Goal: Feedback & Contribution: Contribute content

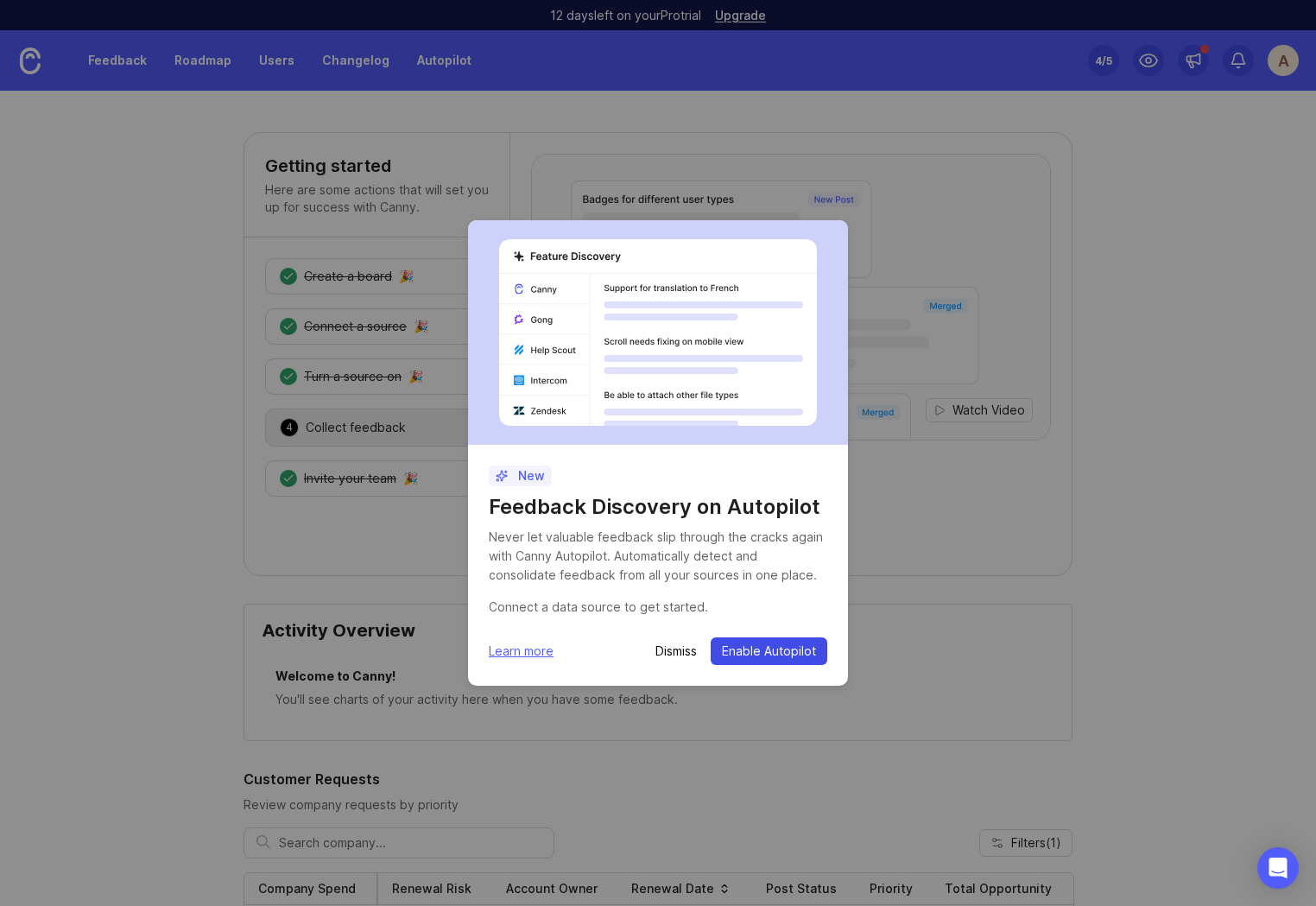
click at [760, 649] on span "Enable Autopilot" at bounding box center [768, 651] width 94 height 17
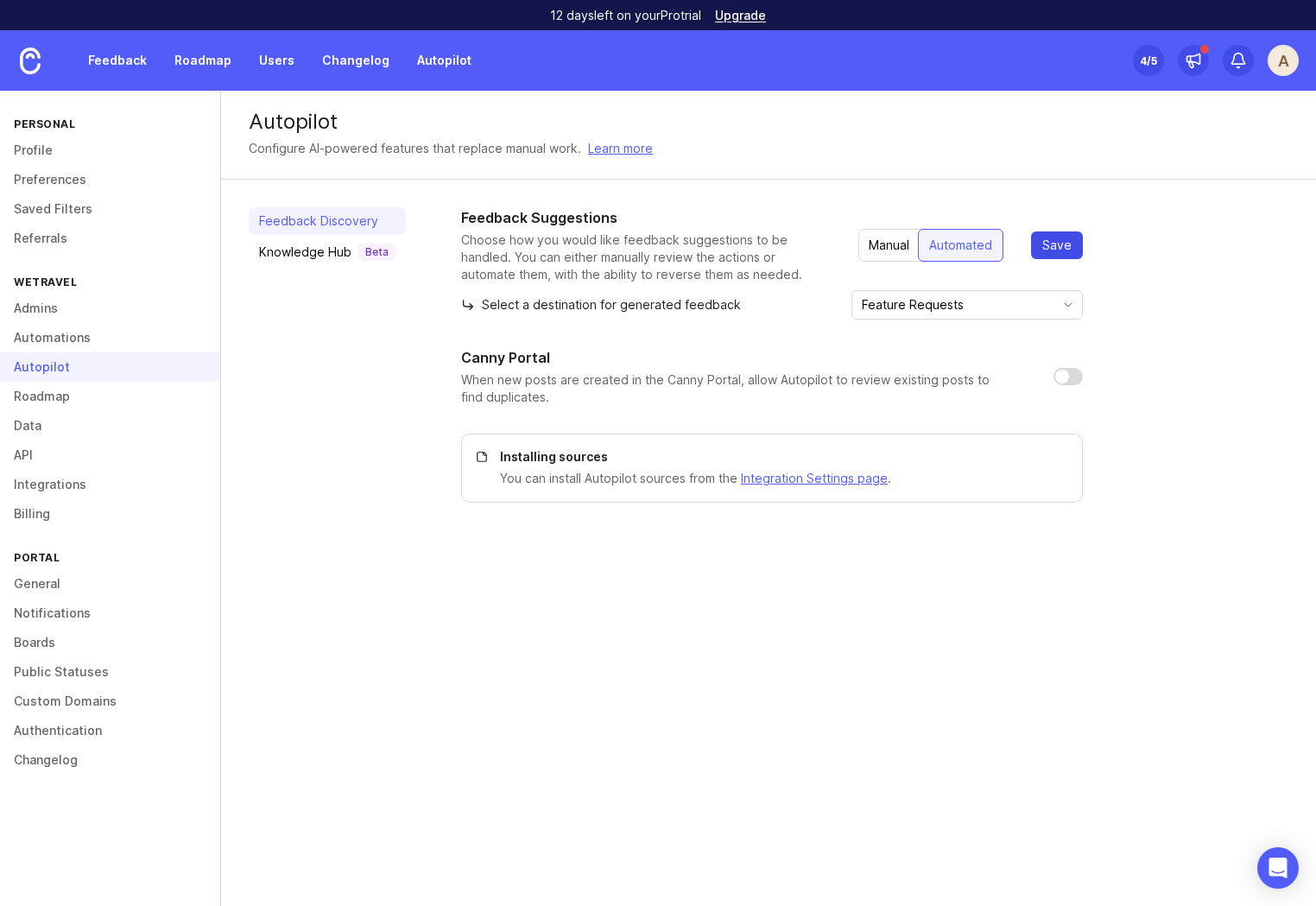
click at [1052, 251] on span "Save" at bounding box center [1057, 245] width 30 height 17
click at [309, 256] on div "Knowledge Hub Beta" at bounding box center [327, 252] width 136 height 17
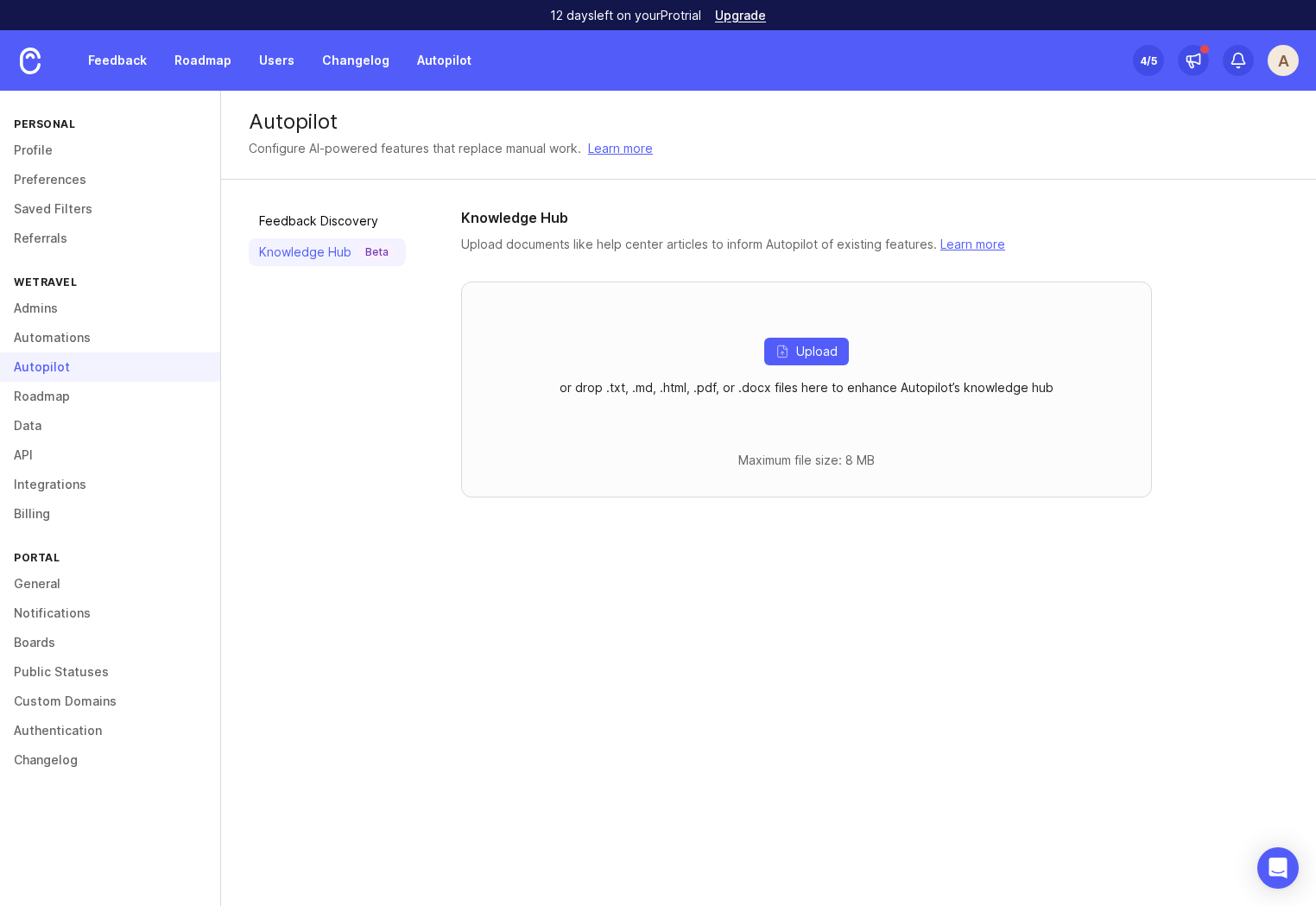
click at [309, 573] on div "Autopilot Configure AI-powered features that replace manual work. Learn more Fe…" at bounding box center [768, 498] width 1094 height 816
click at [37, 146] on link "Profile" at bounding box center [110, 150] width 220 height 30
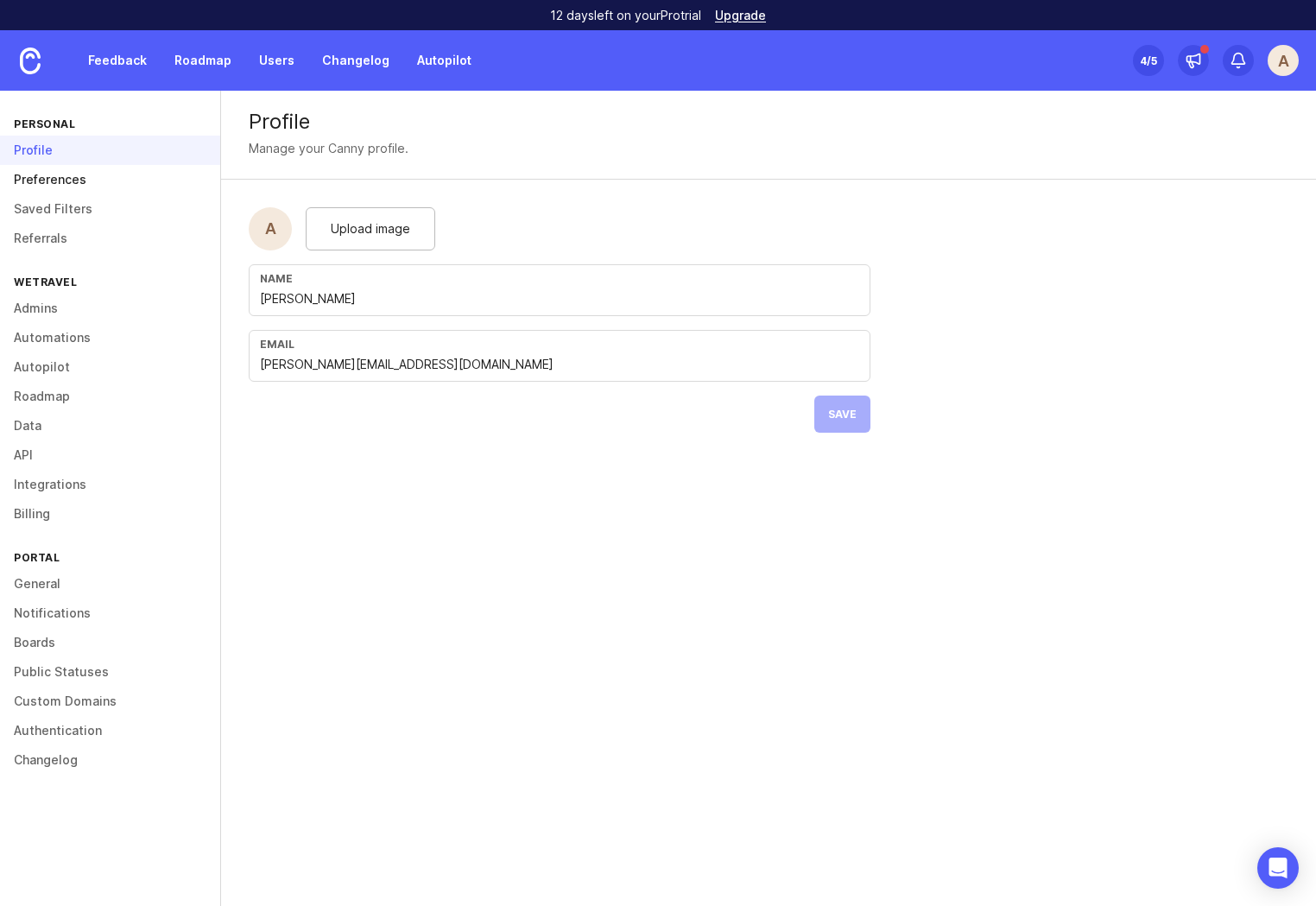
click at [55, 180] on link "Preferences" at bounding box center [110, 180] width 220 height 30
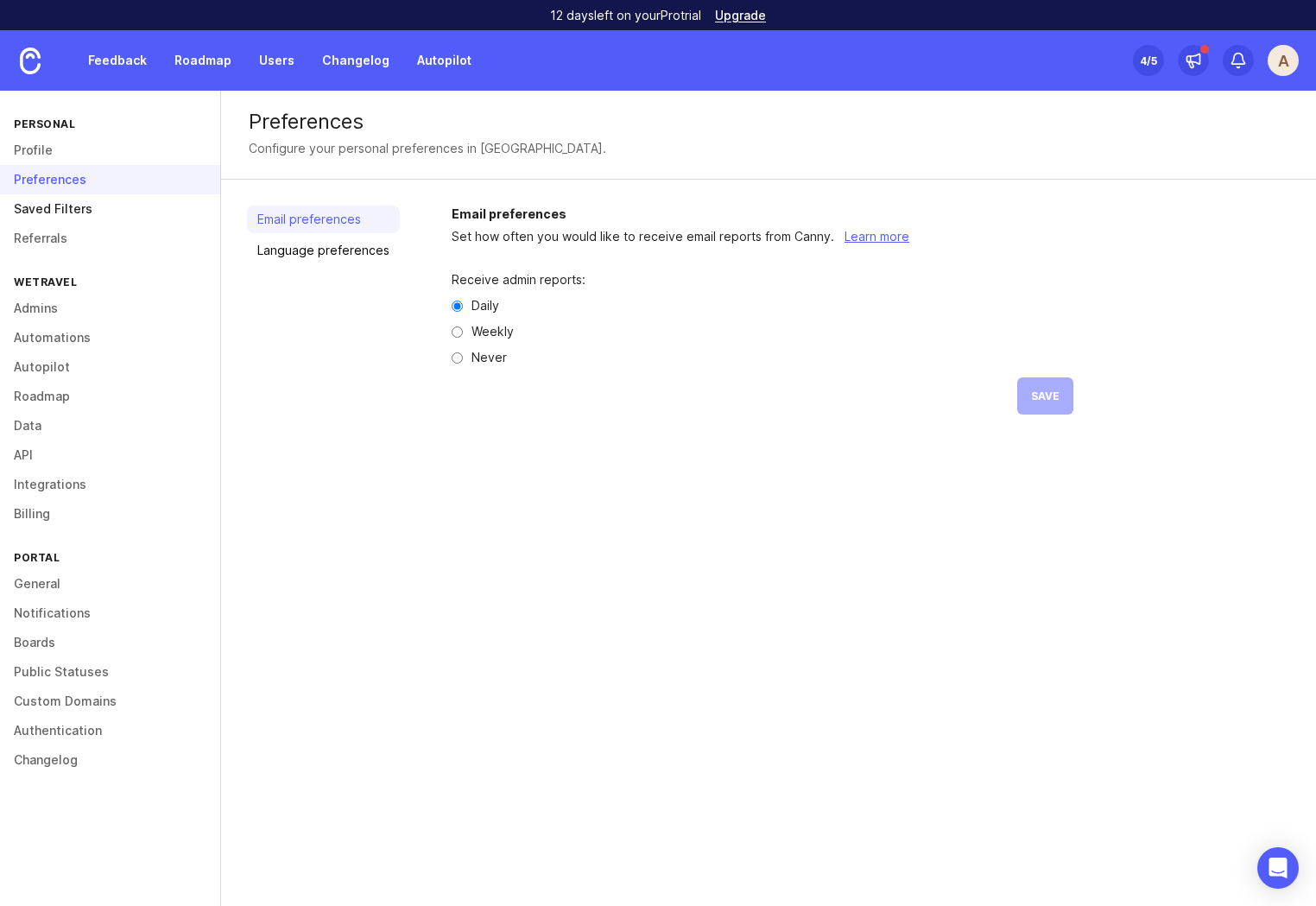
click at [67, 211] on link "Saved Filters" at bounding box center [110, 209] width 220 height 30
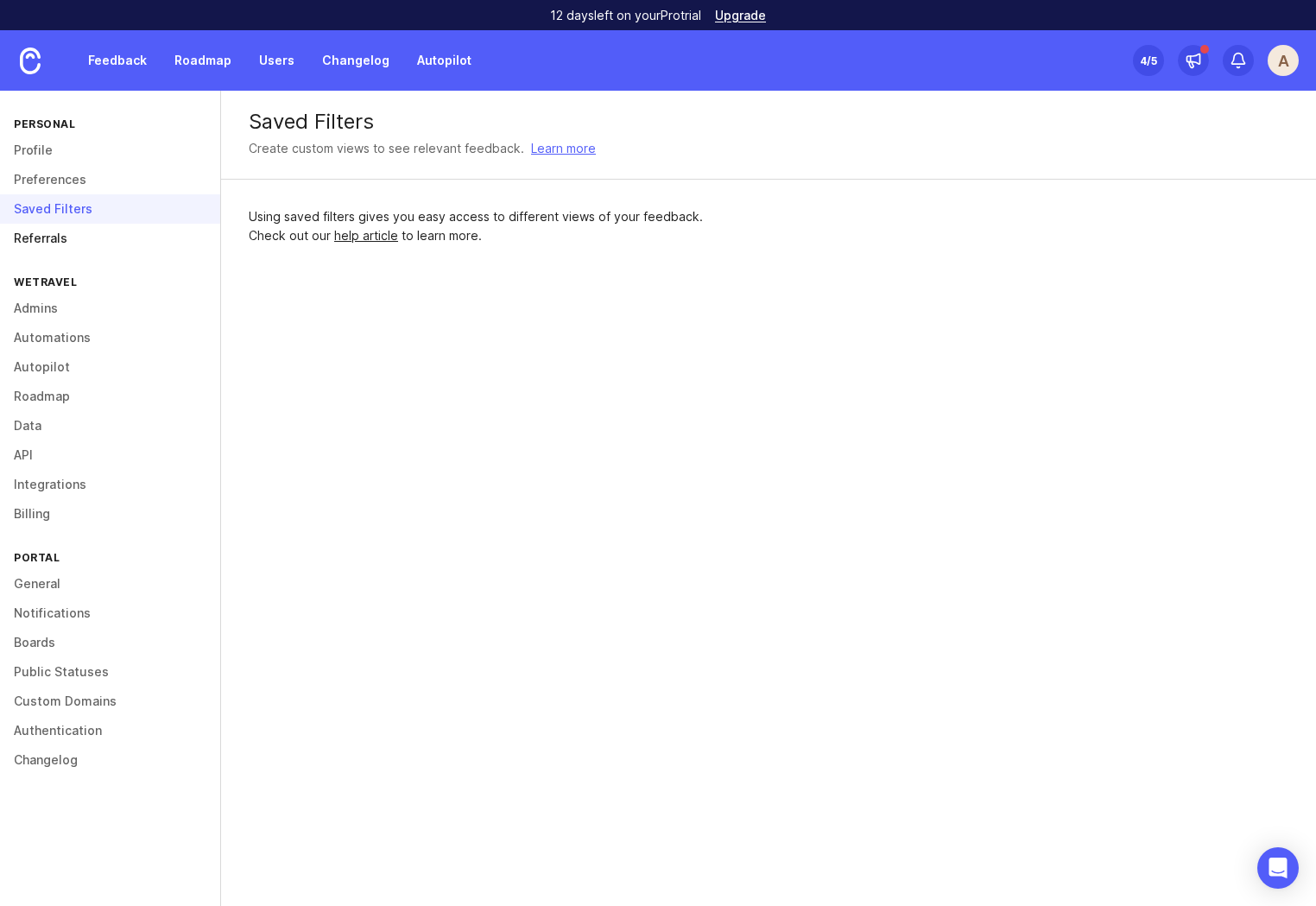
click at [58, 237] on link "Referrals" at bounding box center [110, 238] width 220 height 30
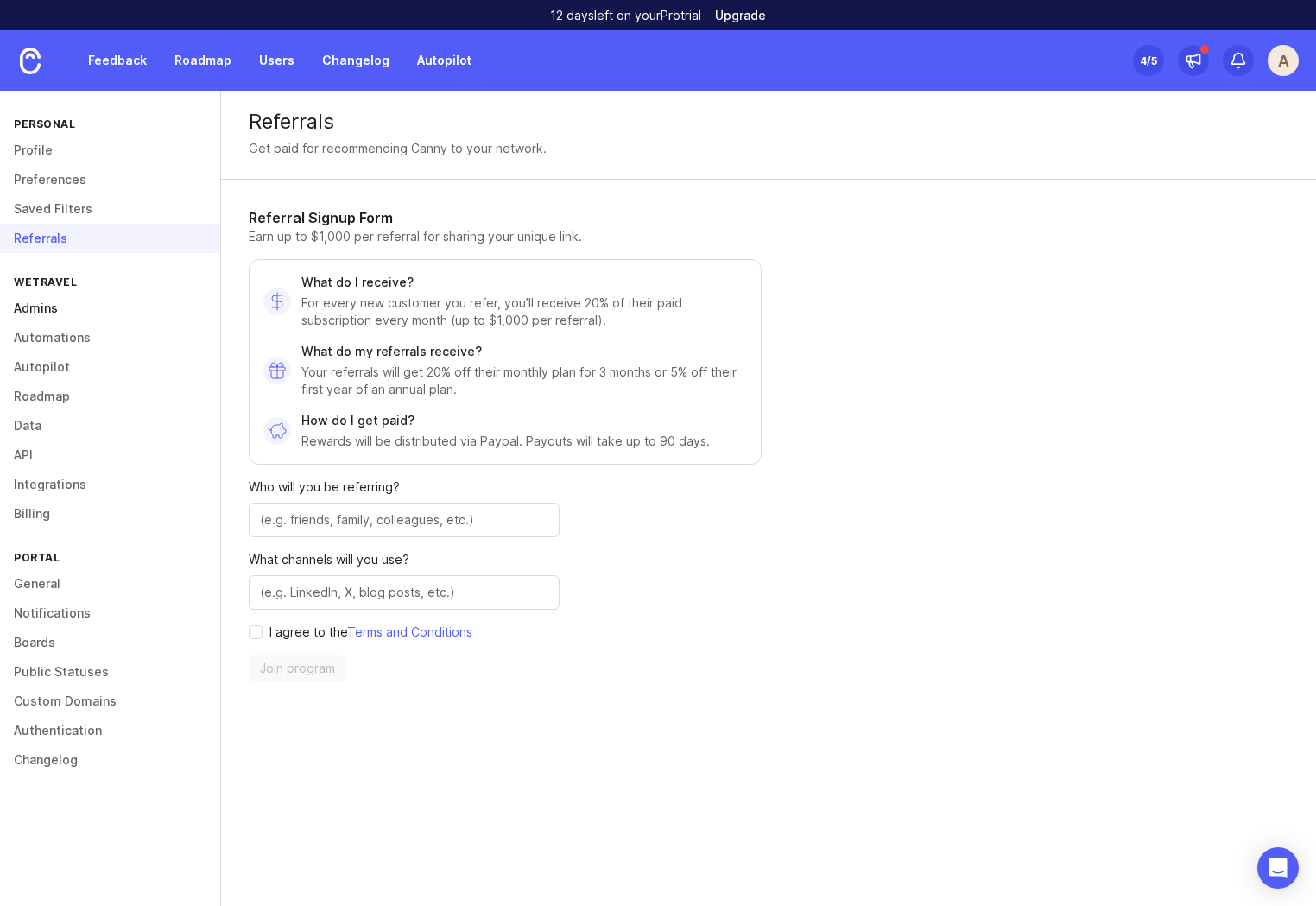
click at [47, 308] on link "Admins" at bounding box center [110, 309] width 220 height 30
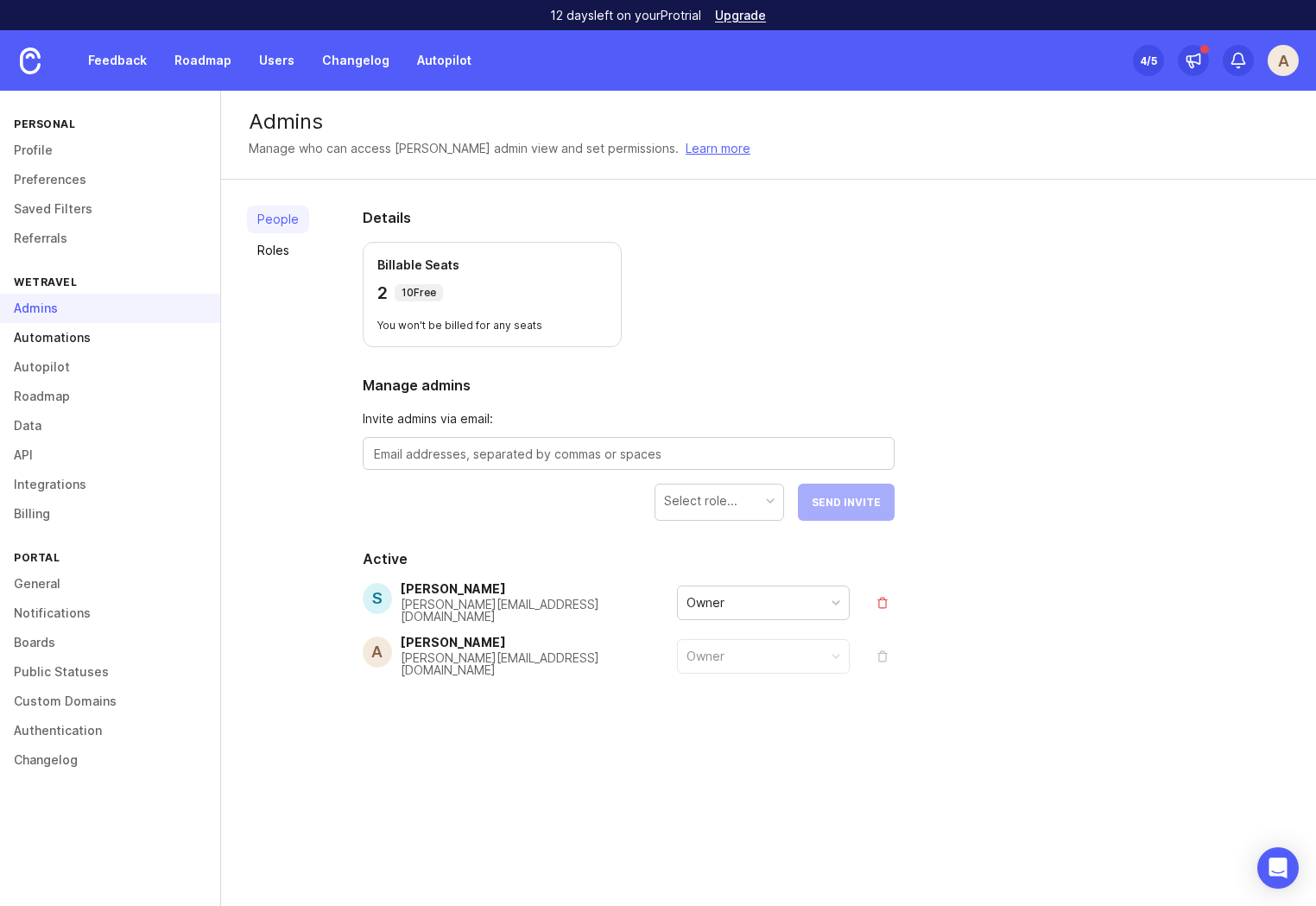
click at [60, 340] on link "Automations" at bounding box center [110, 337] width 220 height 30
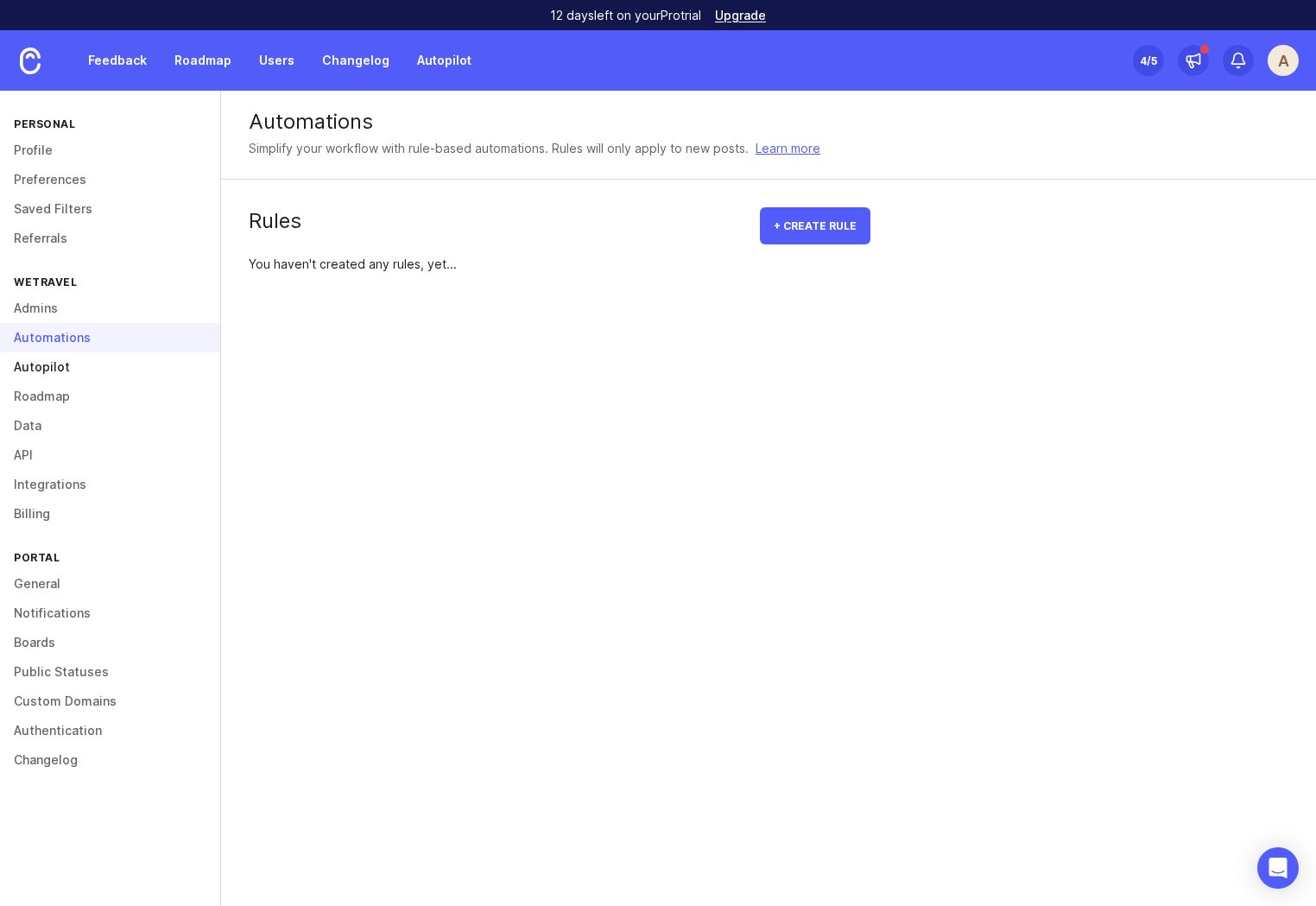
click at [48, 365] on link "Autopilot" at bounding box center [110, 367] width 220 height 30
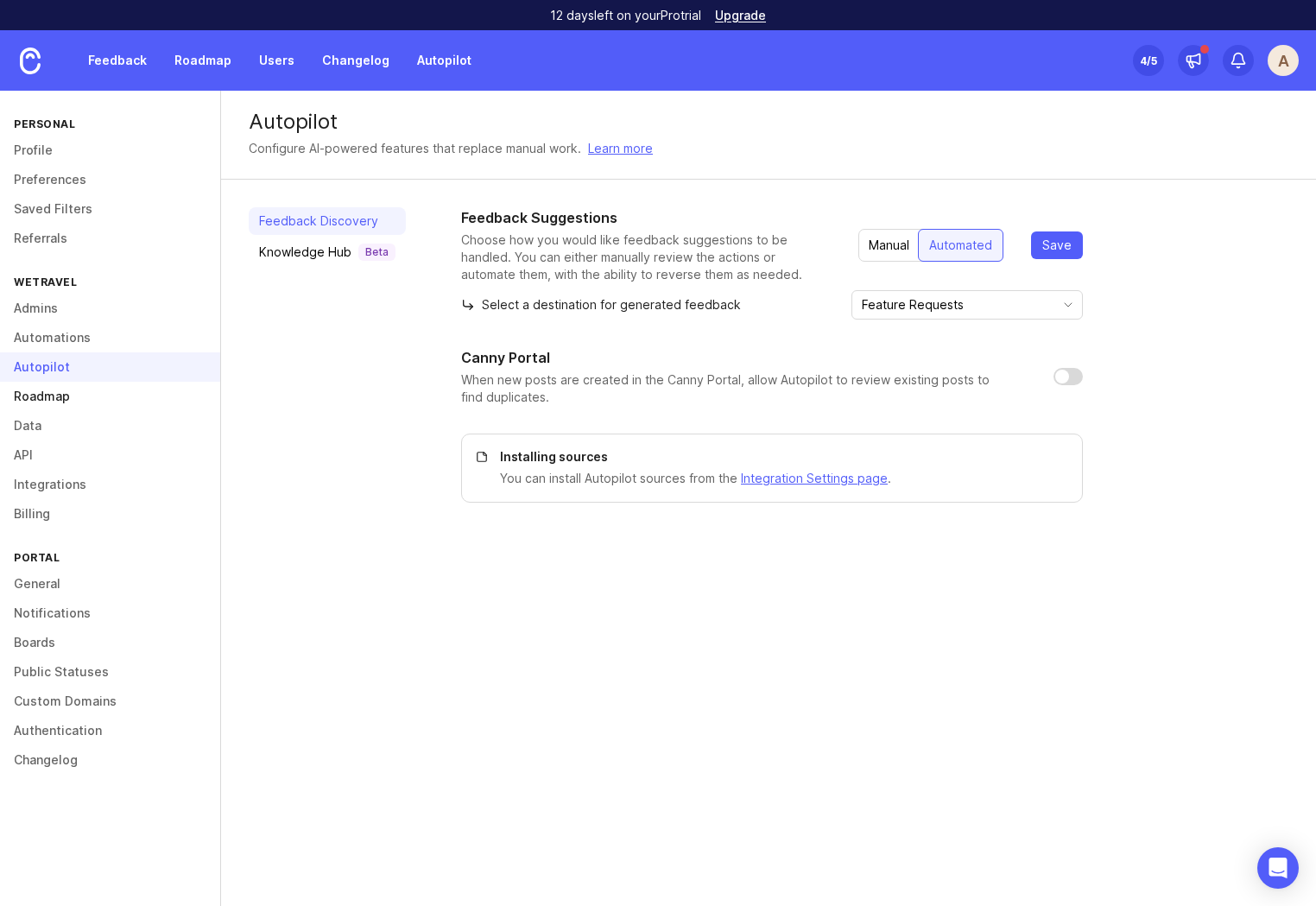
click at [45, 390] on link "Roadmap" at bounding box center [110, 396] width 220 height 30
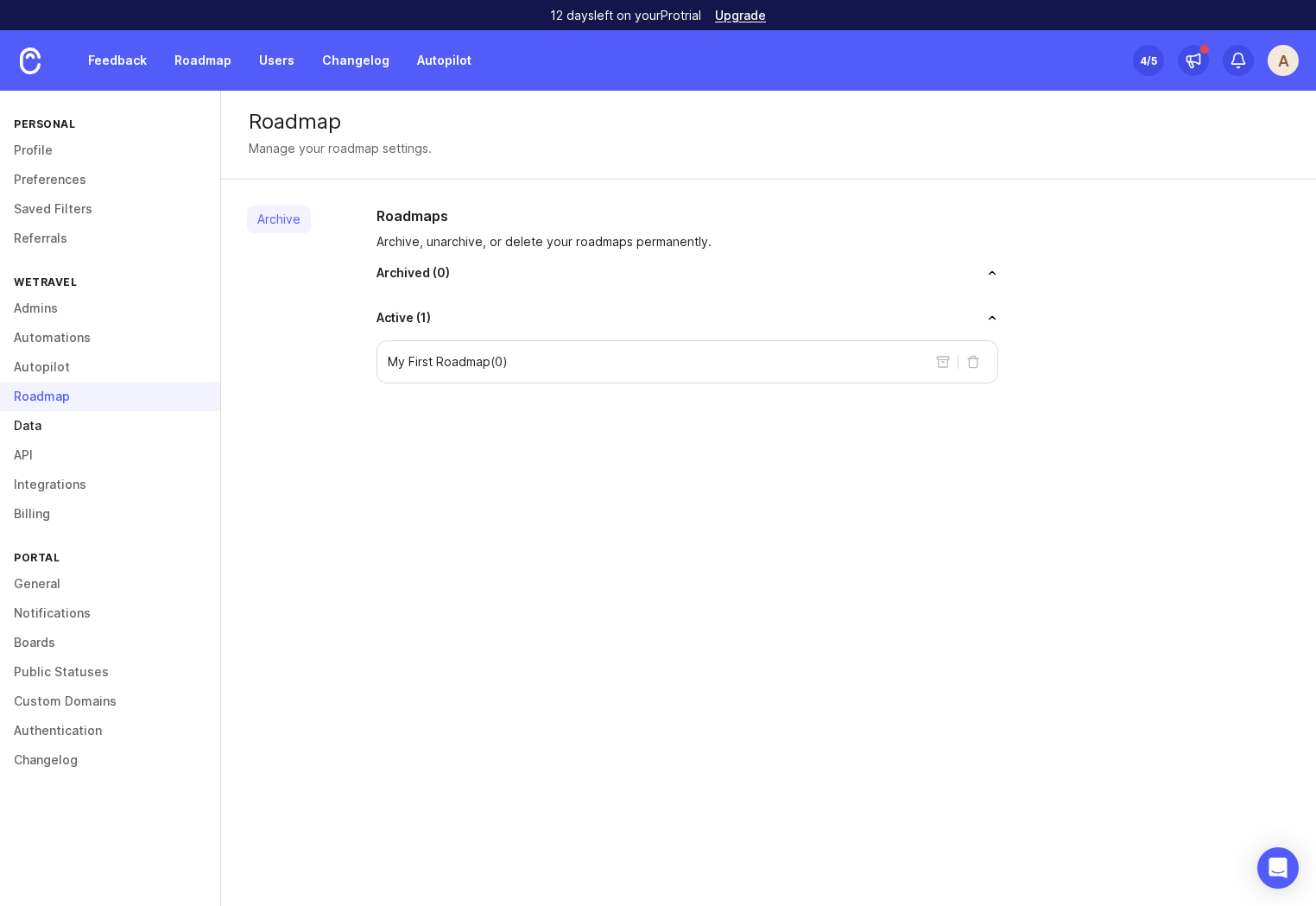
click at [34, 421] on link "Data" at bounding box center [110, 426] width 220 height 30
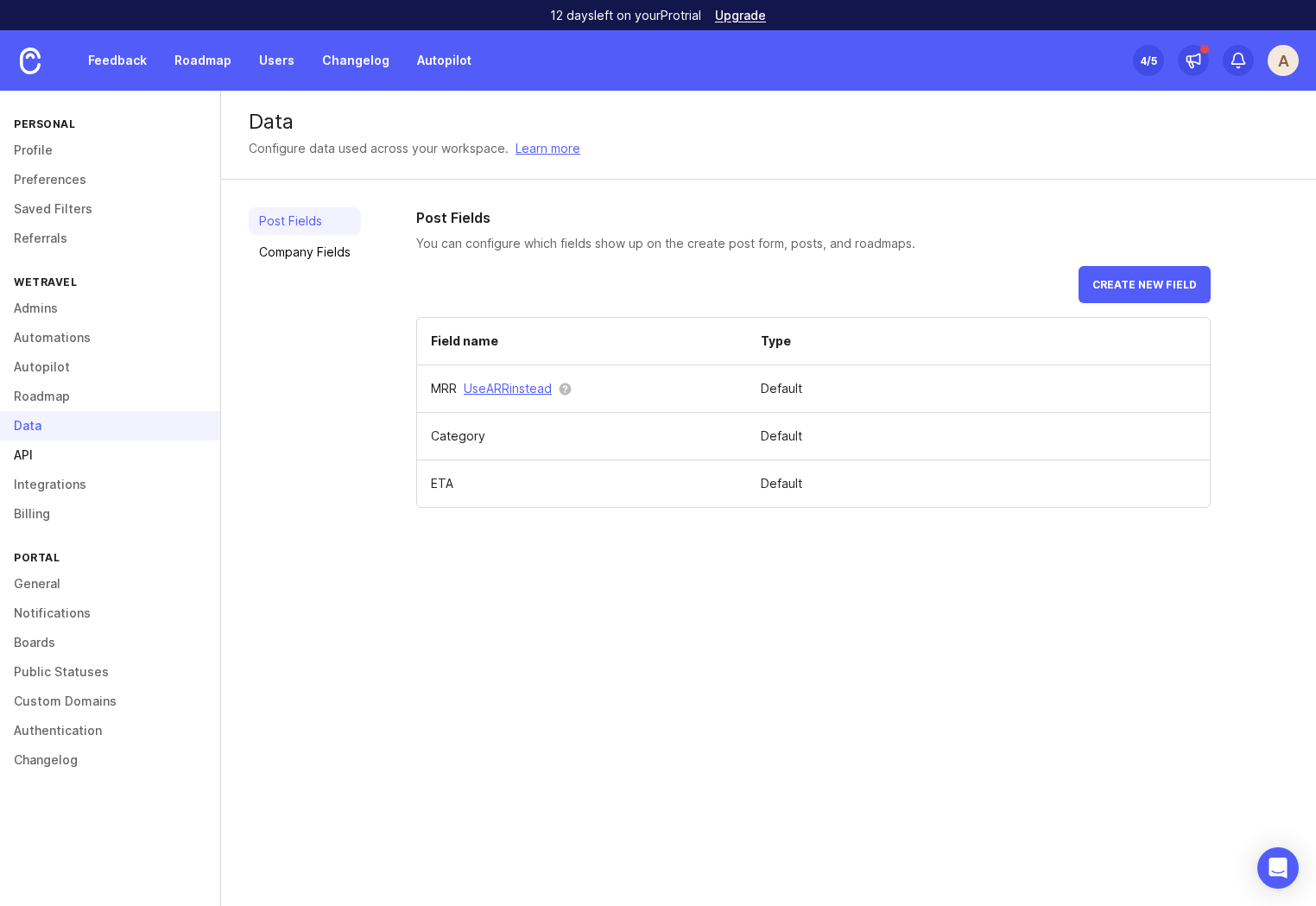
click at [27, 451] on link "API" at bounding box center [110, 456] width 220 height 30
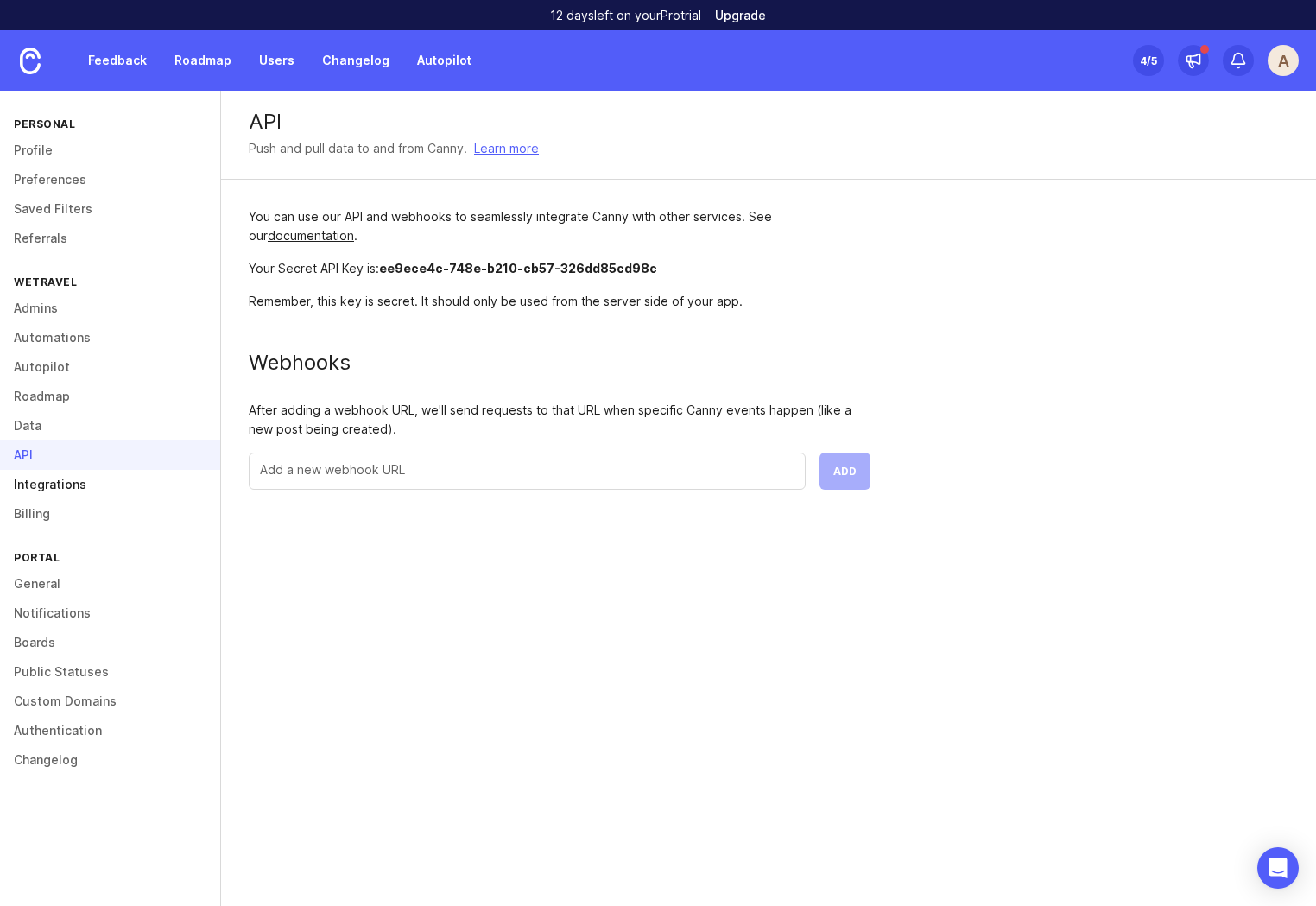
click at [56, 491] on link "Integrations" at bounding box center [110, 484] width 220 height 30
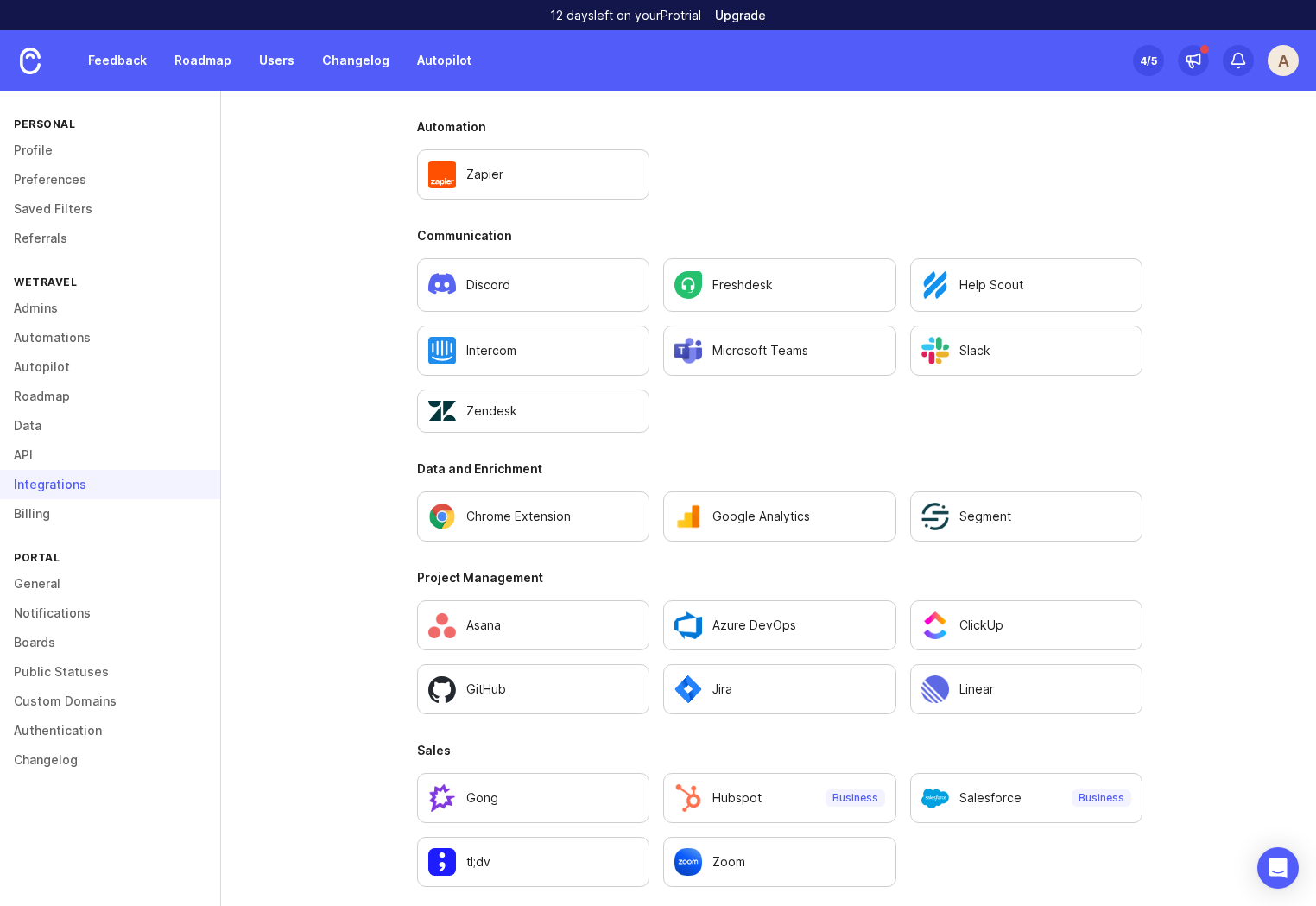
scroll to position [968, 0]
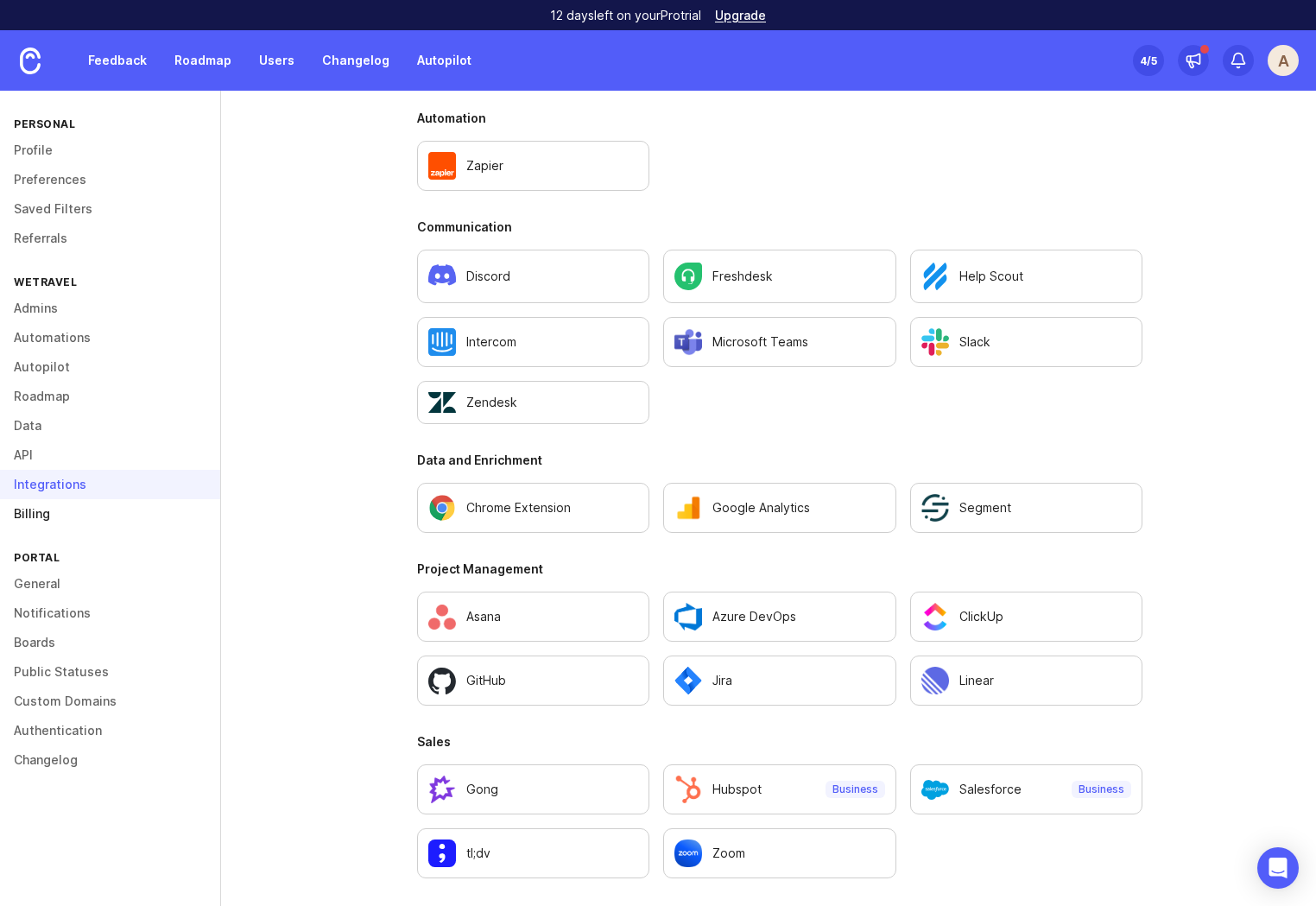
click at [31, 516] on link "Billing" at bounding box center [110, 514] width 220 height 30
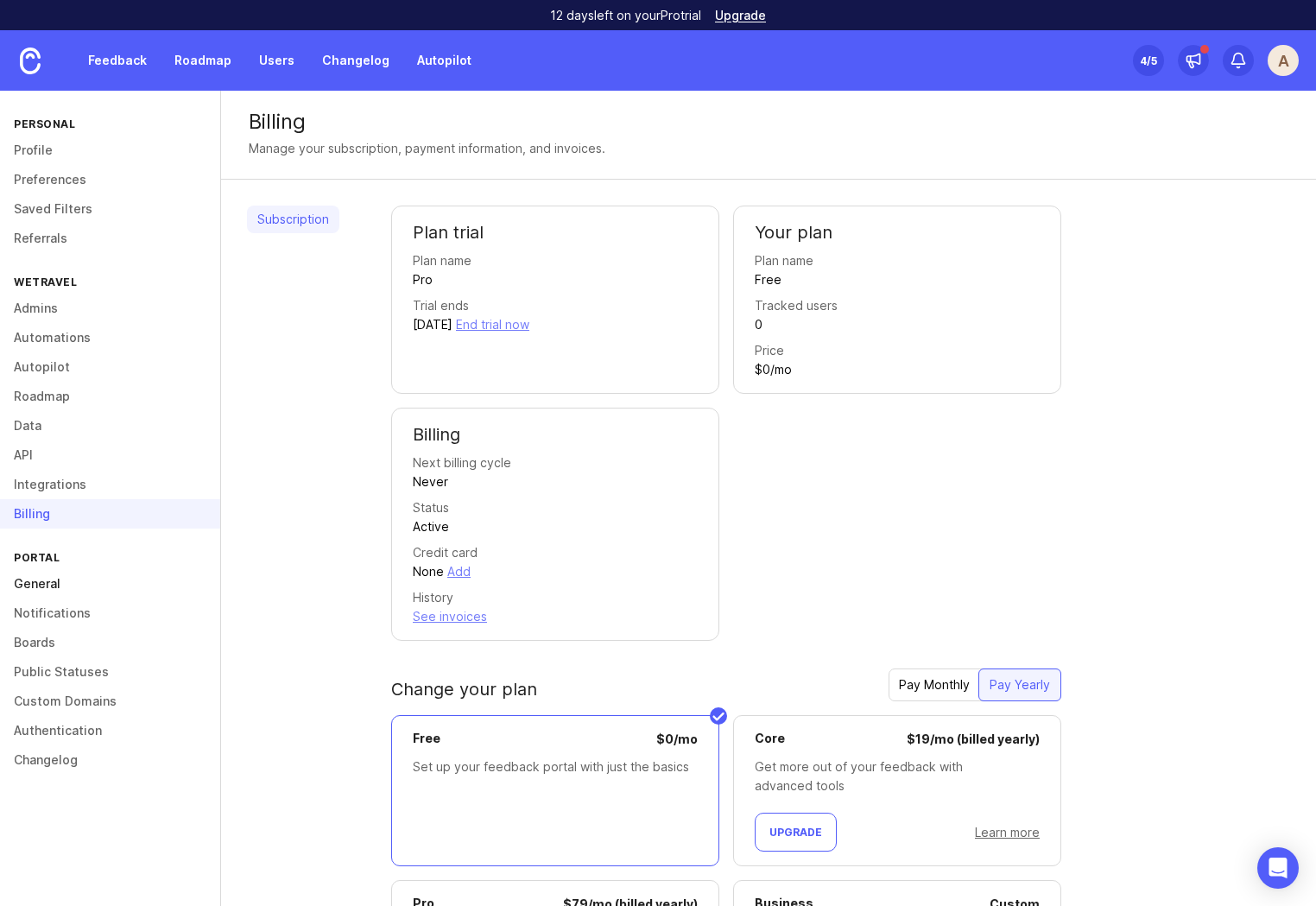
click at [45, 583] on link "General" at bounding box center [110, 584] width 220 height 30
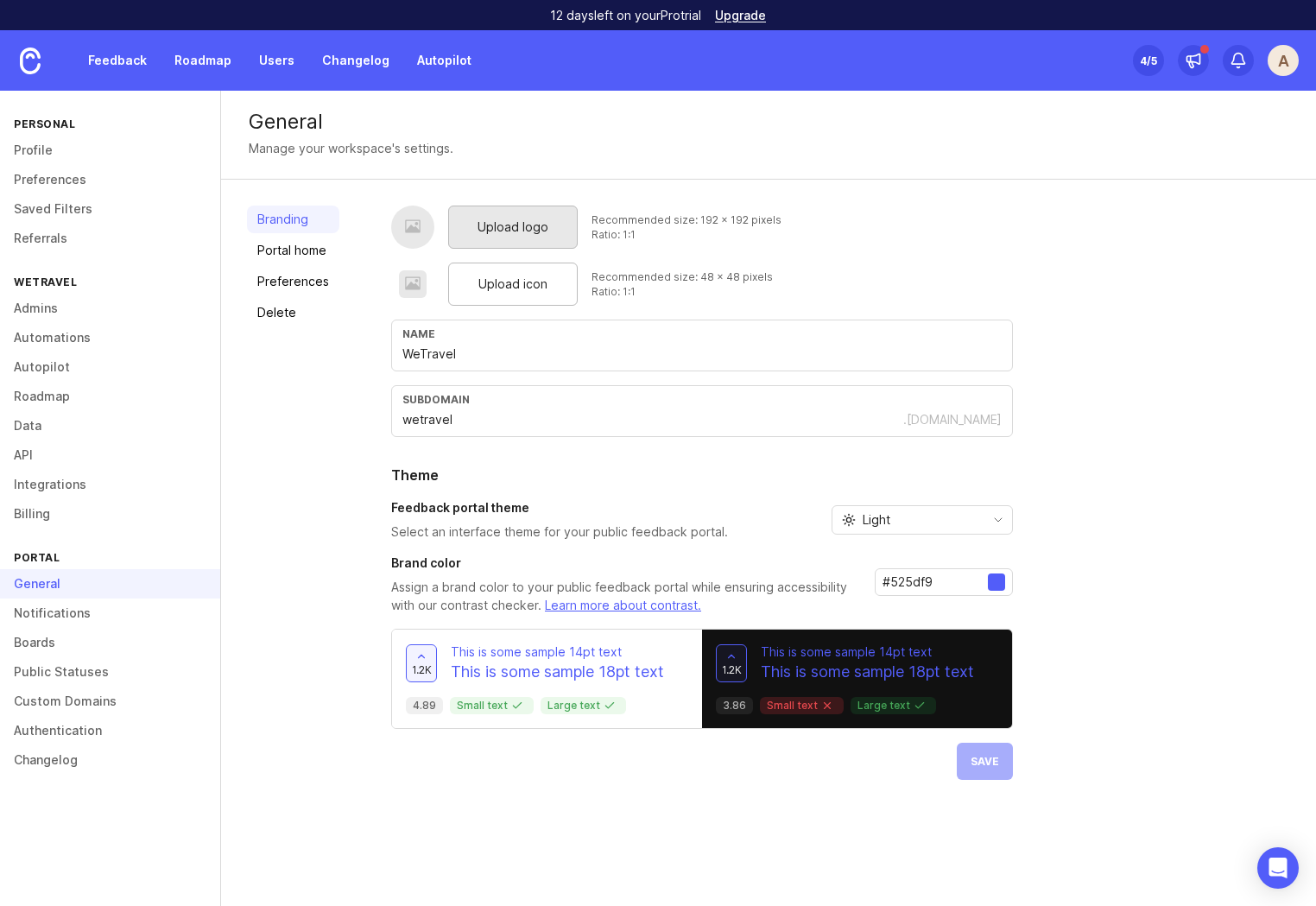
click at [489, 234] on span "Upload logo" at bounding box center [512, 227] width 70 height 19
click at [508, 294] on div "Upload icon" at bounding box center [512, 284] width 130 height 43
click at [302, 258] on link "Portal home" at bounding box center [293, 250] width 92 height 28
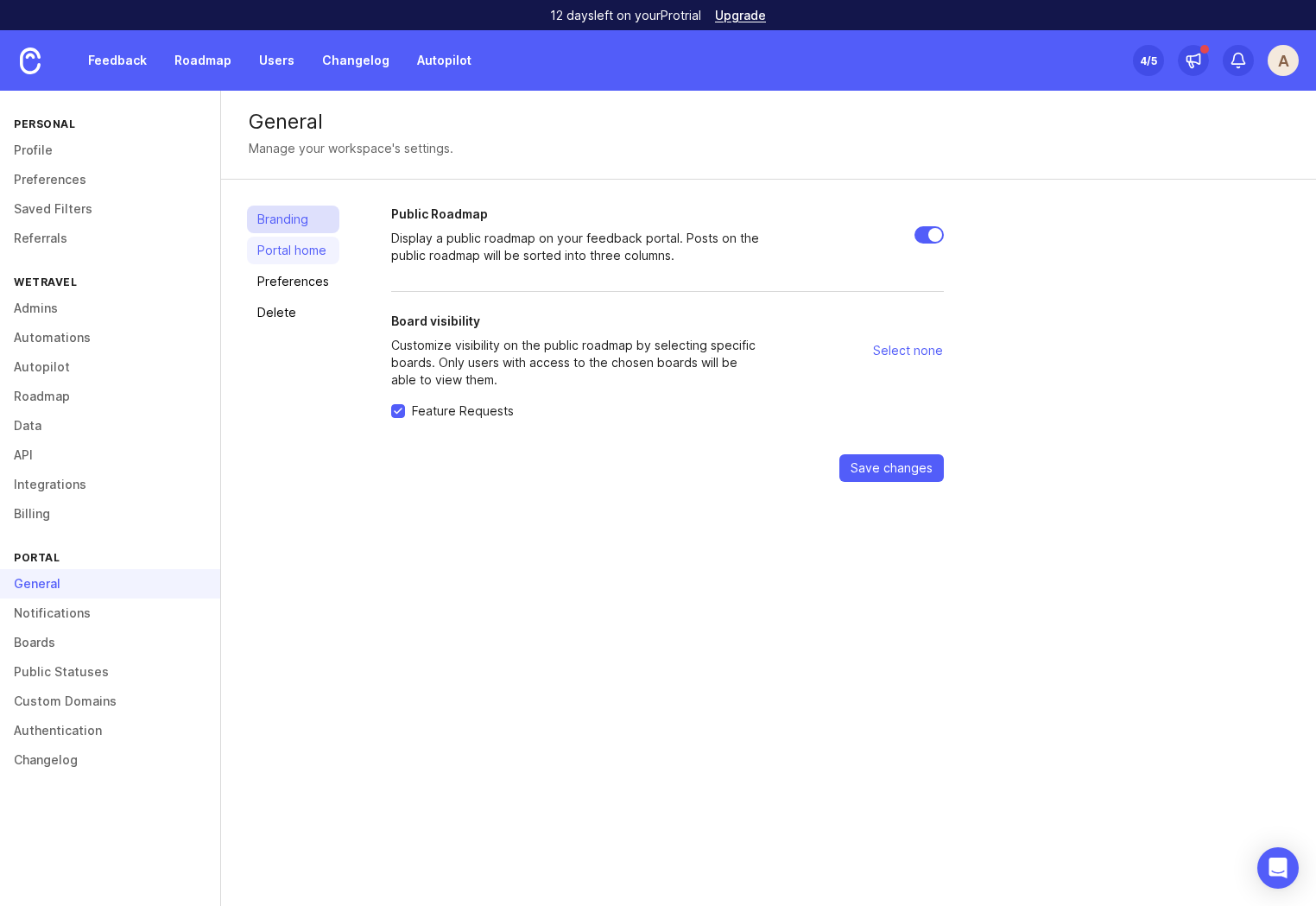
click at [290, 217] on link "Branding" at bounding box center [293, 219] width 92 height 28
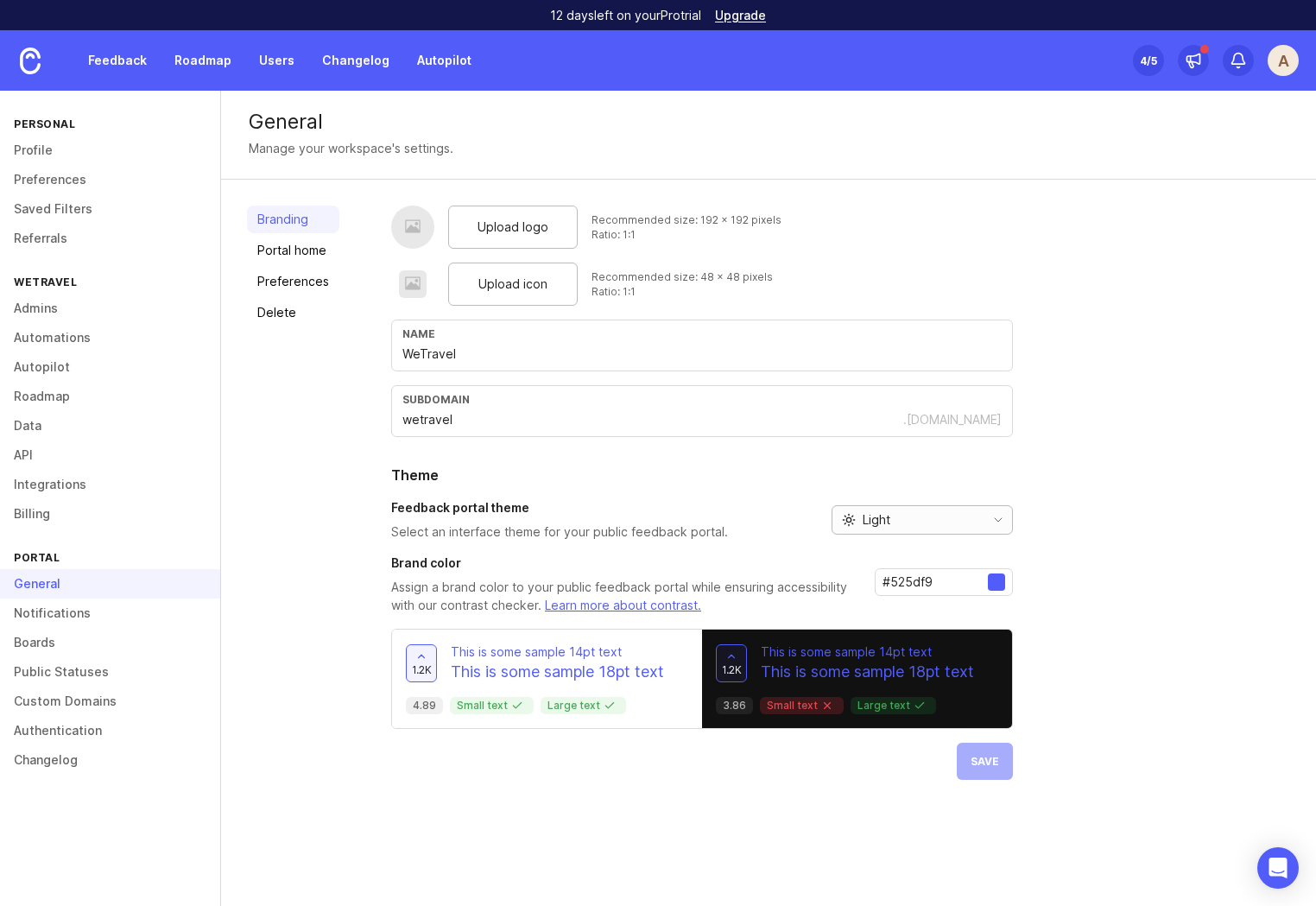
click at [913, 511] on div "Light" at bounding box center [907, 520] width 152 height 28
click at [893, 606] on span "Dark" at bounding box center [867, 610] width 55 height 19
click at [880, 516] on span "Dark" at bounding box center [875, 520] width 27 height 19
click at [880, 579] on span "Light" at bounding box center [875, 583] width 28 height 19
click at [990, 587] on div at bounding box center [996, 583] width 17 height 17
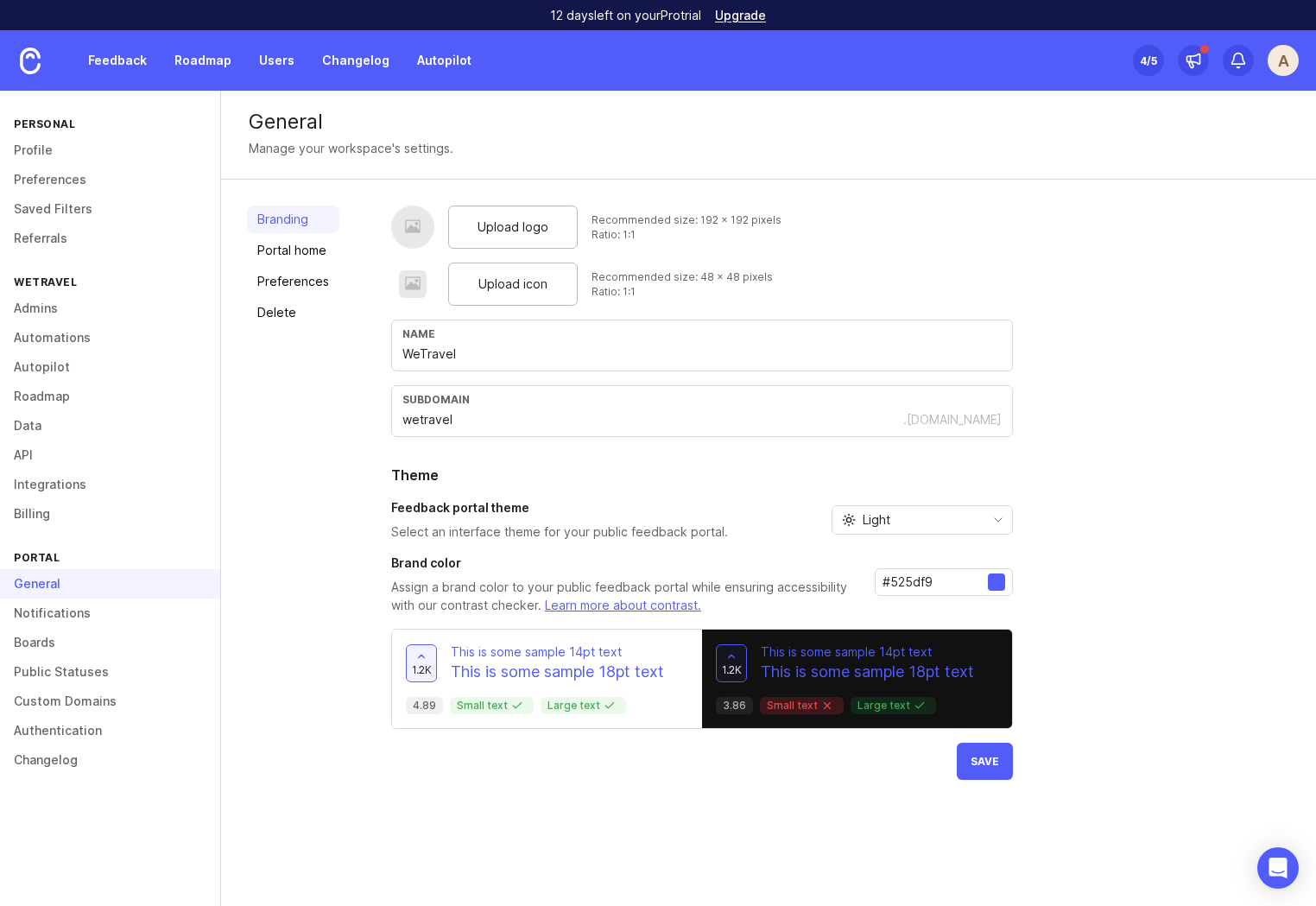
click at [931, 576] on input "#525df9" at bounding box center [934, 583] width 105 height 19
paste input "19bed3"
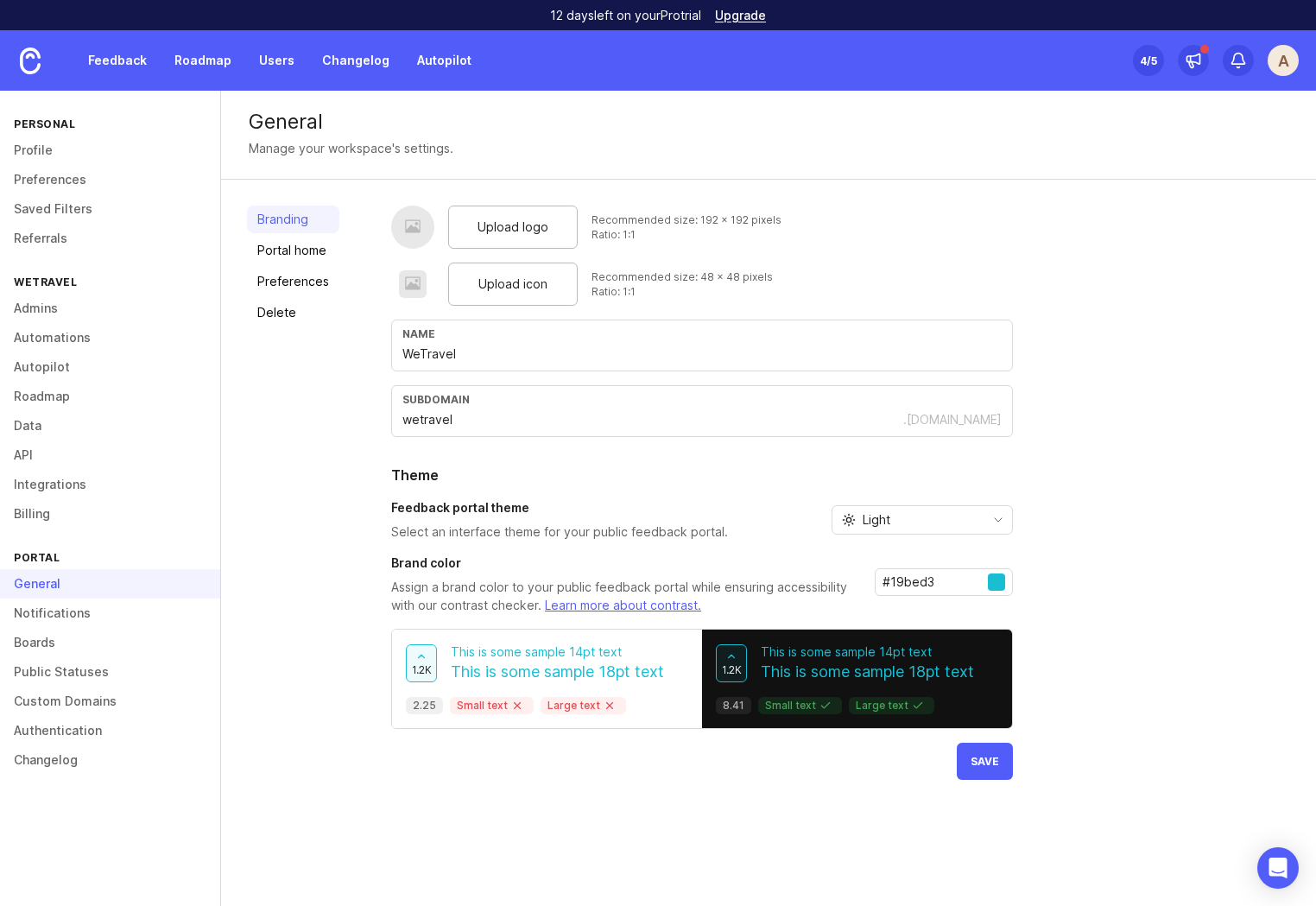
type input "#19bed3"
click at [1066, 598] on div "Upload logo Recommended size: 192 x 192 pixels Ratio: 1:1 Upload icon Recommend…" at bounding box center [841, 492] width 899 height 575
click at [992, 769] on button "Save" at bounding box center [985, 761] width 56 height 37
click at [305, 253] on link "Portal home" at bounding box center [293, 250] width 92 height 28
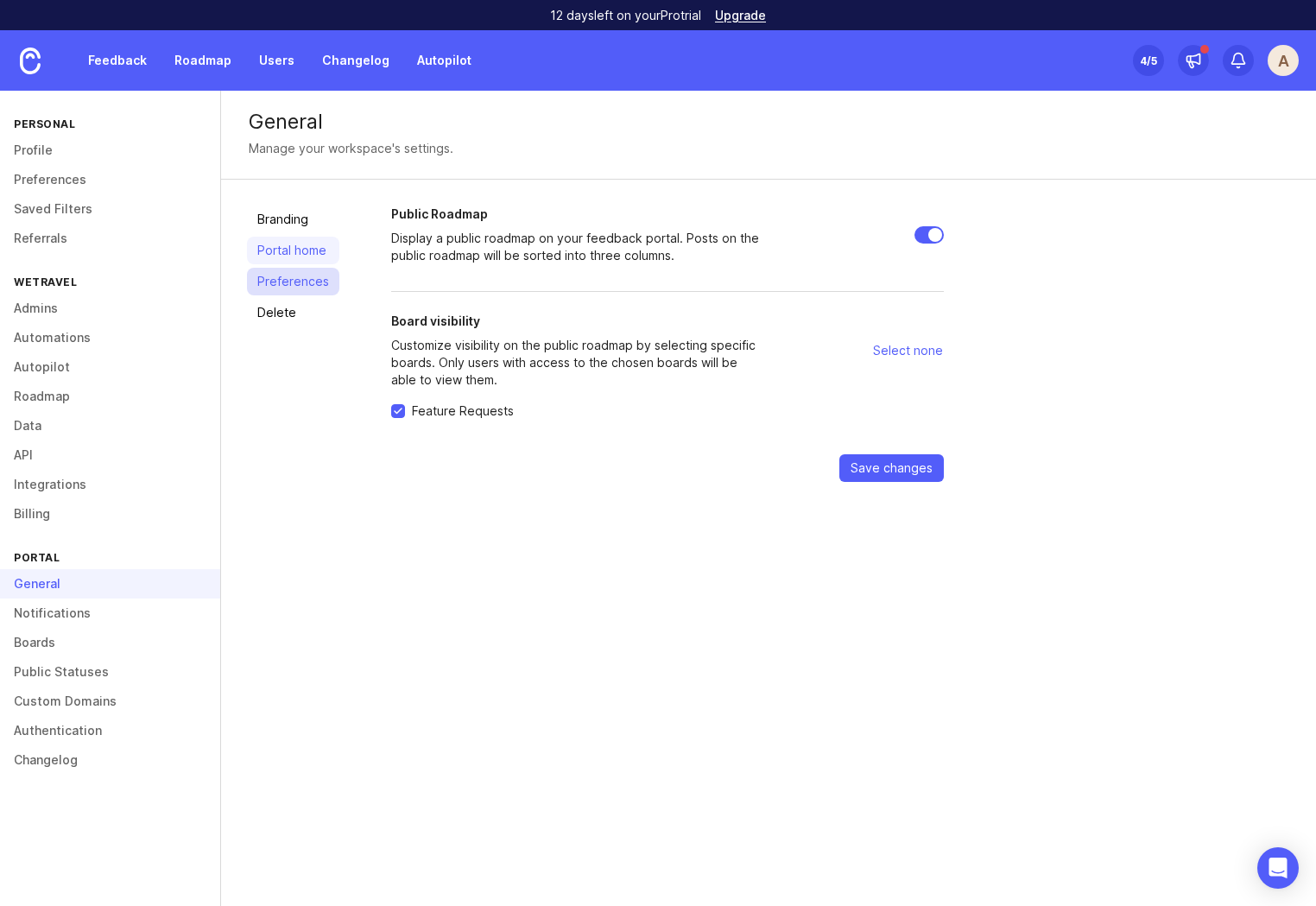
click at [293, 281] on link "Preferences" at bounding box center [293, 282] width 92 height 28
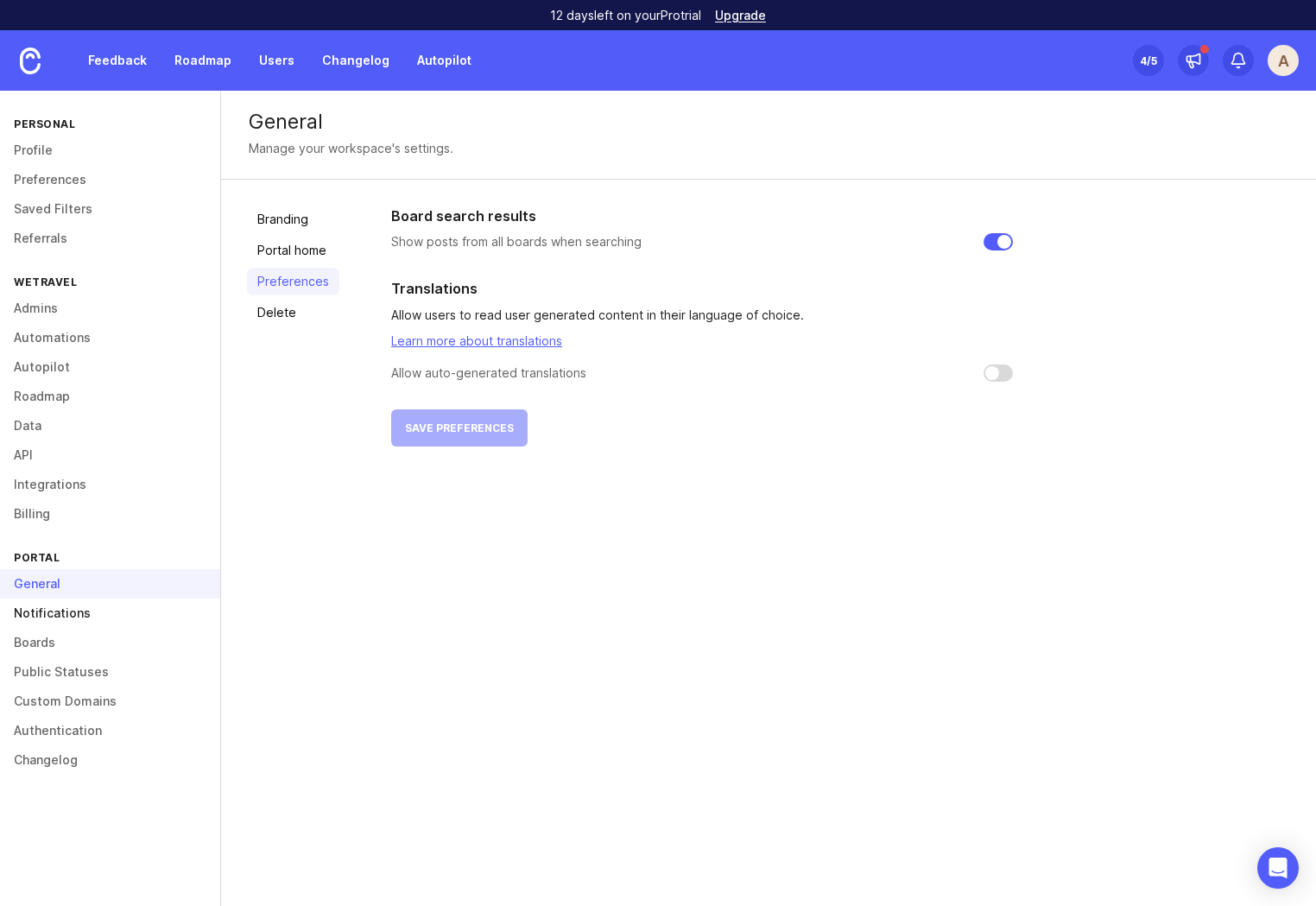
click at [78, 613] on link "Notifications" at bounding box center [110, 613] width 220 height 30
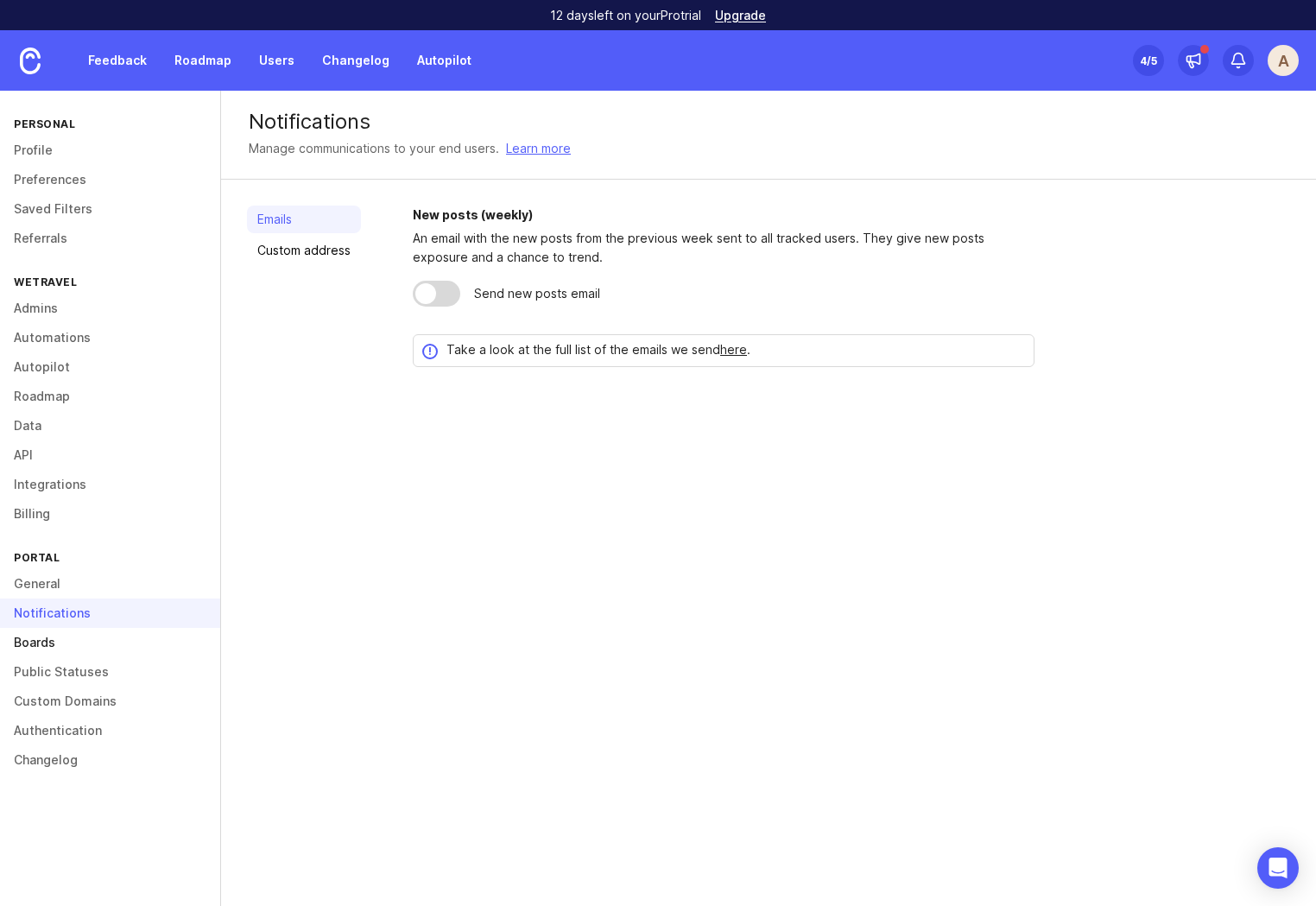
click at [40, 646] on link "Boards" at bounding box center [110, 643] width 220 height 30
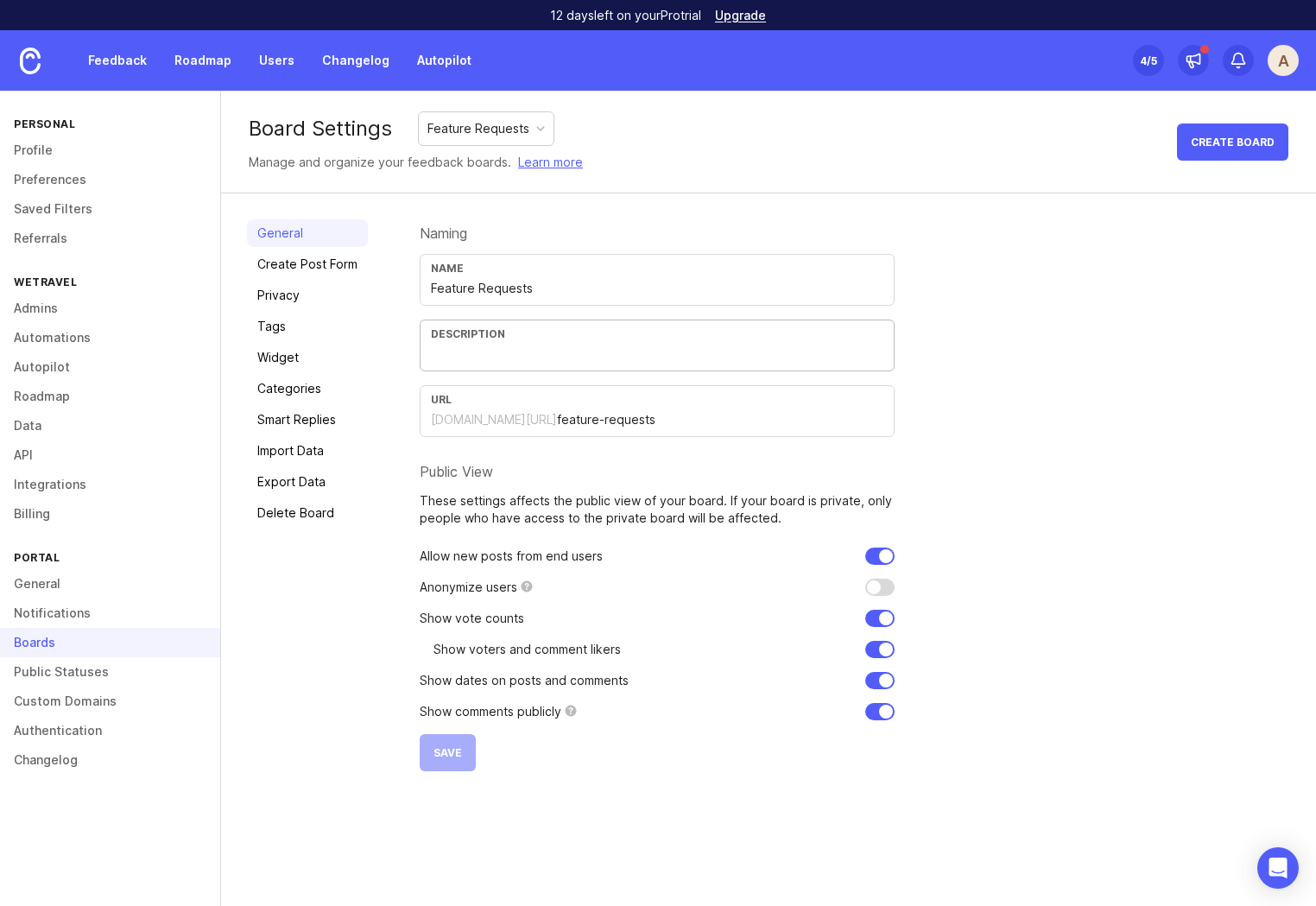
click at [457, 358] on input "text" at bounding box center [657, 354] width 452 height 19
click at [53, 665] on link "Public Statuses" at bounding box center [110, 672] width 220 height 30
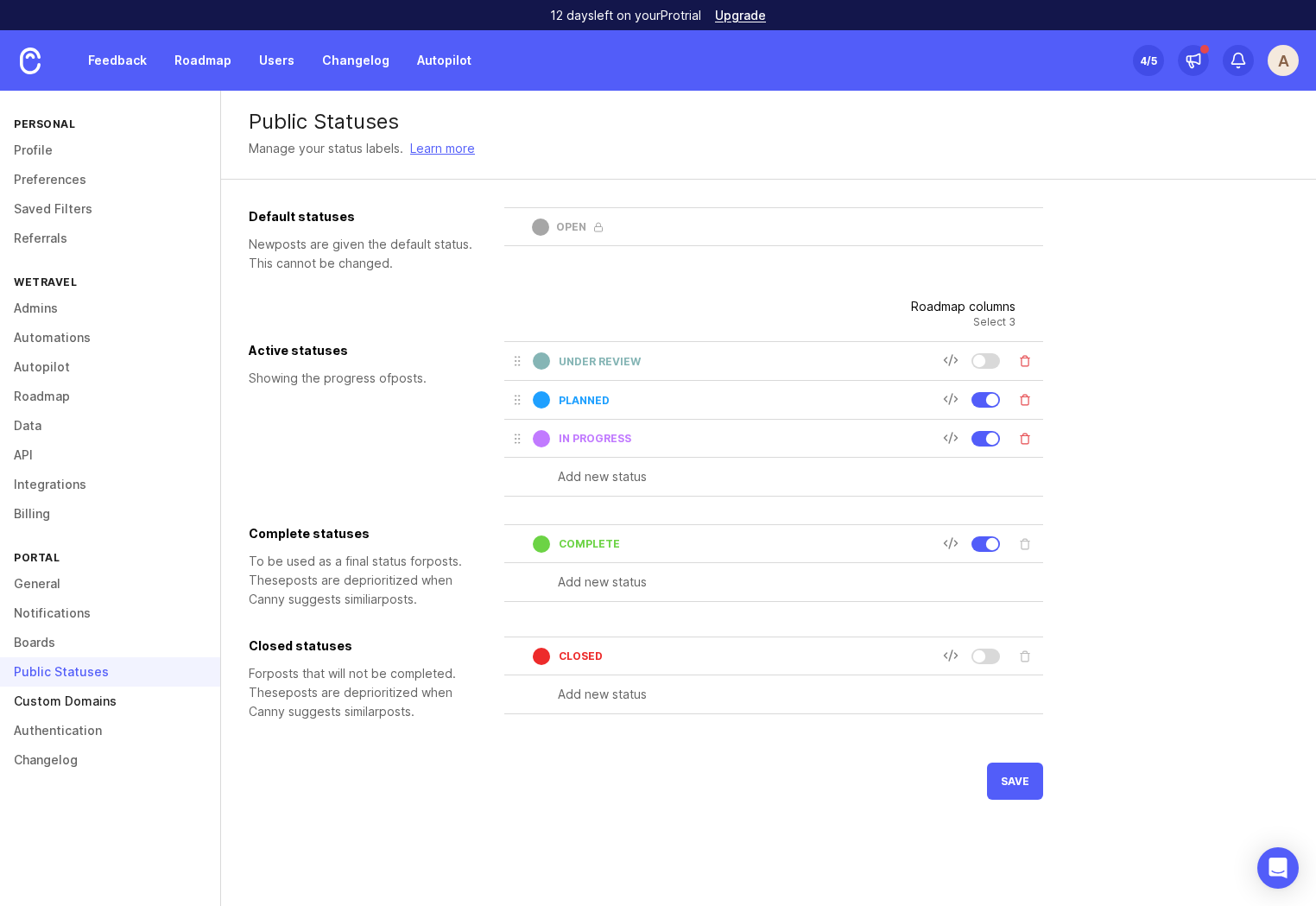
click at [71, 709] on link "Custom Domains" at bounding box center [110, 702] width 220 height 30
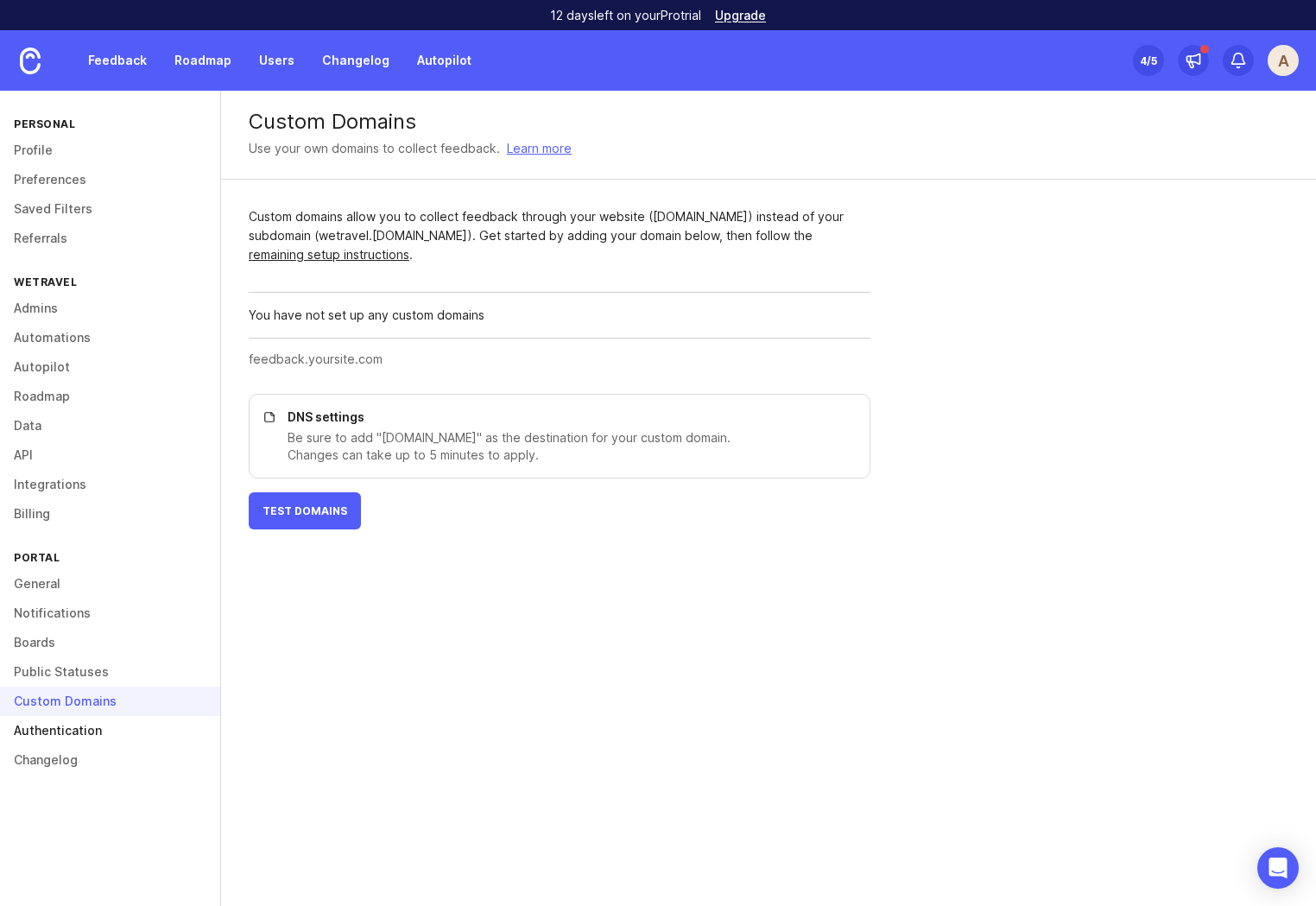
click at [79, 730] on link "Authentication" at bounding box center [110, 730] width 220 height 30
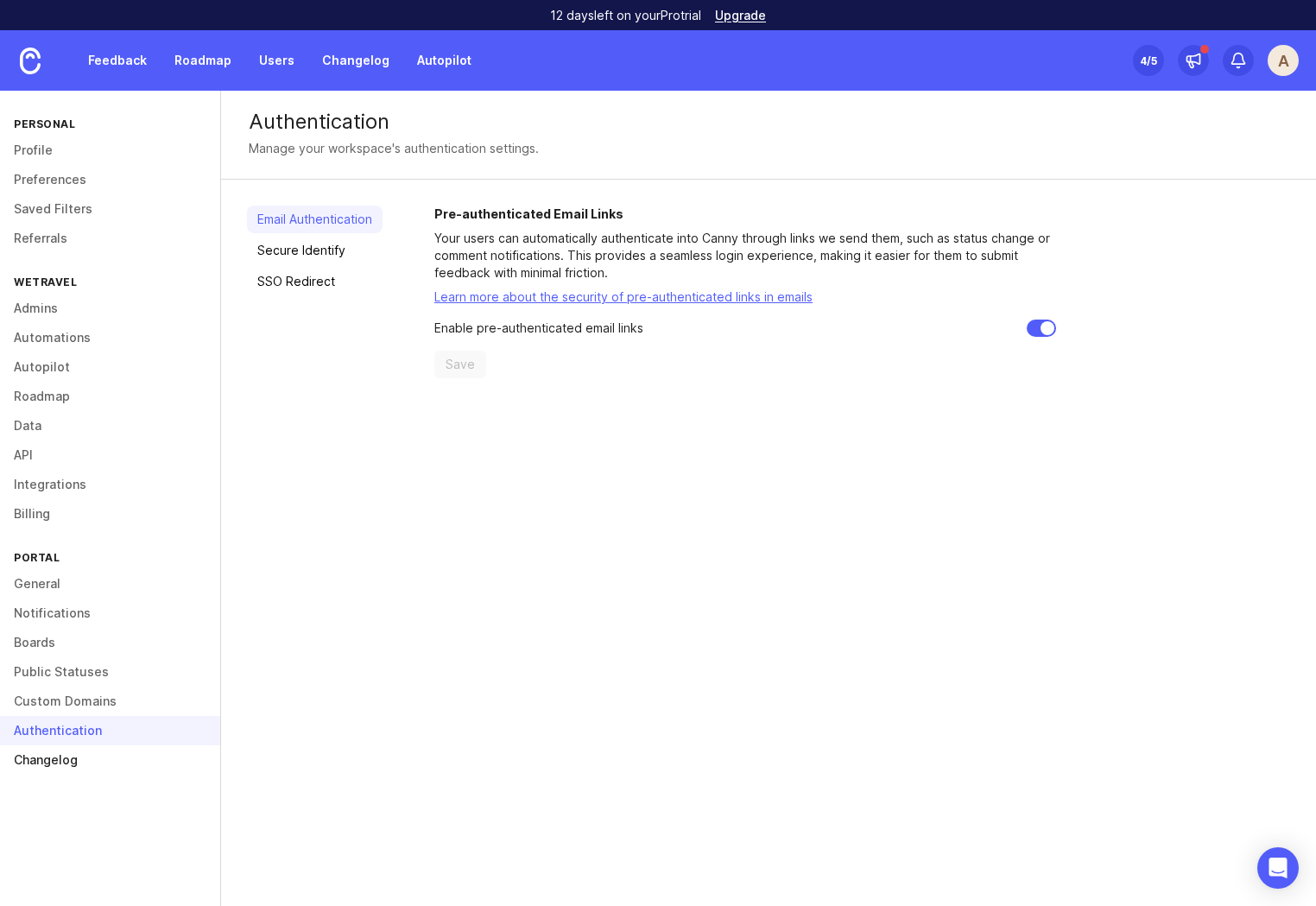
click at [63, 759] on link "Changelog" at bounding box center [110, 760] width 220 height 30
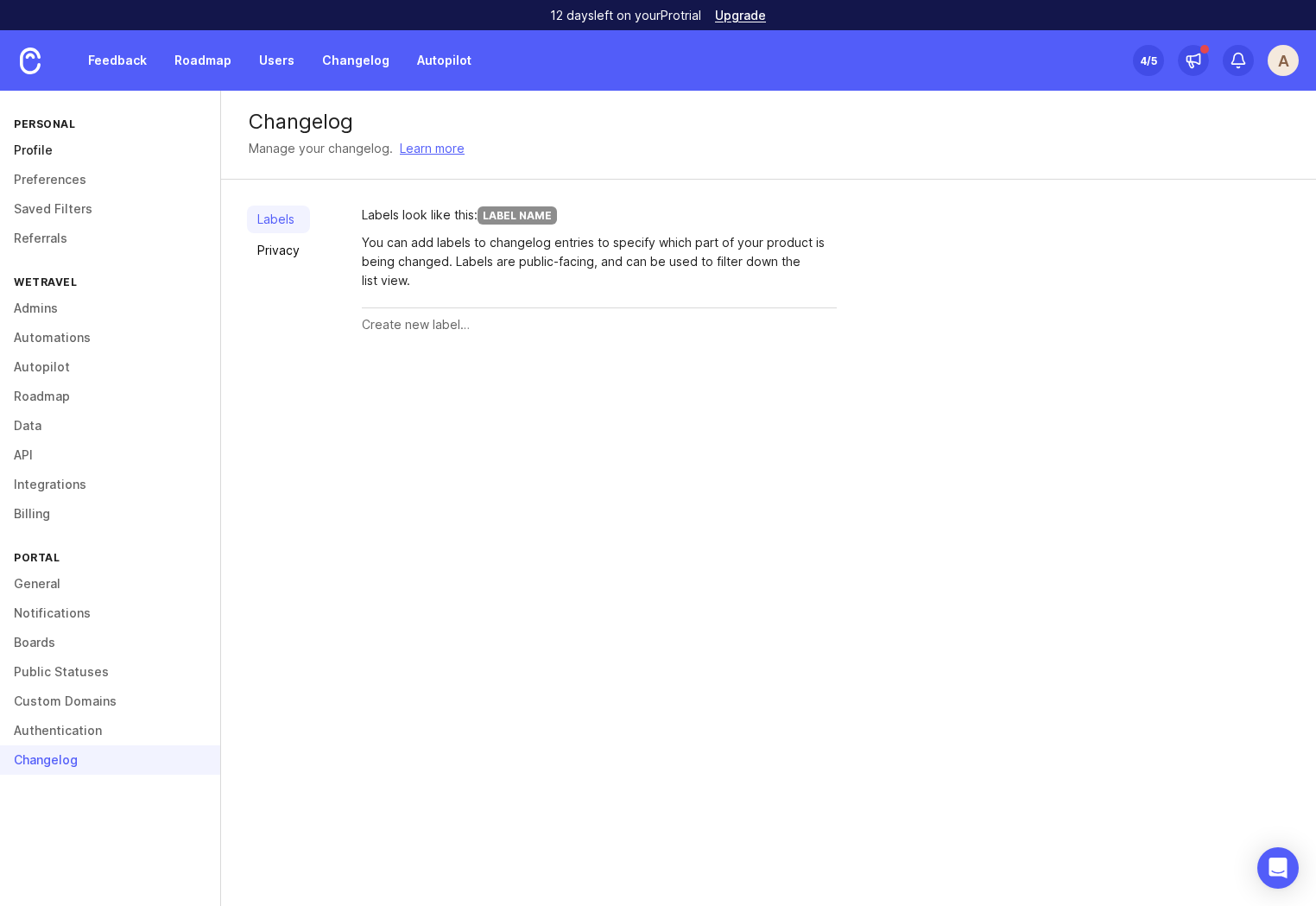
click at [40, 145] on link "Profile" at bounding box center [110, 150] width 220 height 30
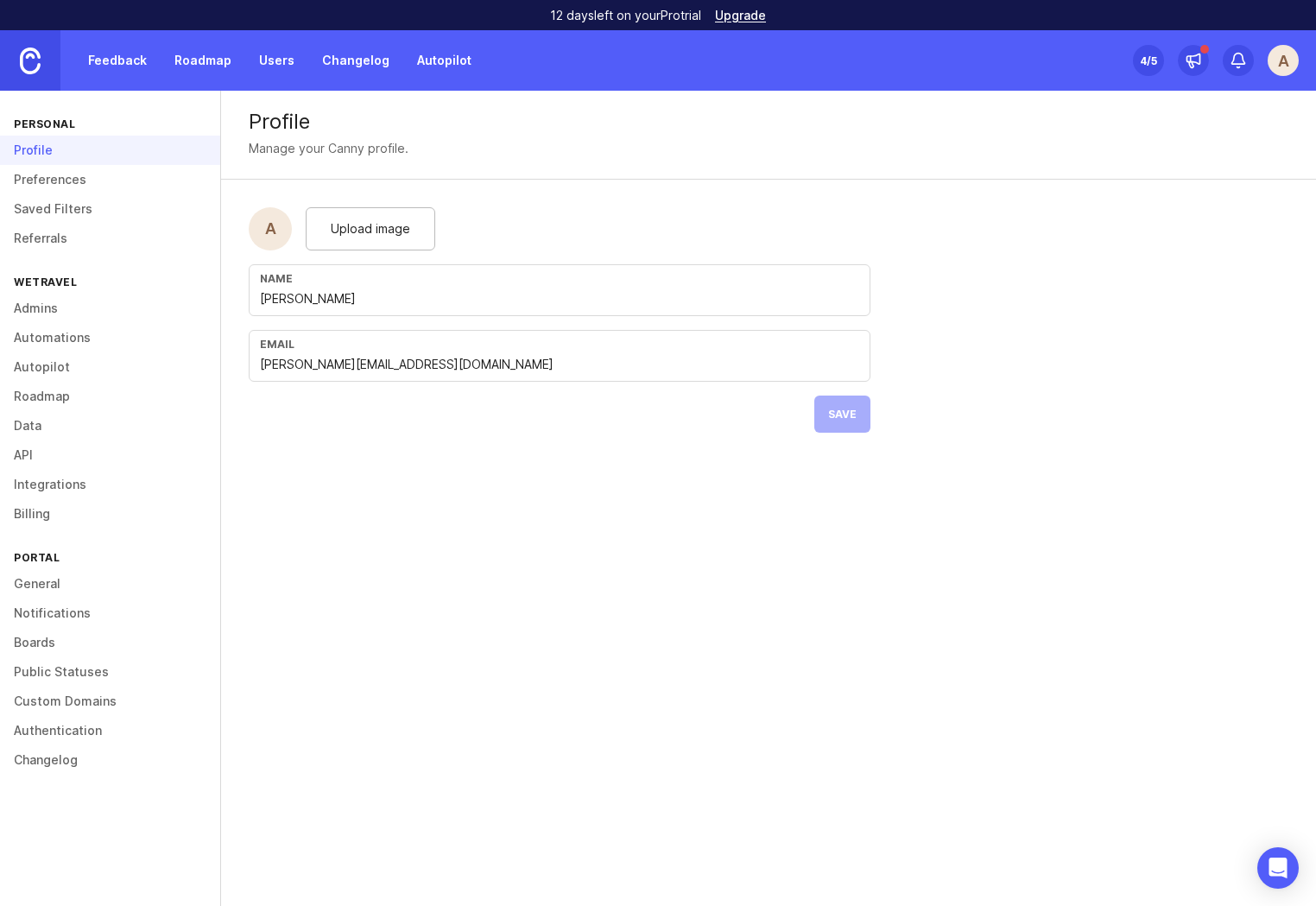
click at [35, 68] on img at bounding box center [30, 61] width 21 height 27
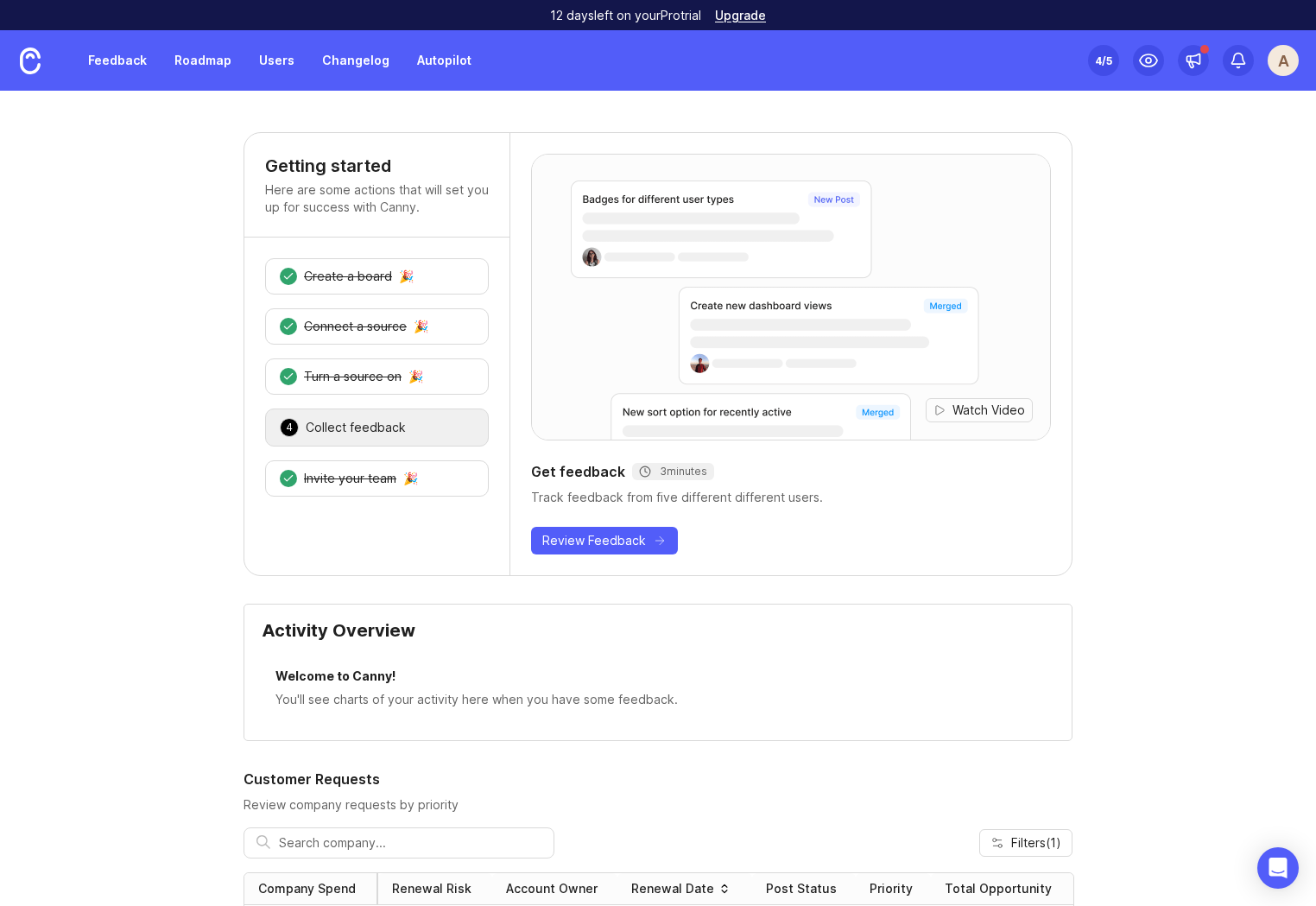
click at [395, 434] on div "Collect feedback" at bounding box center [356, 428] width 100 height 17
click at [607, 531] on button "Review Feedback" at bounding box center [604, 541] width 147 height 28
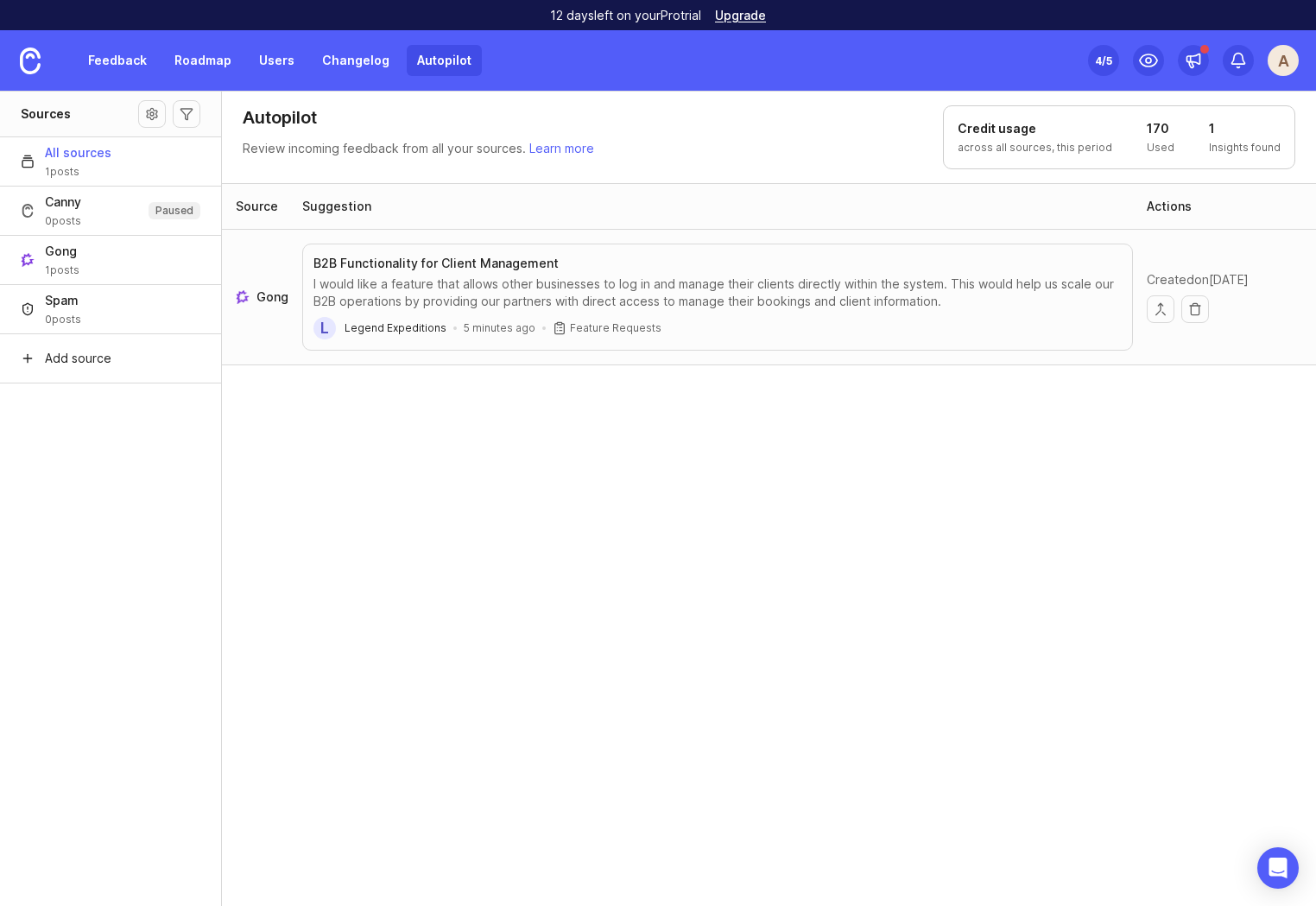
click at [688, 296] on div "I would like a feature that allows other businesses to log in and manage their …" at bounding box center [718, 293] width 808 height 35
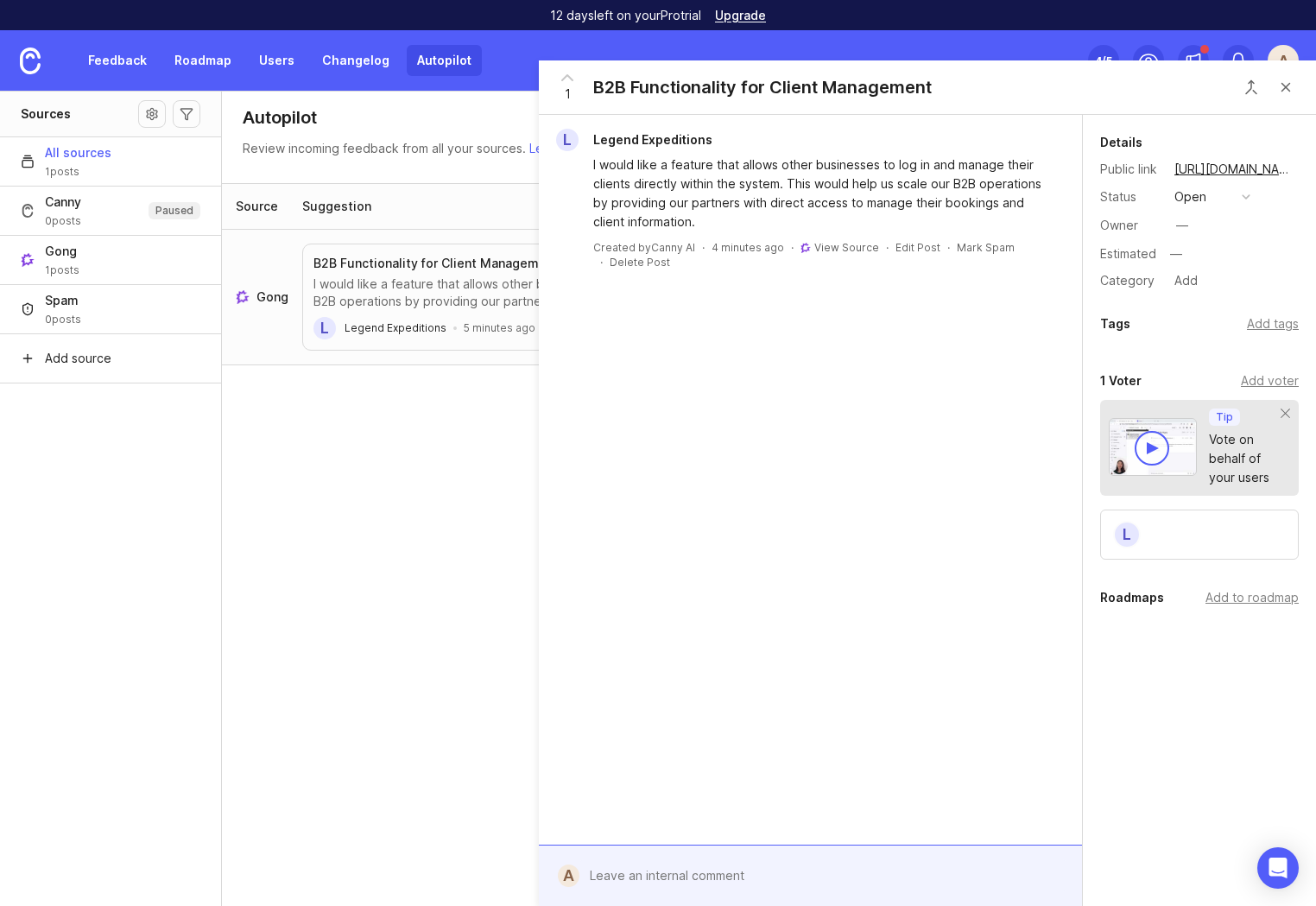
click at [836, 254] on div "View Source" at bounding box center [840, 247] width 78 height 15
click at [834, 244] on link "View Source" at bounding box center [847, 247] width 64 height 13
click at [415, 637] on div "Source Suggestion Actions Gong B2B Functionality for Client Management I would …" at bounding box center [768, 545] width 1094 height 724
click at [1288, 90] on button "Close button" at bounding box center [1286, 87] width 35 height 35
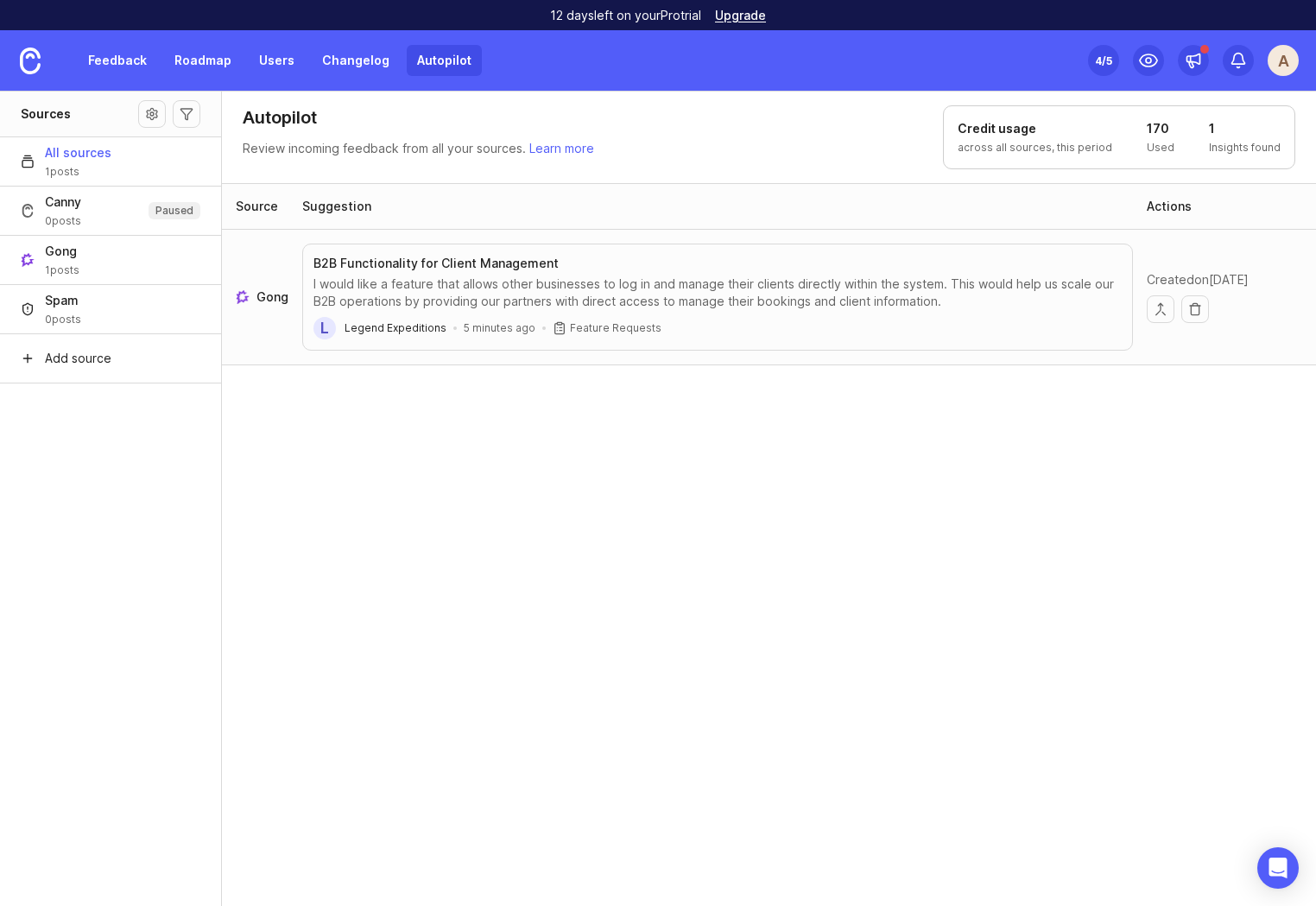
click at [345, 460] on div "Source Suggestion Actions Gong B2B Functionality for Client Management I would …" at bounding box center [768, 545] width 1094 height 724
click at [96, 455] on aside "Sources All sources 1 posts Canny 0 posts Paused Gong 1 posts Spam 0 posts Add …" at bounding box center [110, 498] width 222 height 816
click at [564, 148] on link "Learn more" at bounding box center [562, 148] width 64 height 15
click at [24, 54] on img at bounding box center [30, 61] width 21 height 27
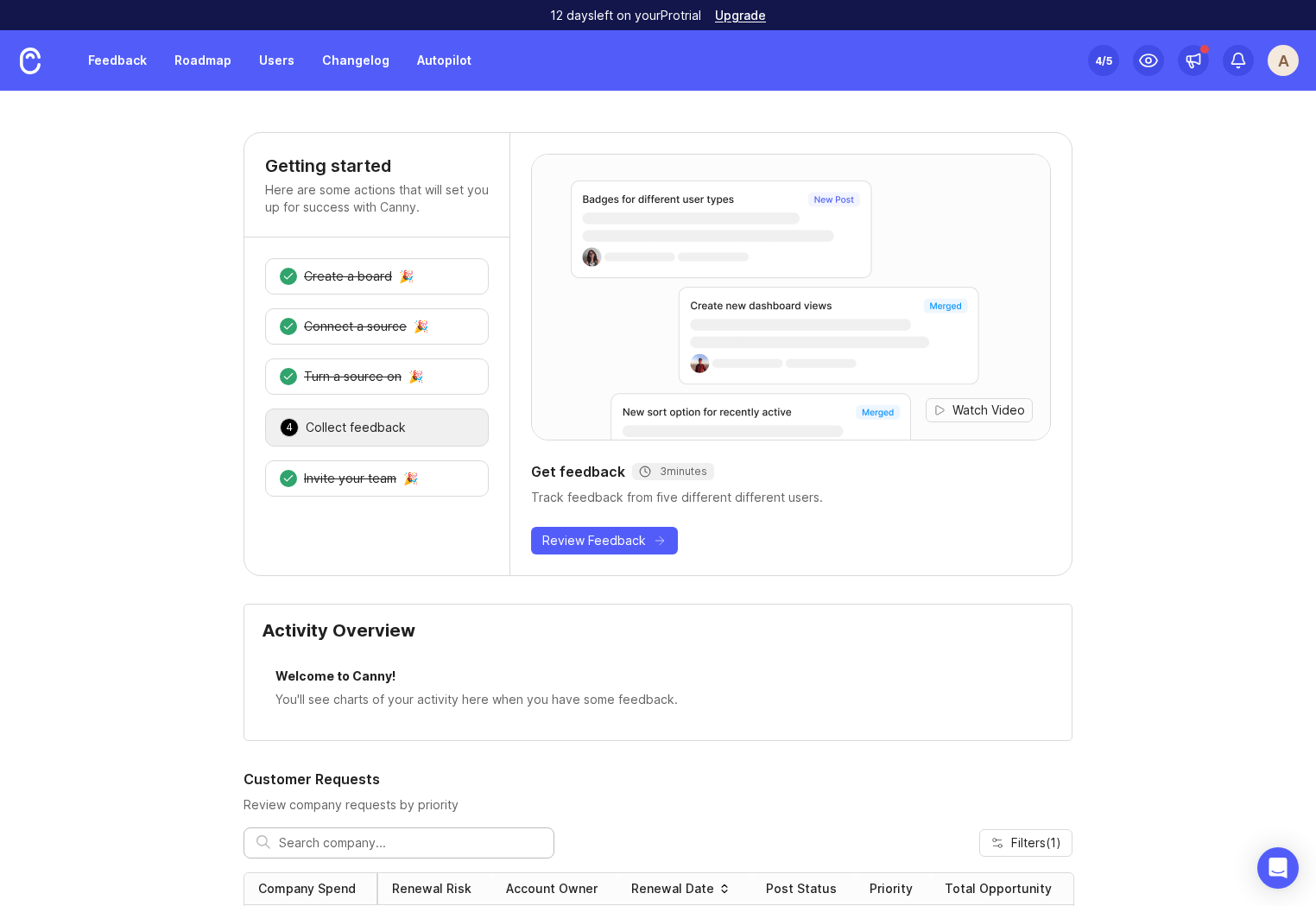
click at [1291, 63] on div "A" at bounding box center [1283, 61] width 31 height 31
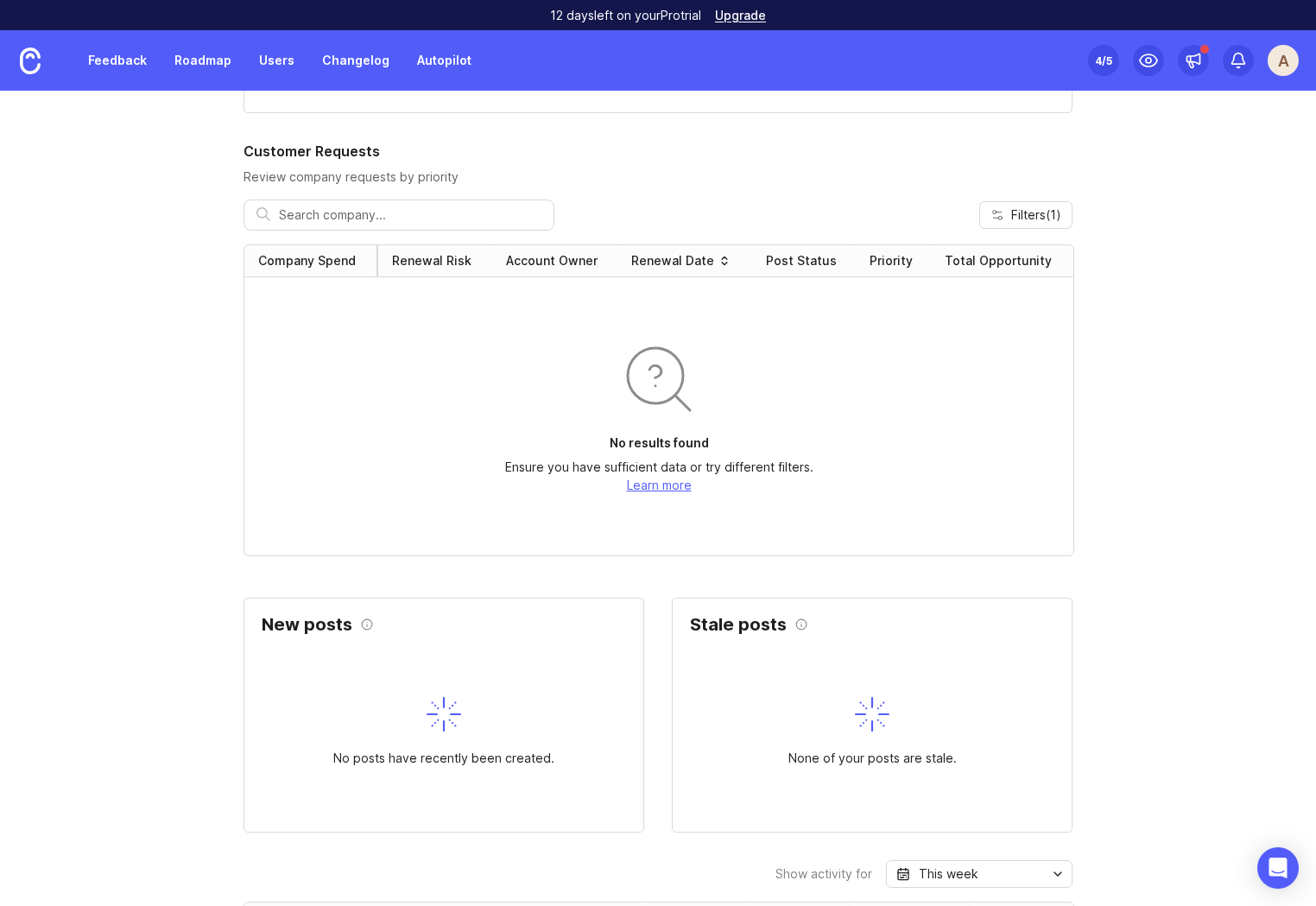
scroll to position [265, 0]
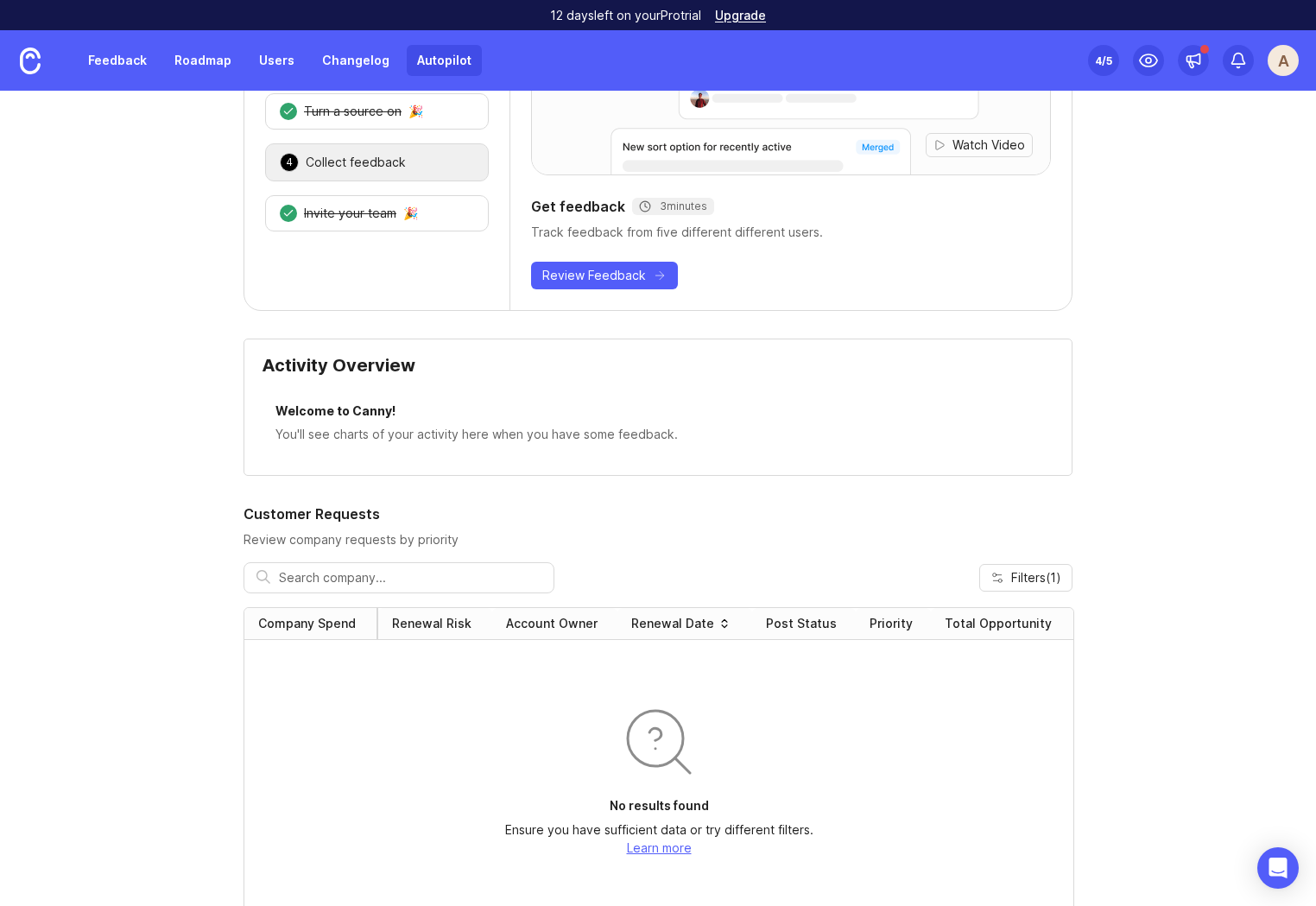
click at [416, 62] on link "Autopilot" at bounding box center [444, 61] width 75 height 31
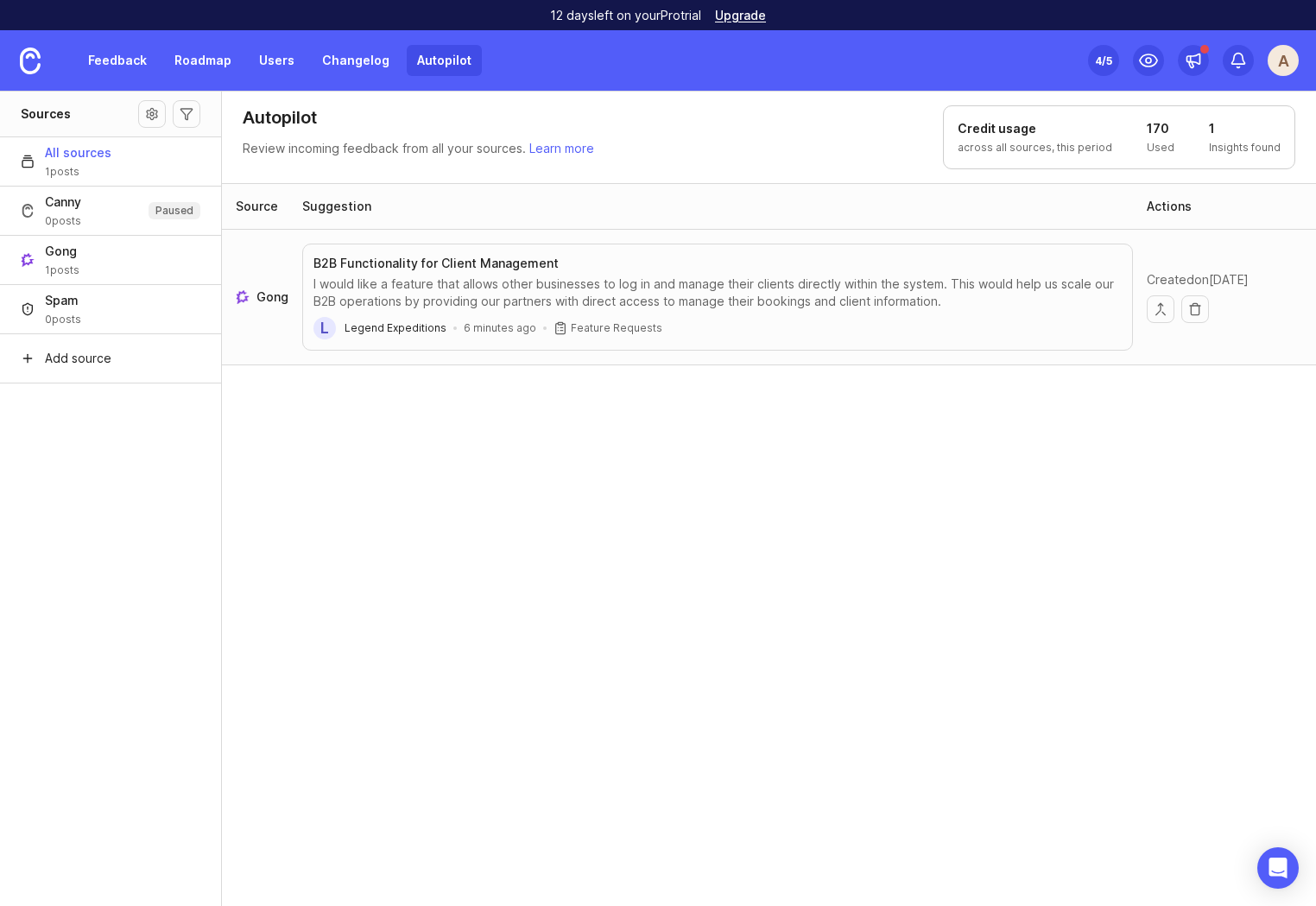
click at [75, 160] on span "All sources" at bounding box center [78, 153] width 66 height 17
click at [148, 117] on button "Source settings" at bounding box center [152, 114] width 28 height 28
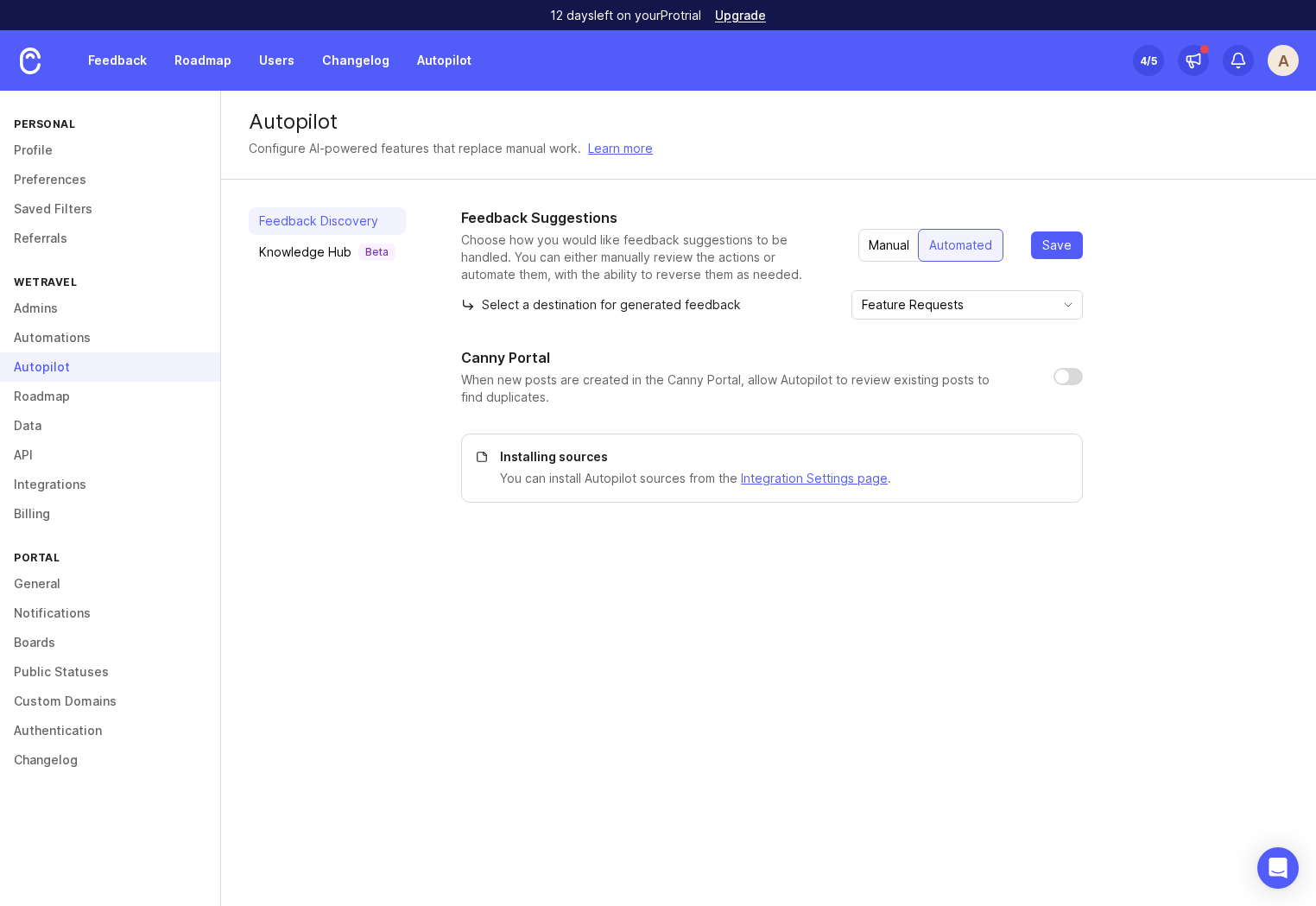
click at [884, 248] on div "Manual" at bounding box center [888, 245] width 62 height 31
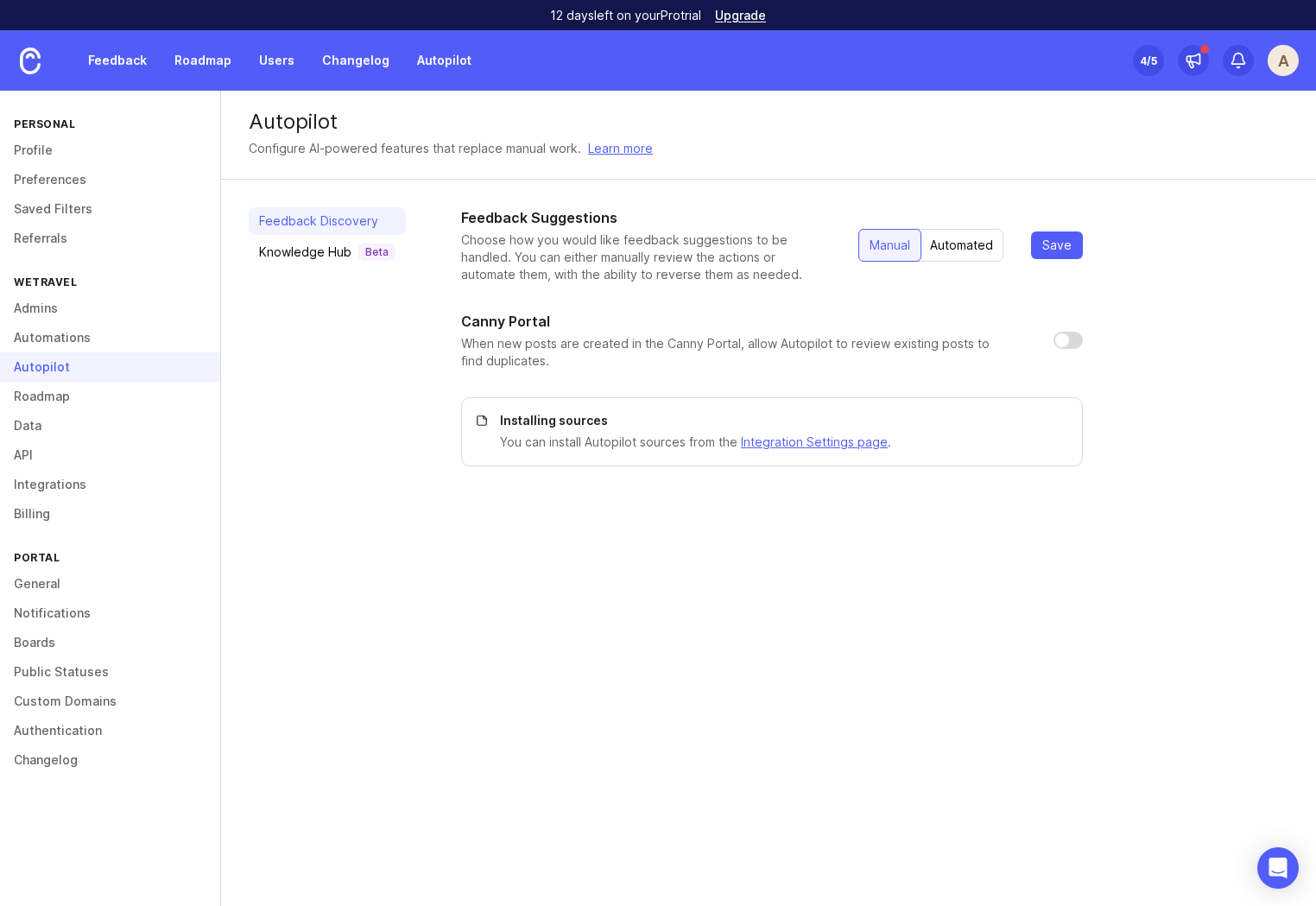
click at [953, 238] on div "Automated" at bounding box center [961, 245] width 83 height 31
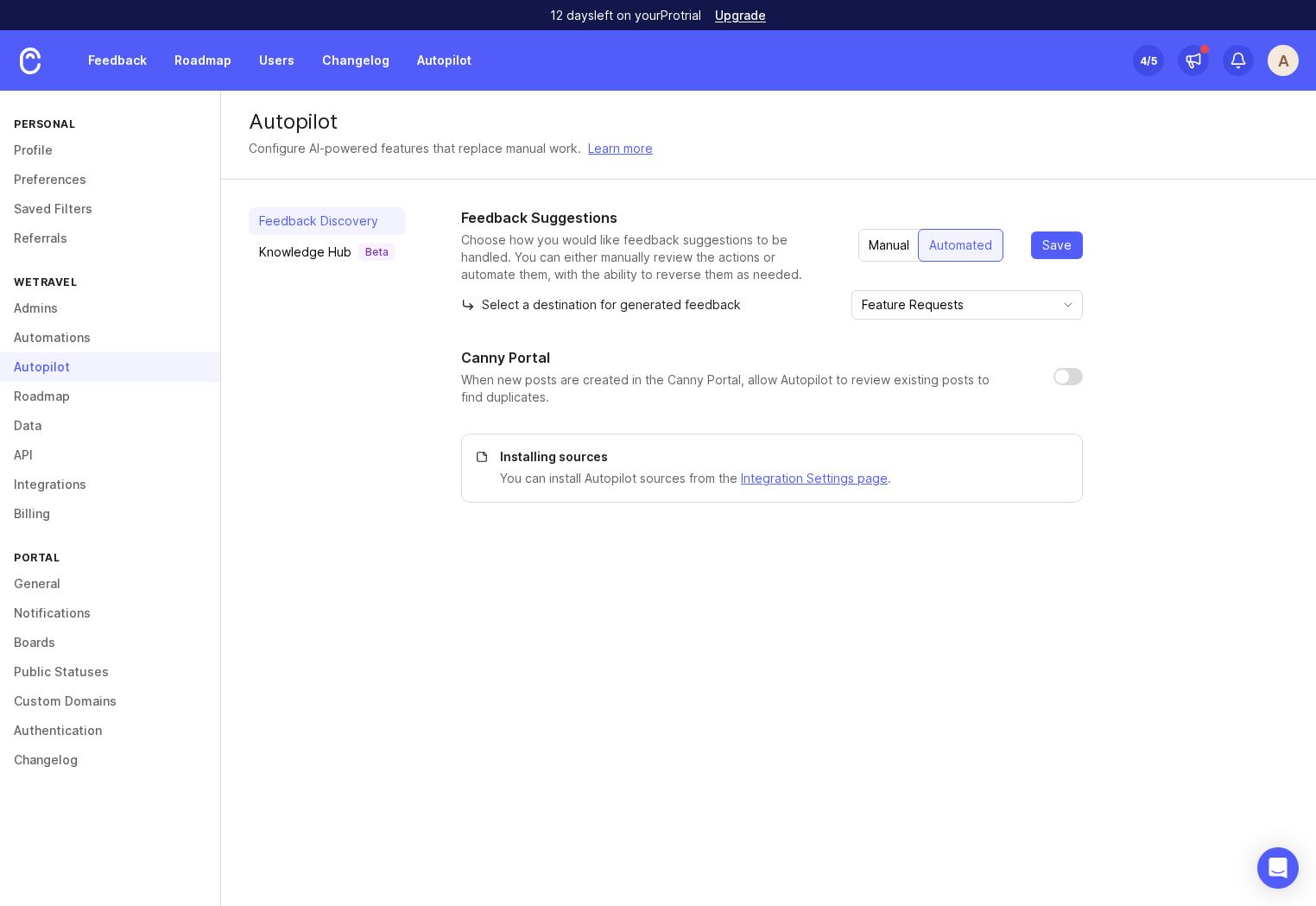
click at [874, 241] on div "Manual" at bounding box center [888, 245] width 62 height 31
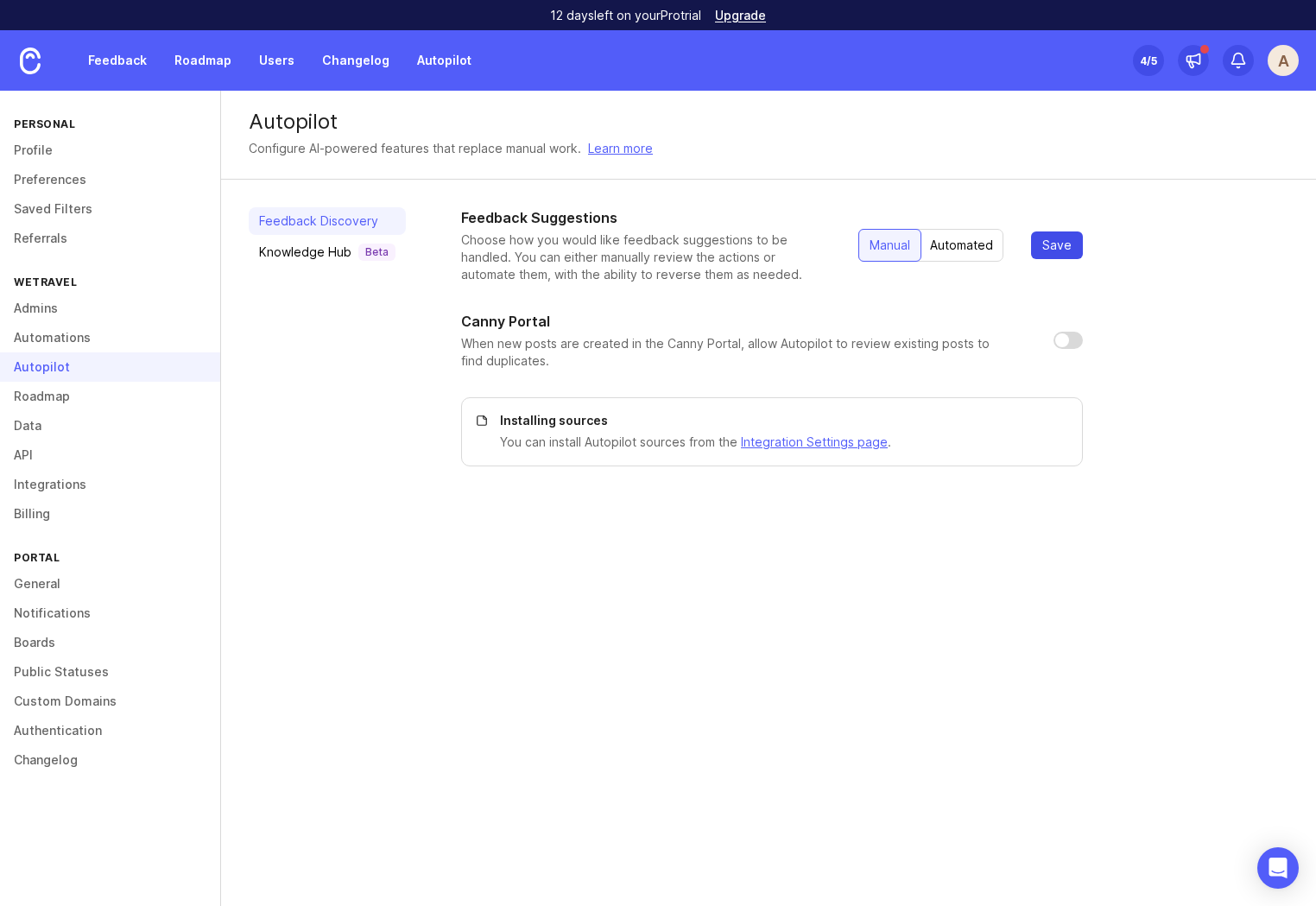
click at [1061, 248] on span "Save" at bounding box center [1057, 245] width 30 height 17
drag, startPoint x: 807, startPoint y: 549, endPoint x: 260, endPoint y: 453, distance: 555.4
click at [806, 549] on div "Autopilot Configure AI-powered features that replace manual work. Learn more Fe…" at bounding box center [768, 498] width 1094 height 816
click at [446, 71] on link "Autopilot" at bounding box center [444, 61] width 75 height 31
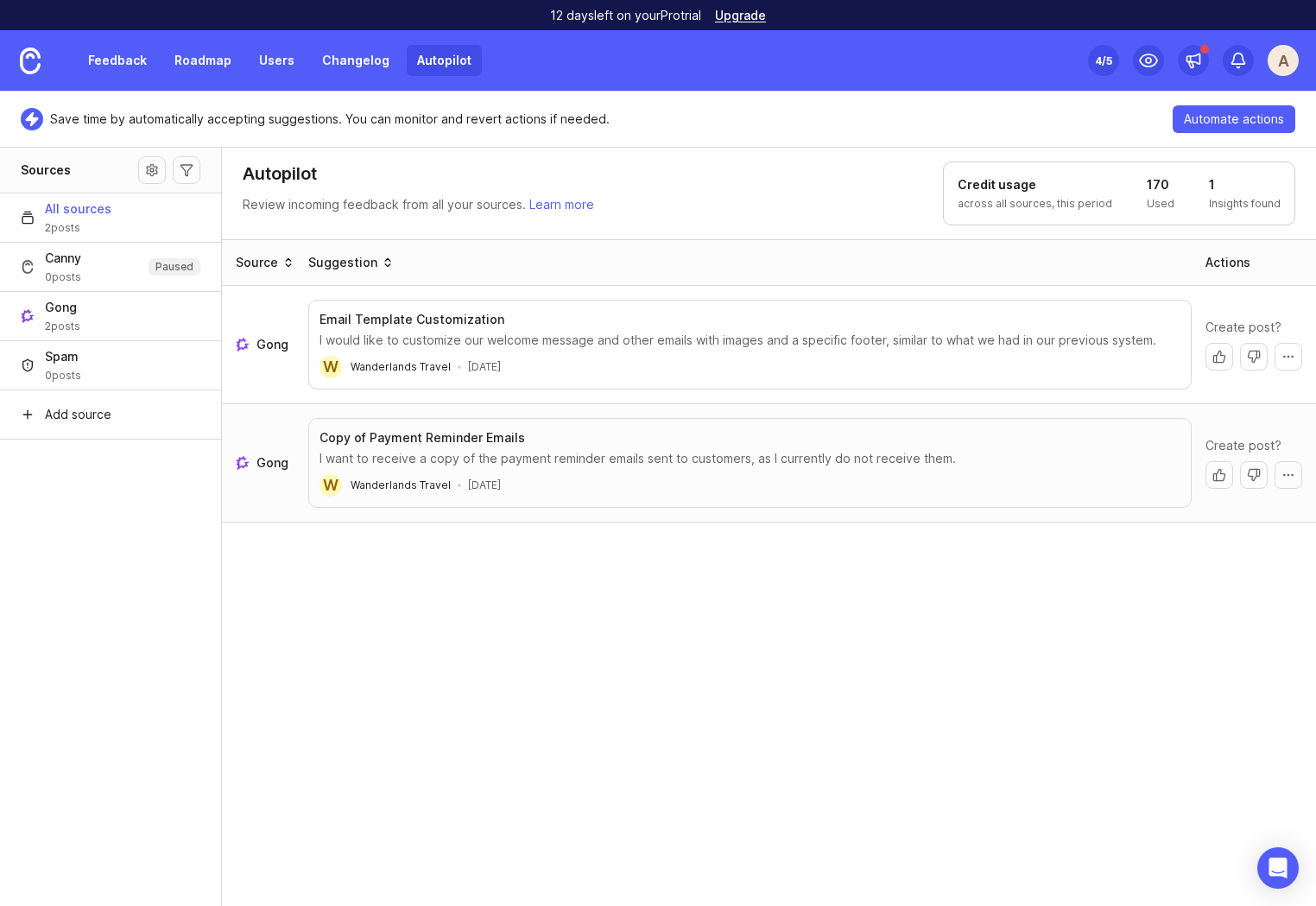
click at [422, 671] on div "Source Suggestion Actions Gong Email Template Customization I would like to cus…" at bounding box center [768, 573] width 1094 height 669
click at [498, 663] on div "Source Suggestion Actions Gong Email Template Customization I would like to cus…" at bounding box center [768, 573] width 1094 height 669
click at [1297, 479] on button "More actions" at bounding box center [1288, 475] width 28 height 28
click at [1297, 475] on button "More actions" at bounding box center [1288, 475] width 28 height 28
click at [1213, 477] on button "Create post" at bounding box center [1220, 475] width 28 height 28
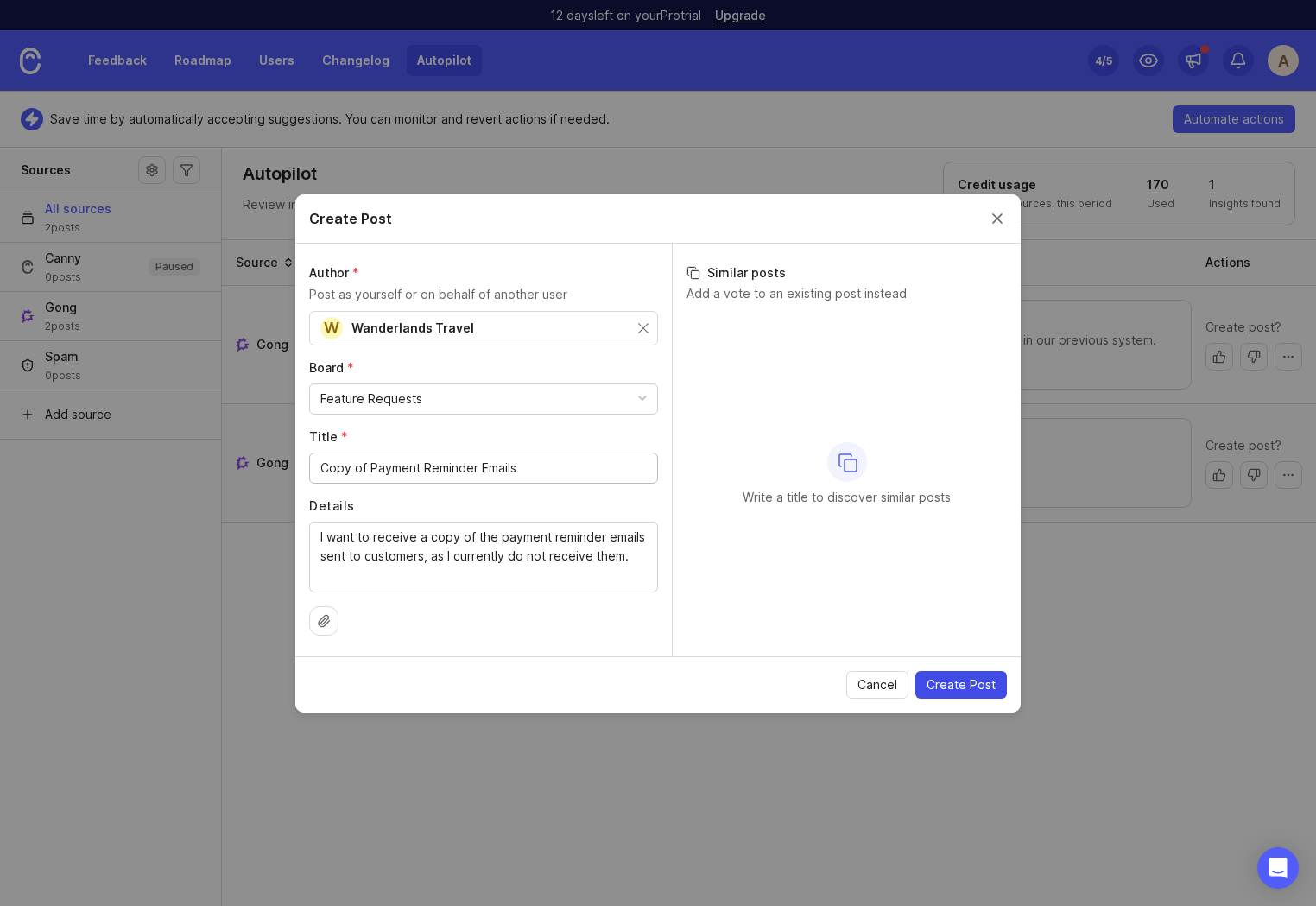
click at [979, 679] on span "Create Post" at bounding box center [960, 685] width 69 height 17
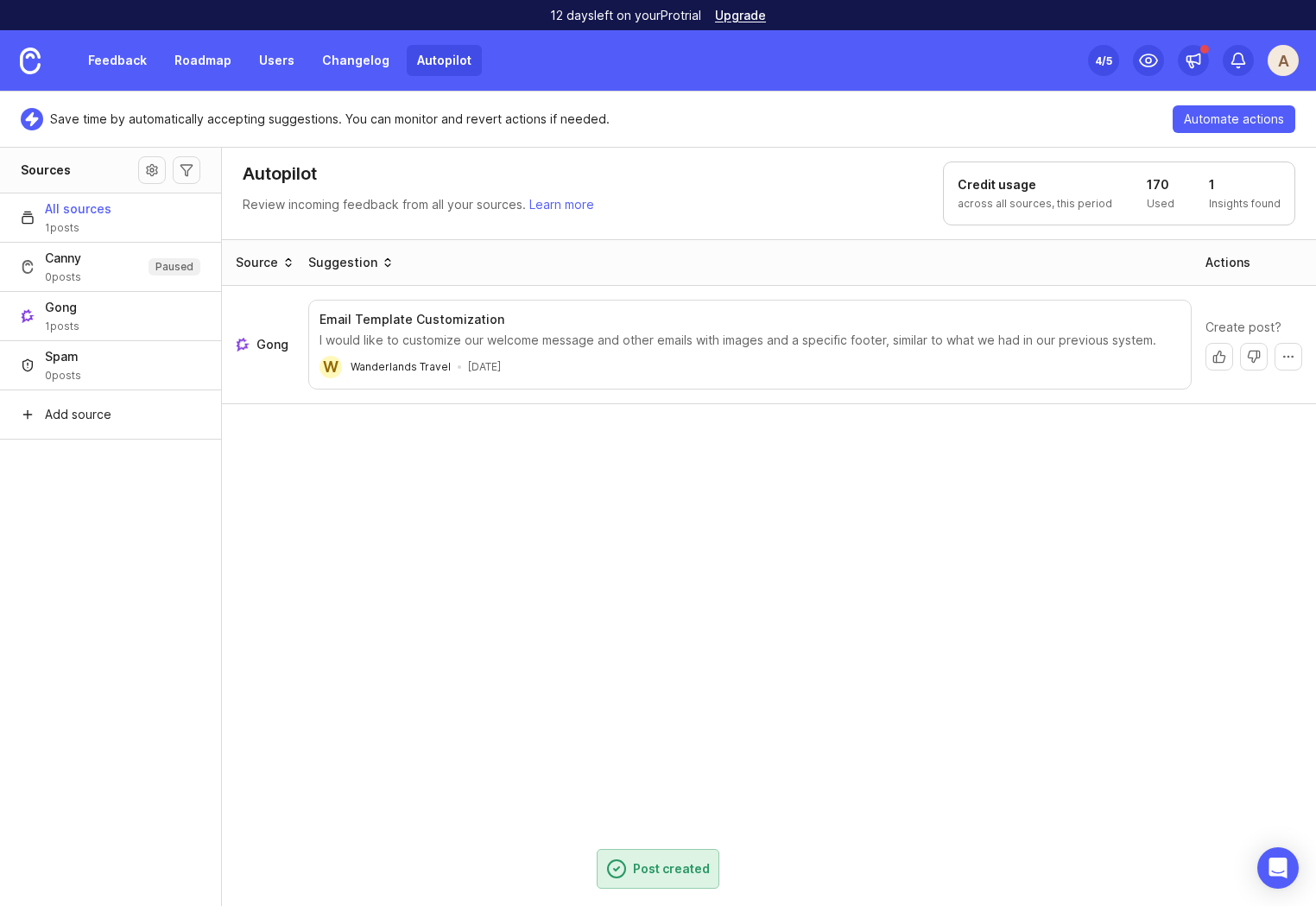
drag, startPoint x: 1120, startPoint y: 614, endPoint x: 1154, endPoint y: 593, distance: 40.0
click at [1122, 614] on div "Source Suggestion Actions Gong Email Template Customization I would like to cus…" at bounding box center [768, 573] width 1094 height 669
click at [271, 342] on span "Gong" at bounding box center [272, 344] width 32 height 17
click at [1132, 462] on div "Source Suggestion Actions Gong Email Template Customization I would like to cus…" at bounding box center [768, 573] width 1094 height 669
click at [64, 210] on span "All sources" at bounding box center [78, 209] width 66 height 17
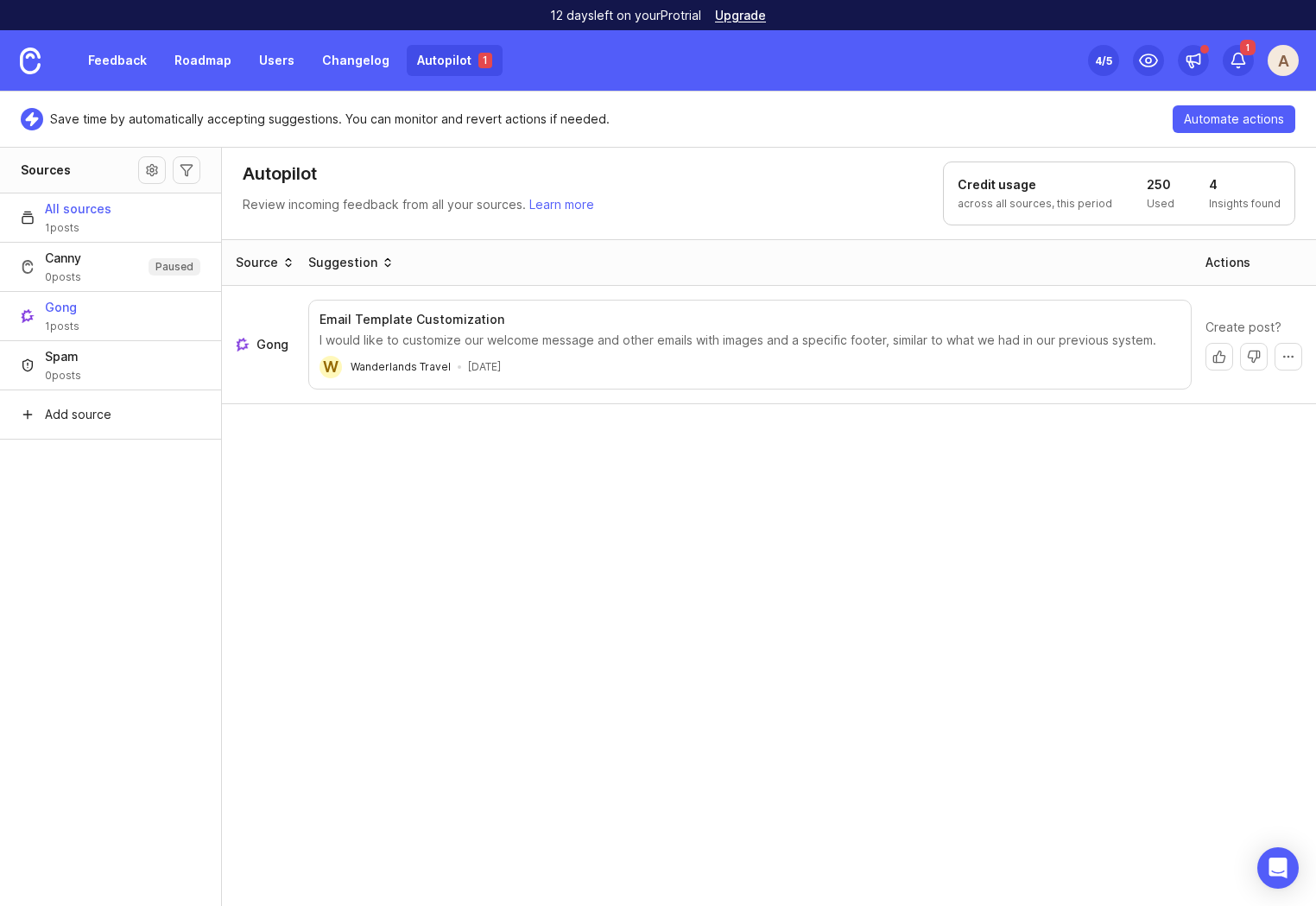
click at [96, 321] on button "Gong 1 posts" at bounding box center [110, 316] width 221 height 50
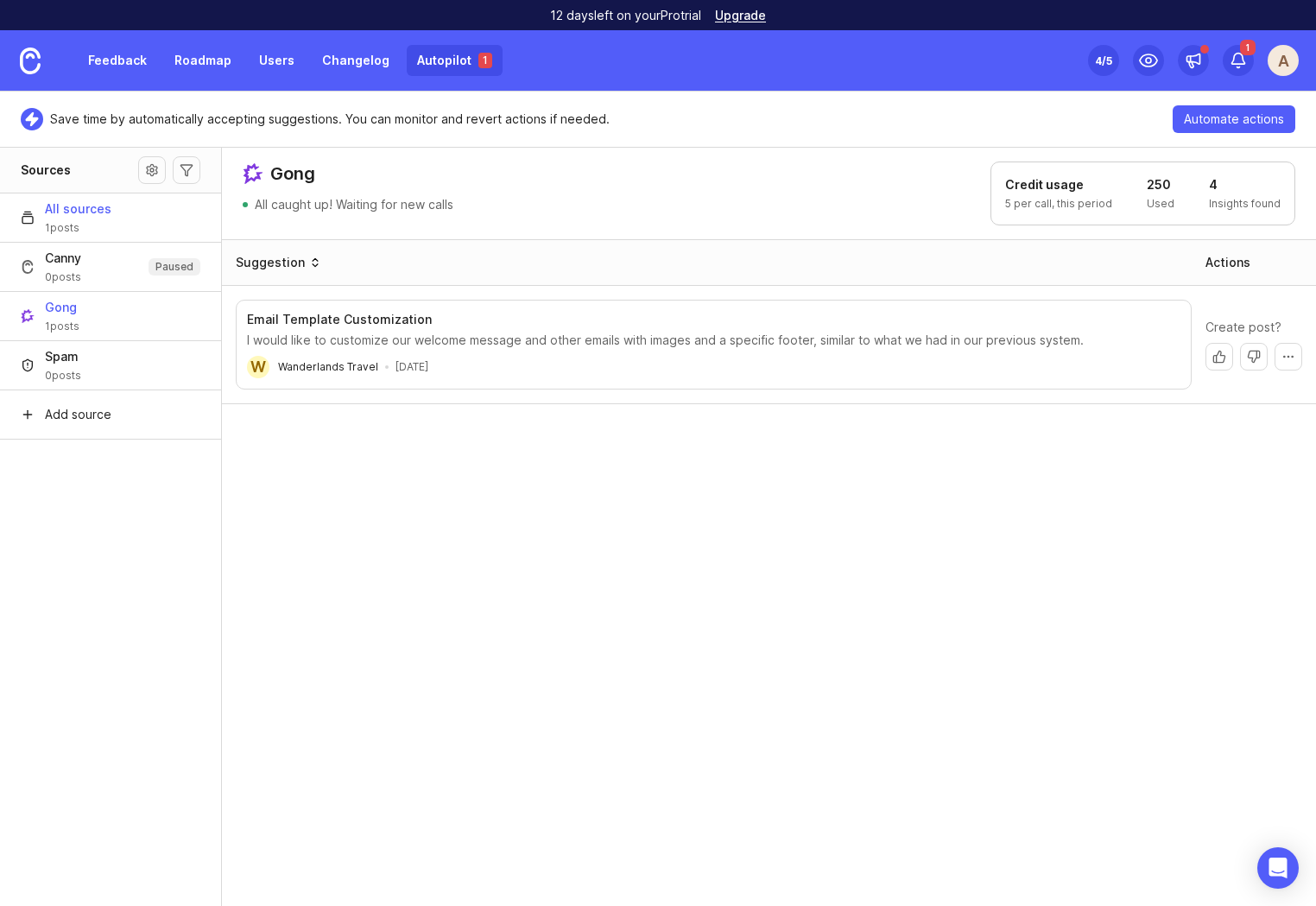
click at [64, 214] on span "All sources" at bounding box center [78, 209] width 66 height 17
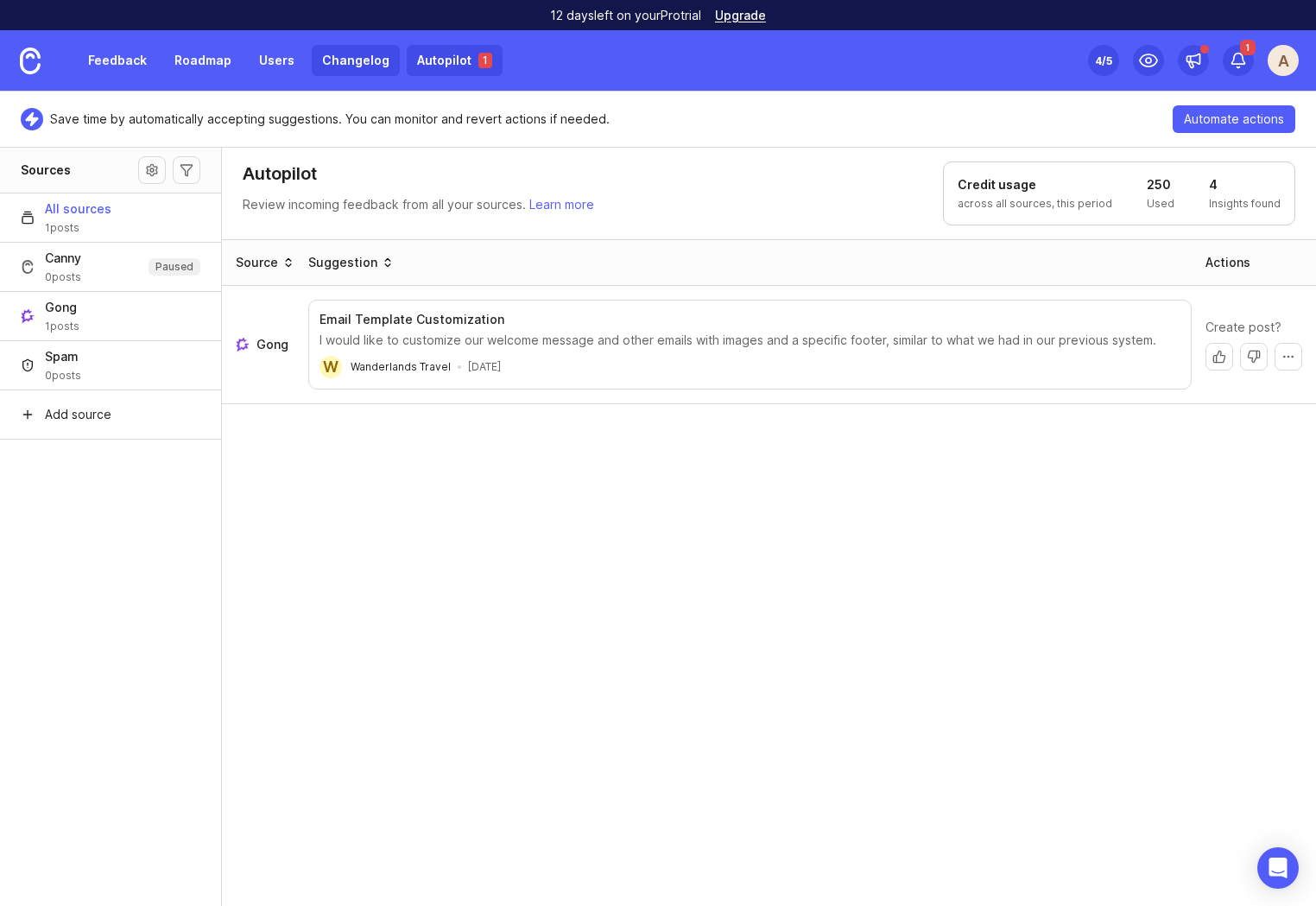
click at [340, 60] on link "Changelog" at bounding box center [356, 61] width 88 height 31
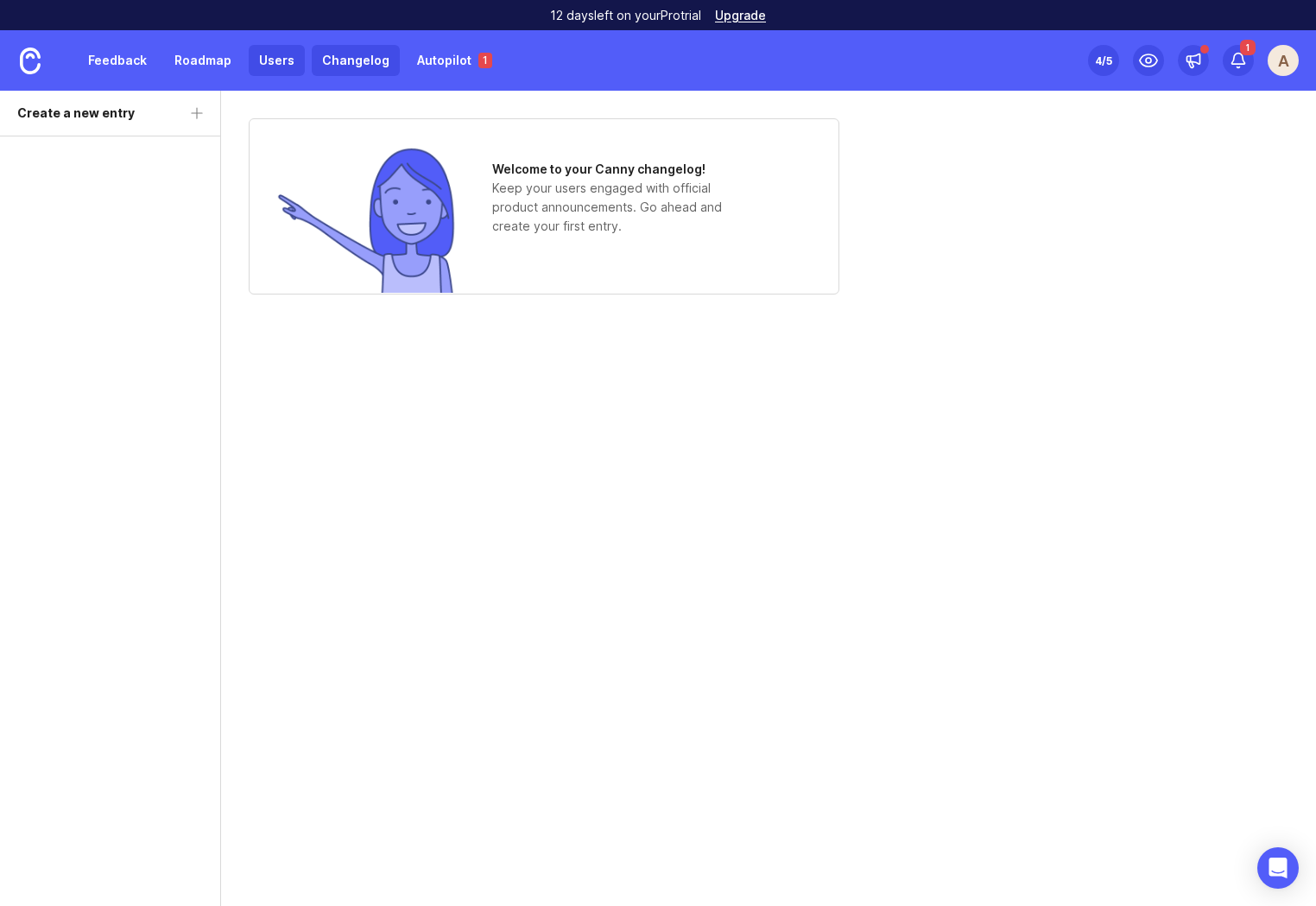
click at [273, 61] on link "Users" at bounding box center [276, 61] width 56 height 31
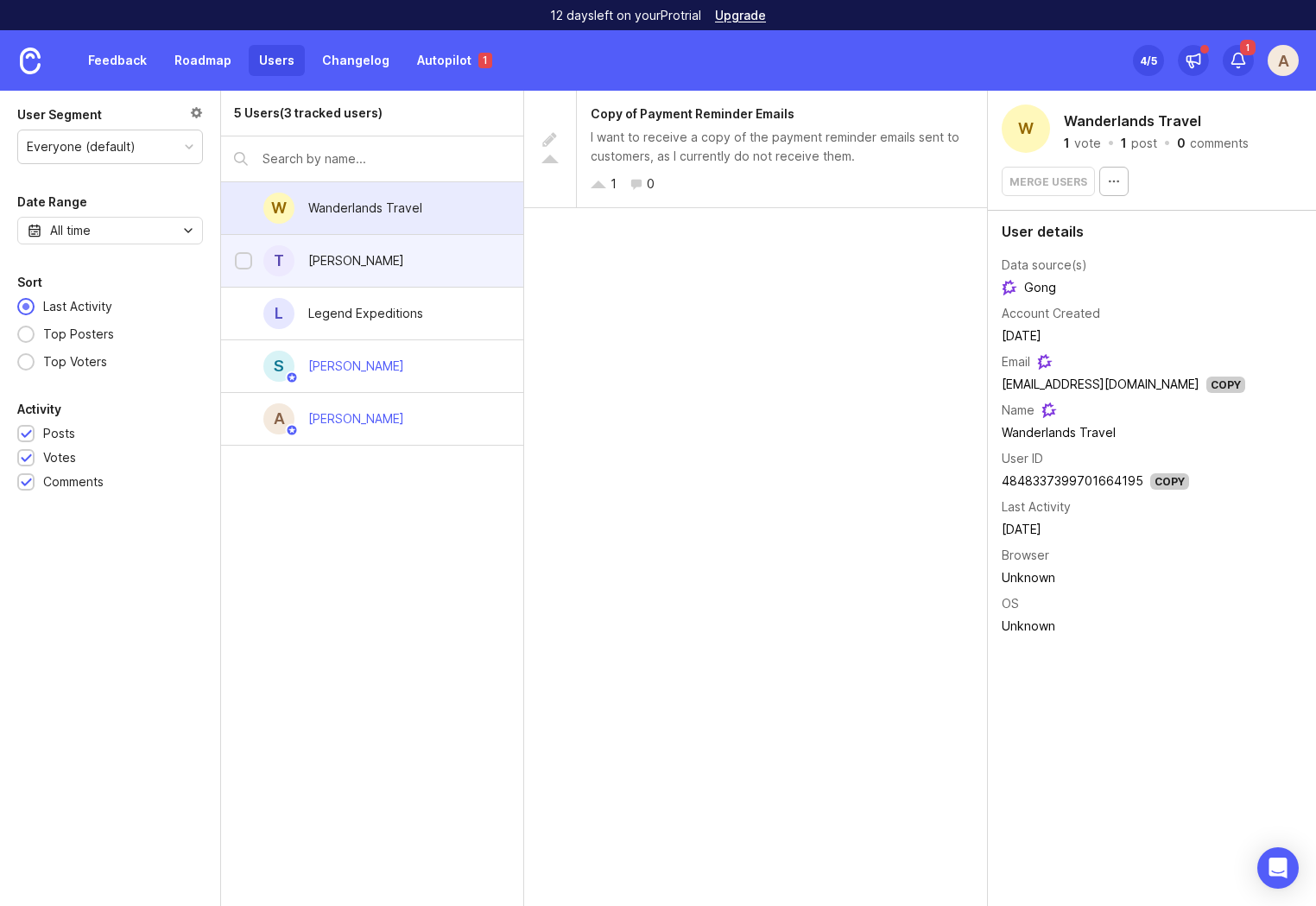
click at [410, 263] on div "Thomas Bartlett" at bounding box center [356, 261] width 123 height 38
click at [391, 203] on div "Wanderlands Travel" at bounding box center [365, 208] width 114 height 19
click at [417, 256] on div "T Thomas Bartlett" at bounding box center [372, 261] width 302 height 53
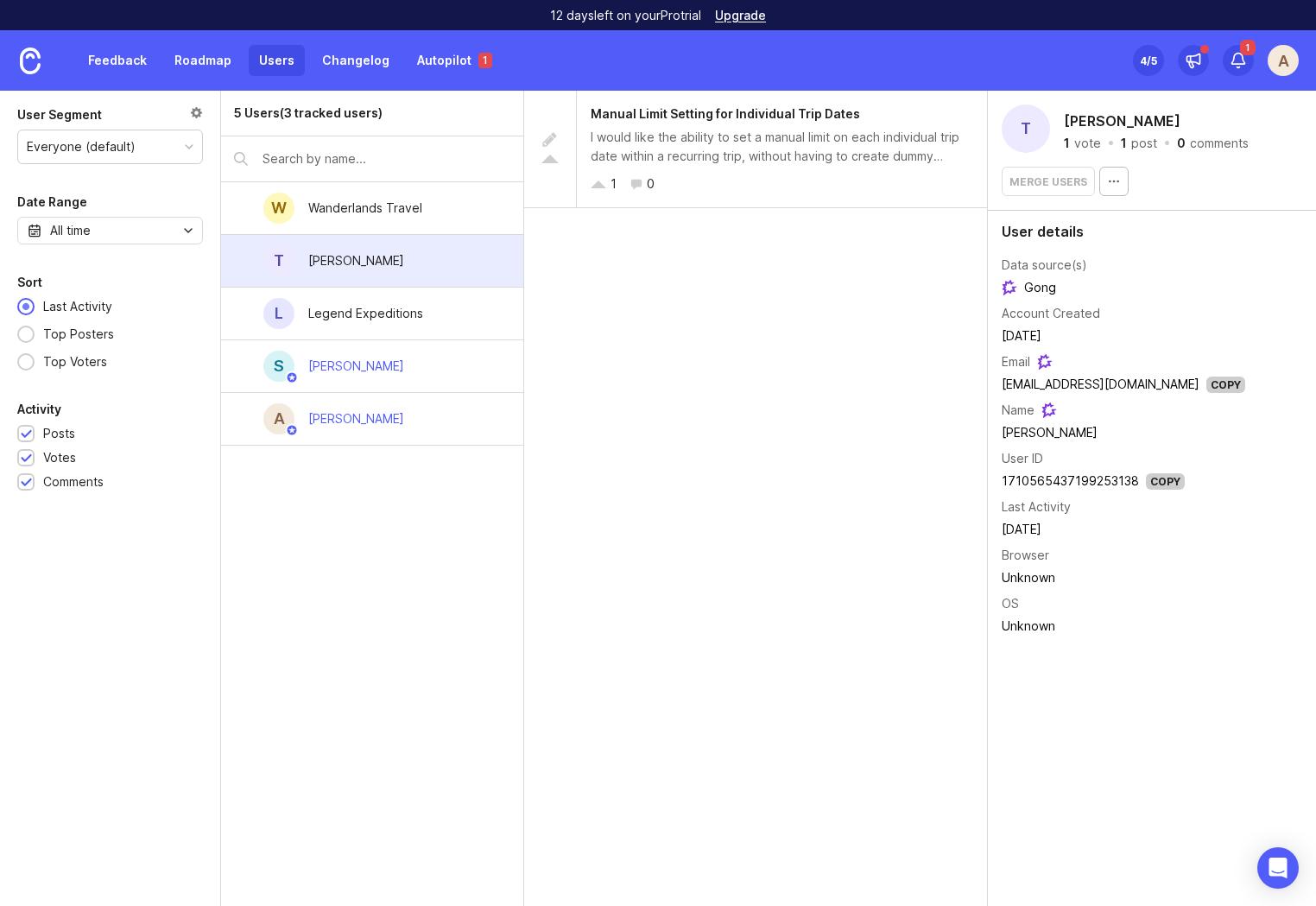
click at [1042, 283] on span "Gong" at bounding box center [1028, 288] width 55 height 19
click at [441, 313] on div "L Legend Expeditions" at bounding box center [372, 314] width 302 height 53
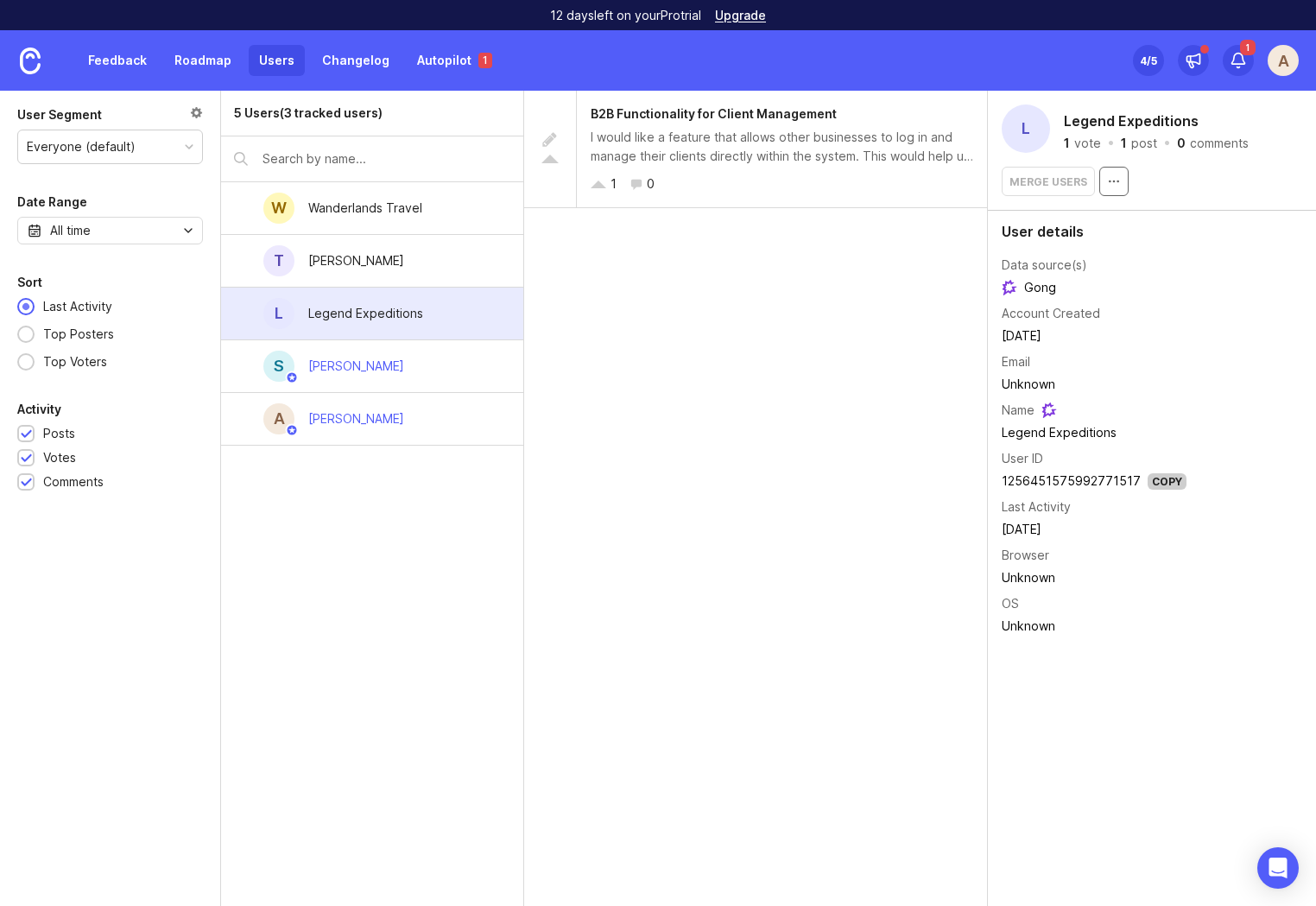
click at [1115, 177] on icon "button" at bounding box center [1113, 182] width 14 height 14
click at [1111, 177] on icon "button" at bounding box center [1113, 182] width 14 height 14
click at [783, 337] on div "B2B Functionality for Client Management I would like a feature that allows othe…" at bounding box center [755, 498] width 463 height 816
click at [389, 274] on div "Thomas Bartlett" at bounding box center [356, 261] width 123 height 38
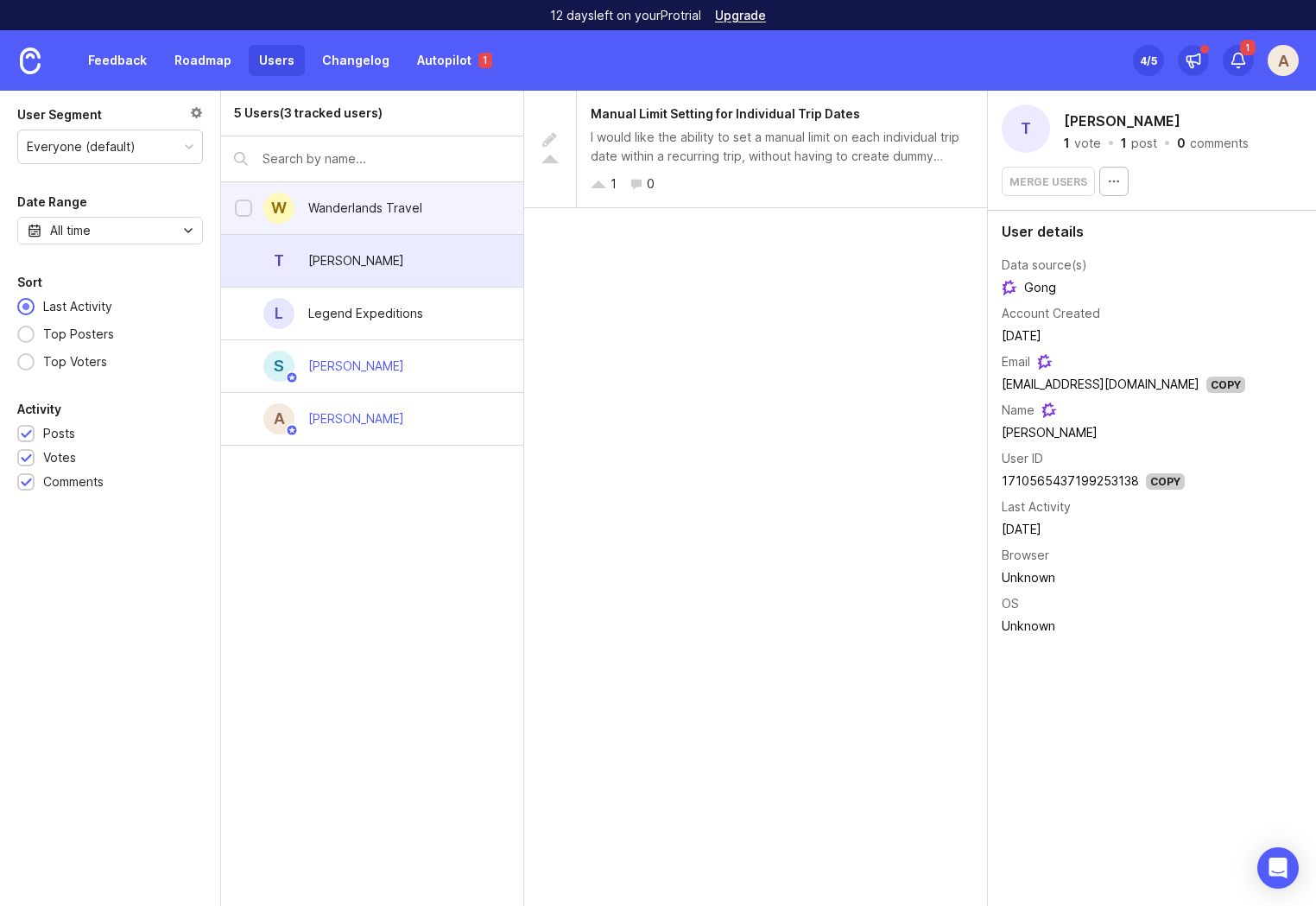
click at [417, 186] on div "W Wanderlands Travel" at bounding box center [372, 209] width 302 height 53
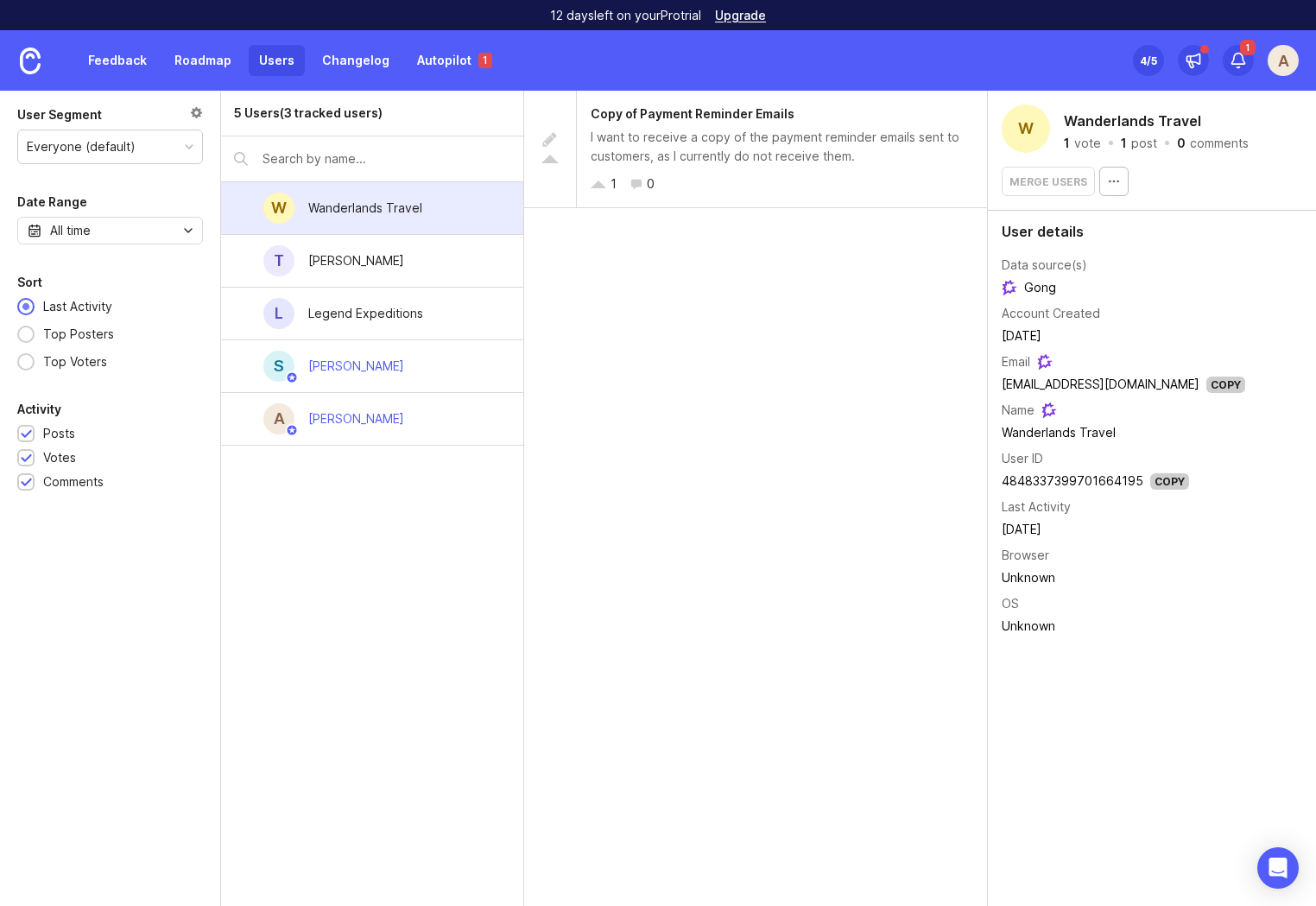
click at [675, 576] on div "Copy of Payment Reminder Emails I want to receive a copy of the payment reminde…" at bounding box center [755, 498] width 463 height 816
click at [407, 260] on div "Thomas Bartlett" at bounding box center [356, 261] width 123 height 38
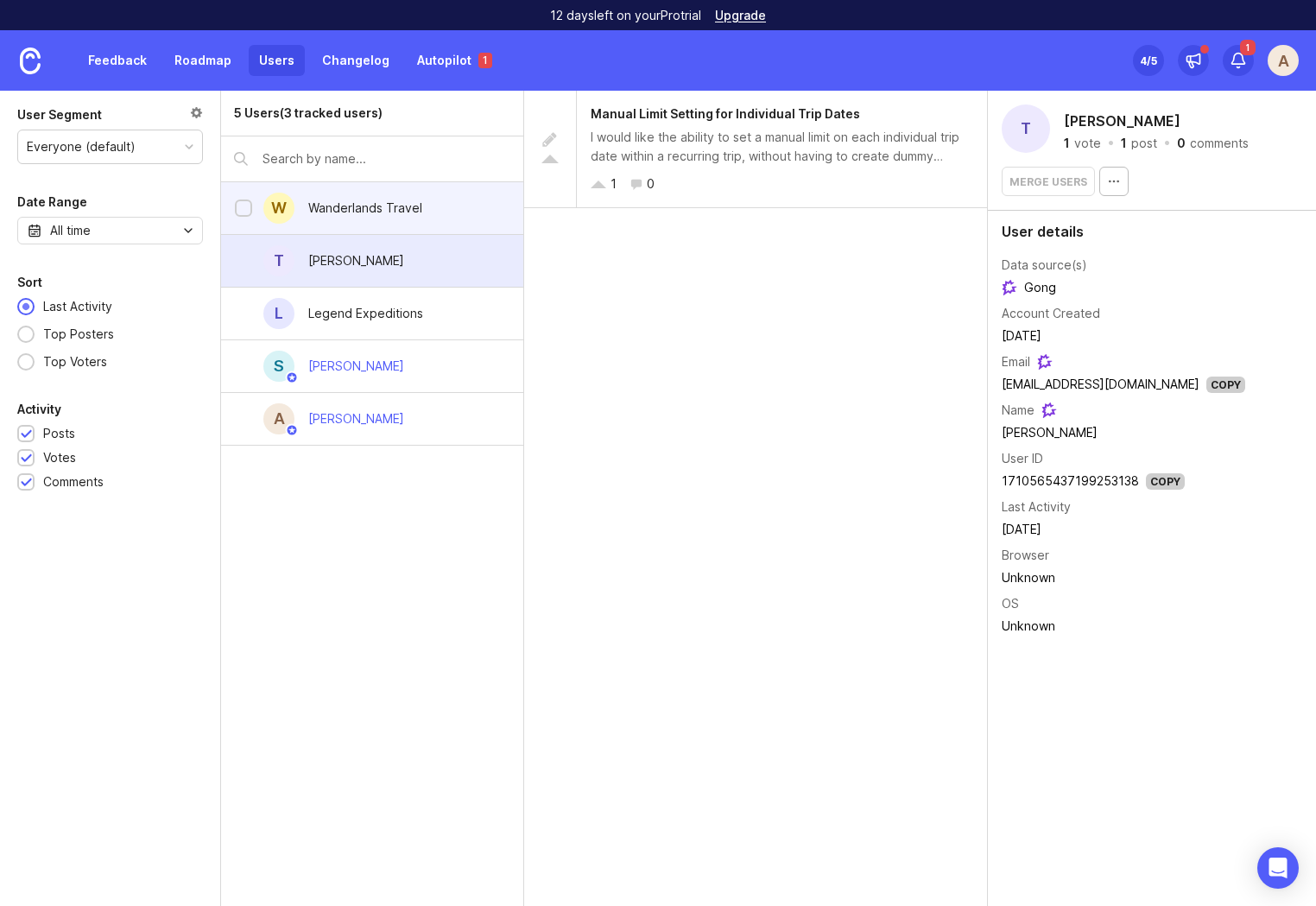
click at [402, 211] on div "Wanderlands Travel" at bounding box center [365, 208] width 114 height 19
click at [415, 255] on div "T Thomas Bartlett" at bounding box center [372, 261] width 302 height 53
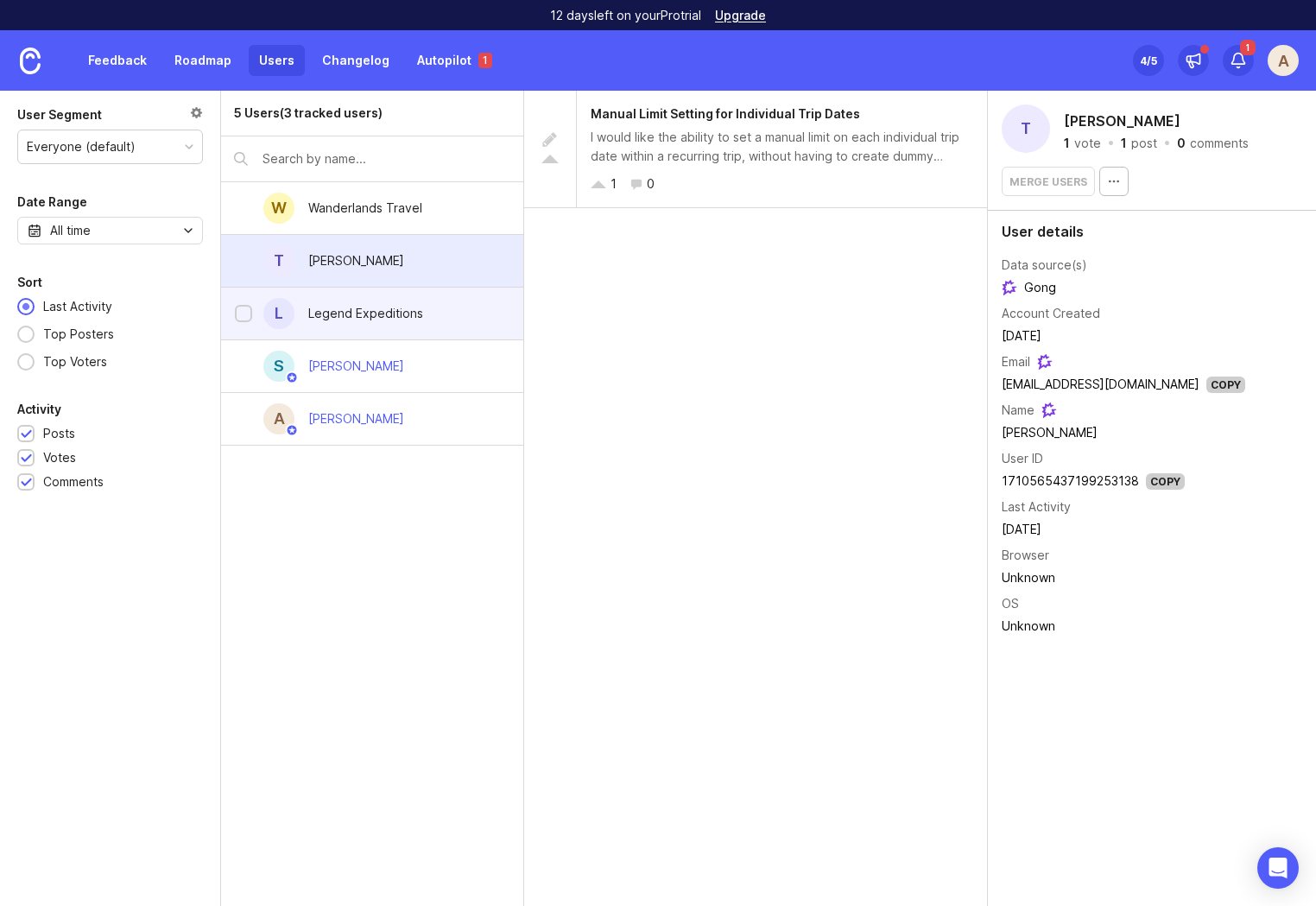
click at [409, 312] on div "Legend Expeditions" at bounding box center [366, 314] width 115 height 19
click at [438, 253] on div "T Thomas Bartlett" at bounding box center [372, 261] width 302 height 53
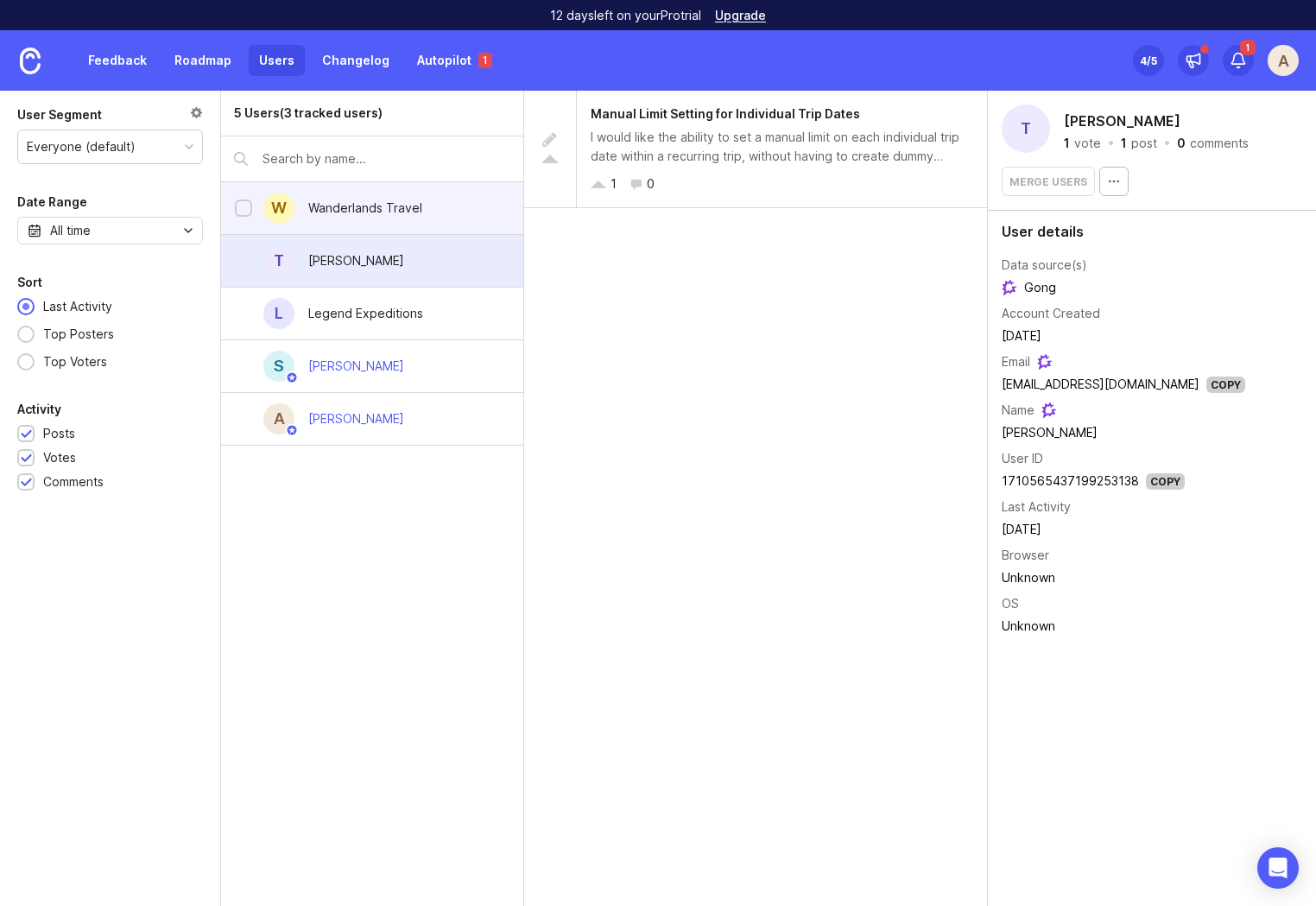
drag, startPoint x: 405, startPoint y: 195, endPoint x: 409, endPoint y: 203, distance: 8.9
click at [405, 195] on div "Wanderlands Travel" at bounding box center [365, 209] width 142 height 38
click at [400, 248] on div "Thomas Bartlett" at bounding box center [356, 261] width 123 height 38
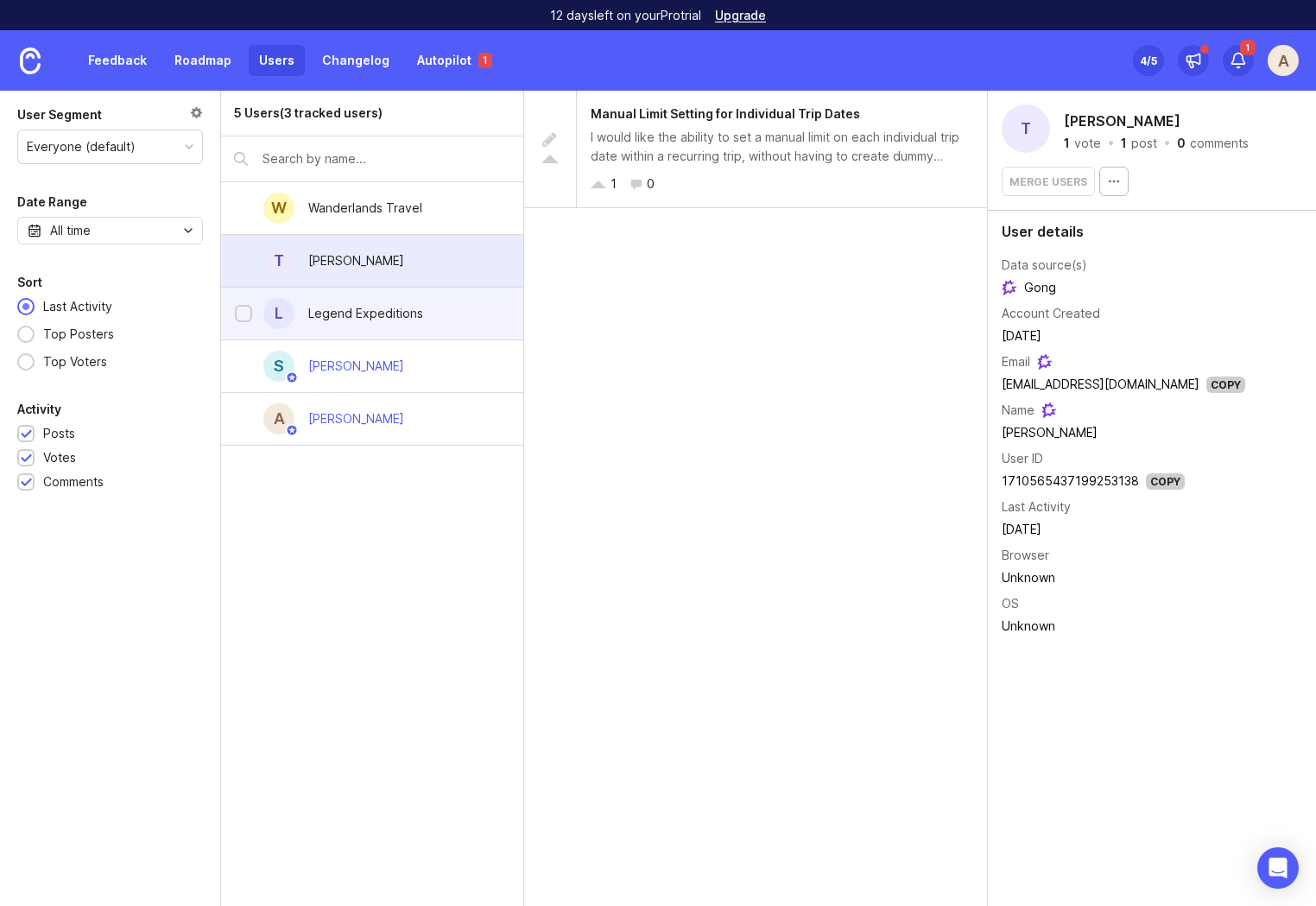
click at [408, 321] on div "Legend Expeditions" at bounding box center [366, 314] width 115 height 19
click at [409, 264] on div "Thomas Bartlett" at bounding box center [356, 261] width 123 height 38
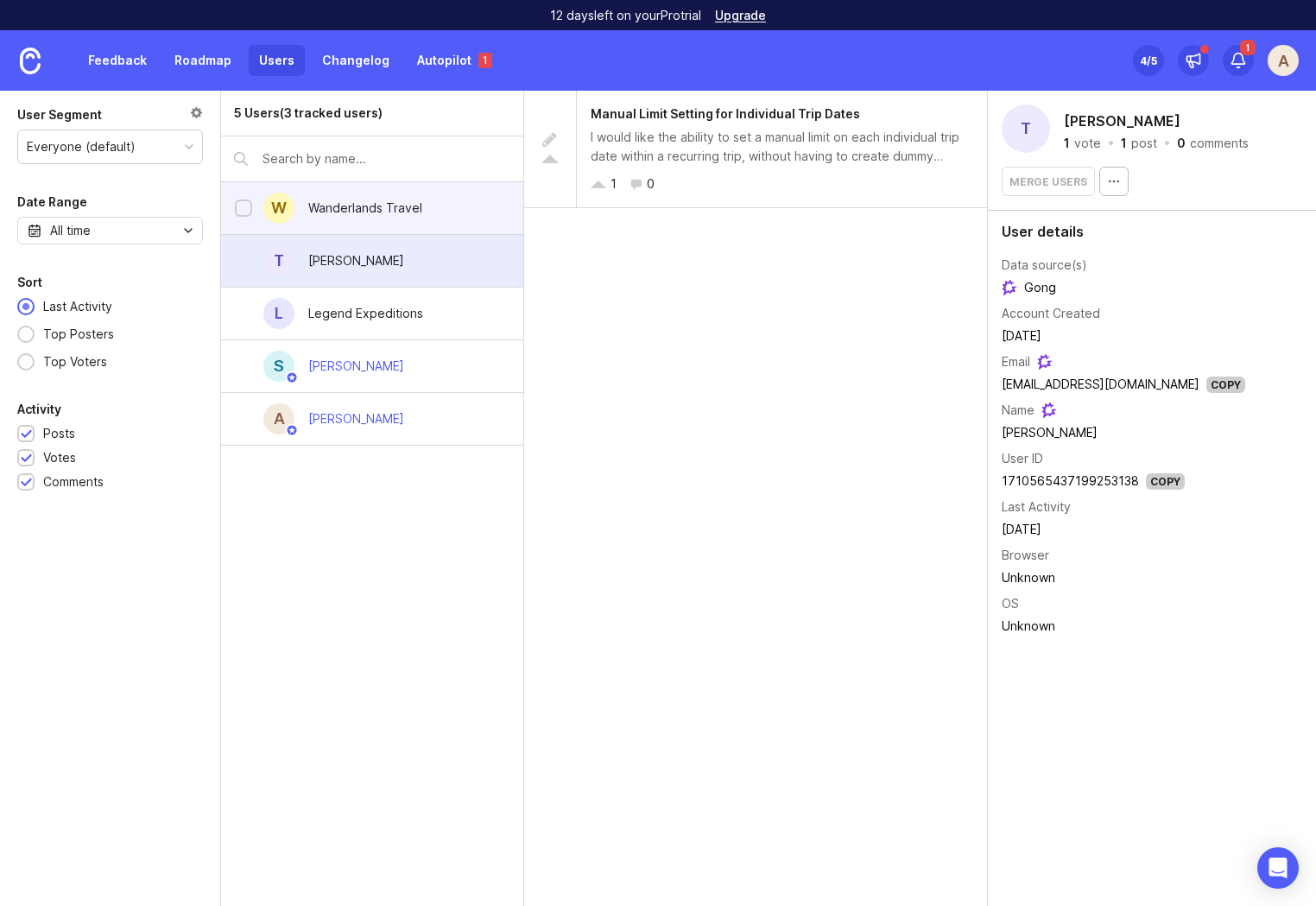
click at [415, 205] on div "Wanderlands Travel" at bounding box center [365, 208] width 114 height 19
click at [436, 270] on div "T Thomas Bartlett" at bounding box center [372, 261] width 302 height 53
drag, startPoint x: 1049, startPoint y: 410, endPoint x: 1056, endPoint y: 367, distance: 43.6
click at [1050, 410] on img at bounding box center [1049, 410] width 16 height 16
drag, startPoint x: 1005, startPoint y: 283, endPoint x: 1038, endPoint y: 290, distance: 33.7
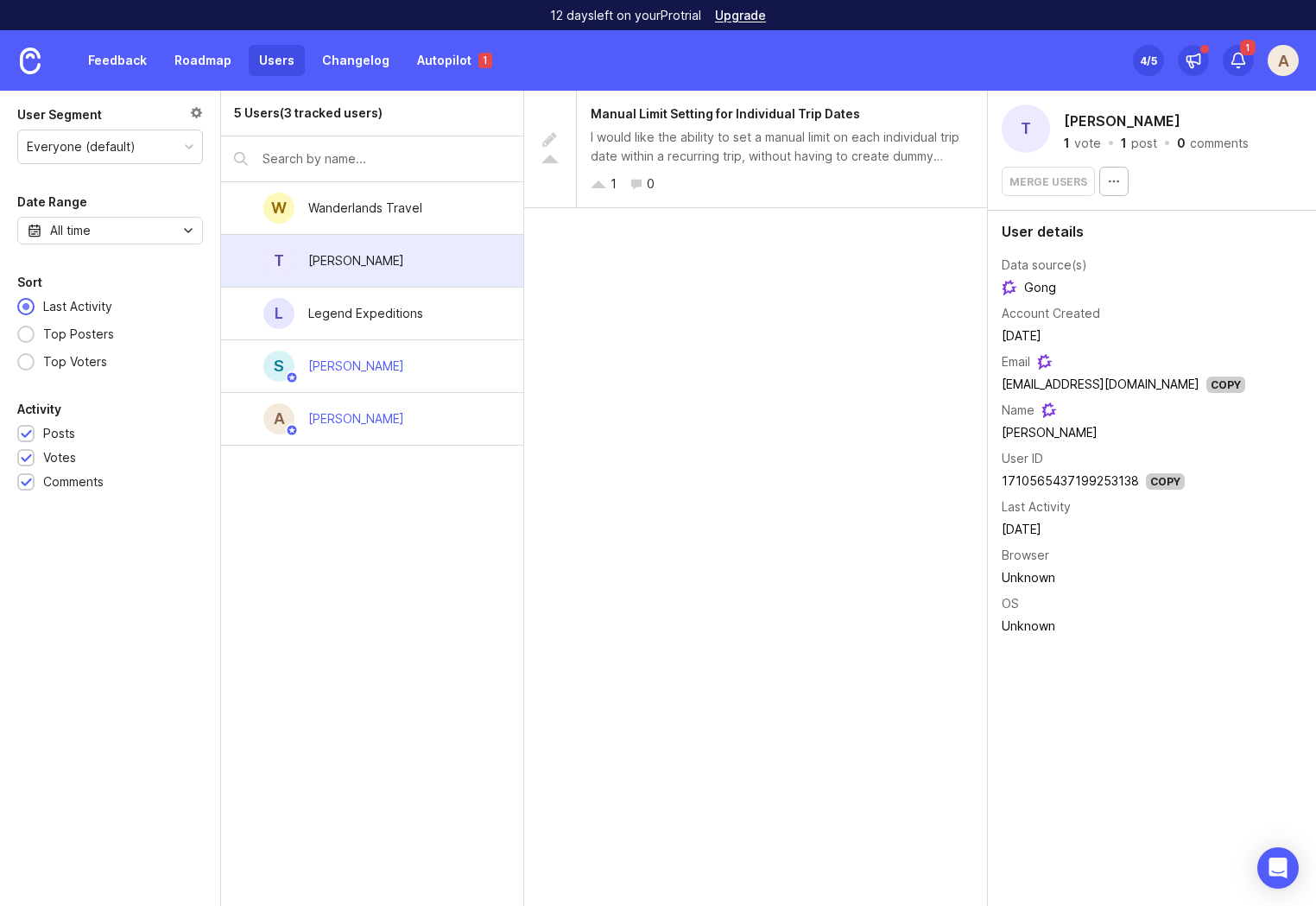
click at [1006, 283] on img at bounding box center [1009, 288] width 16 height 16
click at [1049, 290] on span "Gong" at bounding box center [1028, 288] width 55 height 19
click at [1112, 192] on button "button" at bounding box center [1113, 182] width 30 height 30
click at [774, 119] on span "Manual Limit Setting for Individual Trip Dates" at bounding box center [725, 113] width 269 height 15
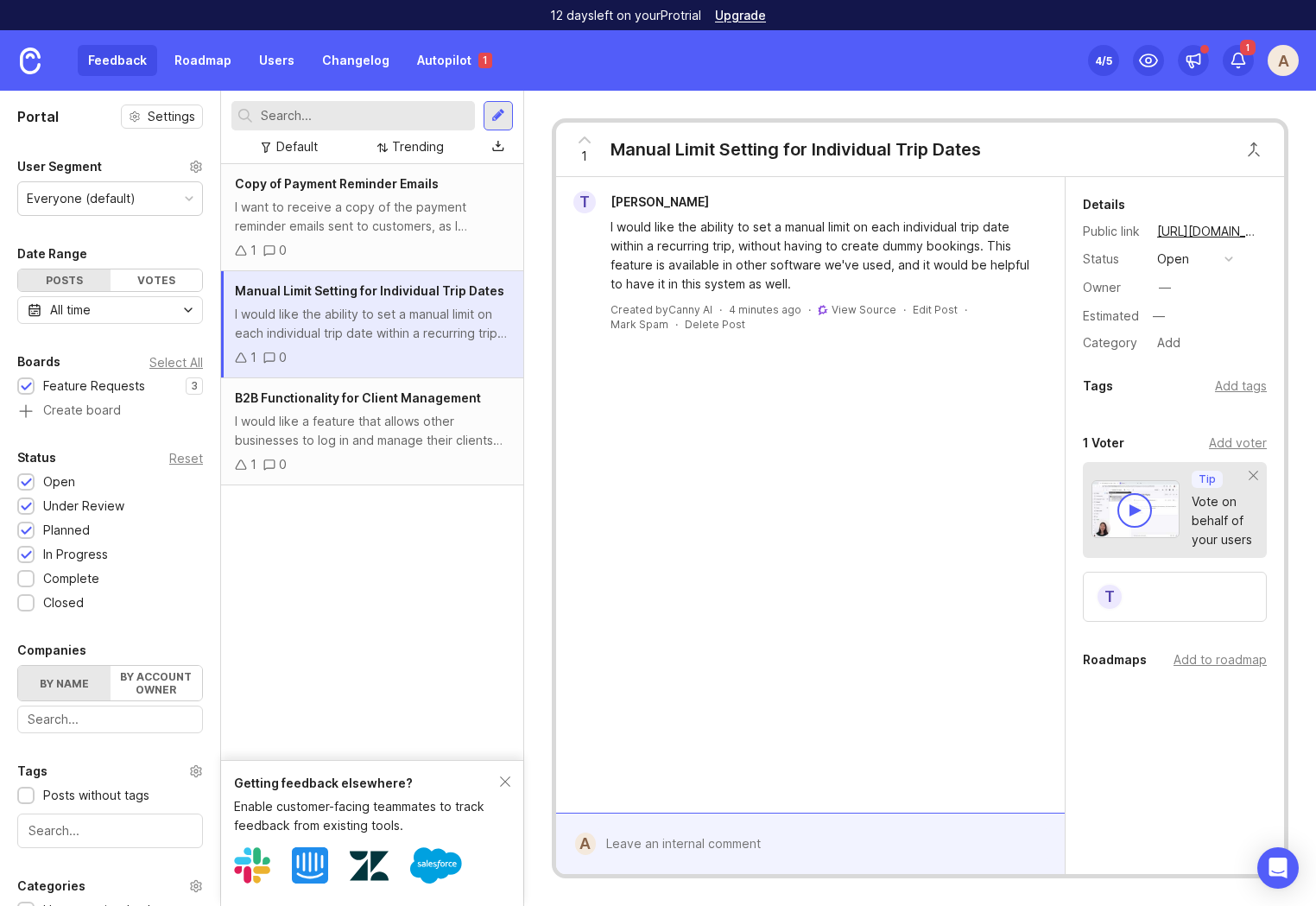
click at [775, 175] on div "1 Manual Limit Setting for Individual Trip Dates" at bounding box center [773, 150] width 434 height 54
click at [1202, 230] on link "https://wetravel.canny.io/feature-requests/p/manual-limit-setting-for-individua…" at bounding box center [1197, 231] width 90 height 23
click at [860, 310] on link "View Source" at bounding box center [863, 310] width 64 height 13
click at [388, 613] on div "Copy of Payment Reminder Emails I want to receive a copy of the payment reminde…" at bounding box center [372, 462] width 302 height 596
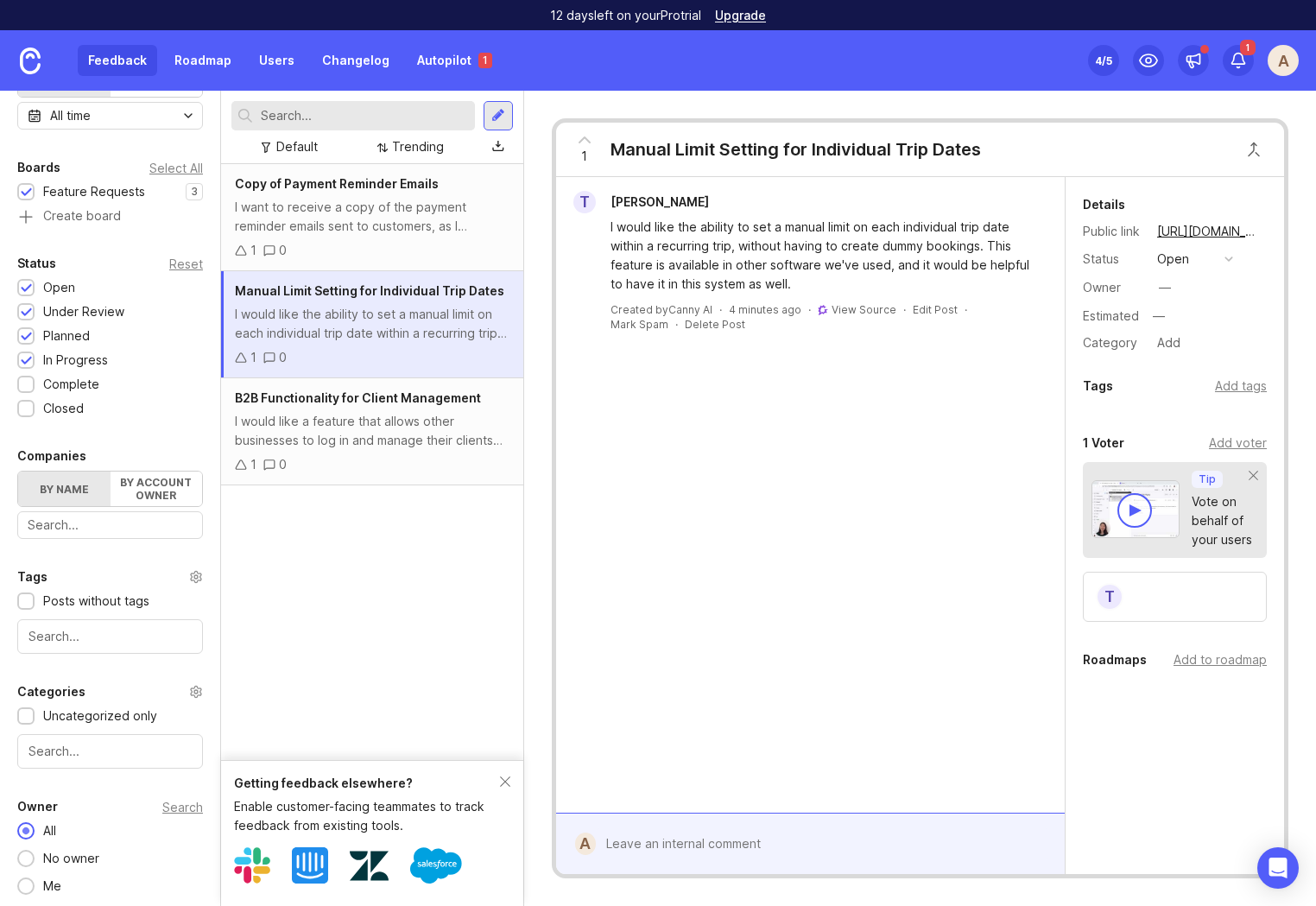
scroll to position [197, 0]
click at [460, 62] on link "Autopilot 1" at bounding box center [455, 61] width 96 height 31
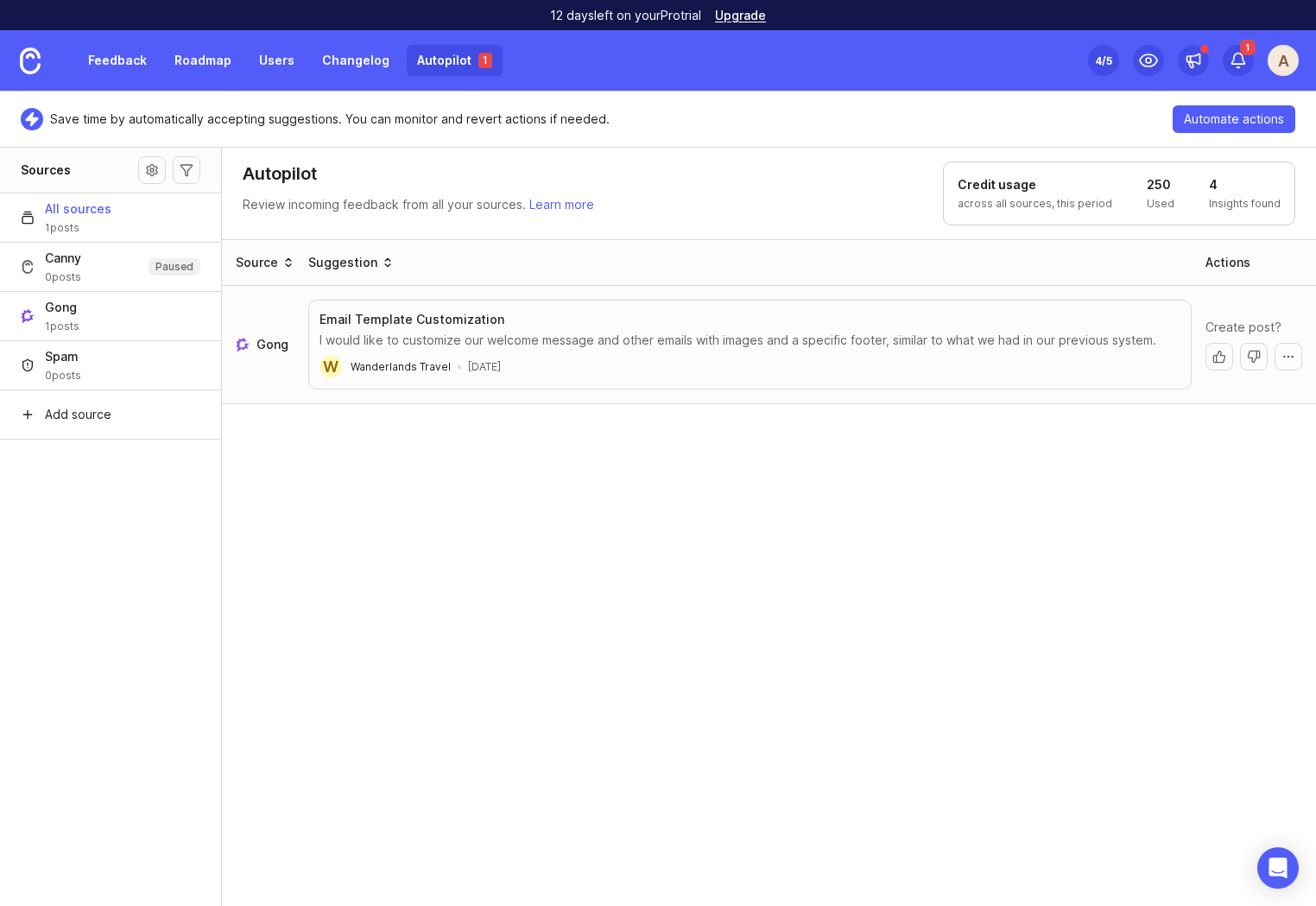
click at [550, 651] on div "Source Suggestion Actions Gong Email Template Customization I would like to cus…" at bounding box center [768, 573] width 1094 height 669
click at [113, 61] on link "Feedback" at bounding box center [116, 61] width 79 height 31
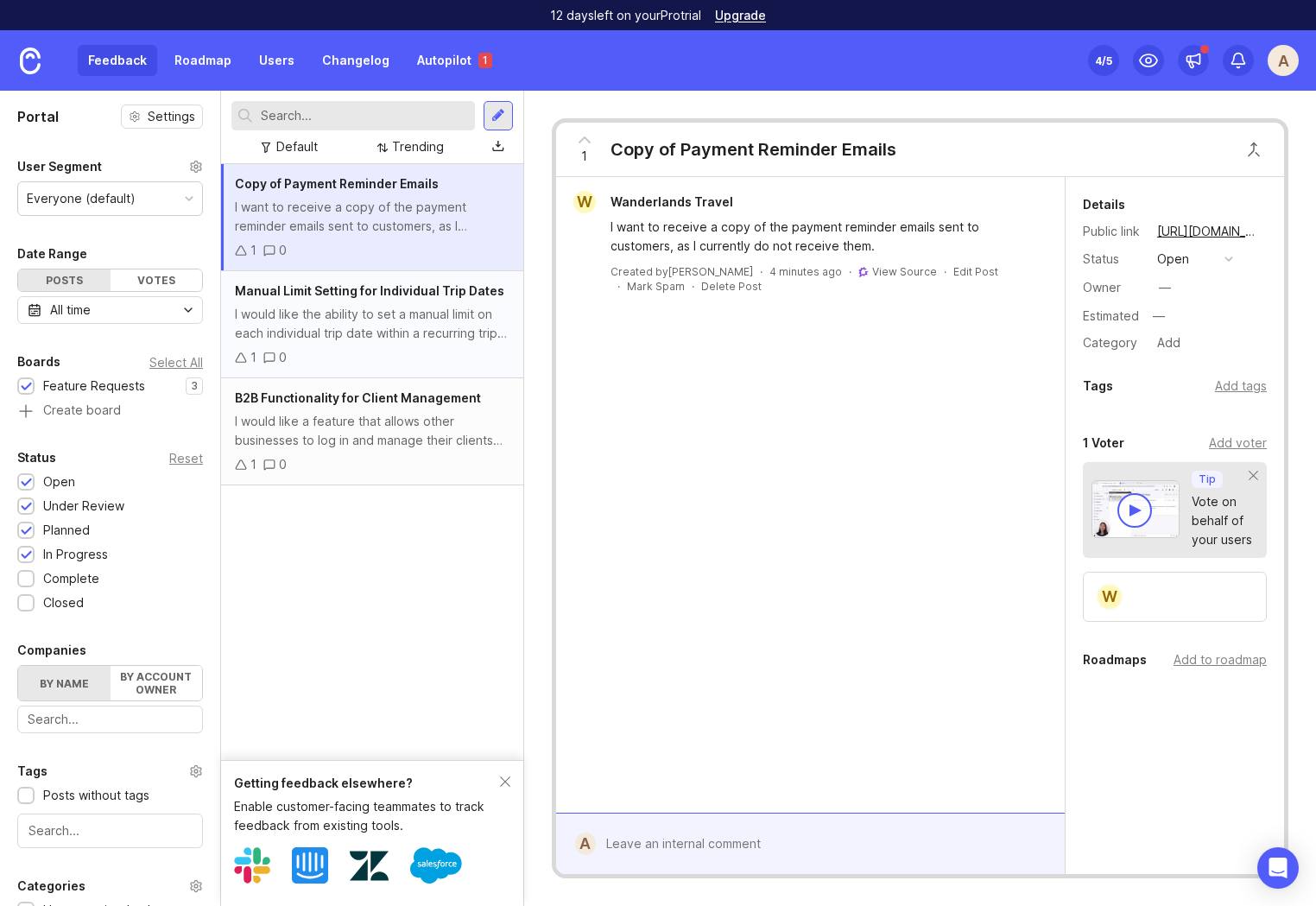
click at [339, 271] on div "Manual Limit Setting for Individual Trip Dates I would like the ability to set …" at bounding box center [372, 324] width 302 height 107
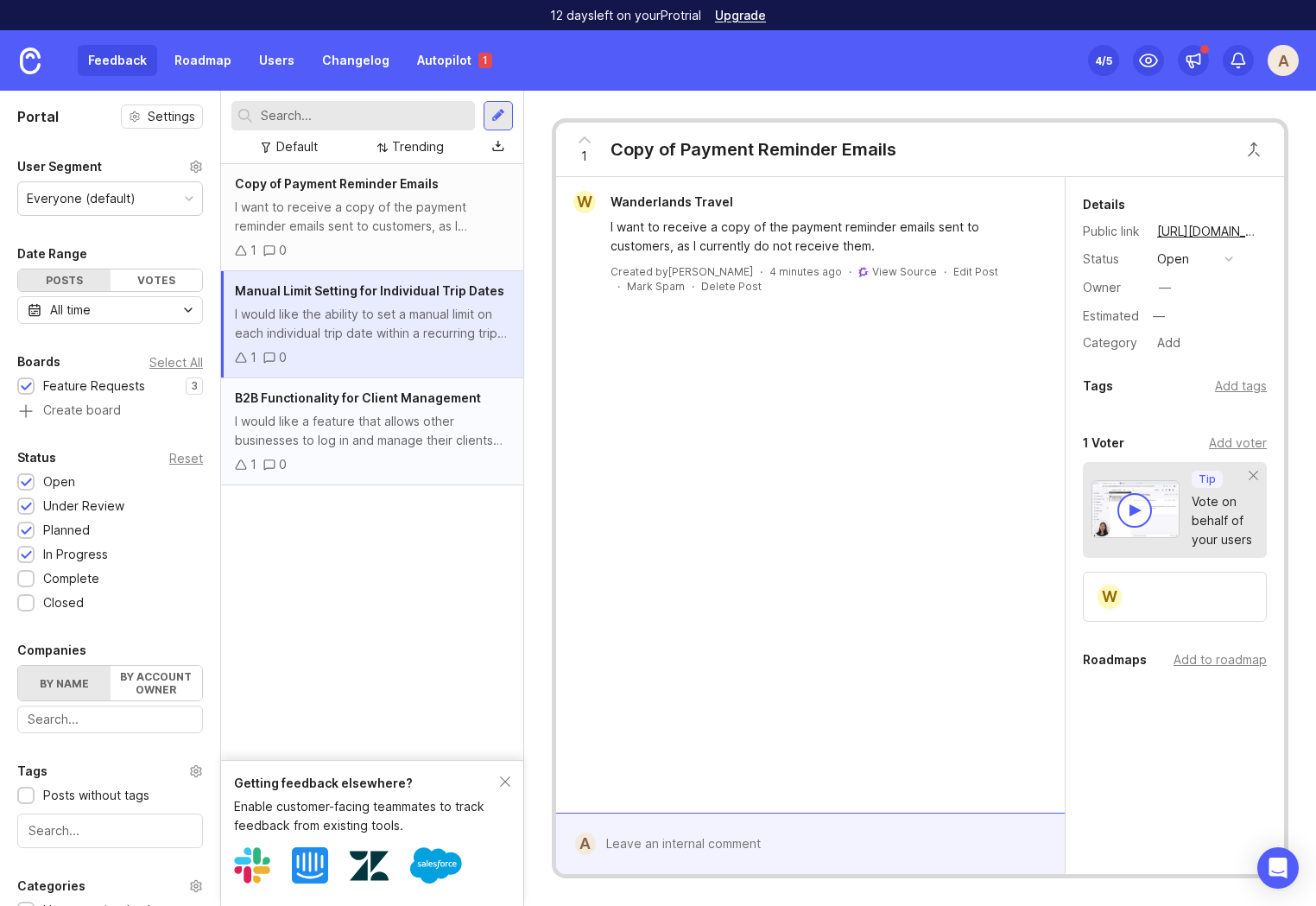
click at [410, 411] on div "B2B Functionality for Client Management I would like a feature that allows othe…" at bounding box center [372, 431] width 302 height 107
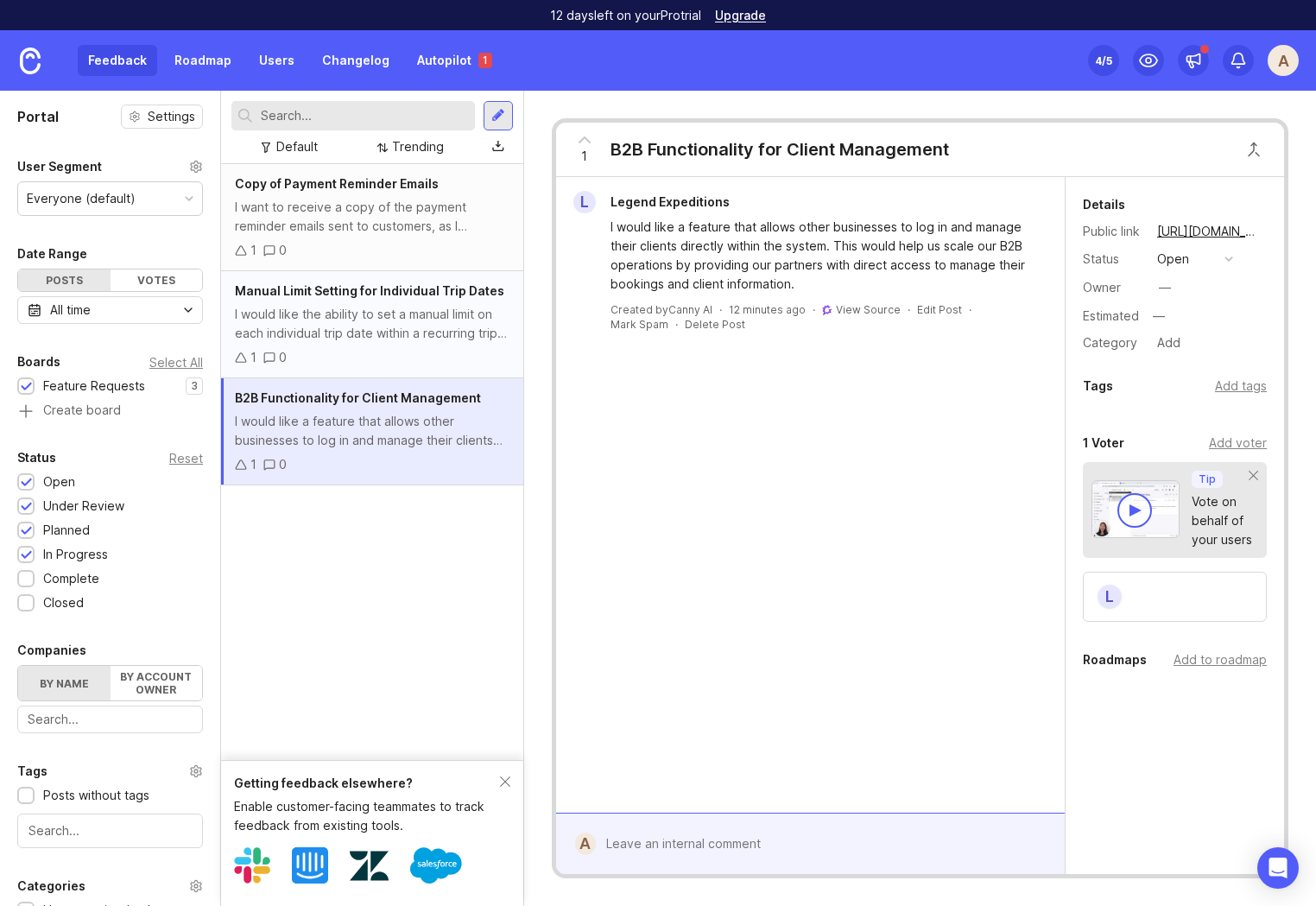
click at [391, 333] on div "I would like the ability to set a manual limit on each individual trip date wit…" at bounding box center [372, 324] width 275 height 38
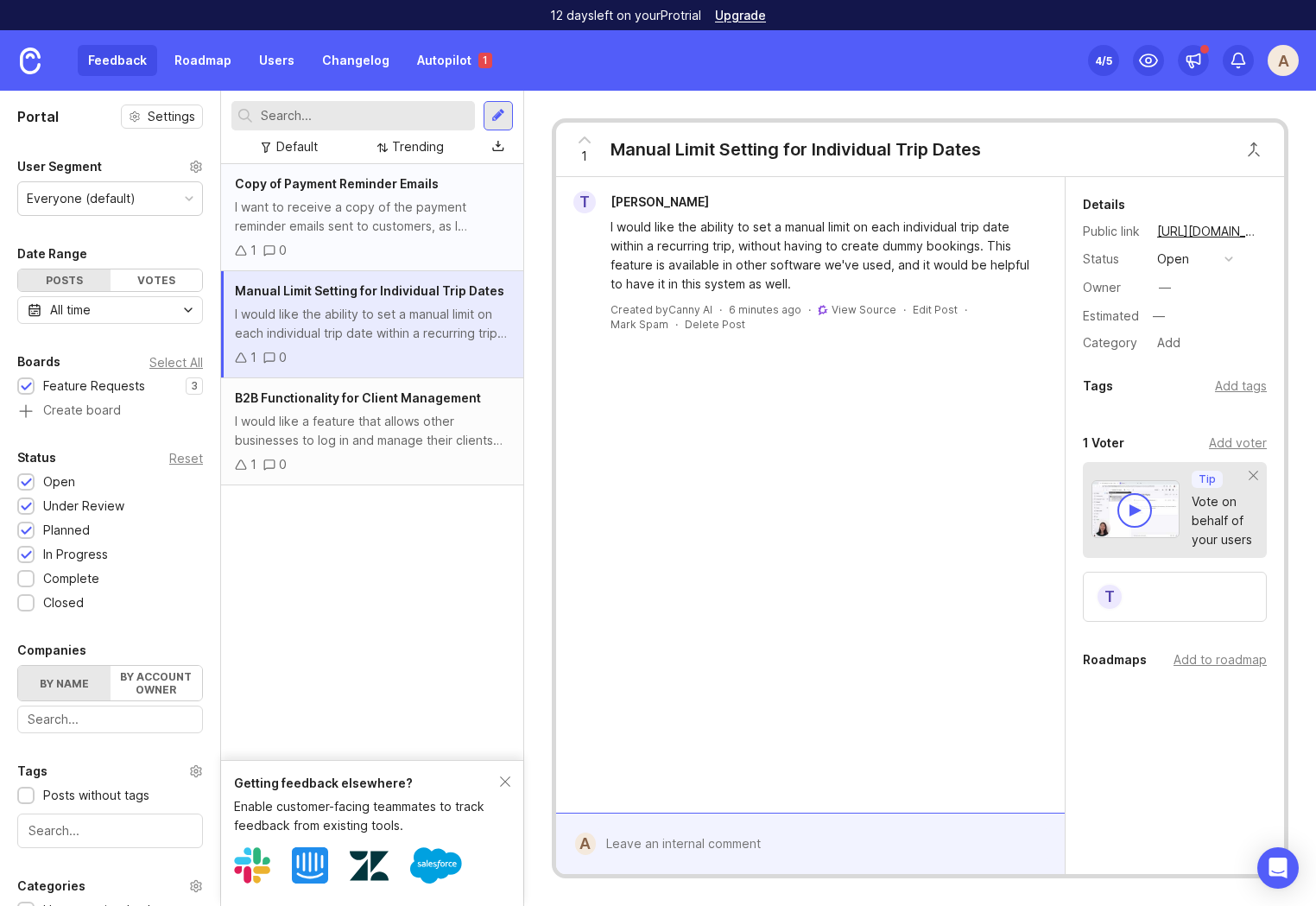
click at [369, 212] on div "I want to receive a copy of the payment reminder emails sent to customers, as I…" at bounding box center [372, 217] width 275 height 38
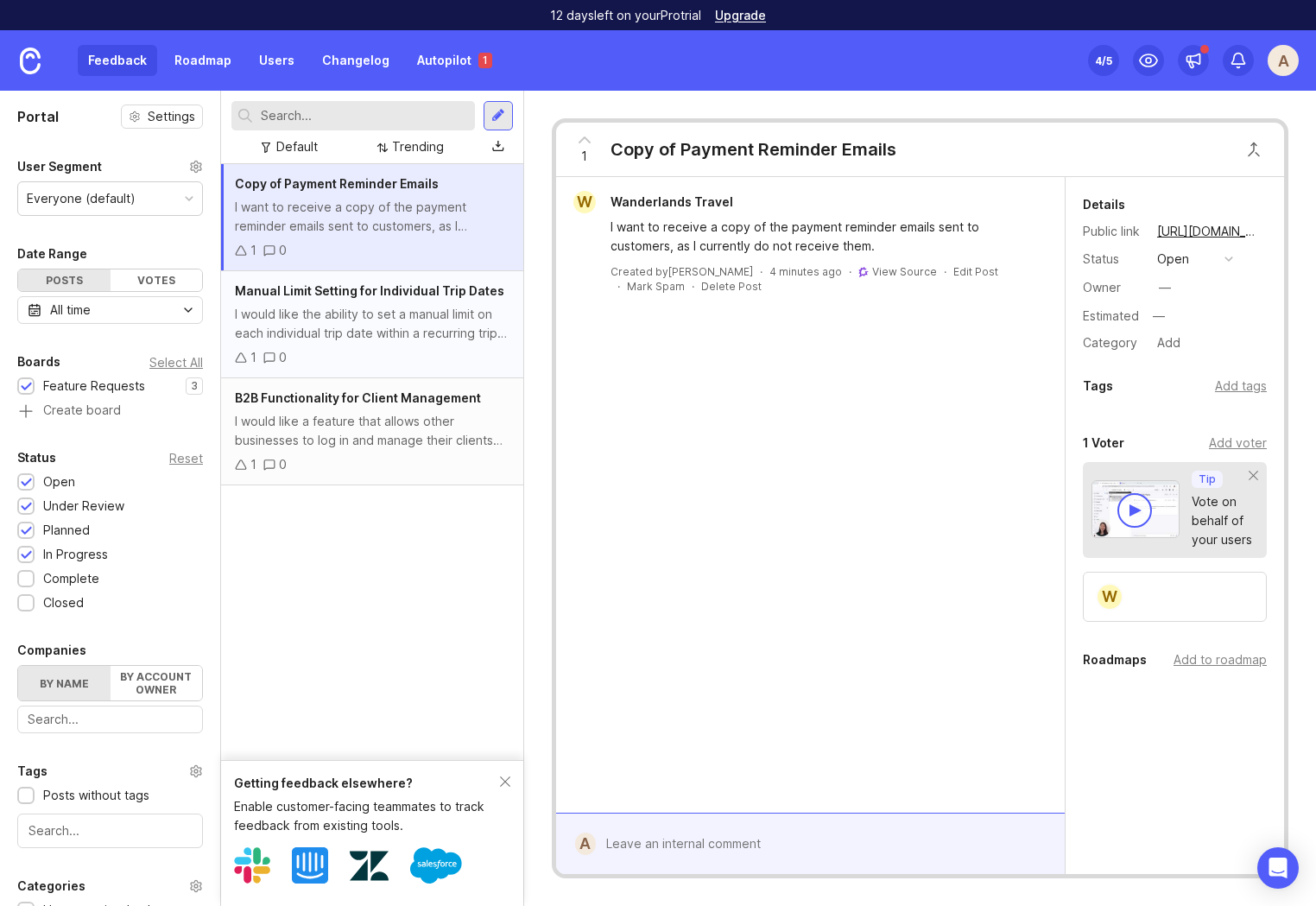
click at [375, 335] on div "I would like the ability to set a manual limit on each individual trip date wit…" at bounding box center [372, 324] width 275 height 38
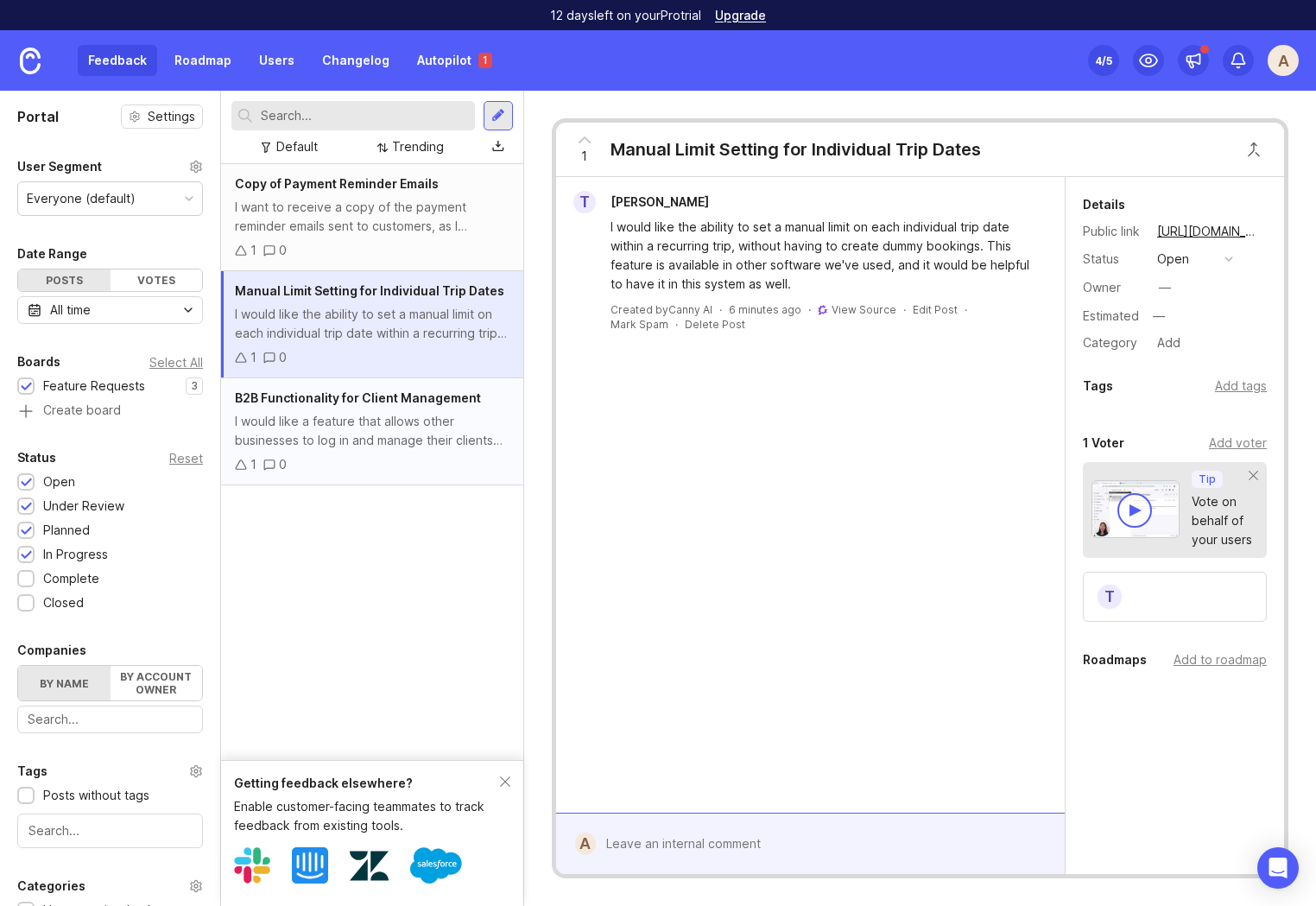
drag, startPoint x: 403, startPoint y: 418, endPoint x: 394, endPoint y: 422, distance: 9.8
click at [403, 418] on div "I would like a feature that allows other businesses to log in and manage their …" at bounding box center [372, 431] width 275 height 38
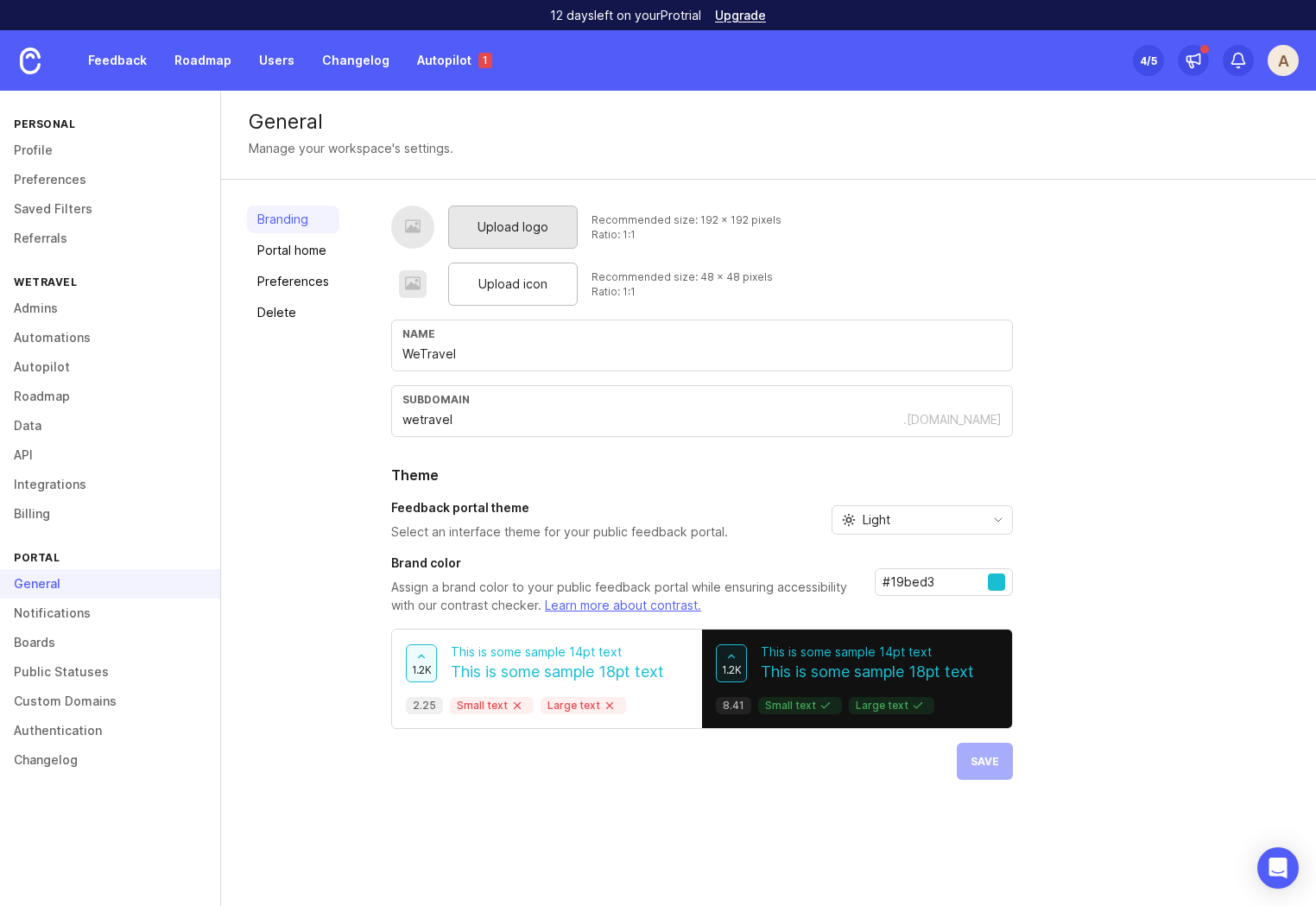
click at [497, 212] on div "Upload logo" at bounding box center [512, 227] width 130 height 43
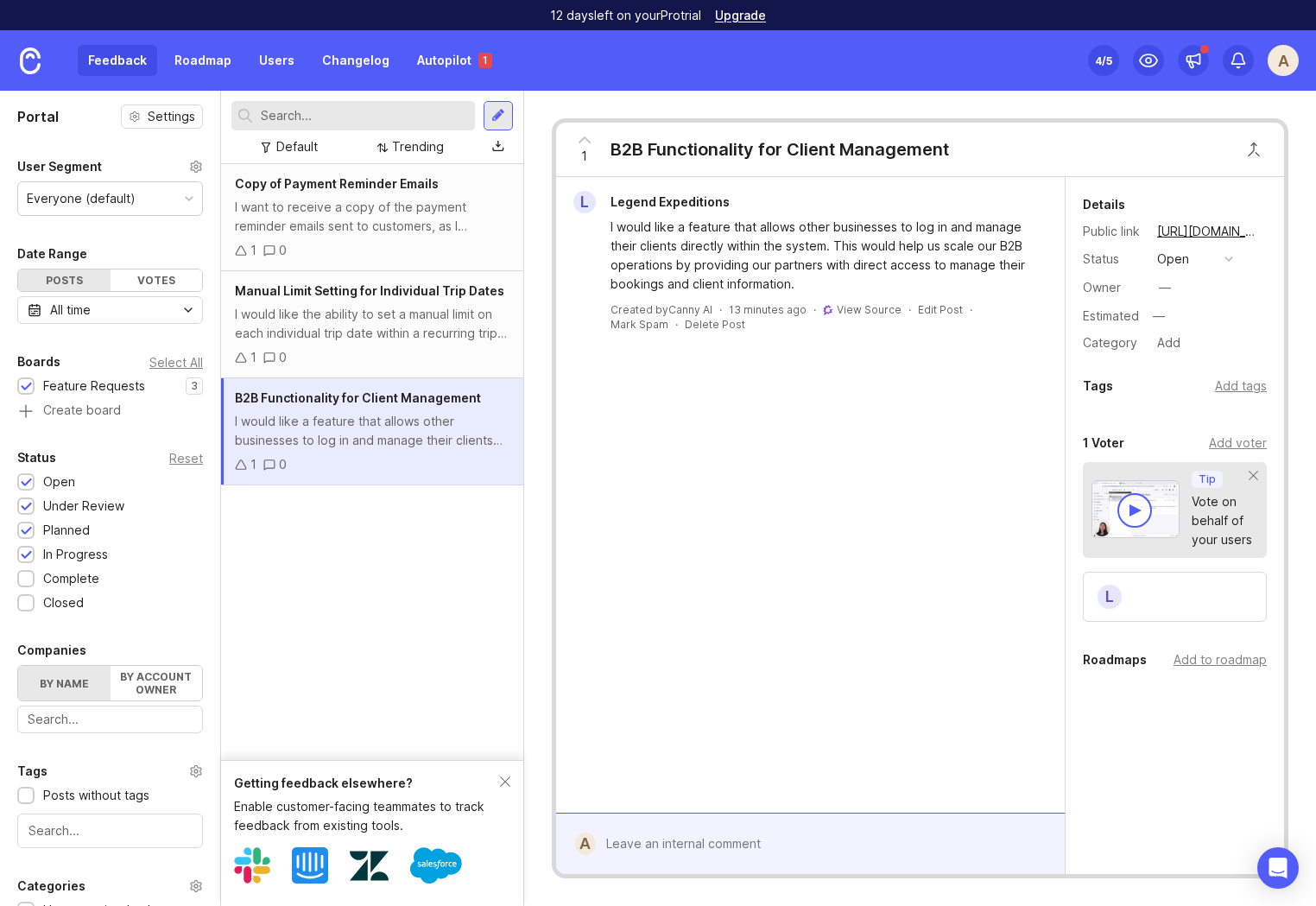
click at [1102, 59] on div "4 /5" at bounding box center [1103, 61] width 17 height 24
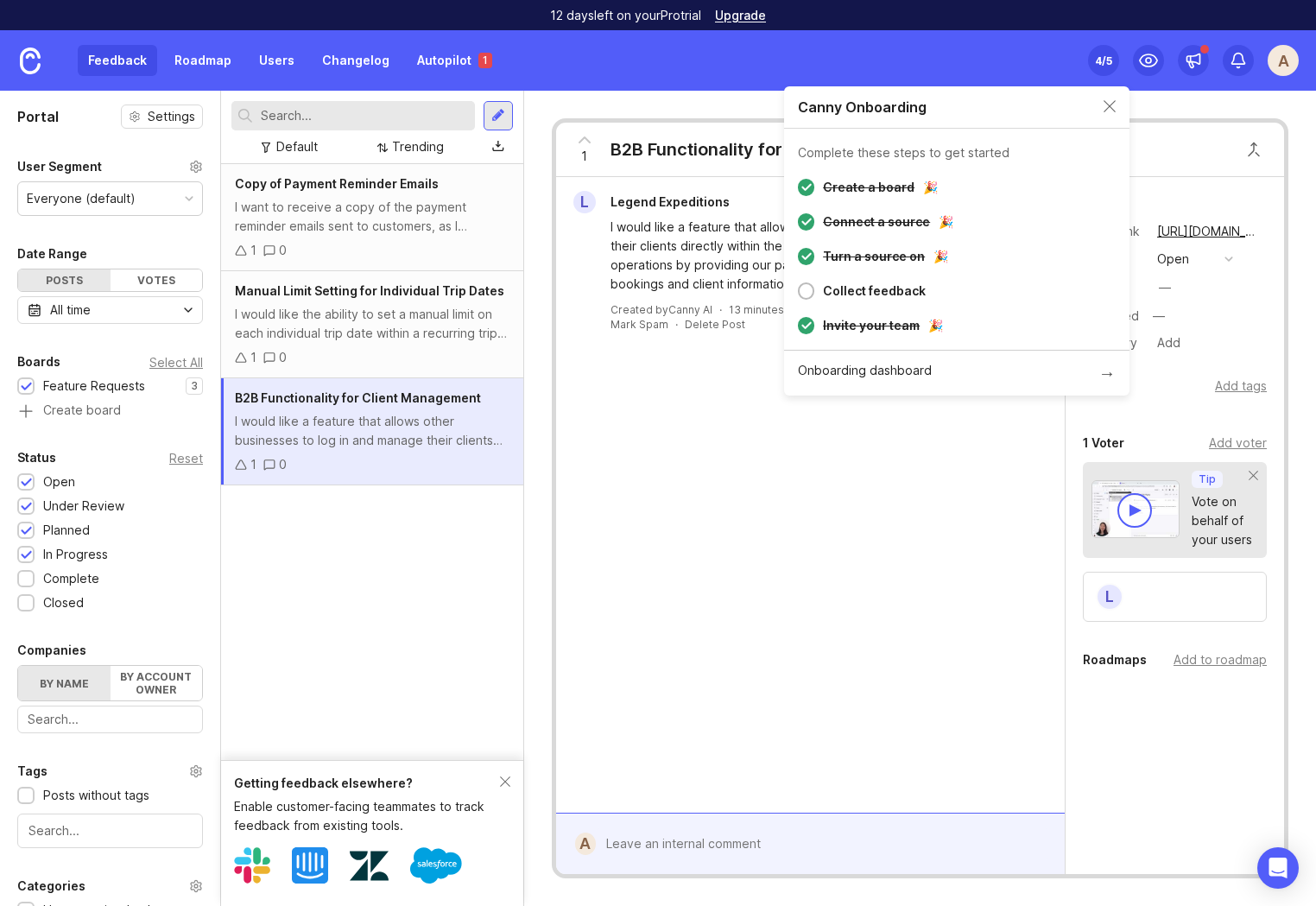
click at [806, 292] on div at bounding box center [806, 291] width 17 height 17
click at [860, 290] on div "Collect feedback" at bounding box center [874, 291] width 103 height 21
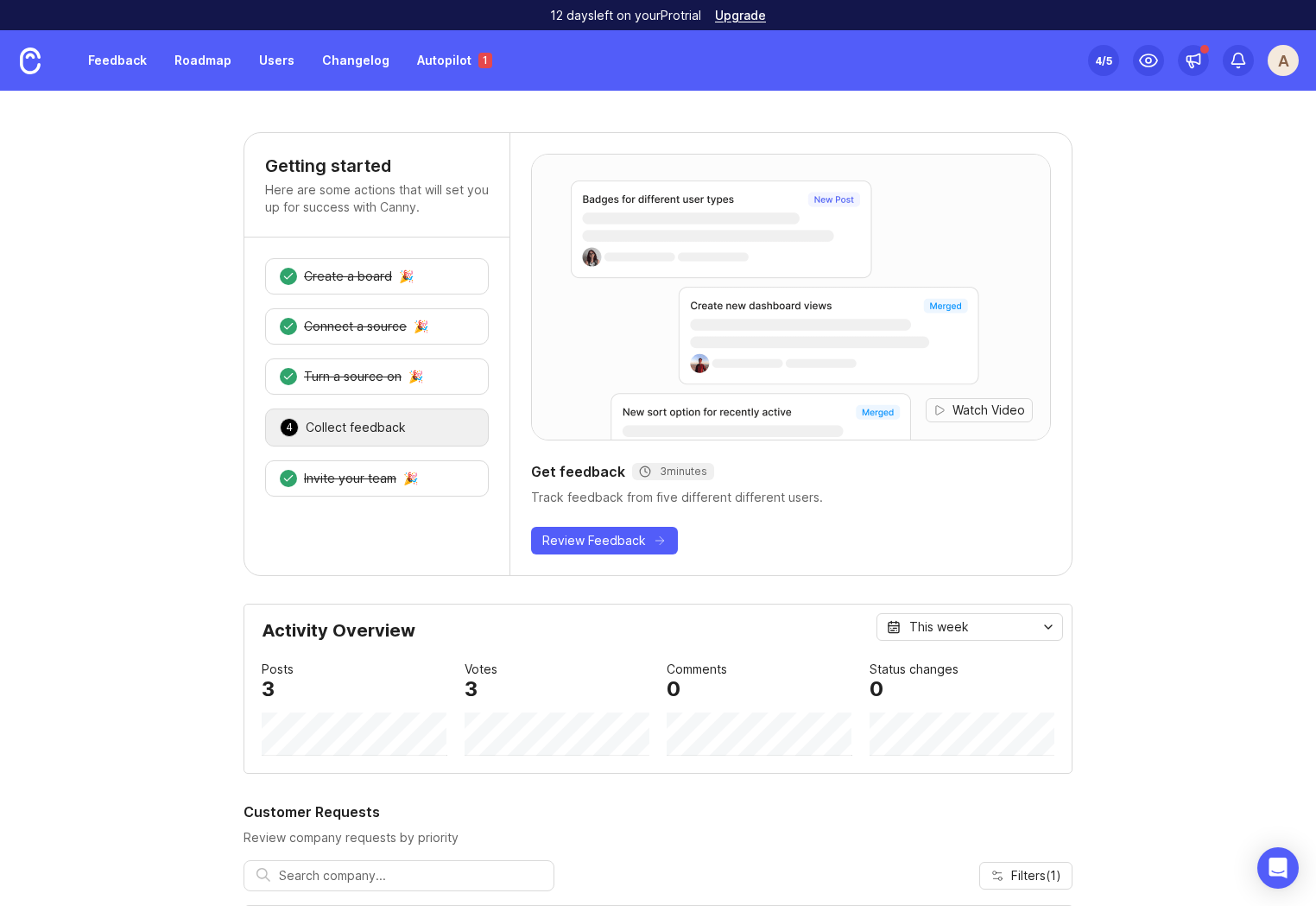
click at [292, 420] on div "4" at bounding box center [289, 428] width 19 height 19
click at [112, 57] on link "Feedback" at bounding box center [116, 61] width 79 height 31
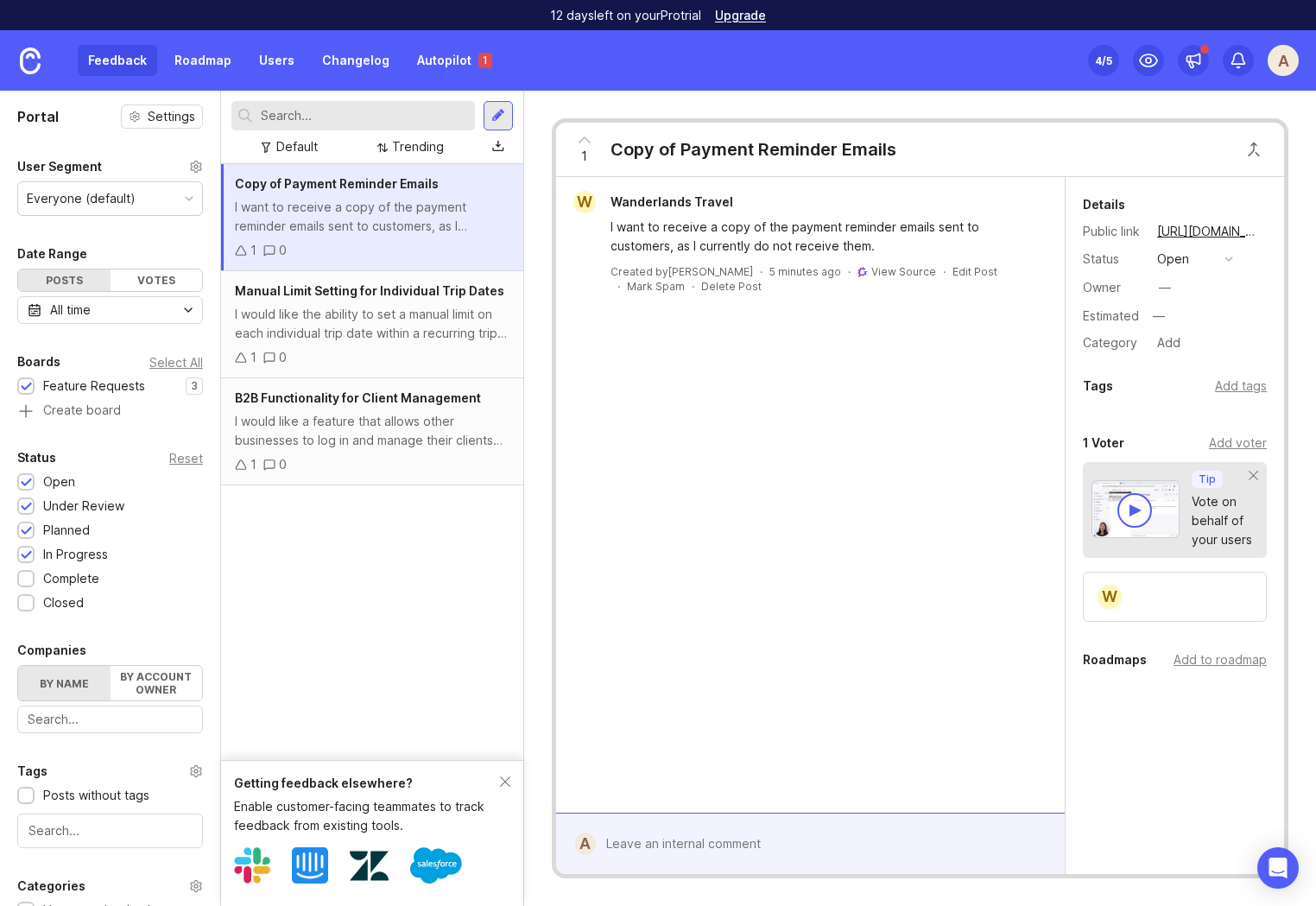
click at [96, 308] on div "All time" at bounding box center [110, 310] width 186 height 28
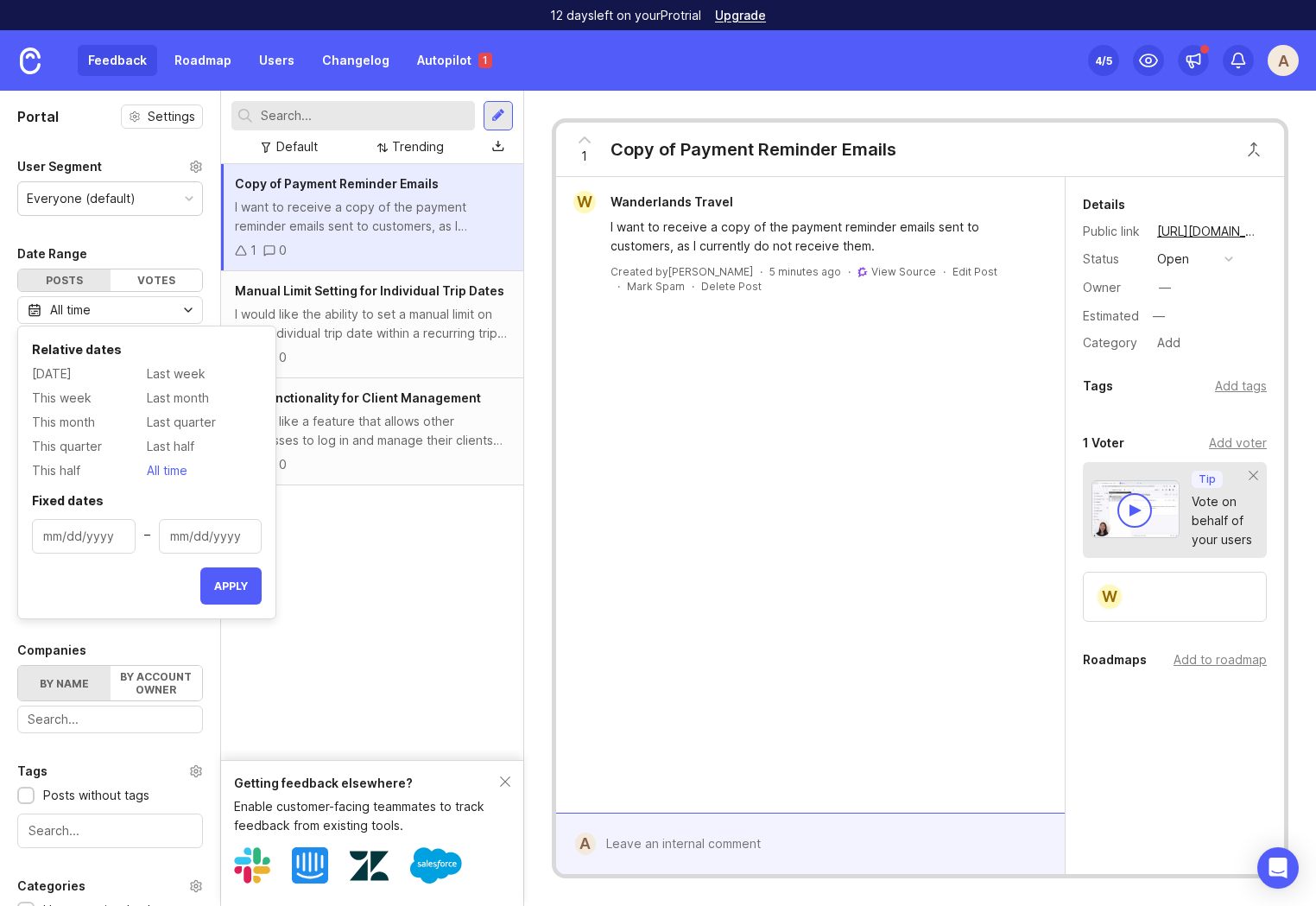
click at [96, 308] on div "All time" at bounding box center [110, 310] width 186 height 28
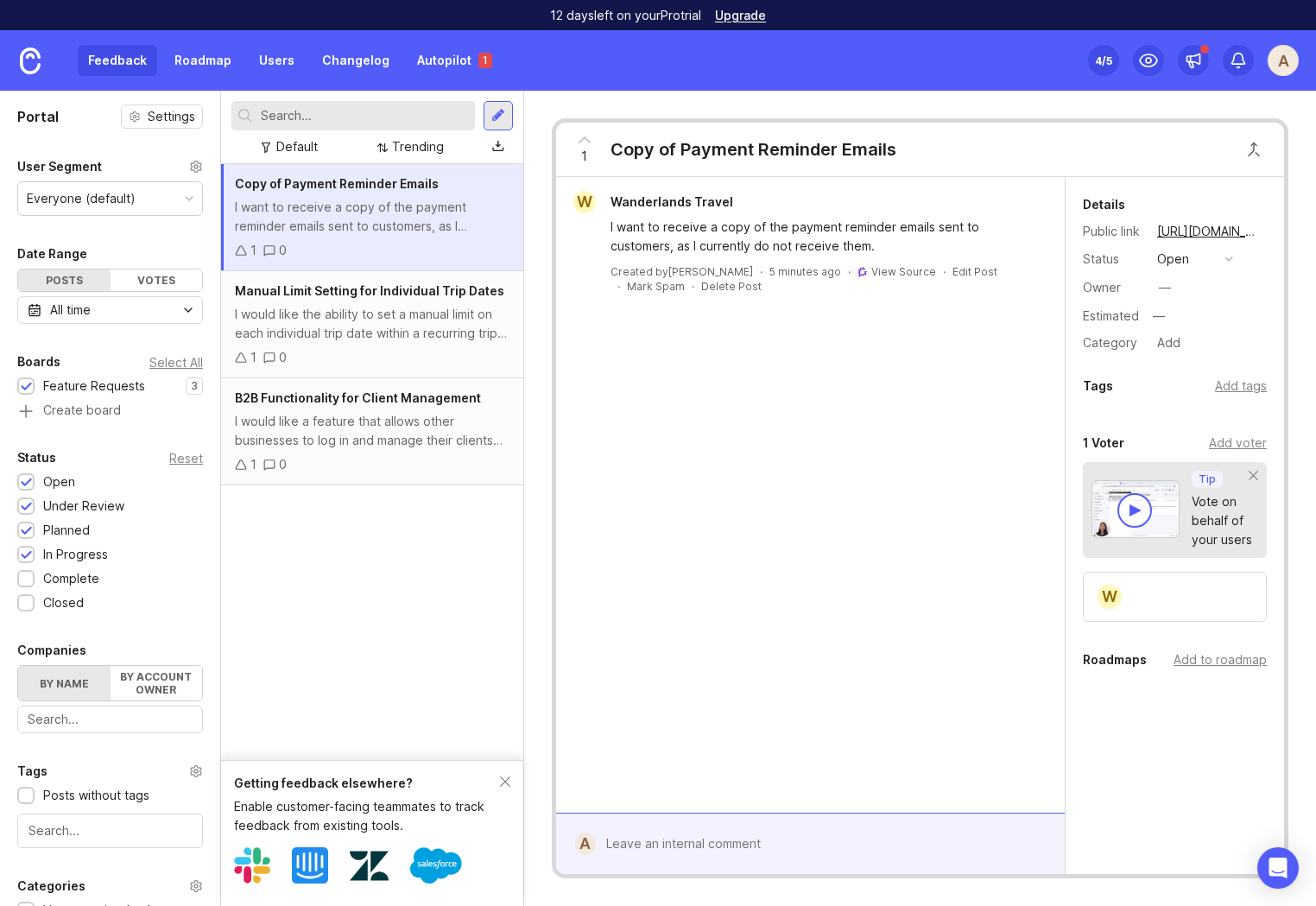
click at [98, 201] on div "Everyone (default)" at bounding box center [81, 199] width 109 height 19
click at [98, 198] on div "Everyone (default)" at bounding box center [81, 199] width 109 height 19
click at [196, 165] on circle at bounding box center [196, 167] width 3 height 3
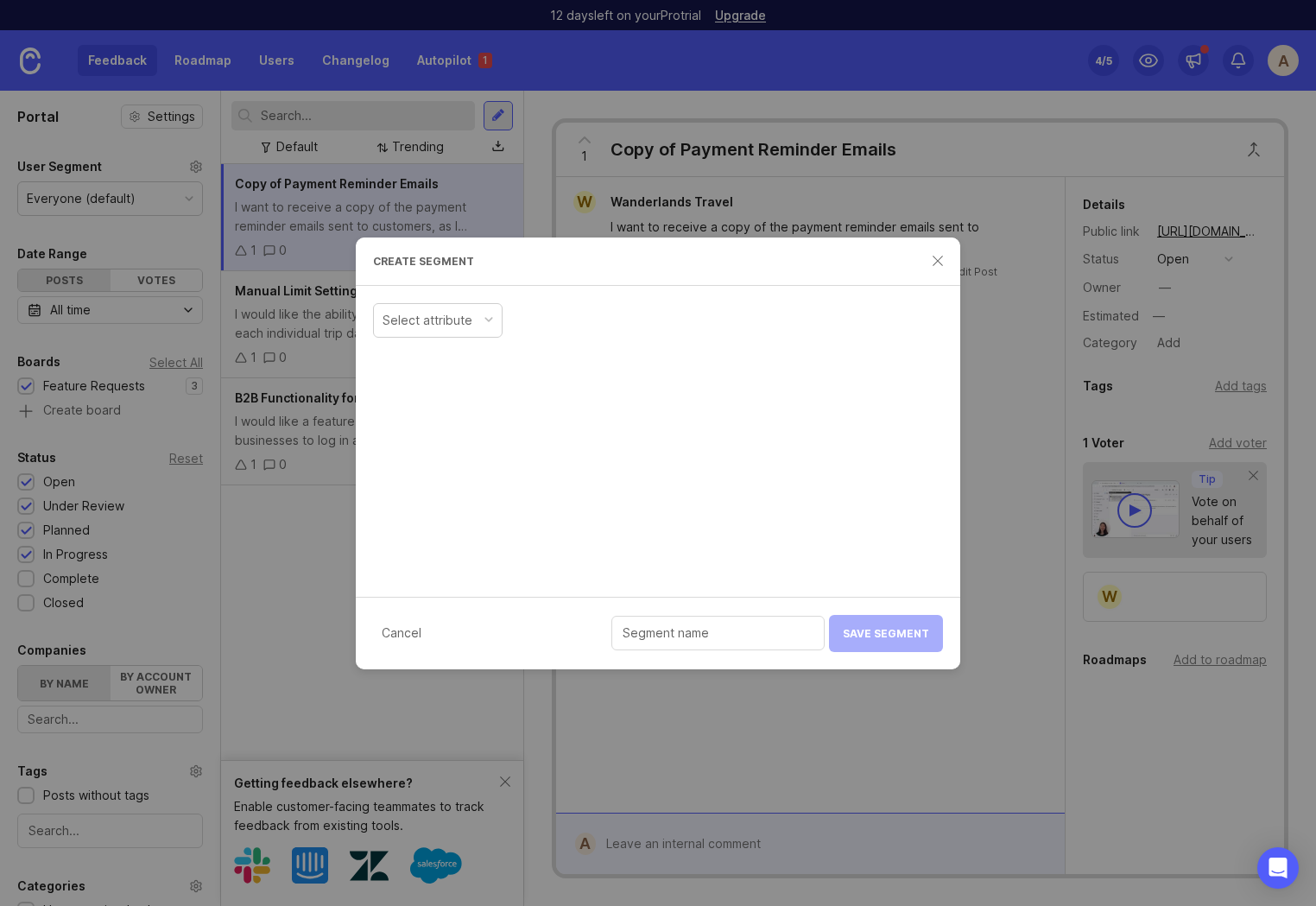
click at [678, 486] on div "Select attribute" at bounding box center [657, 442] width 604 height 311
click at [741, 633] on input "text" at bounding box center [718, 633] width 191 height 19
type input "Deals"
drag, startPoint x: 912, startPoint y: 632, endPoint x: 902, endPoint y: 632, distance: 10.0
click at [912, 632] on div "Cancel Deals Save Segment" at bounding box center [657, 632] width 604 height 72
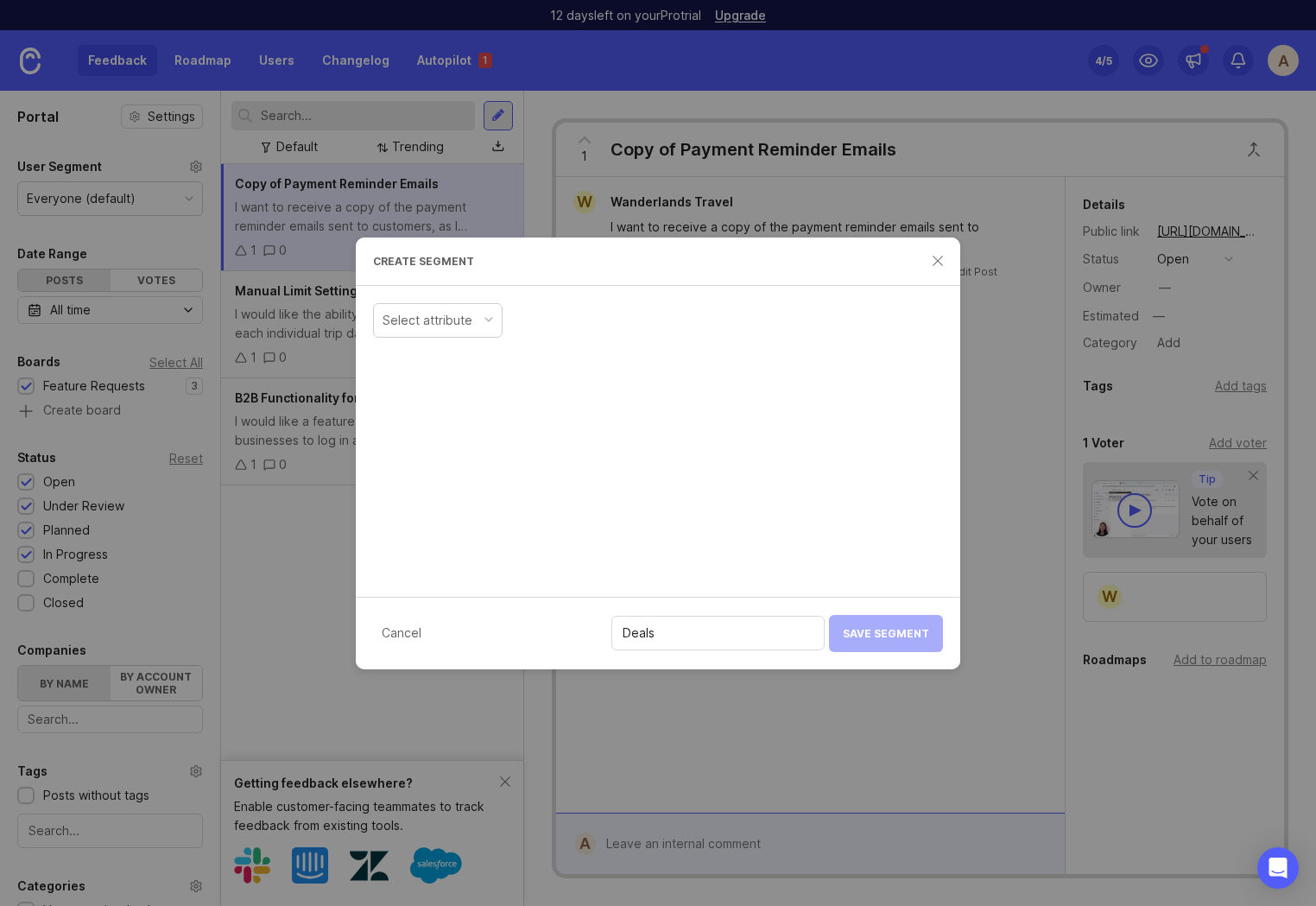
click at [457, 315] on div "Select attribute" at bounding box center [427, 321] width 90 height 19
click at [661, 470] on div "Select attribute" at bounding box center [657, 442] width 604 height 311
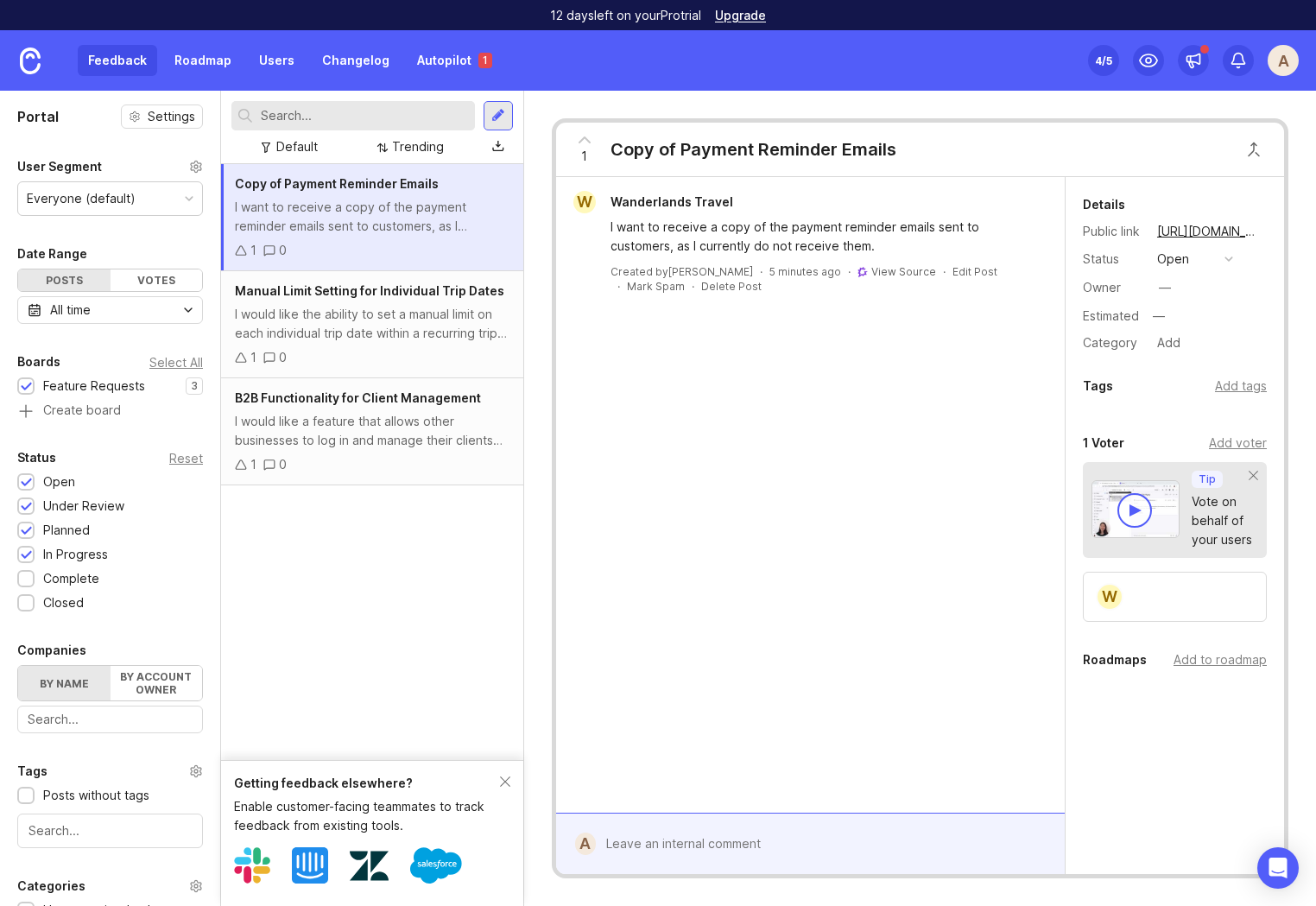
drag, startPoint x: 142, startPoint y: 70, endPoint x: 109, endPoint y: 63, distance: 33.7
click at [142, 70] on div "Feedback Roadmap Users Changelog Autopilot 1" at bounding box center [289, 61] width 425 height 31
drag, startPoint x: 109, startPoint y: 62, endPoint x: 76, endPoint y: 59, distance: 33.1
click at [108, 63] on div "Feedback Roadmap Users Changelog Autopilot 1" at bounding box center [289, 61] width 425 height 31
click at [41, 63] on link at bounding box center [30, 61] width 61 height 61
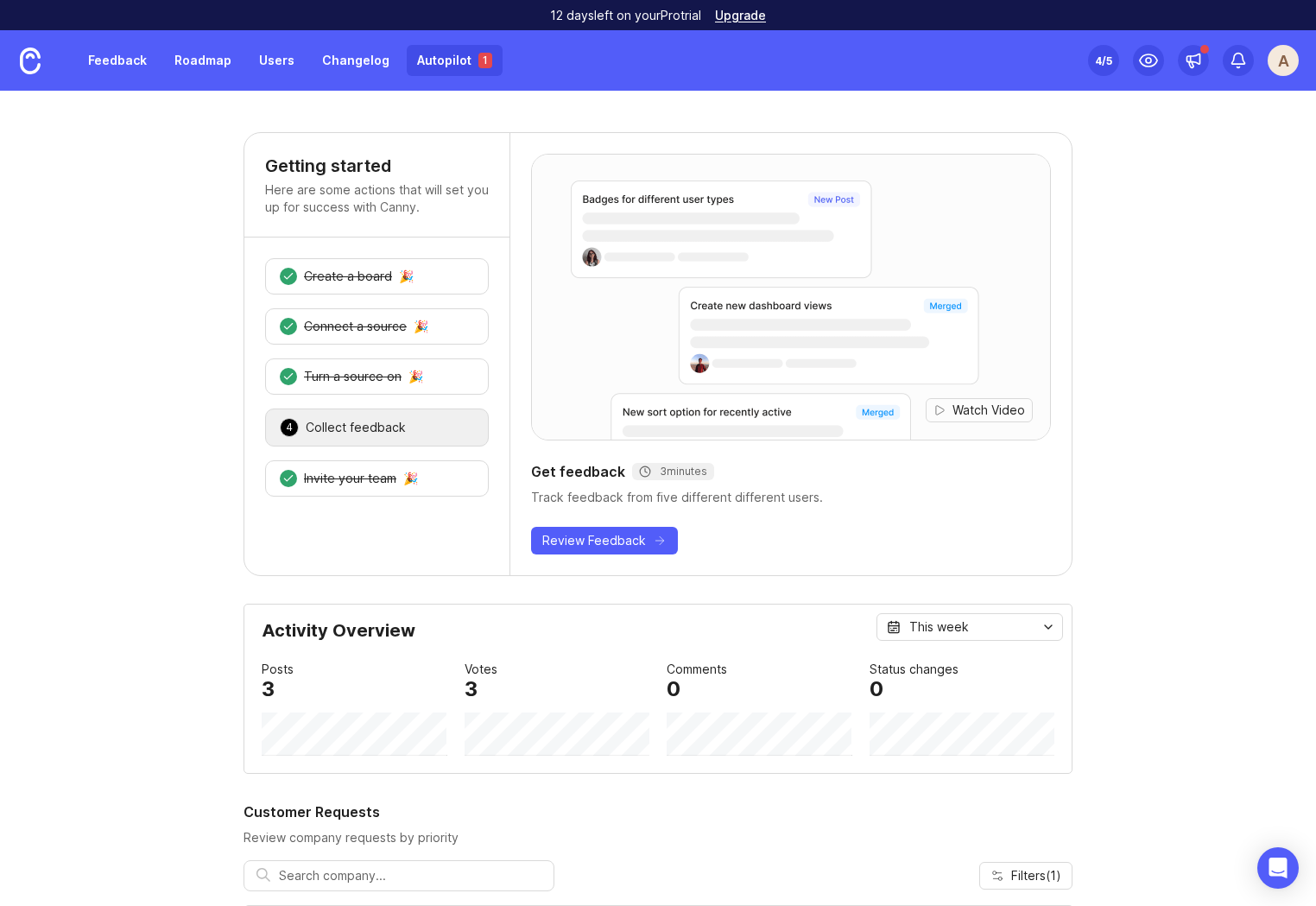
click at [443, 63] on link "Autopilot 1" at bounding box center [455, 61] width 96 height 31
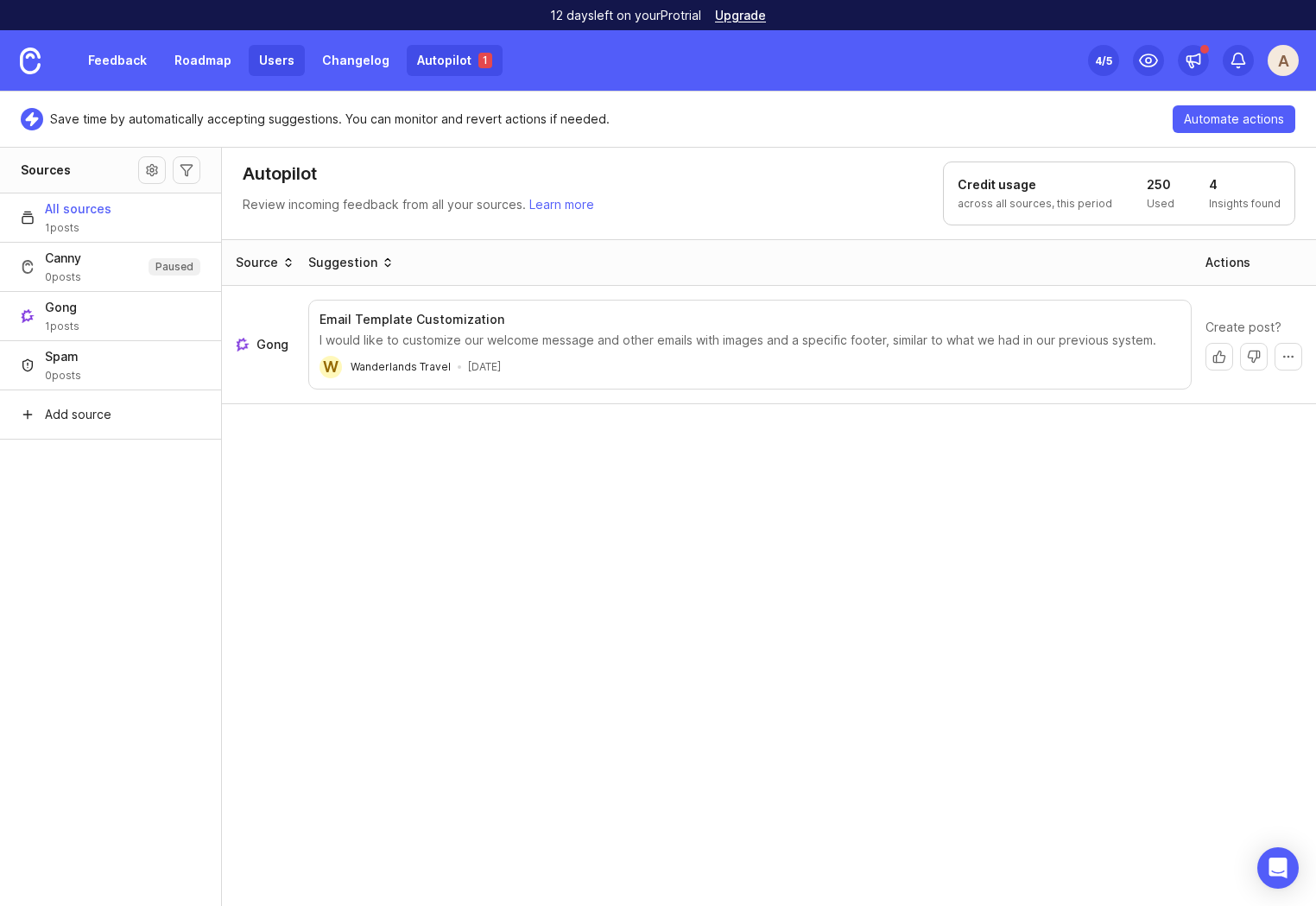
click at [282, 63] on link "Users" at bounding box center [276, 61] width 56 height 31
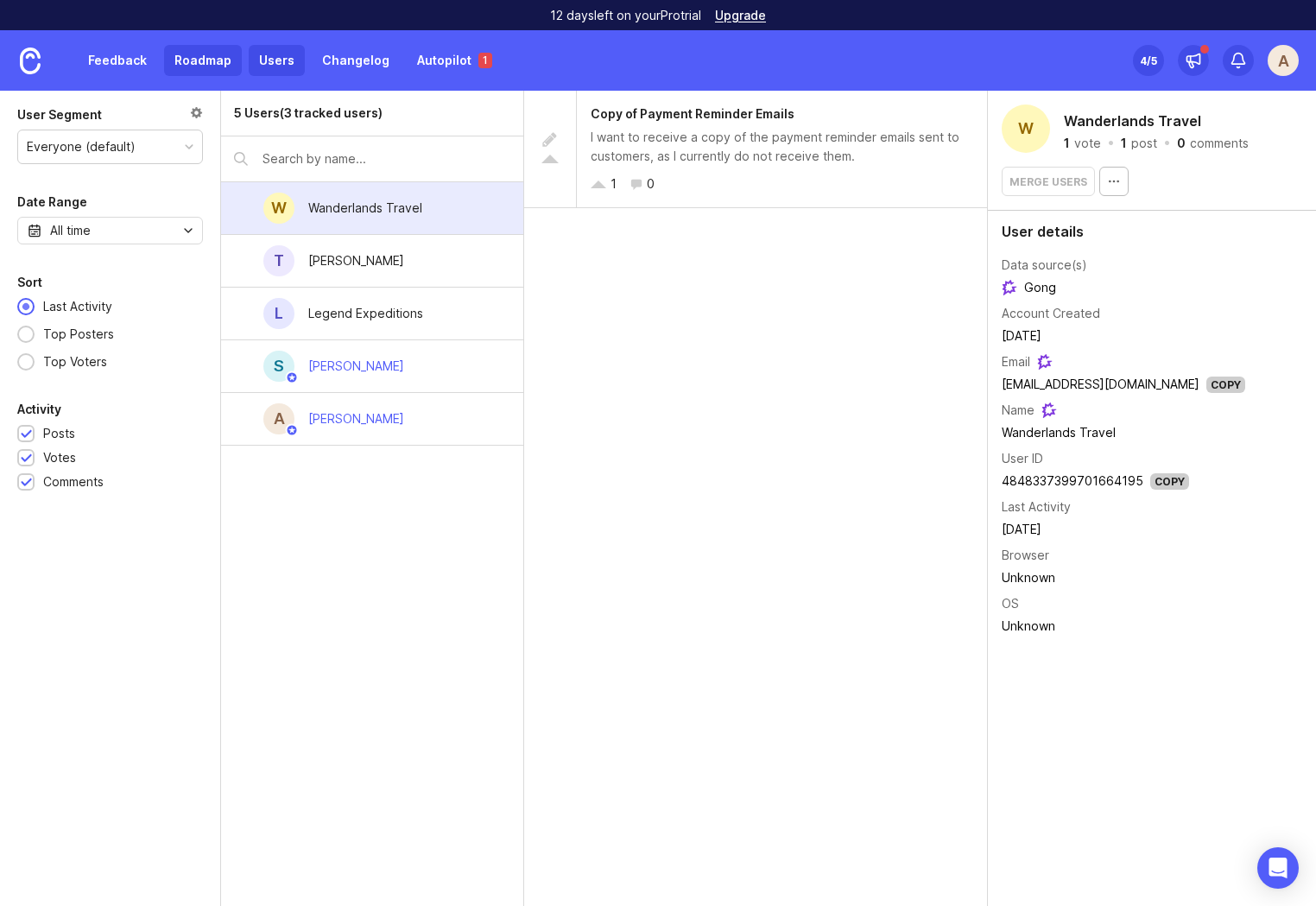
click at [203, 62] on link "Roadmap" at bounding box center [203, 61] width 77 height 31
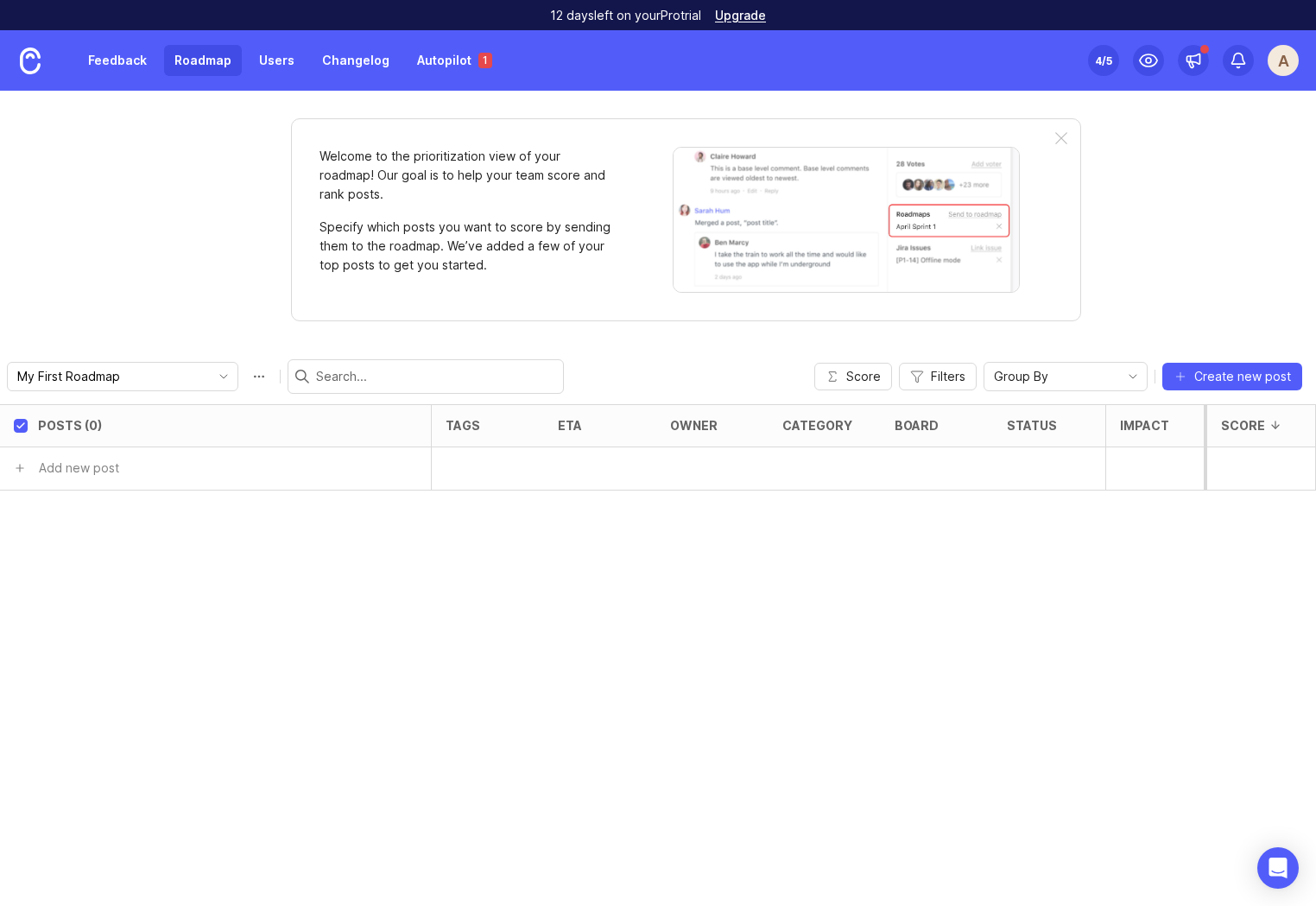
click at [109, 54] on link "Feedback" at bounding box center [116, 61] width 79 height 31
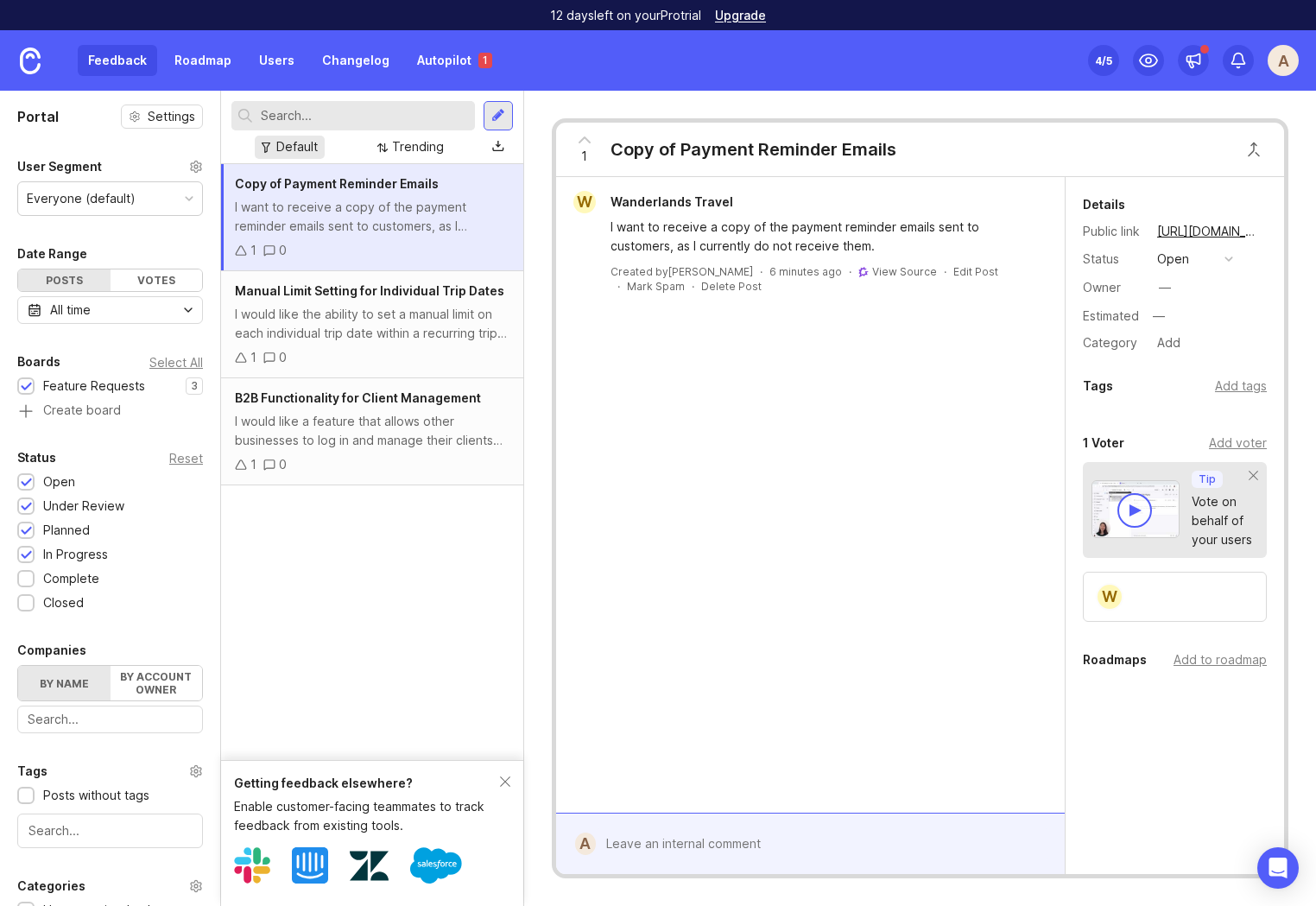
click at [282, 140] on div "Default" at bounding box center [297, 147] width 42 height 19
click at [277, 147] on div "Default" at bounding box center [297, 147] width 42 height 19
click at [411, 150] on div "Trending" at bounding box center [418, 147] width 52 height 19
drag, startPoint x: 433, startPoint y: 145, endPoint x: 425, endPoint y: 159, distance: 16.1
click at [433, 145] on div "Trending" at bounding box center [418, 147] width 52 height 19
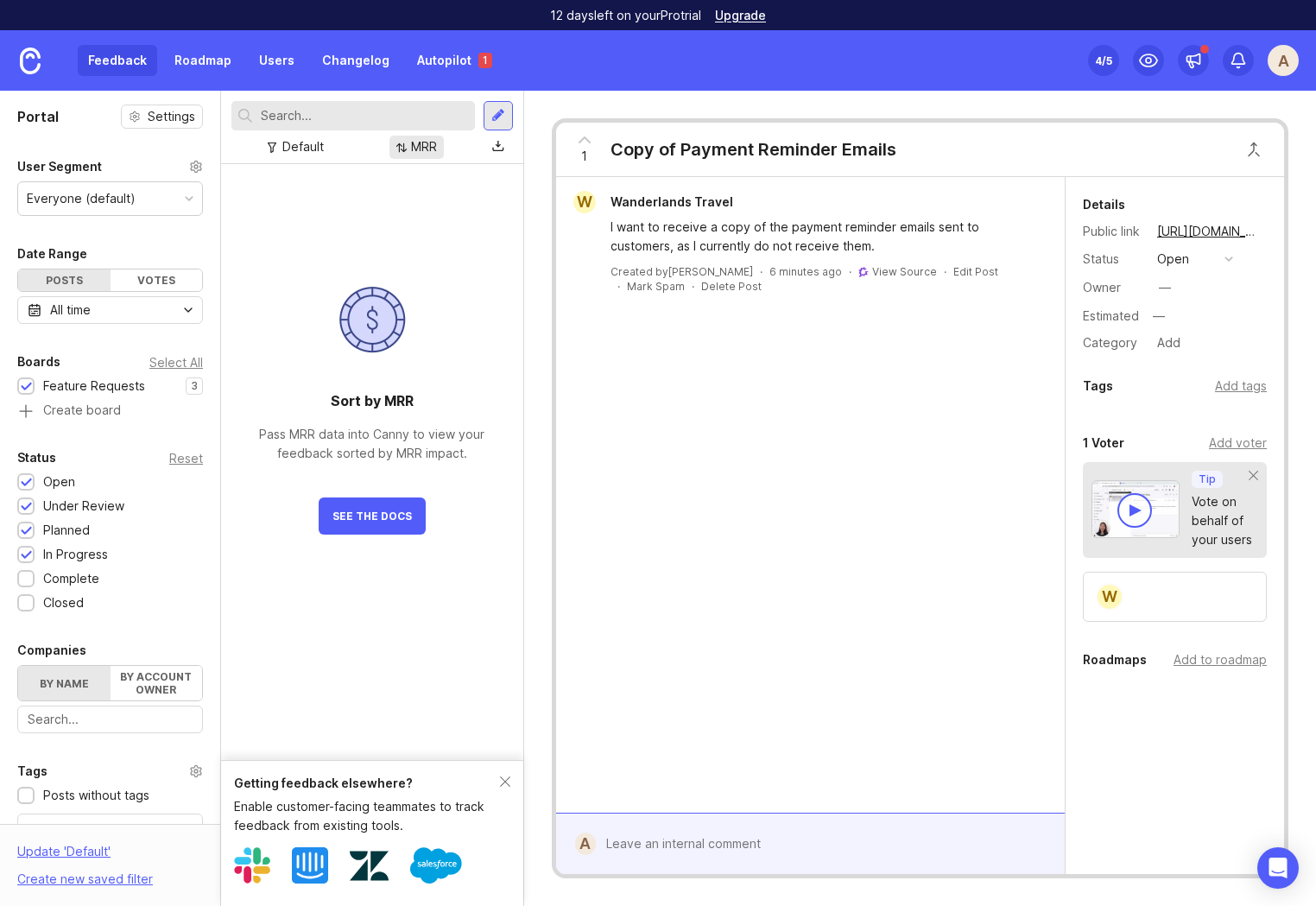
click at [418, 149] on div "MRR" at bounding box center [424, 147] width 26 height 19
click at [486, 512] on div "Sort by MRR Pass MRR data into Canny to view your feedback sorted by MRR impact…" at bounding box center [372, 350] width 287 height 370
click at [379, 523] on button "See The Docs" at bounding box center [372, 516] width 107 height 37
click at [414, 151] on div "MRR" at bounding box center [424, 147] width 26 height 19
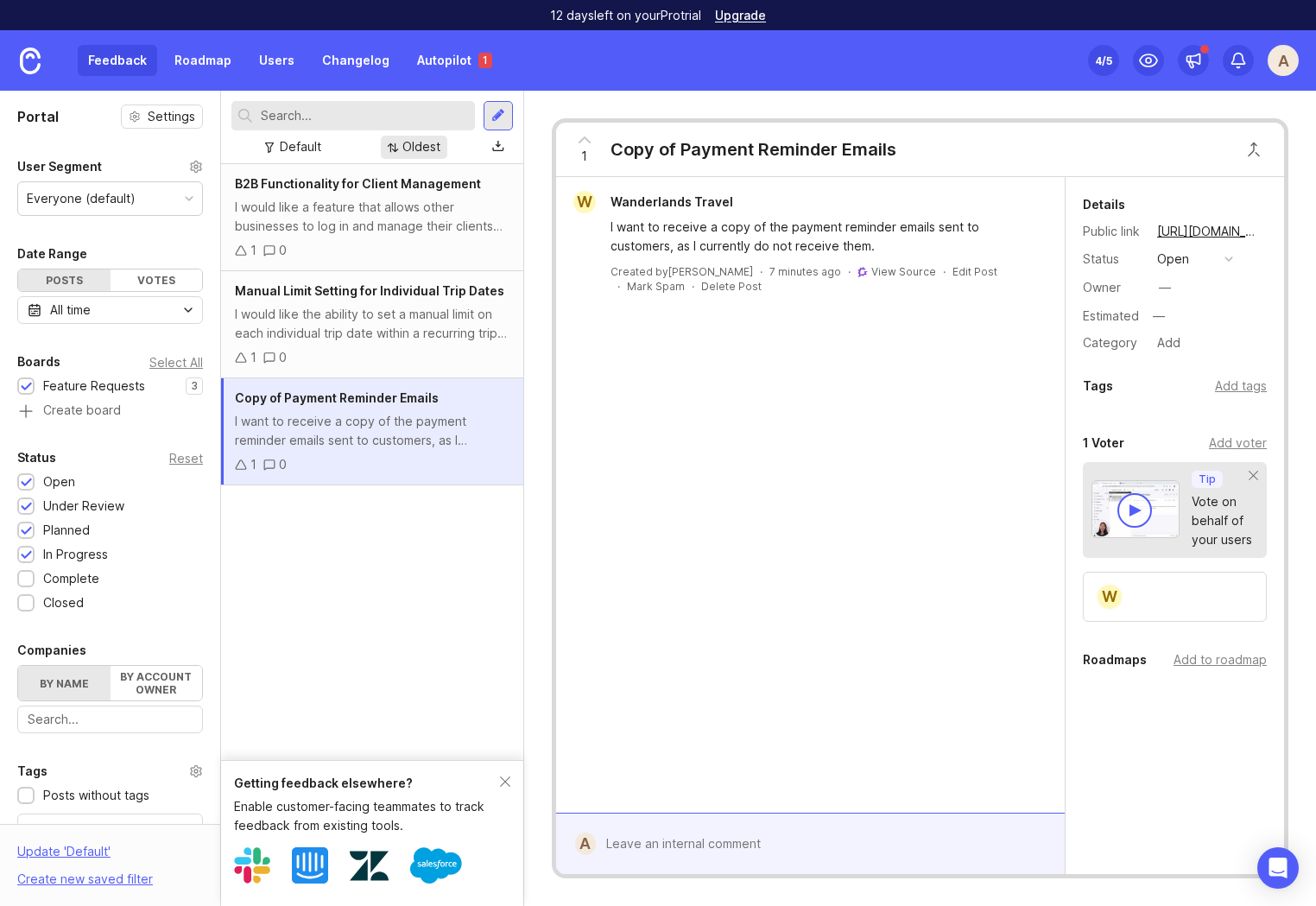
click at [409, 146] on div "Oldest" at bounding box center [422, 147] width 38 height 19
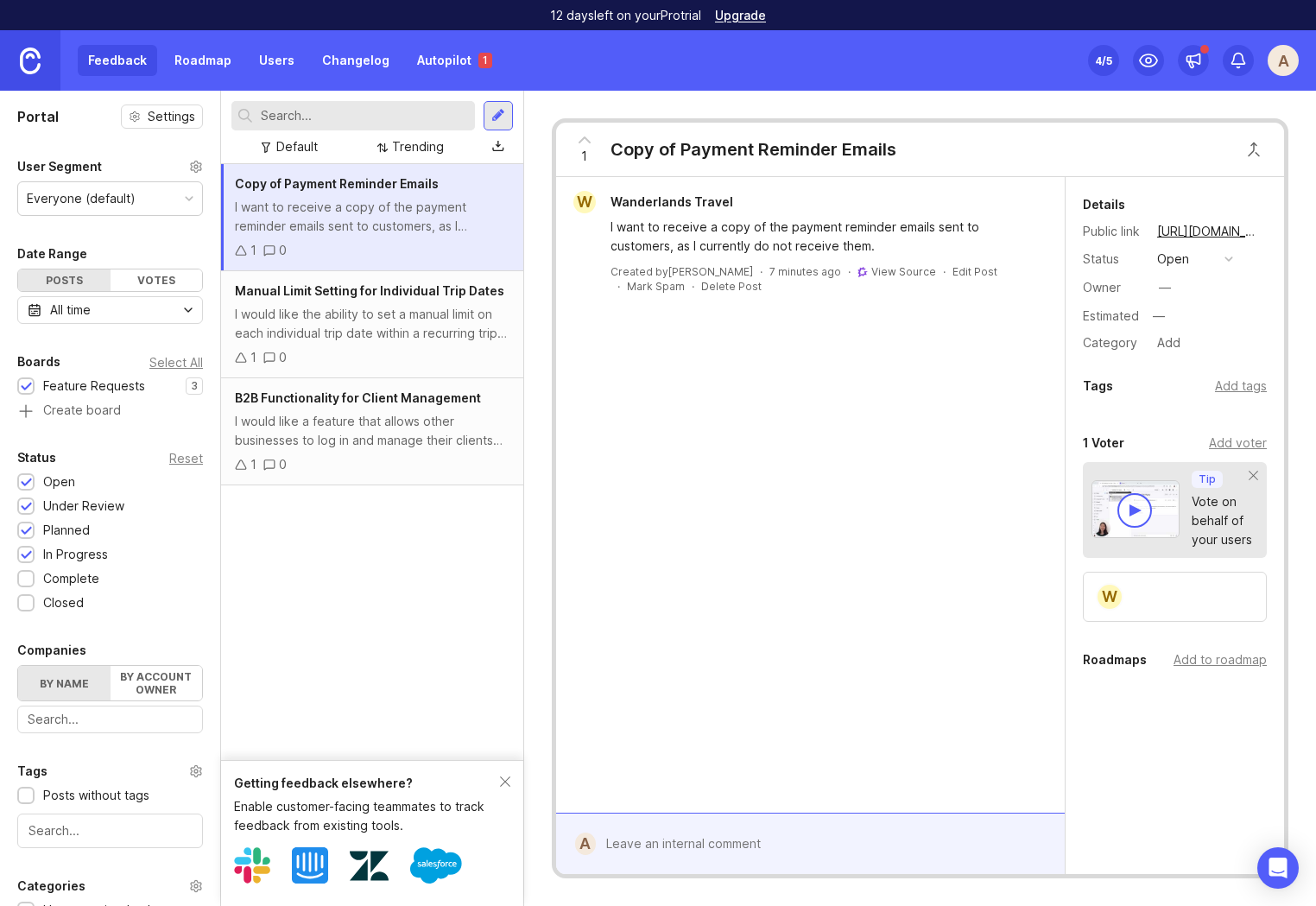
click at [40, 58] on img at bounding box center [30, 61] width 21 height 27
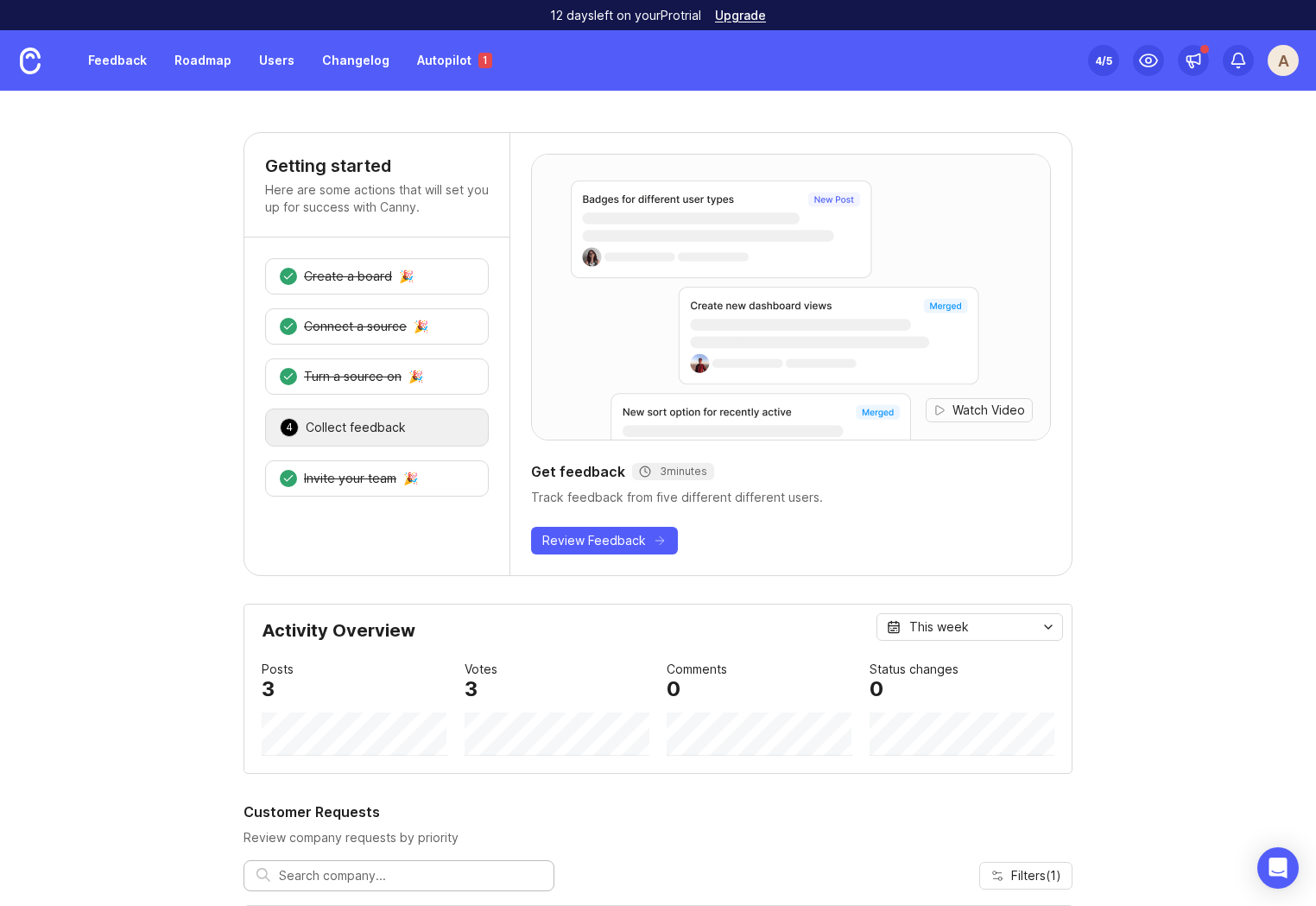
click at [1213, 63] on div "Set up Canny 4 /5 A" at bounding box center [1193, 61] width 210 height 61
click at [1200, 64] on icon at bounding box center [1193, 61] width 17 height 17
click at [1193, 55] on icon at bounding box center [1193, 61] width 17 height 17
drag, startPoint x: 1193, startPoint y: 61, endPoint x: 1155, endPoint y: 82, distance: 43.4
click at [1193, 61] on icon at bounding box center [1193, 61] width 17 height 17
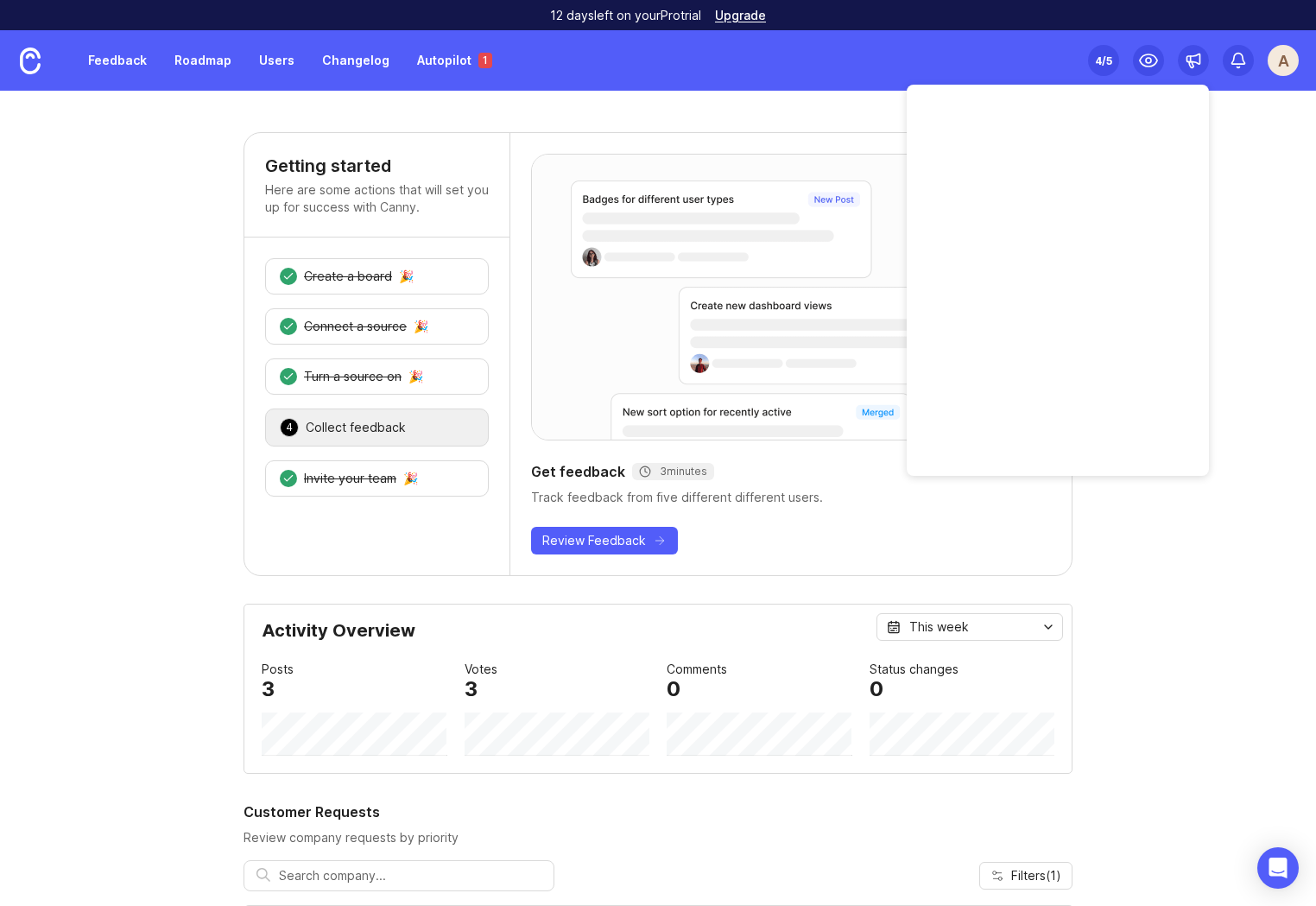
click at [427, 61] on link "Autopilot 1" at bounding box center [455, 61] width 96 height 31
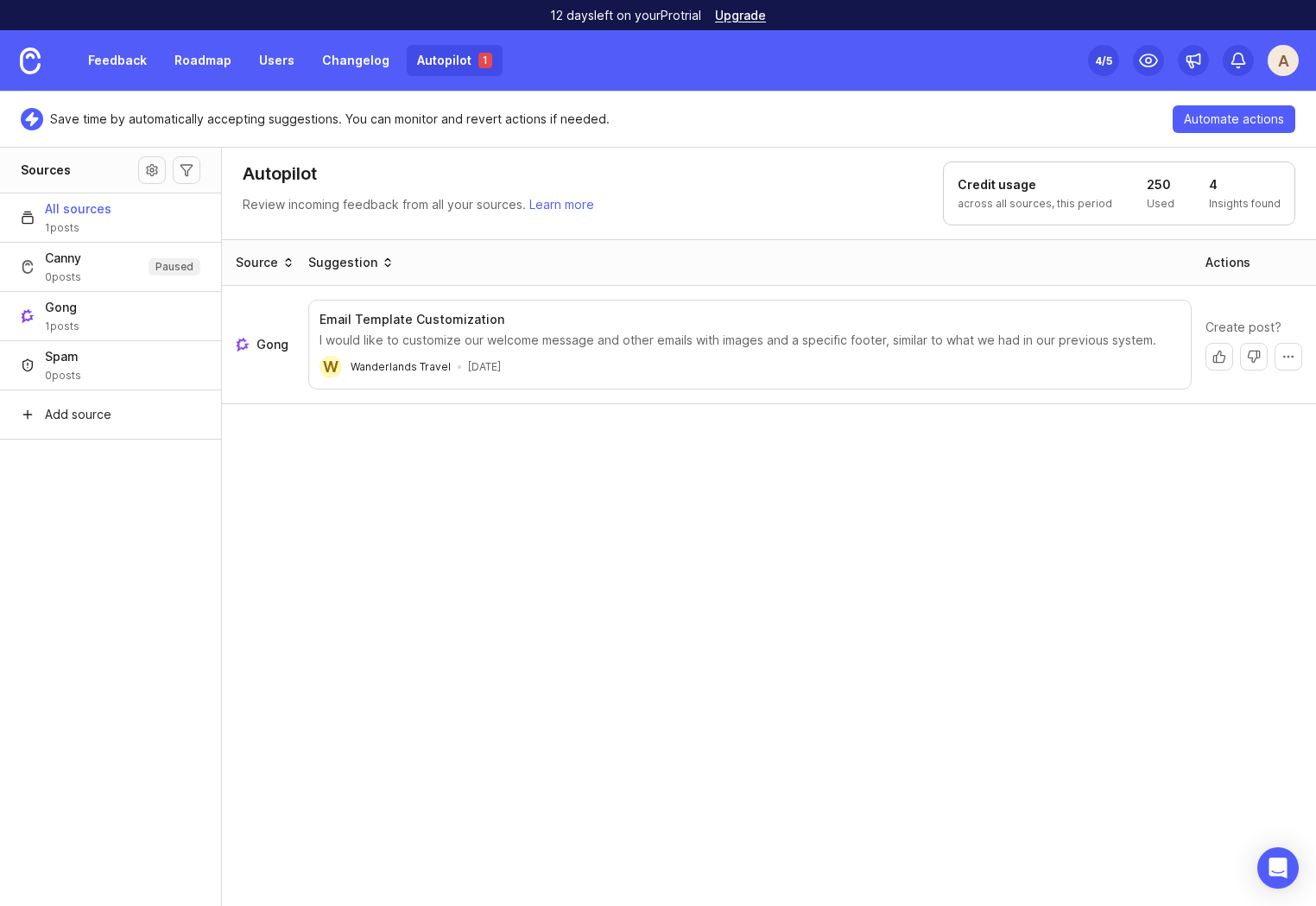
click at [435, 65] on link "Autopilot 1" at bounding box center [455, 61] width 96 height 31
click at [1193, 193] on div "Credit usage across all sources, this period 250 Used 4 Insights found" at bounding box center [1119, 193] width 352 height 63
click at [263, 266] on div "Source" at bounding box center [256, 263] width 43 height 17
click at [125, 61] on link "Feedback" at bounding box center [116, 61] width 79 height 31
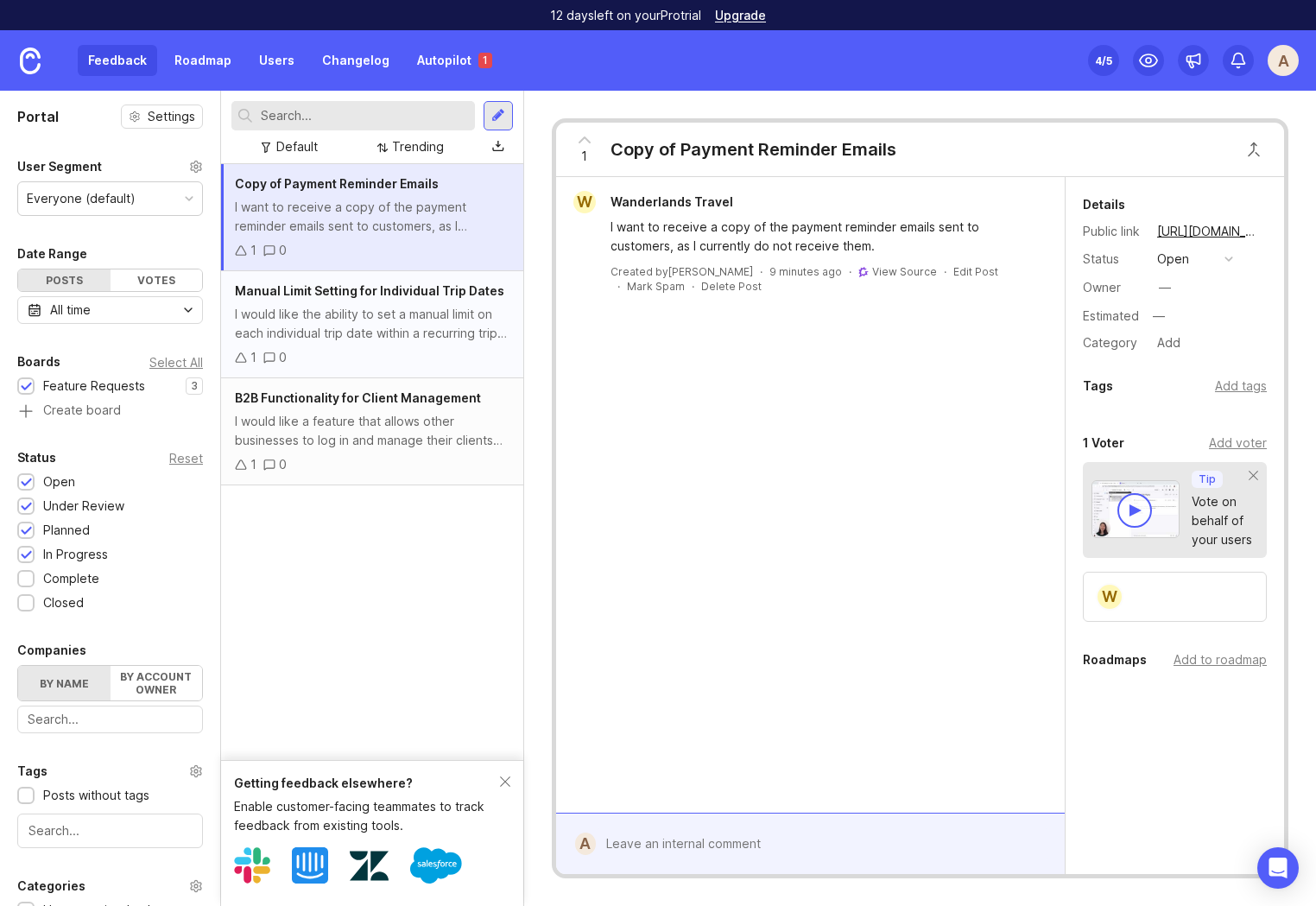
click at [371, 333] on div "I would like the ability to set a manual limit on each individual trip date wit…" at bounding box center [372, 324] width 275 height 38
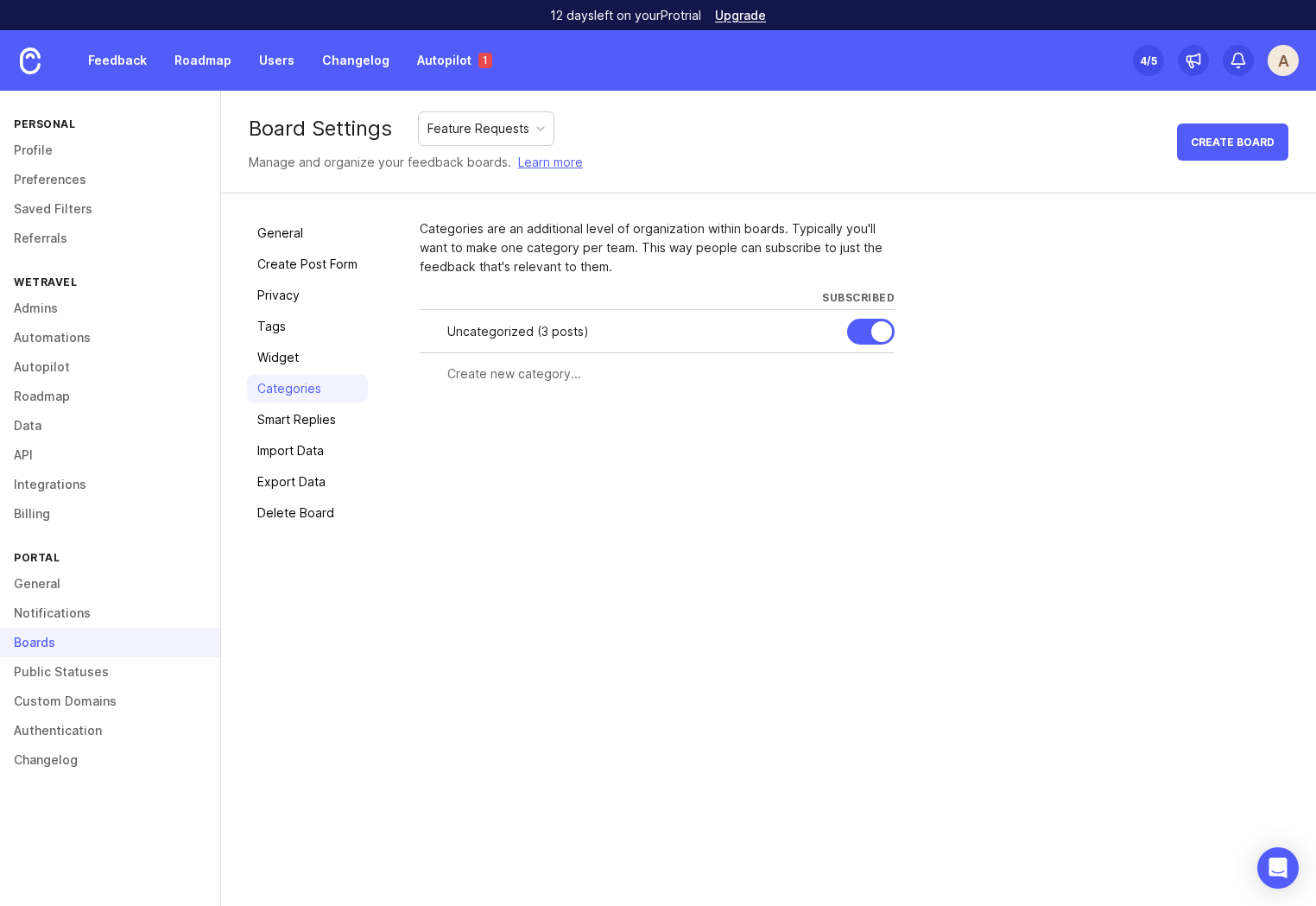
click at [549, 378] on input "text" at bounding box center [665, 374] width 437 height 19
drag, startPoint x: 498, startPoint y: 375, endPoint x: 484, endPoint y: 378, distance: 14.3
click at [498, 375] on input "text" at bounding box center [665, 374] width 437 height 19
paste input "Recurring trips"
type input "Recurring trips"
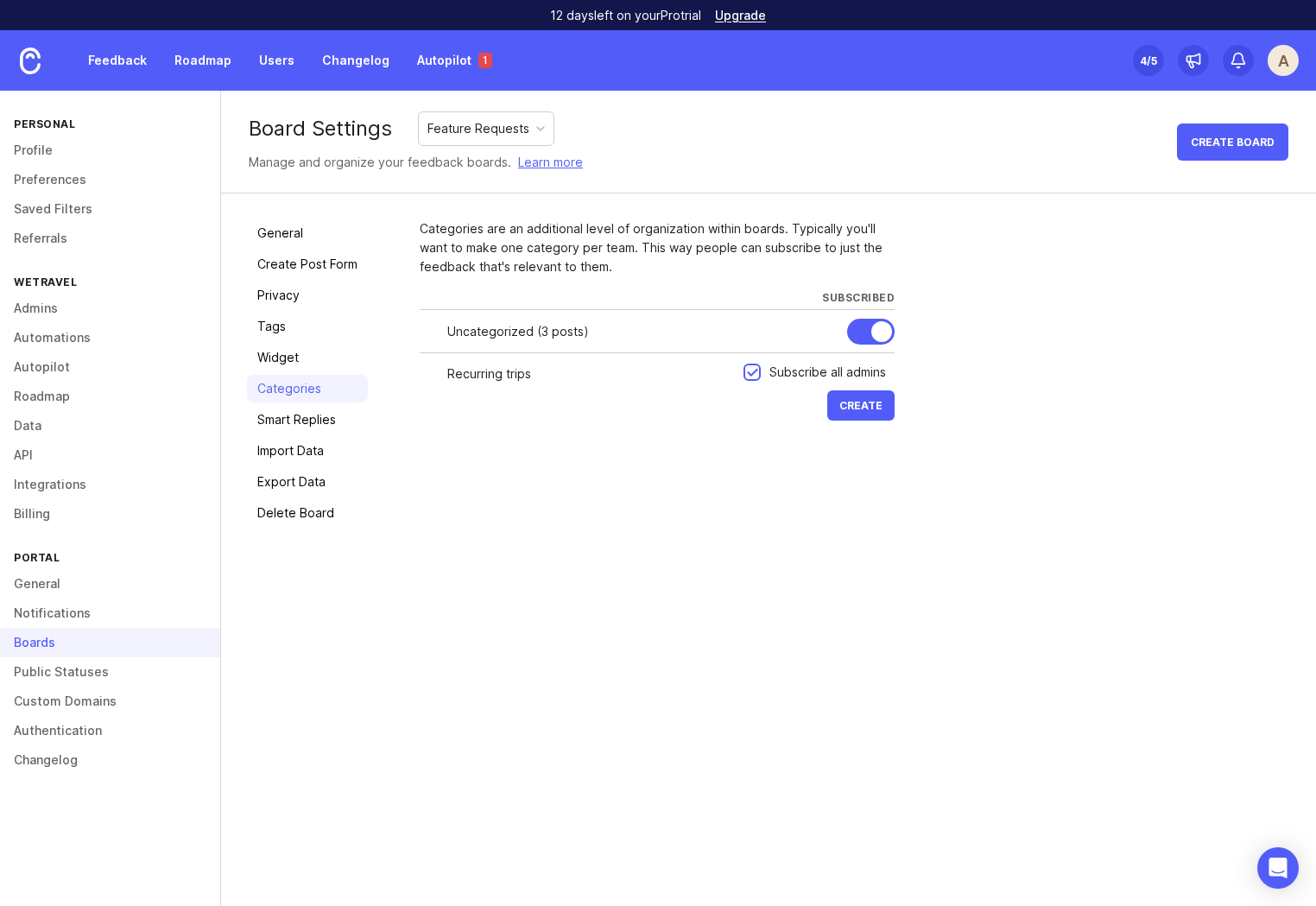
click at [748, 372] on div at bounding box center [752, 373] width 11 height 13
click at [753, 371] on div at bounding box center [752, 373] width 11 height 13
click at [754, 373] on div at bounding box center [752, 373] width 11 height 13
click at [869, 406] on span "Create" at bounding box center [861, 405] width 43 height 13
click at [522, 424] on input "text" at bounding box center [589, 417] width 286 height 19
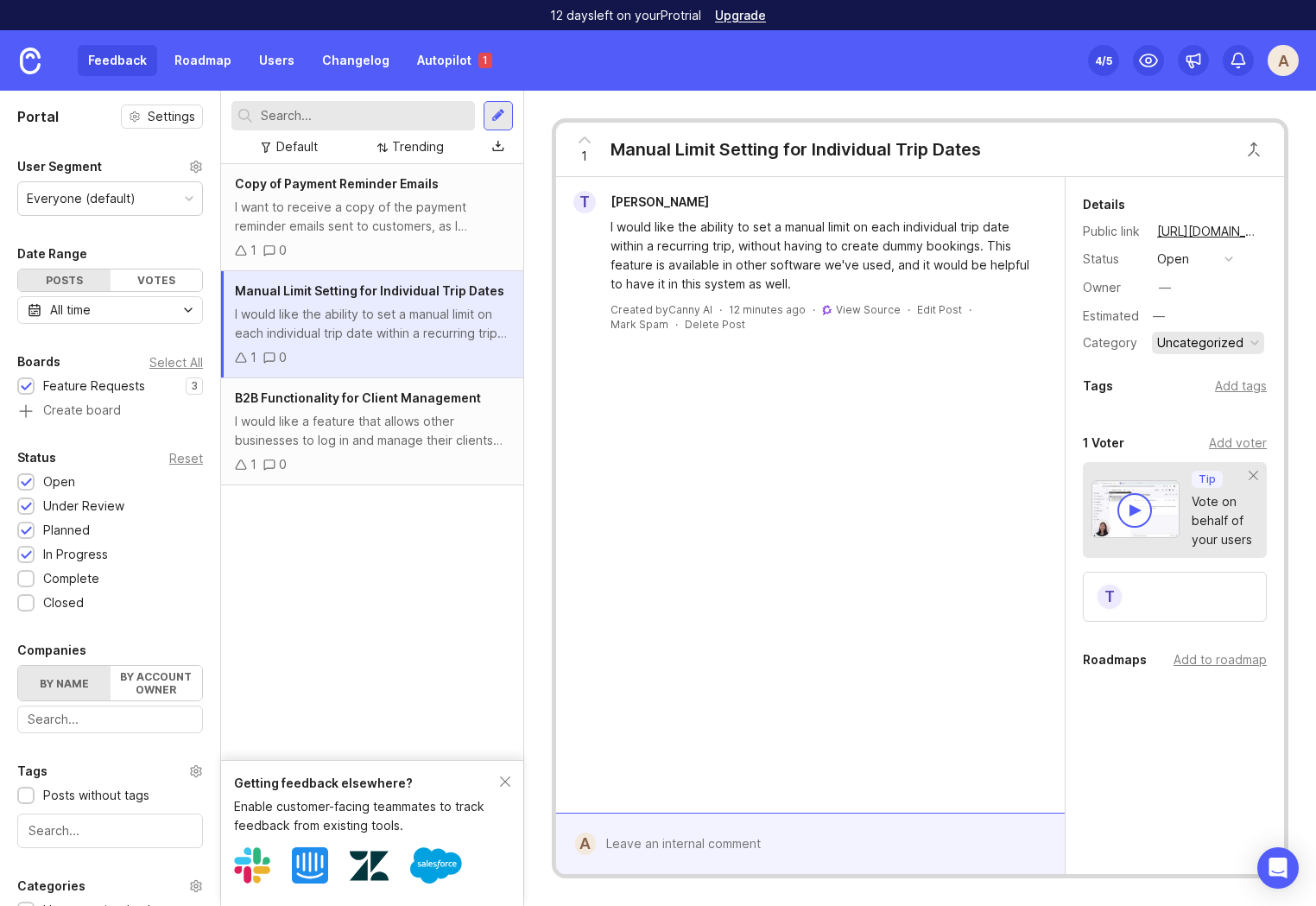
click at [1224, 348] on div "Uncategorized" at bounding box center [1200, 343] width 86 height 19
drag, startPoint x: 1195, startPoint y: 371, endPoint x: 1184, endPoint y: 372, distance: 11.0
click at [1195, 371] on li "Recurring trips" at bounding box center [1206, 373] width 110 height 32
click at [800, 509] on div "T Thomas Bartlett I would like the ability to set a manual limit on each indivi…" at bounding box center [810, 495] width 508 height 636
click at [962, 461] on div "T Thomas Bartlett I would like the ability to set a manual limit on each indivi…" at bounding box center [810, 495] width 508 height 636
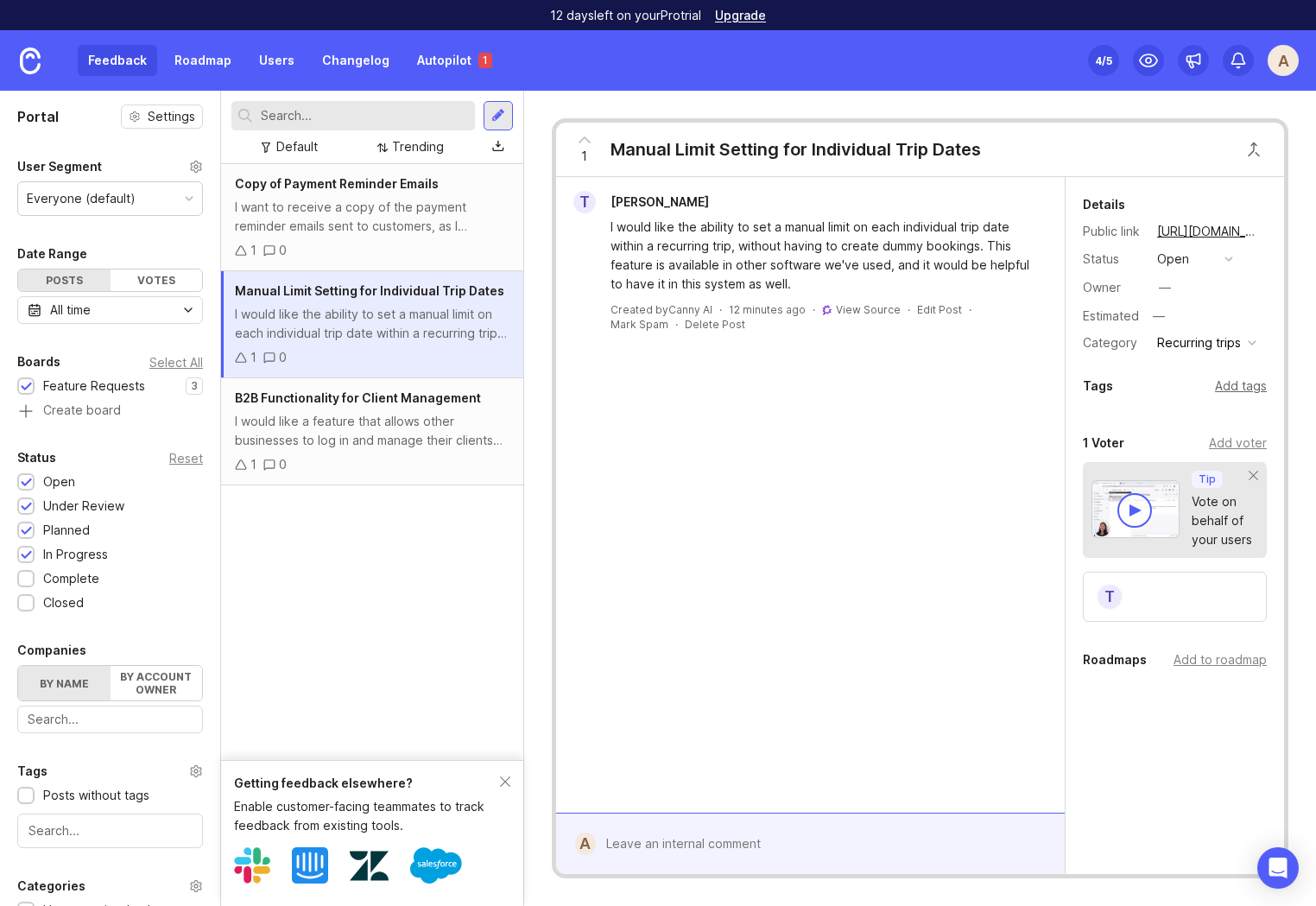
click at [1236, 383] on div "Add tags" at bounding box center [1240, 386] width 52 height 19
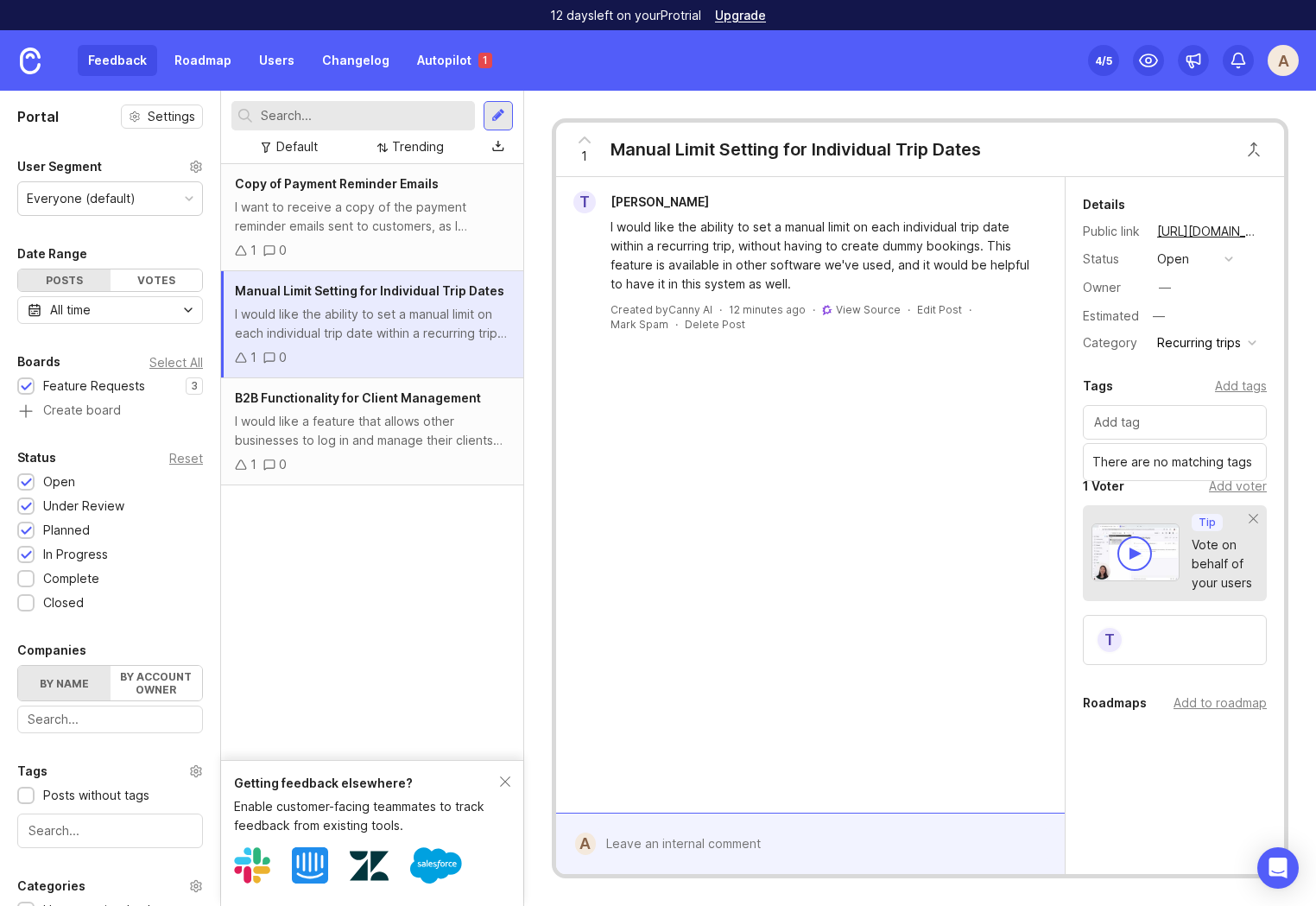
click at [995, 516] on div "T Thomas Bartlett I would like the ability to set a manual limit on each indivi…" at bounding box center [810, 495] width 508 height 636
click at [1011, 492] on div "T Thomas Bartlett I would like the ability to set a manual limit on each indivi…" at bounding box center [810, 495] width 508 height 636
click at [362, 232] on div "I want to receive a copy of the payment reminder emails sent to customers, as I…" at bounding box center [372, 217] width 275 height 38
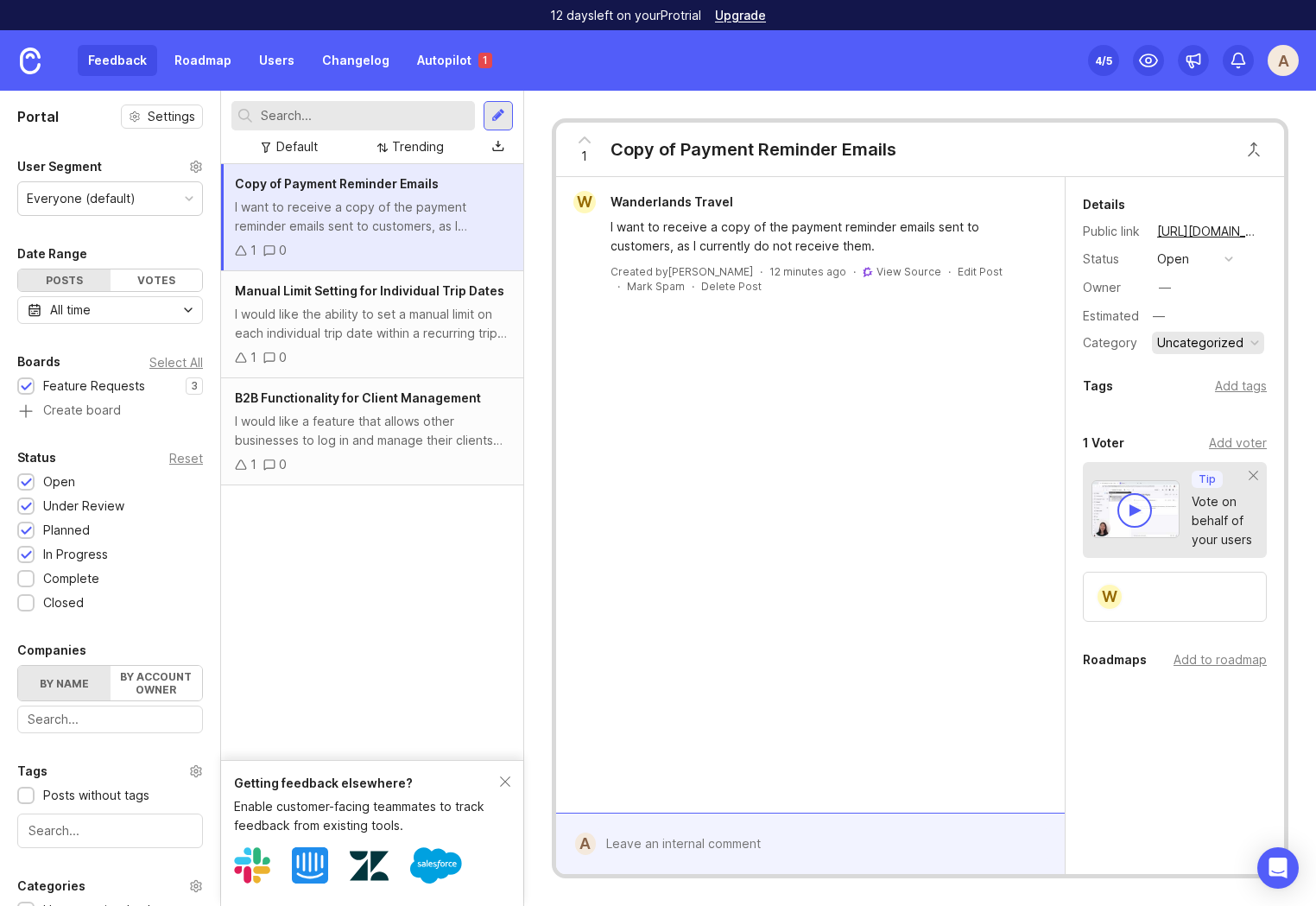
drag, startPoint x: 1231, startPoint y: 342, endPoint x: 1220, endPoint y: 350, distance: 13.6
click at [1230, 342] on div "Uncategorized" at bounding box center [1200, 343] width 86 height 19
drag, startPoint x: 887, startPoint y: 378, endPoint x: 919, endPoint y: 376, distance: 32.1
click at [895, 378] on div "W Wanderlands Travel I want to receive a copy of the payment reminder emails se…" at bounding box center [810, 495] width 508 height 636
click at [1203, 262] on button "open" at bounding box center [1194, 259] width 86 height 23
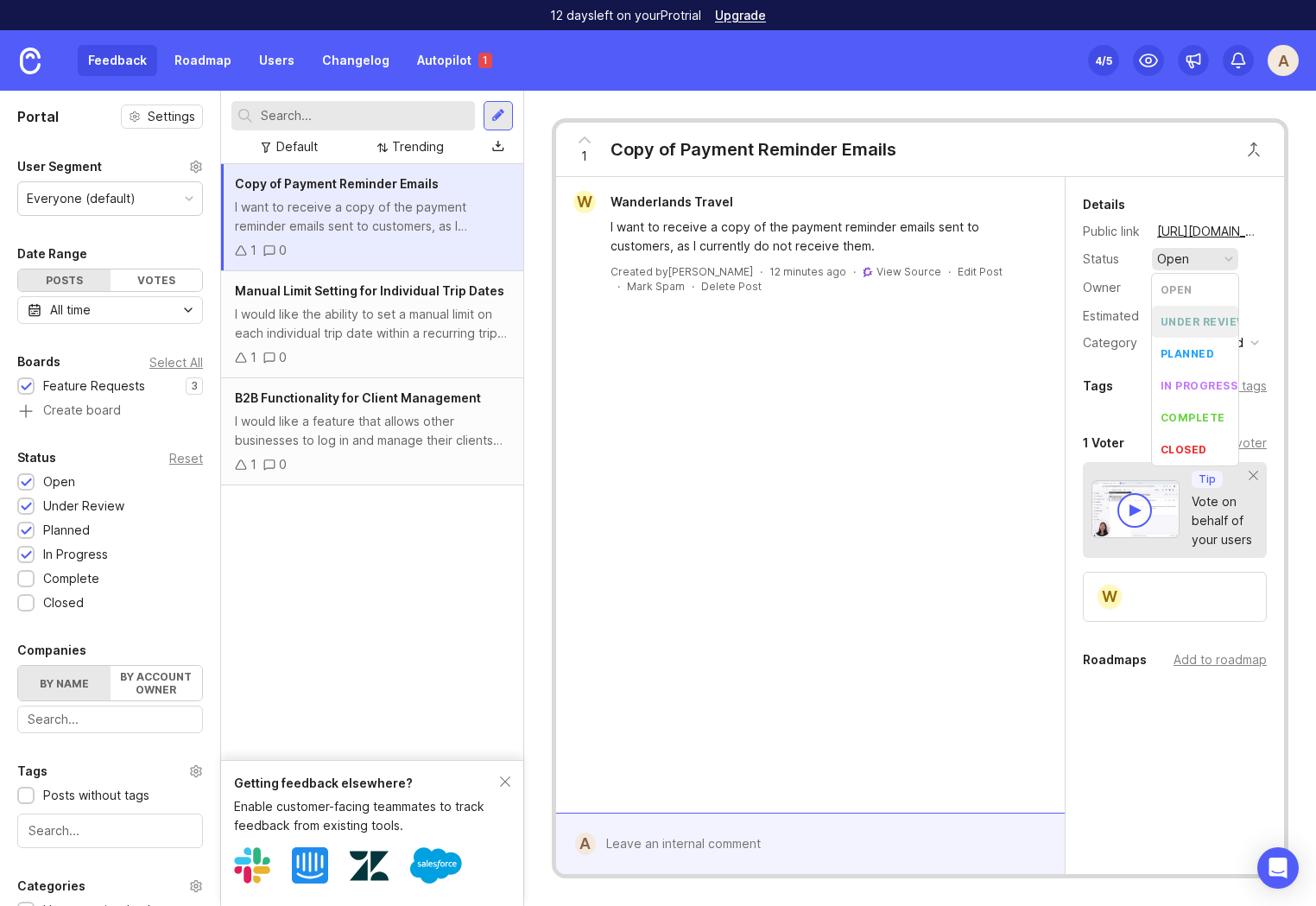
drag, startPoint x: 988, startPoint y: 440, endPoint x: 1075, endPoint y: 410, distance: 92.0
click at [988, 440] on div "W Wanderlands Travel I want to receive a copy of the payment reminder emails se…" at bounding box center [810, 495] width 508 height 636
click at [1233, 344] on div "Uncategorized" at bounding box center [1200, 343] width 86 height 19
click at [798, 428] on div "W Wanderlands Travel I want to receive a copy of the payment reminder emails se…" at bounding box center [810, 495] width 508 height 636
click at [1244, 386] on div "Add tags" at bounding box center [1240, 386] width 52 height 19
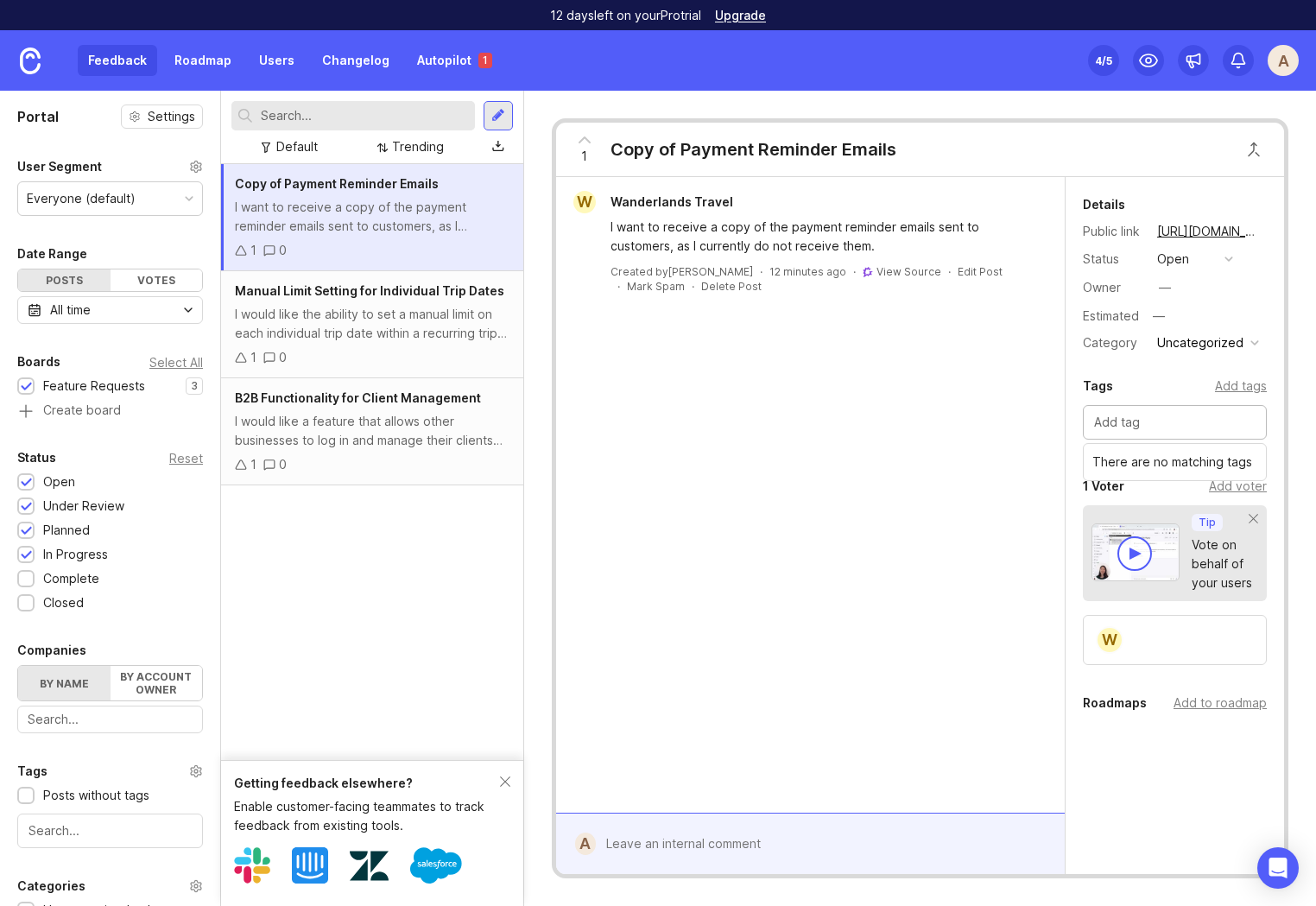
click at [935, 488] on div "W Wanderlands Travel I want to receive a copy of the payment reminder emails se…" at bounding box center [810, 495] width 508 height 636
click at [33, 58] on img at bounding box center [30, 61] width 21 height 27
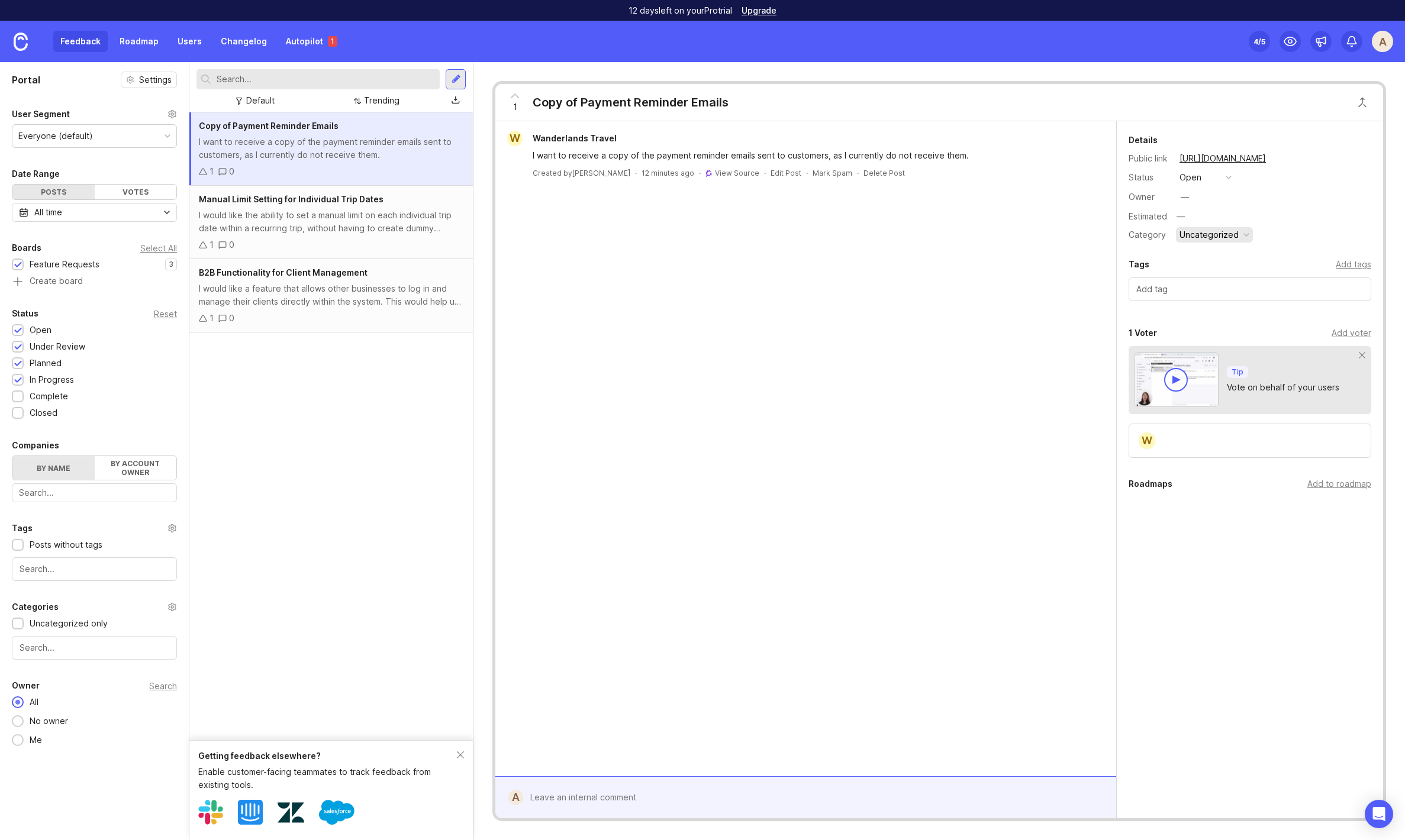
click at [902, 235] on div "Uncategorized" at bounding box center [1209, 235] width 59 height 13
click at [902, 231] on div "Uncategorized" at bounding box center [1209, 235] width 59 height 13
click at [900, 385] on div "W Wanderlands Travel I want to receive a copy of the payment reminder emails se…" at bounding box center [806, 449] width 621 height 655
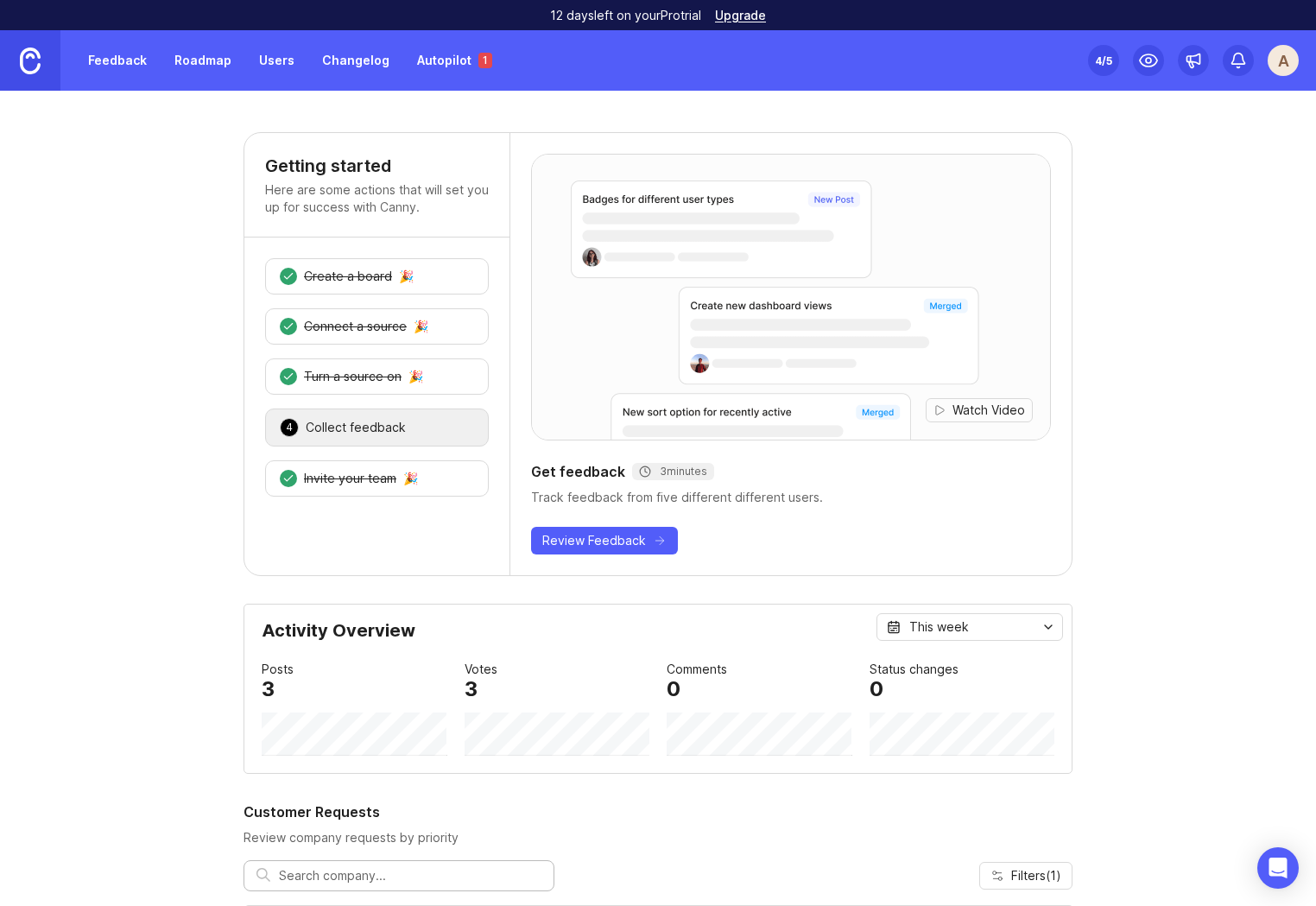
click at [38, 59] on img at bounding box center [30, 61] width 21 height 27
click at [1278, 63] on div "A" at bounding box center [1283, 61] width 31 height 31
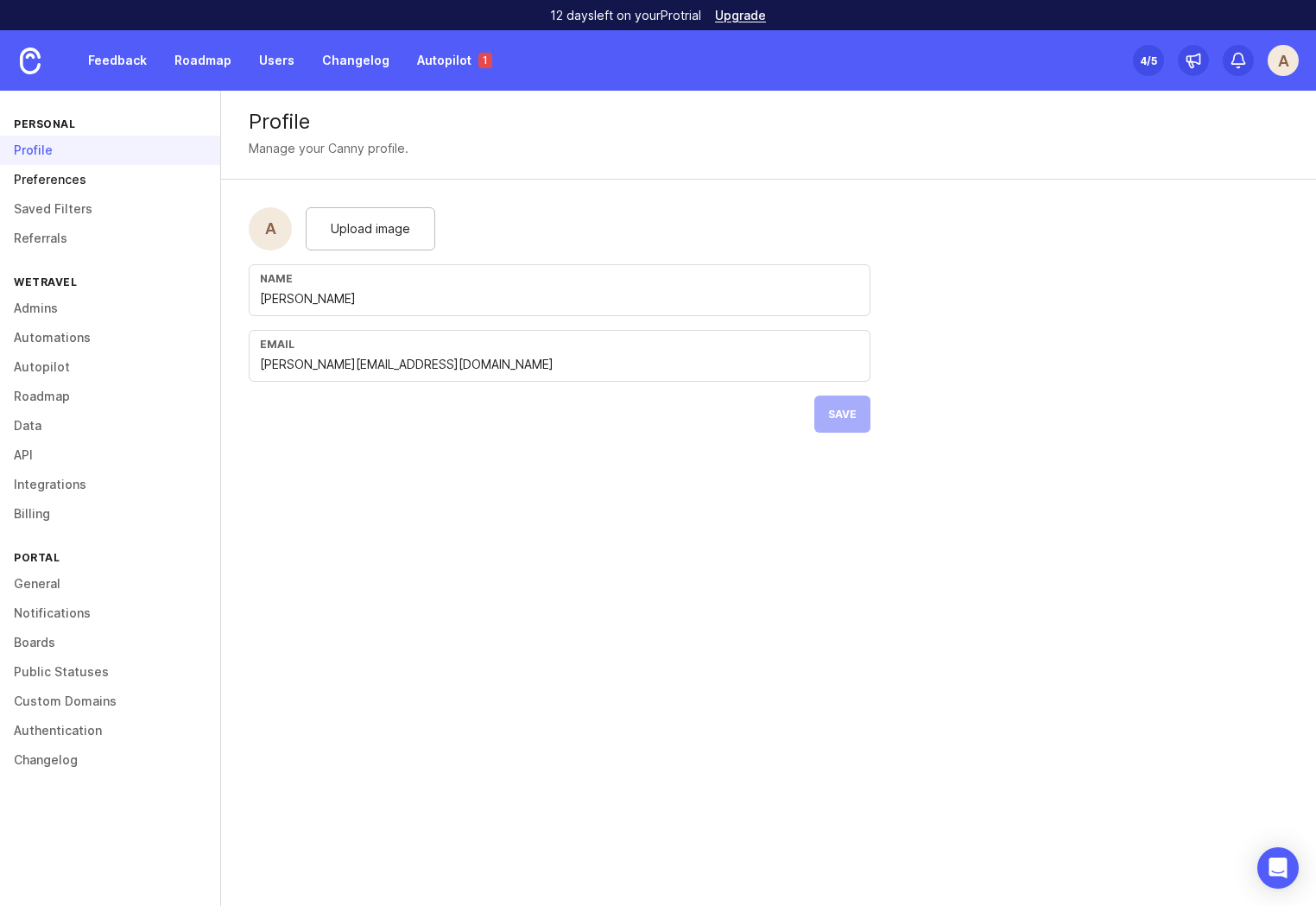
click at [55, 176] on link "Preferences" at bounding box center [110, 180] width 220 height 30
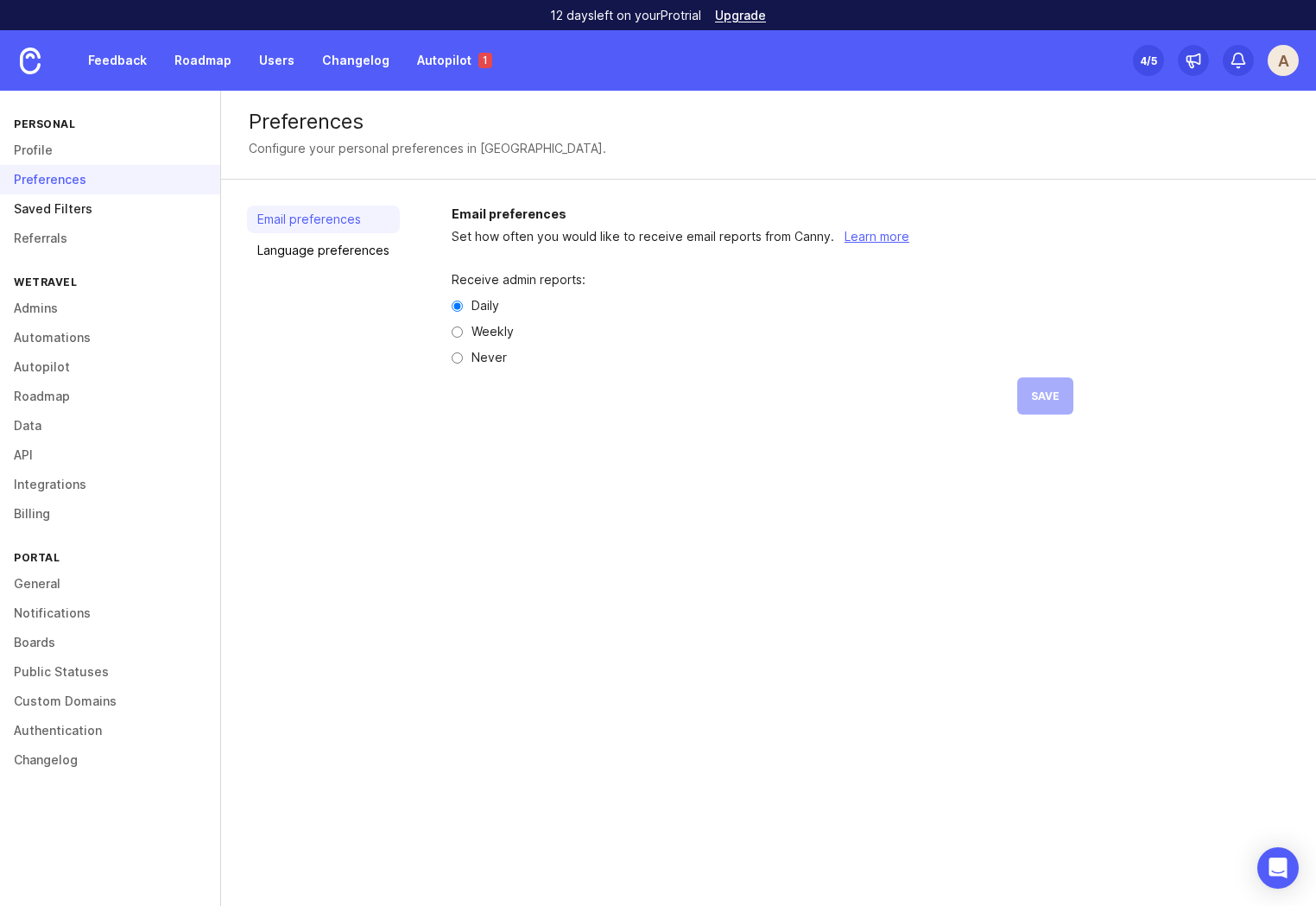
click at [48, 206] on link "Saved Filters" at bounding box center [110, 209] width 220 height 30
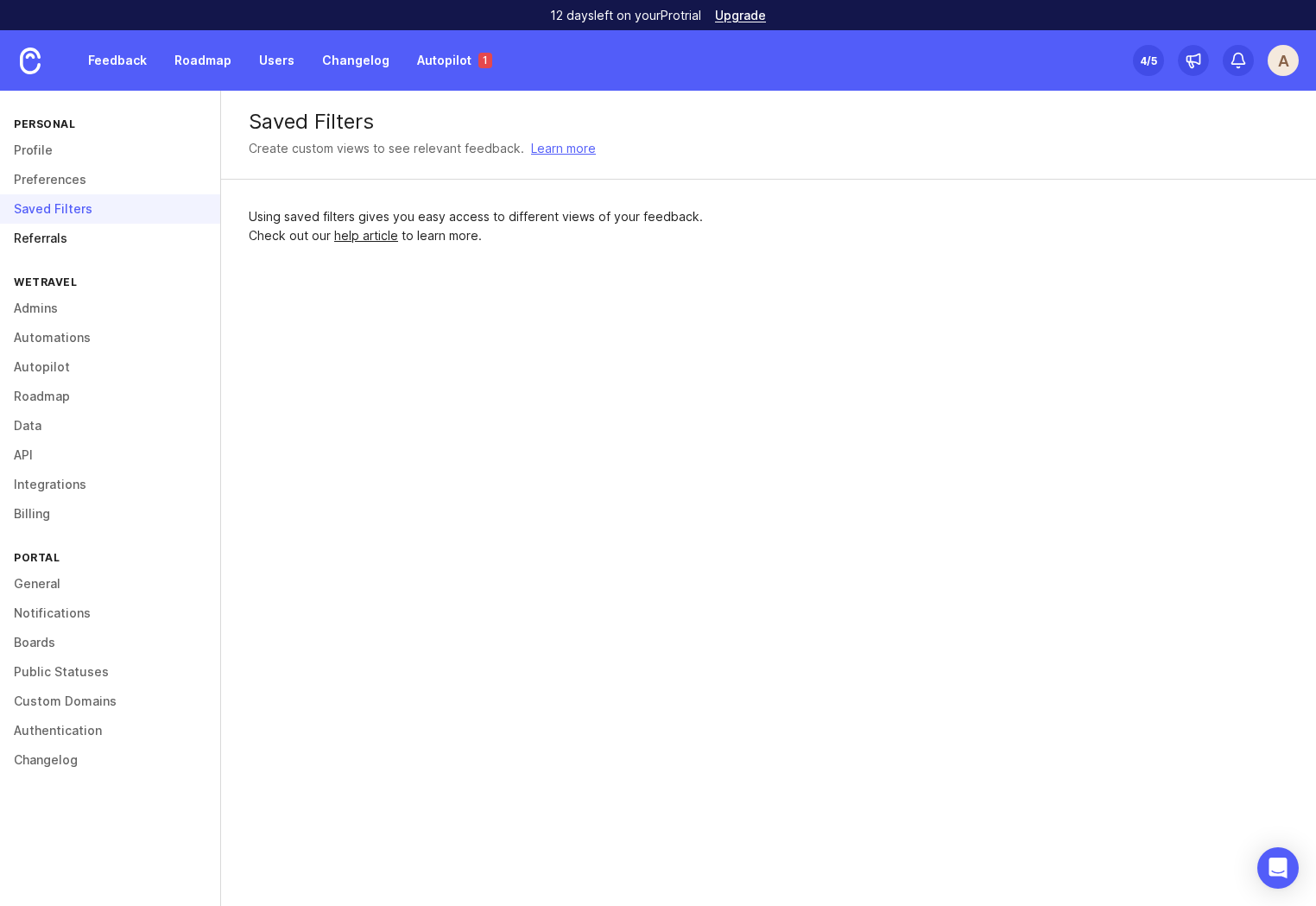
click at [47, 236] on link "Referrals" at bounding box center [110, 238] width 220 height 30
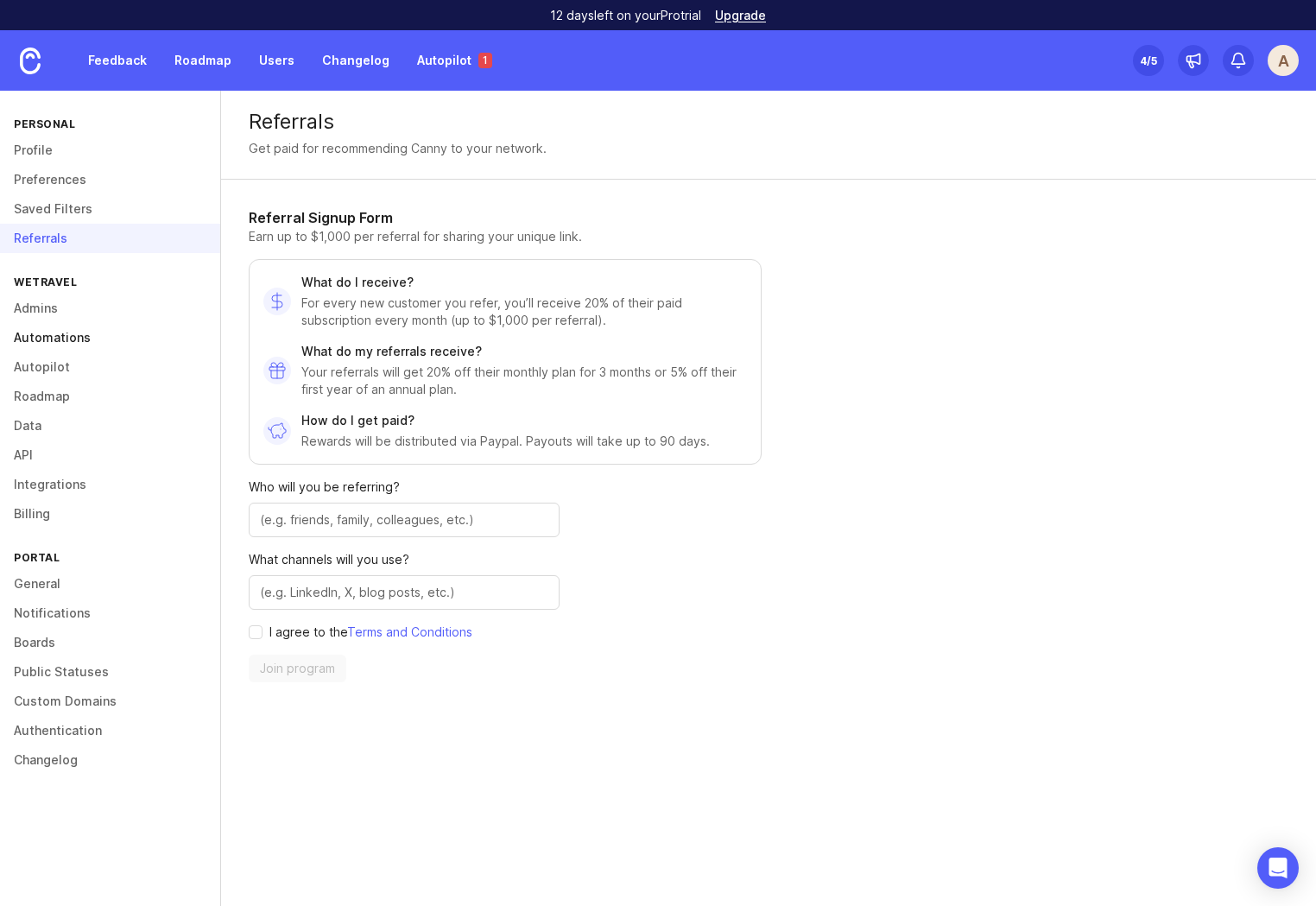
drag, startPoint x: 53, startPoint y: 301, endPoint x: 60, endPoint y: 330, distance: 29.8
click at [54, 301] on link "Admins" at bounding box center [110, 309] width 220 height 30
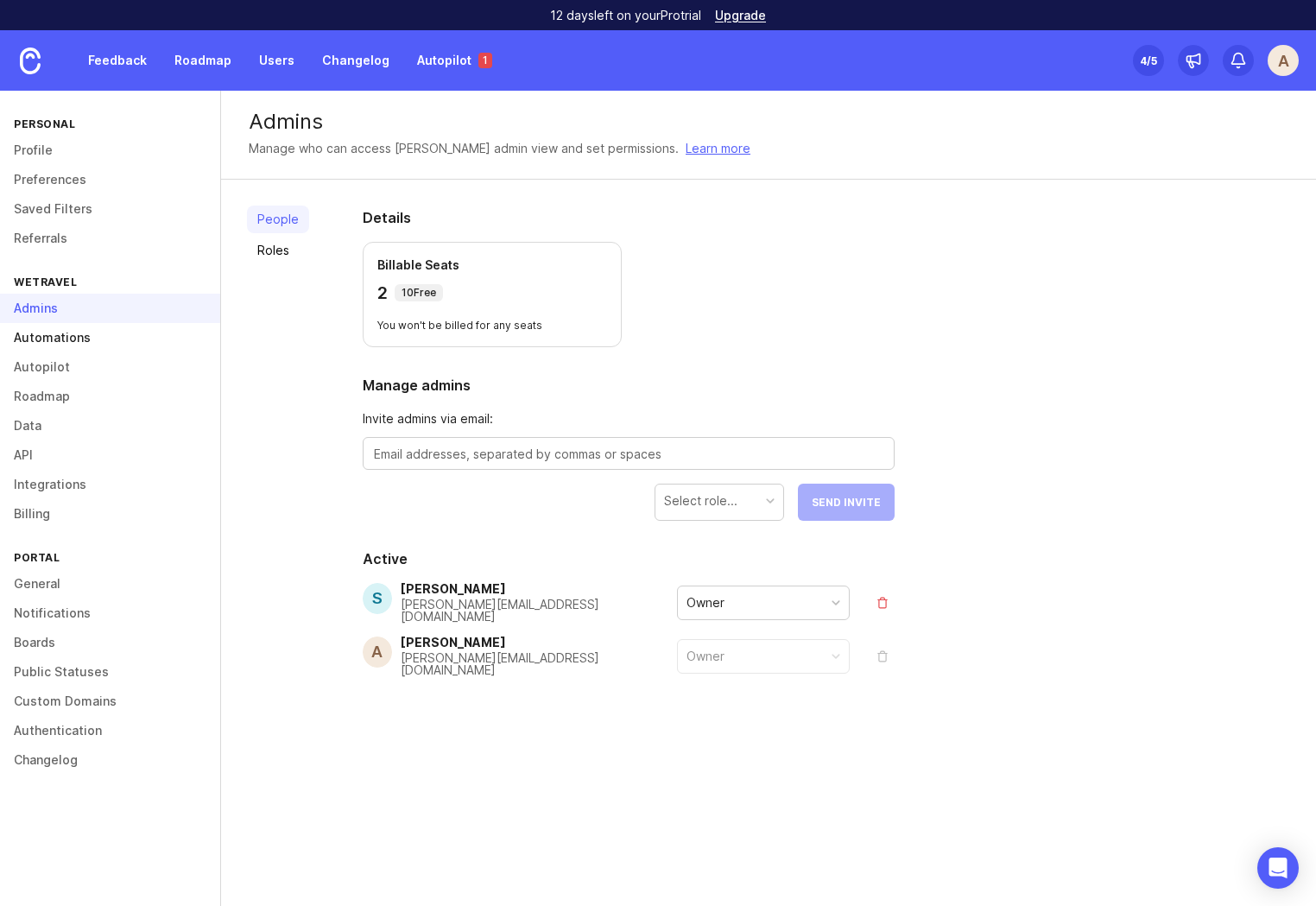
click at [59, 336] on link "Automations" at bounding box center [110, 337] width 220 height 30
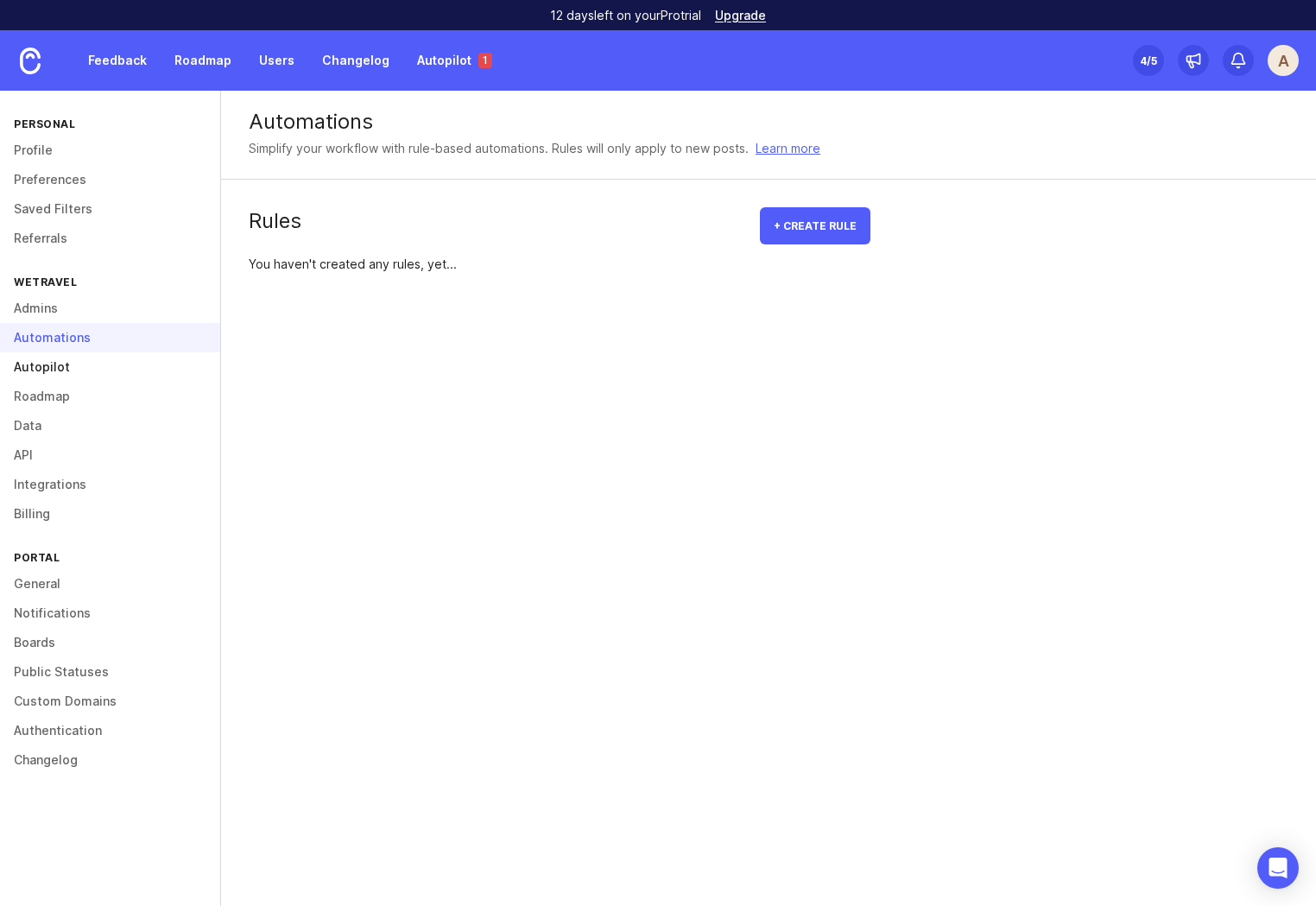
click at [47, 368] on link "Autopilot" at bounding box center [110, 367] width 220 height 30
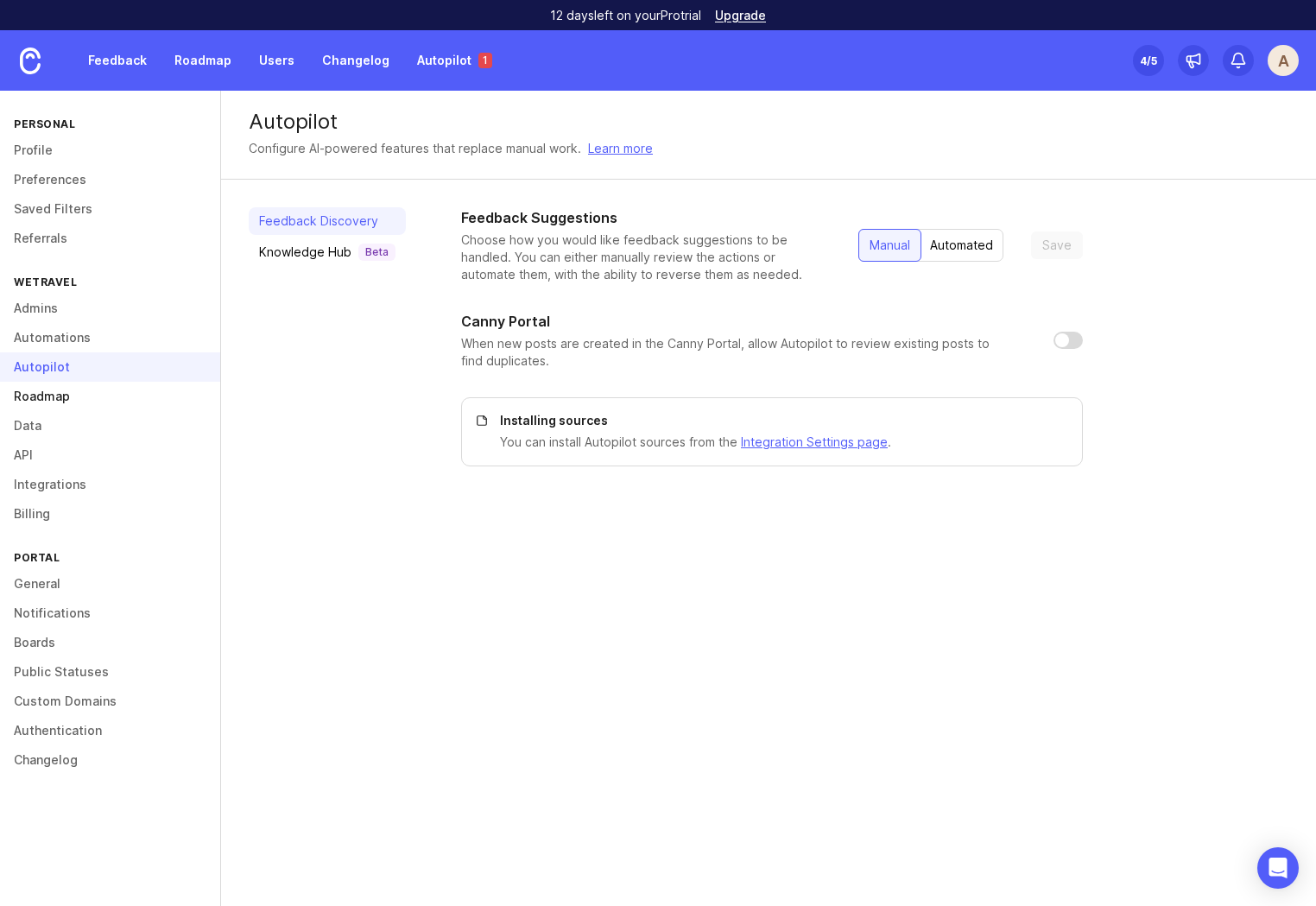
click at [51, 396] on link "Roadmap" at bounding box center [110, 396] width 220 height 30
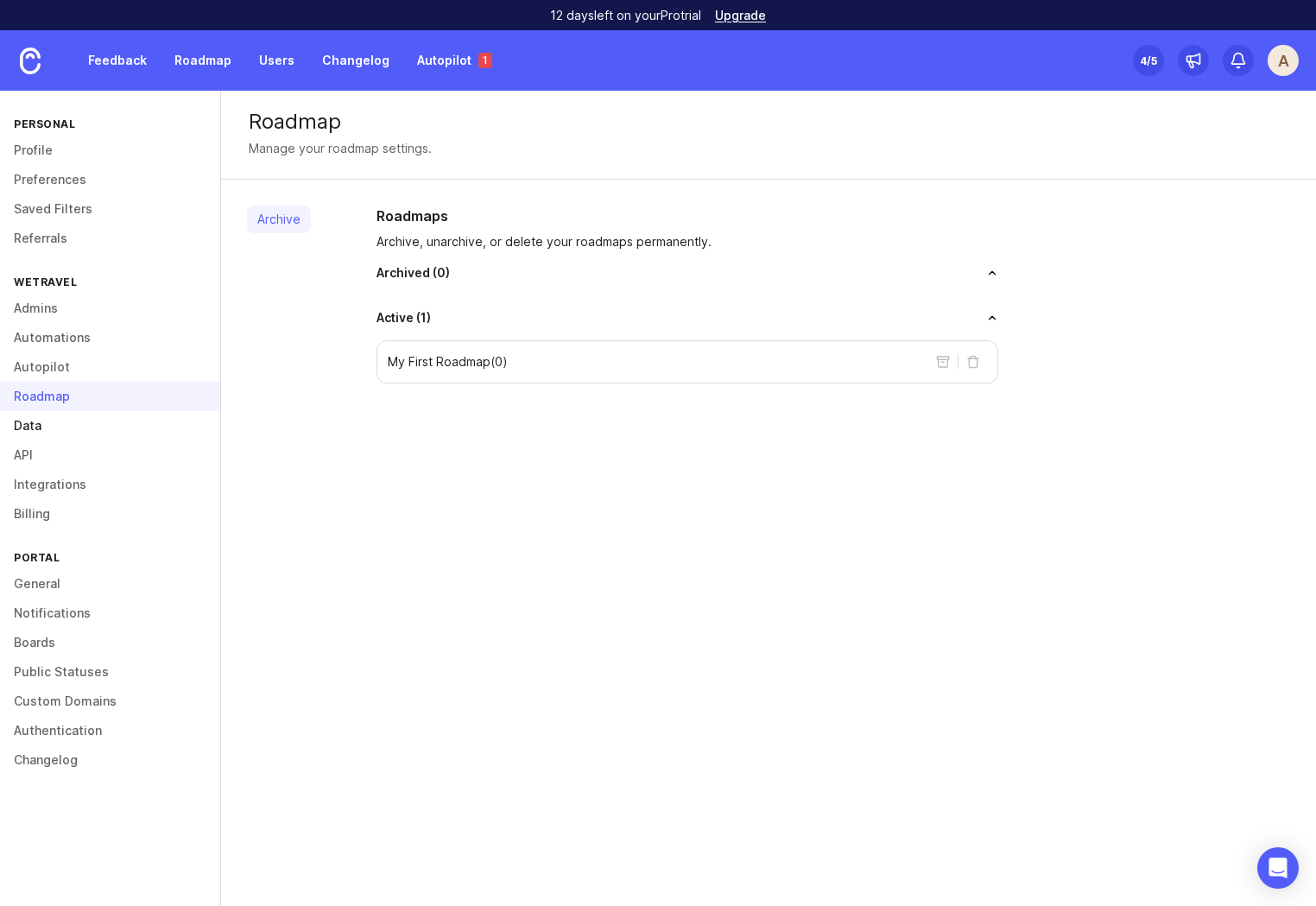
click at [43, 429] on link "Data" at bounding box center [110, 426] width 220 height 30
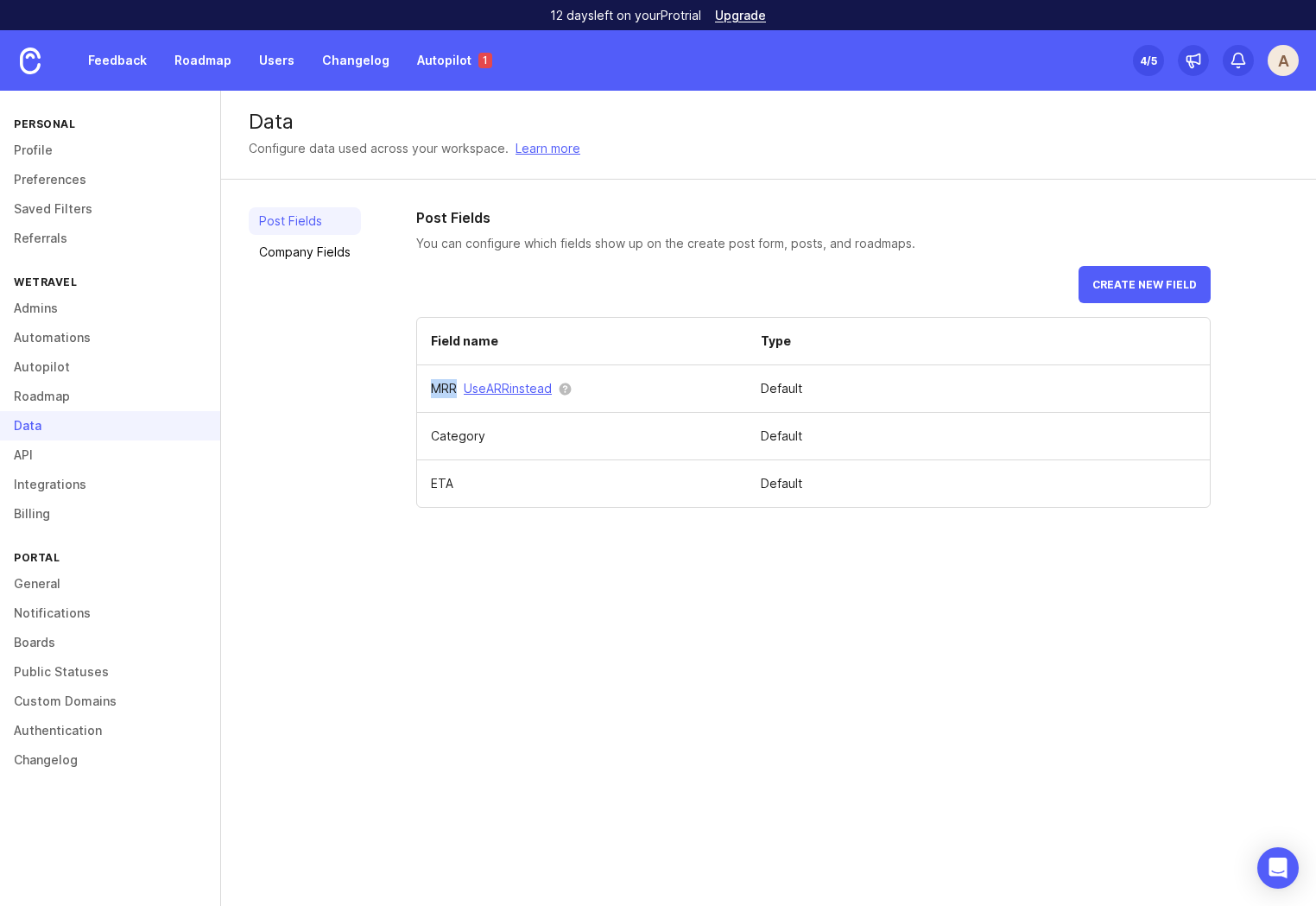
drag, startPoint x: 435, startPoint y: 385, endPoint x: 455, endPoint y: 385, distance: 20.0
click at [455, 385] on td "MRR Use ARR instead" at bounding box center [582, 389] width 329 height 47
copy td "MRR"
drag, startPoint x: 607, startPoint y: 703, endPoint x: 541, endPoint y: 591, distance: 130.0
click at [605, 703] on div "Data Configure data used across your workspace. Learn more Post Fields Company …" at bounding box center [768, 498] width 1094 height 816
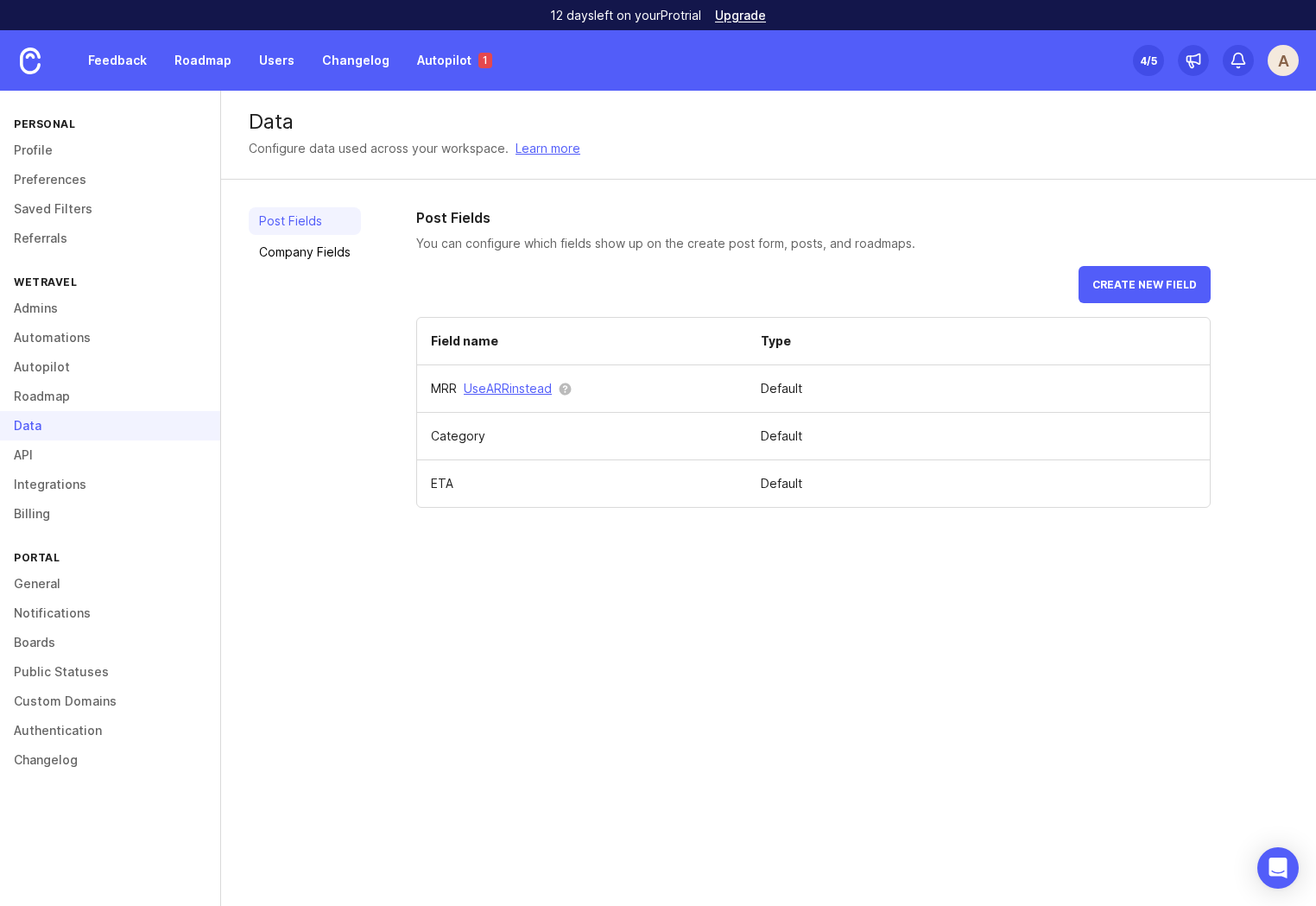
drag, startPoint x: 464, startPoint y: 443, endPoint x: 526, endPoint y: 433, distance: 62.8
click at [465, 443] on td "Category" at bounding box center [582, 436] width 329 height 48
click at [282, 248] on link "Company Fields" at bounding box center [304, 252] width 112 height 28
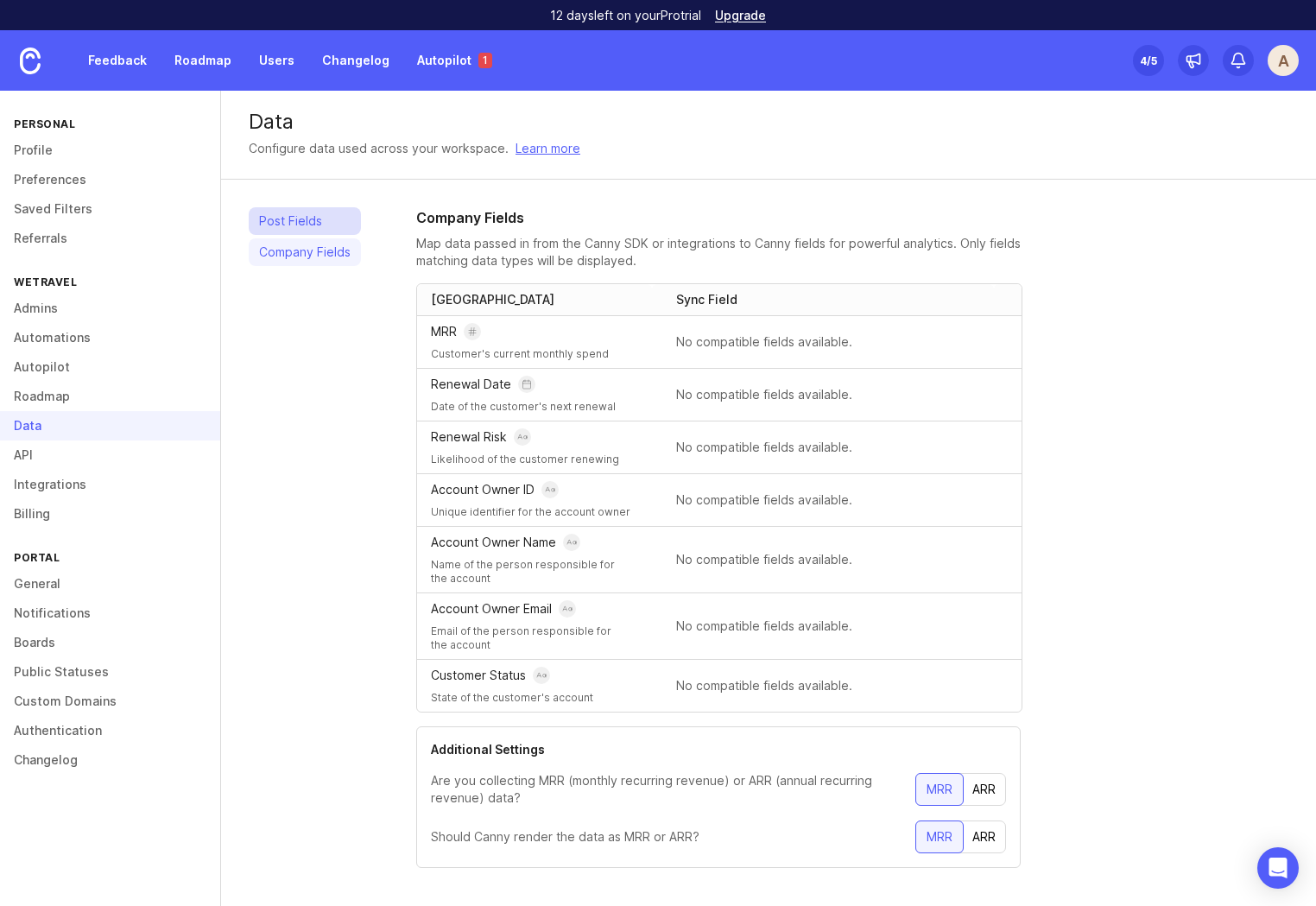
click at [290, 222] on link "Post Fields" at bounding box center [304, 221] width 112 height 28
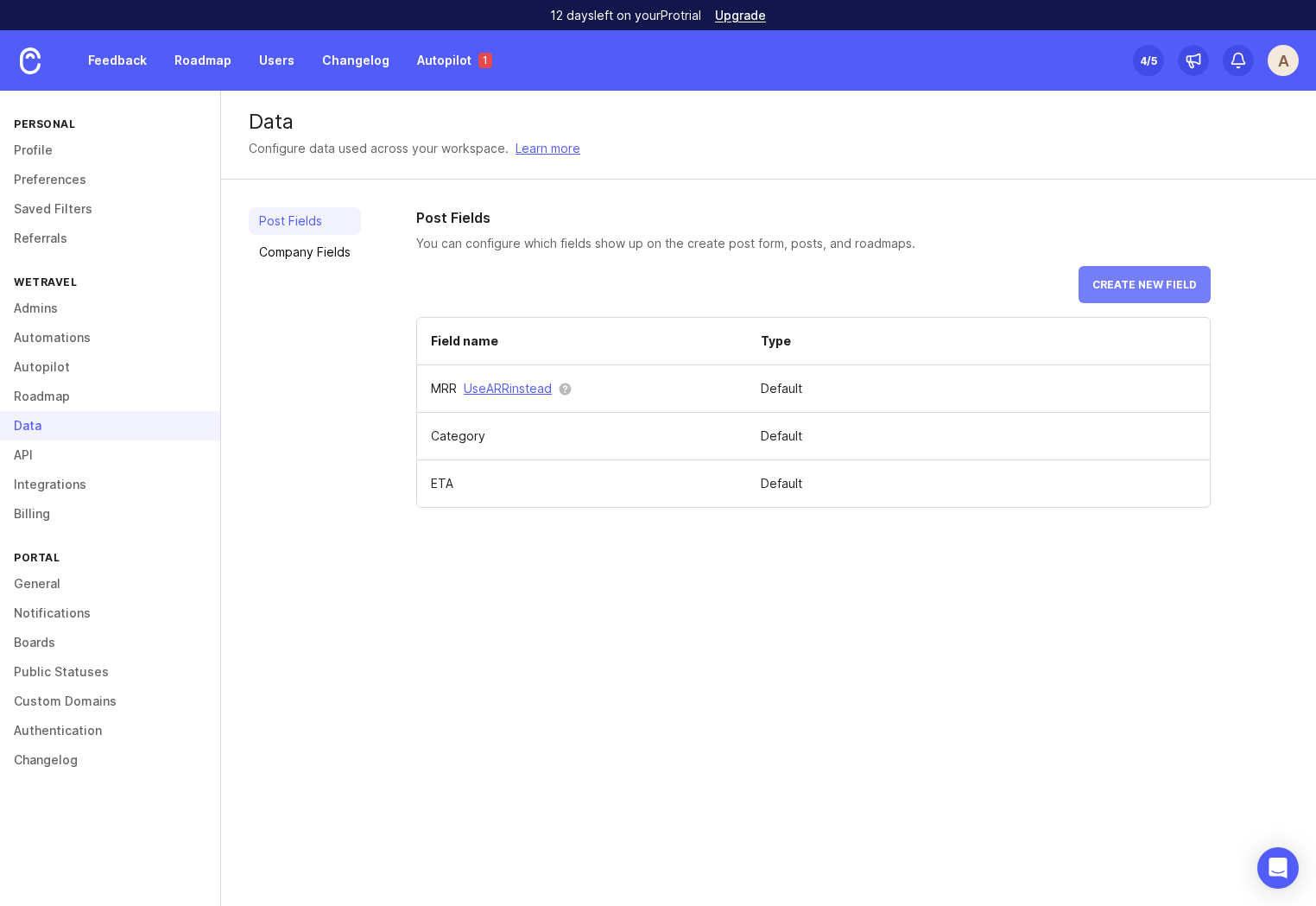
click at [1151, 290] on span "Create new field" at bounding box center [1144, 284] width 104 height 13
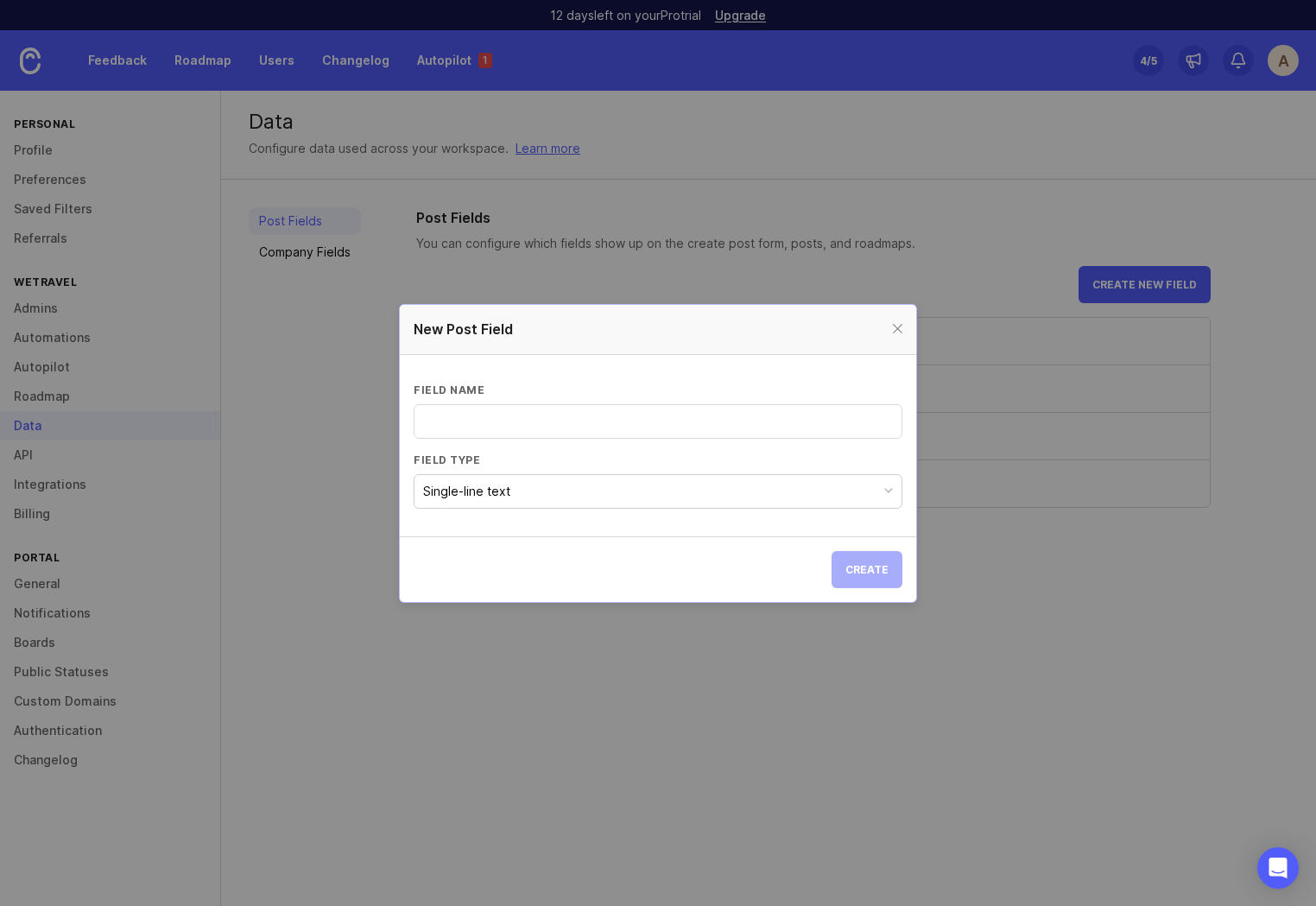
click at [528, 490] on button "Single-line text" at bounding box center [658, 491] width 489 height 35
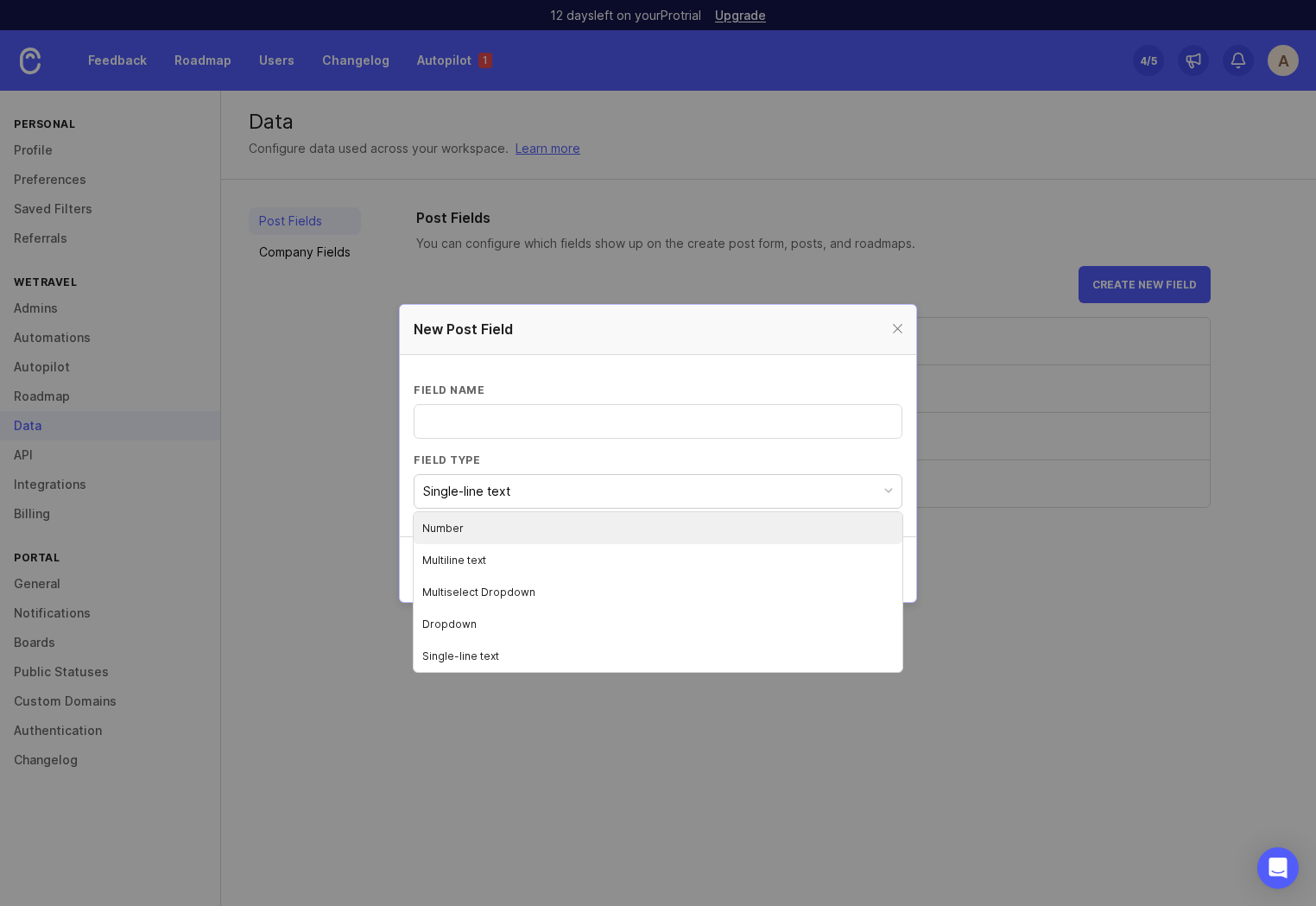
click at [485, 527] on li "Number" at bounding box center [658, 528] width 489 height 32
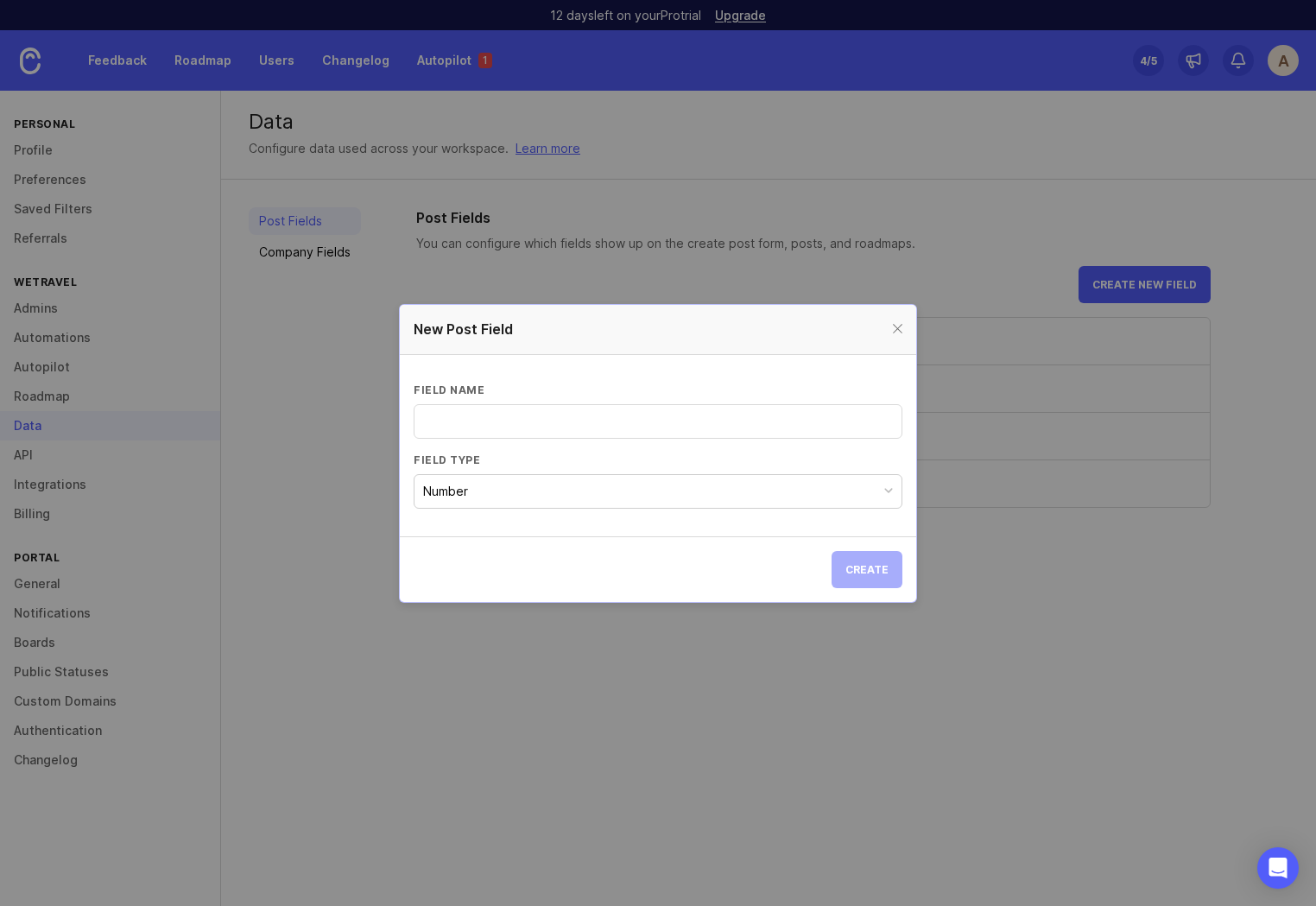
click at [489, 416] on input "Field name" at bounding box center [658, 422] width 466 height 19
type input "GTV"
click at [872, 574] on span "Create" at bounding box center [867, 570] width 43 height 13
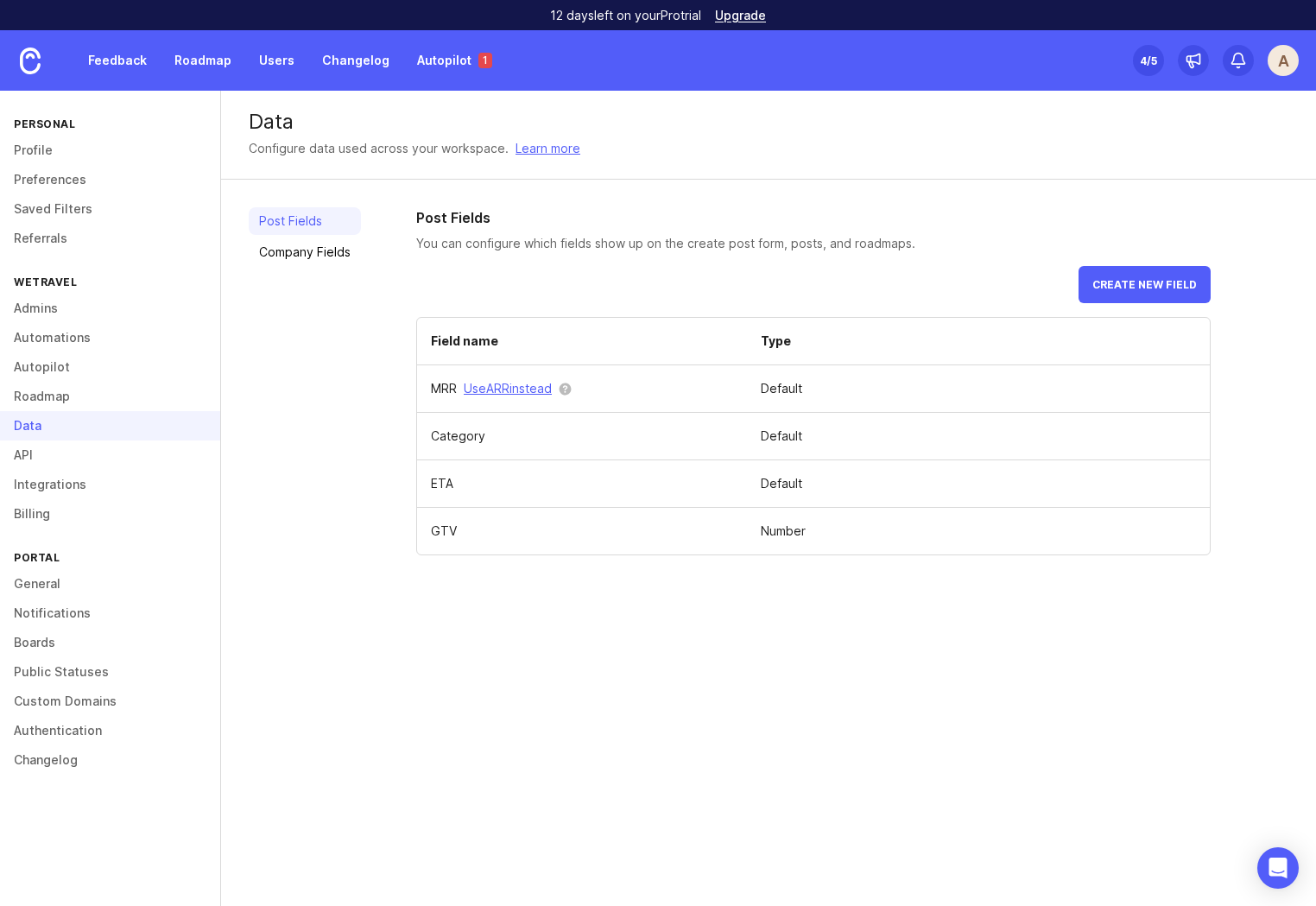
drag, startPoint x: 451, startPoint y: 667, endPoint x: 481, endPoint y: 581, distance: 91.1
click at [451, 666] on div "Data Configure data used across your workspace. Learn more Post Fields Company …" at bounding box center [768, 498] width 1094 height 816
click at [300, 247] on link "Company Fields" at bounding box center [304, 252] width 112 height 28
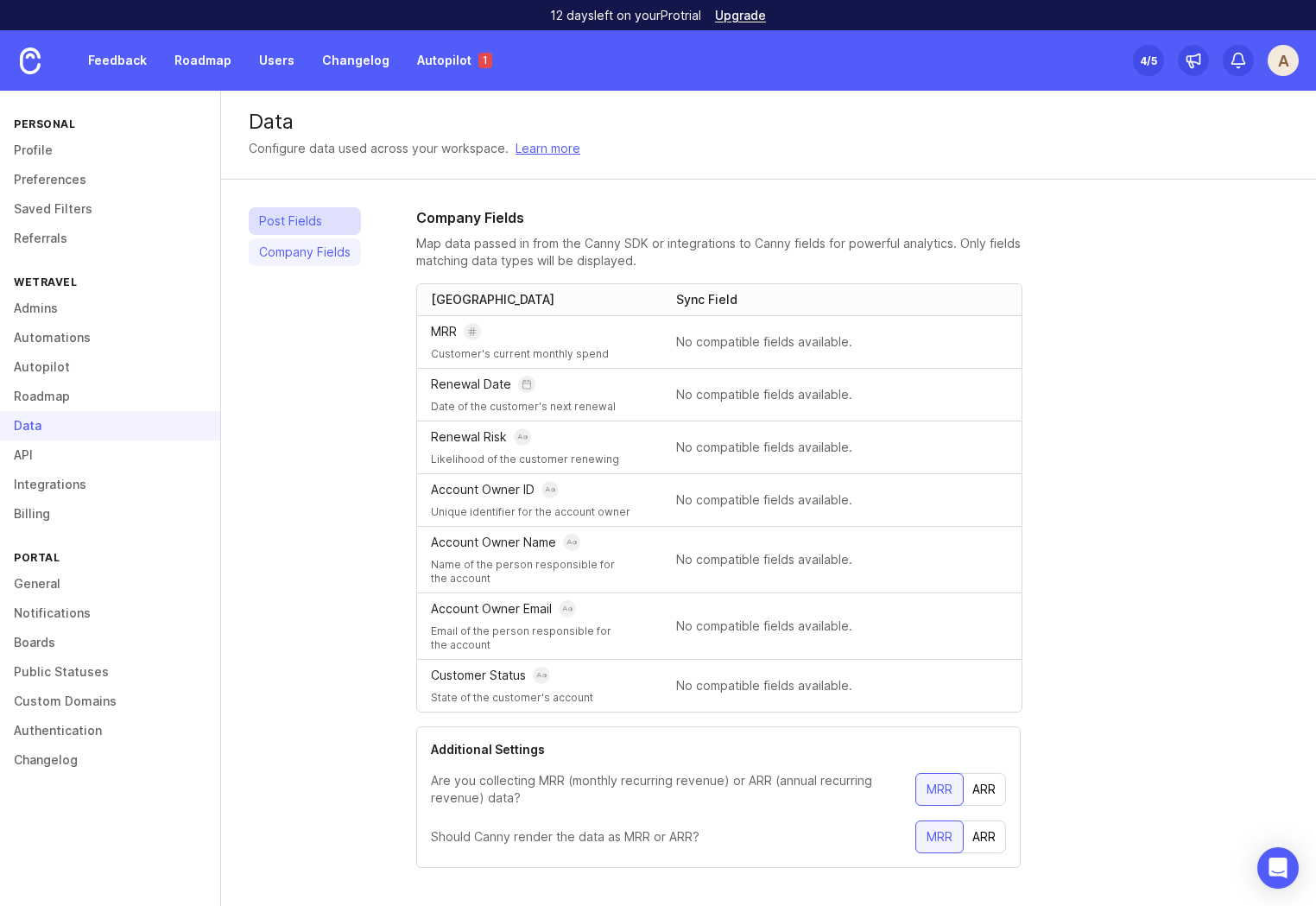
click at [303, 223] on link "Post Fields" at bounding box center [304, 221] width 112 height 28
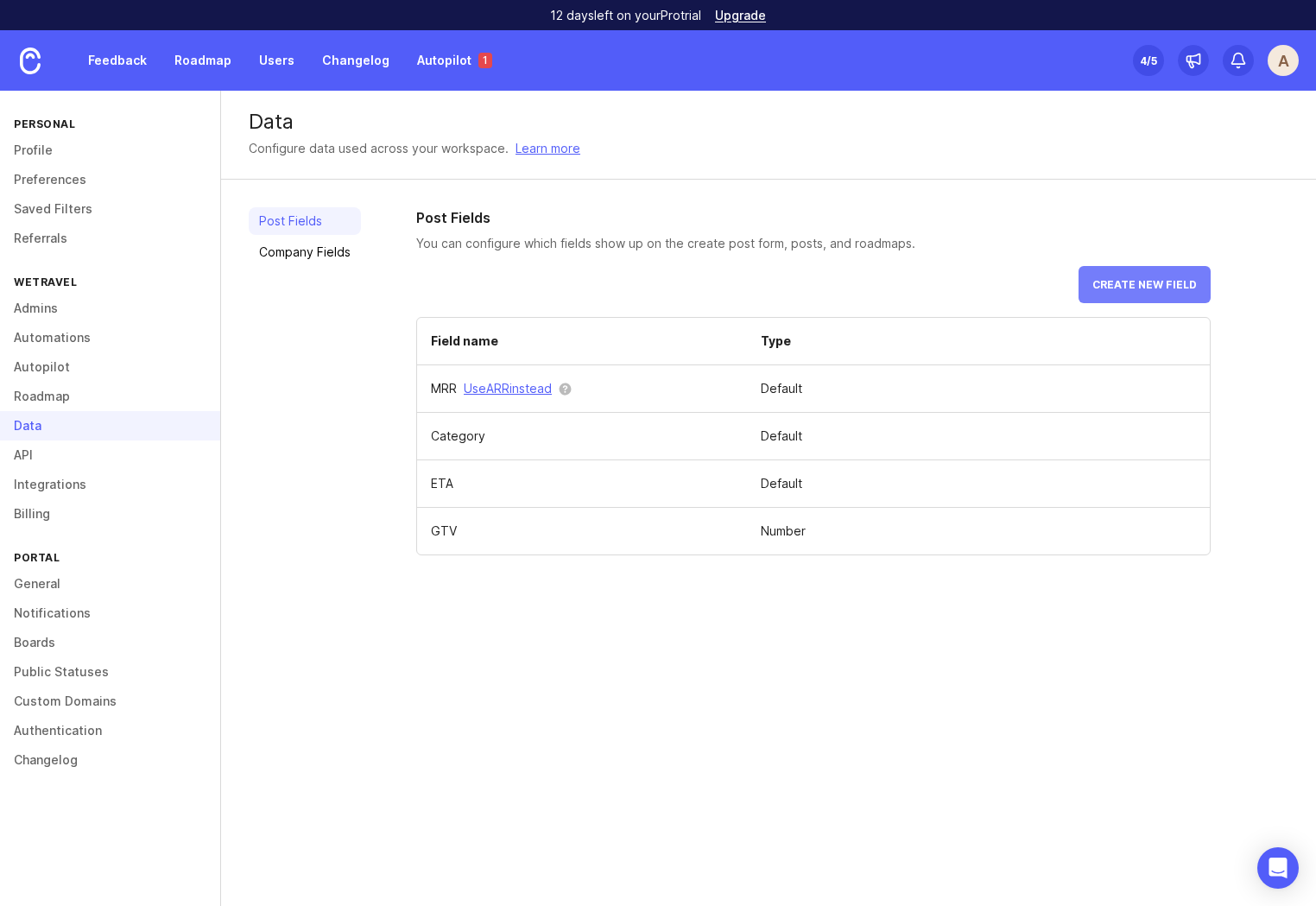
click at [1139, 272] on button "Create new field" at bounding box center [1145, 284] width 132 height 37
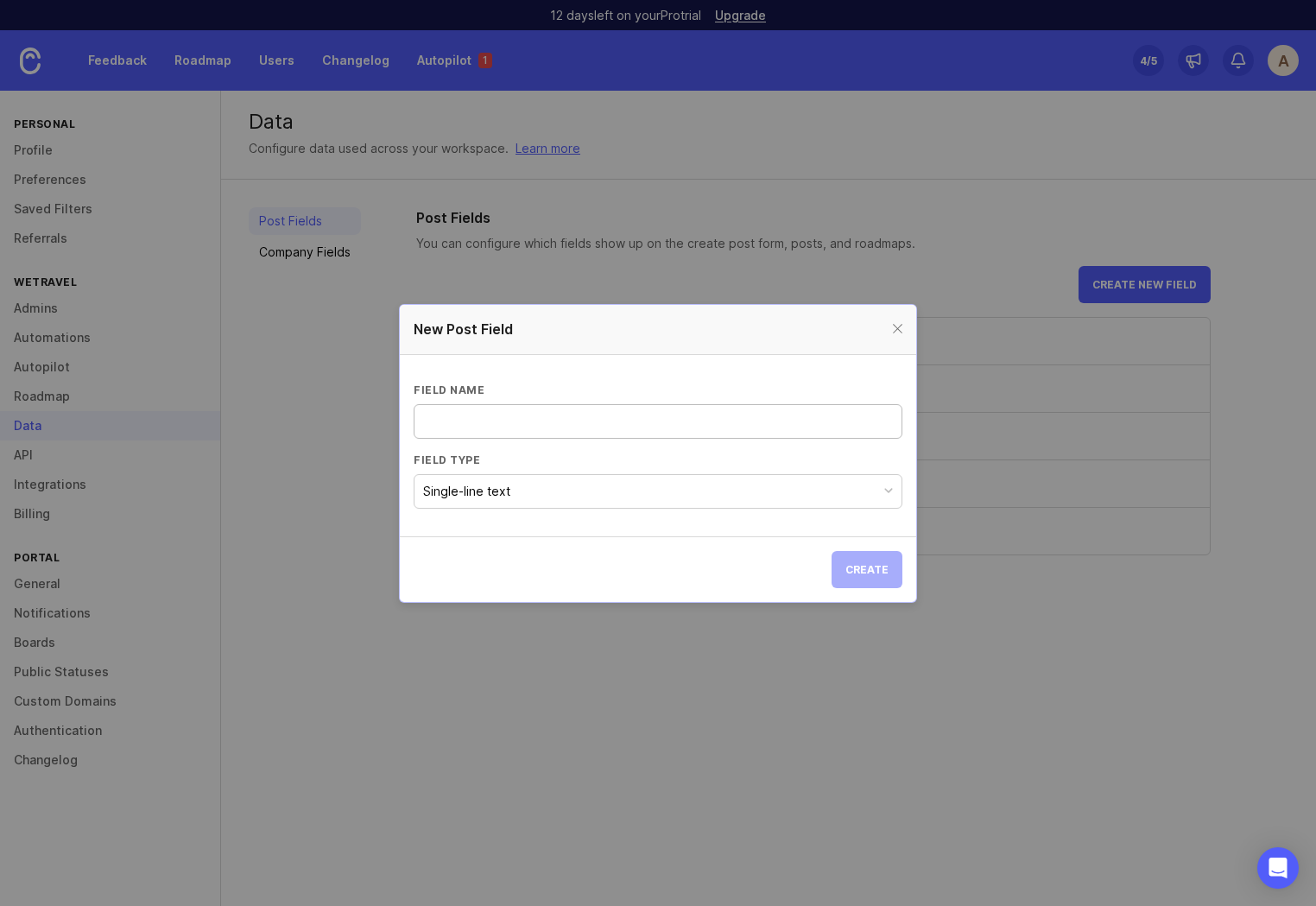
click at [506, 483] on div "Single-line text" at bounding box center [467, 491] width 87 height 19
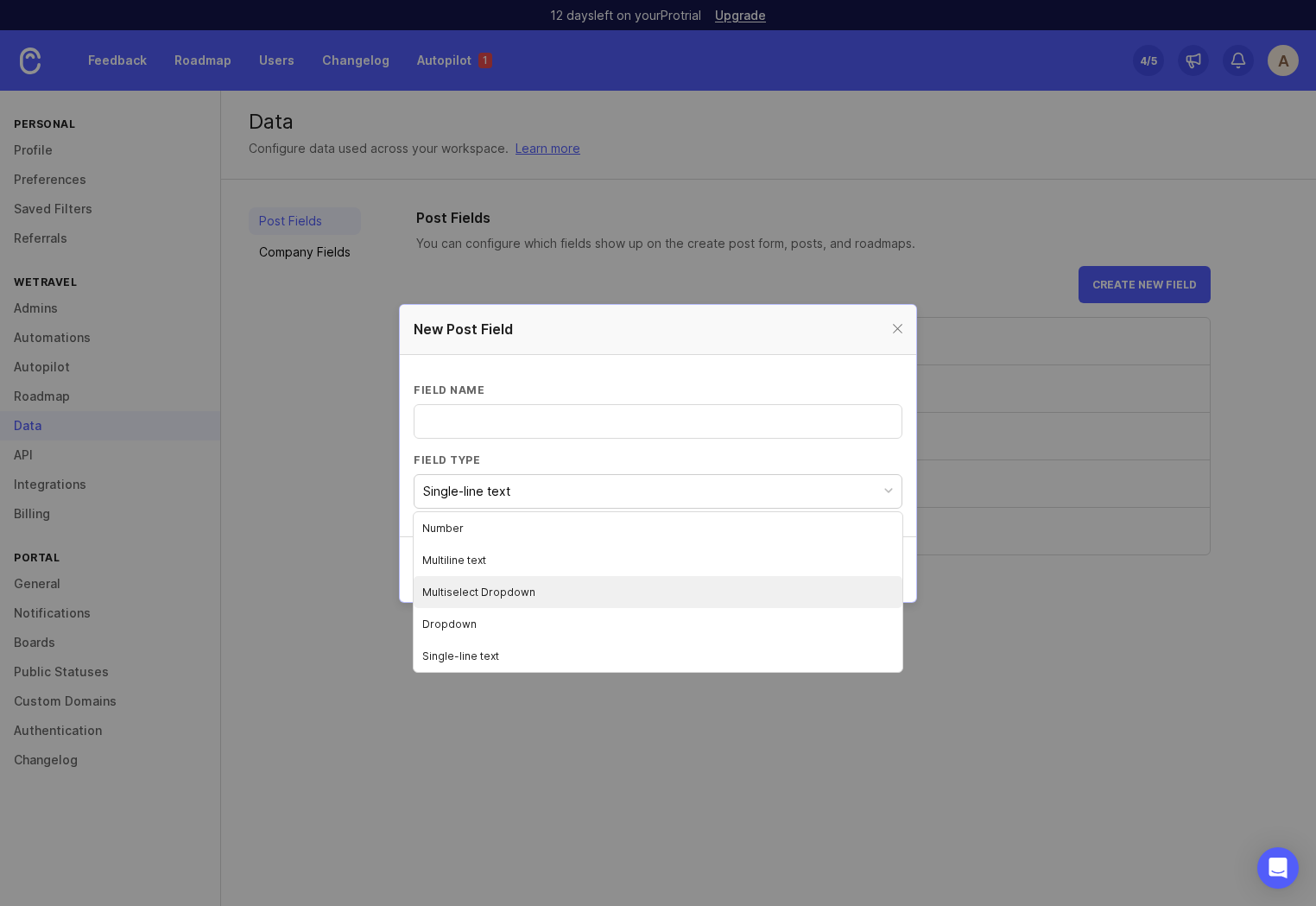
click at [555, 590] on li "Multiselect Dropdown" at bounding box center [658, 591] width 489 height 32
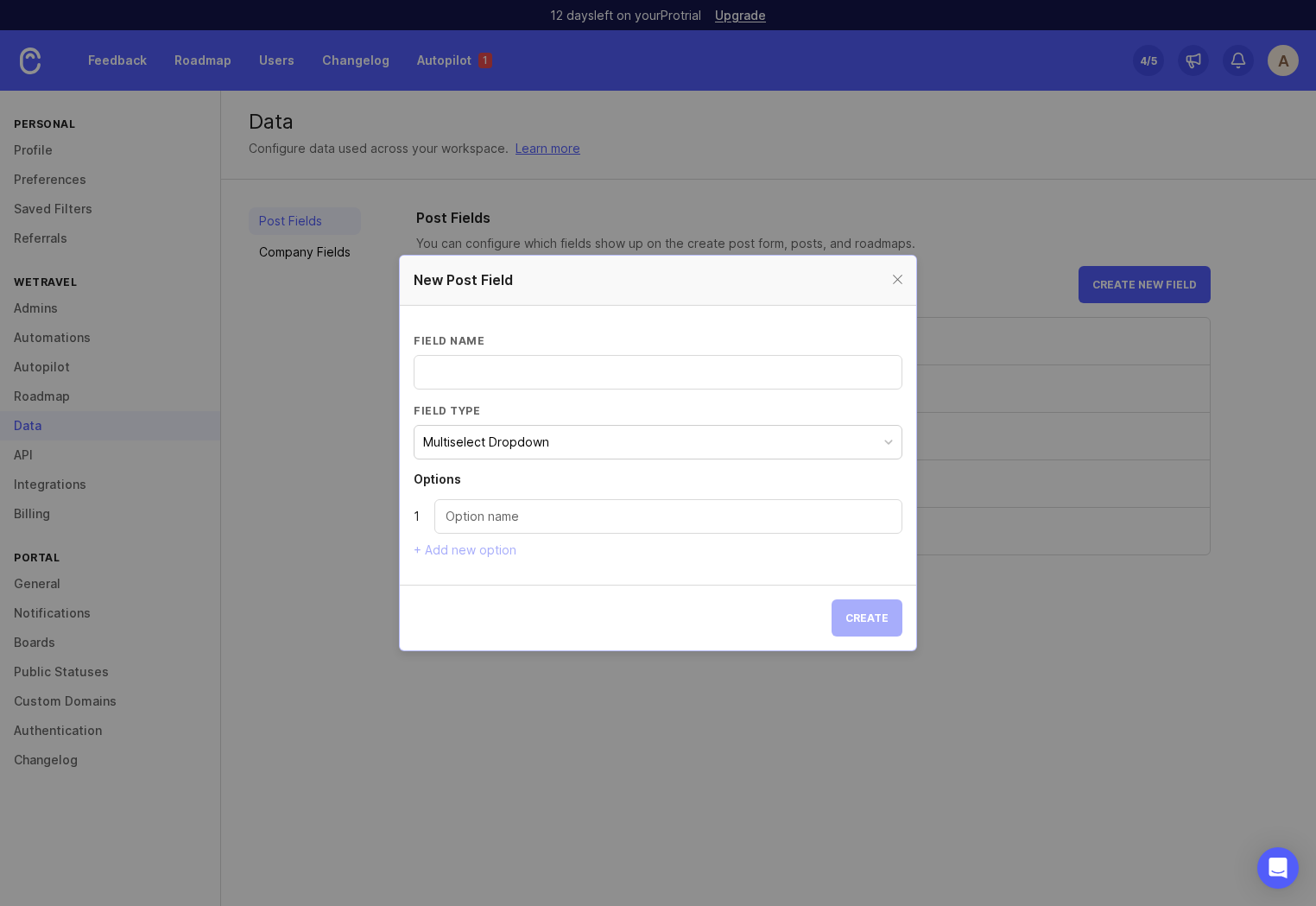
click at [494, 365] on input "Field name" at bounding box center [658, 372] width 466 height 19
type input "Company"
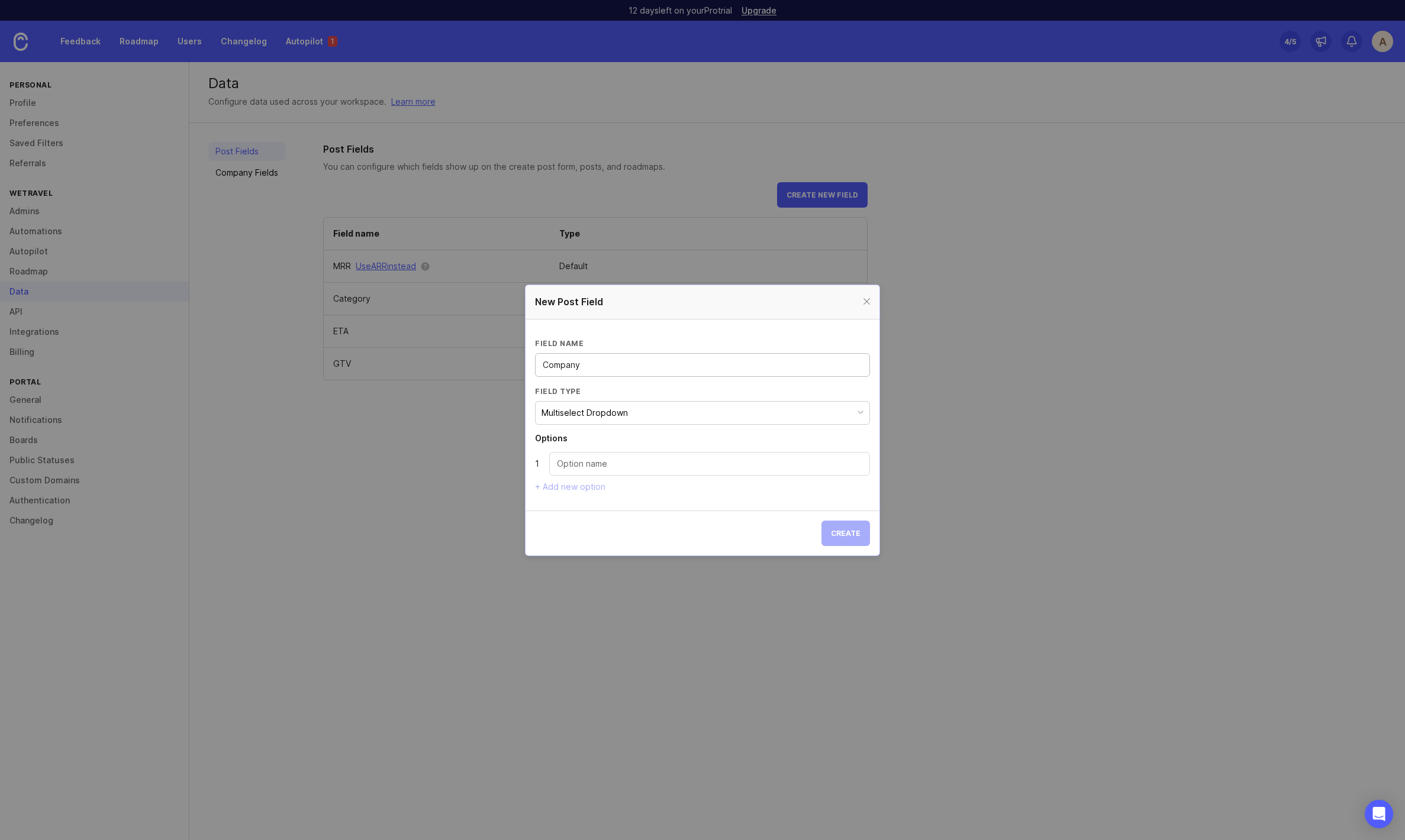
click at [636, 469] on input "Dropdown option" at bounding box center [710, 464] width 306 height 13
type input "In progress"
click at [570, 413] on div "Multiselect Dropdown" at bounding box center [585, 413] width 86 height 13
drag, startPoint x: 570, startPoint y: 413, endPoint x: 577, endPoint y: 385, distance: 28.9
click at [570, 413] on div "Multiselect Dropdown" at bounding box center [585, 413] width 86 height 13
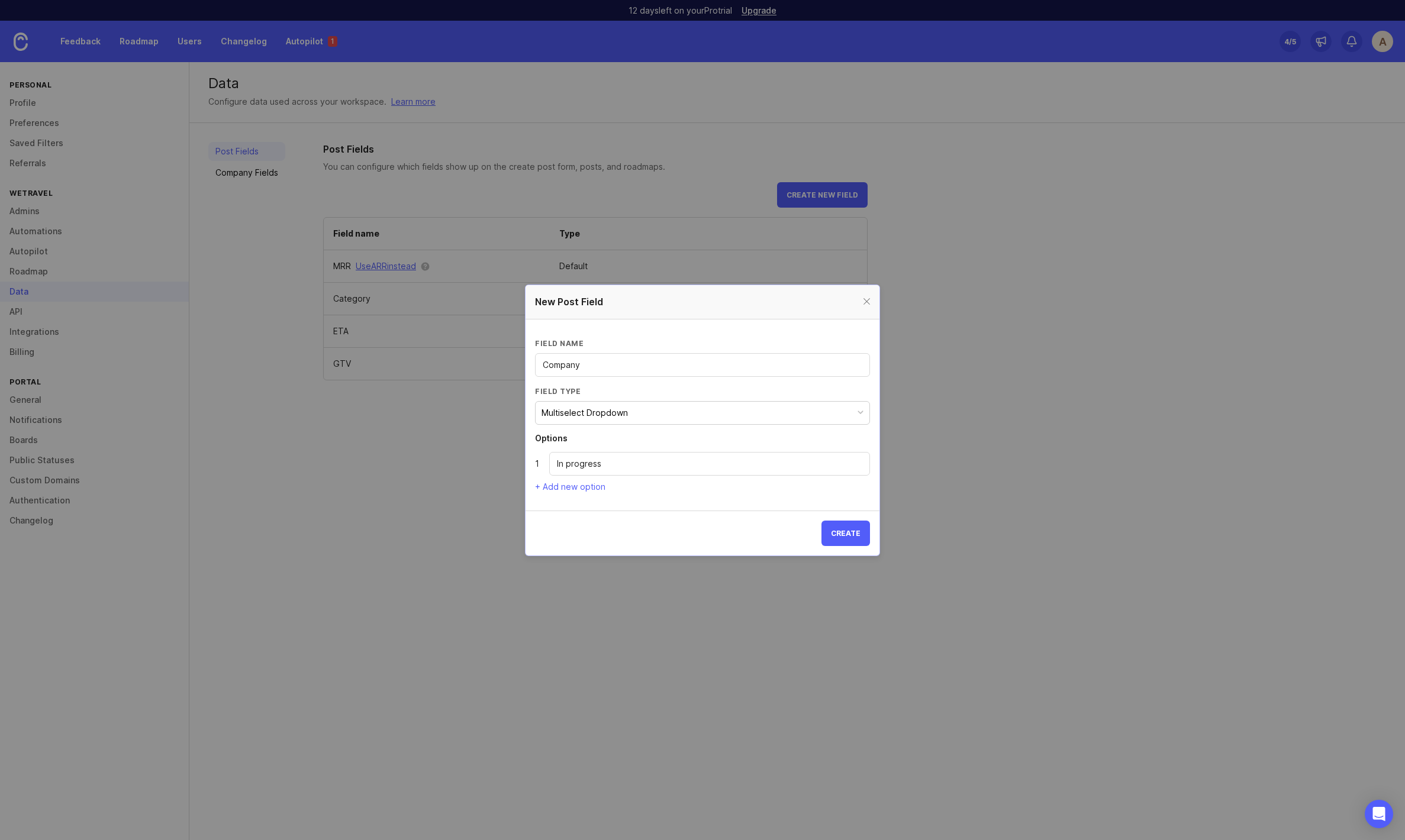
click at [549, 365] on input "Company" at bounding box center [702, 365] width 319 height 13
type input "Lead status"
click at [623, 465] on input "In progress" at bounding box center [710, 464] width 306 height 13
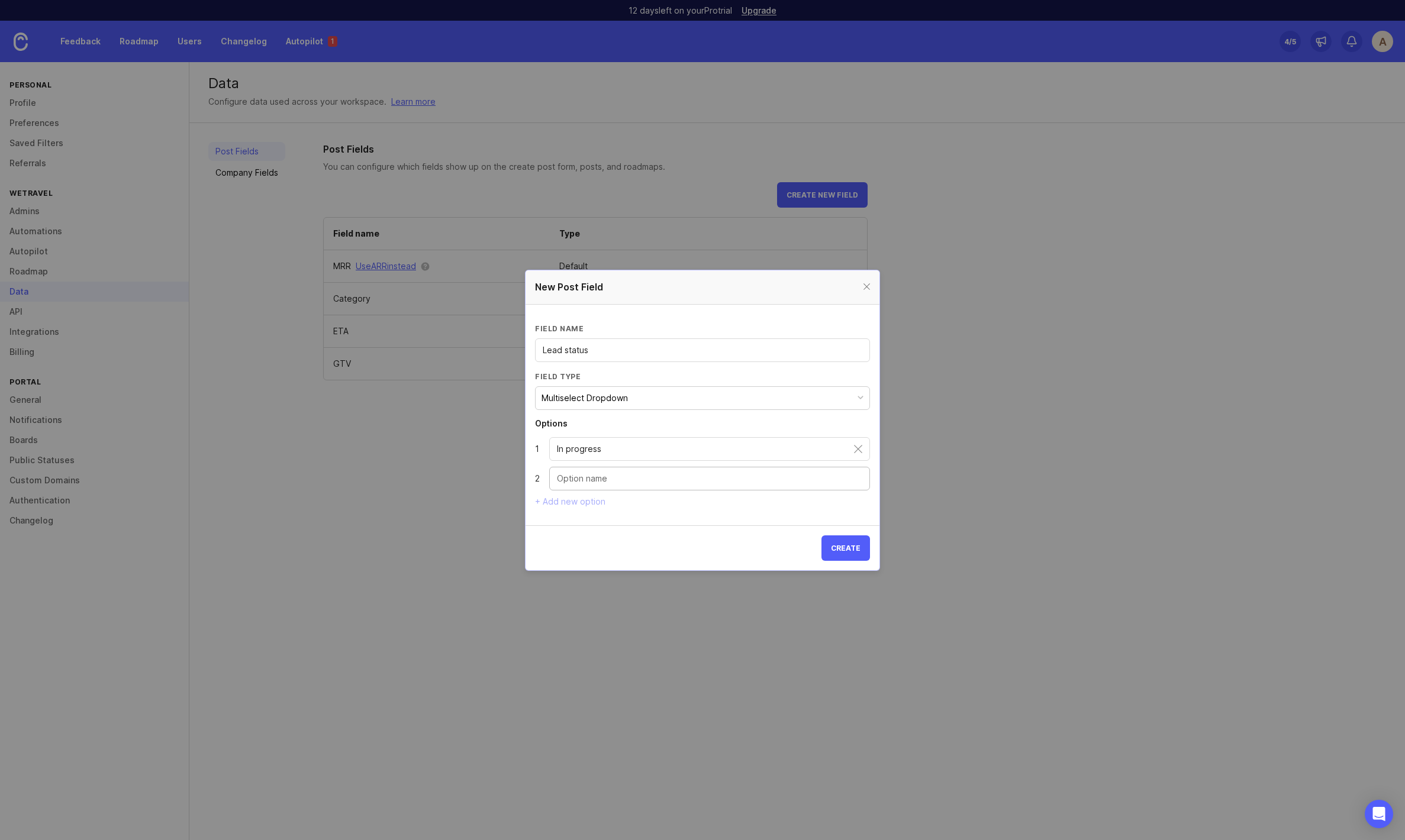
click at [605, 480] on input "Dropdown option" at bounding box center [710, 479] width 306 height 13
type input "Open deal"
click at [567, 508] on section "Field name Lead status Field type Multiselect Dropdown Options 1 In progress 2 …" at bounding box center [702, 415] width 354 height 220
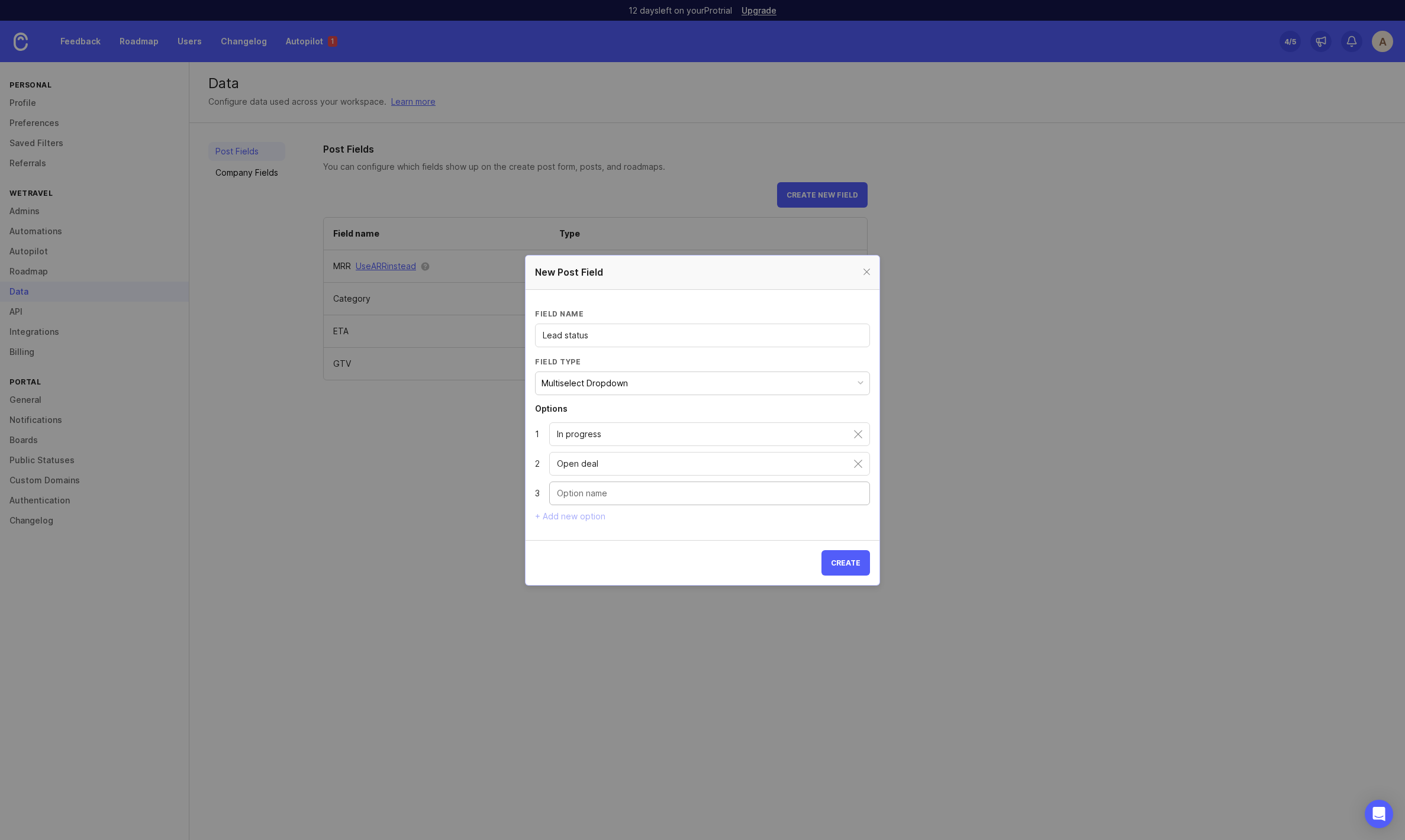
click at [577, 487] on input "Dropdown option" at bounding box center [710, 493] width 306 height 13
type input "Denial of Service (DOS)"
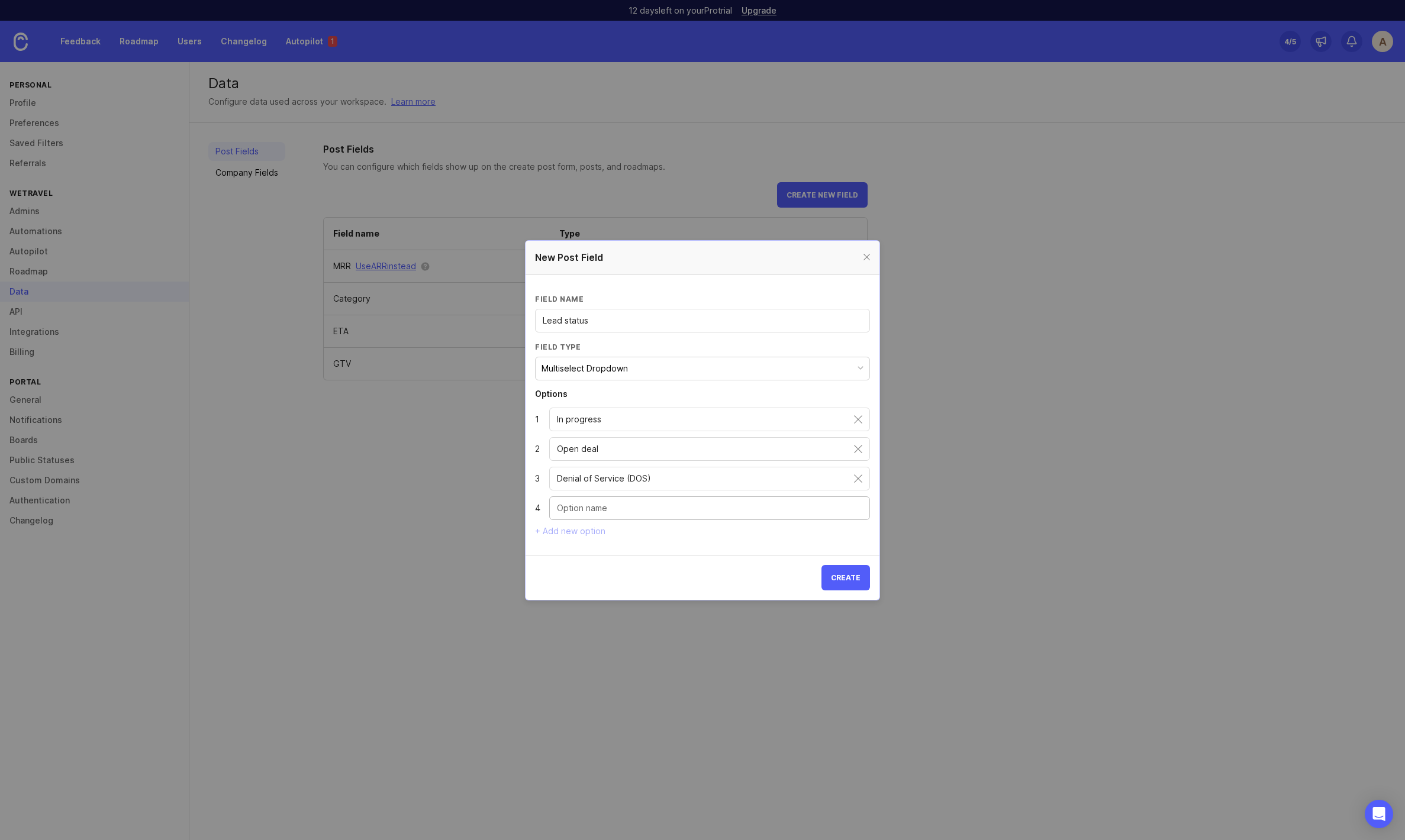
click at [638, 502] on input "Dropdown option" at bounding box center [710, 508] width 306 height 13
type input "Churned"
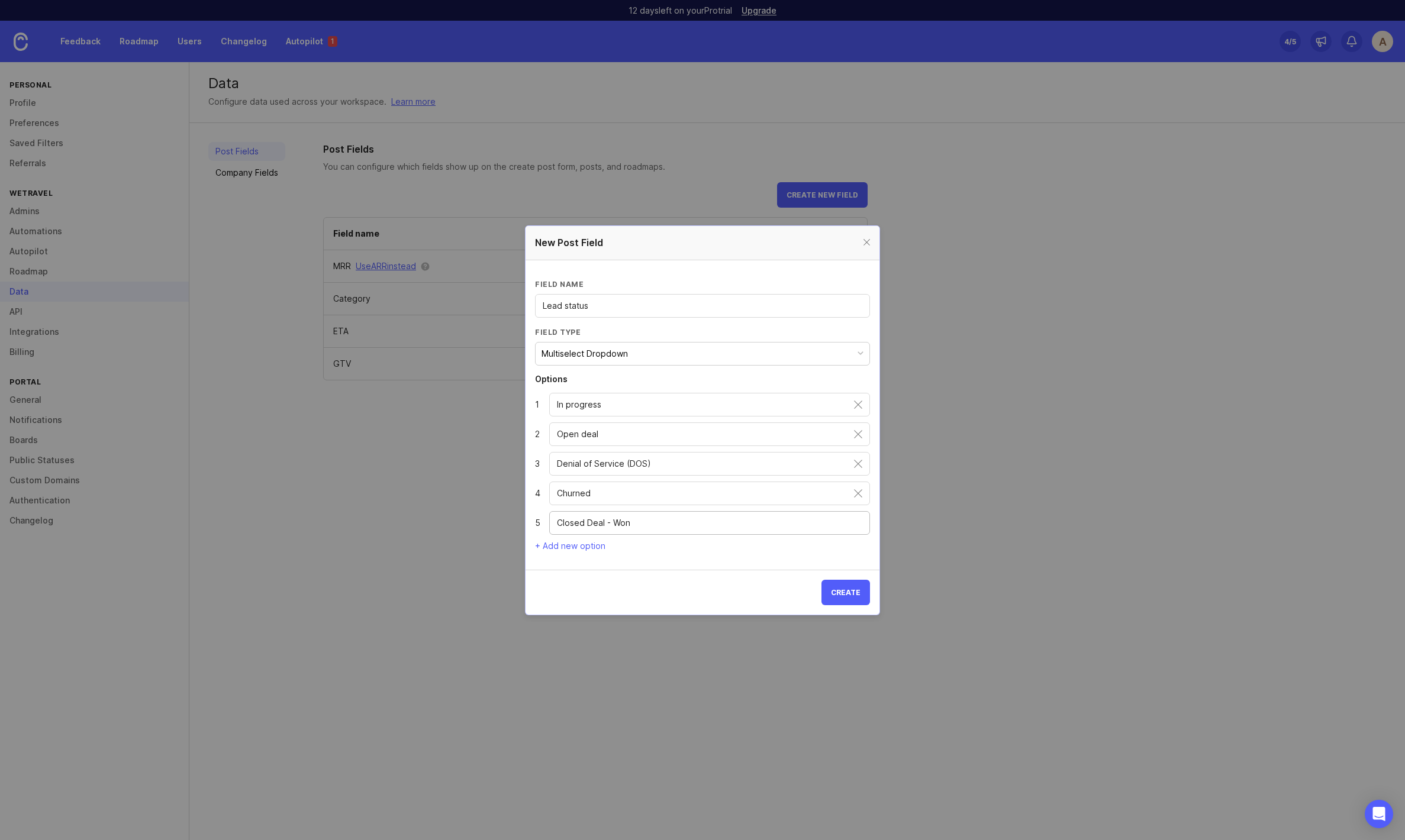
type input "Closed Deal - Won"
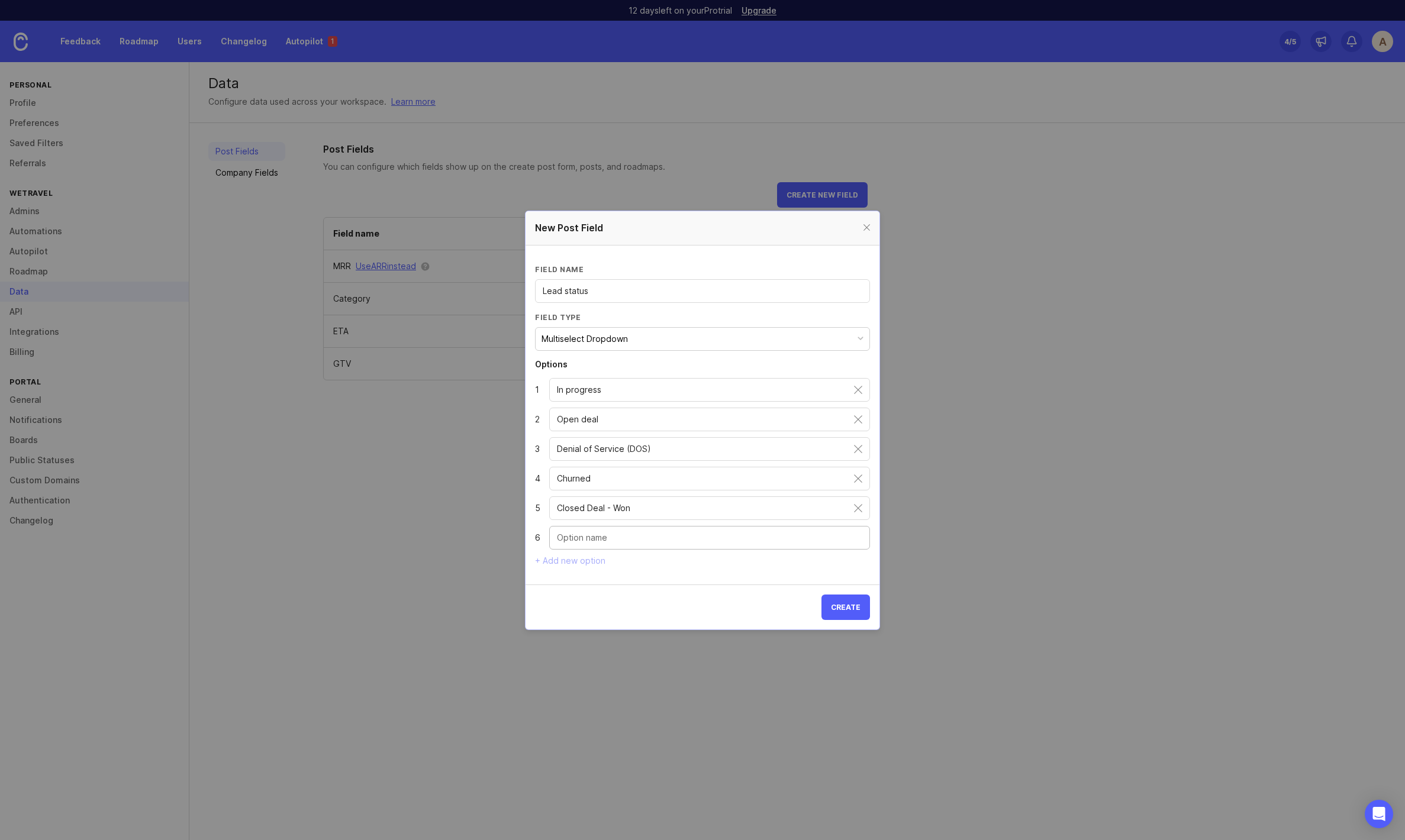
paste input "Closed Deal - Won"
click at [622, 535] on input "Closed Deal - Won" at bounding box center [710, 538] width 306 height 13
type input "Closed Deal - Lost"
click at [840, 606] on span "Create" at bounding box center [846, 607] width 30 height 9
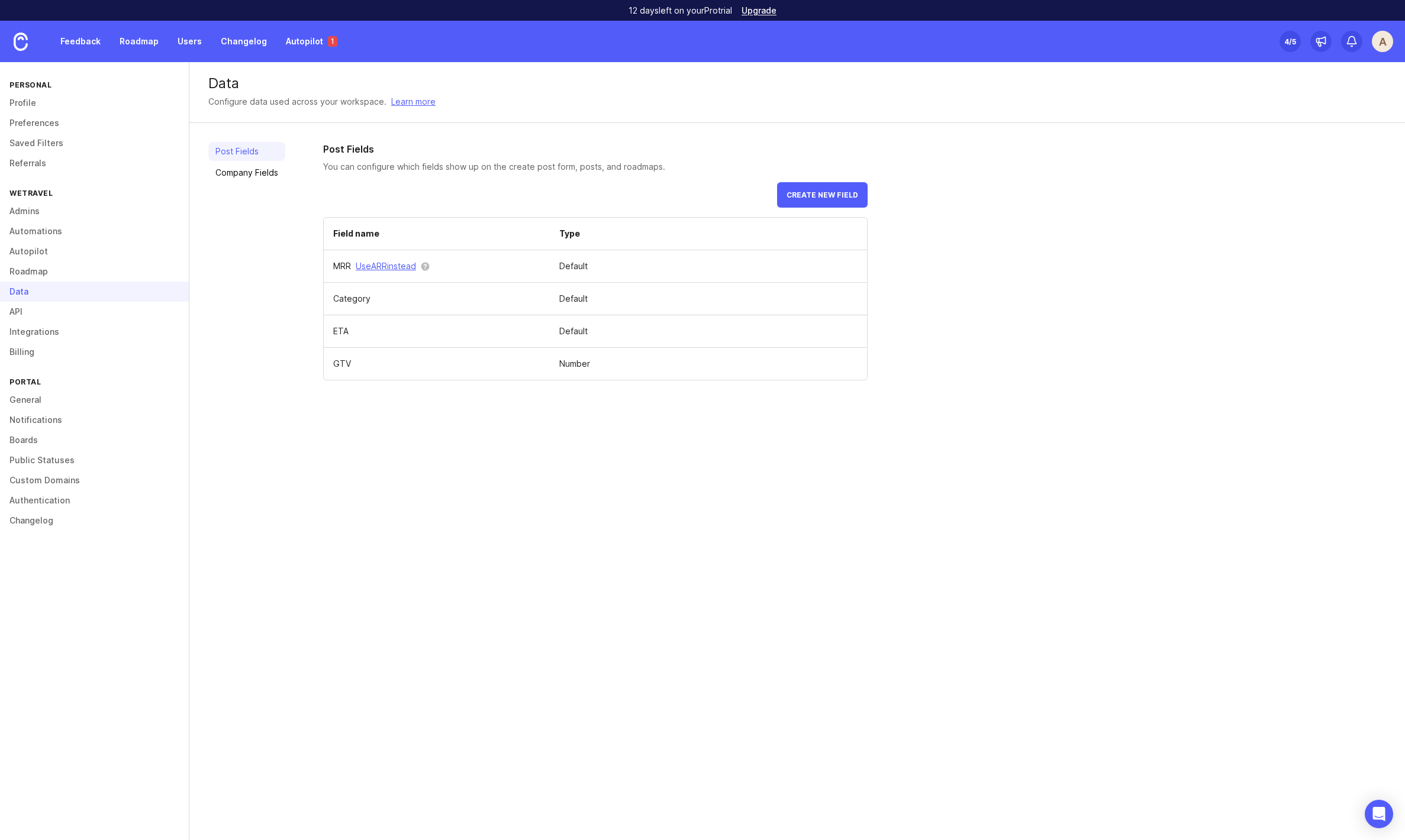
click at [408, 499] on div "Data Configure data used across your workspace. Learn more Post Fields Company …" at bounding box center [797, 451] width 1216 height 778
drag, startPoint x: 465, startPoint y: 303, endPoint x: 433, endPoint y: 304, distance: 32.0
click at [464, 303] on td "Category" at bounding box center [436, 299] width 226 height 33
click at [249, 177] on link "Company Fields" at bounding box center [247, 173] width 77 height 19
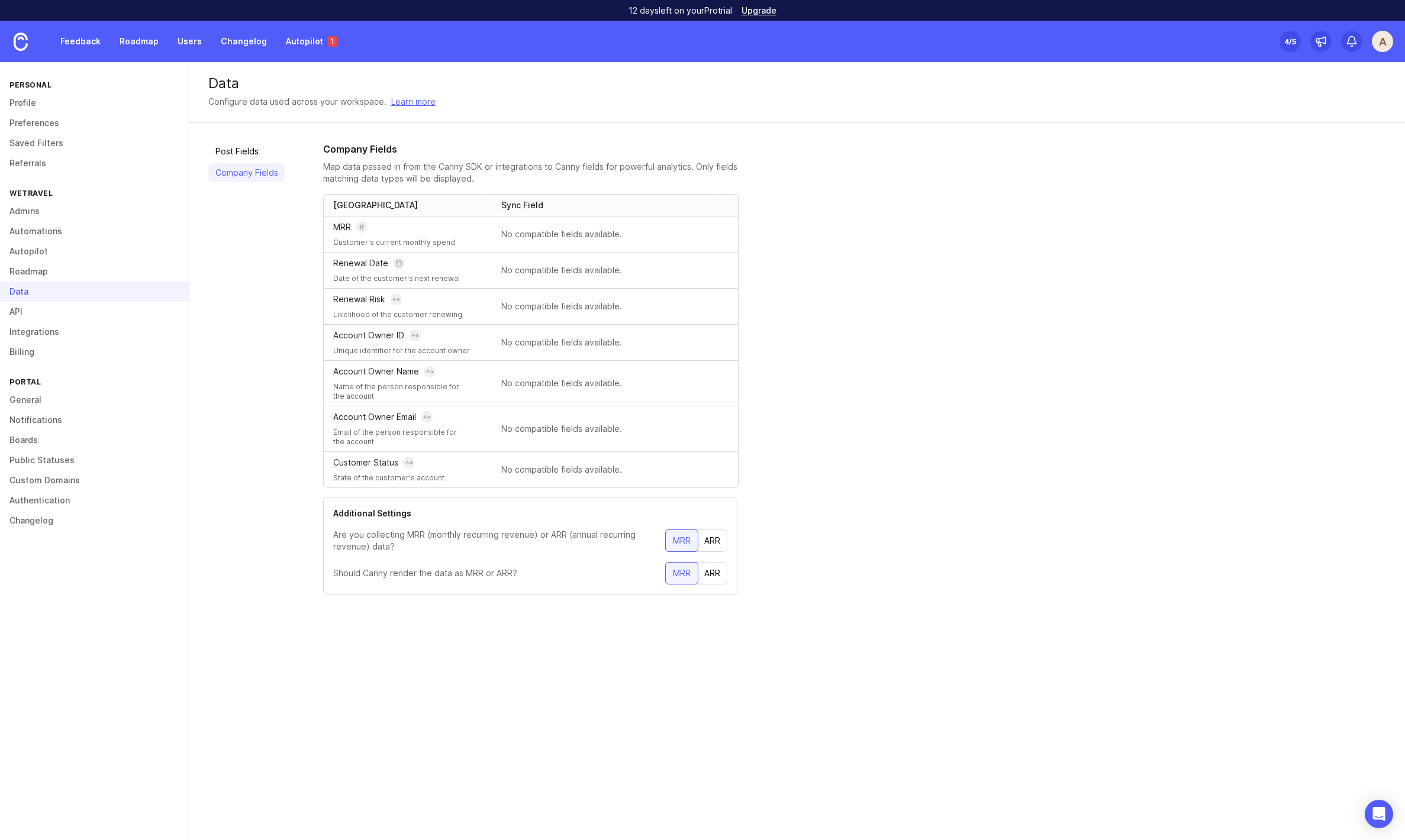
click at [705, 541] on div "ARR" at bounding box center [712, 541] width 30 height 21
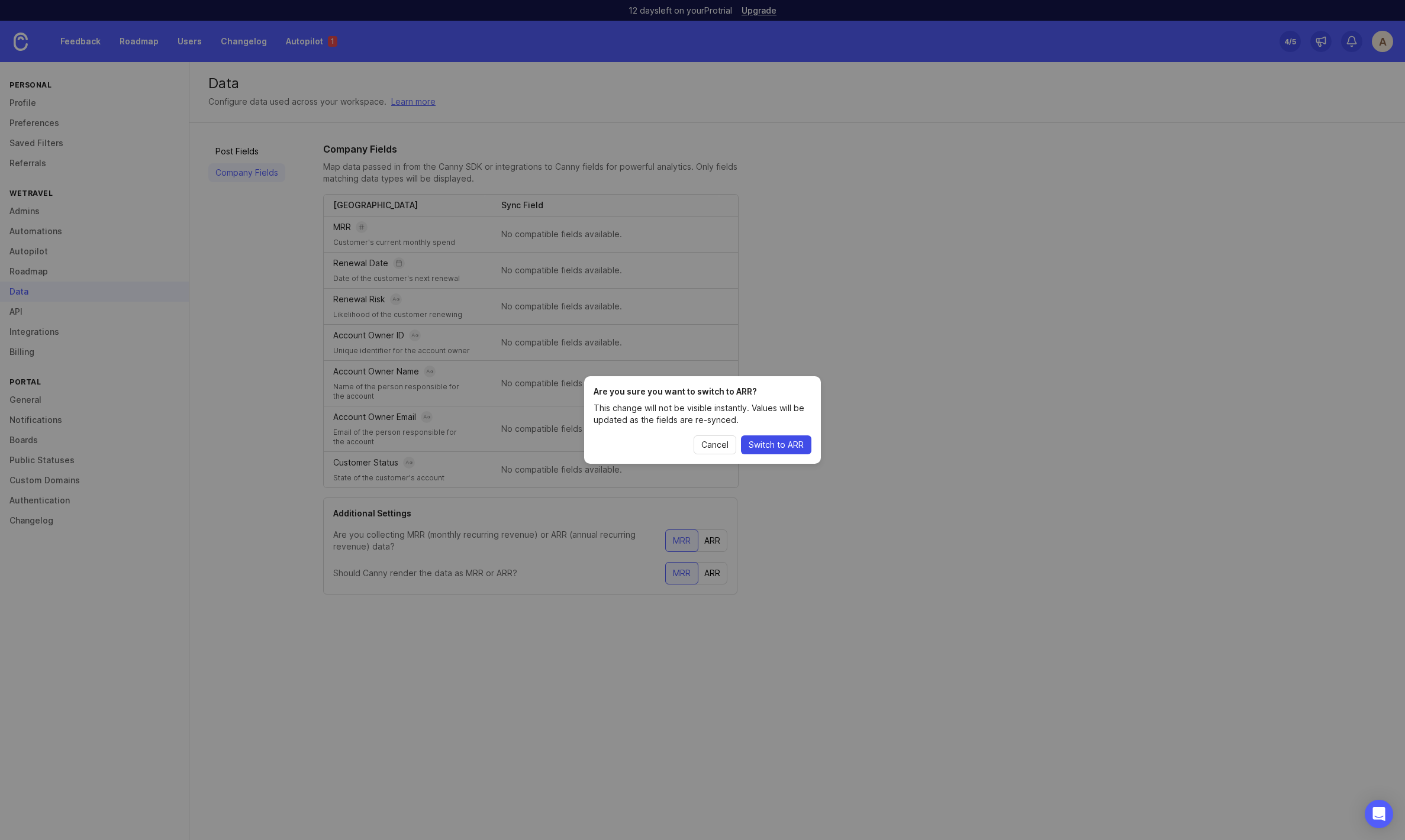
click at [763, 447] on span "Switch to ARR" at bounding box center [776, 445] width 55 height 12
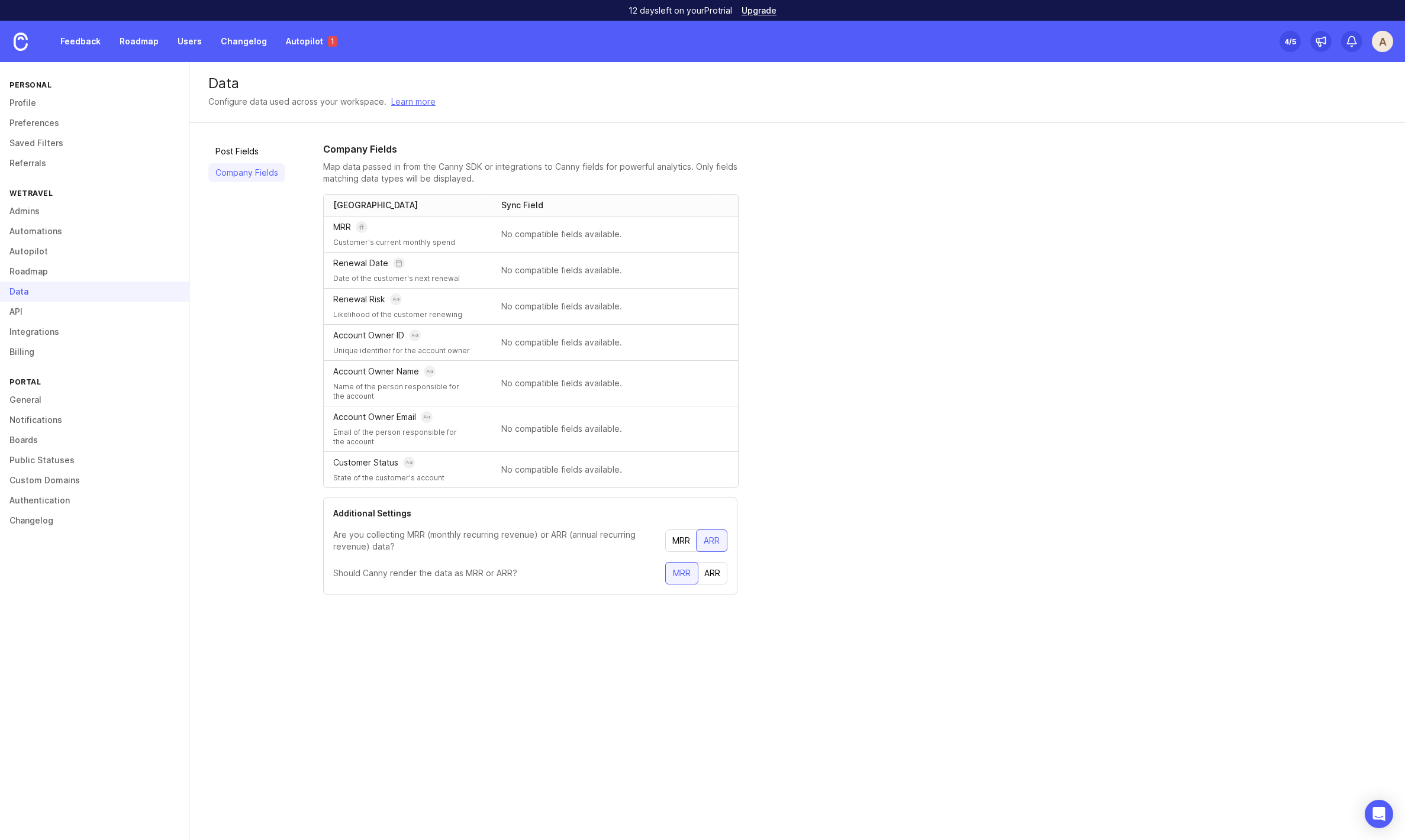
drag, startPoint x: 712, startPoint y: 568, endPoint x: 703, endPoint y: 568, distance: 9.0
click at [712, 568] on div "ARR" at bounding box center [712, 574] width 30 height 21
drag, startPoint x: 261, startPoint y: 377, endPoint x: 186, endPoint y: 356, distance: 77.9
click at [261, 377] on div "Post Fields Company Fields" at bounding box center [247, 378] width 77 height 472
click at [21, 313] on link "API" at bounding box center [94, 312] width 189 height 20
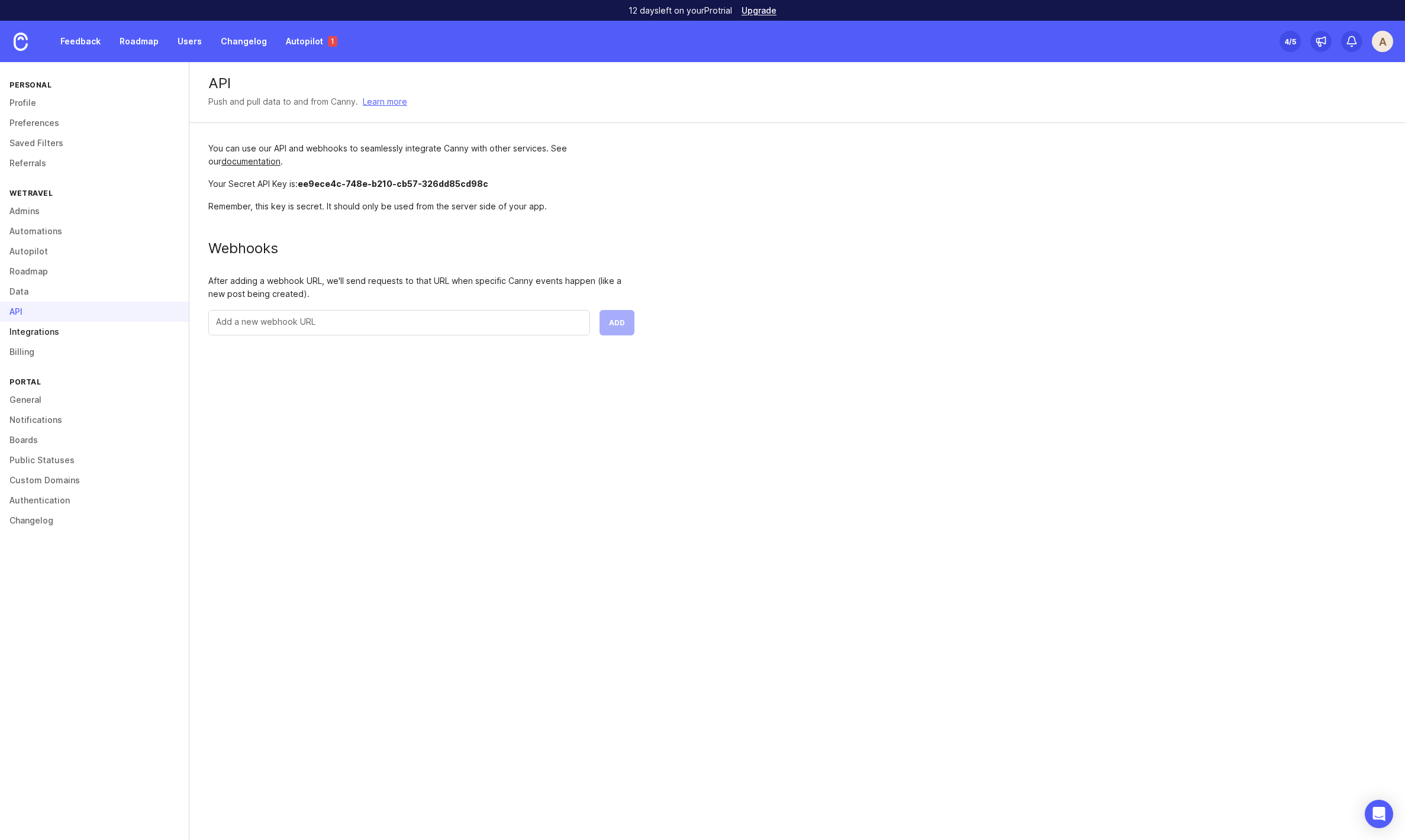
click at [33, 331] on link "Integrations" at bounding box center [94, 332] width 189 height 20
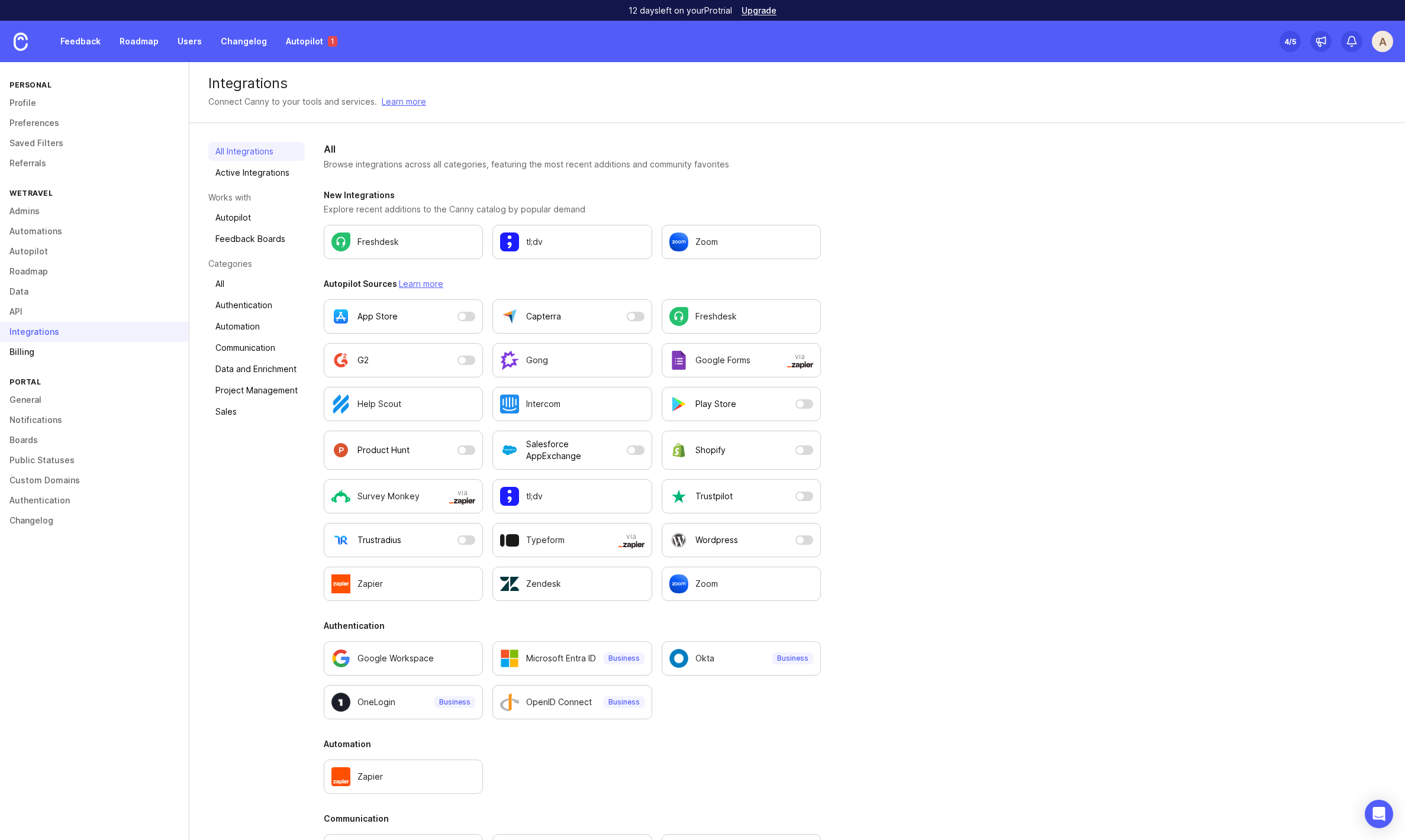
click at [28, 356] on link "Billing" at bounding box center [94, 352] width 189 height 20
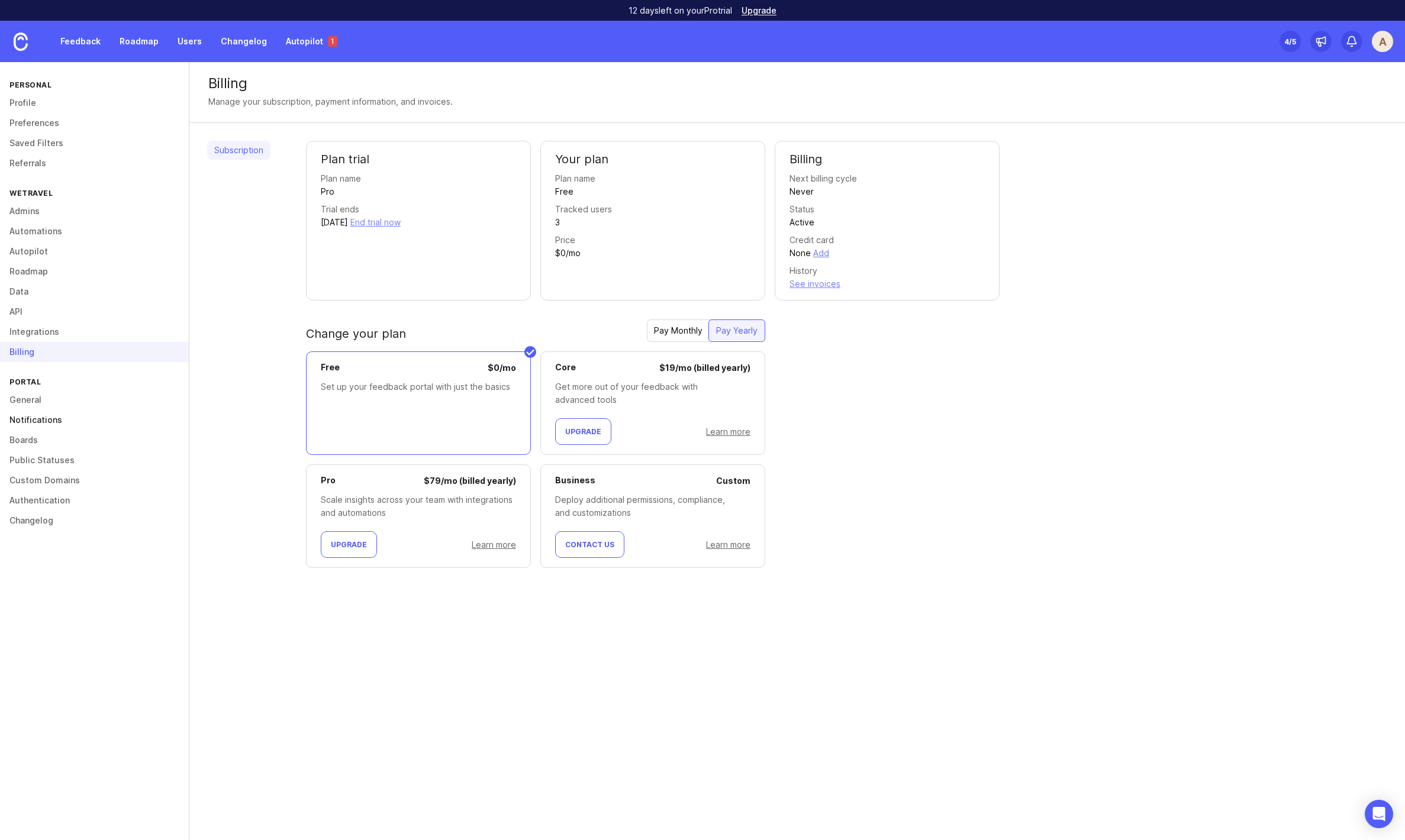
drag, startPoint x: 33, startPoint y: 400, endPoint x: 47, endPoint y: 425, distance: 28.7
click at [33, 400] on link "General" at bounding box center [94, 400] width 189 height 20
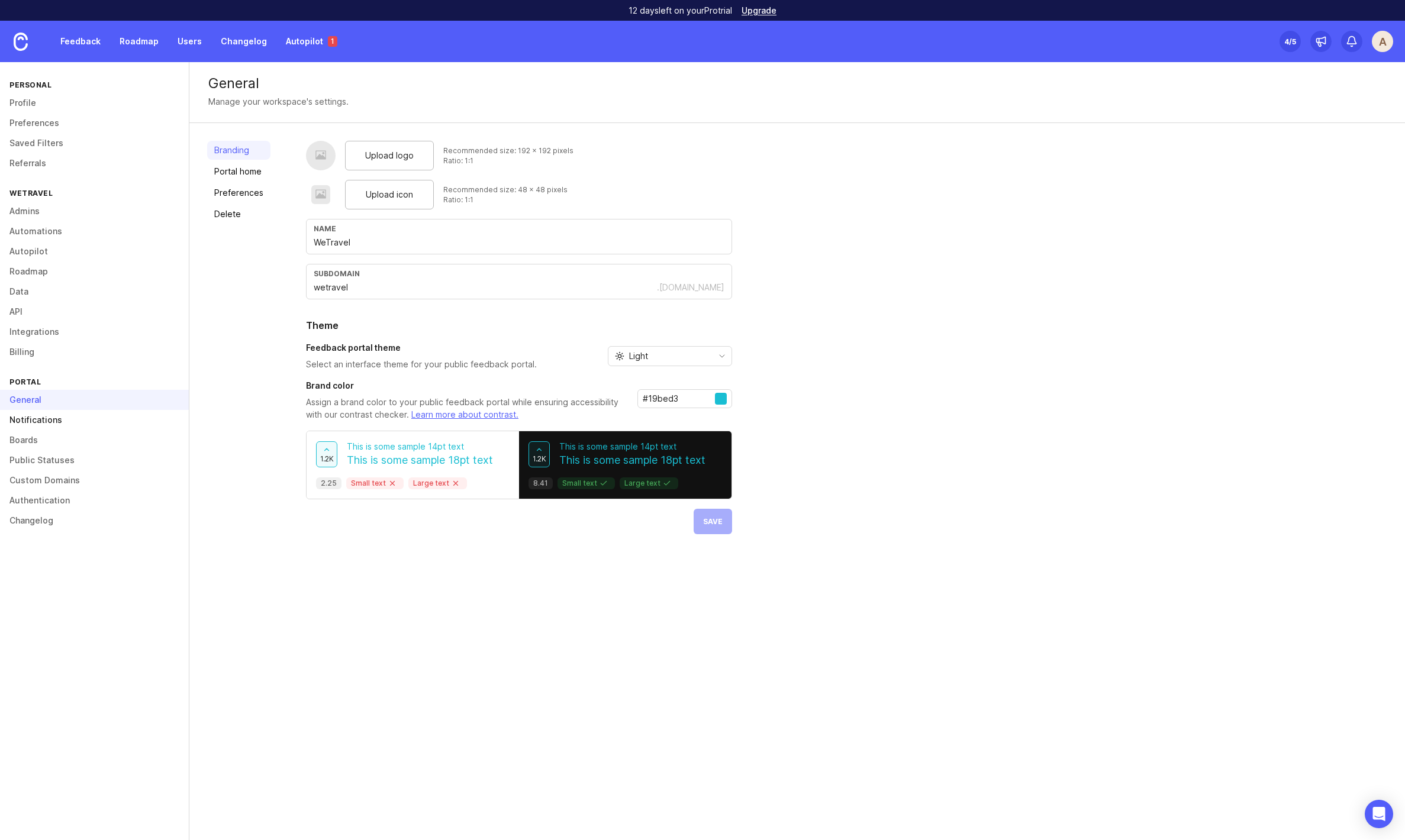
click at [30, 413] on link "Notifications" at bounding box center [94, 420] width 189 height 20
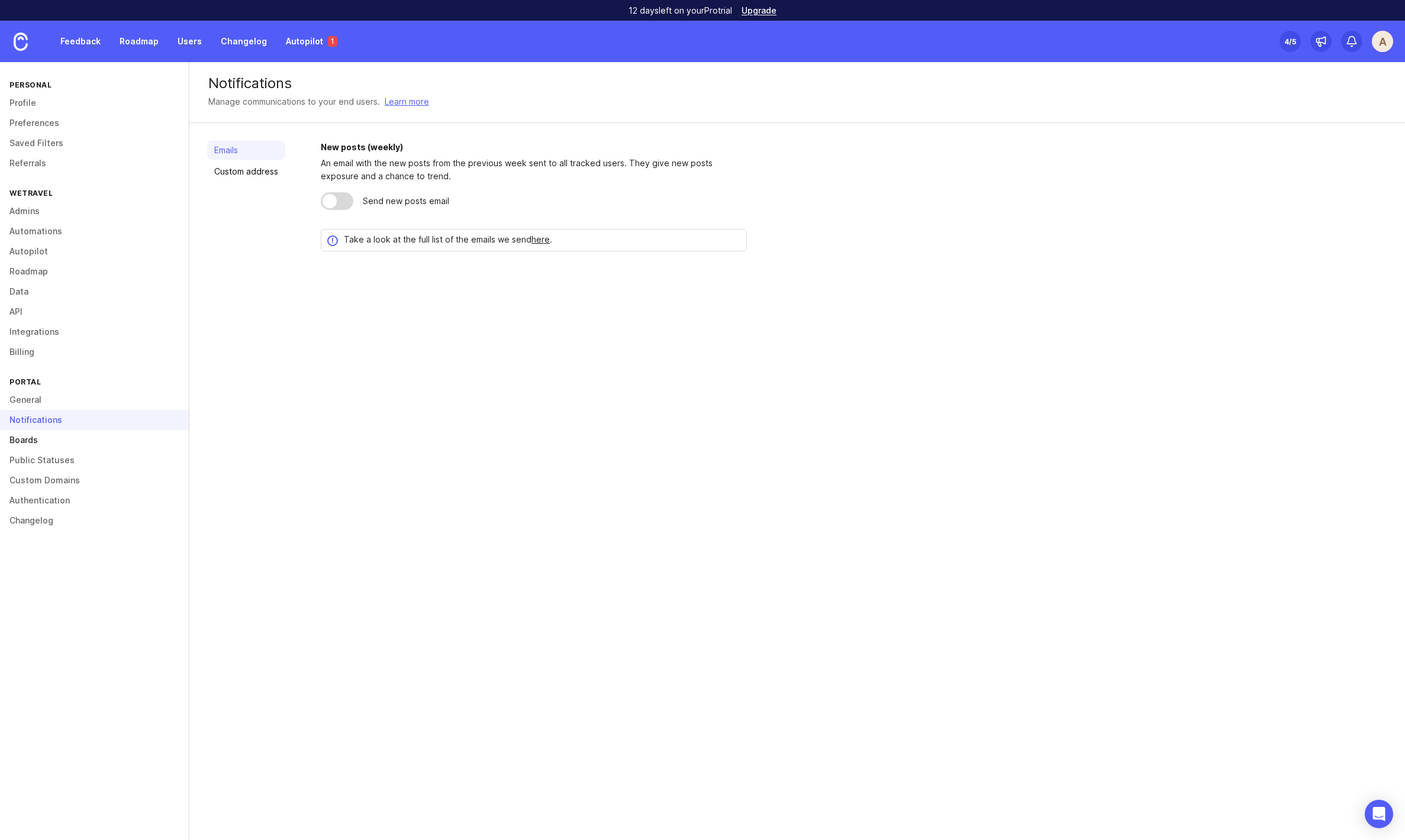
click at [36, 438] on link "Boards" at bounding box center [94, 440] width 189 height 20
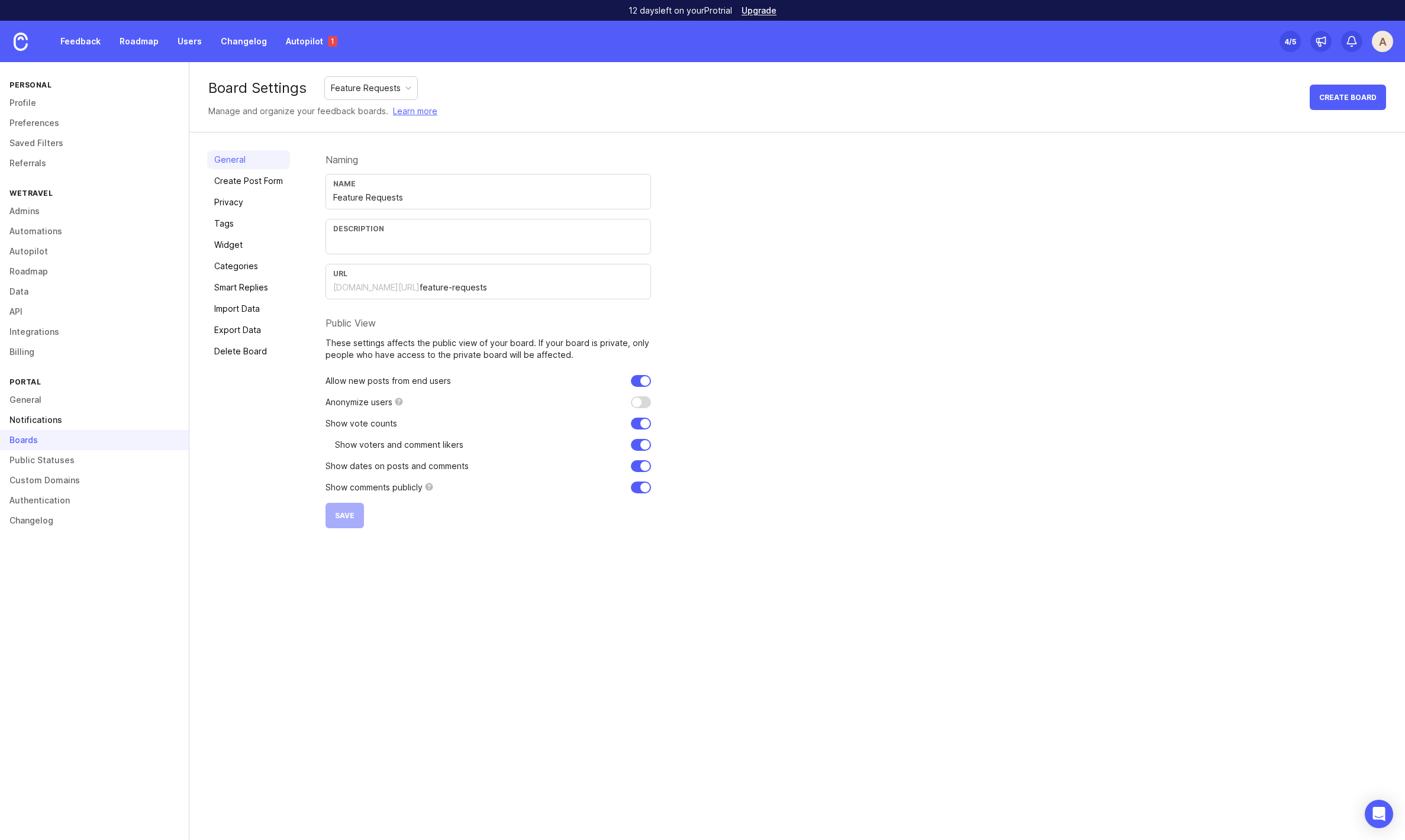
click at [24, 418] on link "Notifications" at bounding box center [94, 420] width 189 height 20
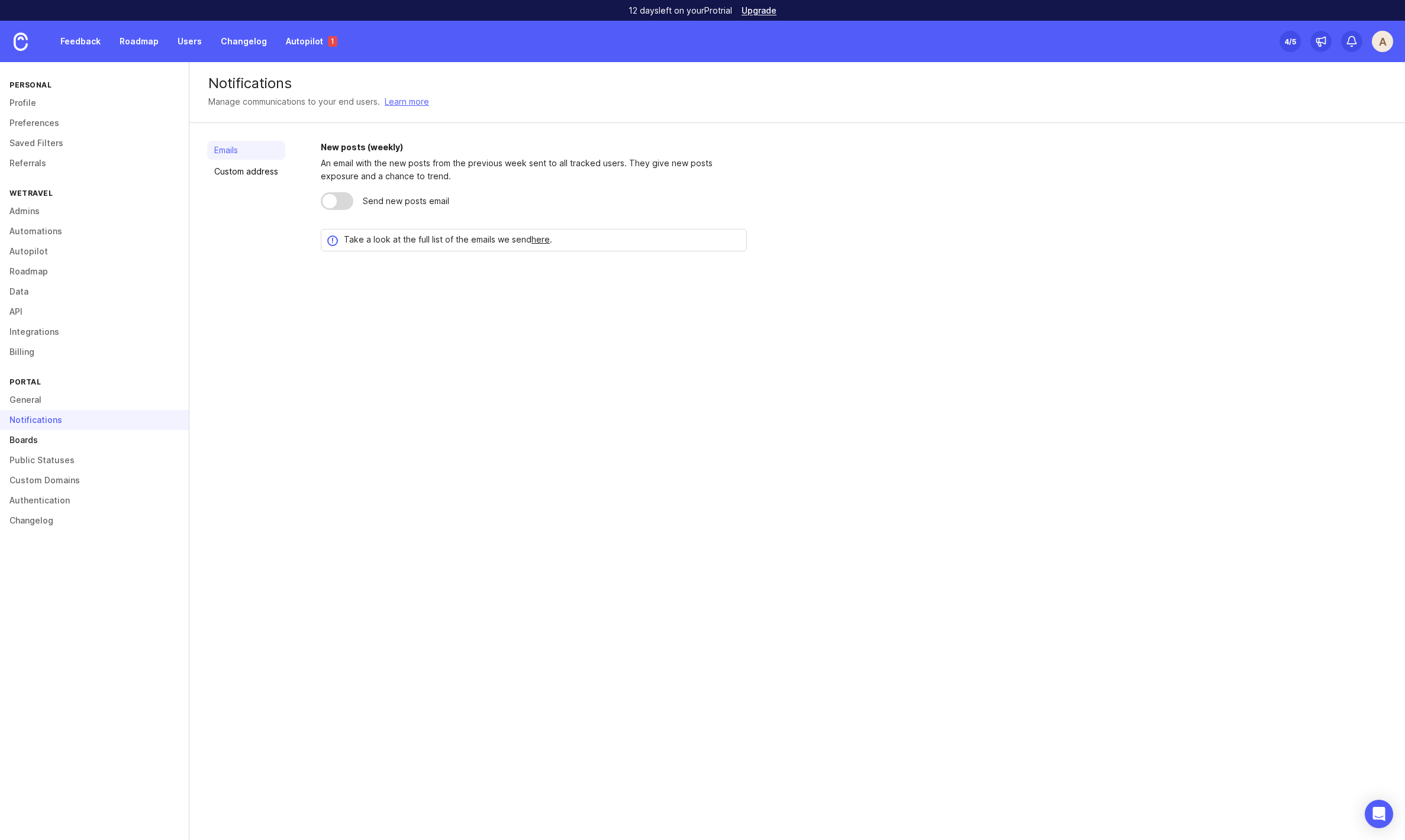
click at [23, 440] on link "Boards" at bounding box center [94, 440] width 189 height 20
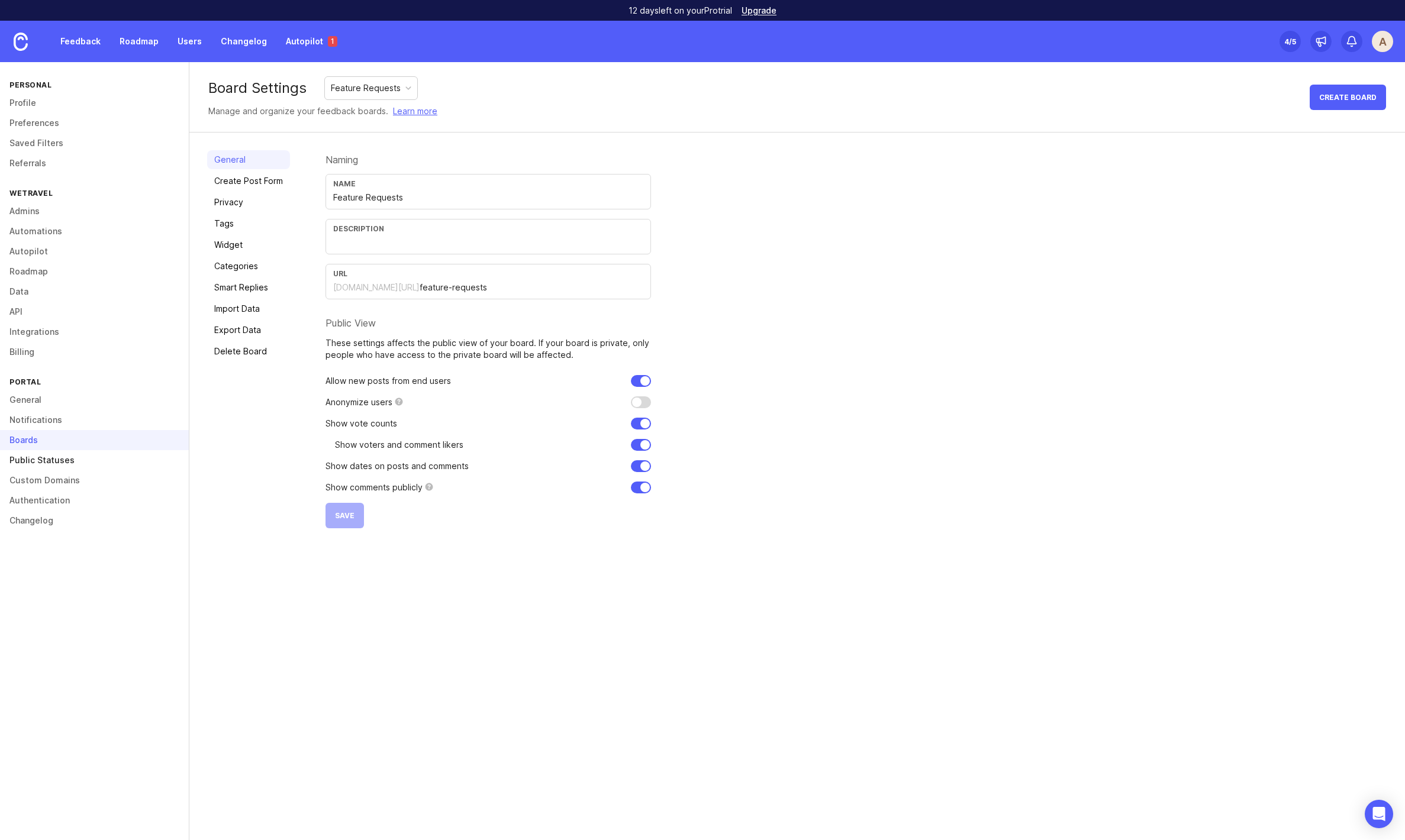
click at [33, 460] on link "Public Statuses" at bounding box center [94, 461] width 189 height 20
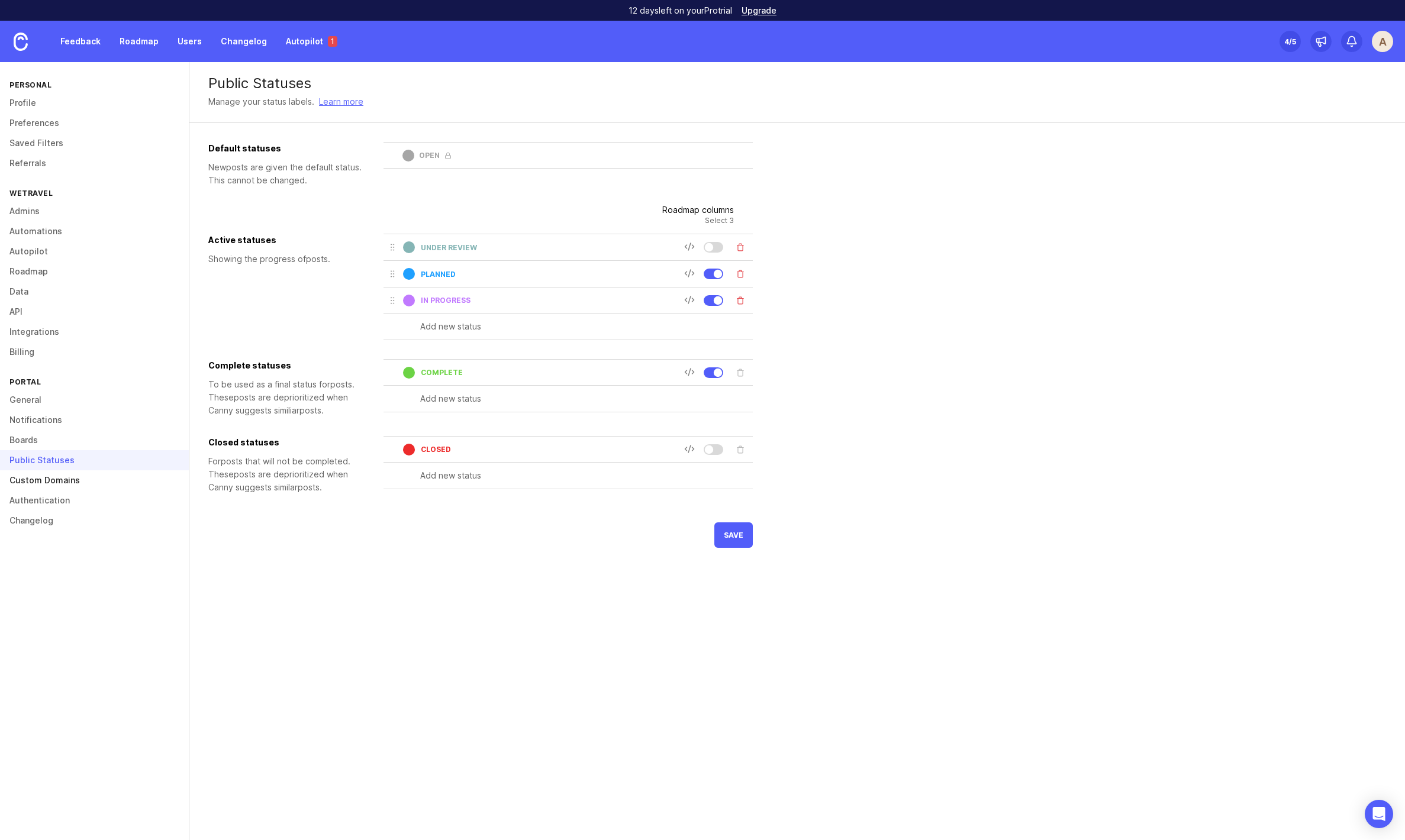
click at [57, 481] on link "Custom Domains" at bounding box center [94, 481] width 189 height 20
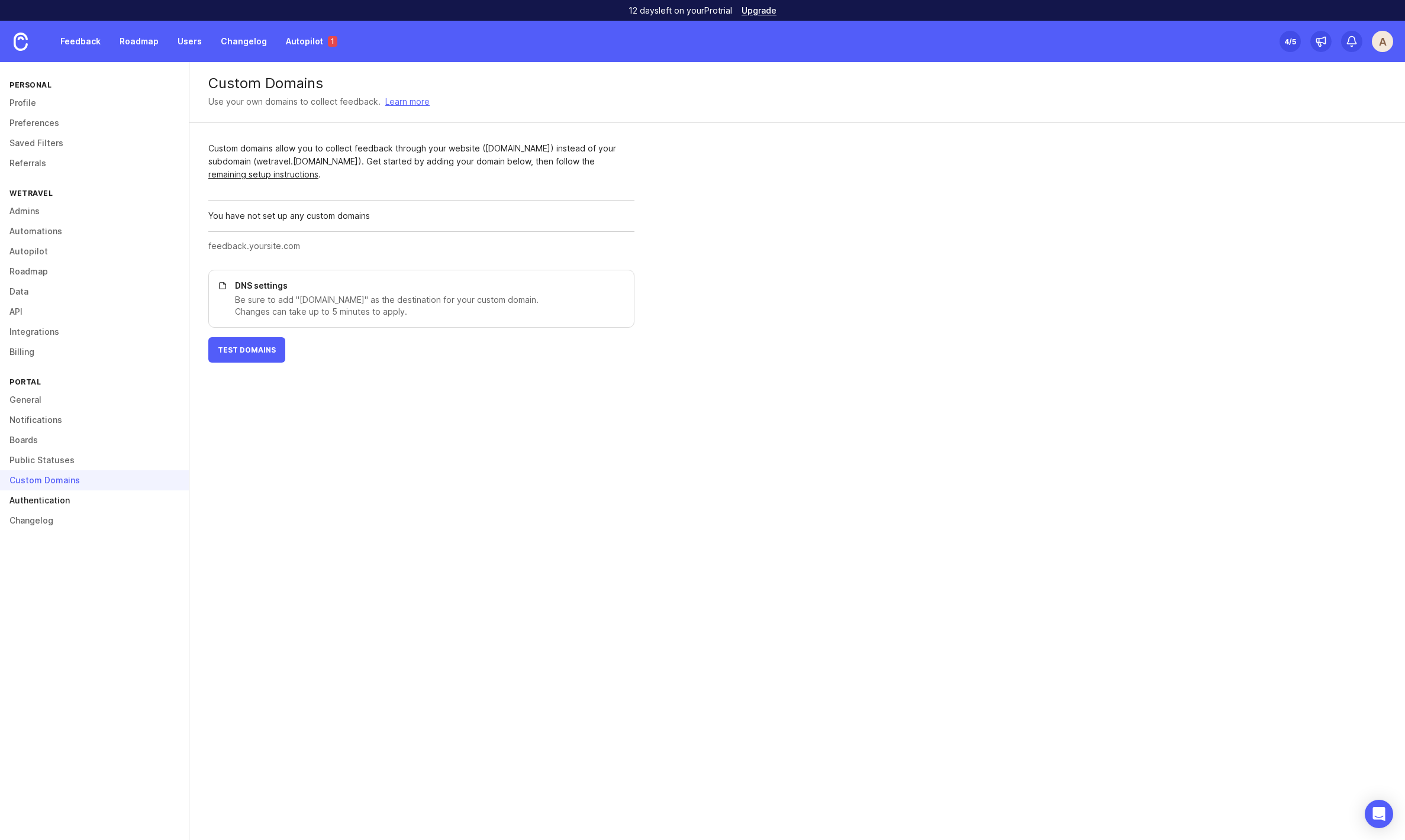
click at [63, 500] on link "Authentication" at bounding box center [94, 500] width 189 height 20
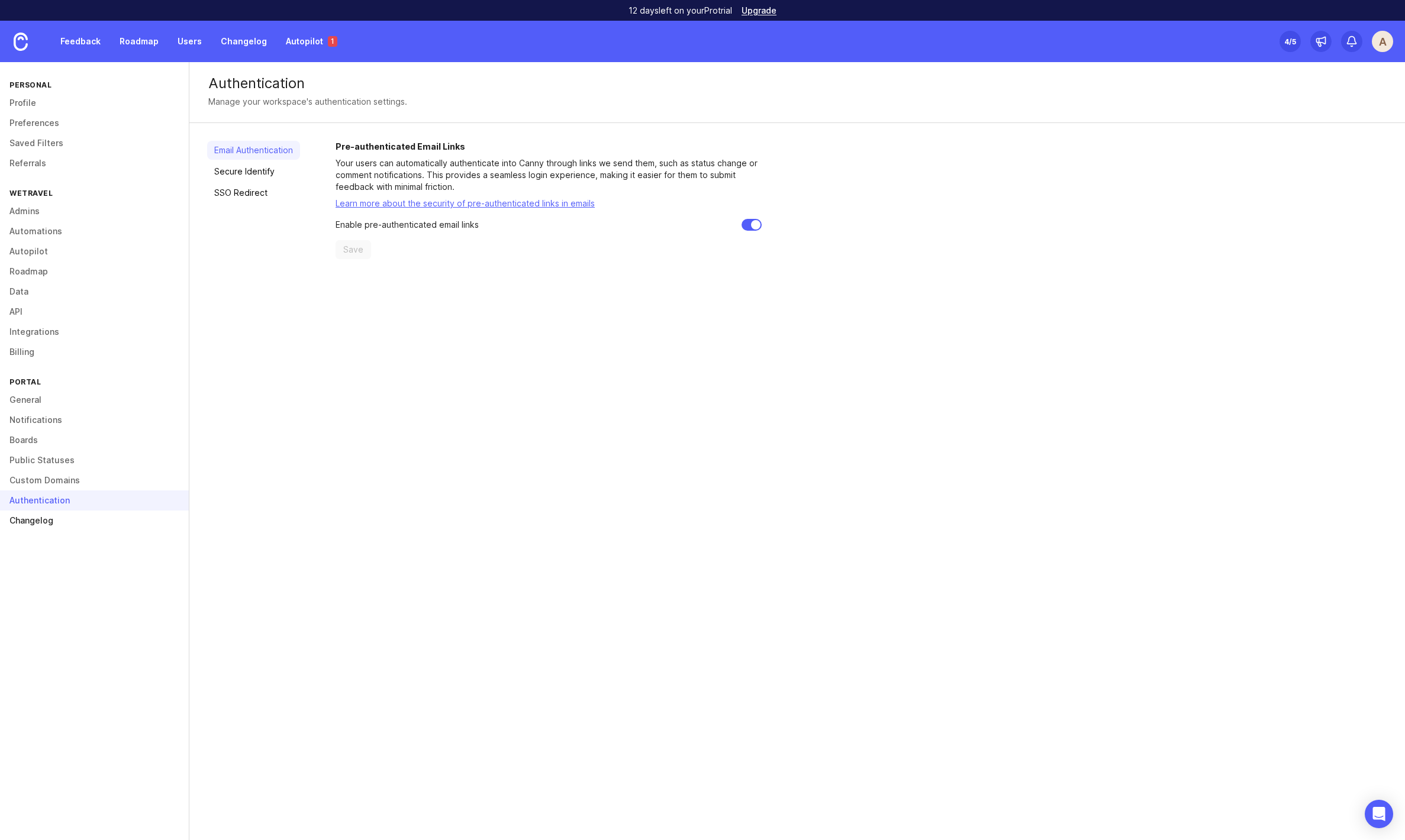
click at [54, 517] on link "Changelog" at bounding box center [94, 521] width 189 height 20
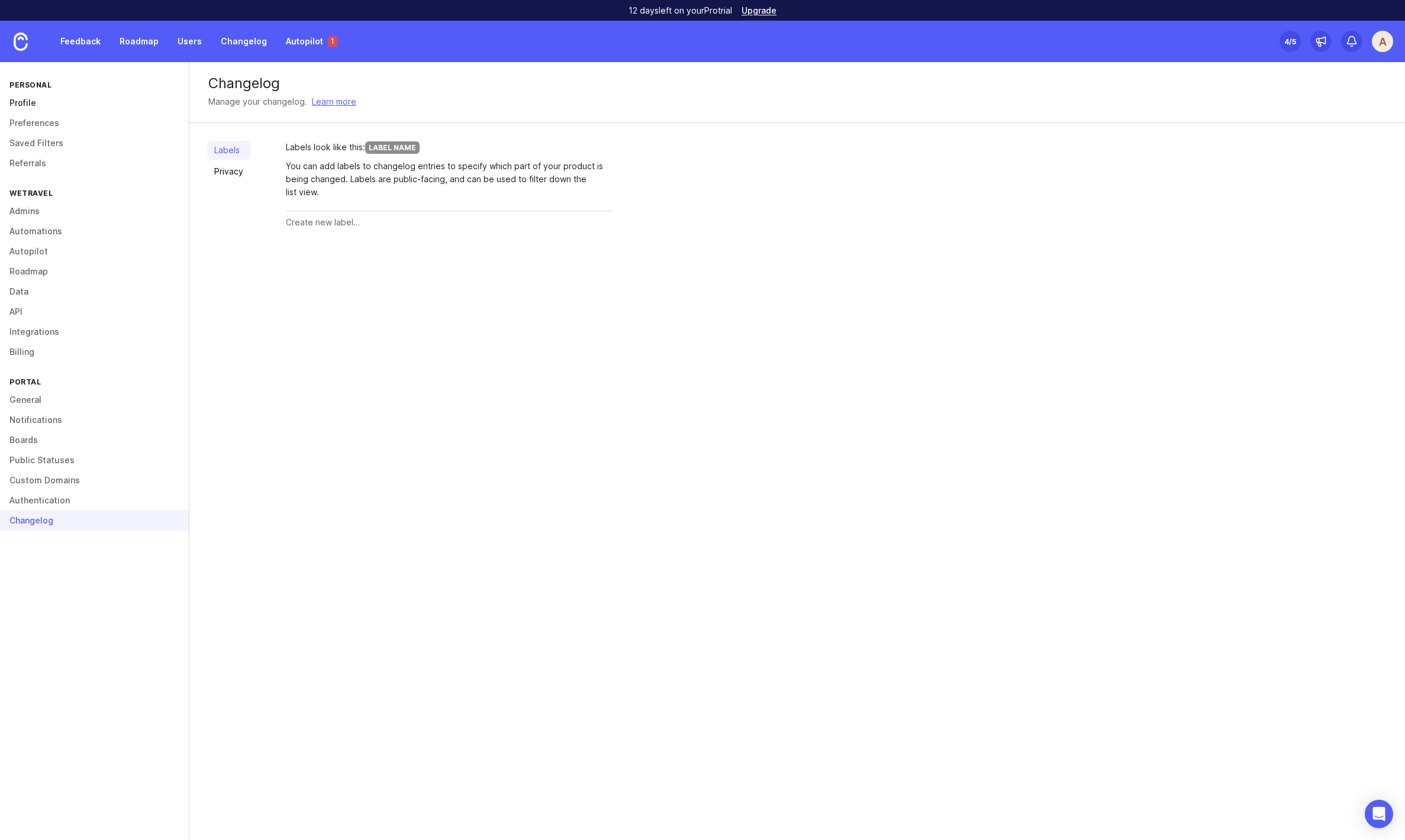
click at [35, 105] on link "Profile" at bounding box center [94, 103] width 189 height 20
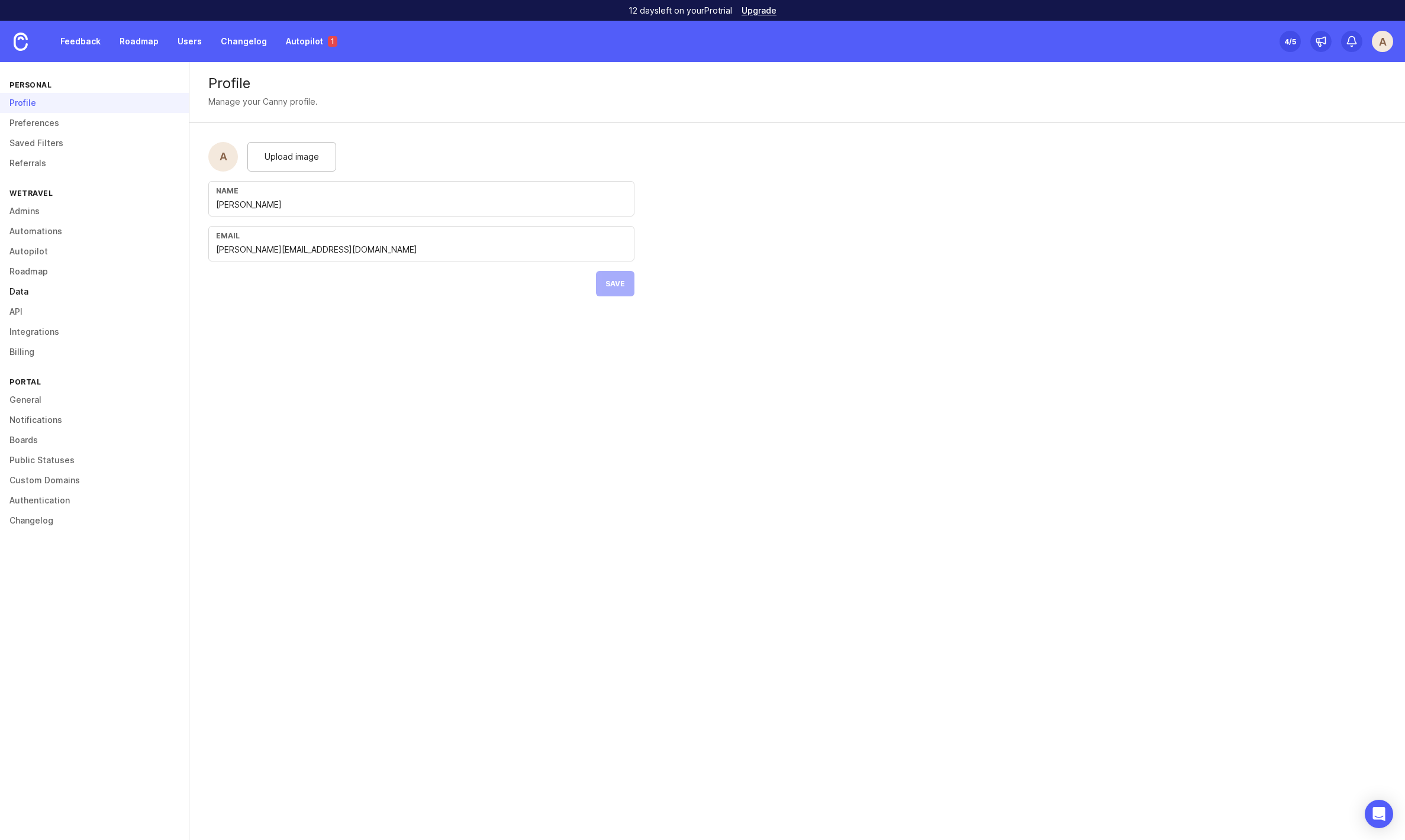
click at [27, 289] on link "Data" at bounding box center [94, 292] width 189 height 20
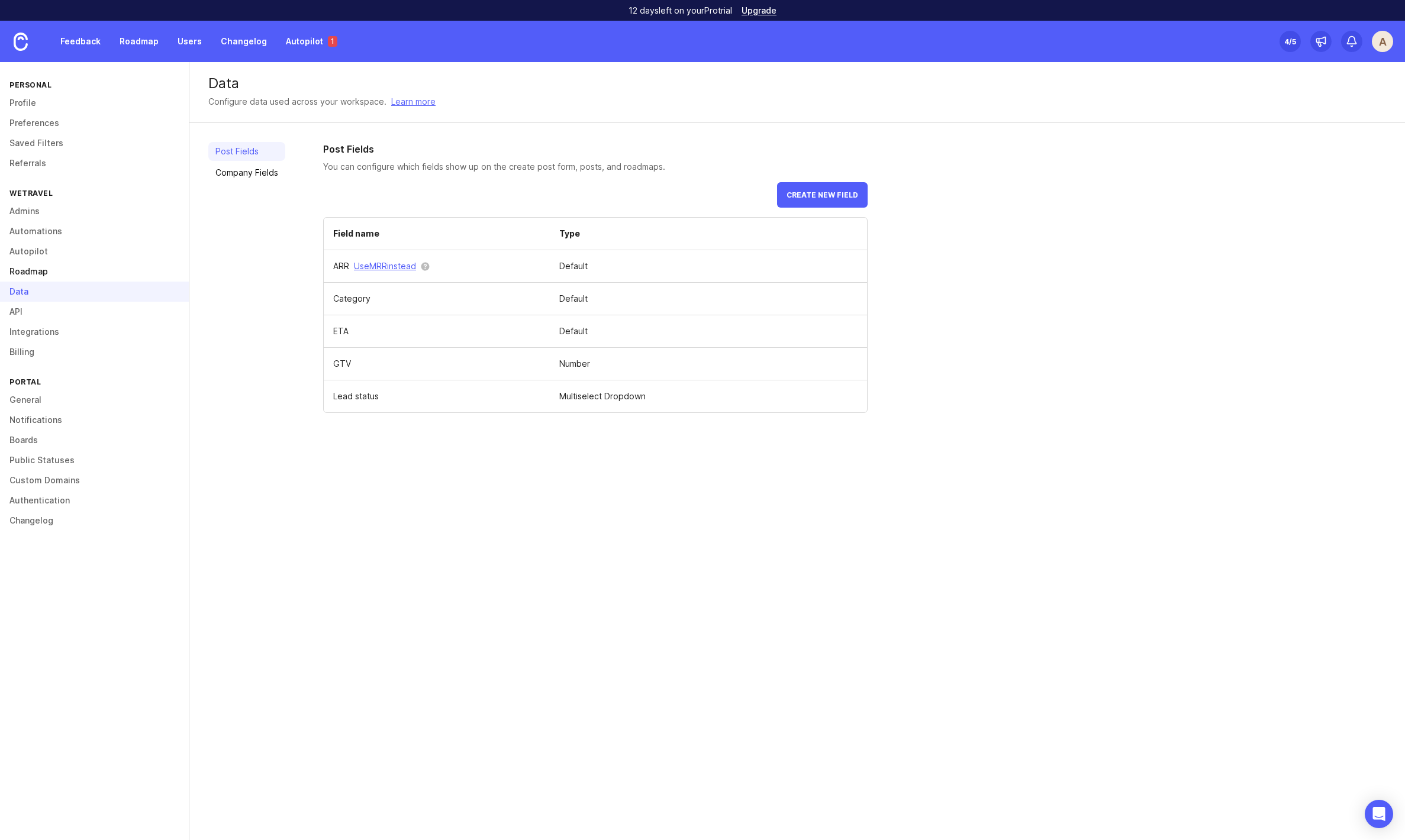
click at [25, 264] on link "Roadmap" at bounding box center [94, 272] width 189 height 20
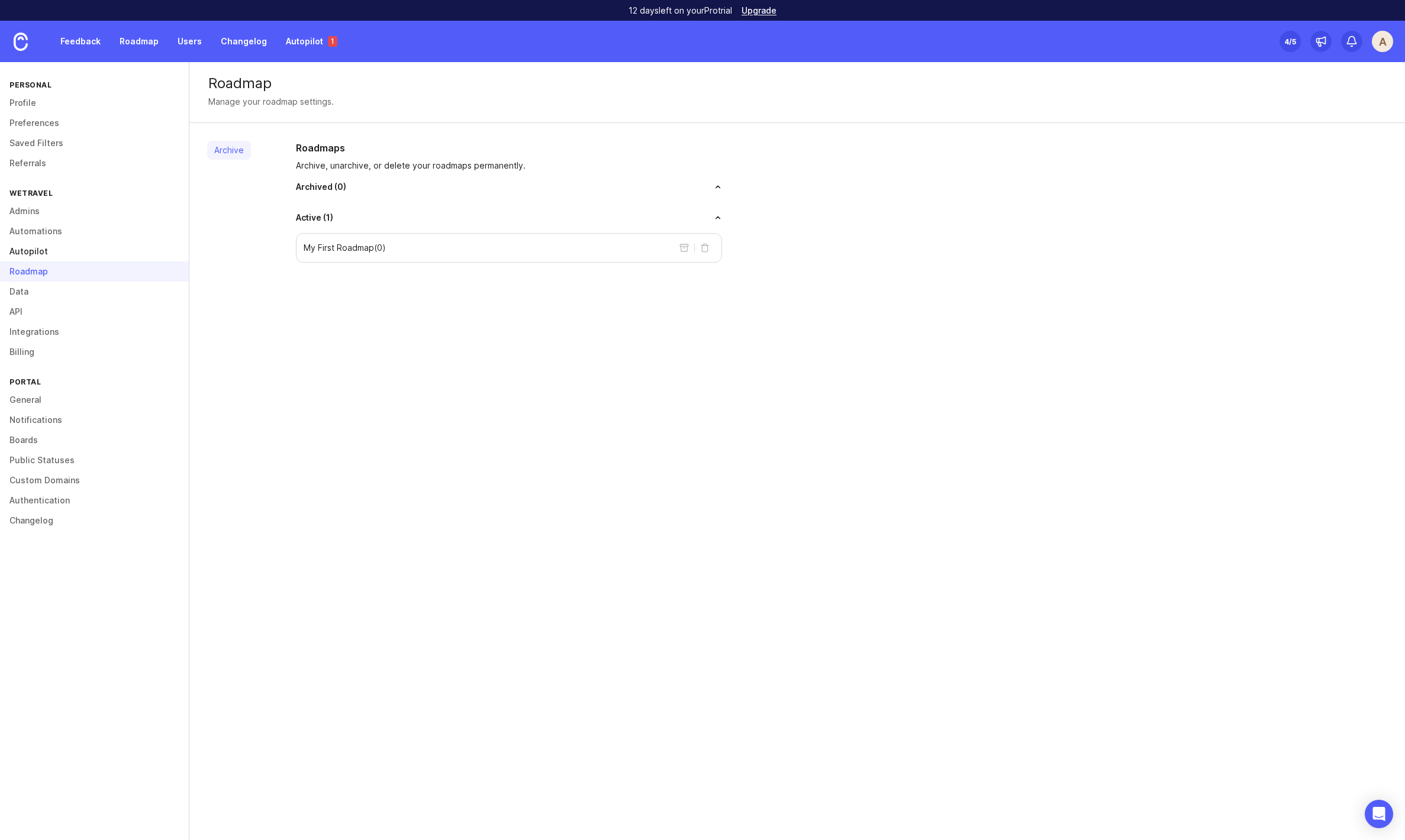
click at [30, 252] on link "Autopilot" at bounding box center [94, 251] width 189 height 20
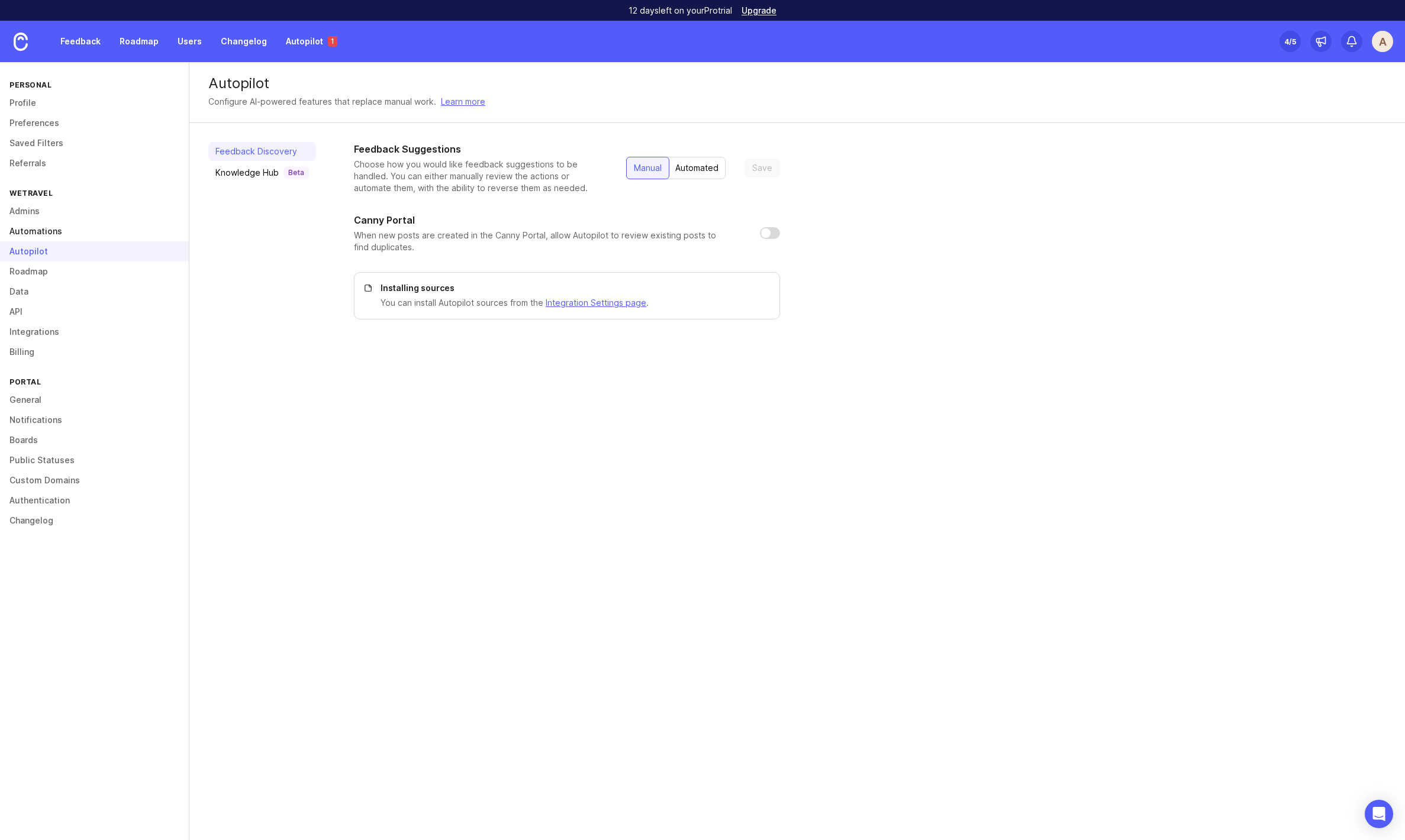
click at [37, 232] on link "Automations" at bounding box center [94, 231] width 189 height 20
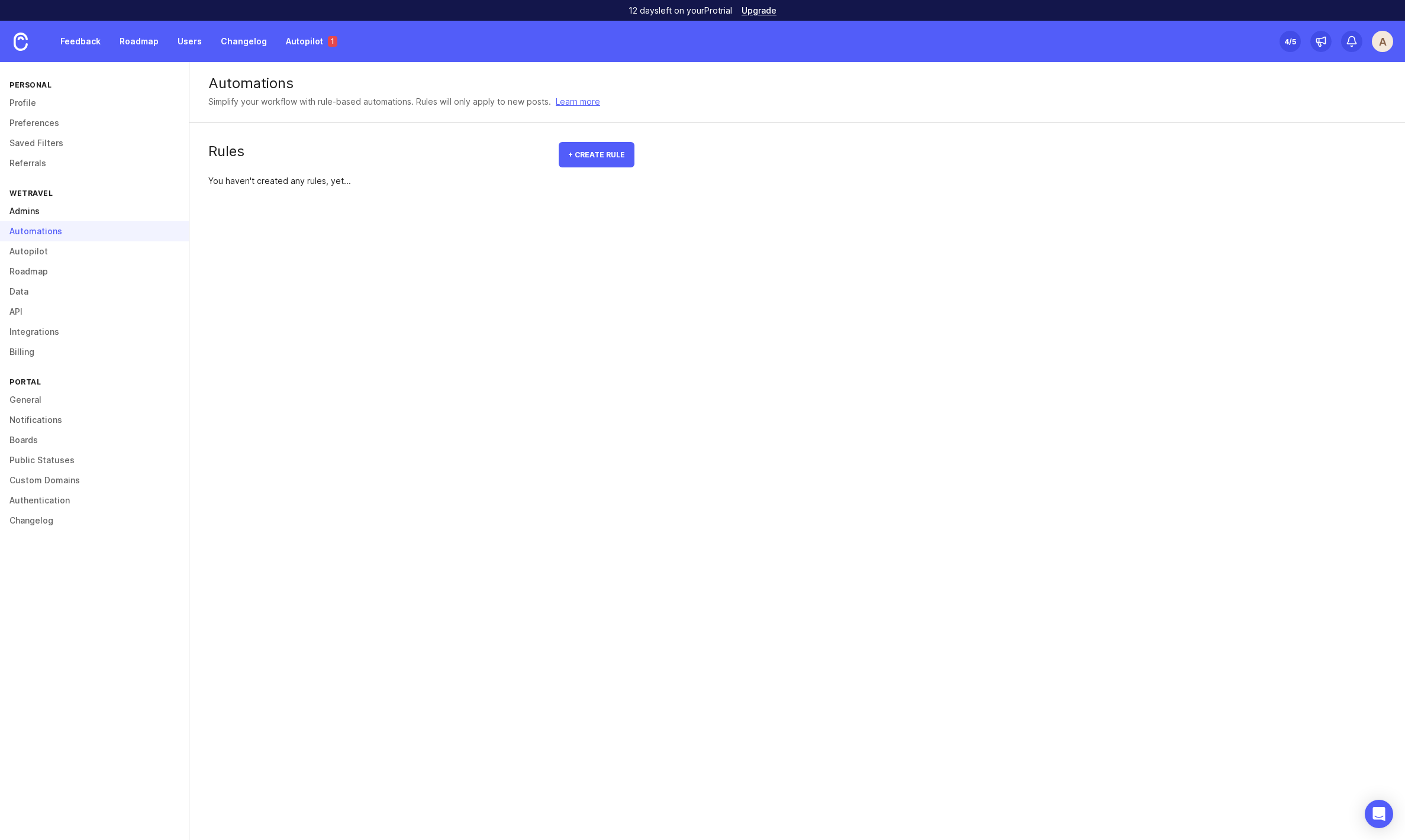
click at [21, 214] on link "Admins" at bounding box center [94, 211] width 189 height 20
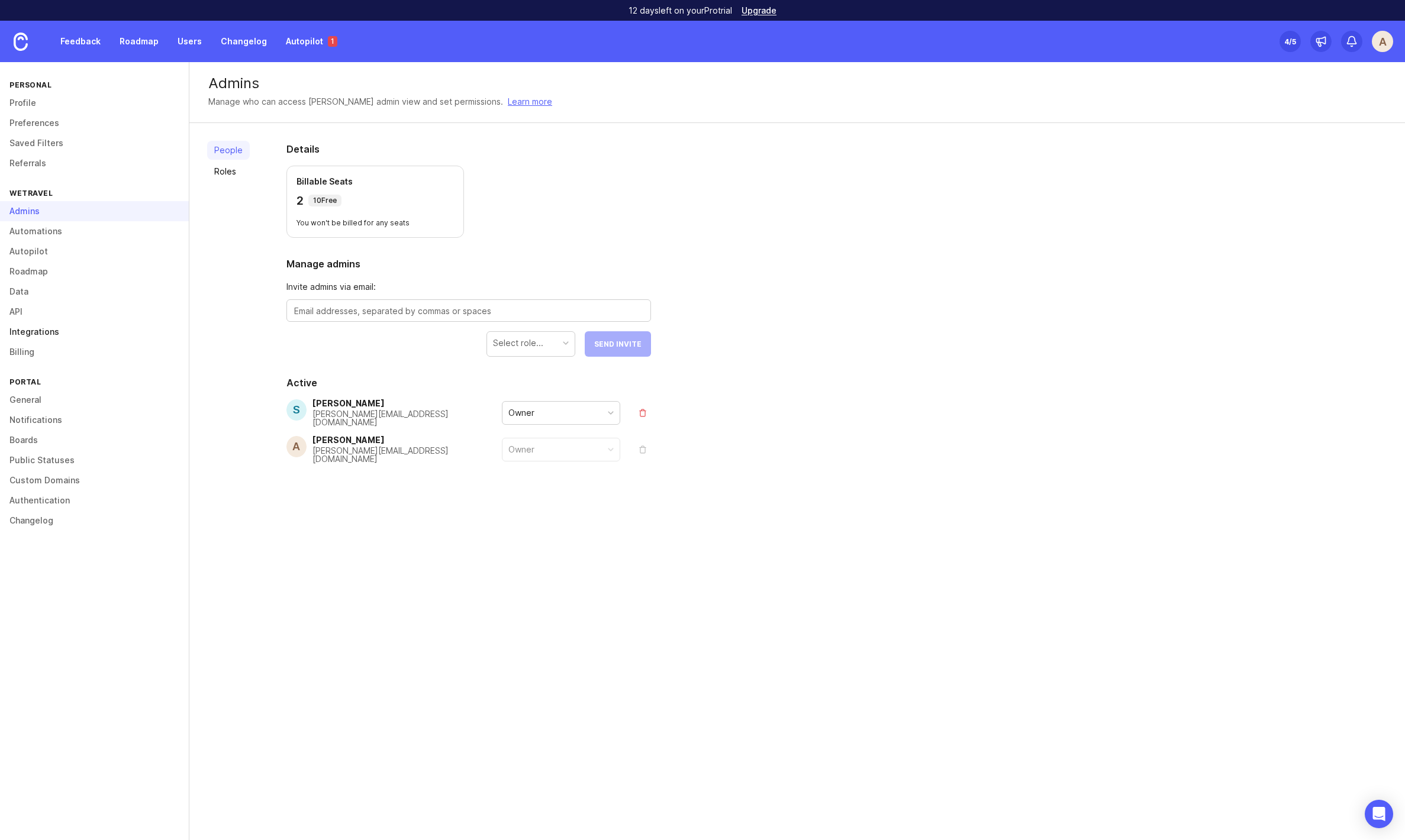
click at [41, 334] on link "Integrations" at bounding box center [94, 332] width 189 height 20
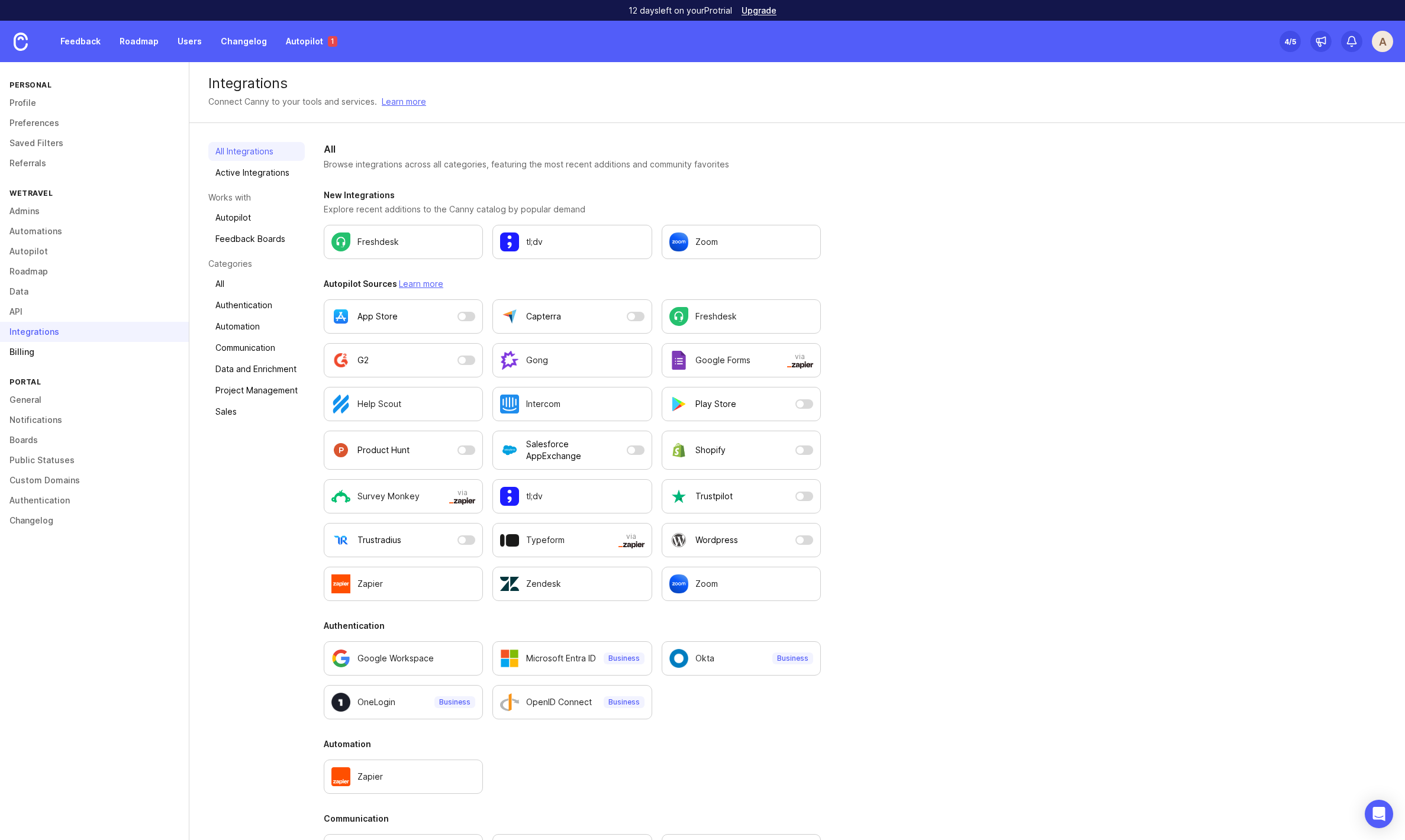
click at [33, 350] on link "Billing" at bounding box center [94, 352] width 189 height 20
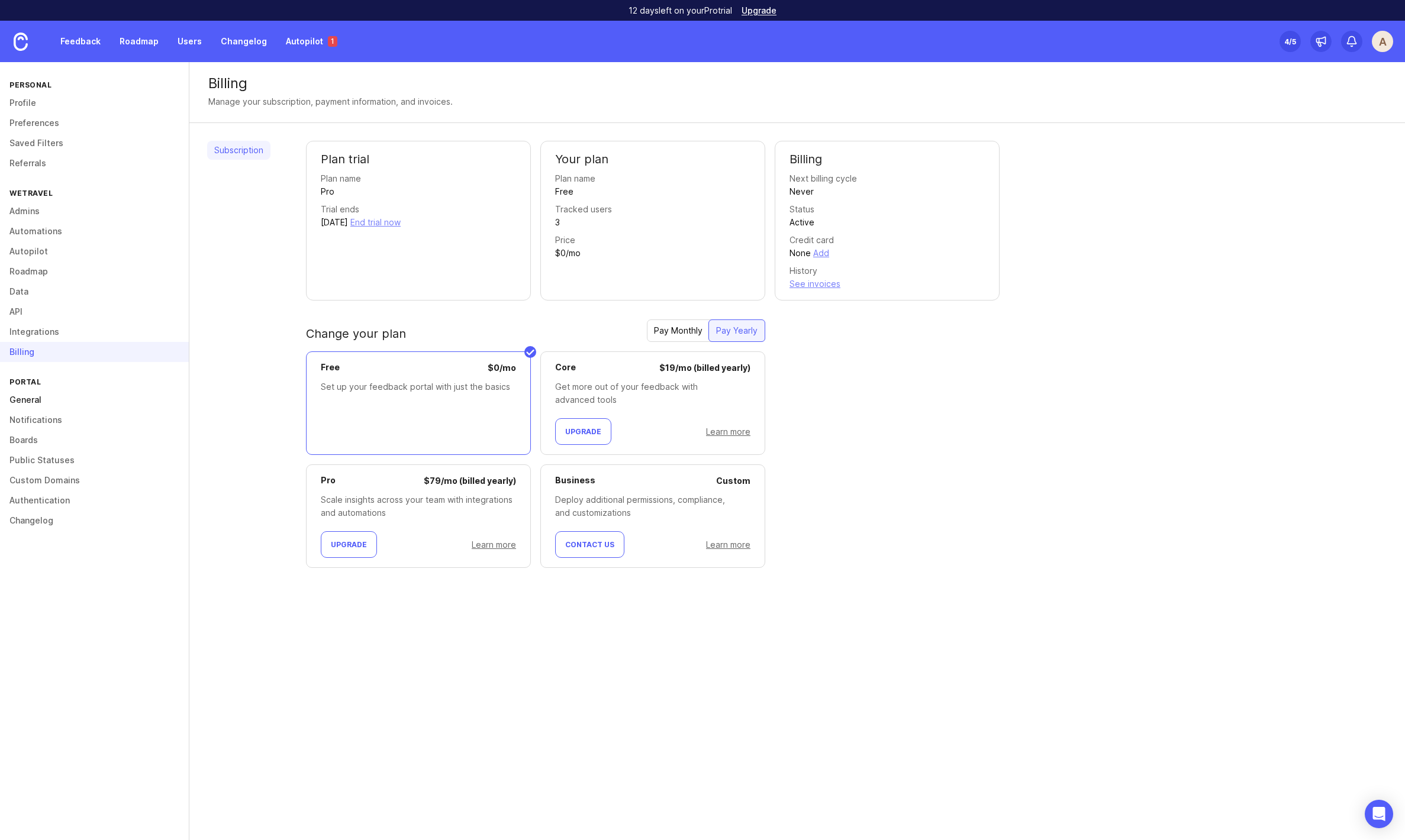
click at [38, 401] on link "General" at bounding box center [94, 400] width 189 height 20
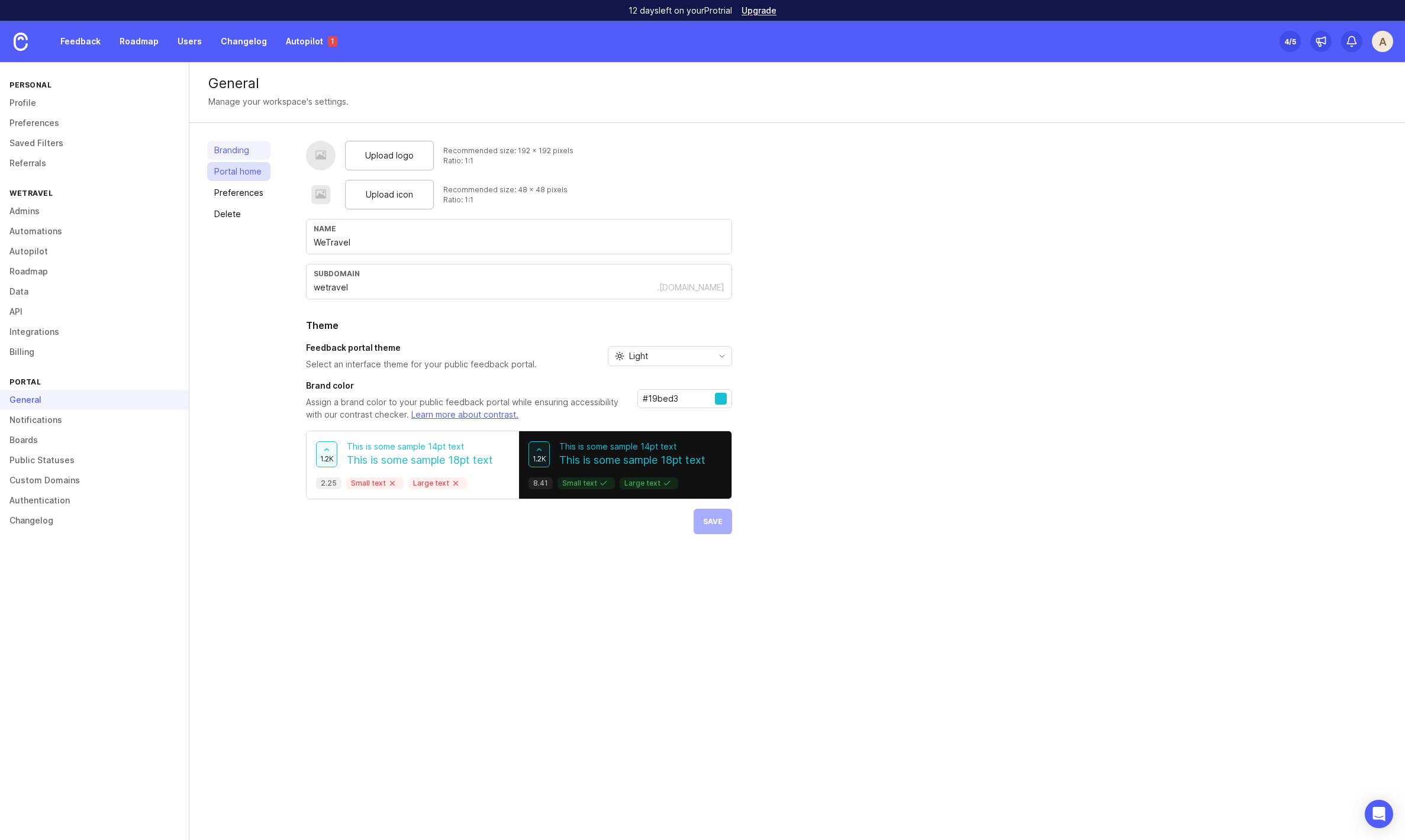
click at [241, 170] on link "Portal home" at bounding box center [239, 172] width 63 height 19
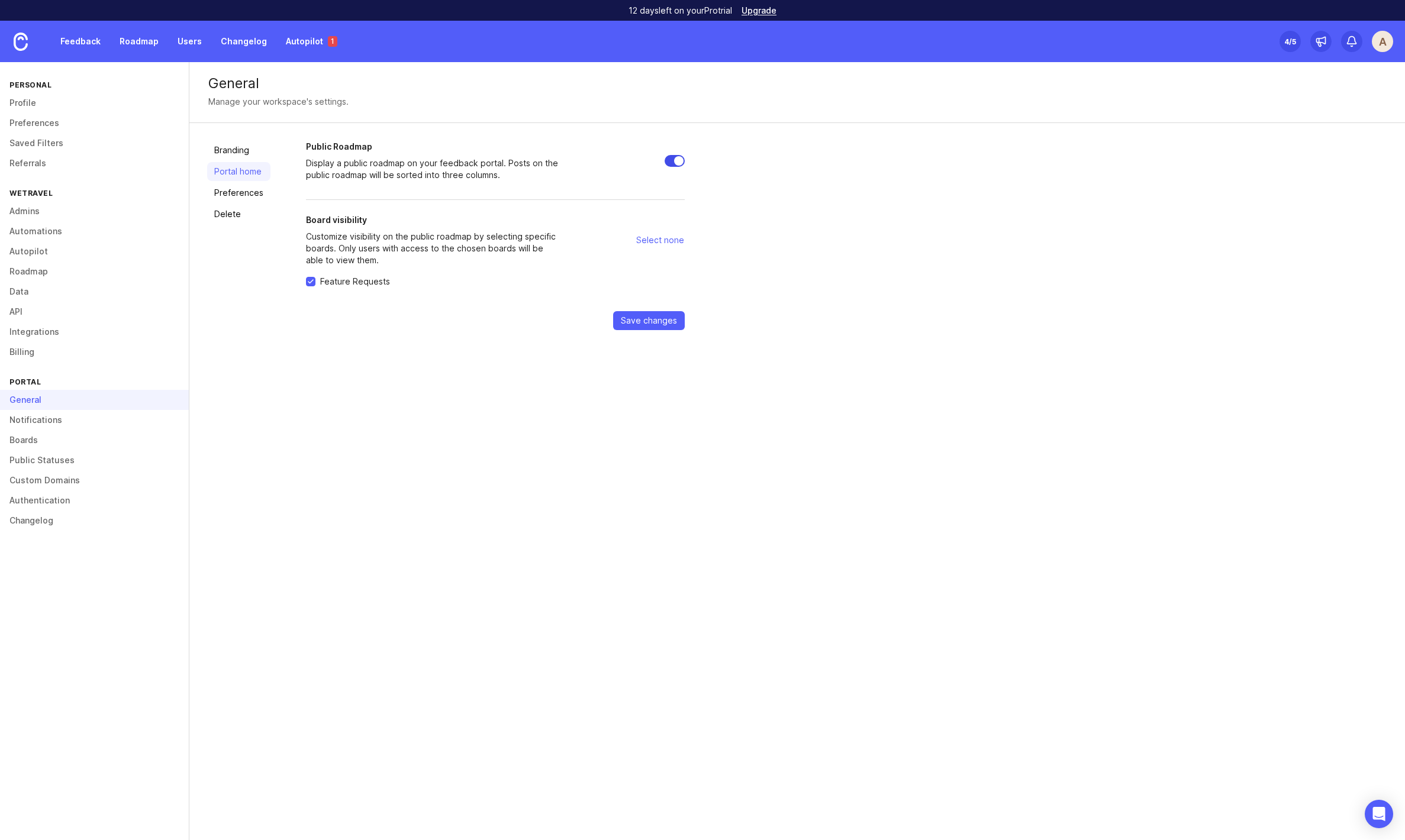
drag, startPoint x: 667, startPoint y: 160, endPoint x: 658, endPoint y: 161, distance: 9.1
click at [667, 160] on input "Public Roadmap" at bounding box center [674, 161] width 20 height 12
checkbox input "false"
click at [235, 191] on link "Preferences" at bounding box center [239, 193] width 63 height 19
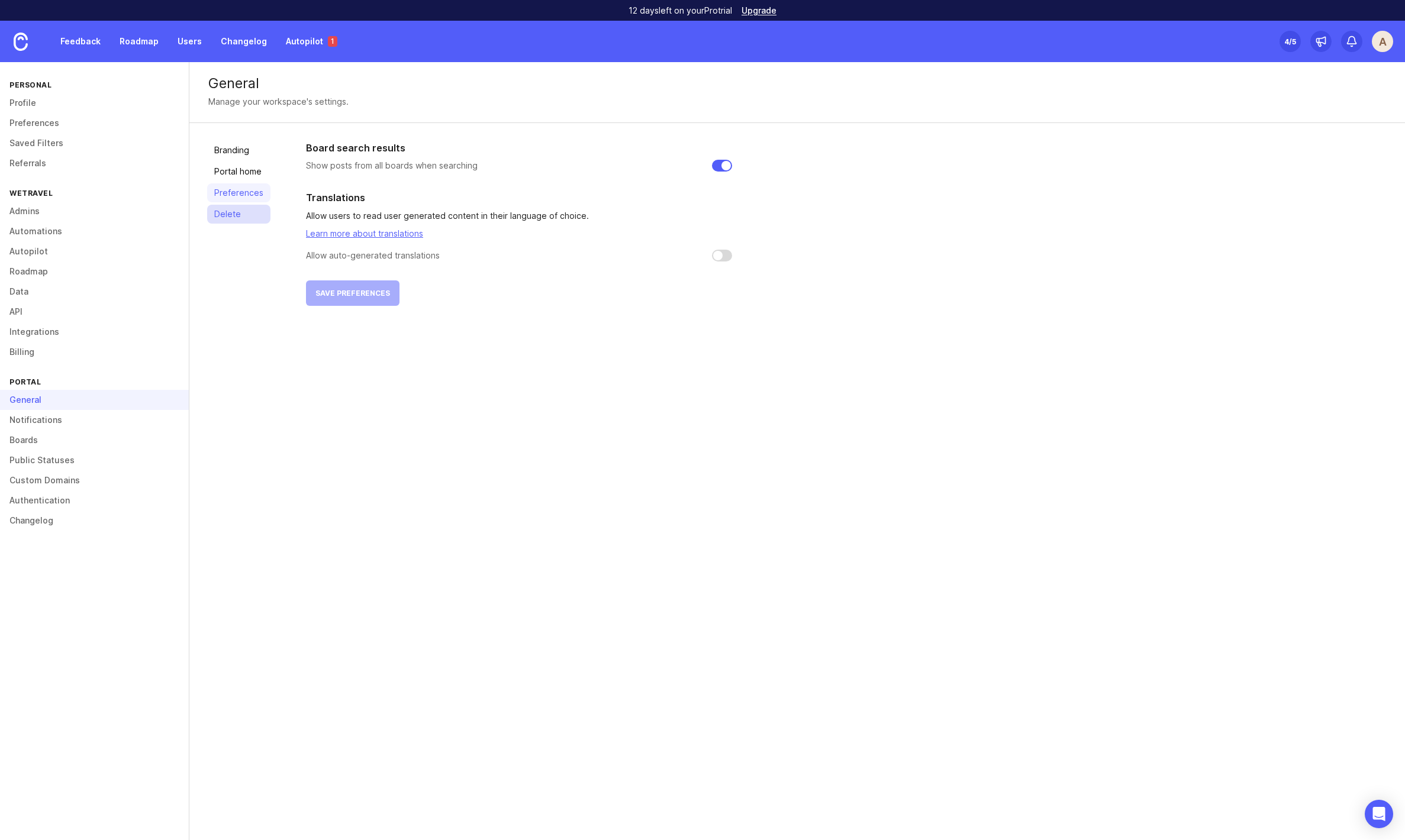
click at [226, 216] on link "Delete" at bounding box center [239, 214] width 63 height 19
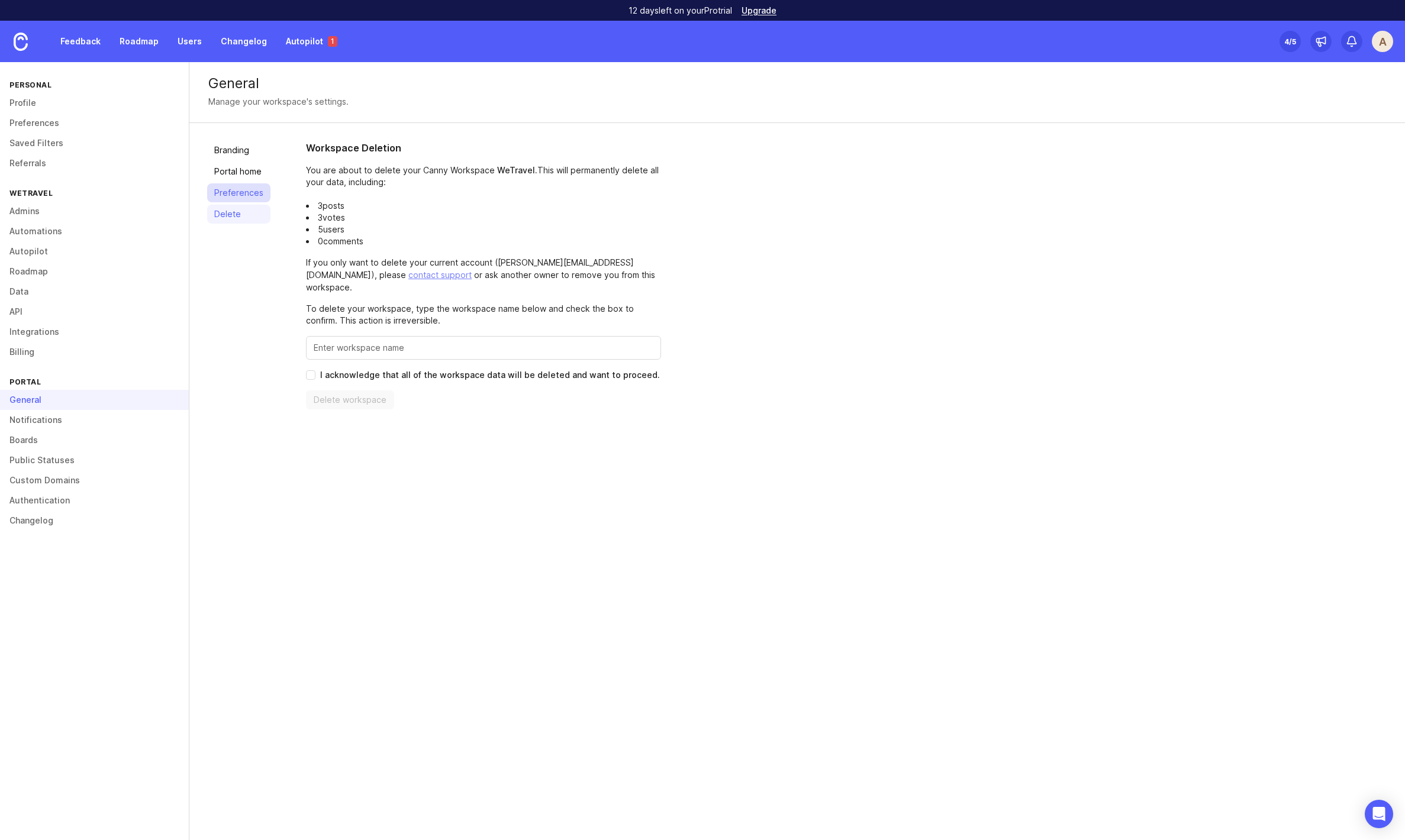
click at [225, 189] on link "Preferences" at bounding box center [239, 193] width 63 height 19
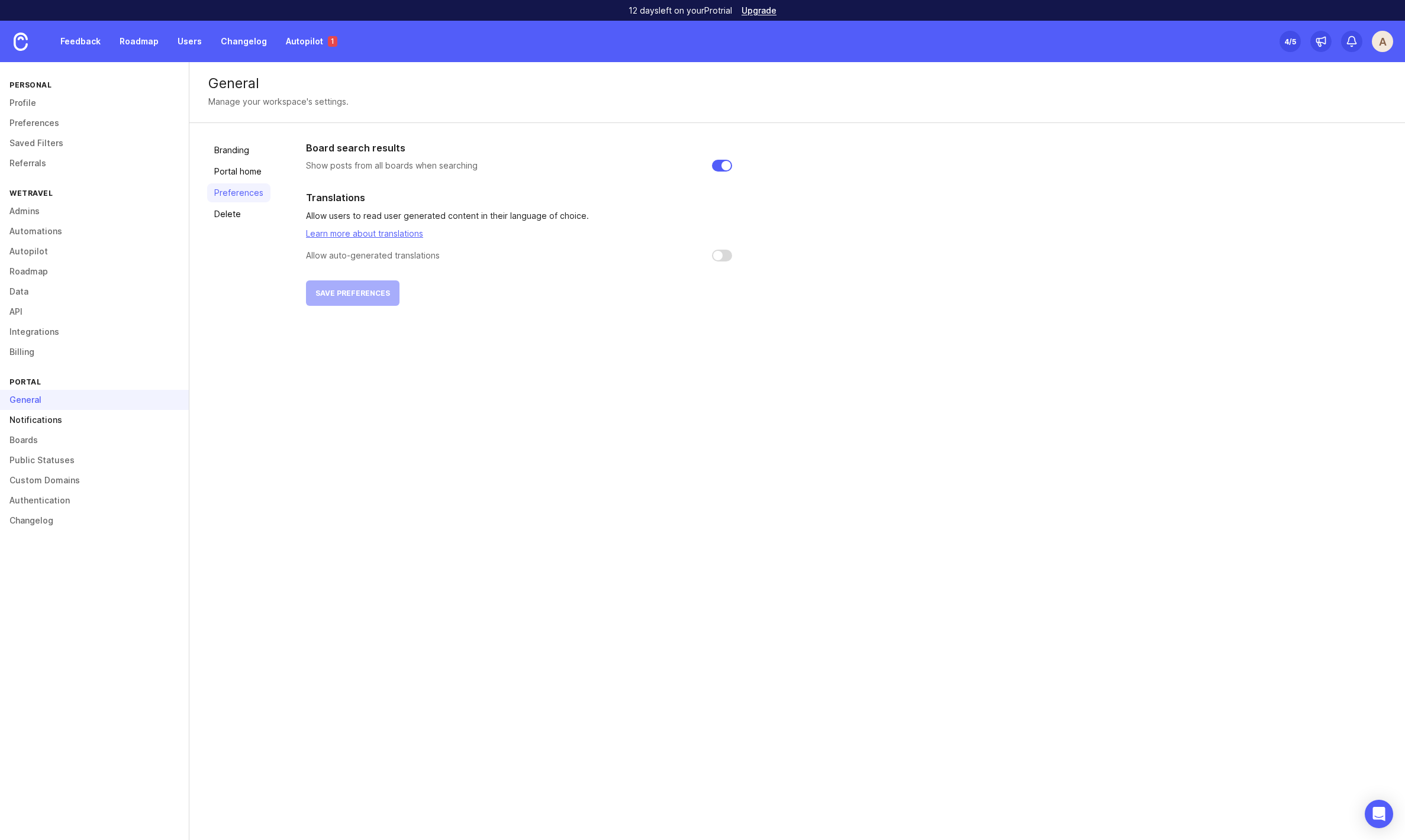
click at [62, 417] on link "Notifications" at bounding box center [94, 420] width 189 height 20
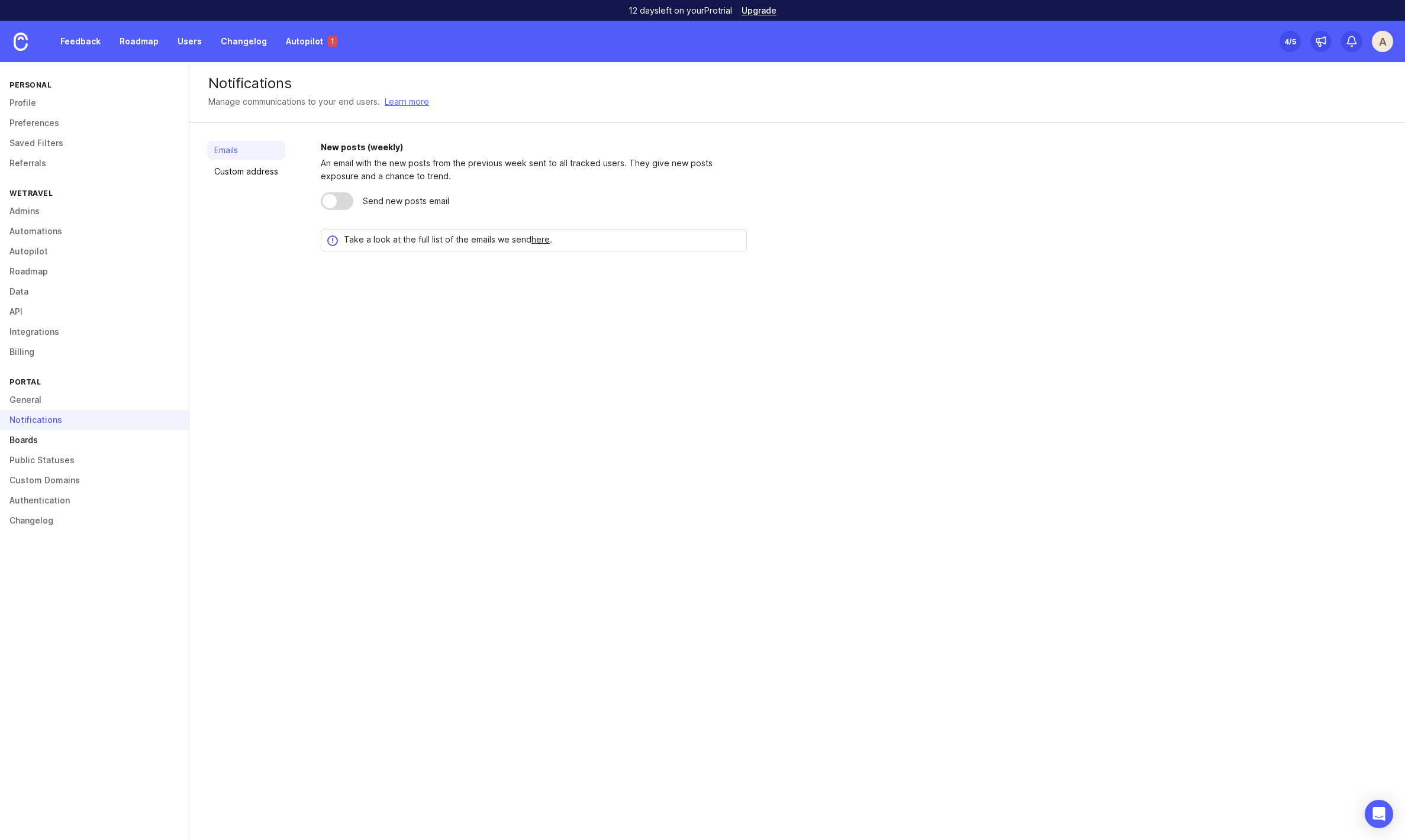
click at [42, 442] on link "Boards" at bounding box center [94, 440] width 189 height 20
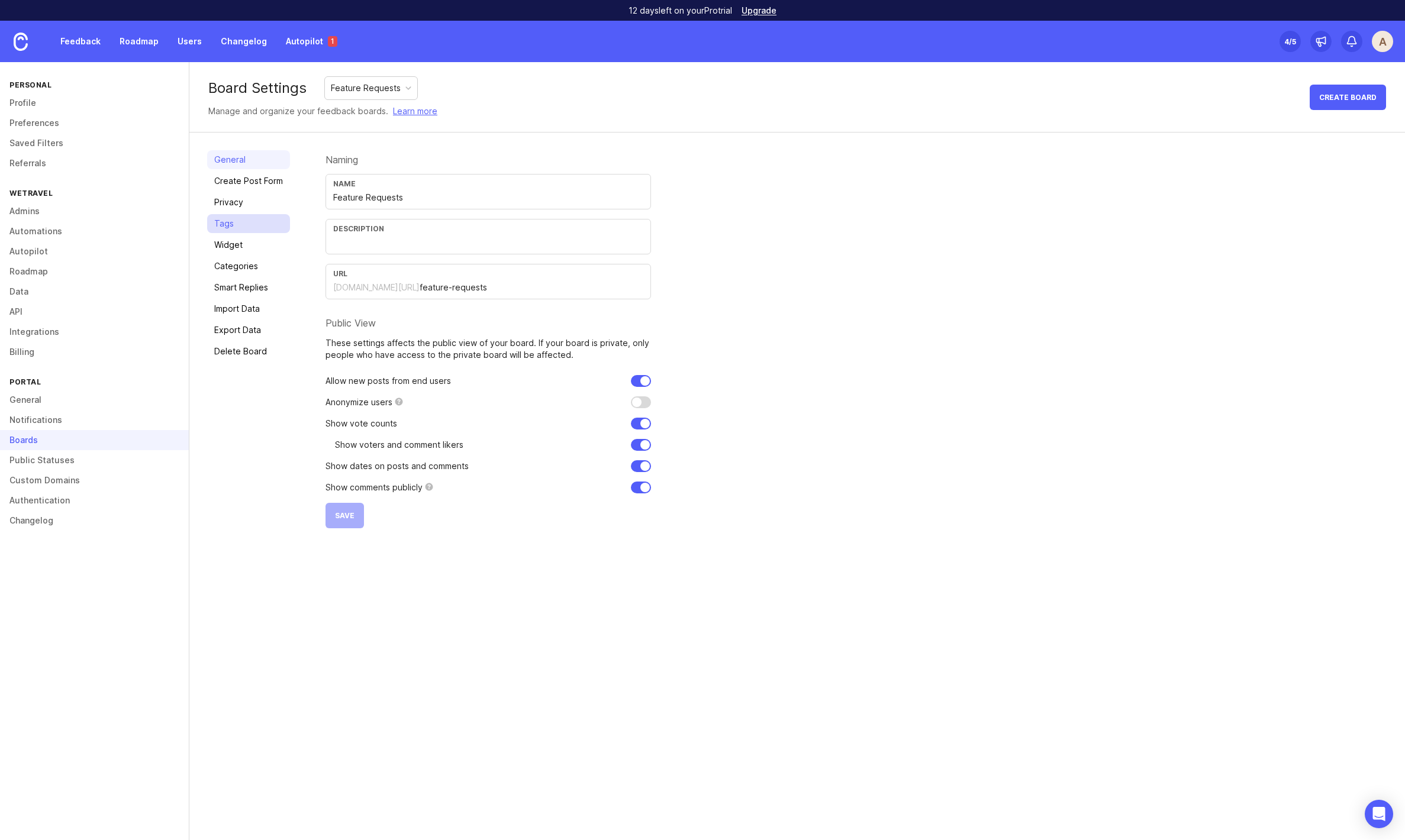
click at [223, 220] on link "Tags" at bounding box center [248, 224] width 83 height 19
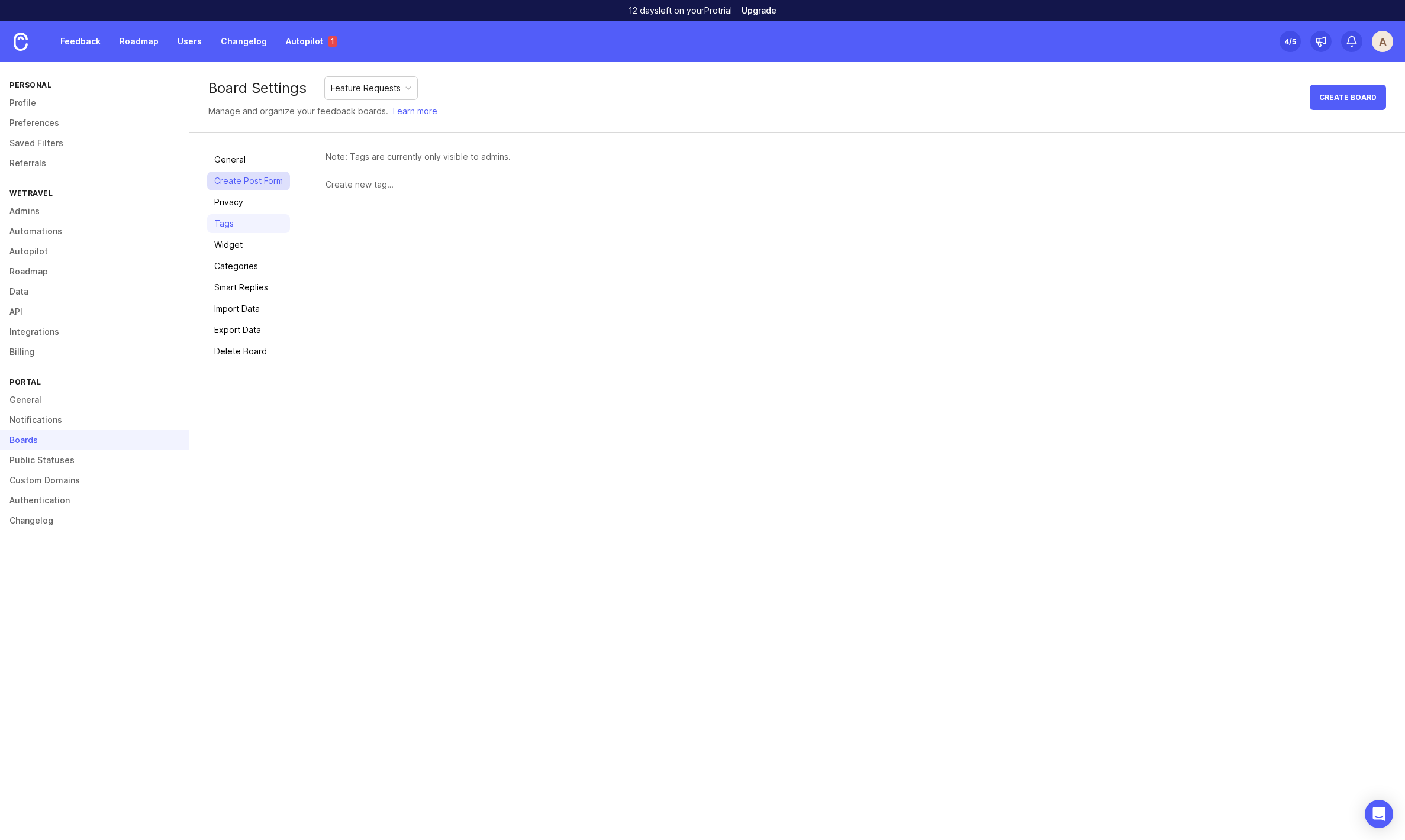
click at [254, 182] on link "Create Post Form" at bounding box center [248, 181] width 83 height 19
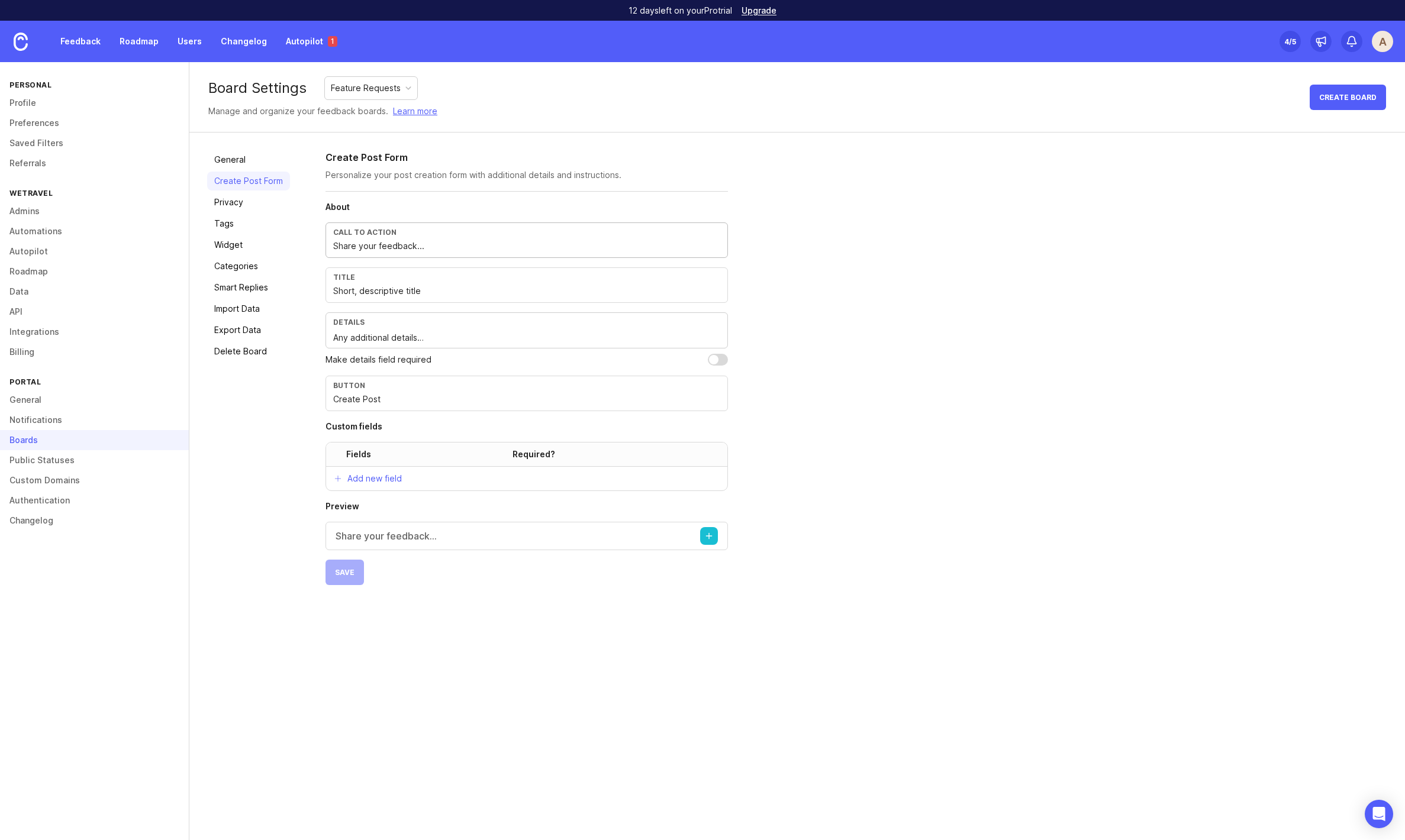
click at [358, 243] on input "Share your feedback..." at bounding box center [527, 246] width 387 height 13
click at [422, 200] on form "Create Post Form Personalize your post creation form with additional details an…" at bounding box center [526, 368] width 402 height 435
click at [383, 88] on div "Feature Requests" at bounding box center [365, 88] width 70 height 13
click at [382, 88] on div "Feature Requests" at bounding box center [365, 88] width 70 height 13
click at [262, 210] on link "Privacy" at bounding box center [248, 203] width 83 height 19
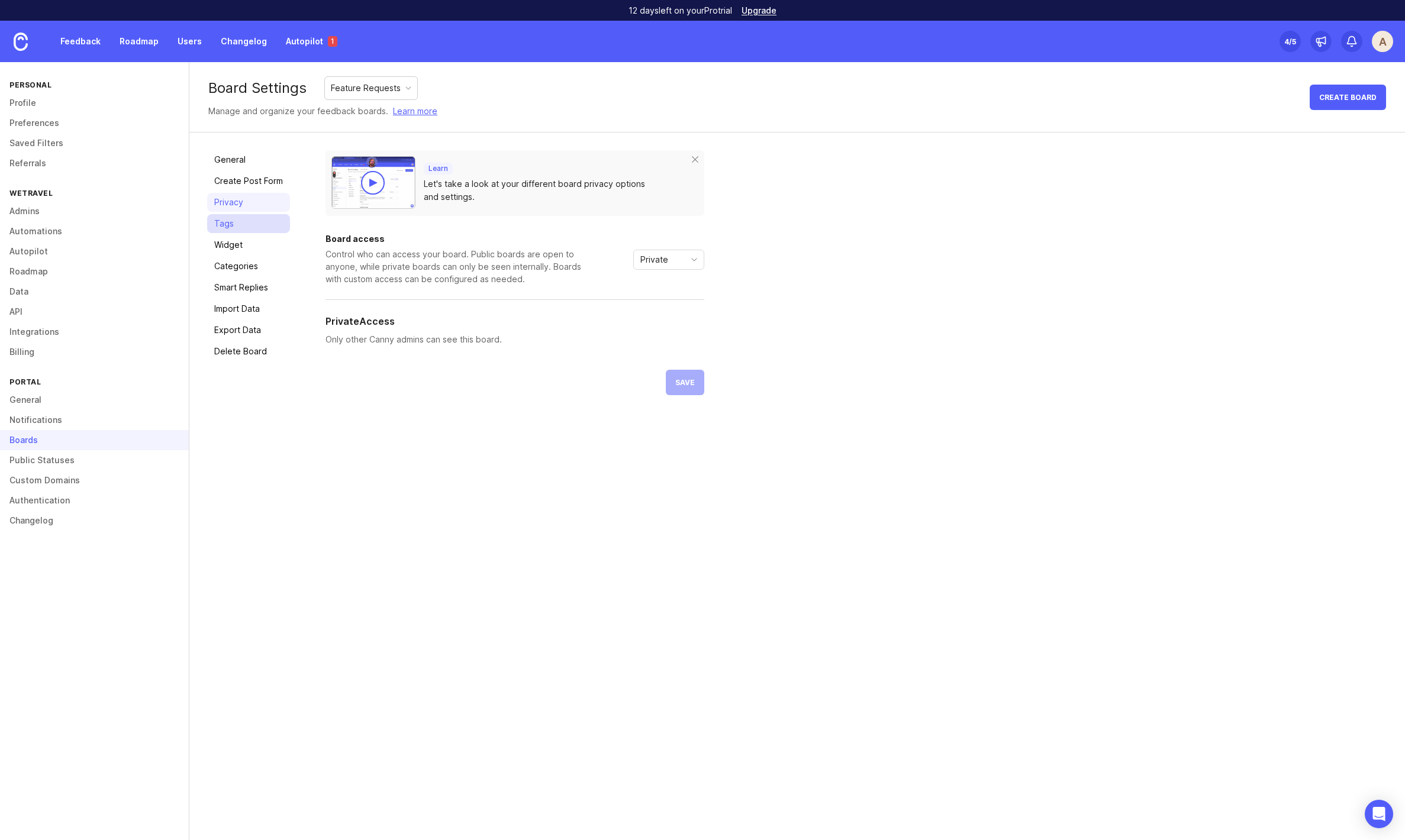
click at [244, 225] on link "Tags" at bounding box center [248, 224] width 83 height 19
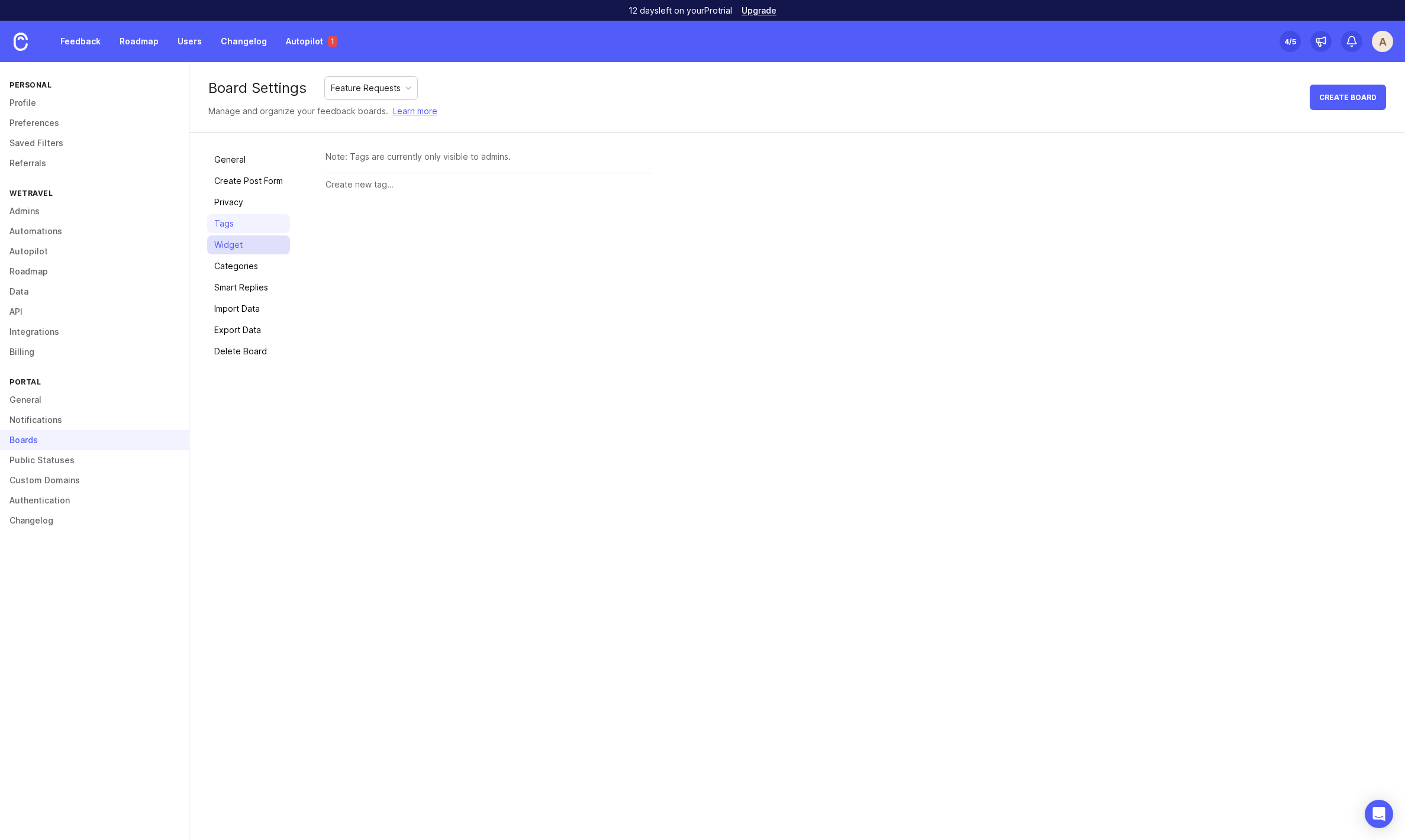
click at [247, 249] on link "Widget" at bounding box center [248, 245] width 83 height 19
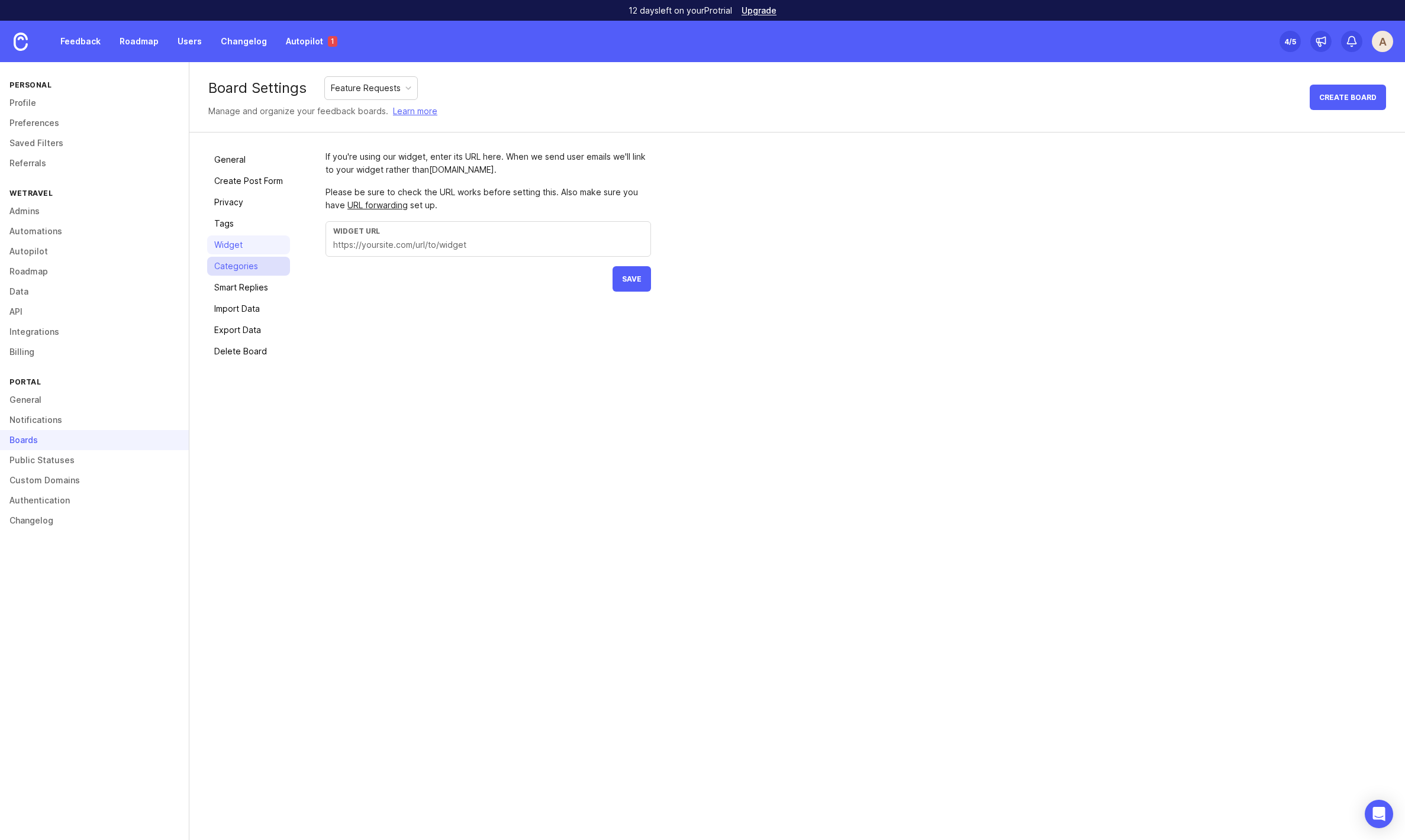
click at [255, 266] on link "Categories" at bounding box center [248, 266] width 83 height 19
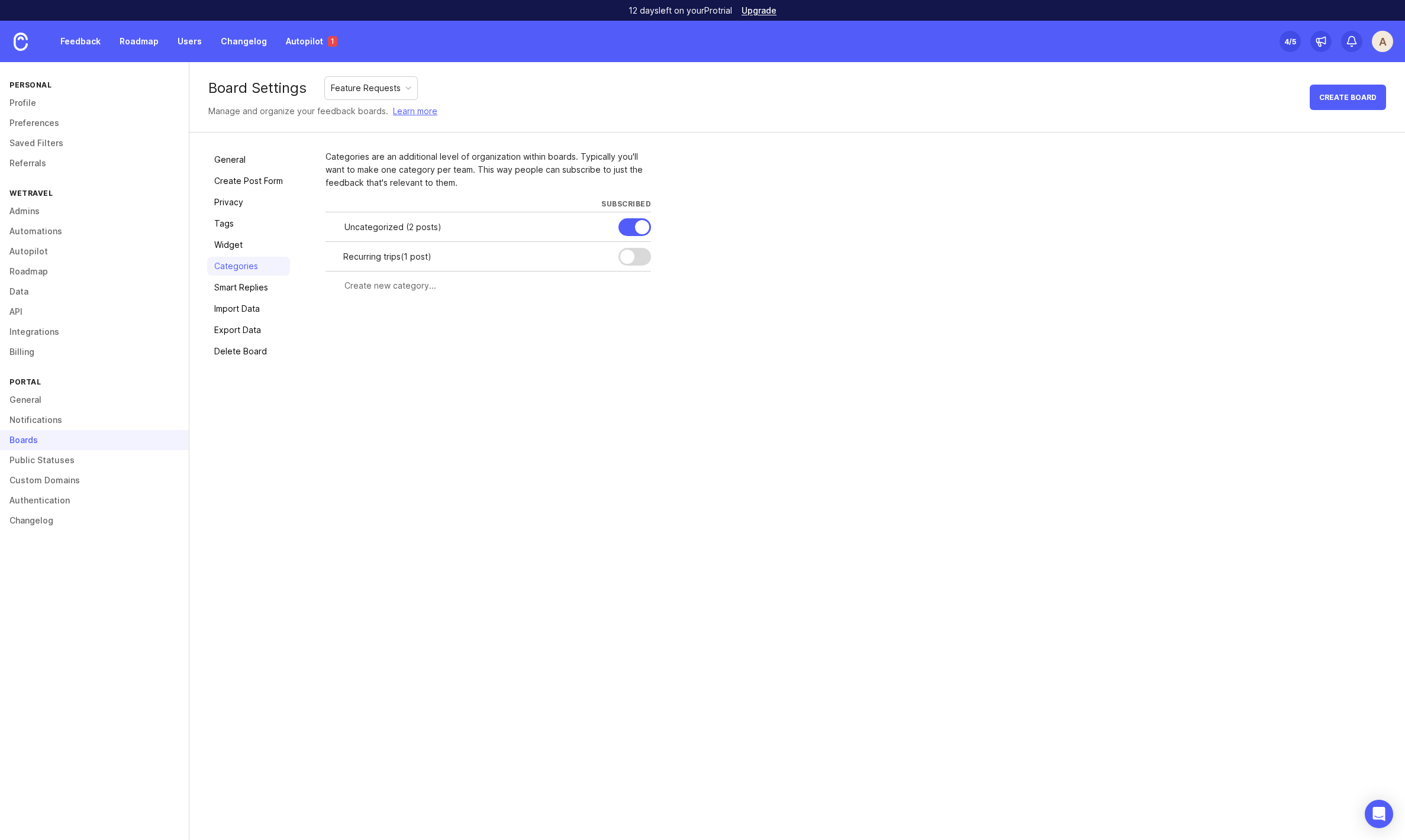
drag, startPoint x: 384, startPoint y: 284, endPoint x: 405, endPoint y: 371, distance: 89.5
click at [384, 286] on input "text" at bounding box center [494, 286] width 300 height 13
click at [378, 288] on input "text" at bounding box center [494, 286] width 300 height 13
click at [285, 620] on div "Board Settings Feature Requests Manage and organize your feedback boards. Learn…" at bounding box center [797, 451] width 1216 height 778
click at [369, 287] on input "Emails to" at bounding box center [442, 286] width 196 height 13
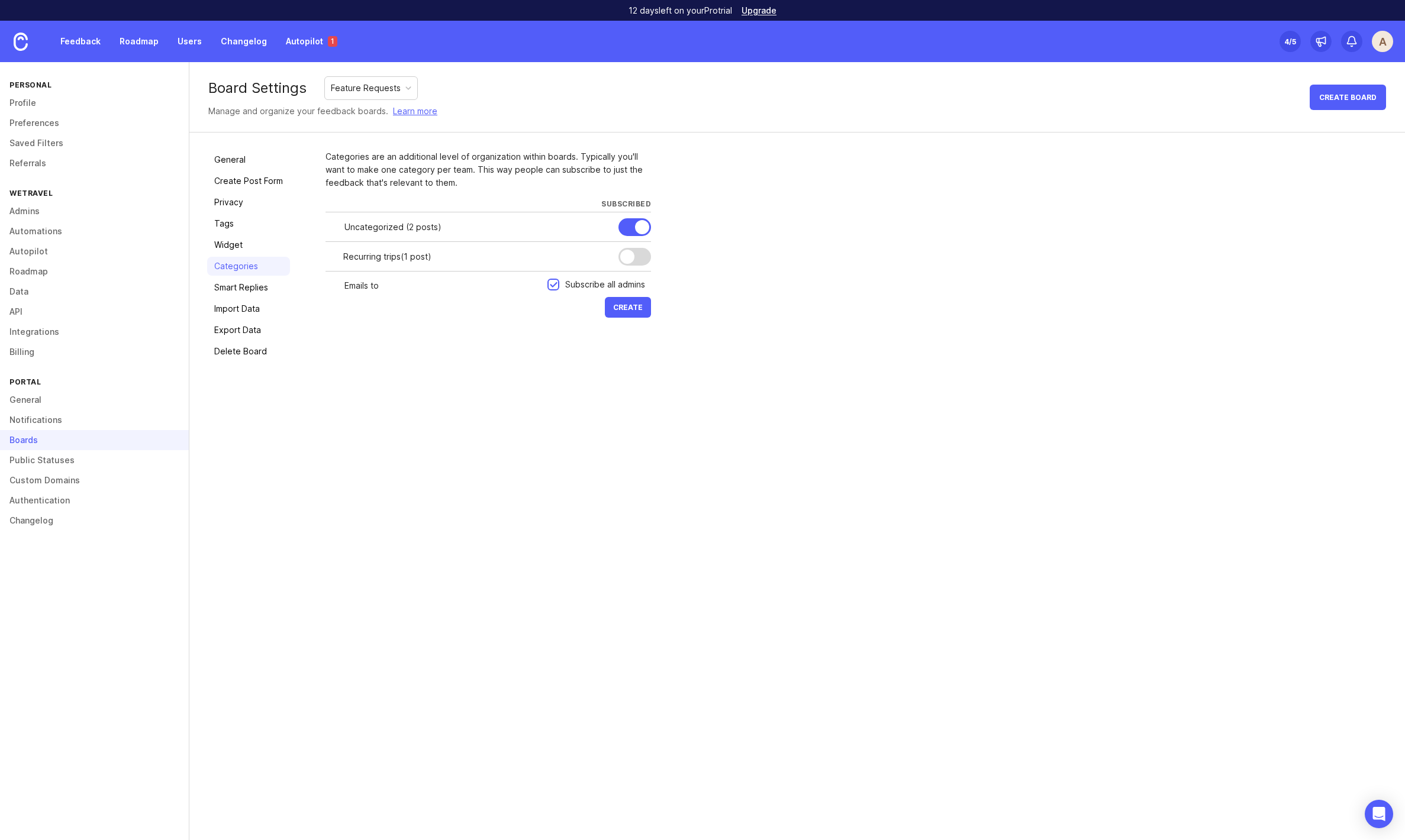
drag, startPoint x: 386, startPoint y: 284, endPoint x: 391, endPoint y: 298, distance: 14.9
click at [332, 285] on div "Emails to" at bounding box center [436, 286] width 222 height 23
paste input "emails to participants"
drag, startPoint x: 346, startPoint y: 287, endPoint x: 340, endPoint y: 288, distance: 6.1
click at [340, 288] on div "emails to participants" at bounding box center [436, 286] width 222 height 23
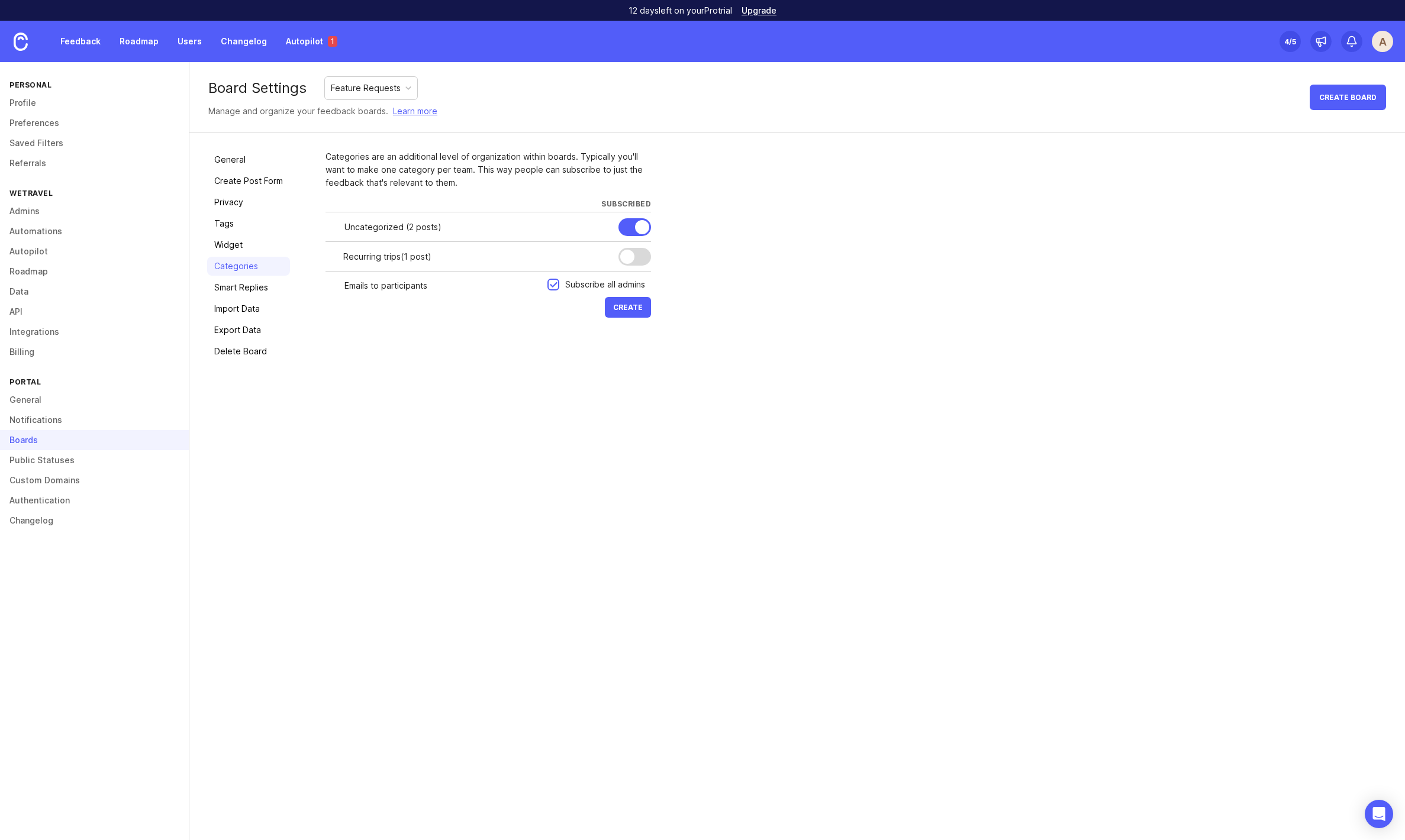
type input "Emails to participants"
click at [477, 369] on div "General Create Post Form Privacy Tags Widget Categories Smart Replies Import Da…" at bounding box center [797, 255] width 1216 height 246
click at [618, 313] on button "Create" at bounding box center [627, 307] width 46 height 21
click at [585, 290] on div at bounding box center [581, 287] width 11 height 14
click at [559, 285] on div "Cancel" at bounding box center [556, 287] width 34 height 13
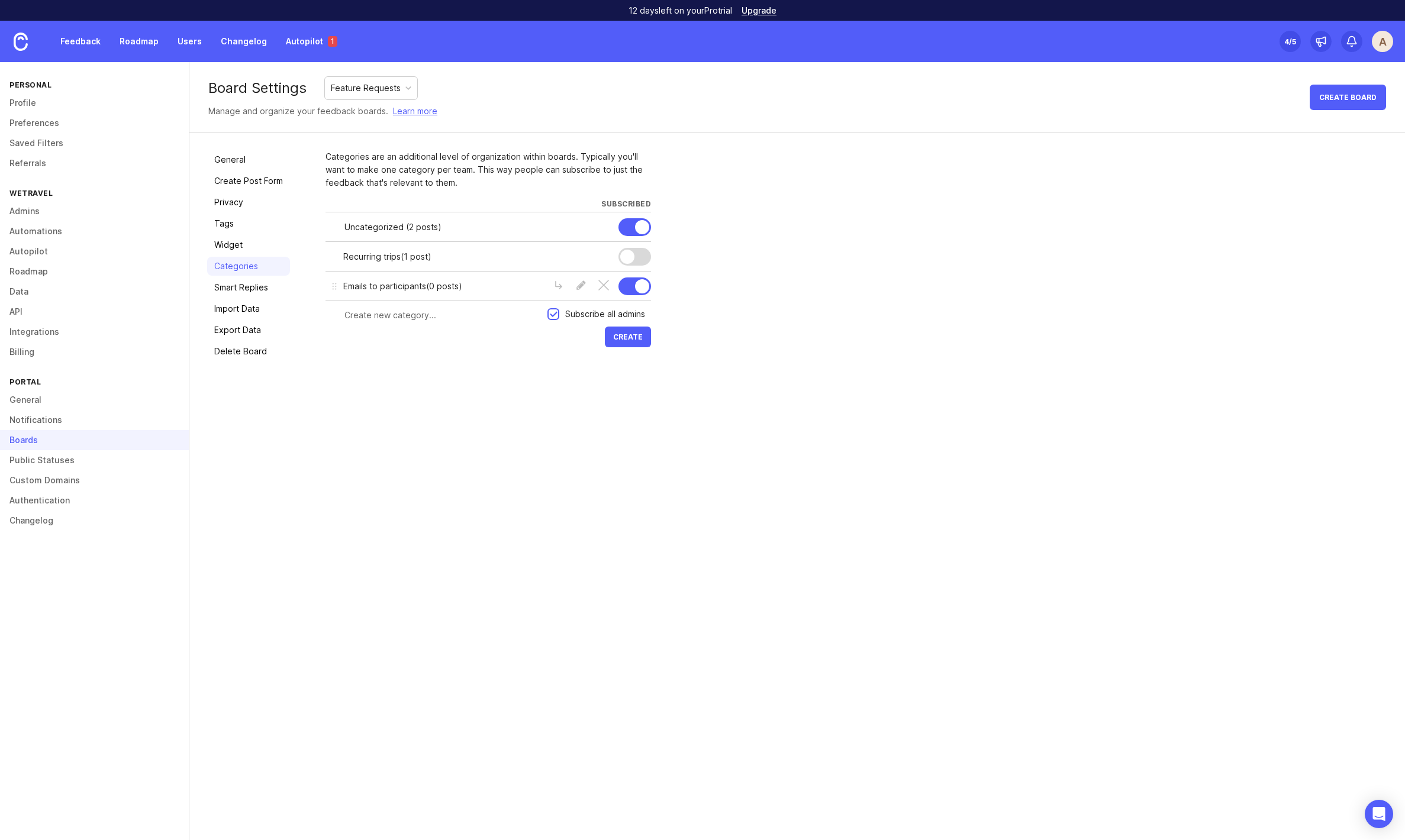
click at [635, 291] on div at bounding box center [635, 287] width 33 height 18
click at [424, 536] on div "Board Settings Feature Requests Manage and organize your feedback boards. Learn…" at bounding box center [797, 451] width 1216 height 778
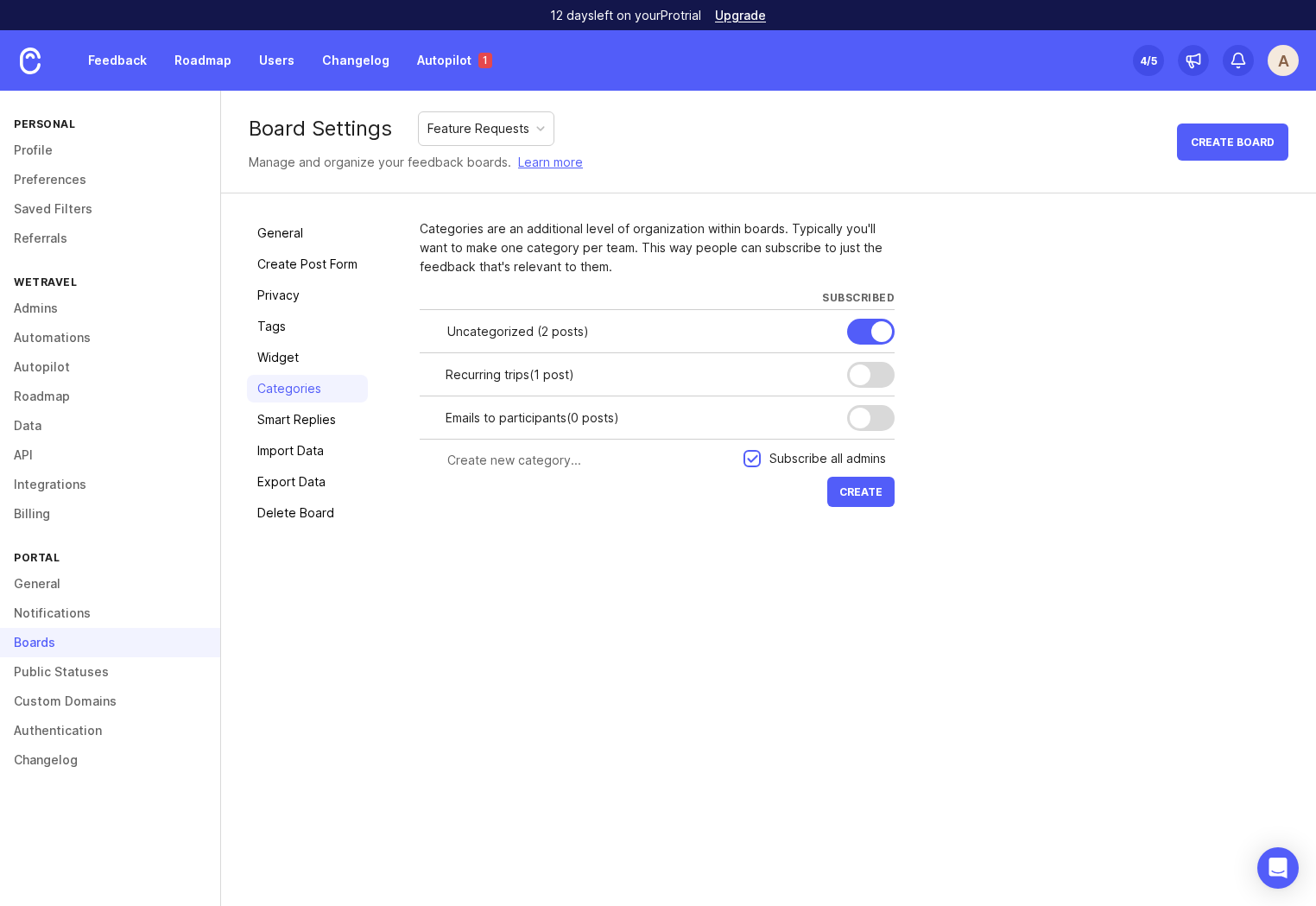
click at [465, 653] on div "Board Settings Feature Requests Manage and organize your feedback boards. Learn…" at bounding box center [768, 498] width 1094 height 816
drag, startPoint x: 54, startPoint y: 311, endPoint x: 206, endPoint y: 319, distance: 152.2
click at [55, 311] on link "Admins" at bounding box center [110, 309] width 220 height 30
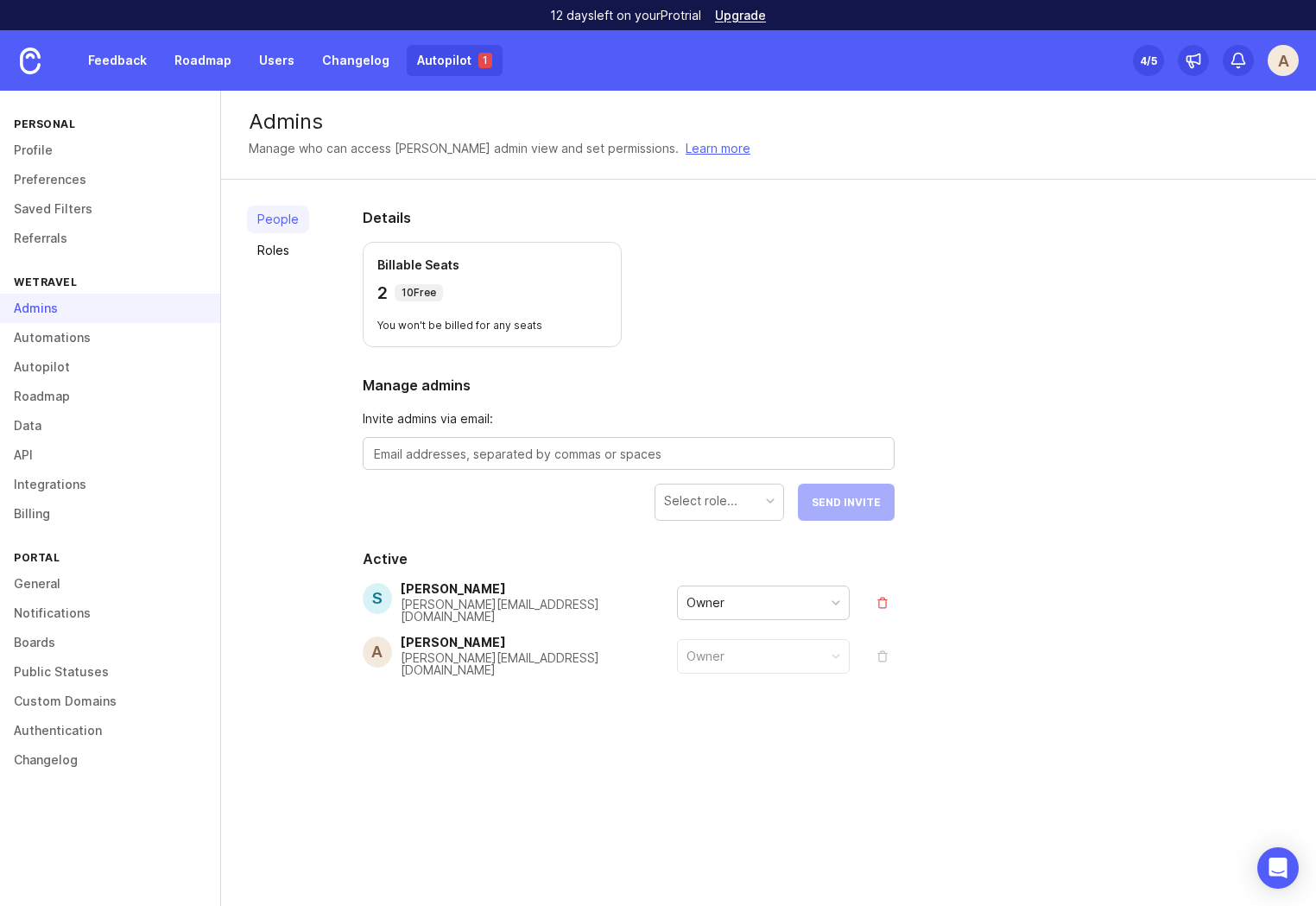
click at [465, 57] on link "Autopilot 1" at bounding box center [455, 61] width 96 height 31
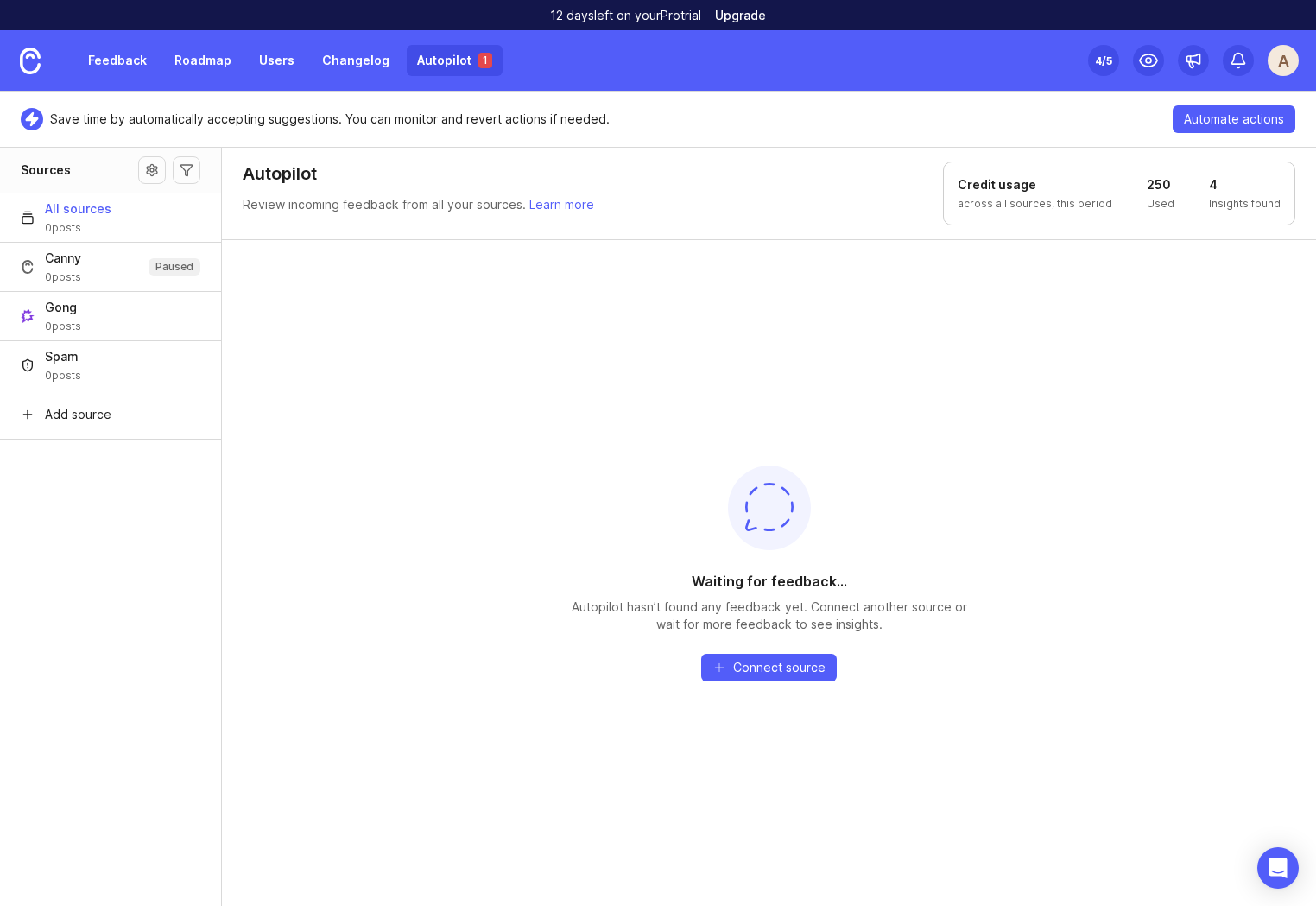
click at [442, 63] on link "Autopilot 1" at bounding box center [455, 61] width 96 height 31
click at [215, 52] on link "Roadmap" at bounding box center [203, 61] width 77 height 31
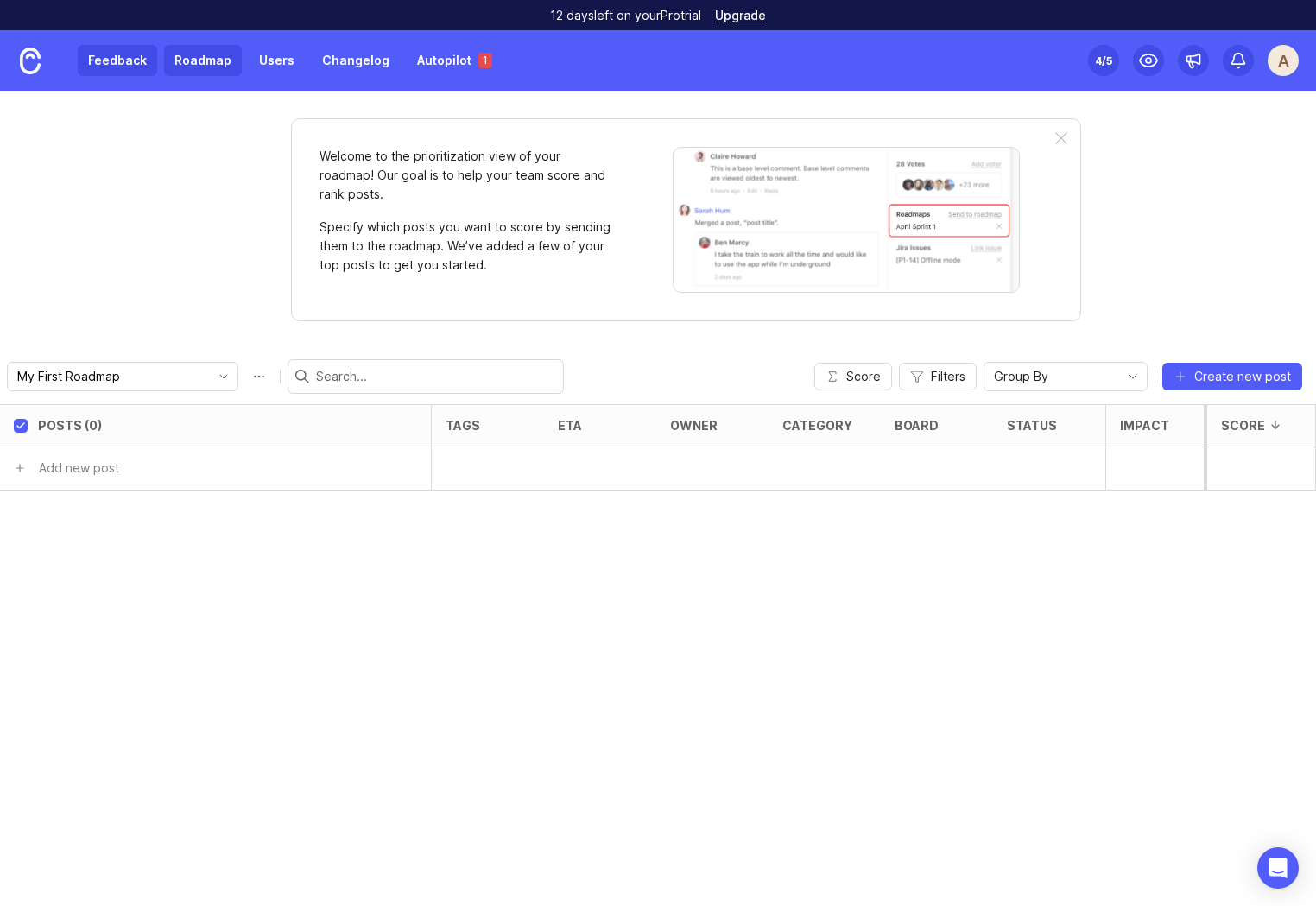
click at [111, 60] on link "Feedback" at bounding box center [116, 61] width 79 height 31
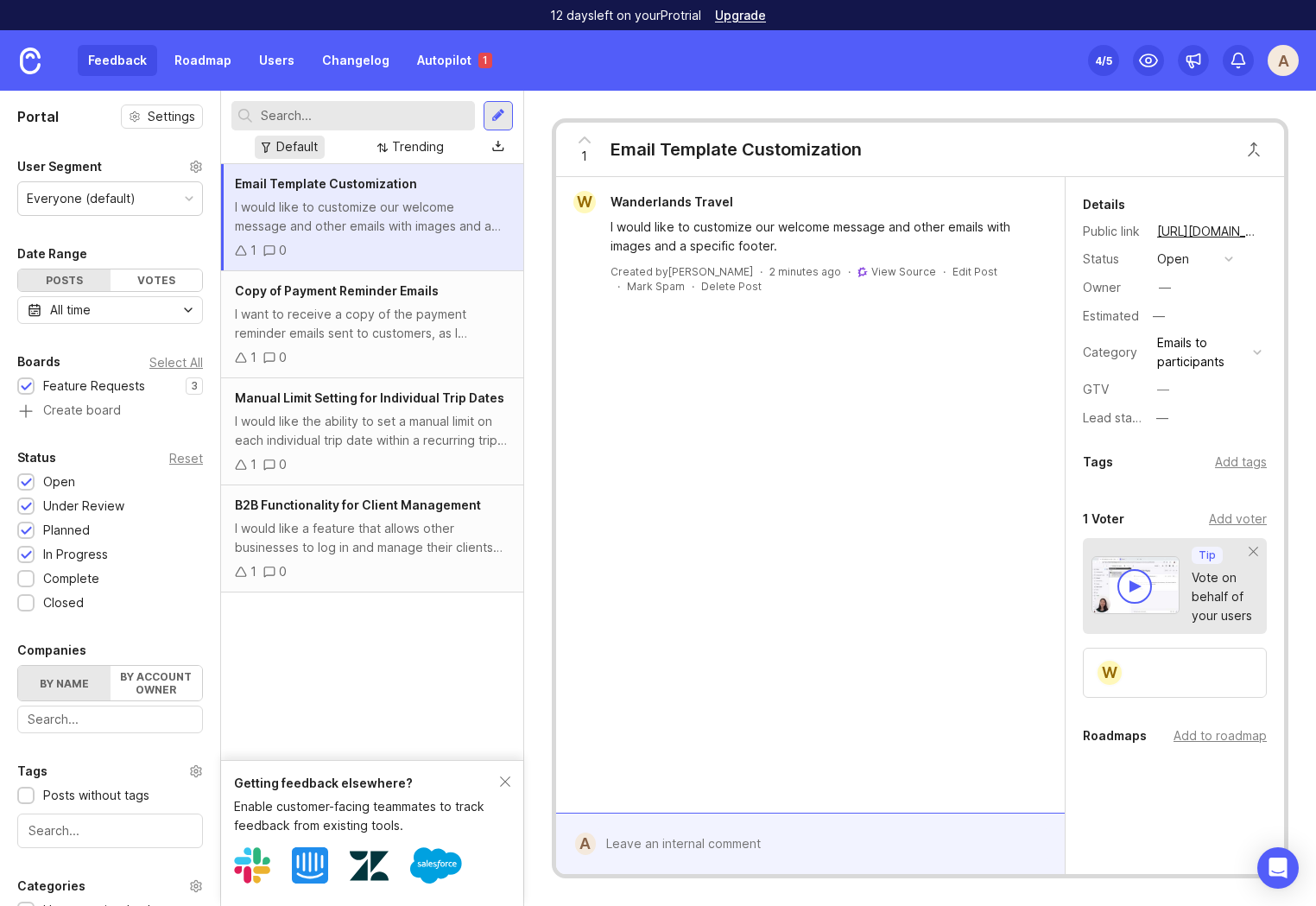
click at [307, 149] on div "Default" at bounding box center [297, 147] width 42 height 19
click at [297, 150] on div "Default" at bounding box center [297, 147] width 42 height 19
click at [422, 146] on div "Trending" at bounding box center [418, 147] width 52 height 19
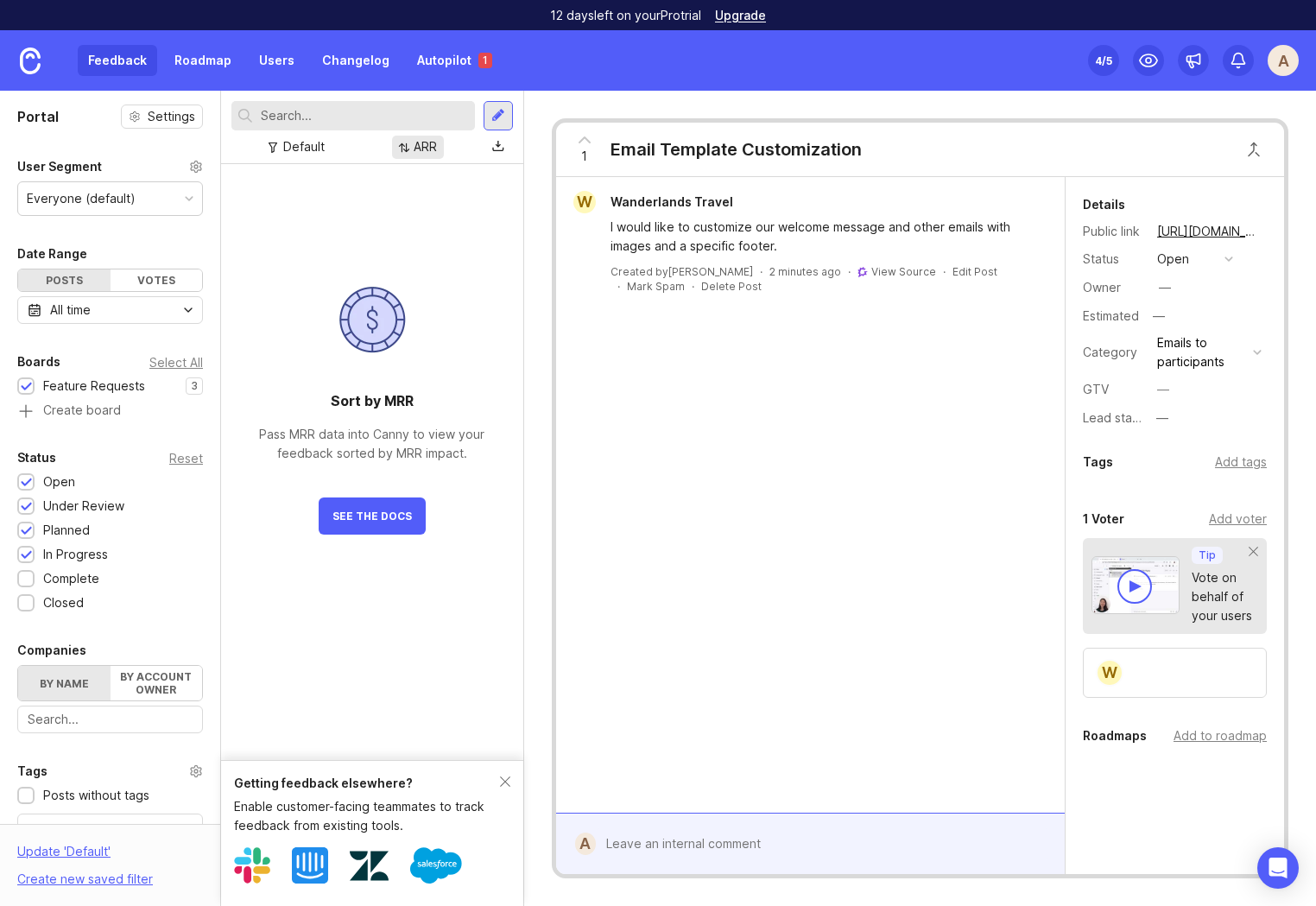
drag, startPoint x: 421, startPoint y: 149, endPoint x: 421, endPoint y: 160, distance: 11.0
click at [421, 149] on div "ARR" at bounding box center [425, 147] width 23 height 19
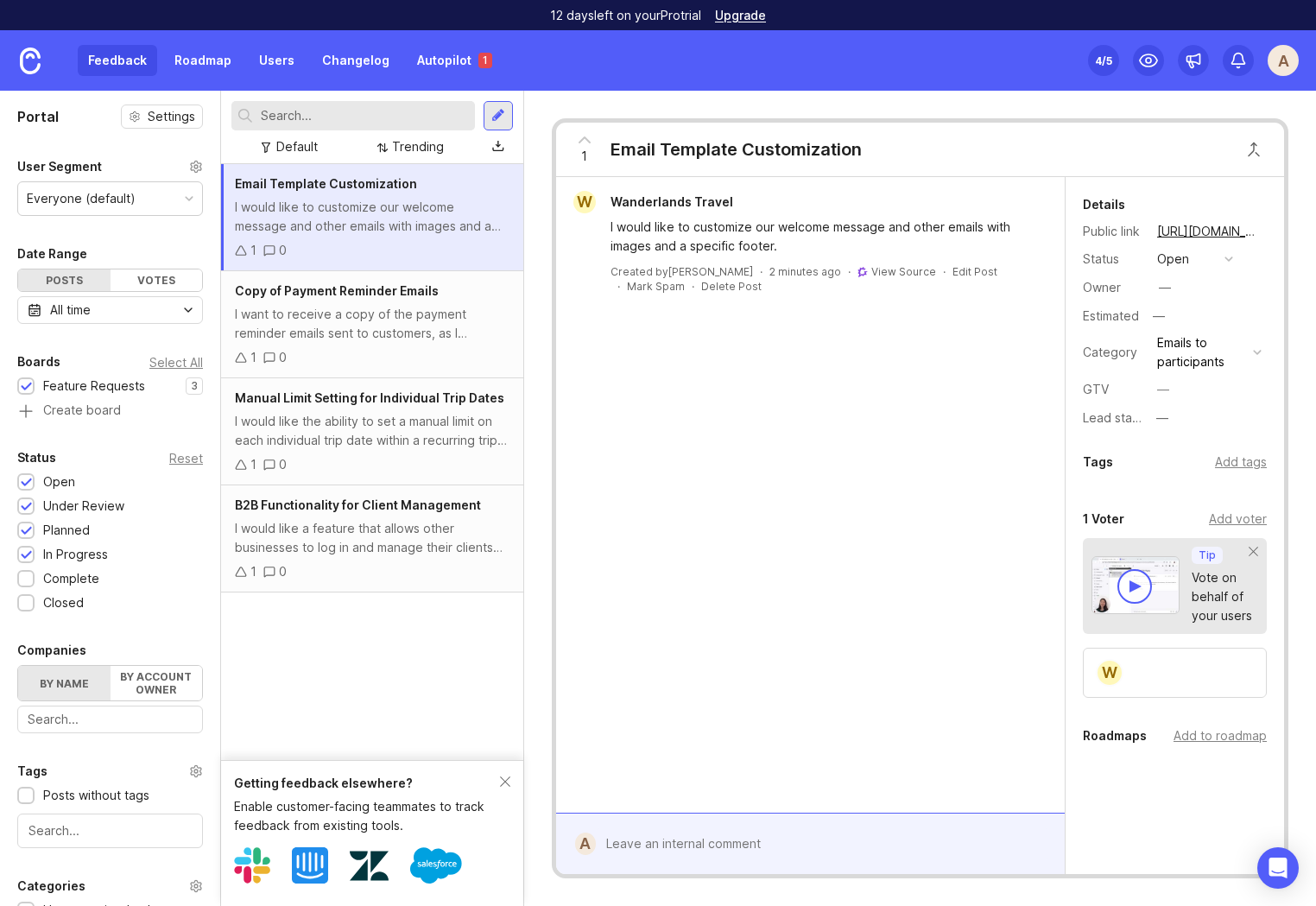
drag, startPoint x: 410, startPoint y: 641, endPoint x: 420, endPoint y: 639, distance: 10.2
click at [411, 641] on div "Email Template Customization I would like to customize our welcome message and …" at bounding box center [372, 462] width 302 height 596
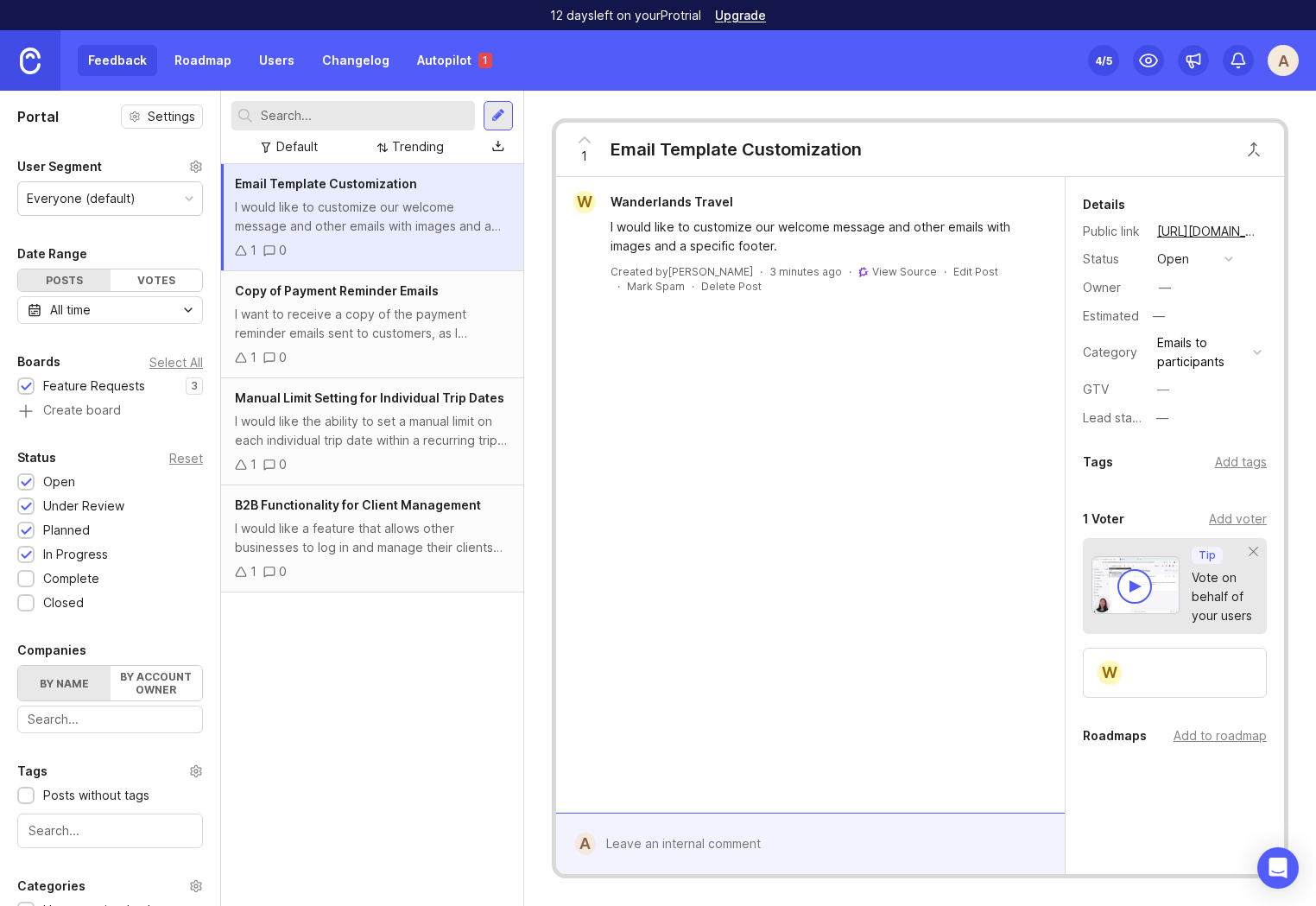
drag, startPoint x: 33, startPoint y: 58, endPoint x: 51, endPoint y: 76, distance: 25.5
click at [34, 58] on img at bounding box center [30, 61] width 21 height 27
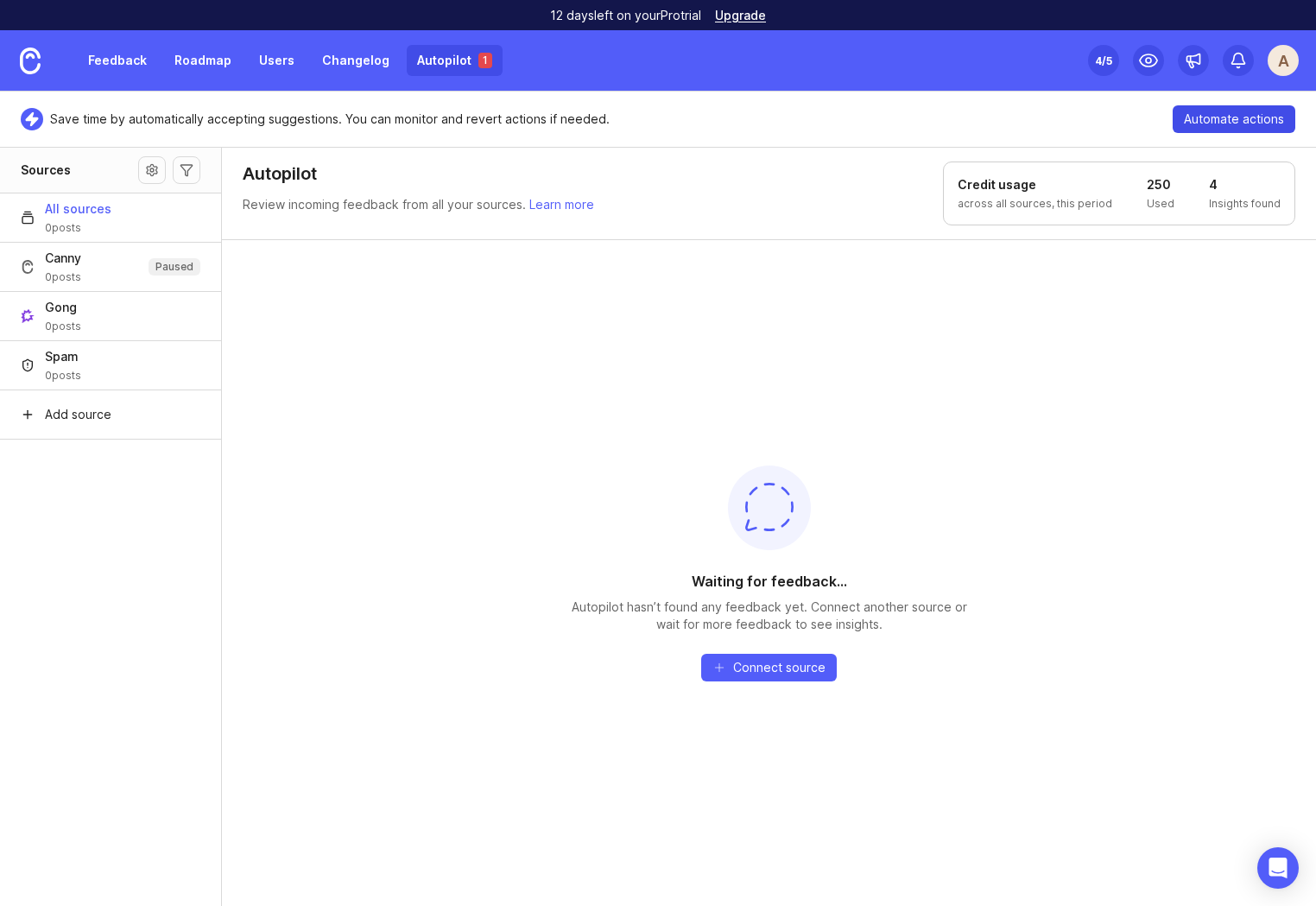
click at [1196, 123] on span "Automate actions" at bounding box center [1233, 119] width 100 height 17
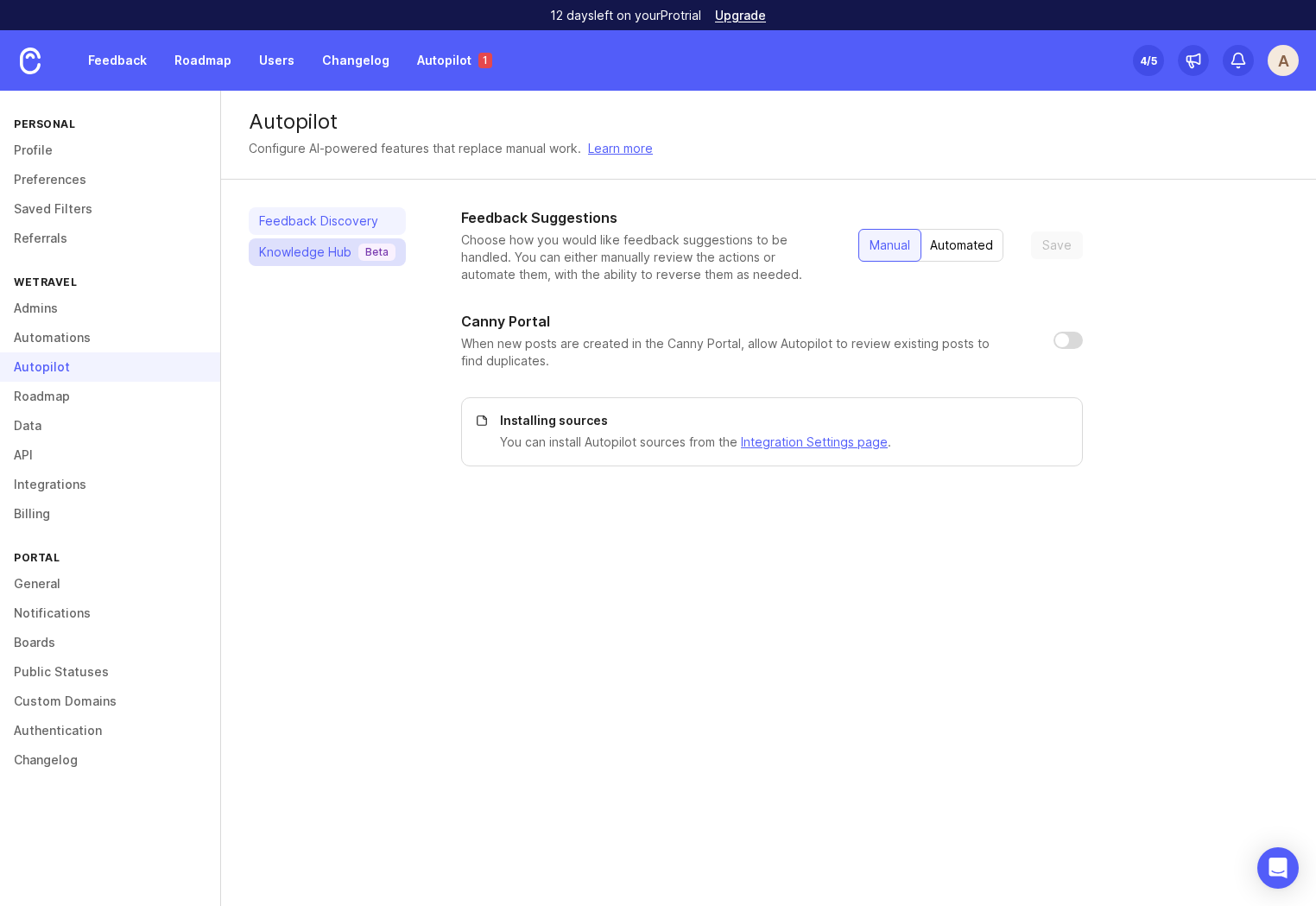
click at [313, 256] on div "Knowledge Hub Beta" at bounding box center [327, 252] width 136 height 17
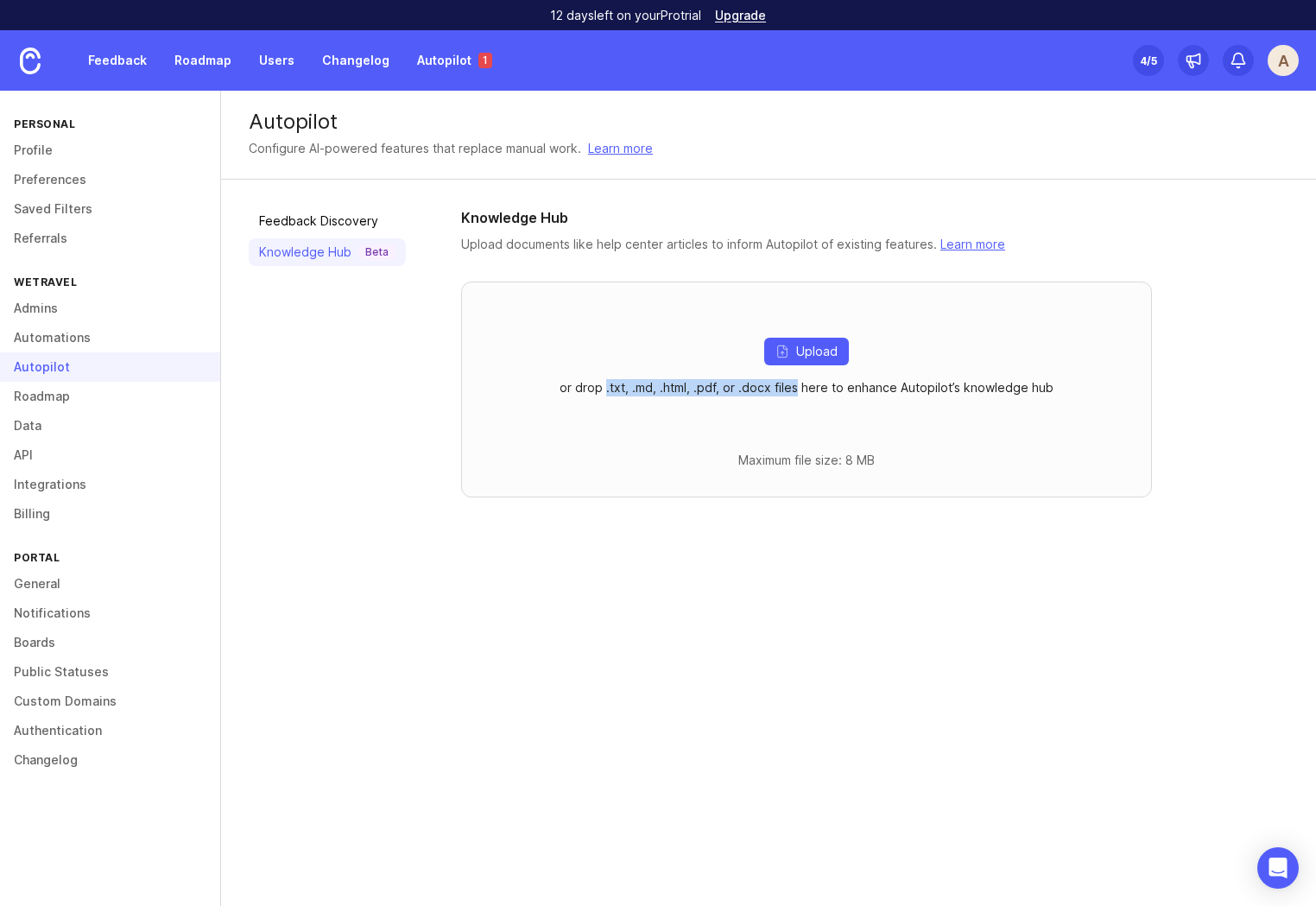
drag, startPoint x: 617, startPoint y: 389, endPoint x: 796, endPoint y: 390, distance: 179.0
click at [796, 390] on p "or drop .txt, .md, .html, .pdf, or .docx files here to enhance Autopilot’s know…" at bounding box center [807, 388] width 494 height 17
copy p ".txt, .md, .html, .pdf, or .docx files"
click at [821, 345] on span "Upload" at bounding box center [817, 351] width 42 height 17
click at [695, 610] on div "Autopilot Configure AI-powered features that replace manual work. Learn more Fe…" at bounding box center [768, 498] width 1094 height 816
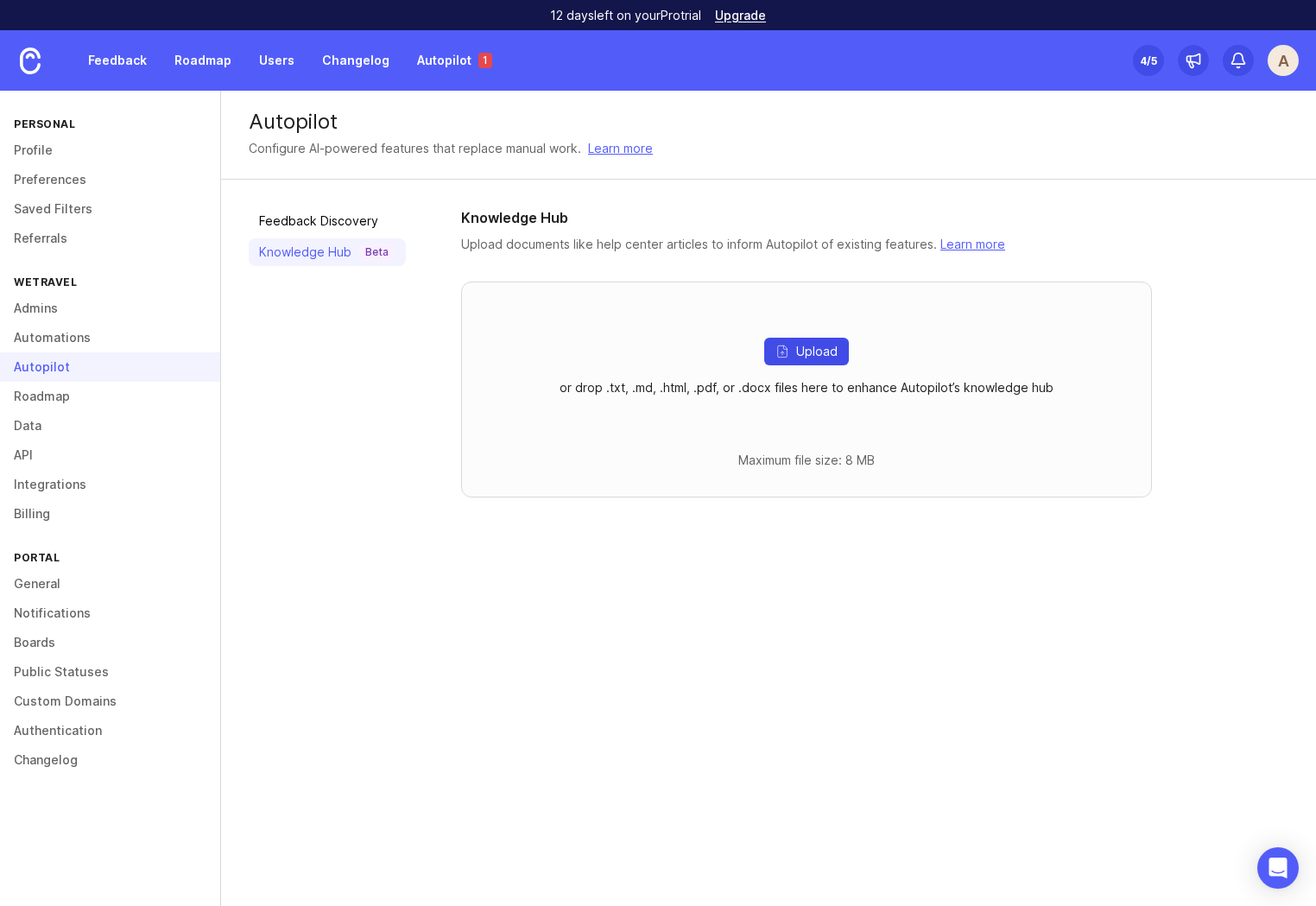
click at [812, 354] on span "Upload" at bounding box center [817, 351] width 42 height 17
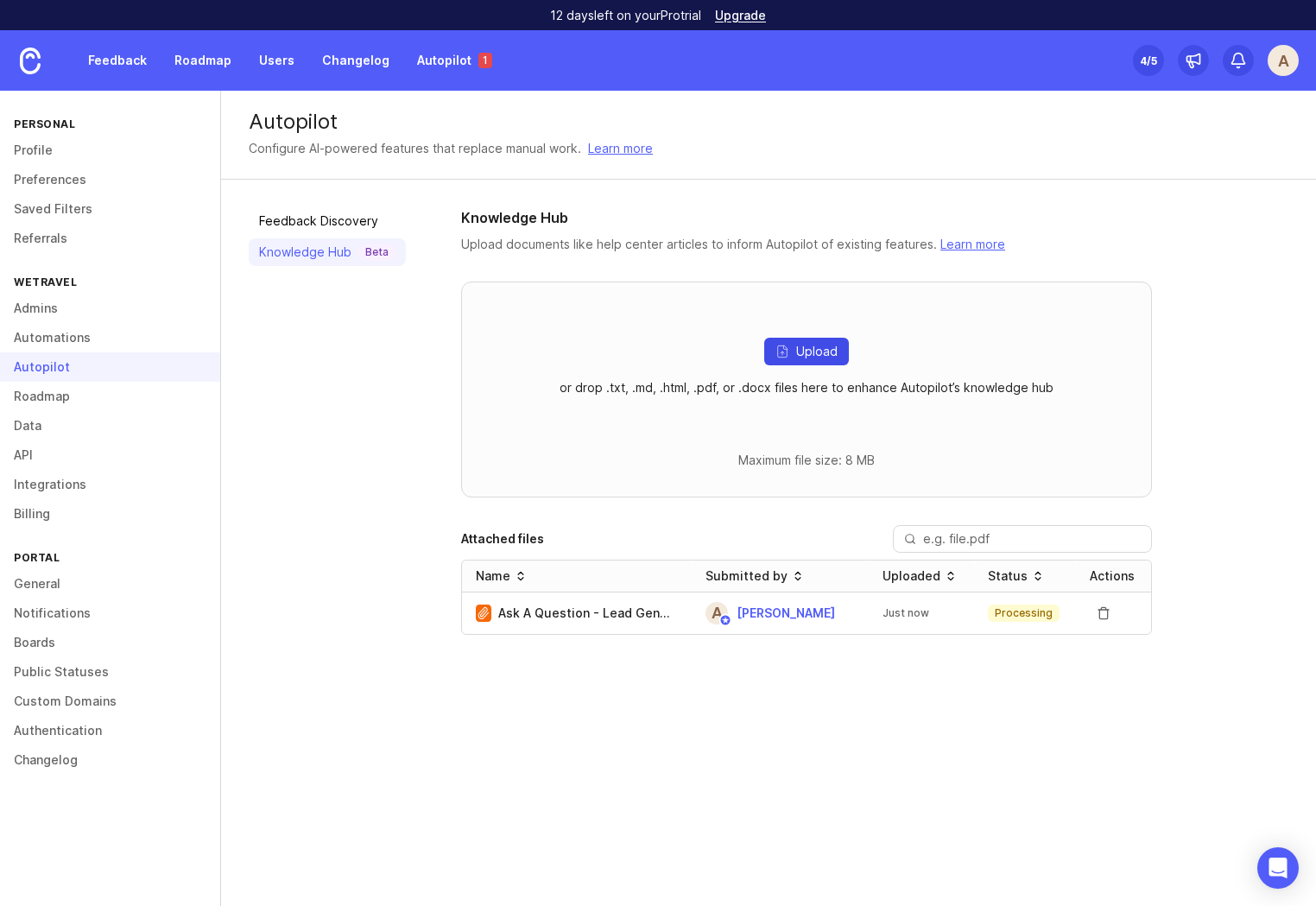
click at [811, 355] on span "Upload" at bounding box center [817, 351] width 42 height 17
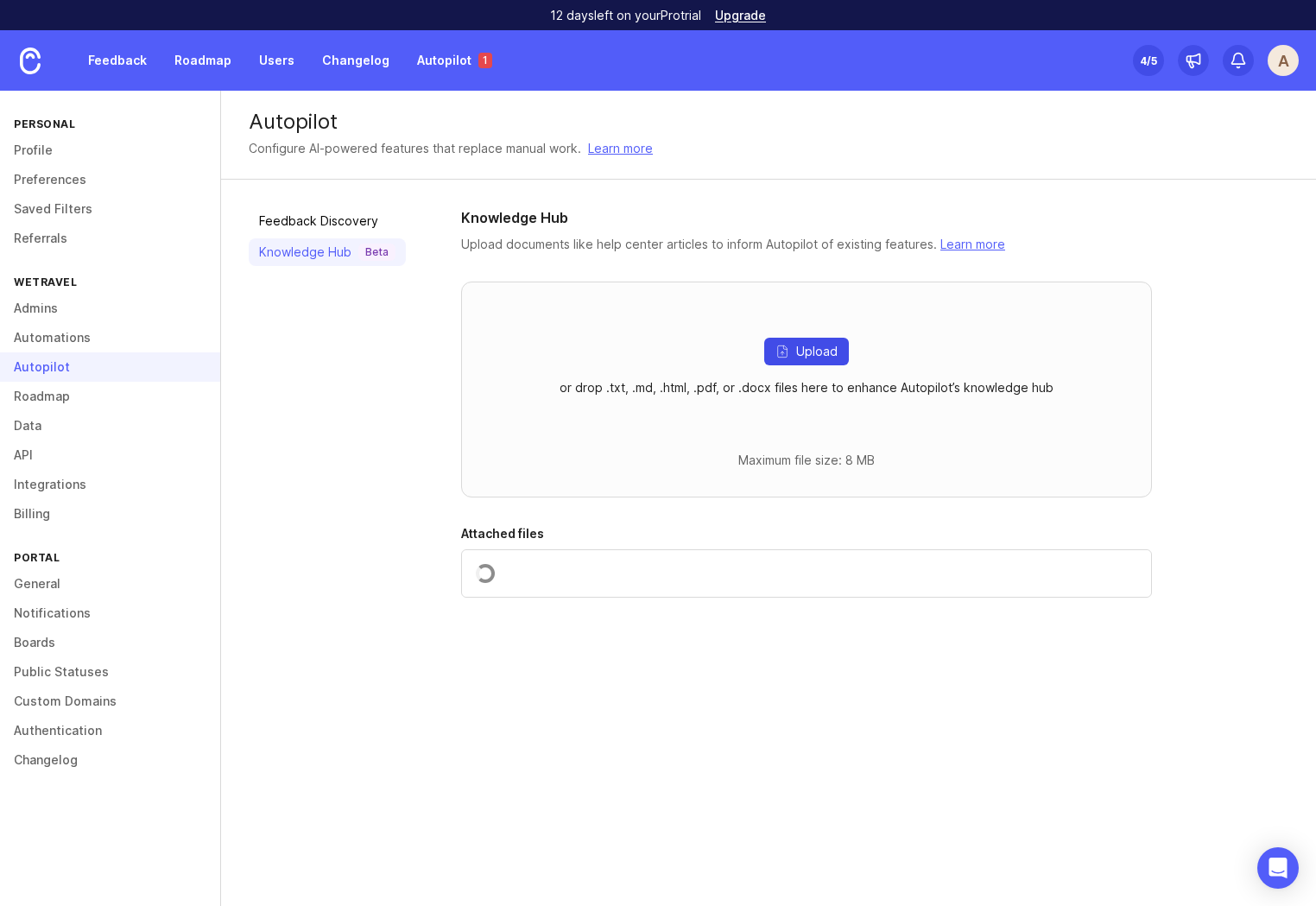
click at [814, 346] on span "Upload" at bounding box center [817, 351] width 42 height 17
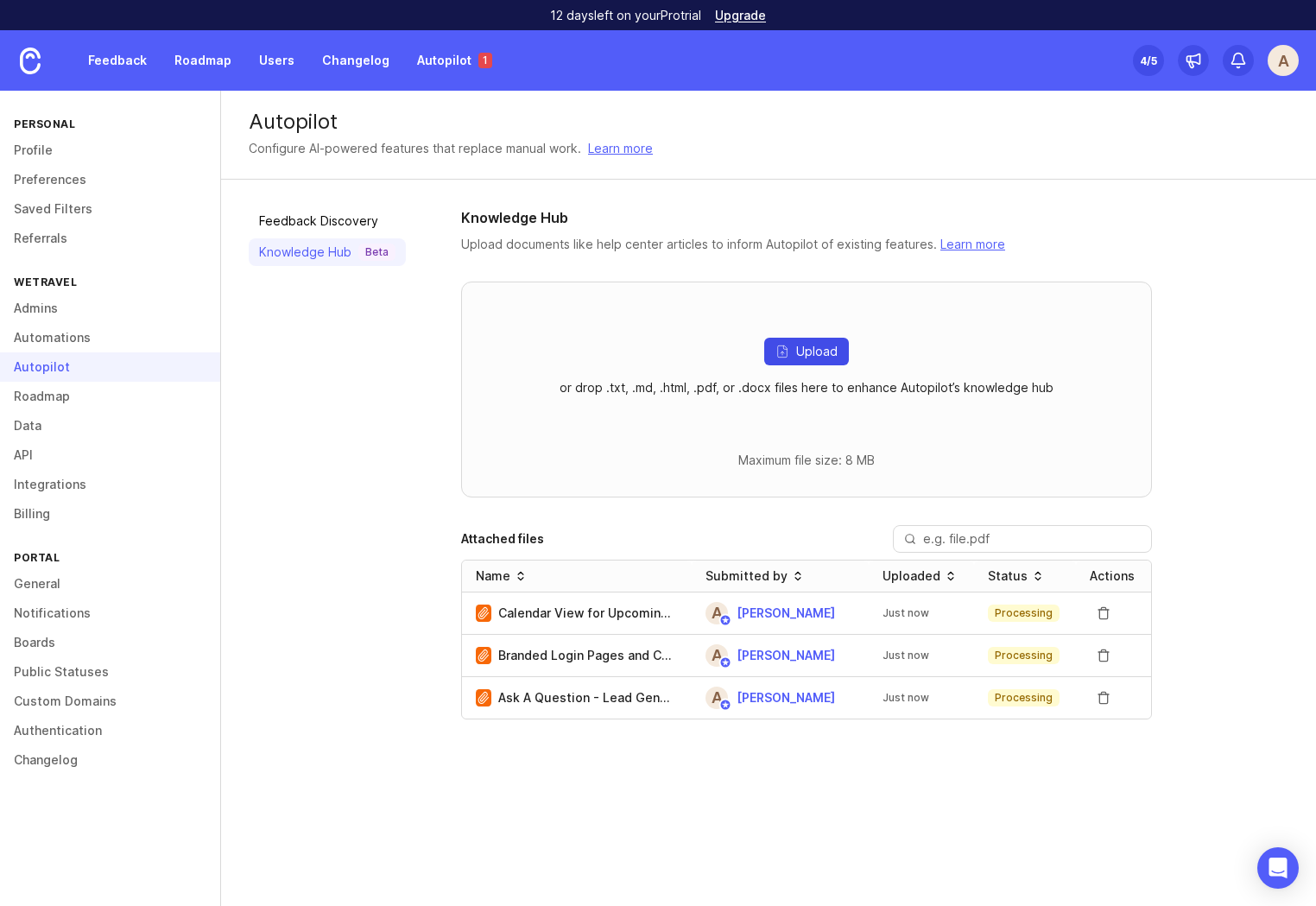
click at [813, 355] on span "Upload" at bounding box center [817, 351] width 42 height 17
click at [793, 355] on button "Upload" at bounding box center [806, 351] width 84 height 28
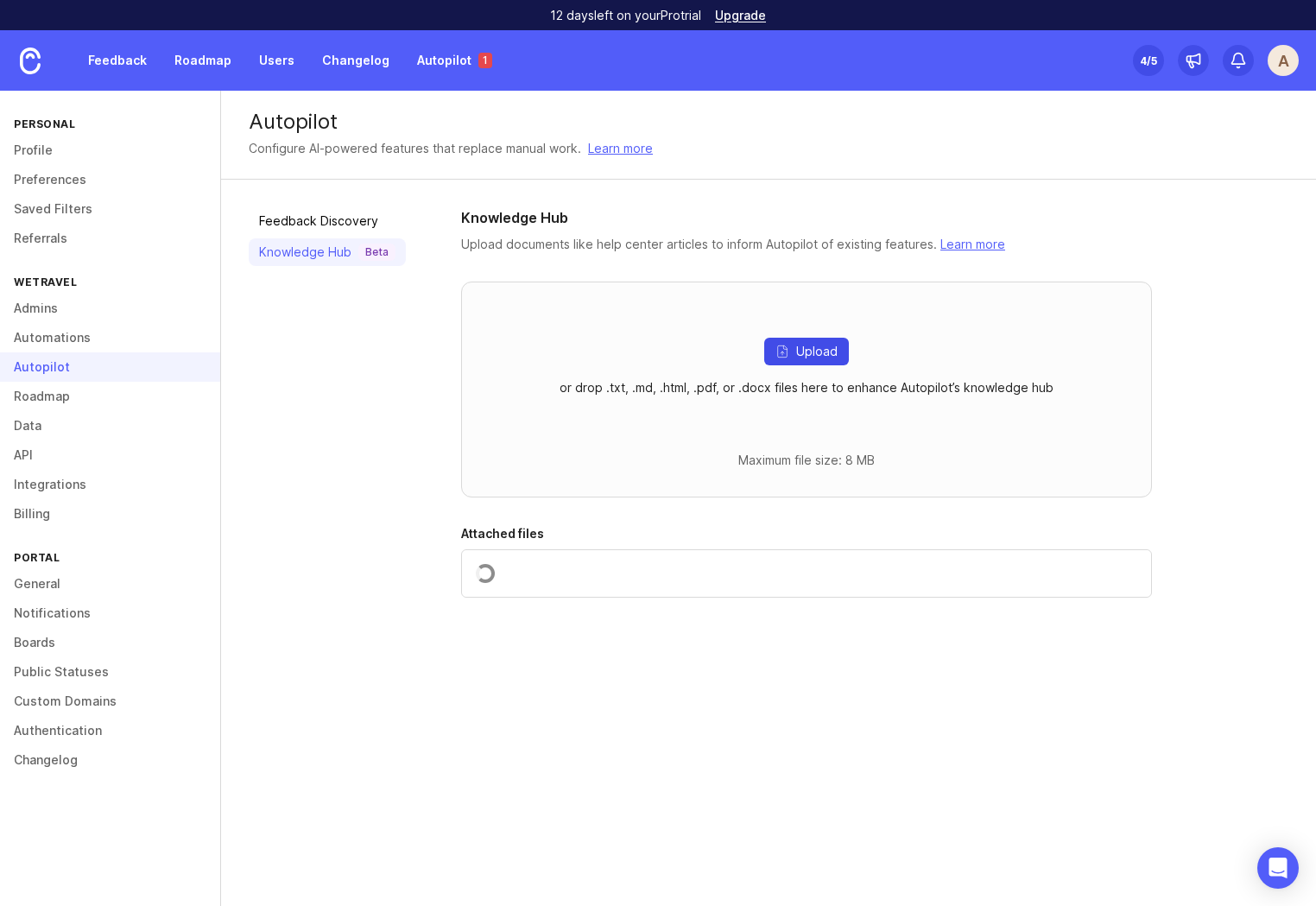
click at [820, 358] on span "Upload" at bounding box center [817, 351] width 42 height 17
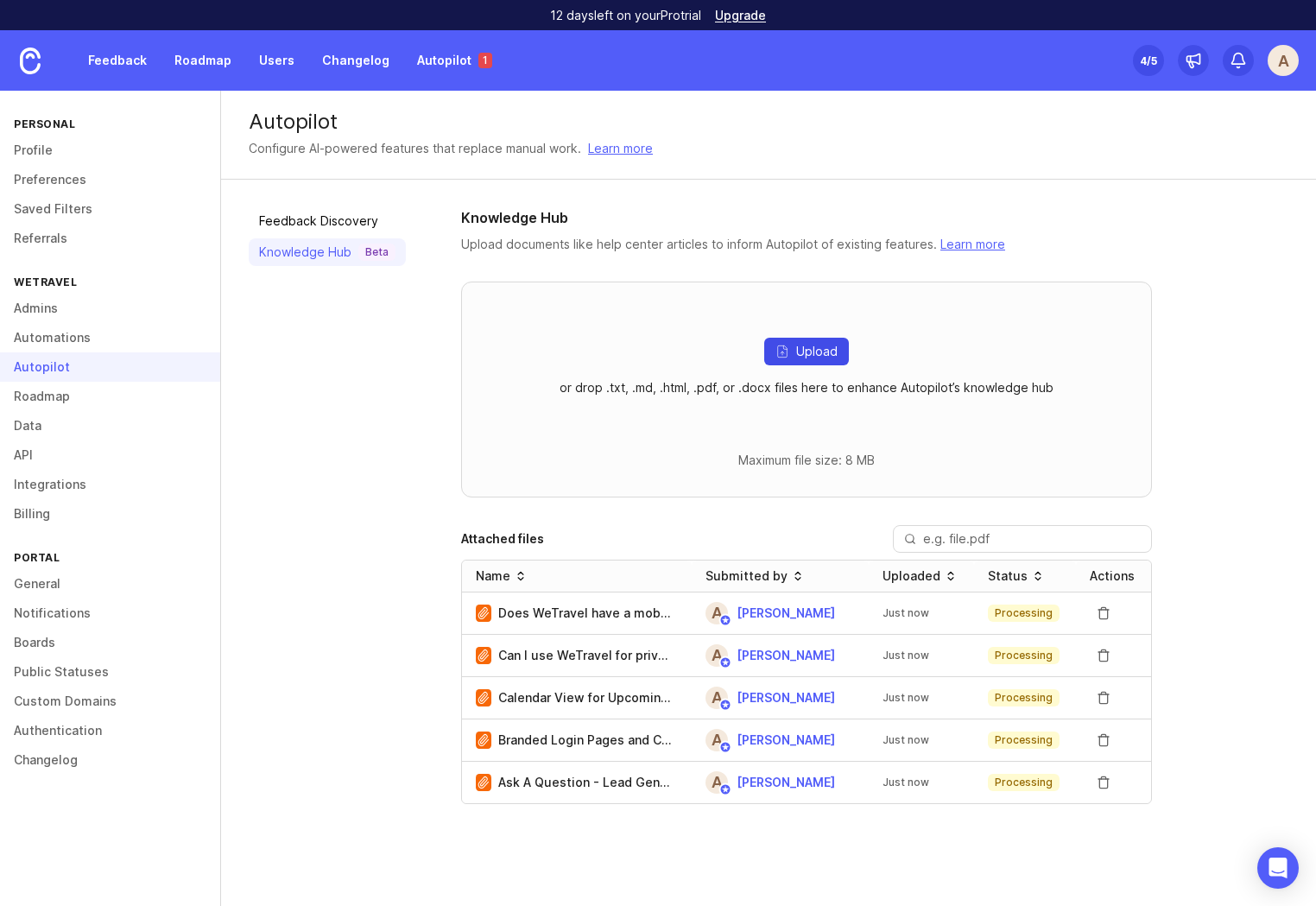
click at [803, 347] on span "Upload" at bounding box center [817, 351] width 42 height 17
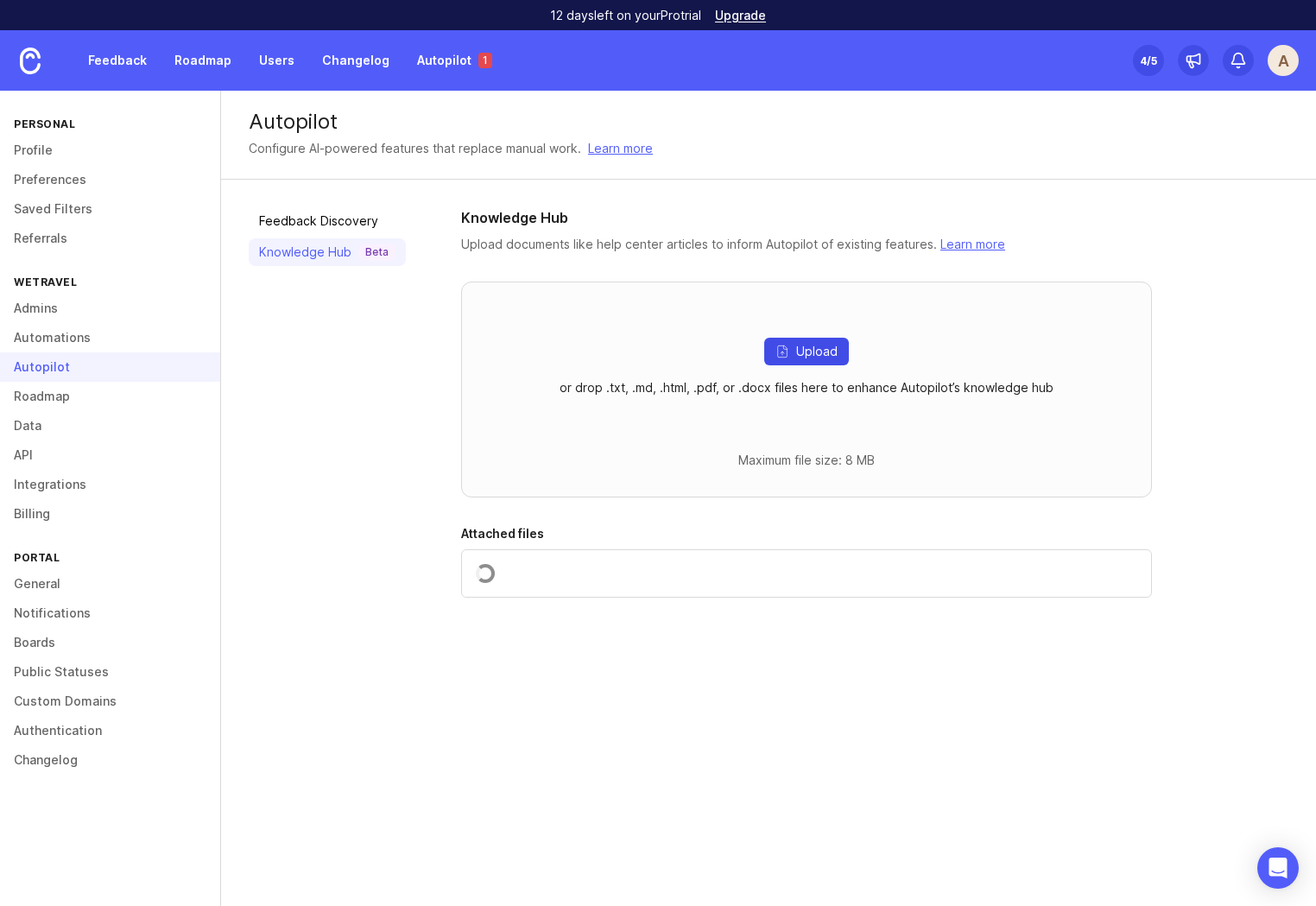
click at [803, 353] on span "Upload" at bounding box center [817, 351] width 42 height 17
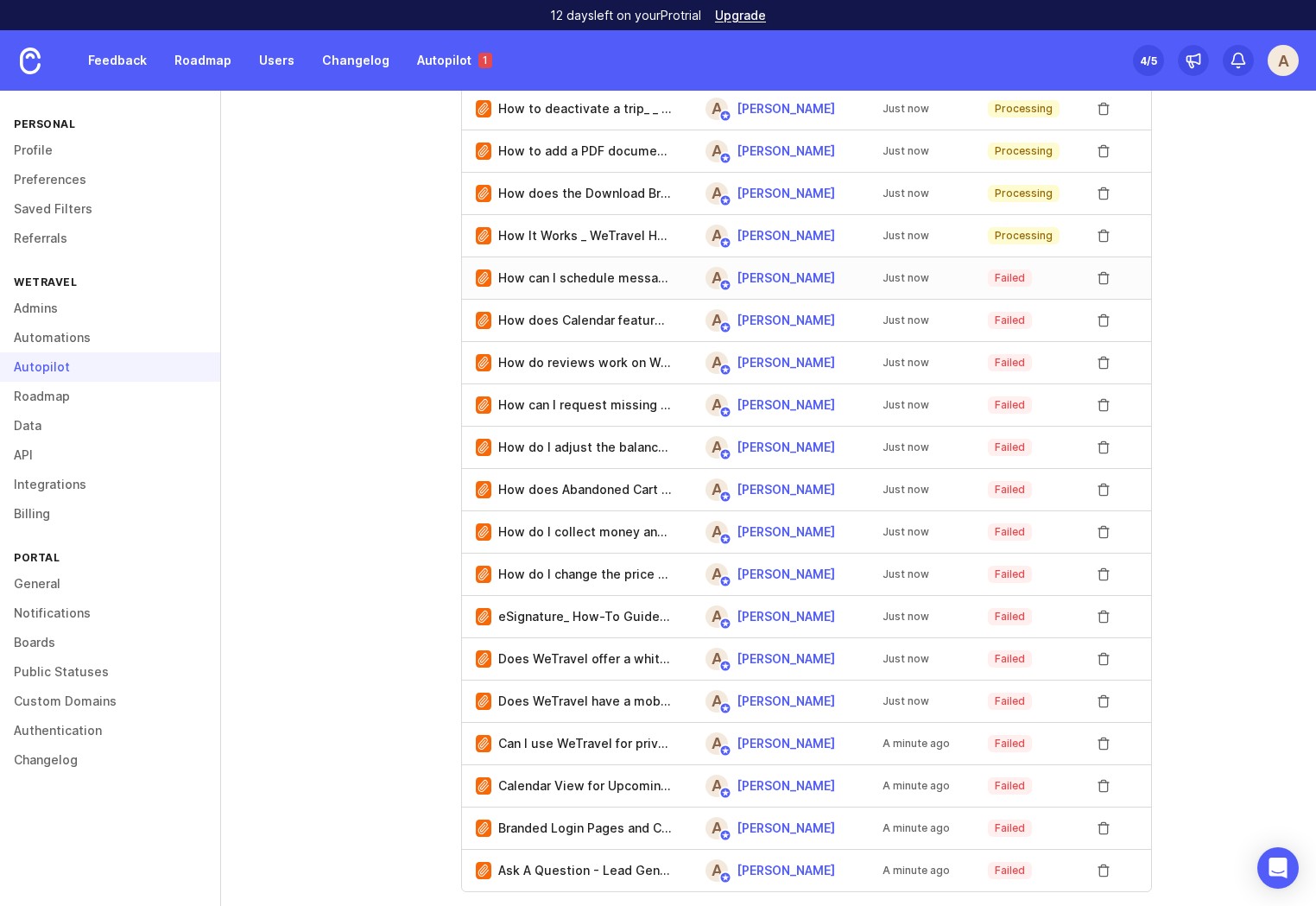
scroll to position [2151, 0]
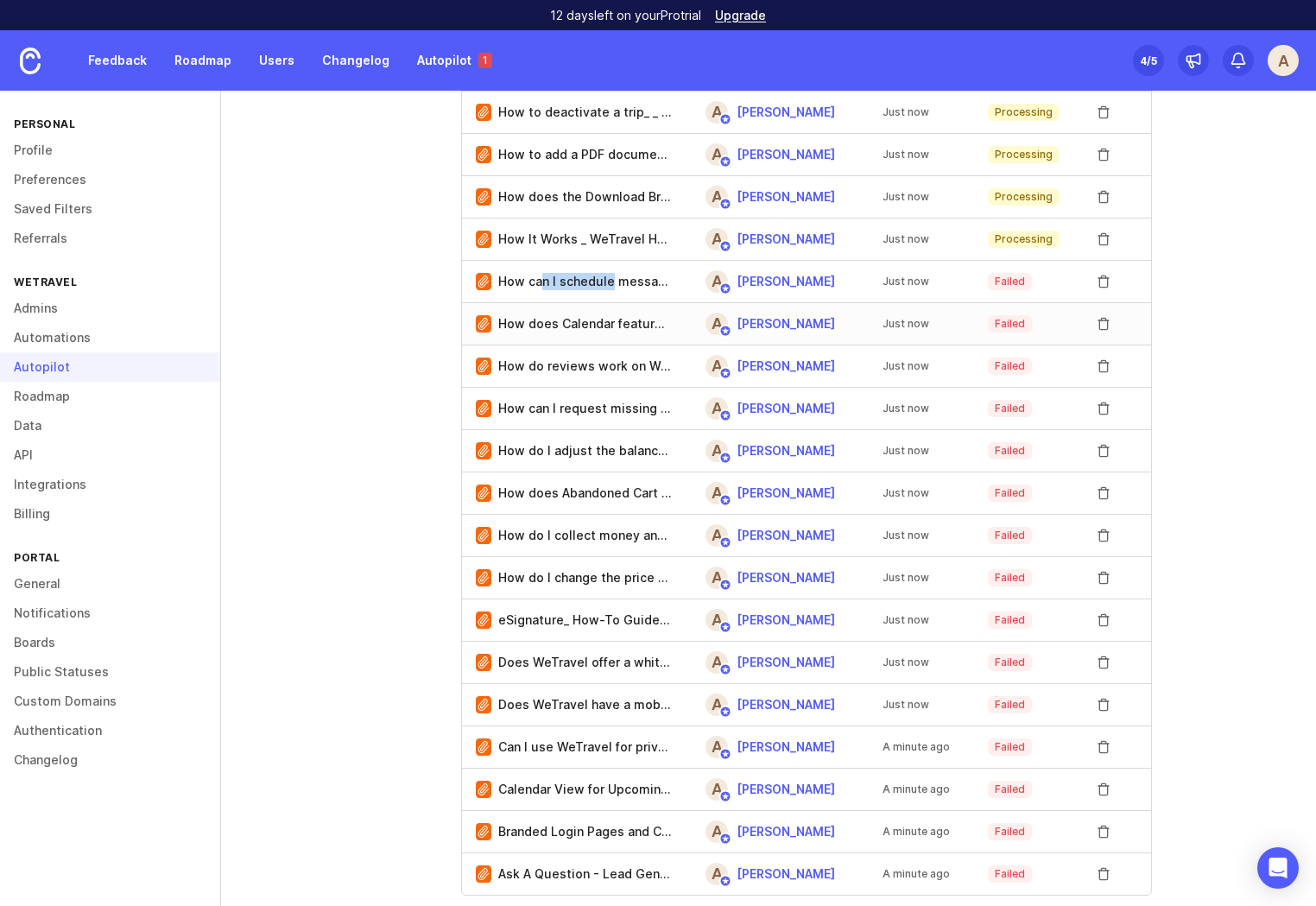
drag, startPoint x: 536, startPoint y: 282, endPoint x: 608, endPoint y: 310, distance: 77.3
click at [606, 283] on p "How can I schedule messages to my participants on WeTravel_ _ WeTravel Help Cen…" at bounding box center [584, 282] width 173 height 17
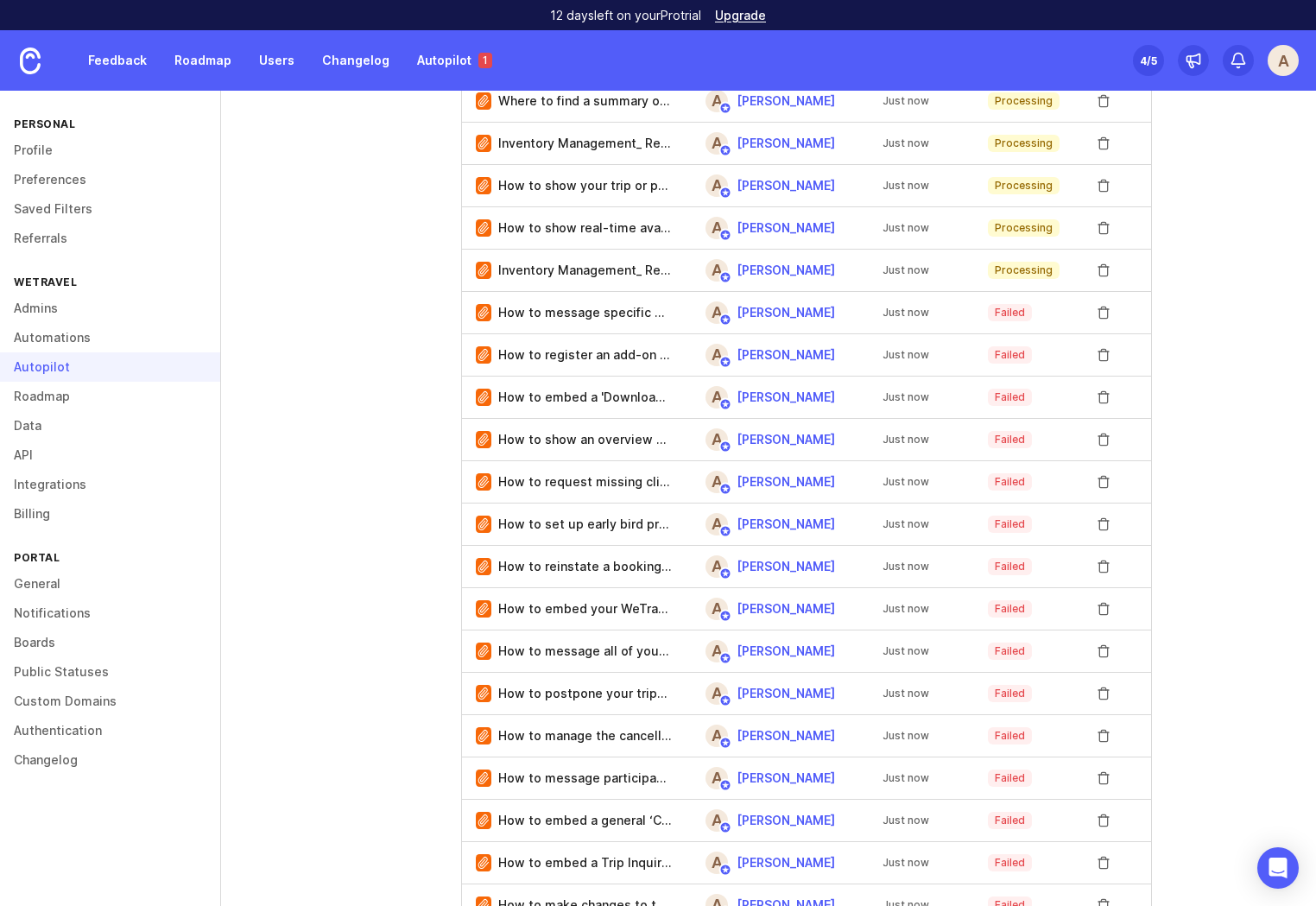
scroll to position [1005, 0]
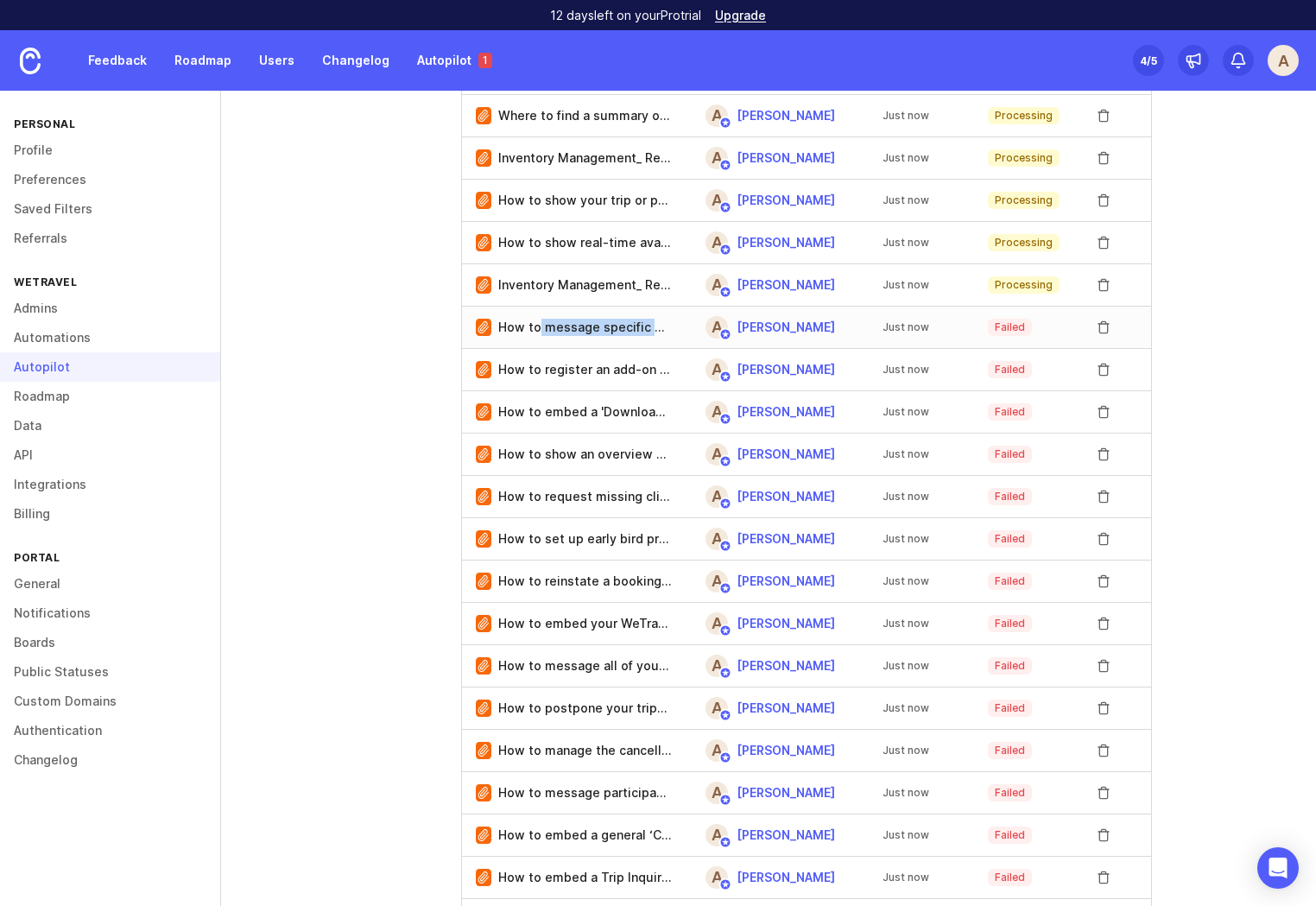
drag, startPoint x: 536, startPoint y: 324, endPoint x: 676, endPoint y: 339, distance: 140.8
click at [668, 331] on p "How to message specific participants at once_ _ WeTravel Help Center.html" at bounding box center [584, 328] width 173 height 17
drag, startPoint x: 527, startPoint y: 411, endPoint x: 593, endPoint y: 448, distance: 75.7
click at [529, 411] on p "How to embed a 'Download Brochure' button into your website_ _ WeTravel Help Ce…" at bounding box center [584, 412] width 173 height 17
drag, startPoint x: 508, startPoint y: 450, endPoint x: 532, endPoint y: 456, distance: 24.7
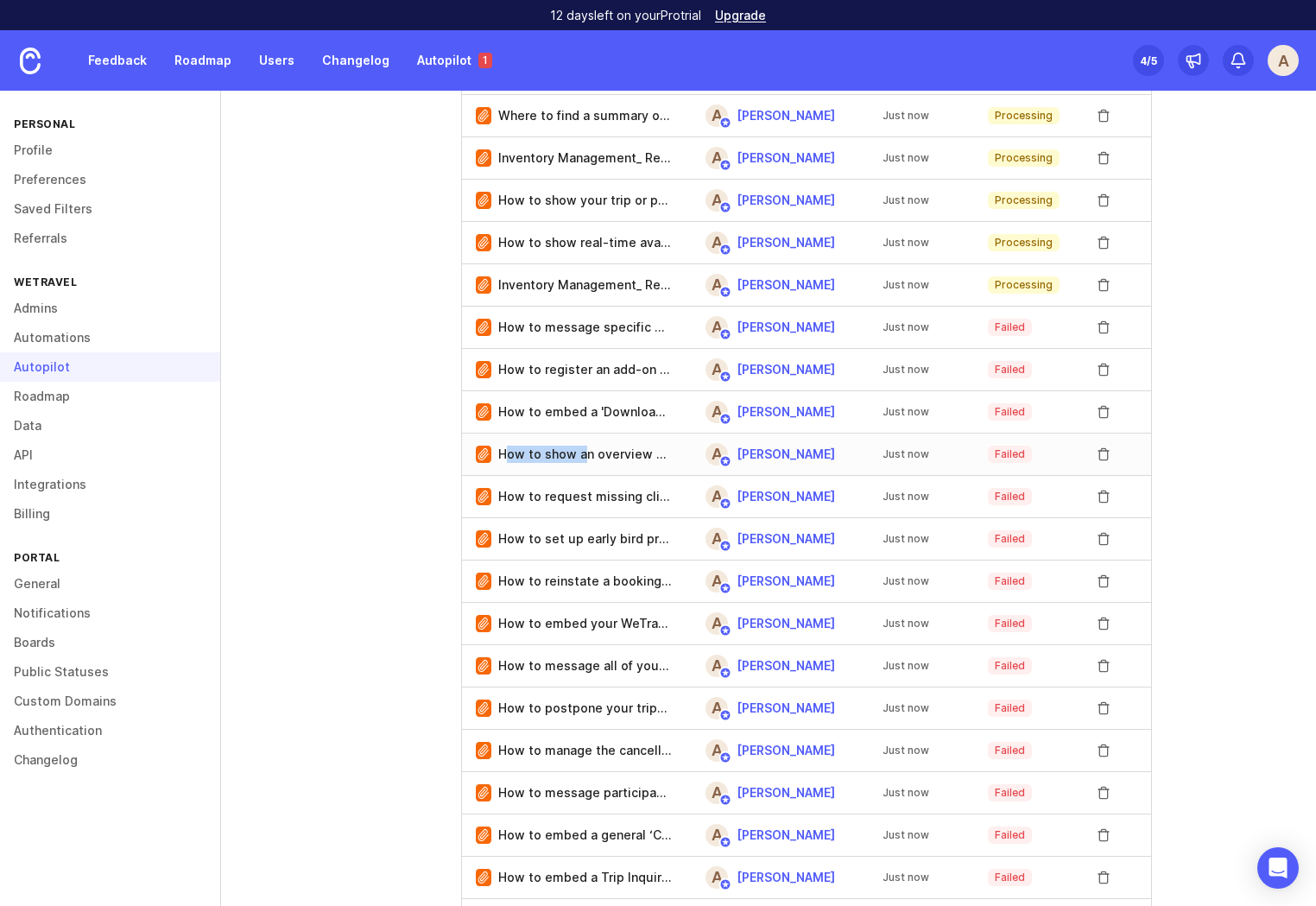
click at [506, 450] on p "How to show an overview of your WeTravel trips on your website_ _ WeTravel Help…" at bounding box center [584, 455] width 173 height 17
drag, startPoint x: 548, startPoint y: 498, endPoint x: 535, endPoint y: 503, distance: 13.9
click at [535, 499] on p "How to request missing client information_ _ WeTravel Help Center.html" at bounding box center [584, 496] width 173 height 17
click at [548, 536] on p "How to set up early bird pricing on WeTravel_ _ WeTravel Help Center.html" at bounding box center [584, 539] width 173 height 17
drag, startPoint x: 601, startPoint y: 580, endPoint x: 574, endPoint y: 580, distance: 27.0
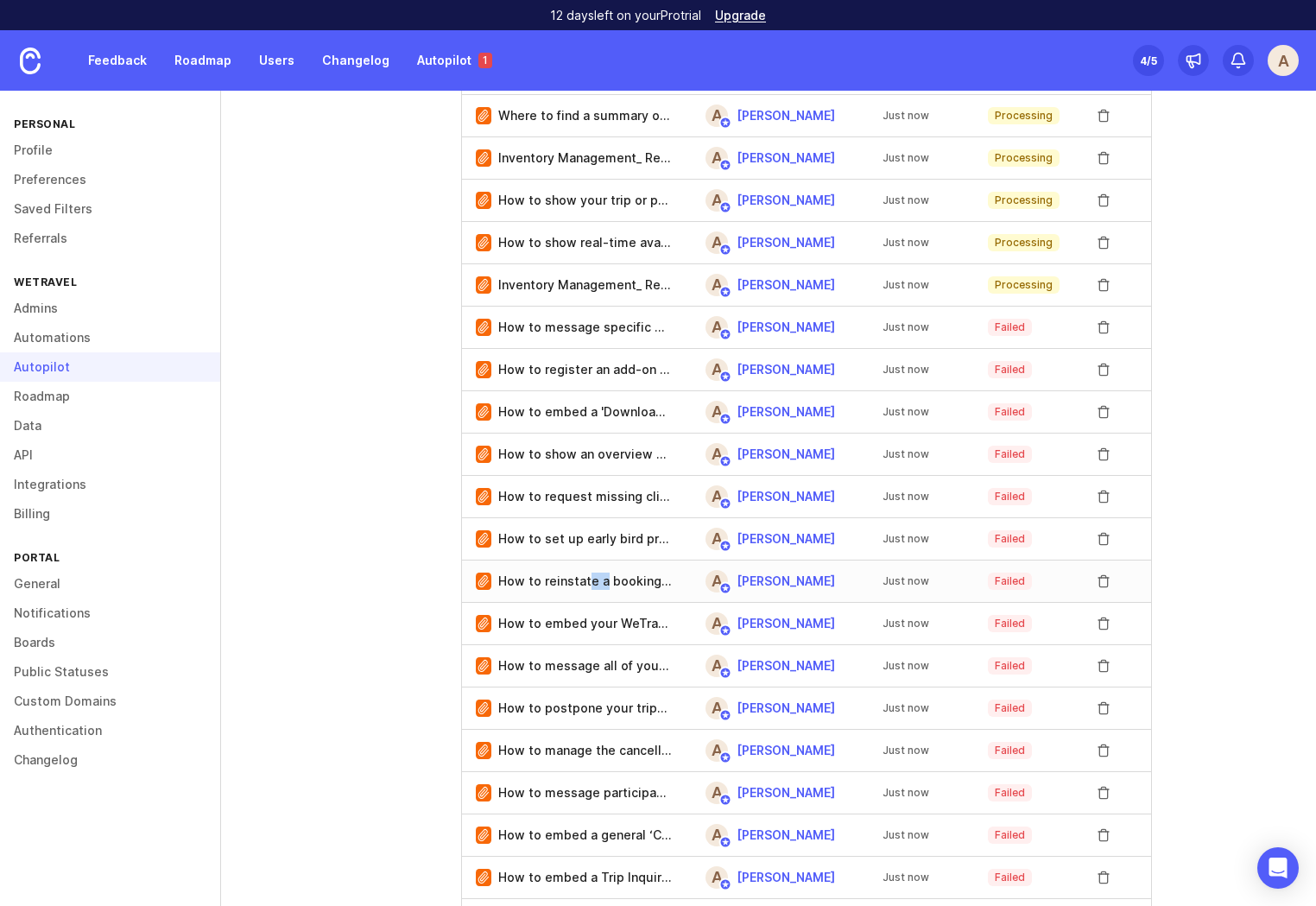
click at [574, 580] on p "How to reinstate a booking_ _ WeTravel Help Center.html" at bounding box center [584, 582] width 173 height 17
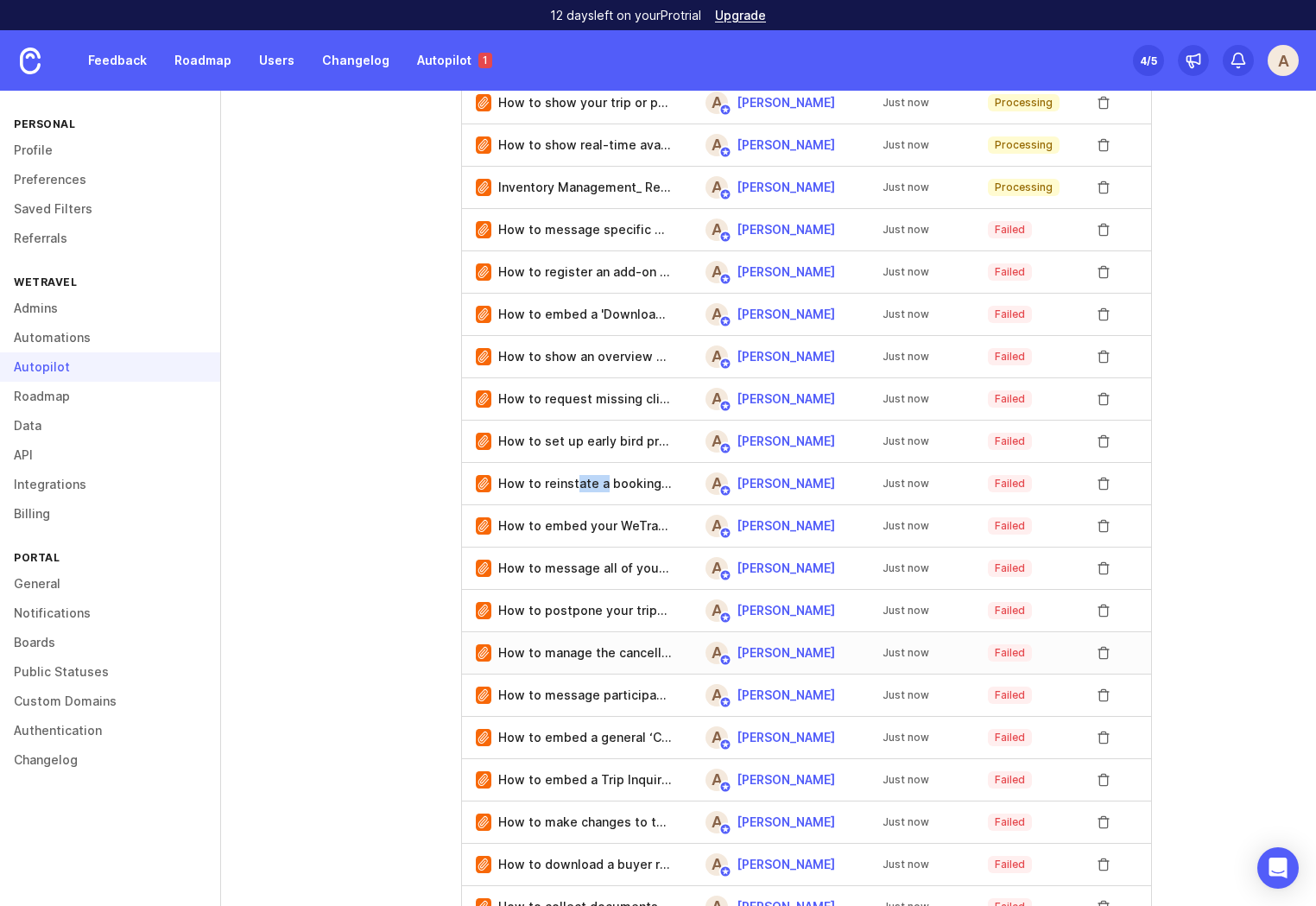
scroll to position [1106, 0]
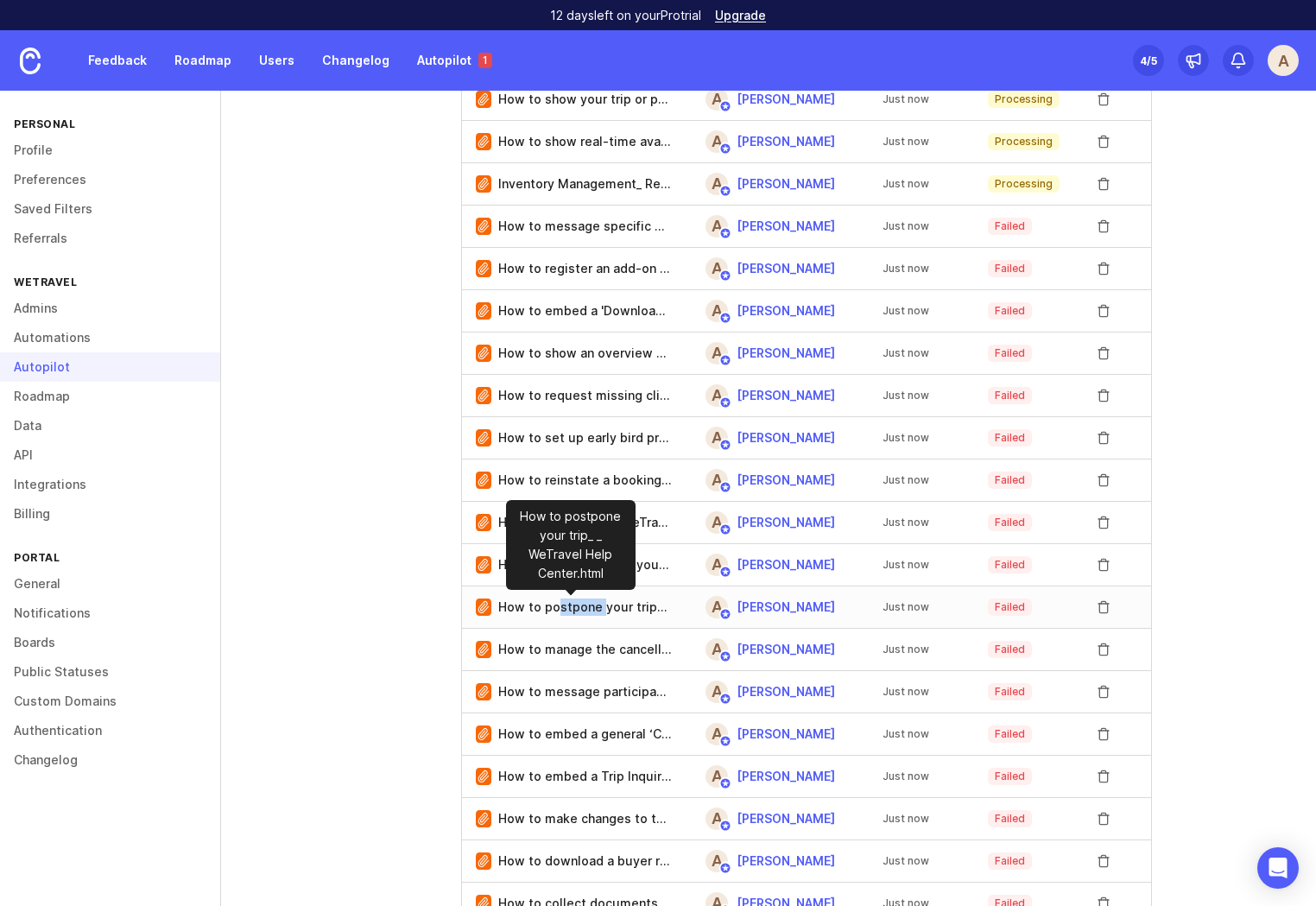
drag, startPoint x: 600, startPoint y: 610, endPoint x: 578, endPoint y: 613, distance: 22.2
click at [557, 609] on p "How to postpone your trip_ _ WeTravel Help Center.html" at bounding box center [584, 607] width 173 height 17
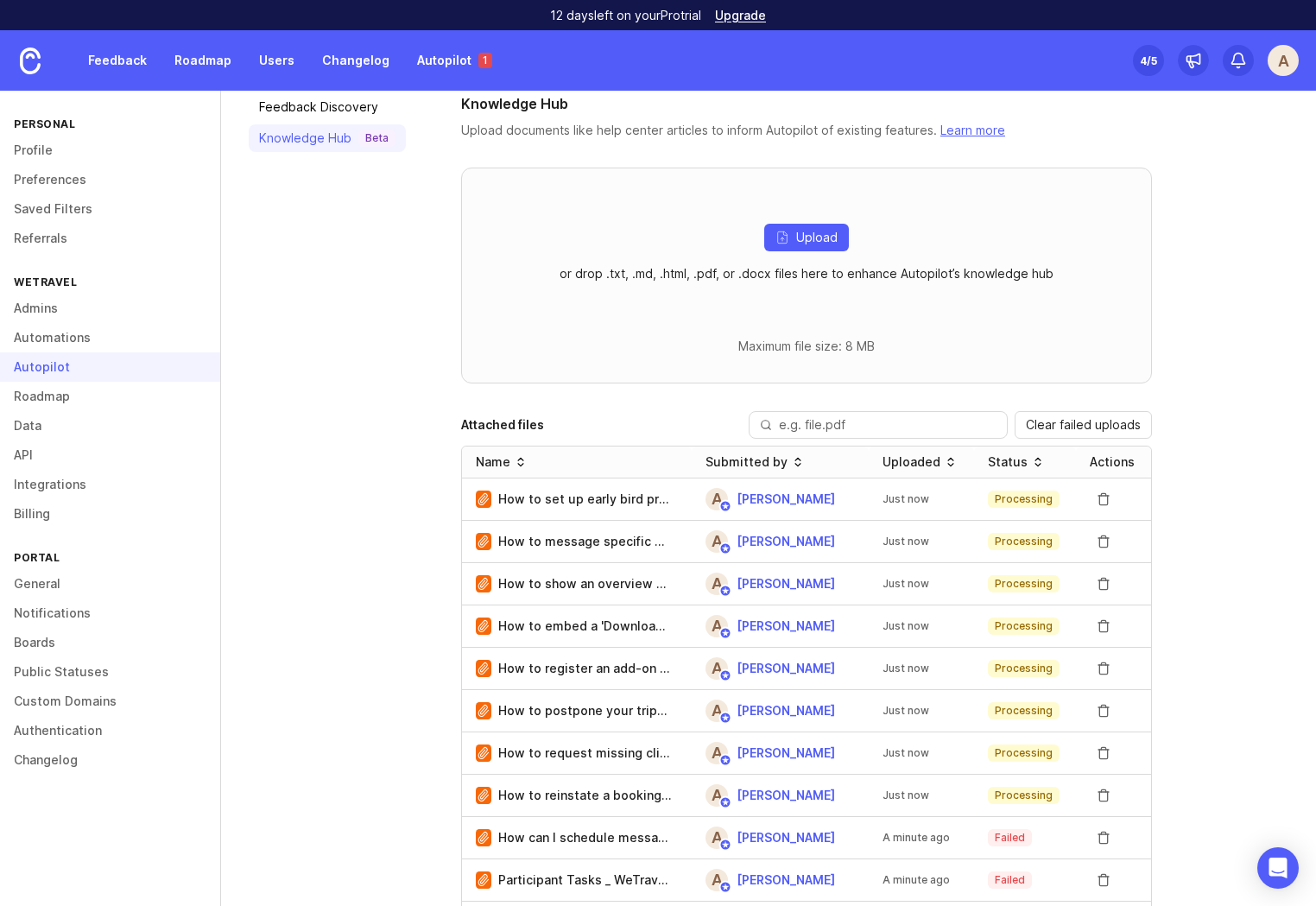
scroll to position [0, 0]
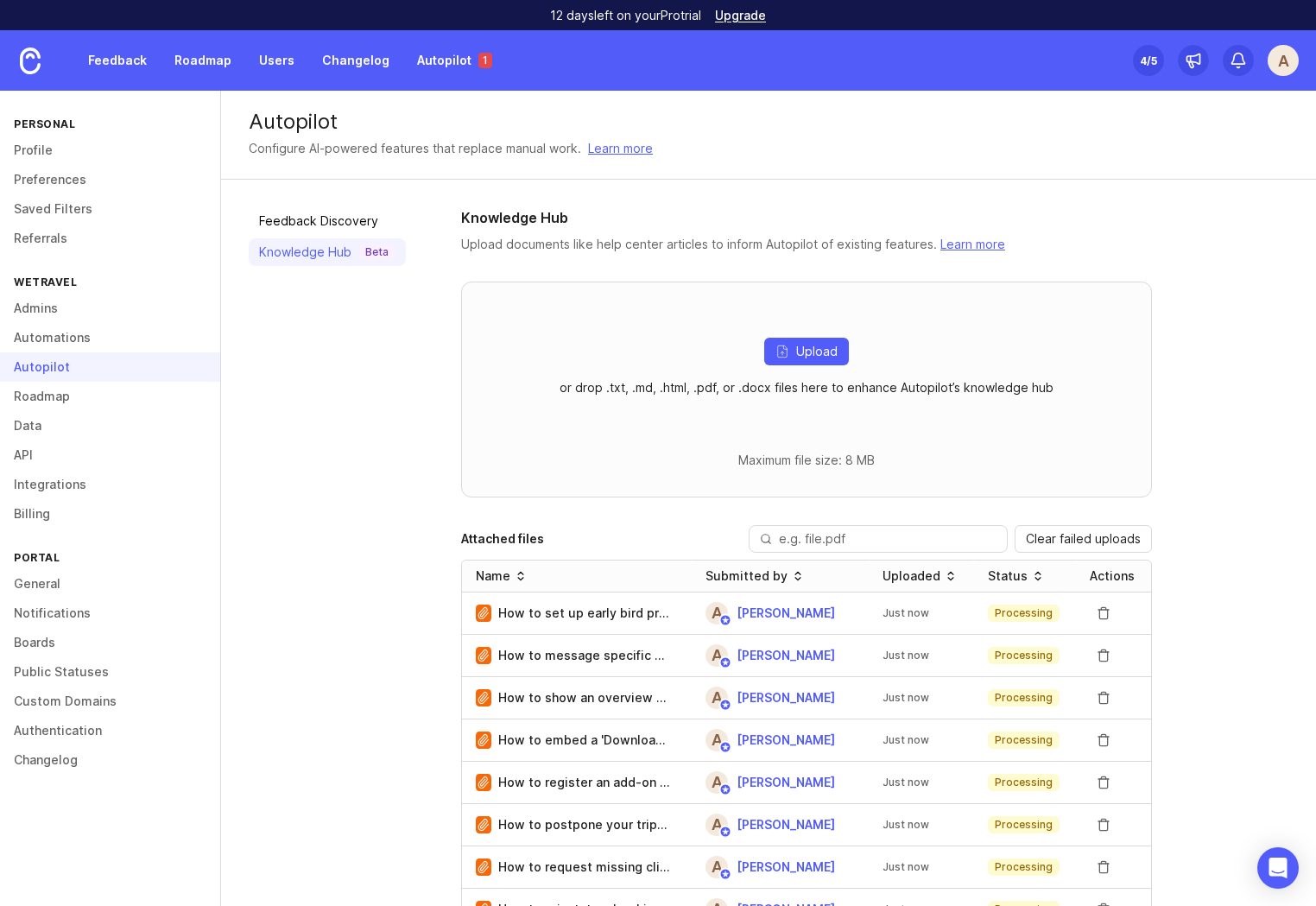
drag, startPoint x: 1242, startPoint y: 476, endPoint x: 1213, endPoint y: 486, distance: 30.7
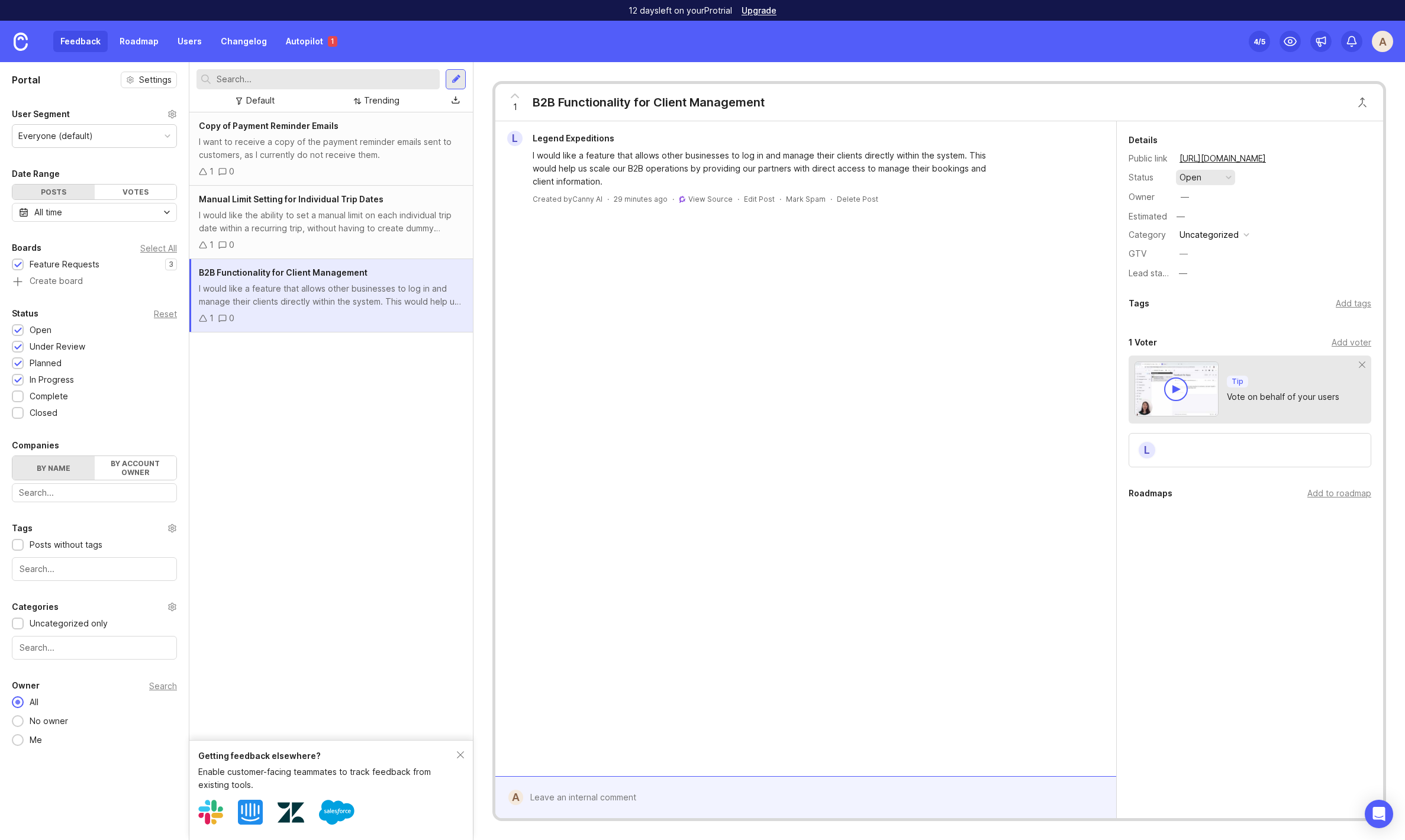
click at [1217, 176] on button "open" at bounding box center [1205, 178] width 59 height 15
click at [868, 363] on div "L Legend Expeditions I would like a feature that allows other businesses to log…" at bounding box center [806, 449] width 621 height 655
click at [27, 44] on img at bounding box center [21, 42] width 14 height 18
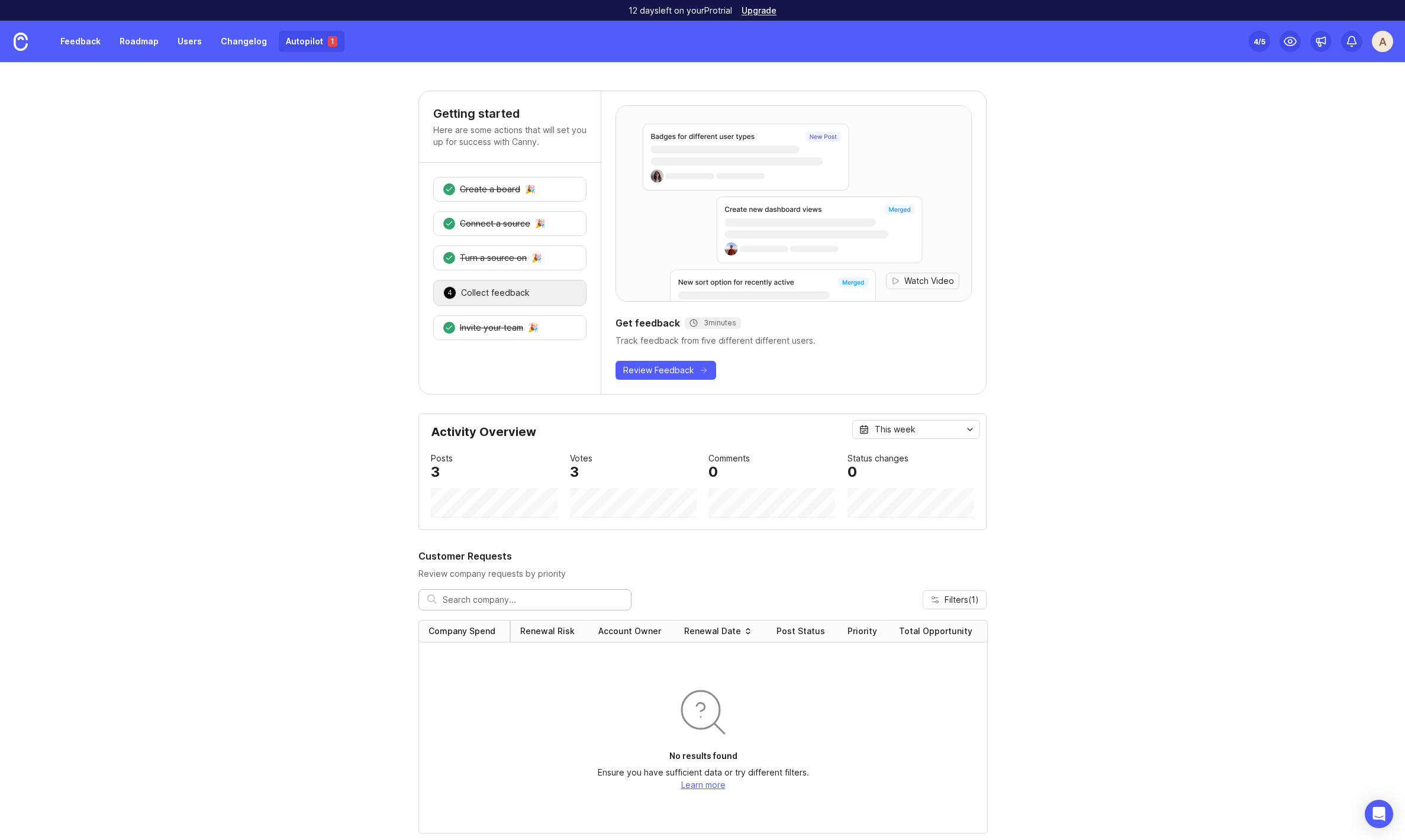
click at [311, 51] on link "Autopilot 1" at bounding box center [312, 42] width 66 height 21
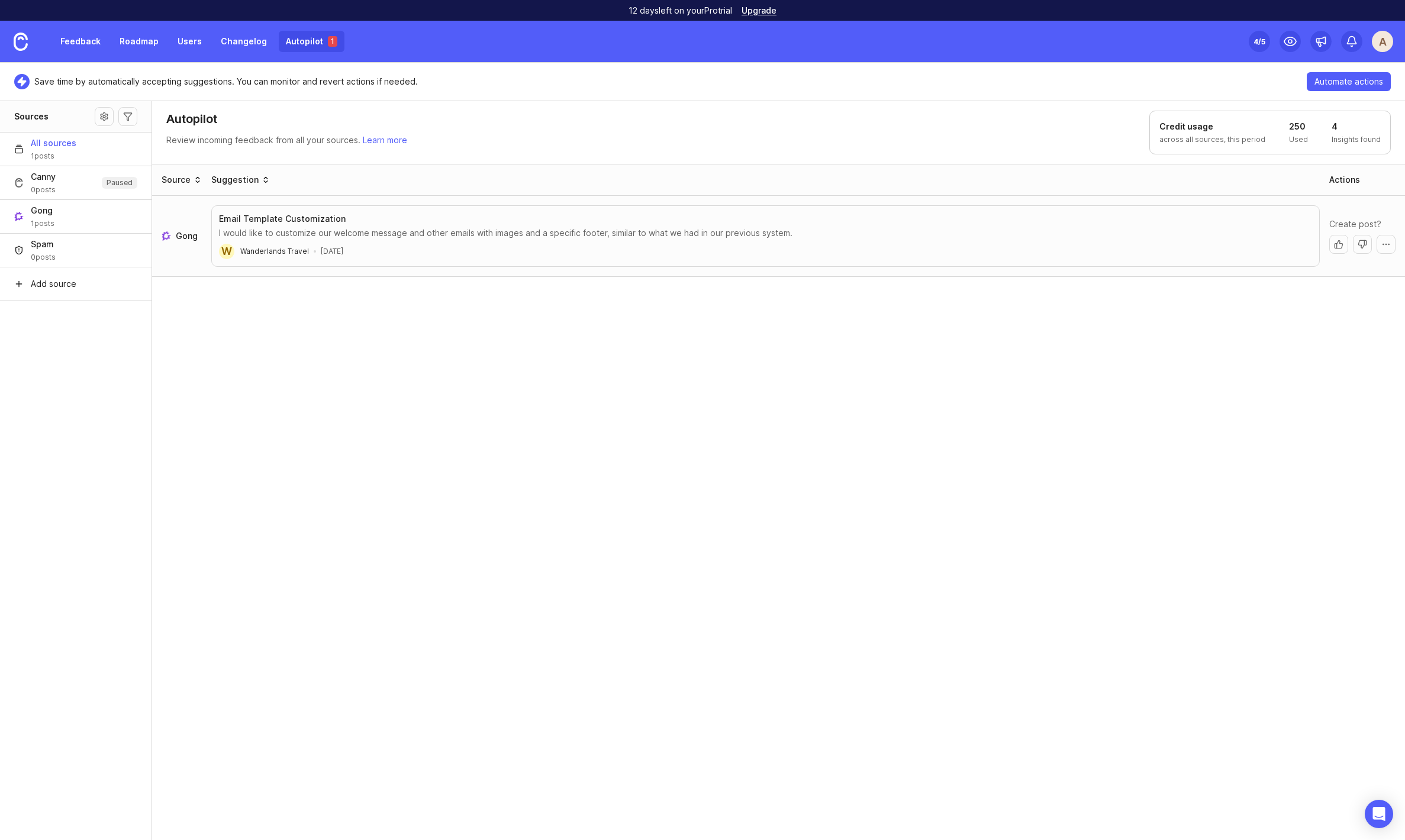
click at [353, 313] on div "Source Suggestion Actions Gong Email Template Customization I would like to cus…" at bounding box center [779, 502] width 1254 height 677
click at [82, 43] on link "Feedback" at bounding box center [80, 42] width 54 height 21
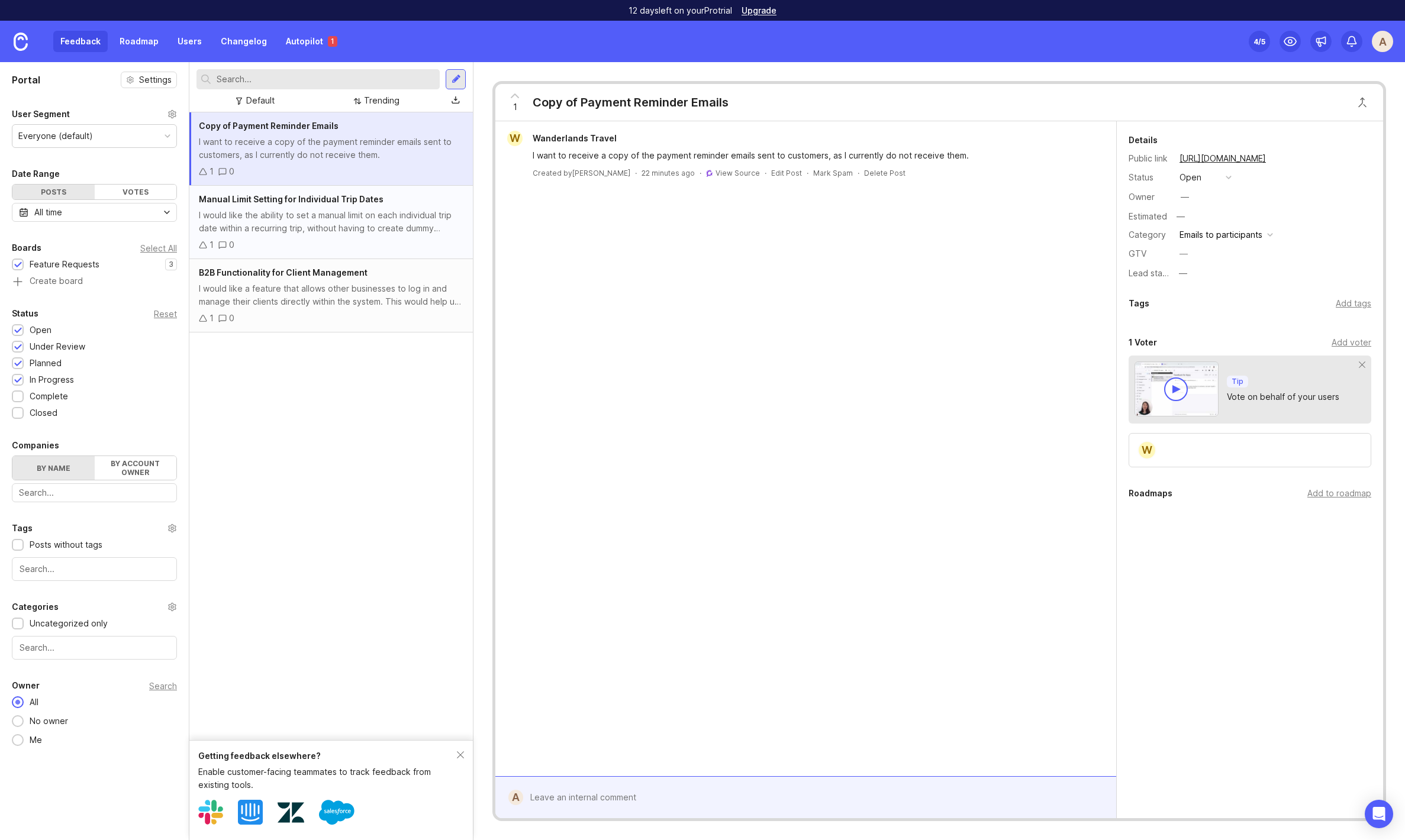
click at [308, 228] on div "I would like the ability to set a manual limit on each individual trip date wit…" at bounding box center [331, 222] width 265 height 26
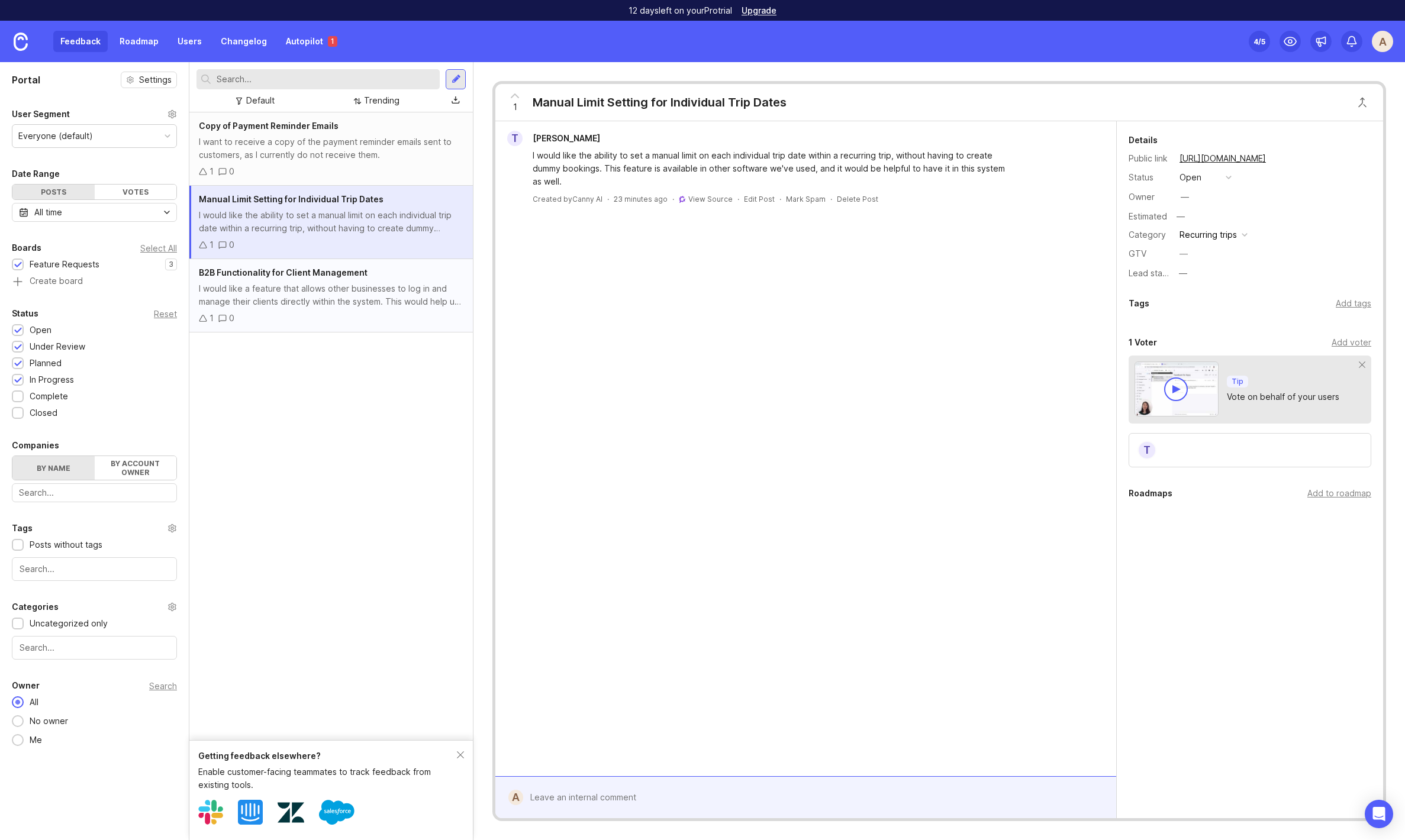
click at [303, 281] on div "B2B Functionality for Client Management I would like a feature that allows othe…" at bounding box center [331, 295] width 284 height 73
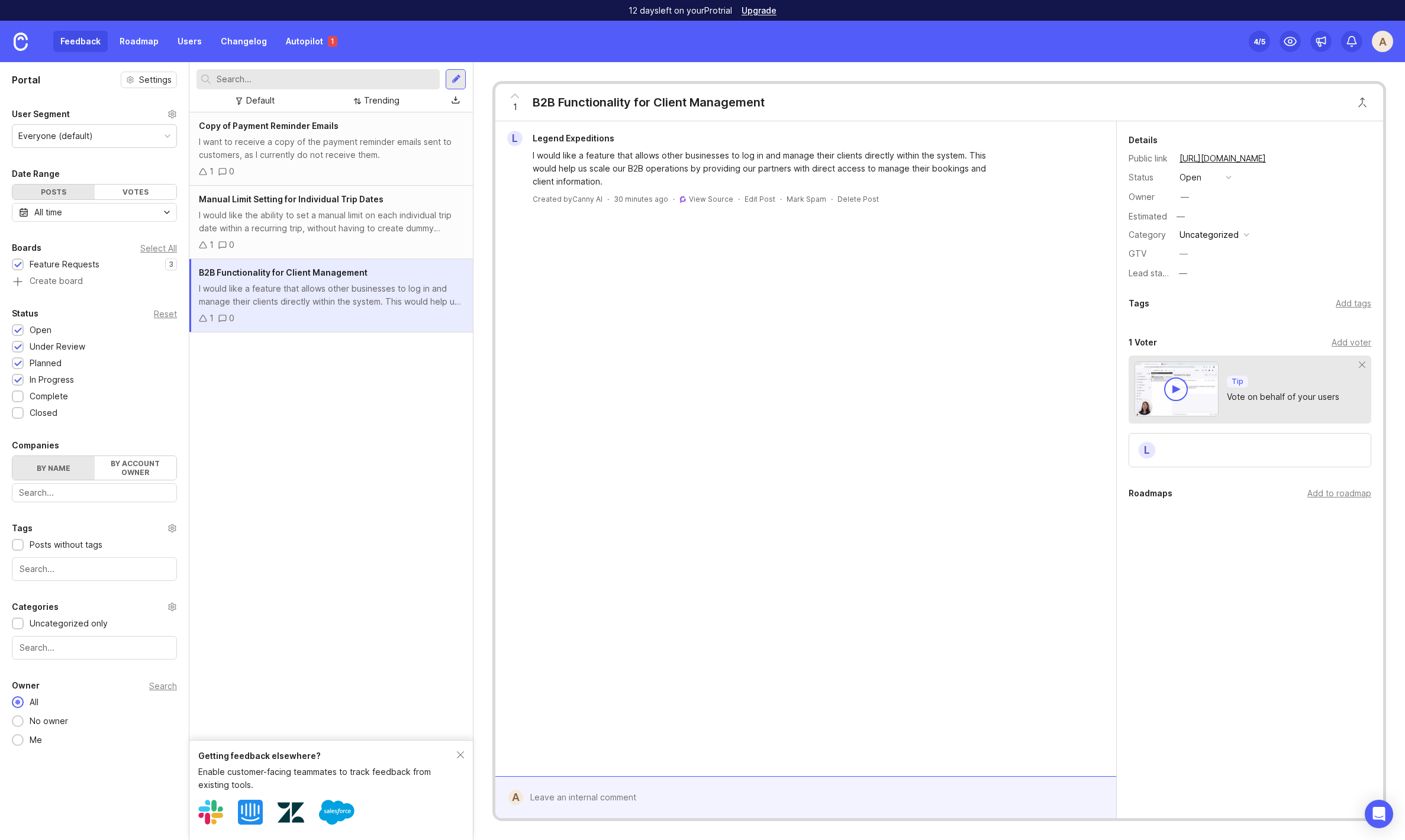
drag, startPoint x: 306, startPoint y: 37, endPoint x: 294, endPoint y: 54, distance: 20.8
click at [305, 37] on link "Autopilot 1" at bounding box center [312, 42] width 66 height 21
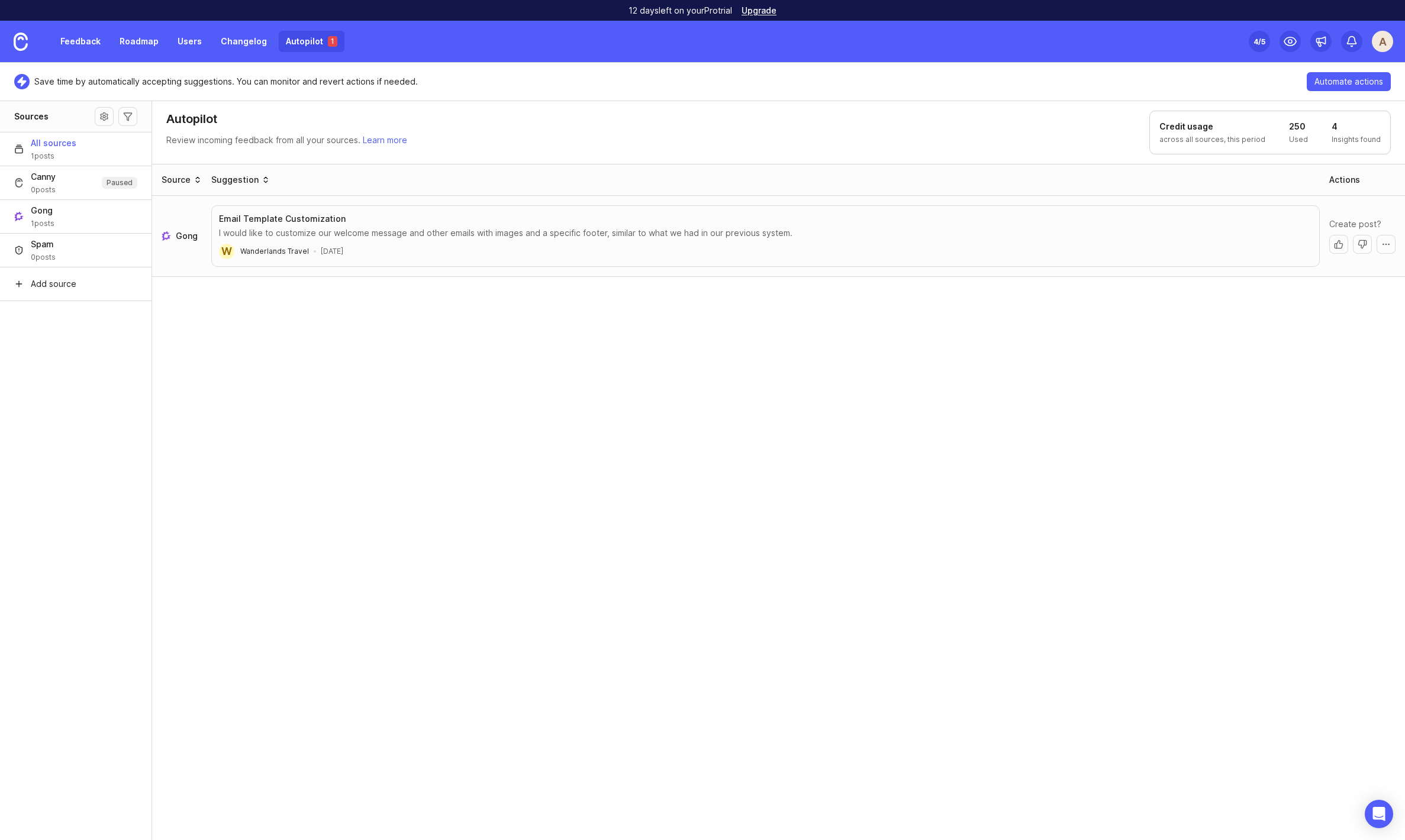
click at [297, 472] on div "Source Suggestion Actions Gong Email Template Customization I would like to cus…" at bounding box center [779, 502] width 1254 height 677
click at [97, 39] on link "Feedback" at bounding box center [80, 42] width 54 height 21
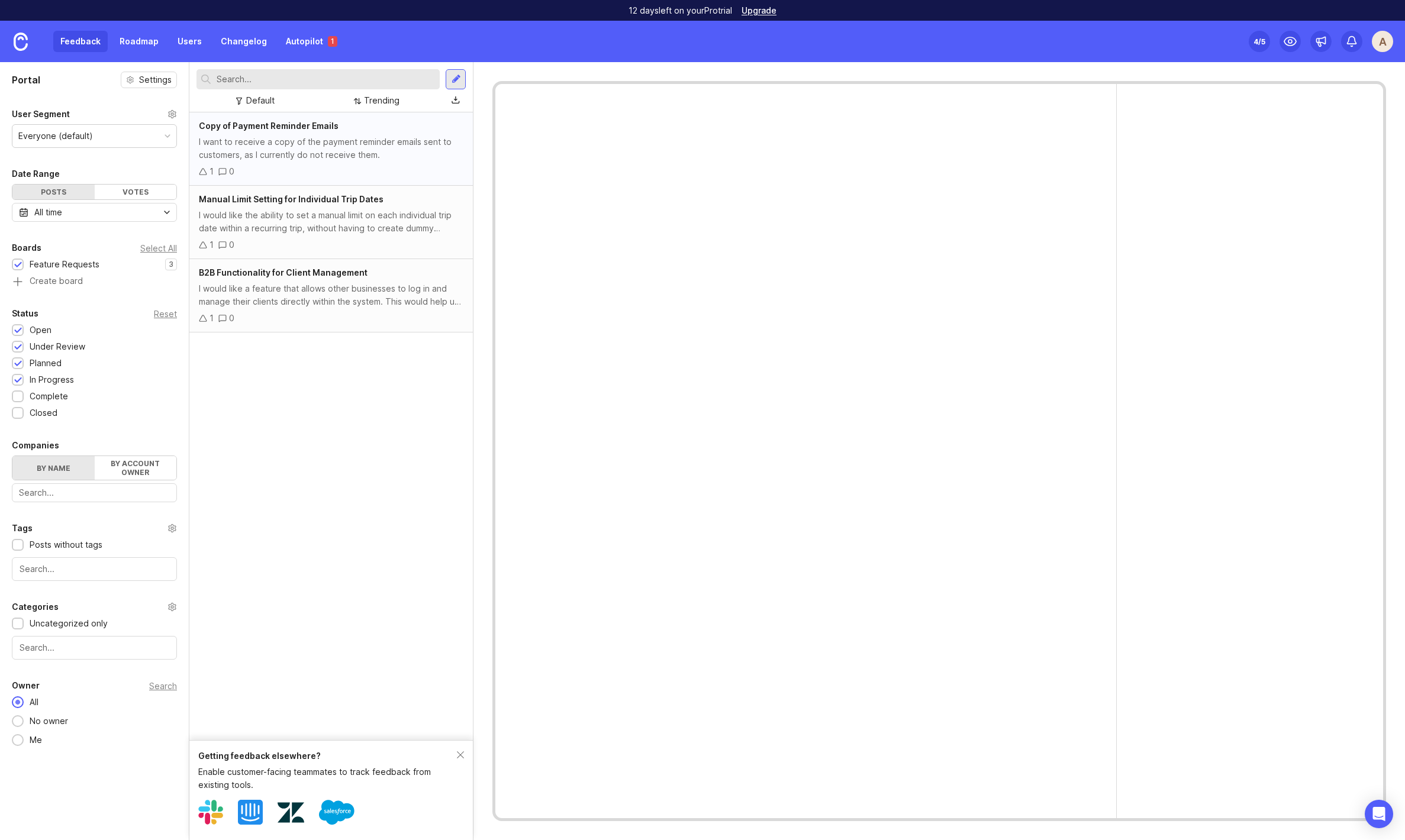
click at [278, 151] on div "I want to receive a copy of the payment reminder emails sent to customers, as I…" at bounding box center [331, 148] width 265 height 26
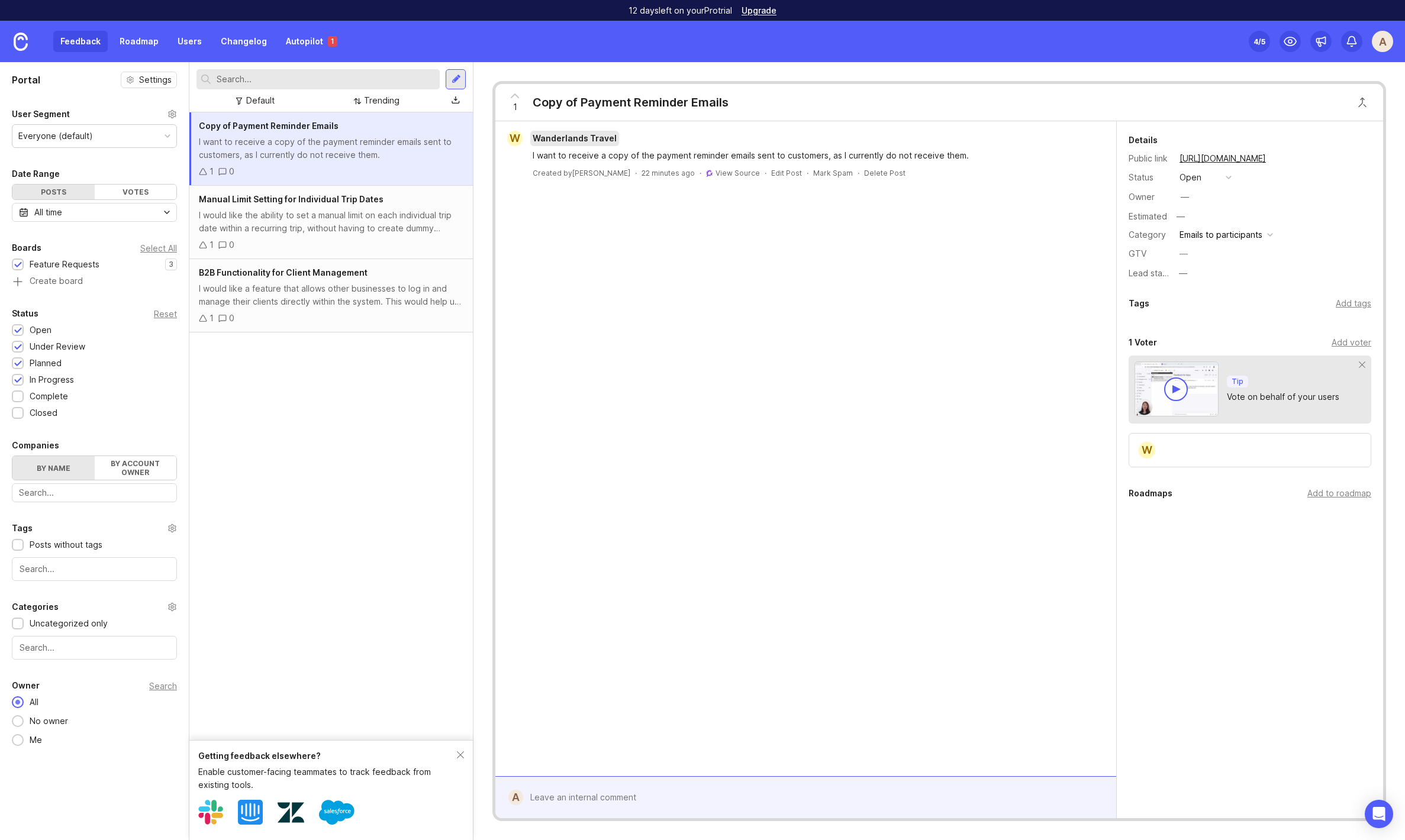
click at [566, 135] on span "Wanderlands Travel" at bounding box center [574, 138] width 84 height 10
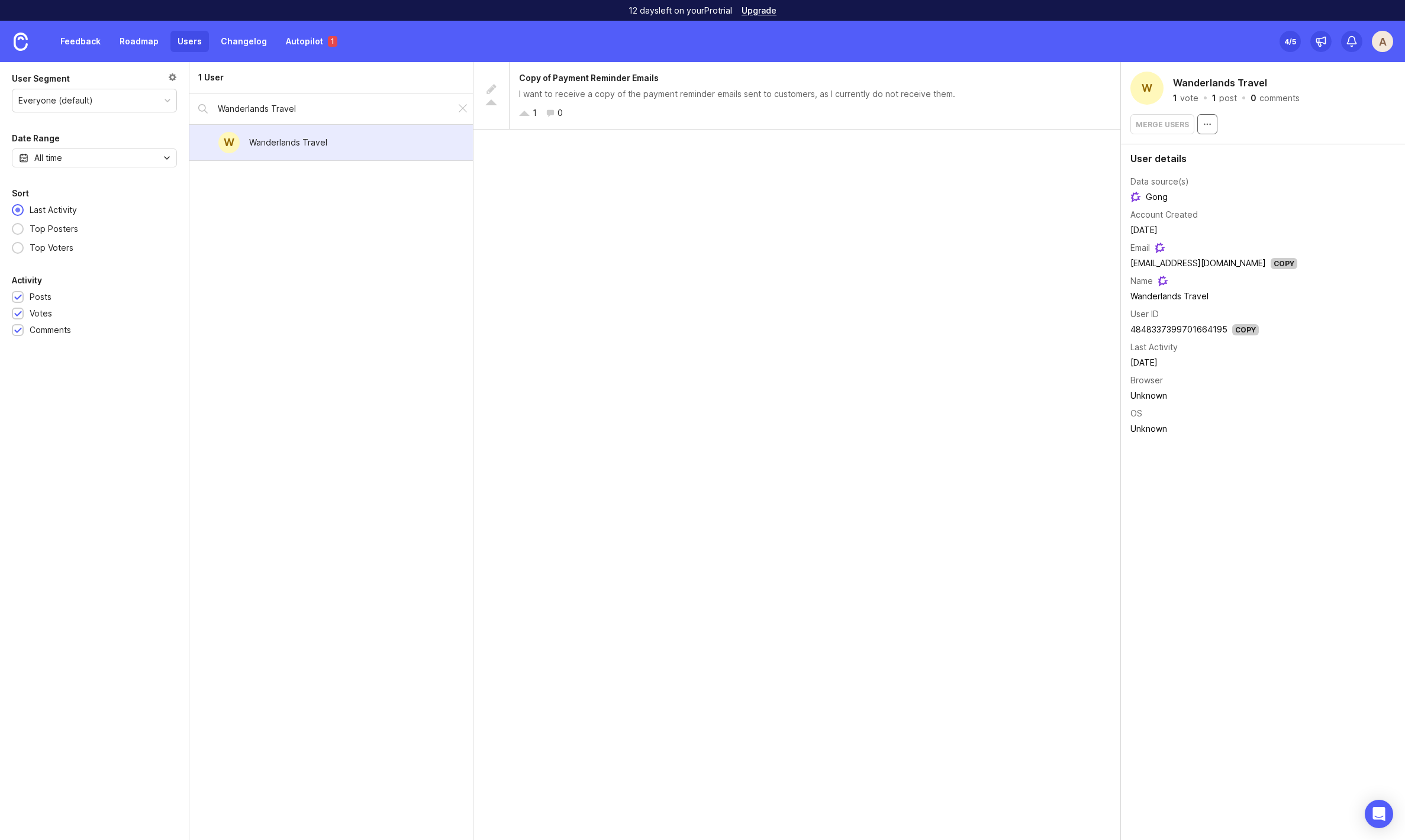
click at [1203, 126] on icon "button" at bounding box center [1207, 125] width 10 height 10
click at [1204, 125] on icon "button" at bounding box center [1207, 125] width 10 height 10
click at [1153, 128] on div "Merge users" at bounding box center [1162, 125] width 64 height 20
click at [1040, 240] on div "Copy of Payment Reminder Emails I want to receive a copy of the payment reminde…" at bounding box center [797, 451] width 648 height 778
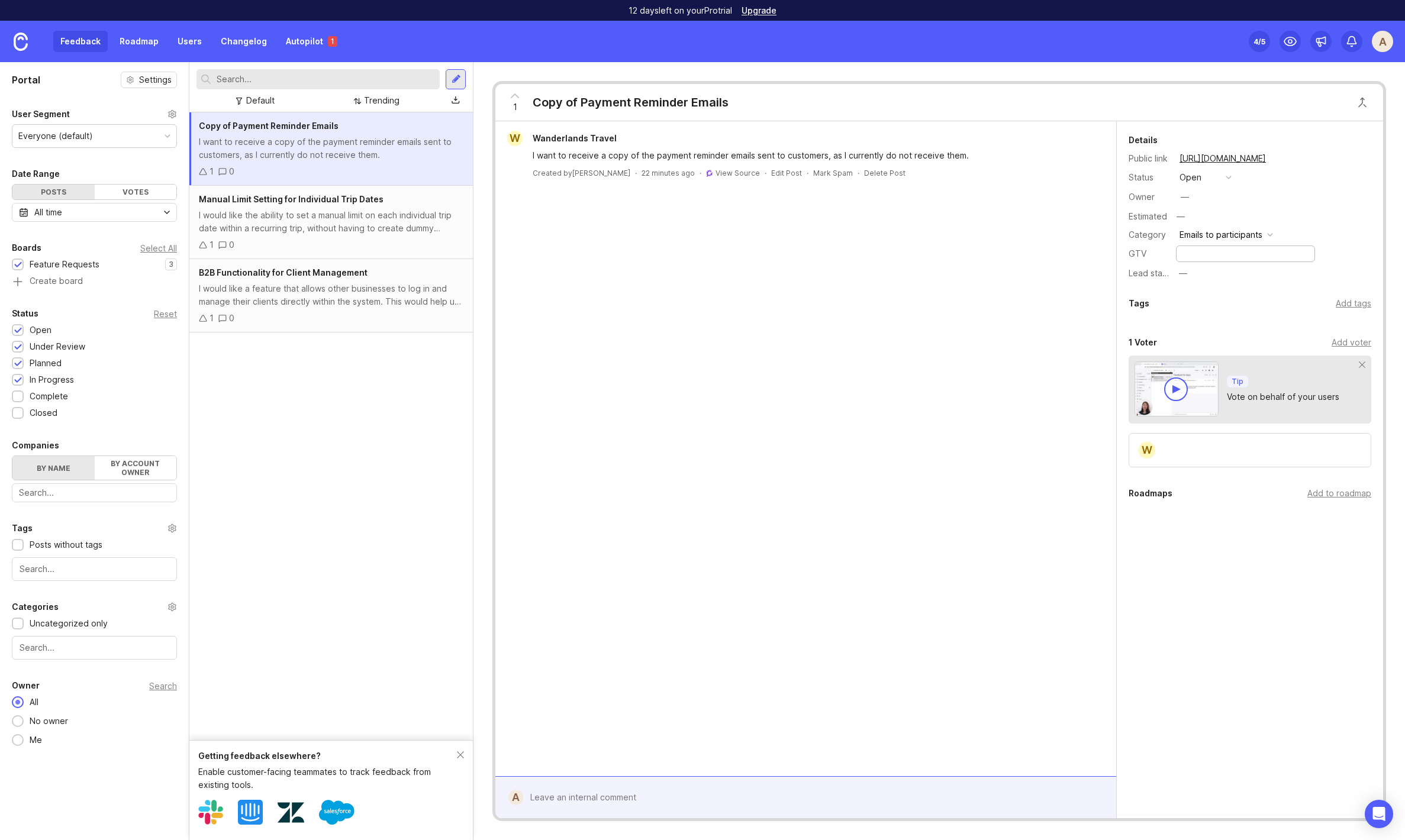
click at [922, 328] on div "W Wanderlands Travel I want to receive a copy of the payment reminder emails se…" at bounding box center [806, 449] width 621 height 655
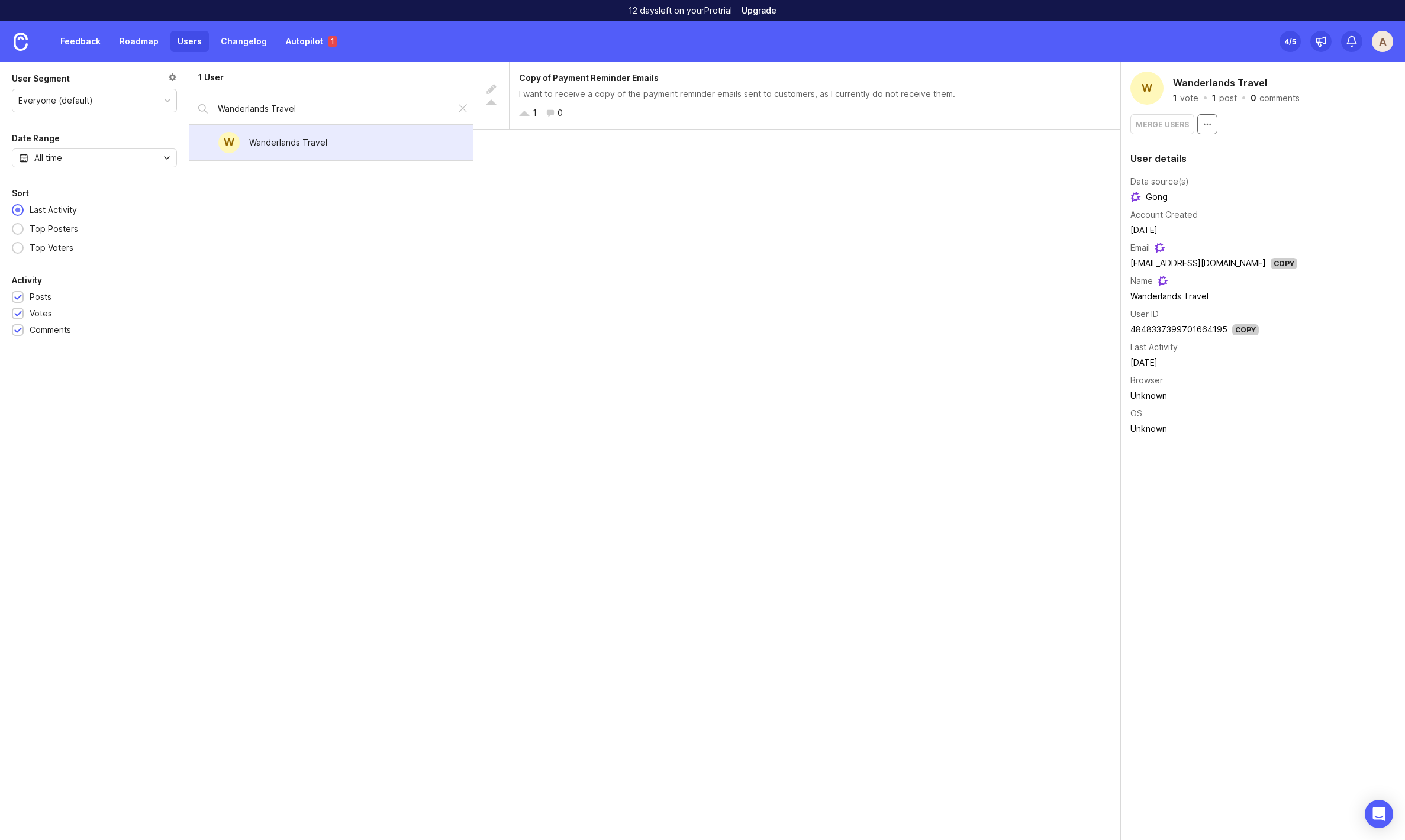
click at [1212, 126] on button "button" at bounding box center [1207, 125] width 20 height 20
drag, startPoint x: 1207, startPoint y: 124, endPoint x: 1186, endPoint y: 114, distance: 23.3
click at [1210, 124] on circle "button" at bounding box center [1210, 124] width 1 height 1
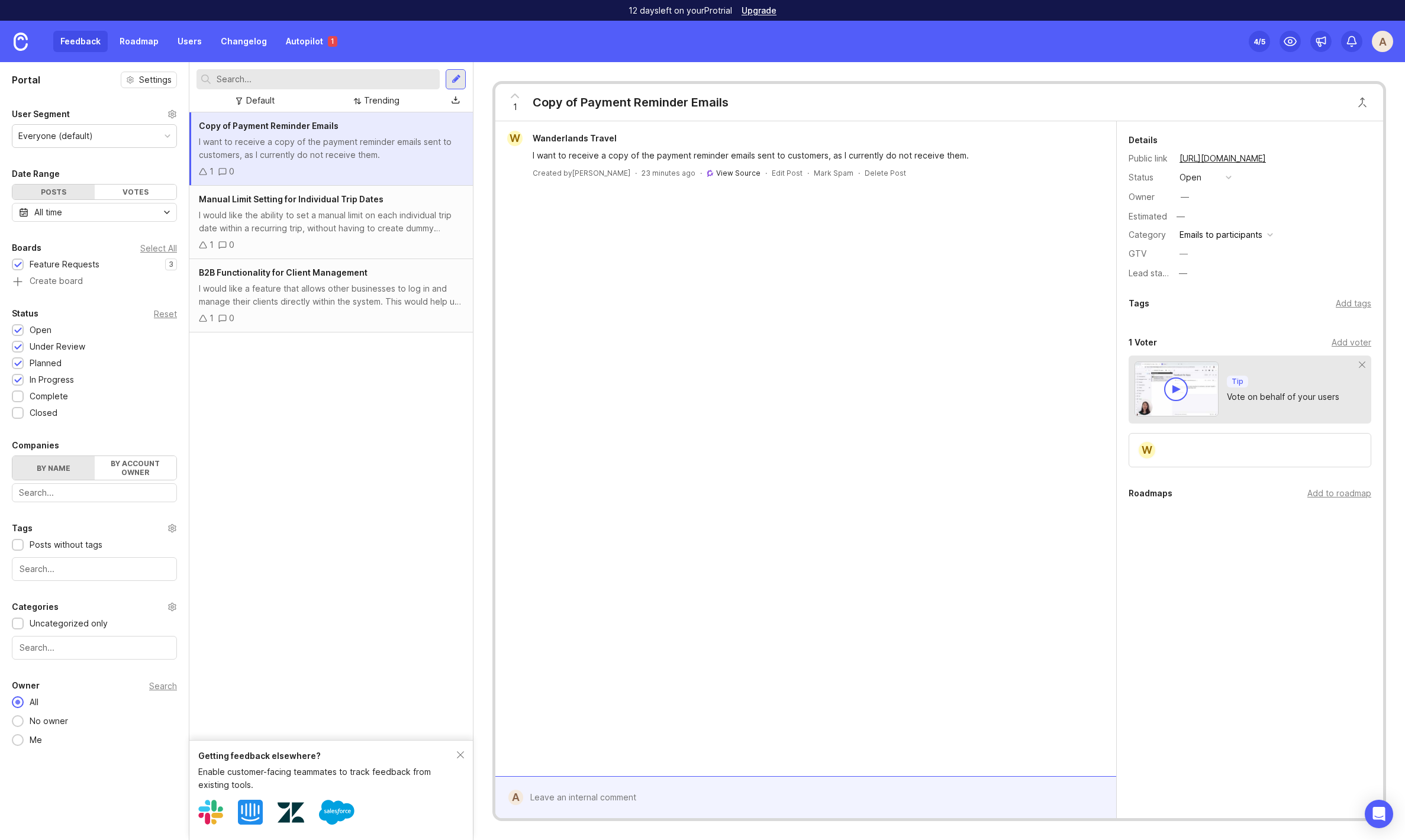
click at [716, 172] on link "View Source" at bounding box center [738, 173] width 44 height 9
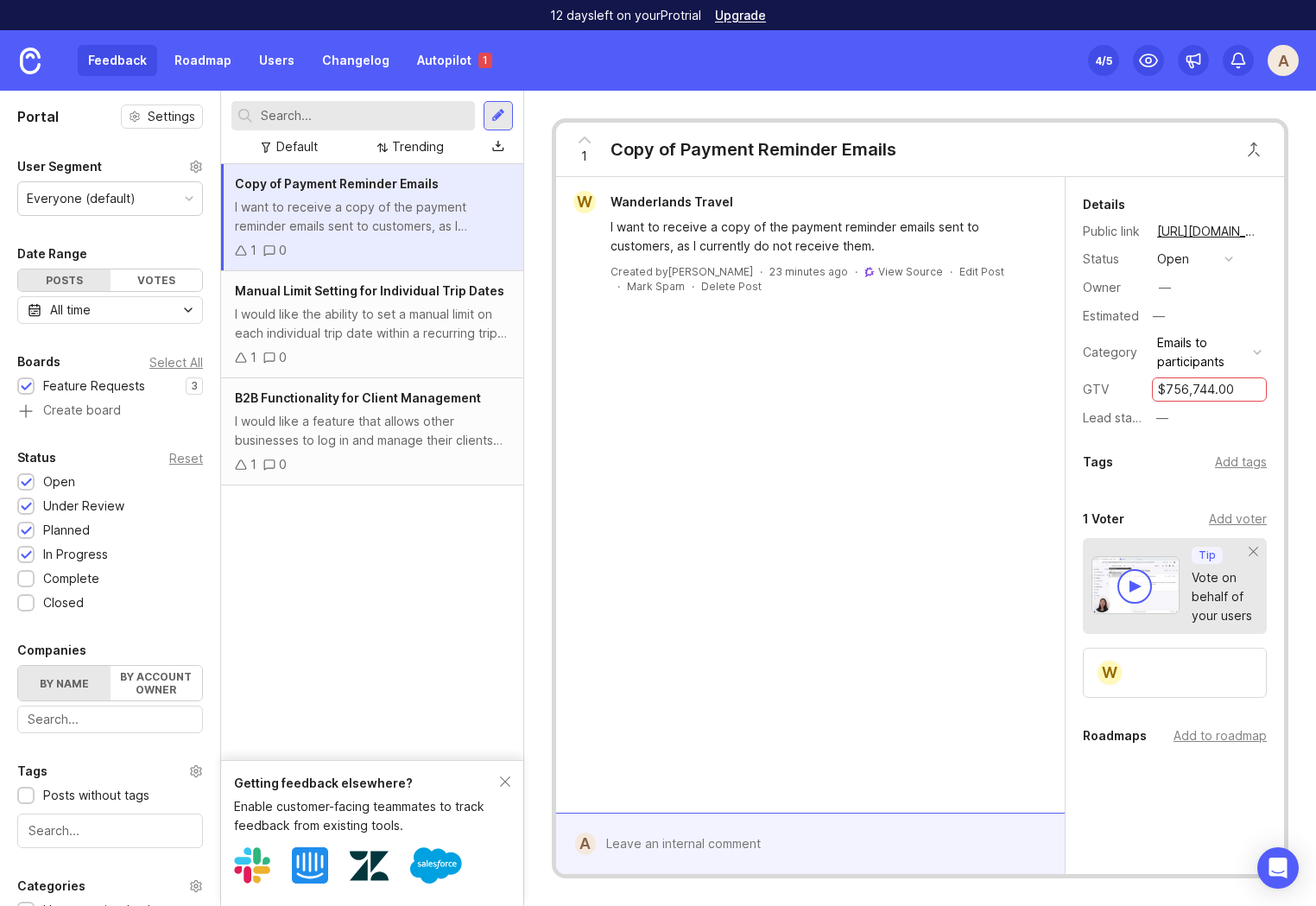
click at [1005, 457] on div "W Wanderlands Travel I want to receive a copy of the payment reminder emails se…" at bounding box center [810, 495] width 508 height 636
click at [1178, 419] on button "—" at bounding box center [1193, 418] width 86 height 23
drag, startPoint x: 967, startPoint y: 481, endPoint x: 1151, endPoint y: 402, distance: 200.2
click at [974, 481] on div "W Wanderlands Travel I want to receive a copy of the payment reminder emails se…" at bounding box center [810, 495] width 508 height 636
drag, startPoint x: 1167, startPoint y: 388, endPoint x: 1165, endPoint y: 422, distance: 34.1
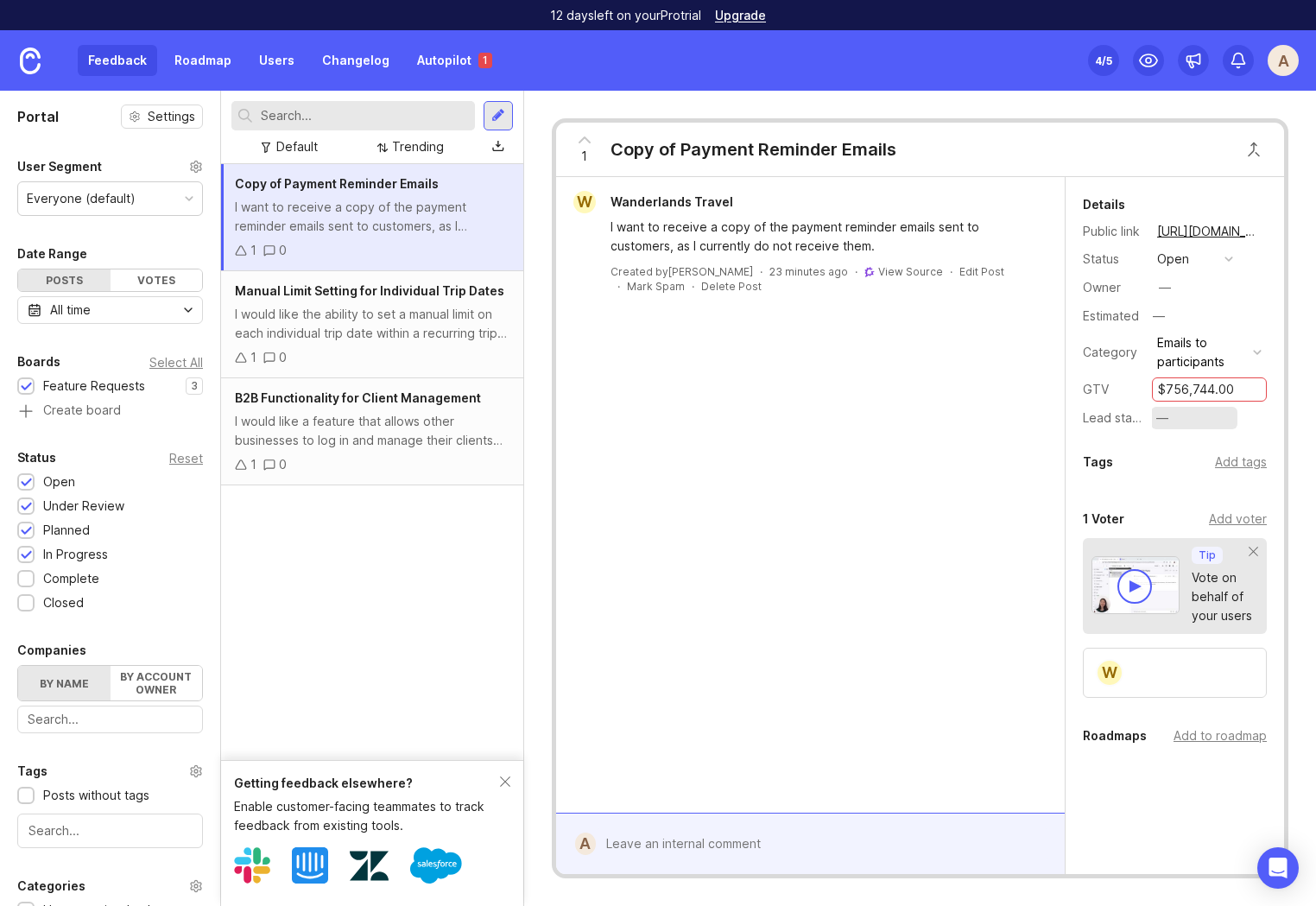
click at [1167, 390] on input "$756,744.00" at bounding box center [1209, 390] width 103 height 19
click at [1186, 387] on input "756,744.00" at bounding box center [1209, 390] width 103 height 19
drag, startPoint x: 1184, startPoint y: 389, endPoint x: 1206, endPoint y: 390, distance: 22.0
click at [1185, 390] on input "756,744.00" at bounding box center [1209, 390] width 103 height 19
type input "756744.00"
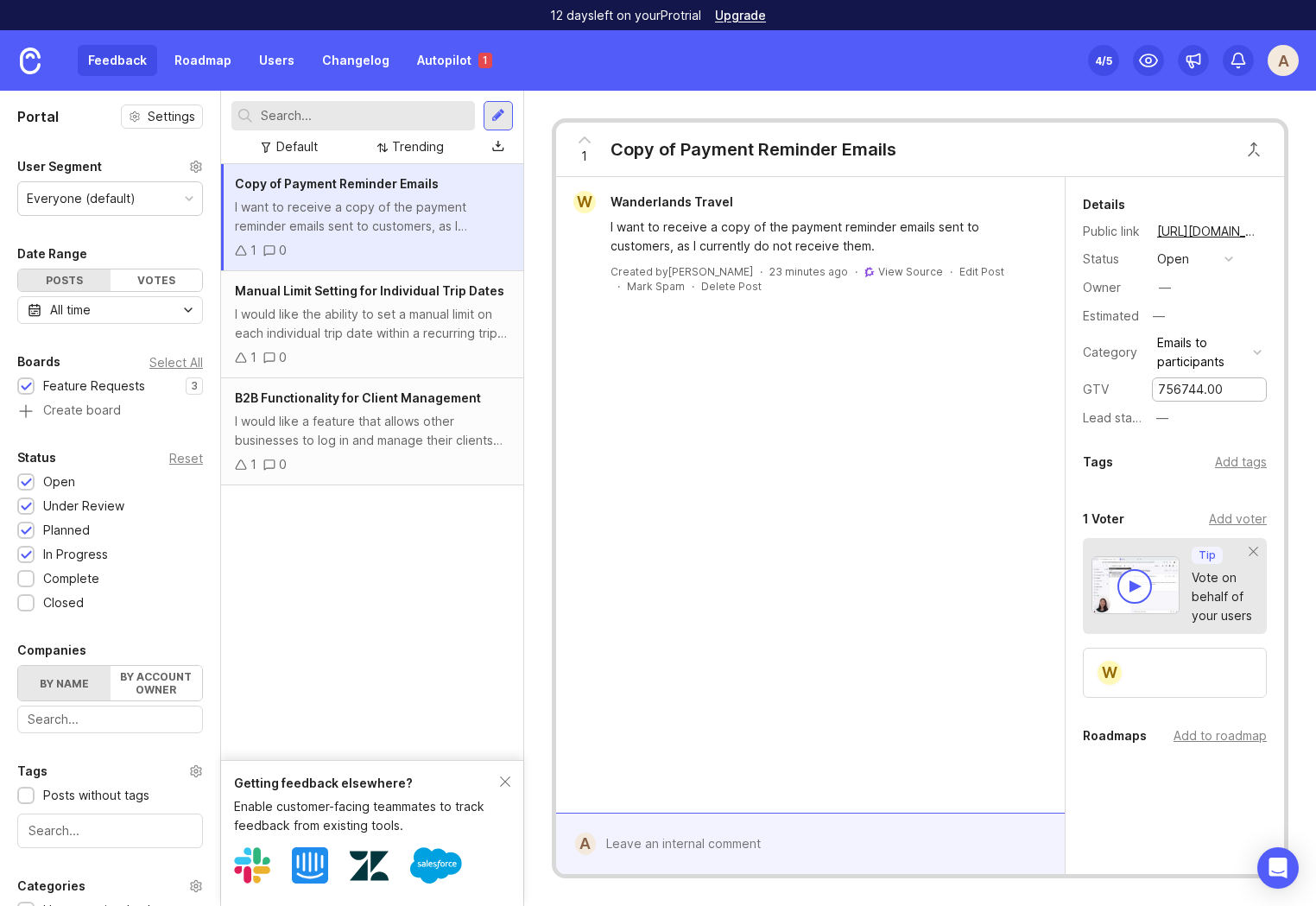
click at [1014, 464] on div "W Wanderlands Travel I want to receive a copy of the payment reminder emails se…" at bounding box center [810, 495] width 508 height 636
click at [994, 414] on div "W Wanderlands Travel I want to receive a copy of the payment reminder emails se…" at bounding box center [810, 495] width 508 height 636
click at [1173, 287] on div "—" at bounding box center [1165, 288] width 23 height 23
click at [1186, 282] on div "[PERSON_NAME]" at bounding box center [1208, 289] width 51 height 19
click at [1240, 290] on button "button" at bounding box center [1253, 289] width 24 height 24
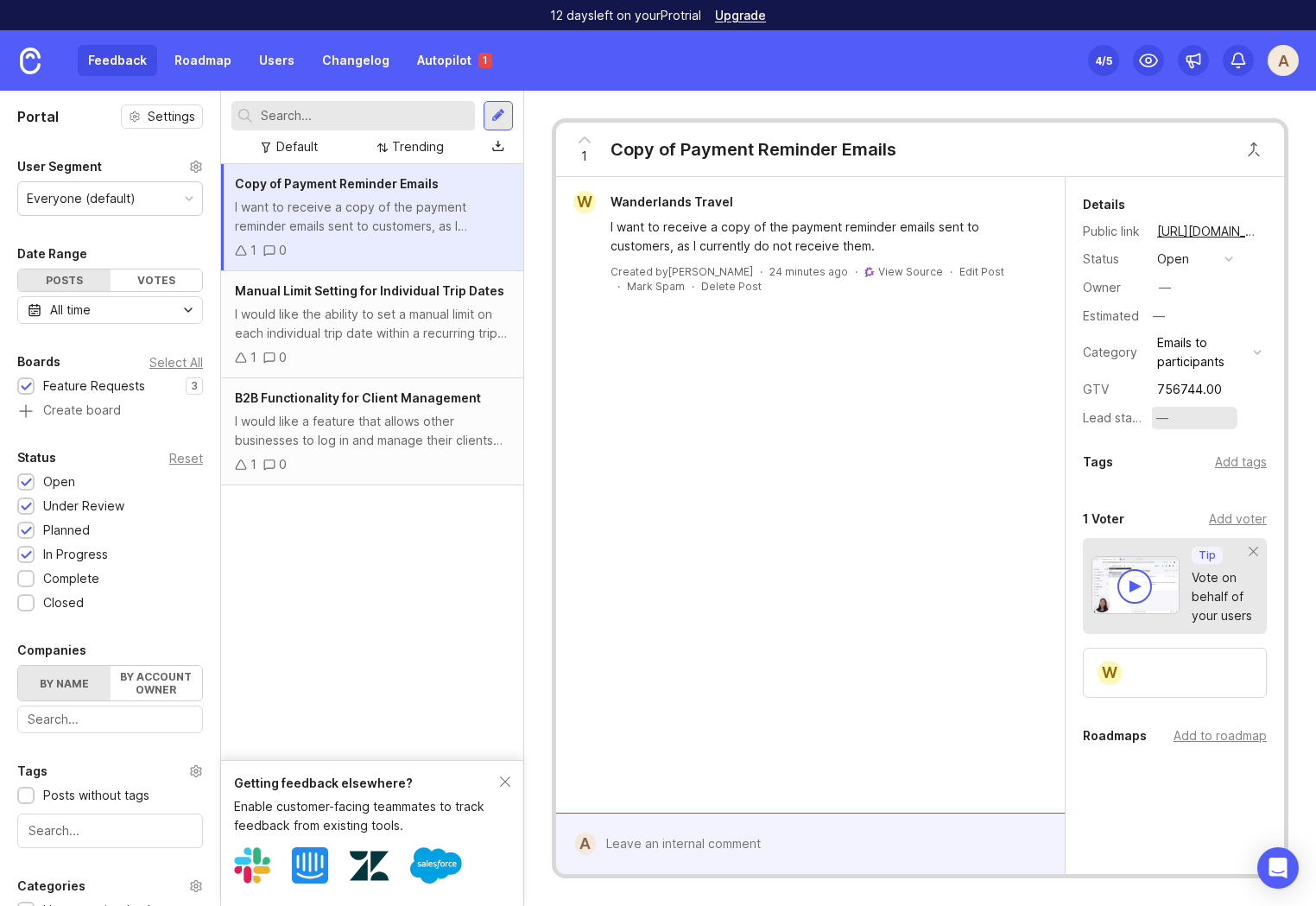
click at [1161, 418] on div "—" at bounding box center [1162, 418] width 12 height 19
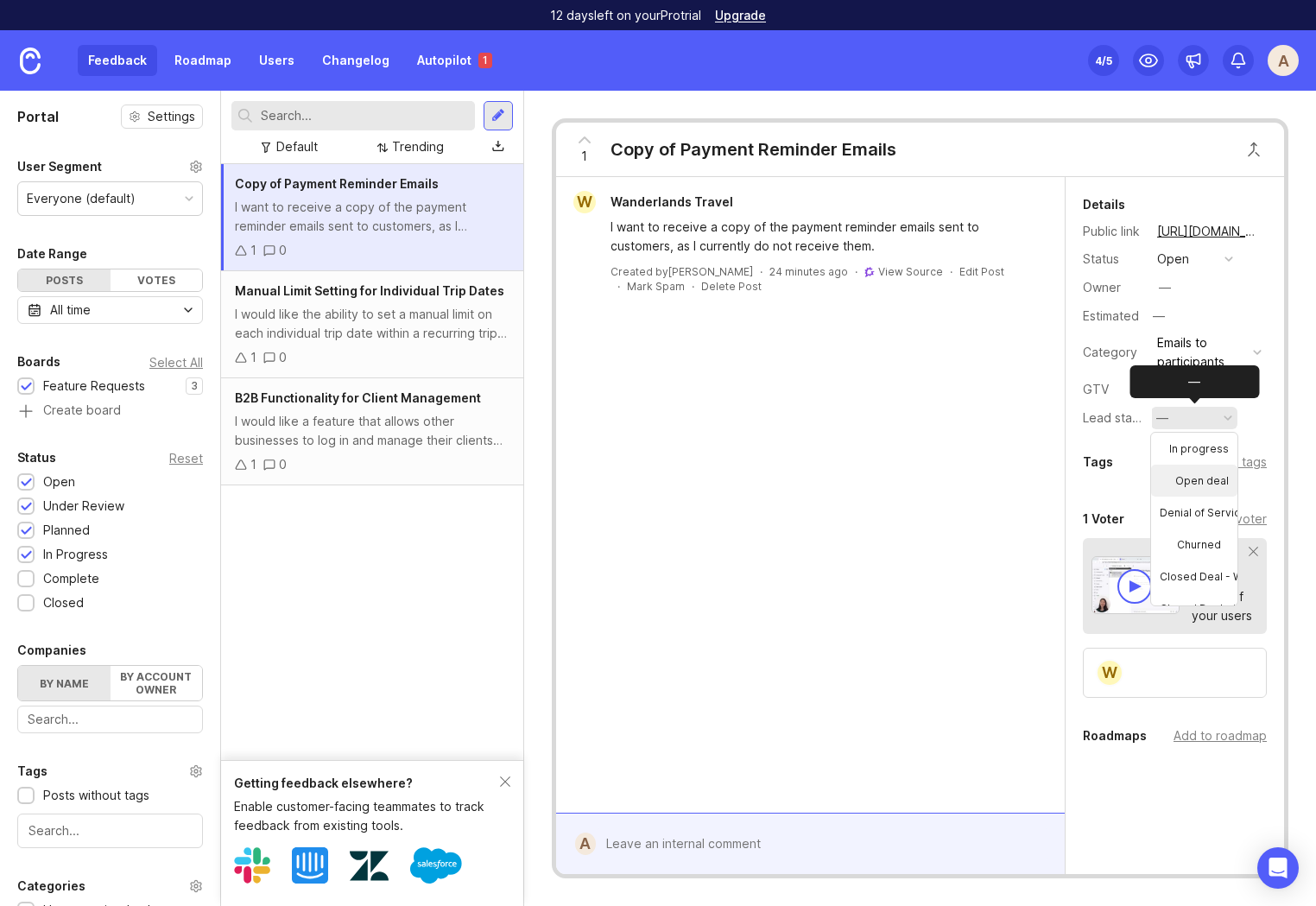
click at [1198, 476] on deal "Open deal" at bounding box center [1193, 480] width 86 height 32
click at [877, 515] on div "W Wanderlands Travel I want to receive a copy of the payment reminder emails se…" at bounding box center [810, 495] width 508 height 636
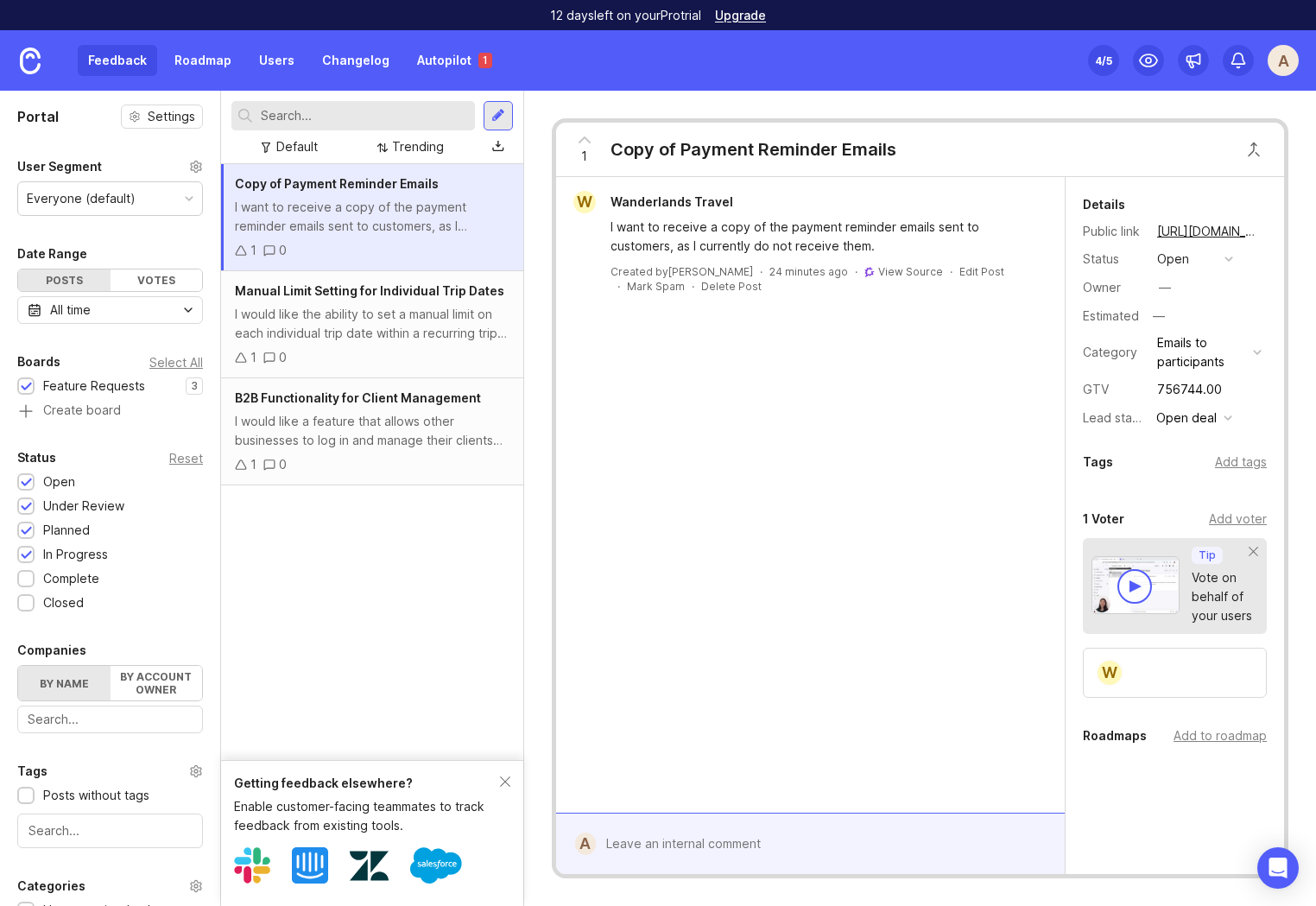
click at [117, 59] on div "Feedback Roadmap Users Changelog Autopilot 1" at bounding box center [289, 61] width 425 height 31
click at [433, 60] on link "Autopilot 1" at bounding box center [455, 61] width 96 height 31
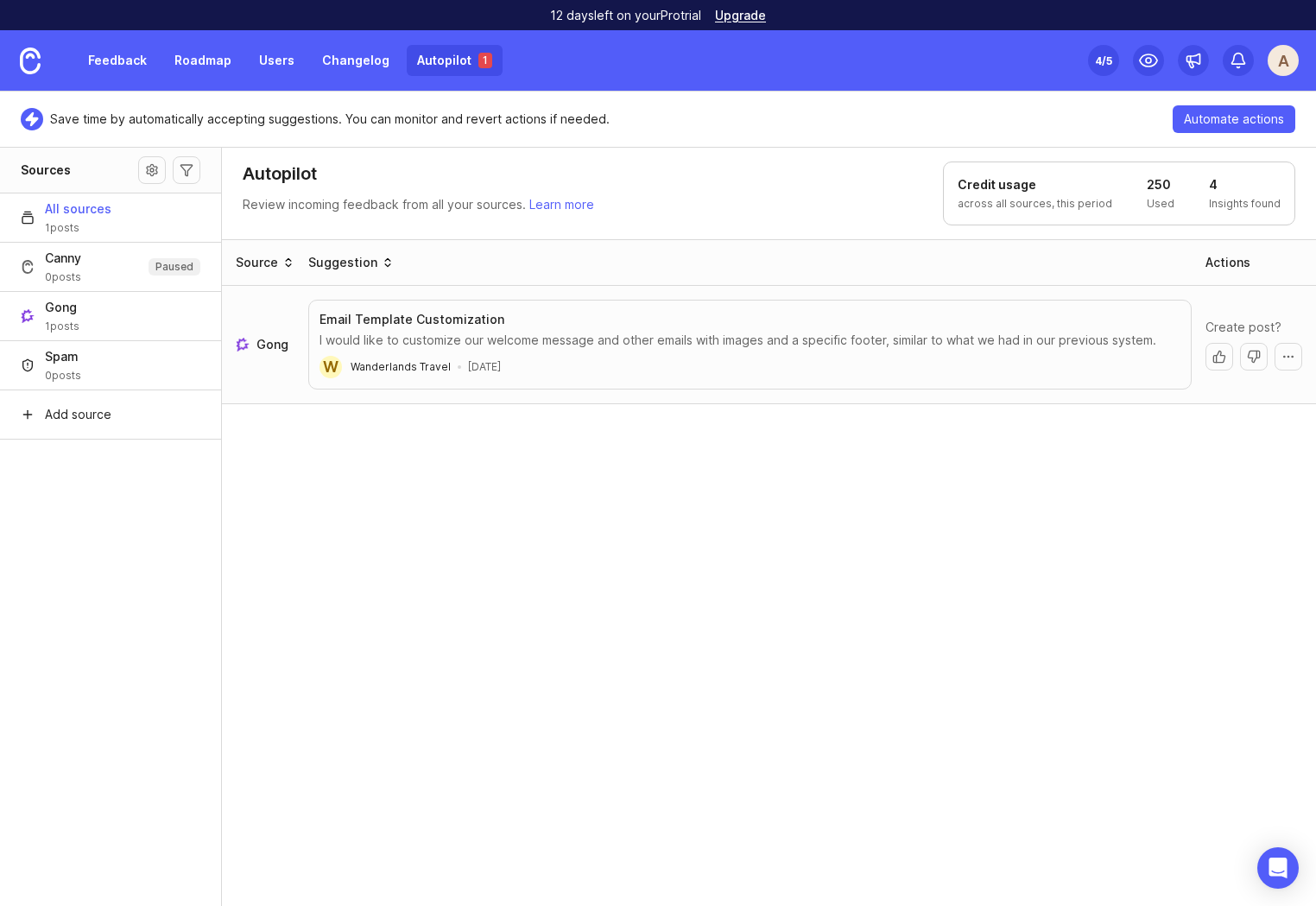
click at [538, 337] on div "I would like to customize our welcome message and other emails with images and …" at bounding box center [749, 340] width 861 height 17
click at [550, 343] on div "I would like to customize our welcome message and other emails with images and …" at bounding box center [749, 340] width 861 height 17
click at [378, 316] on h3 "Email Template Customization" at bounding box center [411, 320] width 185 height 17
click at [1286, 353] on button "More actions" at bounding box center [1288, 356] width 28 height 28
click at [1289, 351] on button "More actions" at bounding box center [1288, 356] width 28 height 28
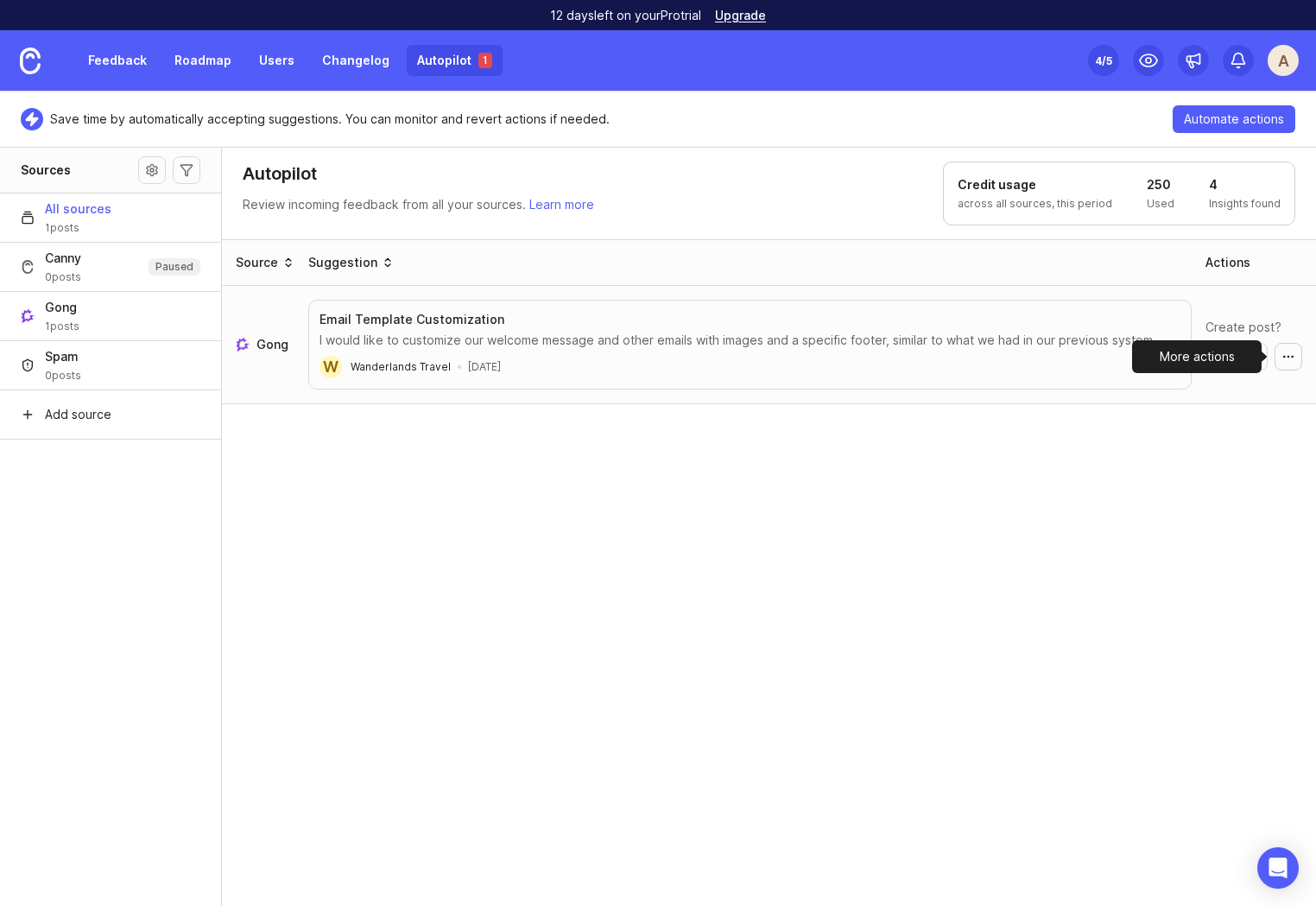
click at [1283, 351] on button "More actions" at bounding box center [1288, 356] width 28 height 28
click at [1292, 354] on button "More actions" at bounding box center [1288, 356] width 28 height 28
click at [1213, 356] on button "Create post" at bounding box center [1220, 356] width 28 height 28
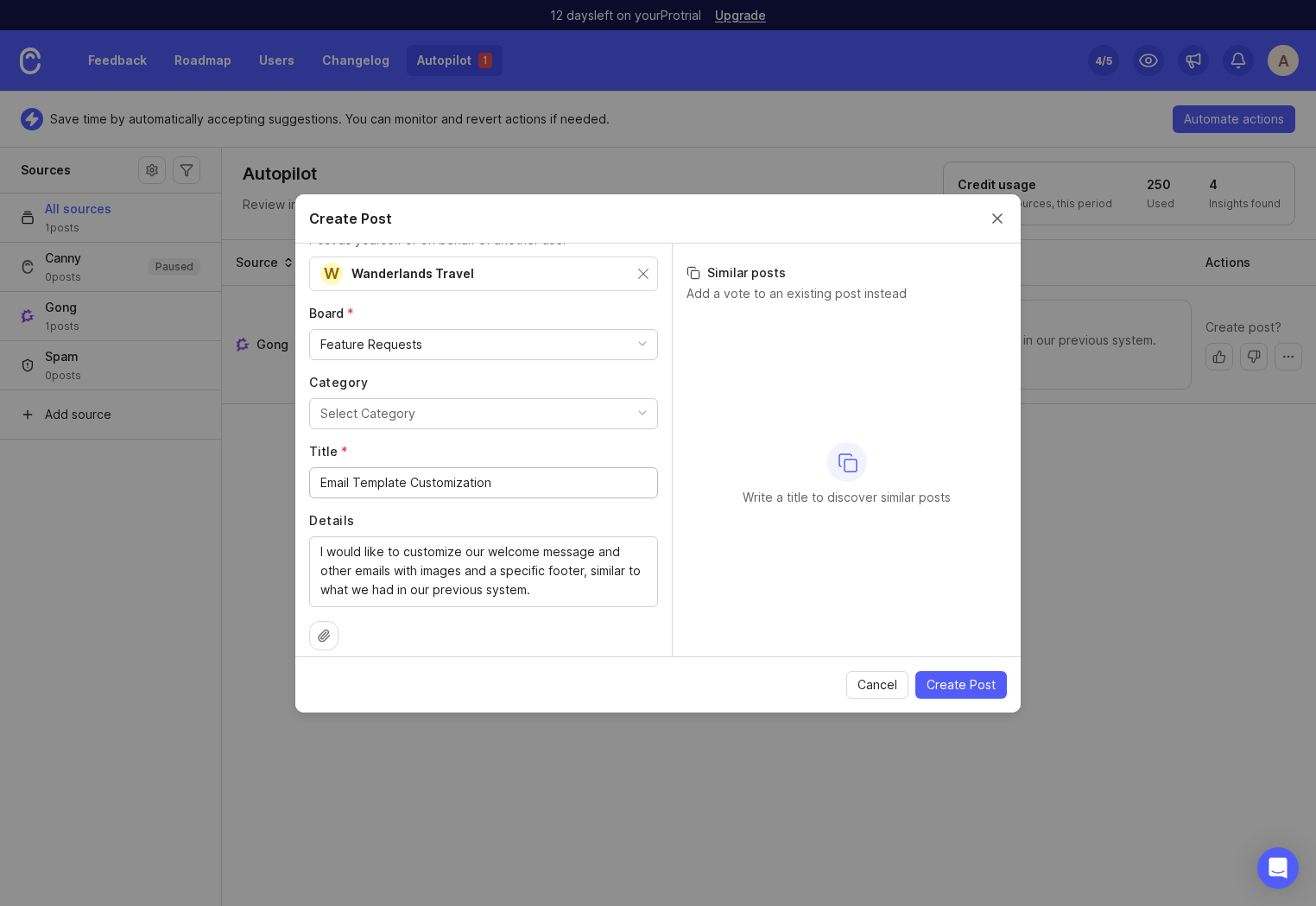
scroll to position [69, 0]
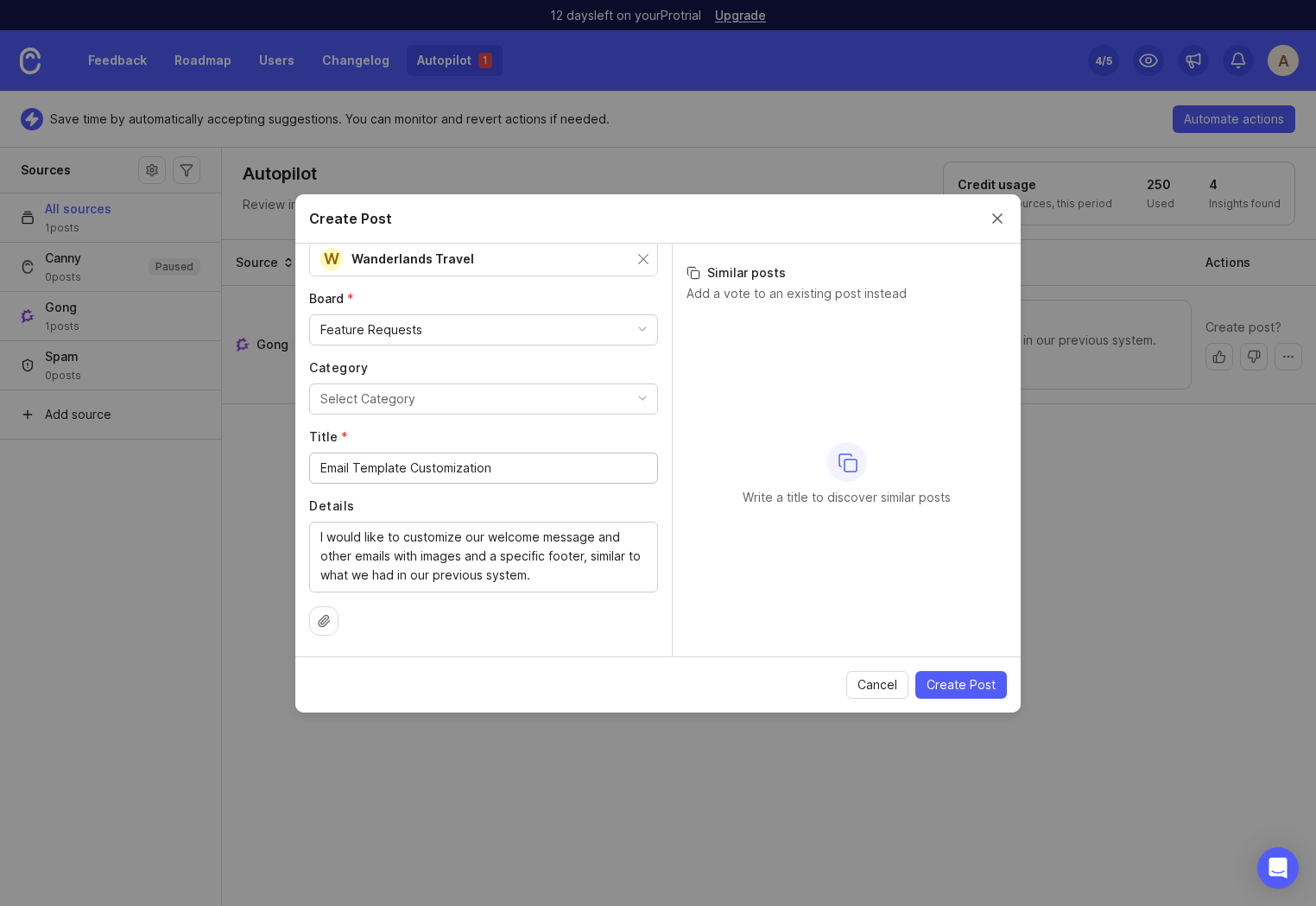
click at [427, 396] on button "Select Category" at bounding box center [483, 399] width 349 height 31
click at [432, 466] on li "Emails to participants" at bounding box center [483, 465] width 349 height 32
drag, startPoint x: 524, startPoint y: 576, endPoint x: 582, endPoint y: 555, distance: 61.7
type textarea "I would like to customize our welcome message and other emails with images and …"
click at [663, 500] on div "Author * Post as yourself or on behalf of another user W Wanderlands Travel Boa…" at bounding box center [483, 450] width 376 height 413
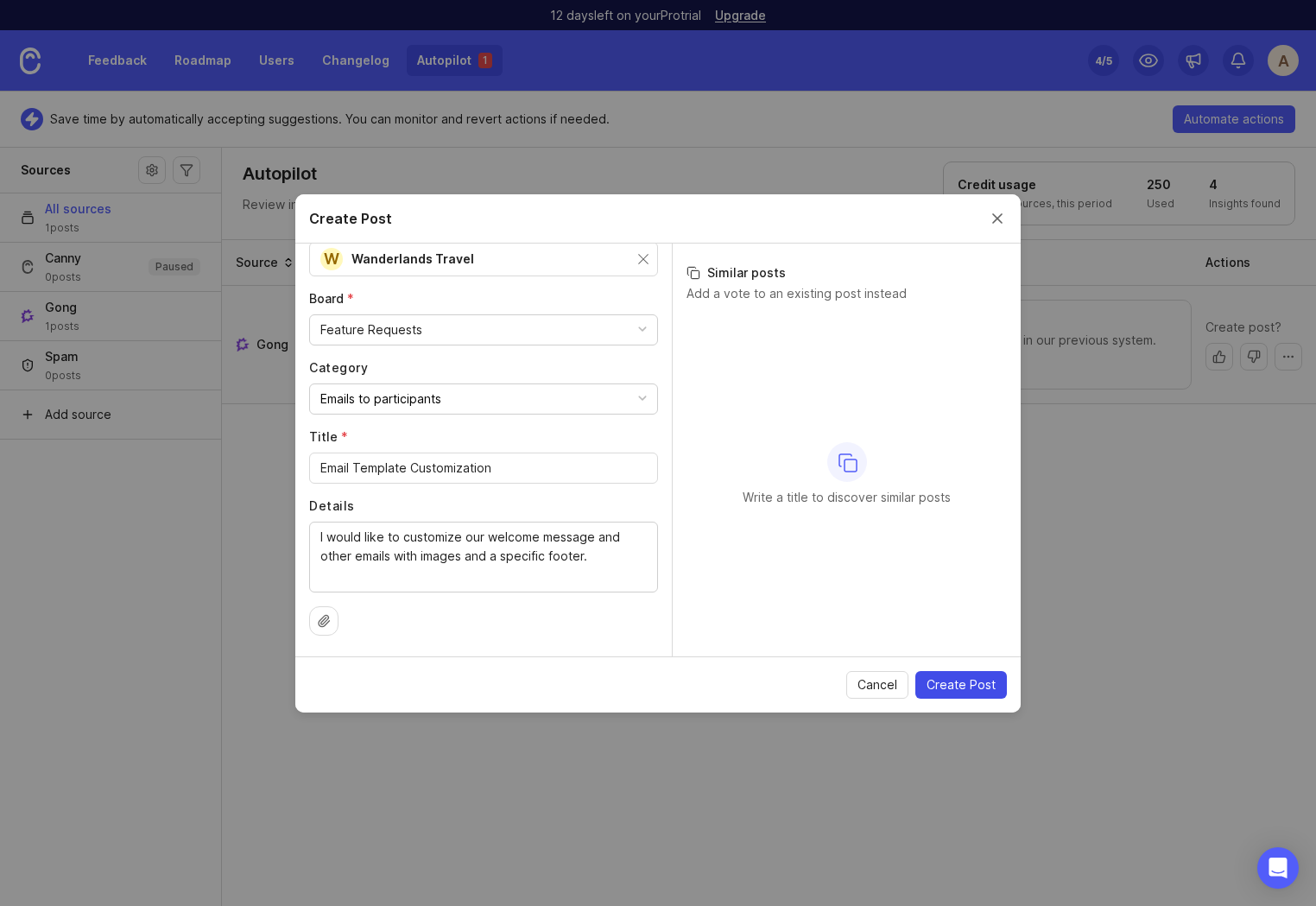
click at [965, 680] on span "Create Post" at bounding box center [960, 685] width 69 height 17
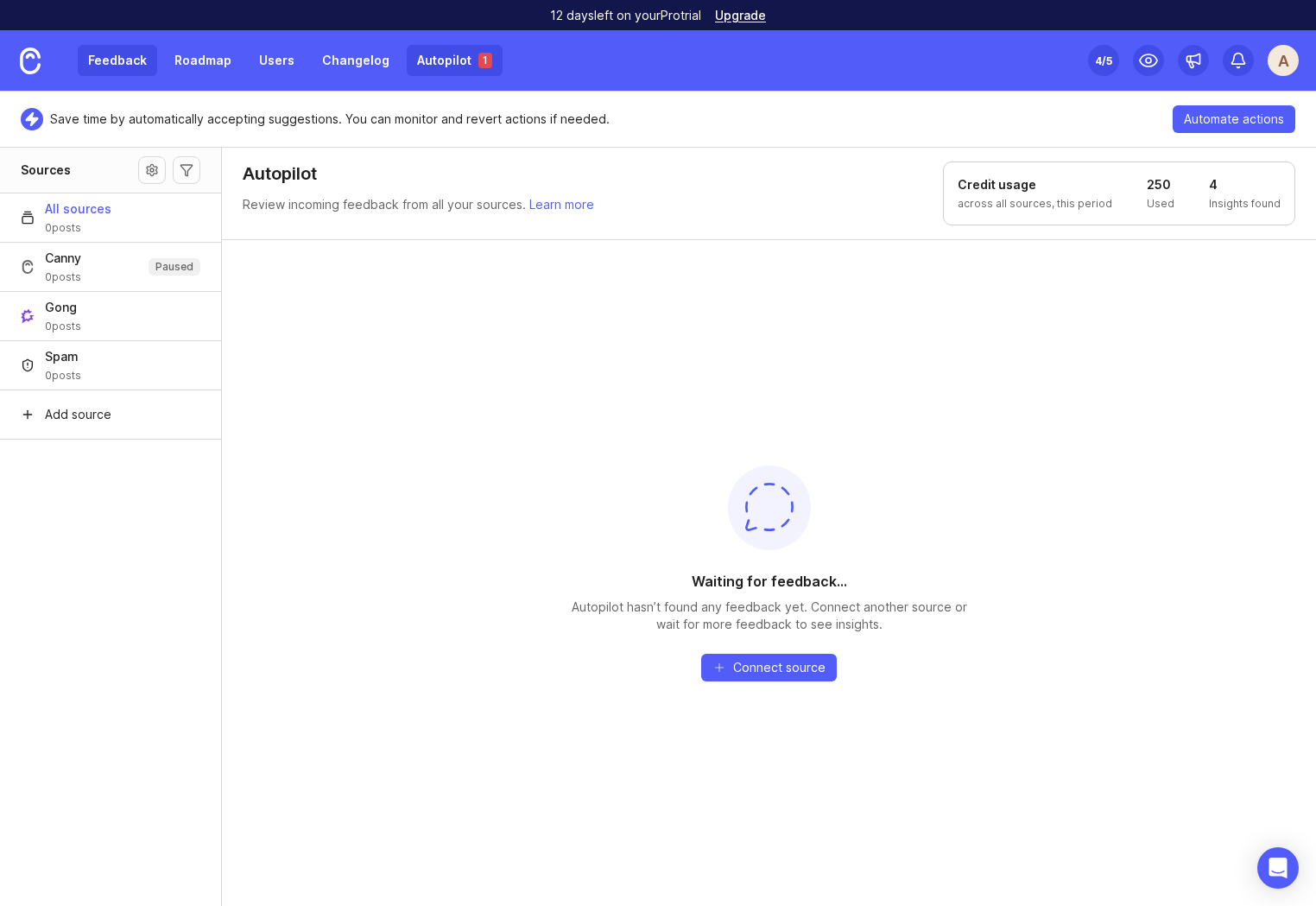
click at [121, 63] on link "Feedback" at bounding box center [116, 61] width 79 height 31
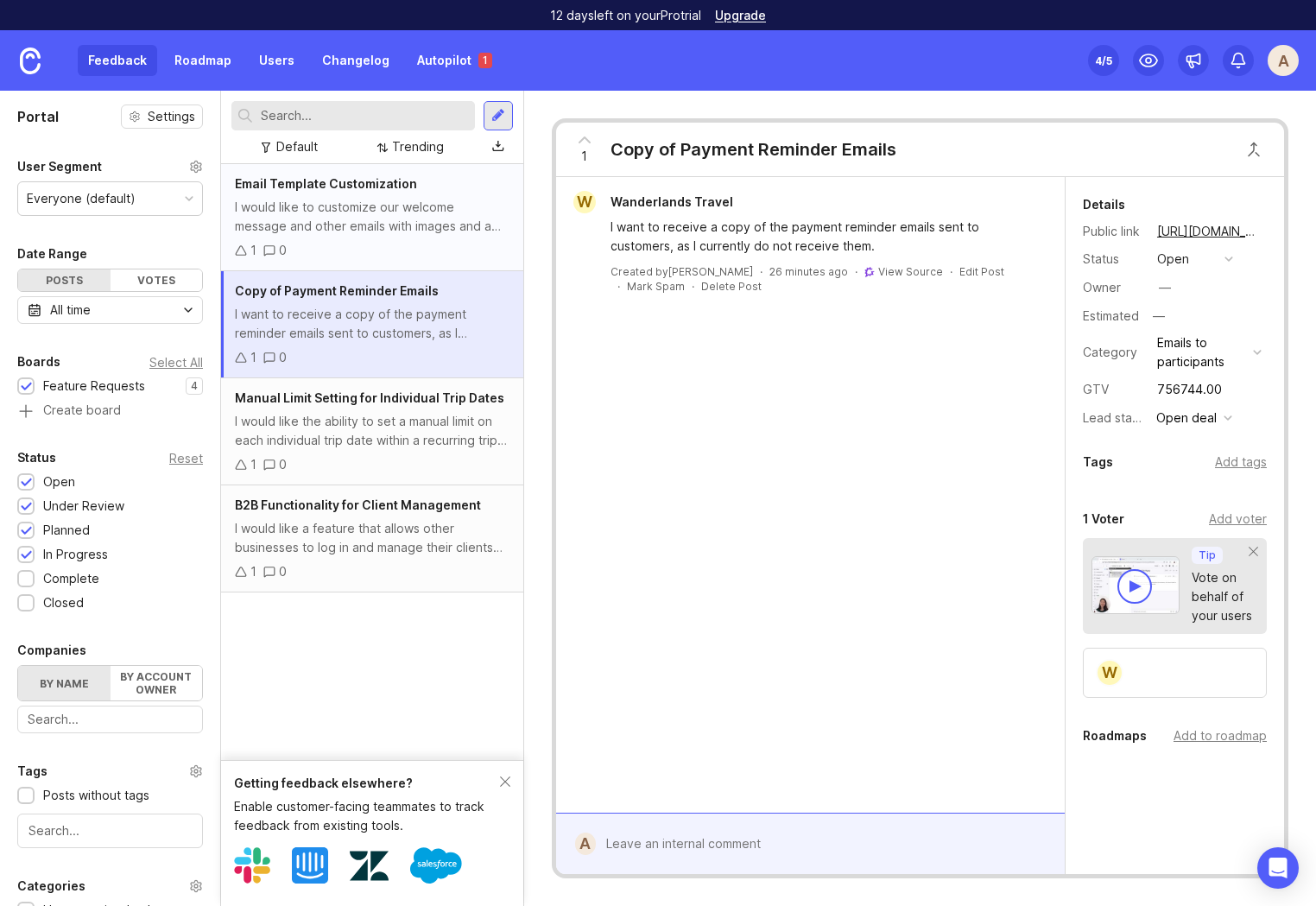
click at [355, 211] on div "I would like to customize our welcome message and other emails with images and …" at bounding box center [372, 217] width 275 height 38
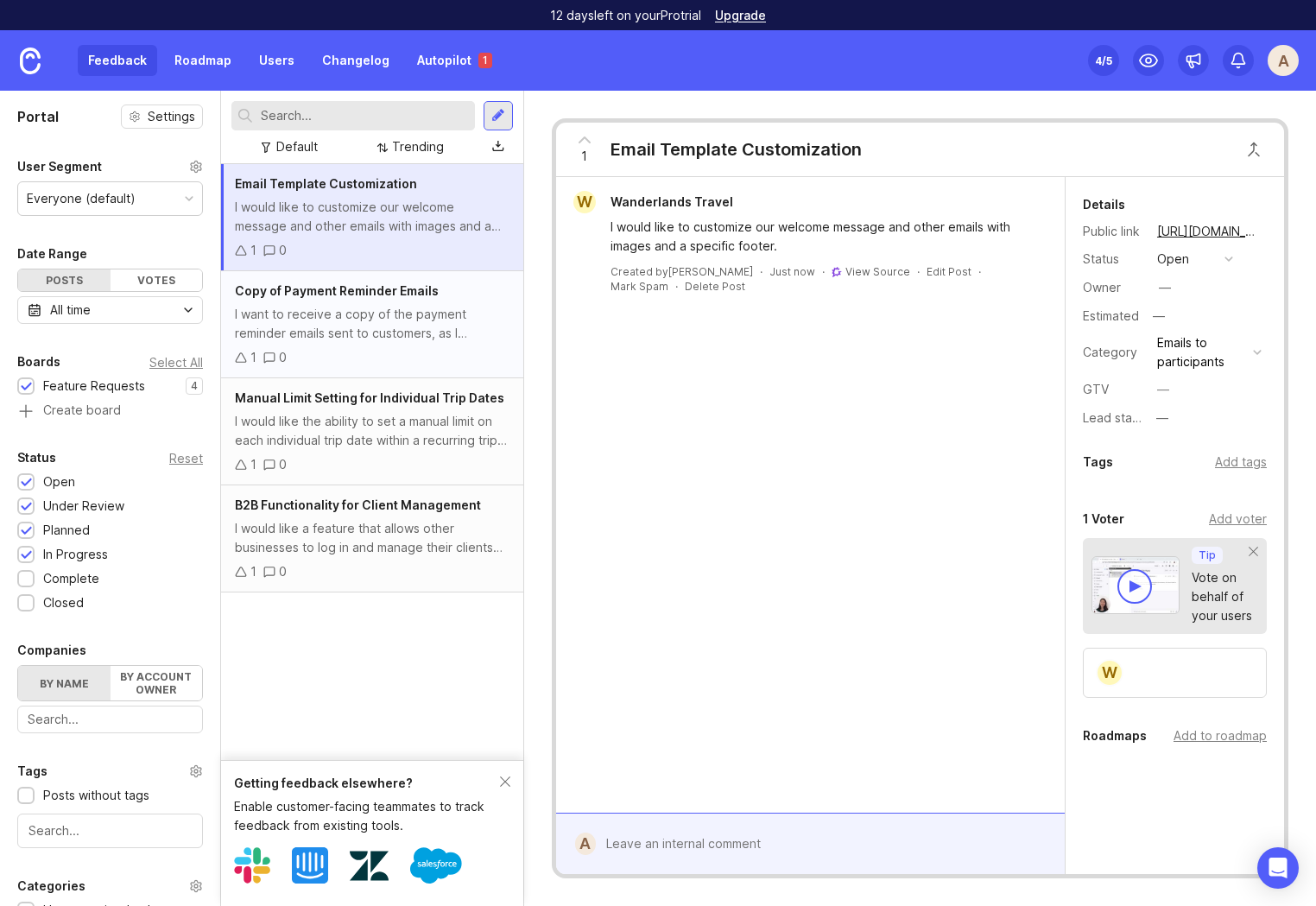
click at [327, 322] on div "I want to receive a copy of the payment reminder emails sent to customers, as I…" at bounding box center [372, 324] width 275 height 38
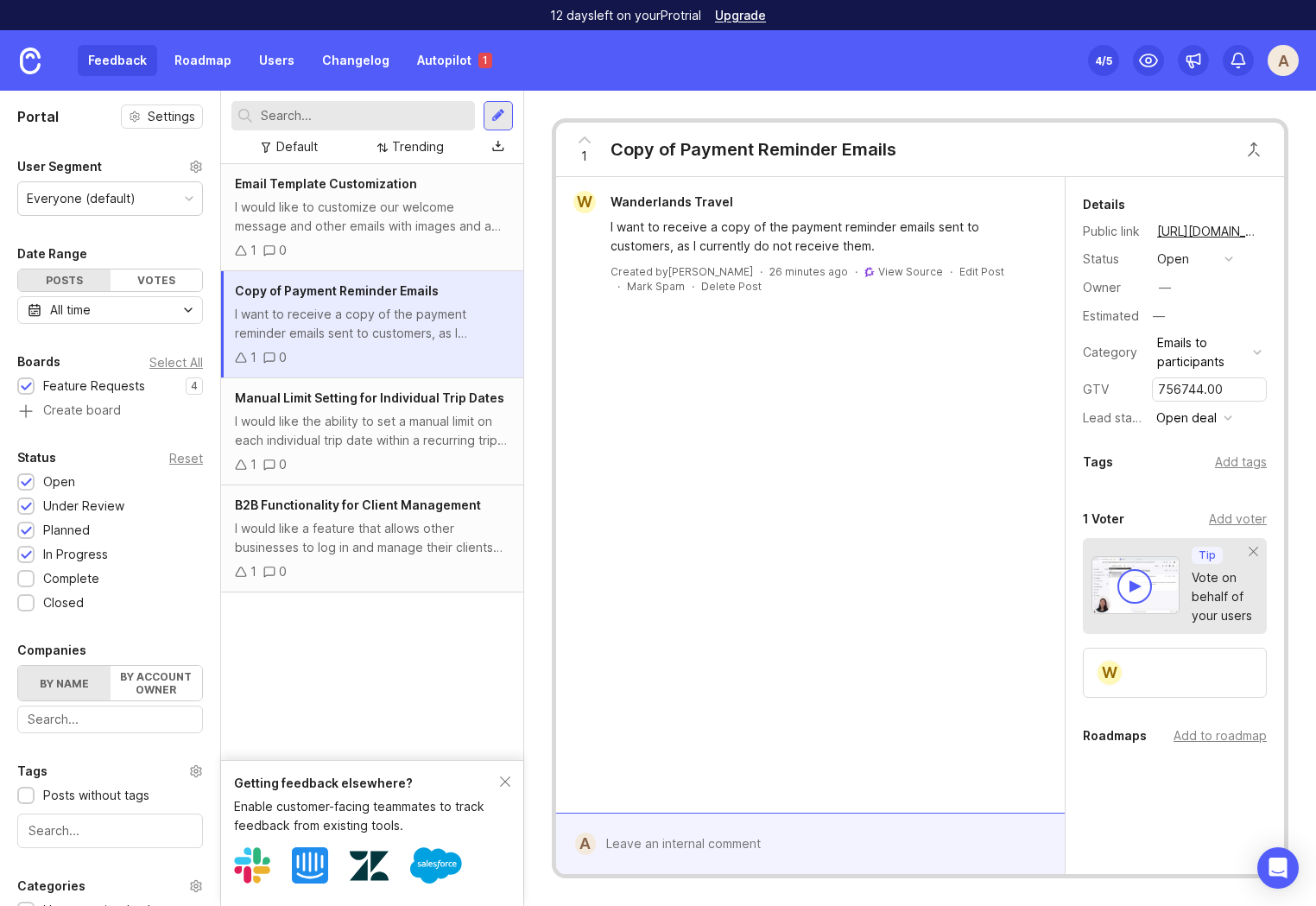
drag, startPoint x: 1011, startPoint y: 437, endPoint x: 1027, endPoint y: 431, distance: 17.1
click at [1011, 437] on div "W Wanderlands Travel I want to receive a copy of the payment reminder emails se…" at bounding box center [810, 495] width 508 height 636
drag, startPoint x: 954, startPoint y: 363, endPoint x: 940, endPoint y: 283, distance: 81.2
click at [954, 363] on div "W Wanderlands Travel I want to receive a copy of the payment reminder emails se…" at bounding box center [810, 495] width 508 height 636
click at [809, 92] on div "1 Copy of Payment Reminder Emails W Wanderlands Travel I want to receive a copy…" at bounding box center [920, 498] width 792 height 816
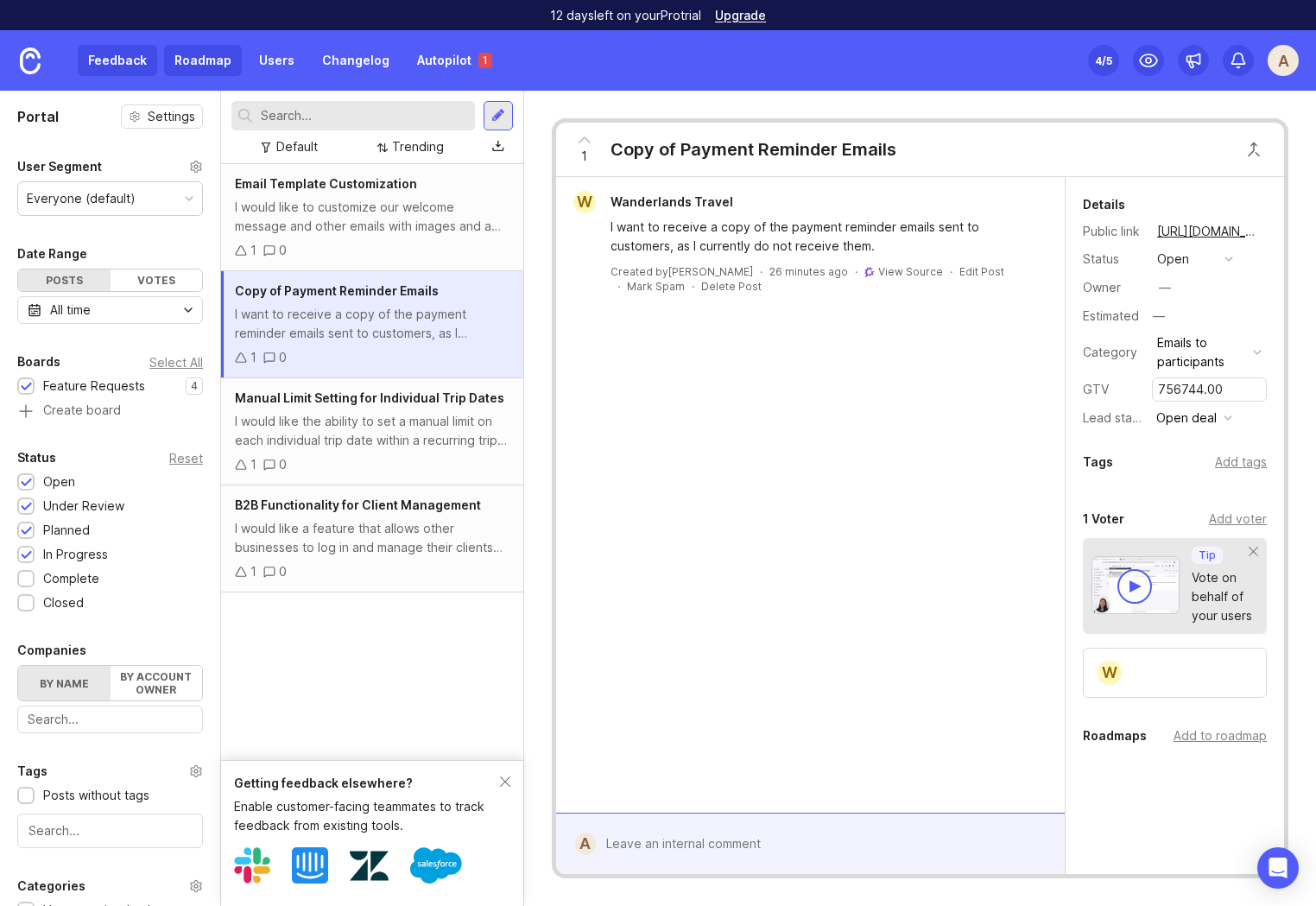
drag, startPoint x: 190, startPoint y: 53, endPoint x: 199, endPoint y: 52, distance: 9.1
click at [190, 53] on link "Roadmap" at bounding box center [203, 61] width 77 height 31
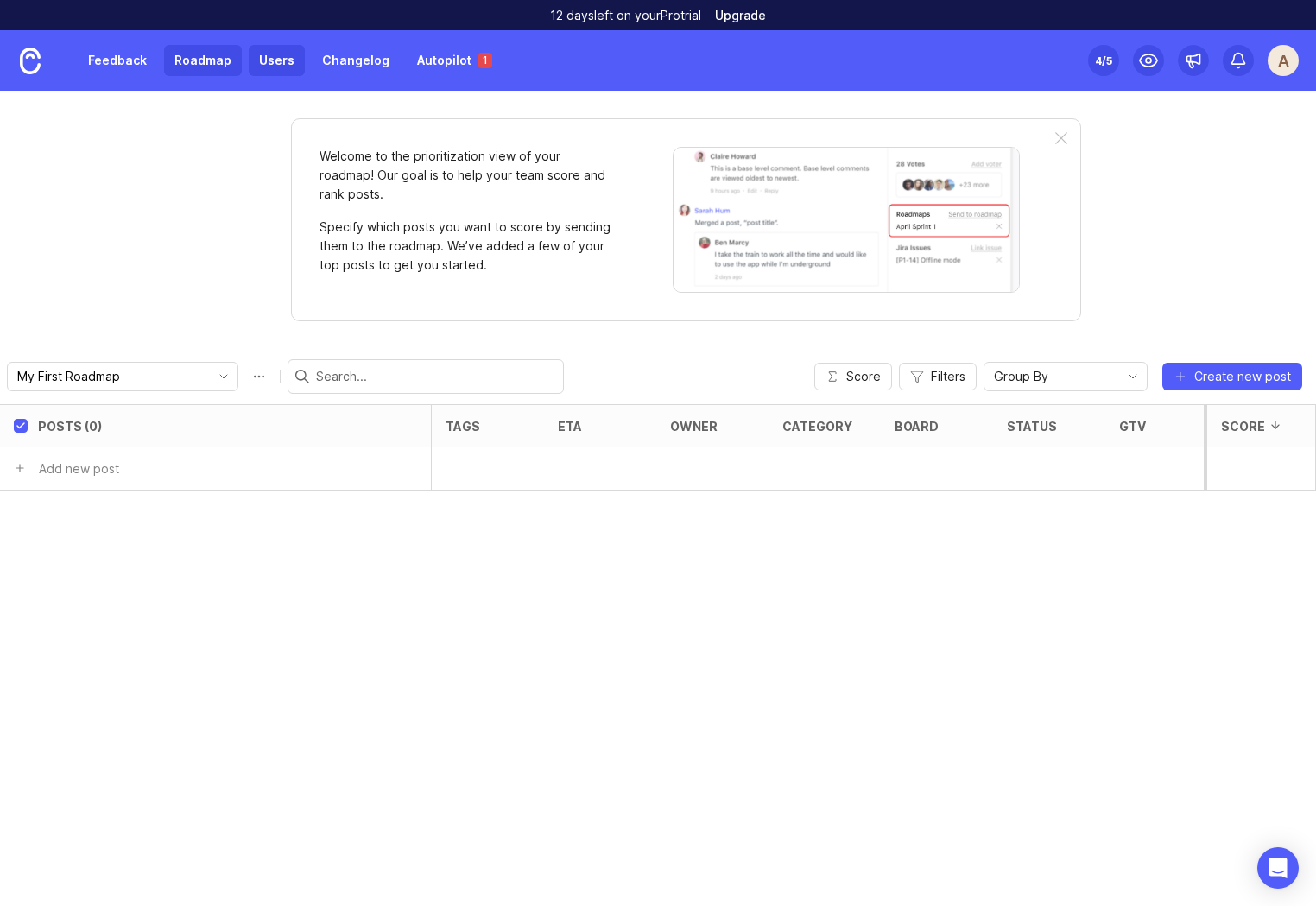
click at [282, 63] on link "Users" at bounding box center [276, 61] width 56 height 31
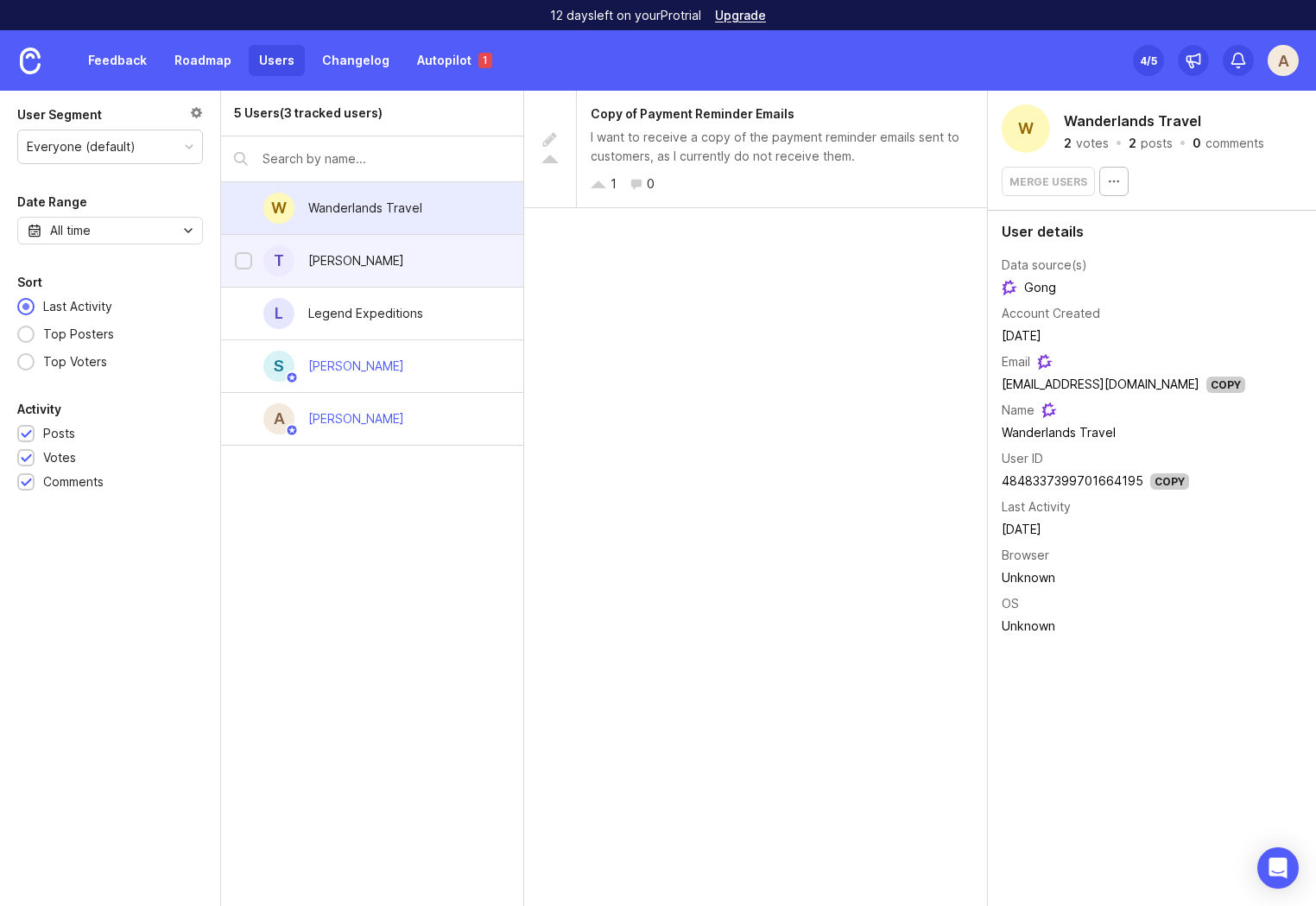
click at [421, 276] on div "T Thomas Bartlett" at bounding box center [372, 261] width 302 height 53
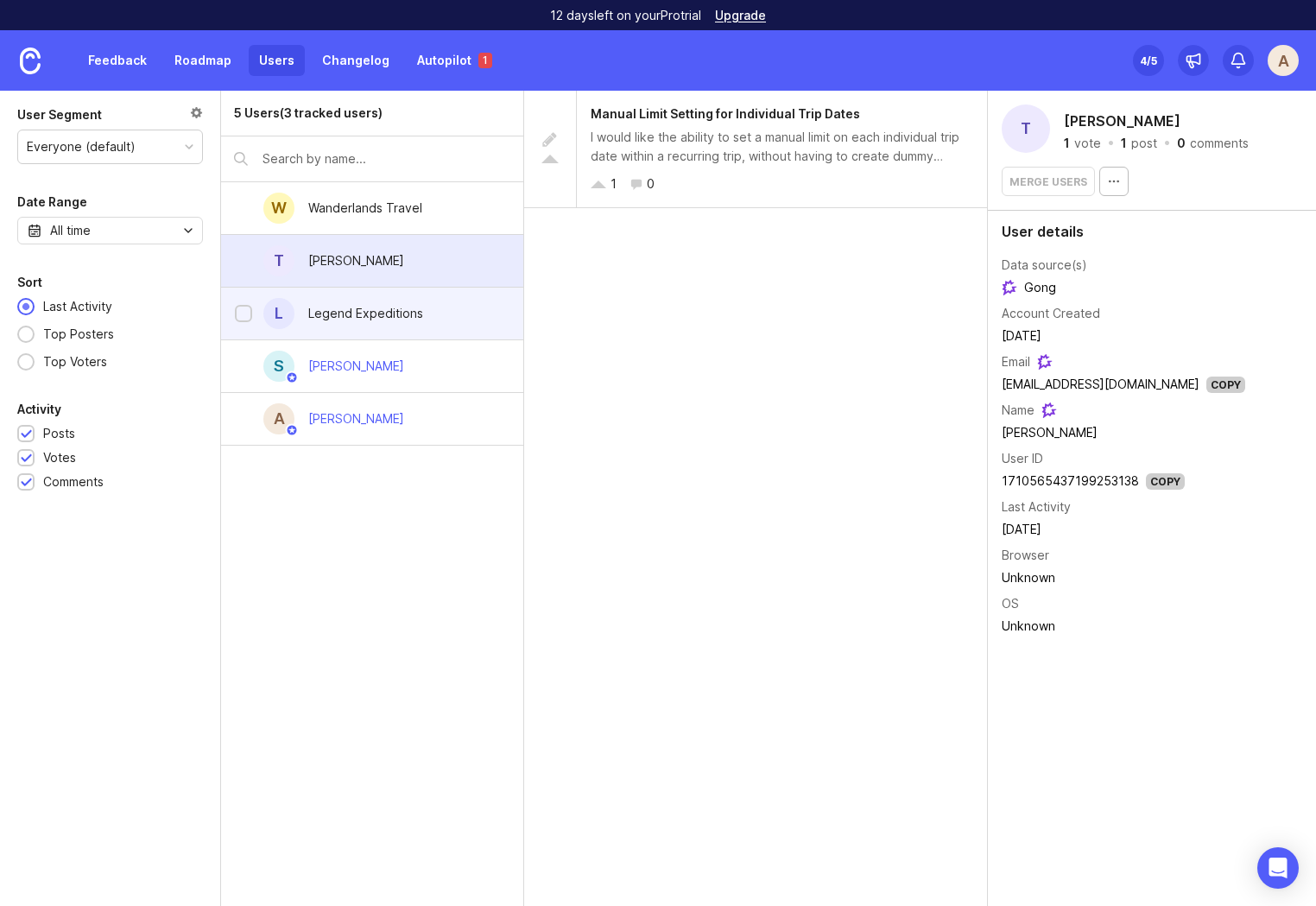
click at [405, 306] on div "Legend Expeditions" at bounding box center [366, 314] width 115 height 19
click at [401, 249] on div "[PERSON_NAME]" at bounding box center [356, 261] width 123 height 38
click at [379, 323] on div "Legend Expeditions" at bounding box center [366, 314] width 143 height 38
click at [384, 264] on div "[PERSON_NAME]" at bounding box center [356, 261] width 96 height 19
click at [725, 164] on div "I would like the ability to set a manual limit on each individual trip date wit…" at bounding box center [781, 147] width 382 height 38
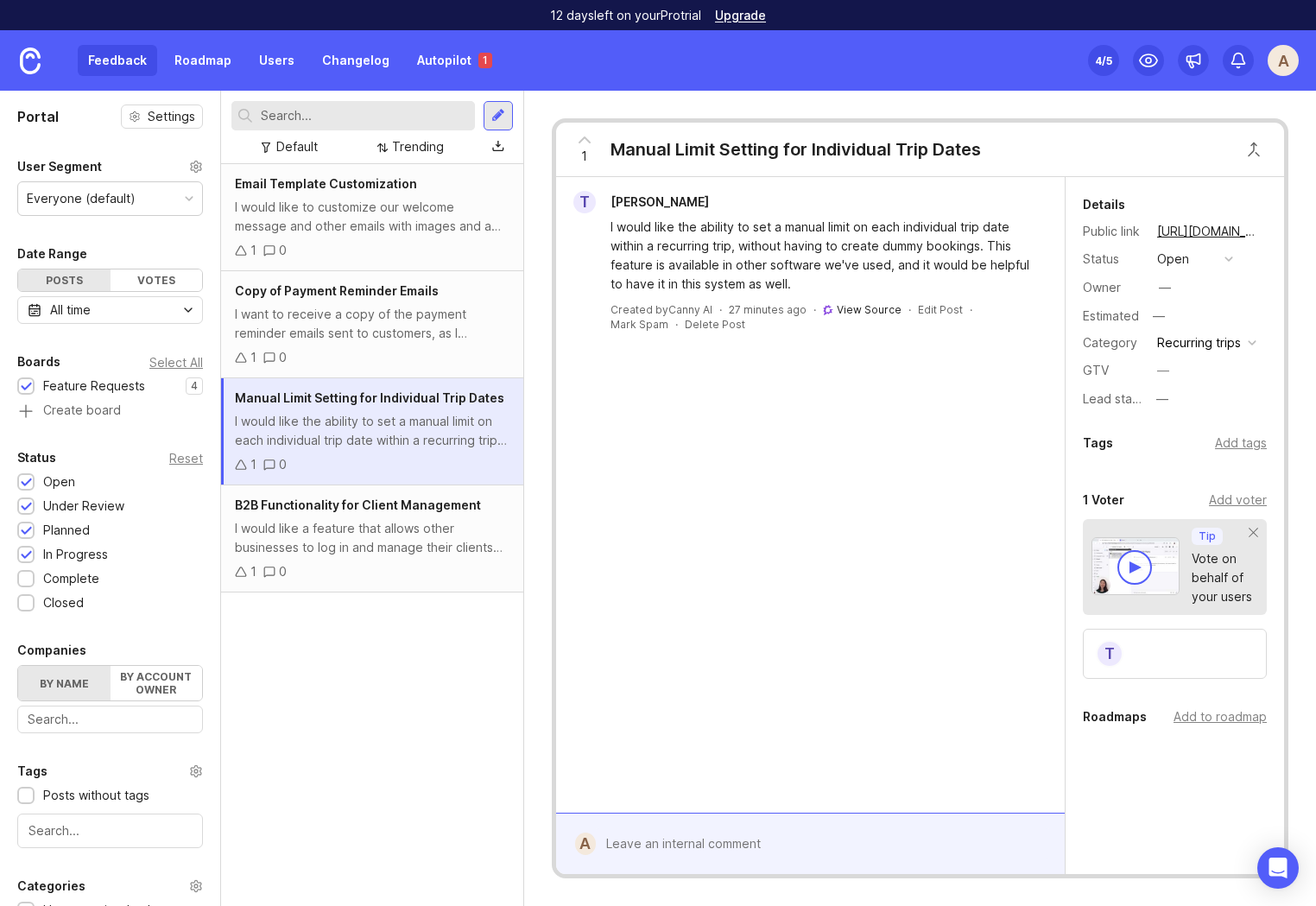
click at [865, 310] on link "View Source" at bounding box center [868, 310] width 64 height 13
click at [447, 56] on link "Autopilot 1" at bounding box center [455, 61] width 96 height 31
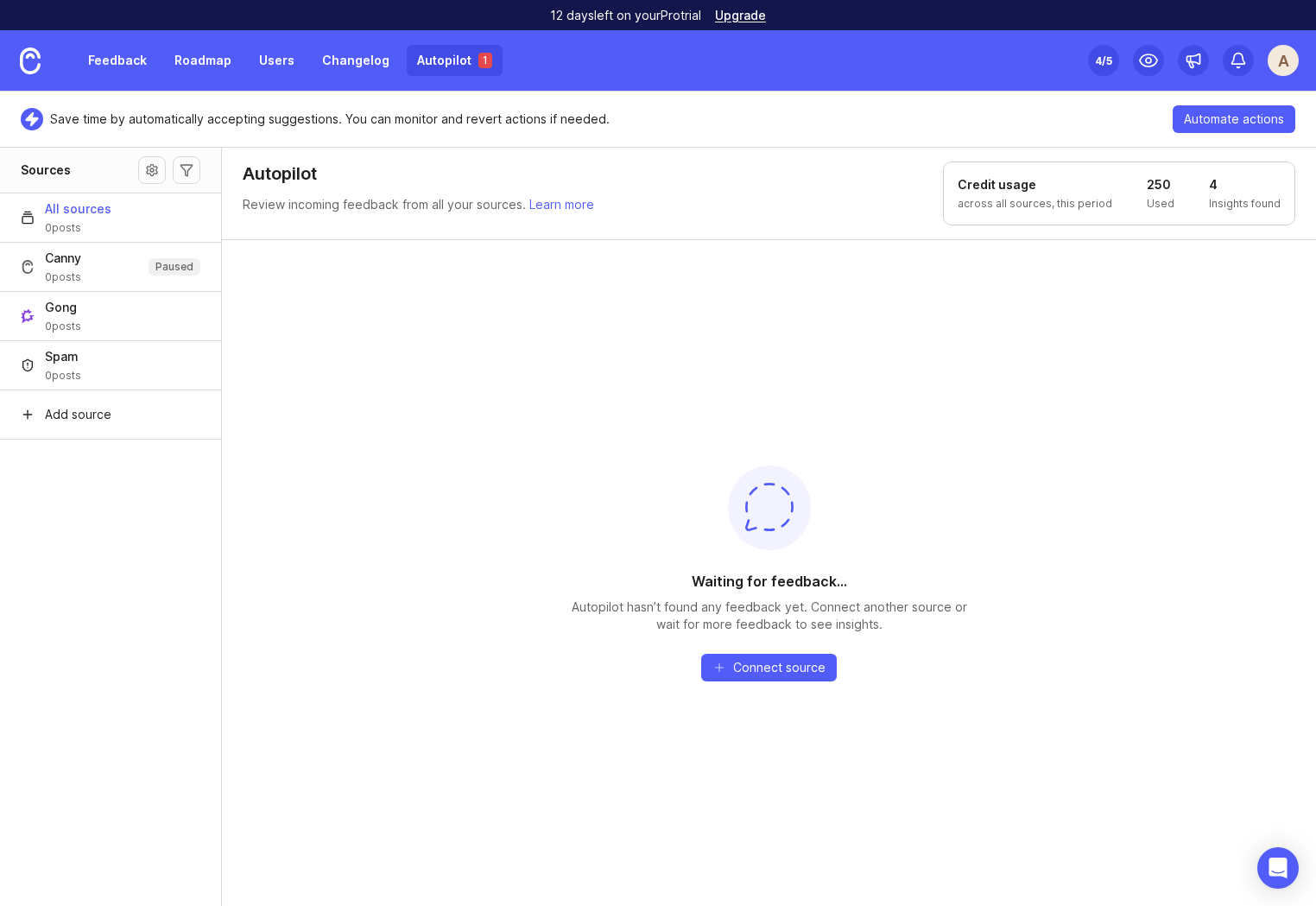
click at [116, 64] on link "Feedback" at bounding box center [116, 61] width 79 height 31
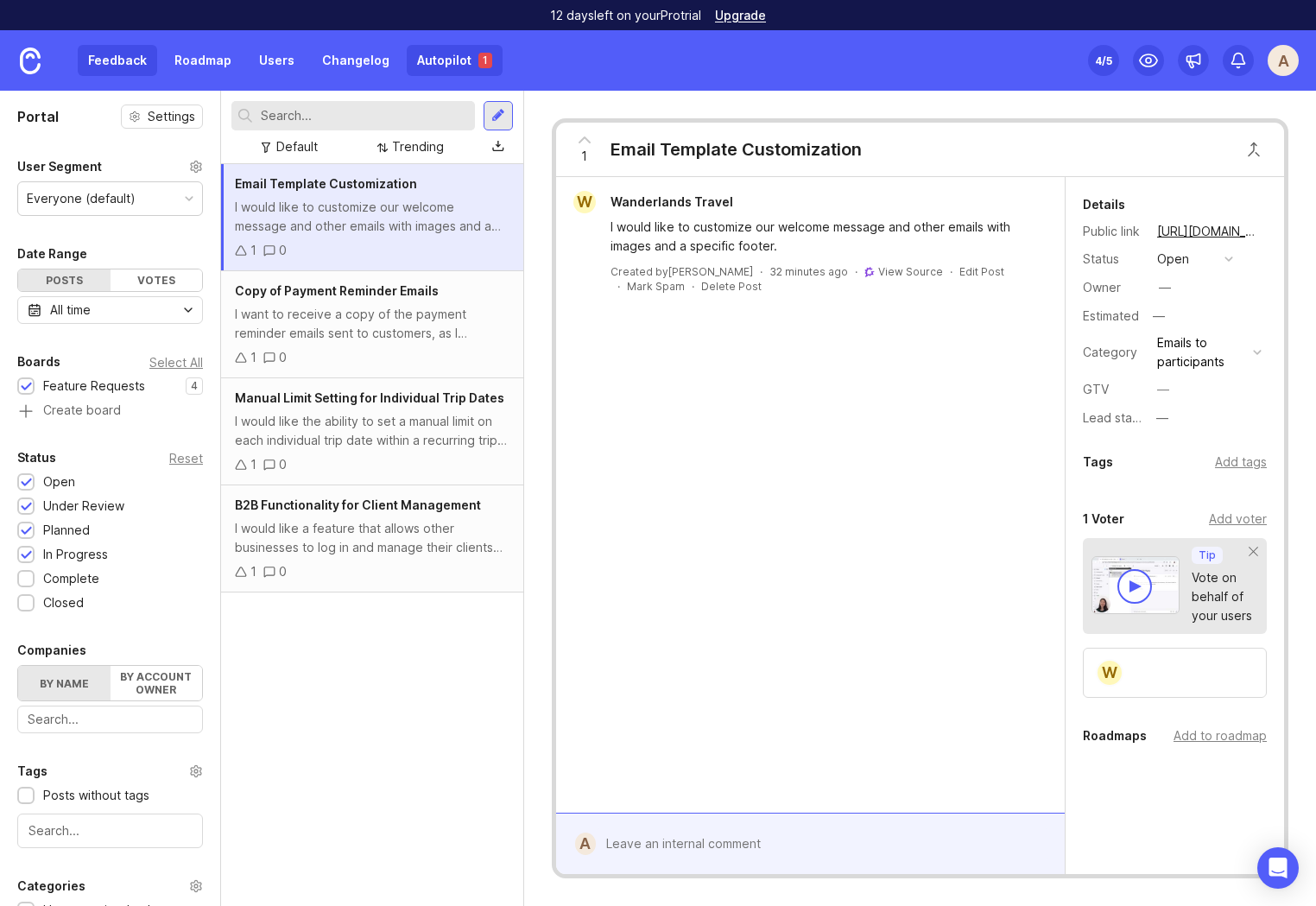
drag, startPoint x: 473, startPoint y: 63, endPoint x: 463, endPoint y: 69, distance: 11.7
click at [482, 63] on p "1" at bounding box center [485, 61] width 5 height 14
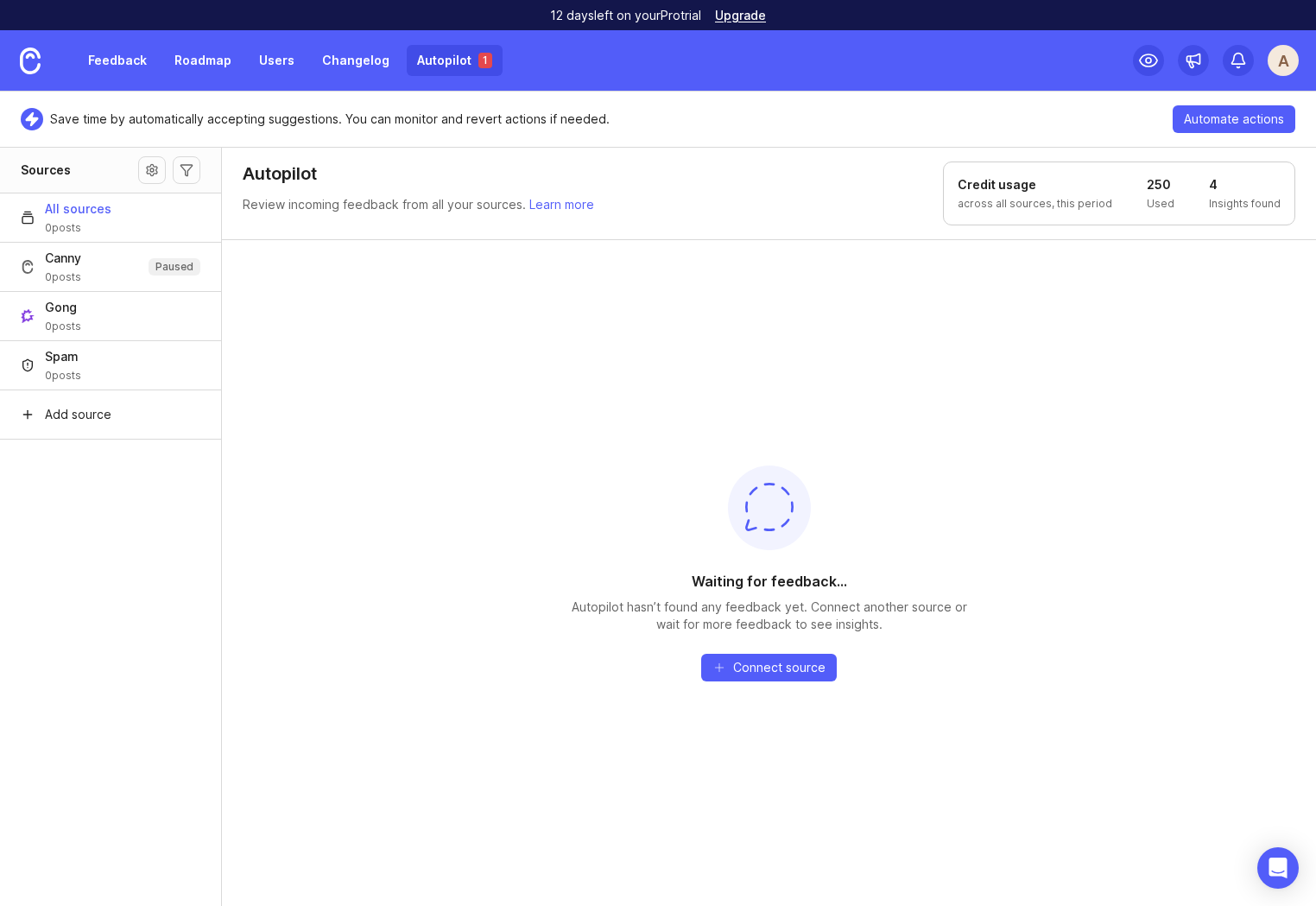
click at [494, 338] on div "Waiting for feedback... Autopilot hasn’t found any feedback yet. Connect anothe…" at bounding box center [768, 572] width 1093 height 667
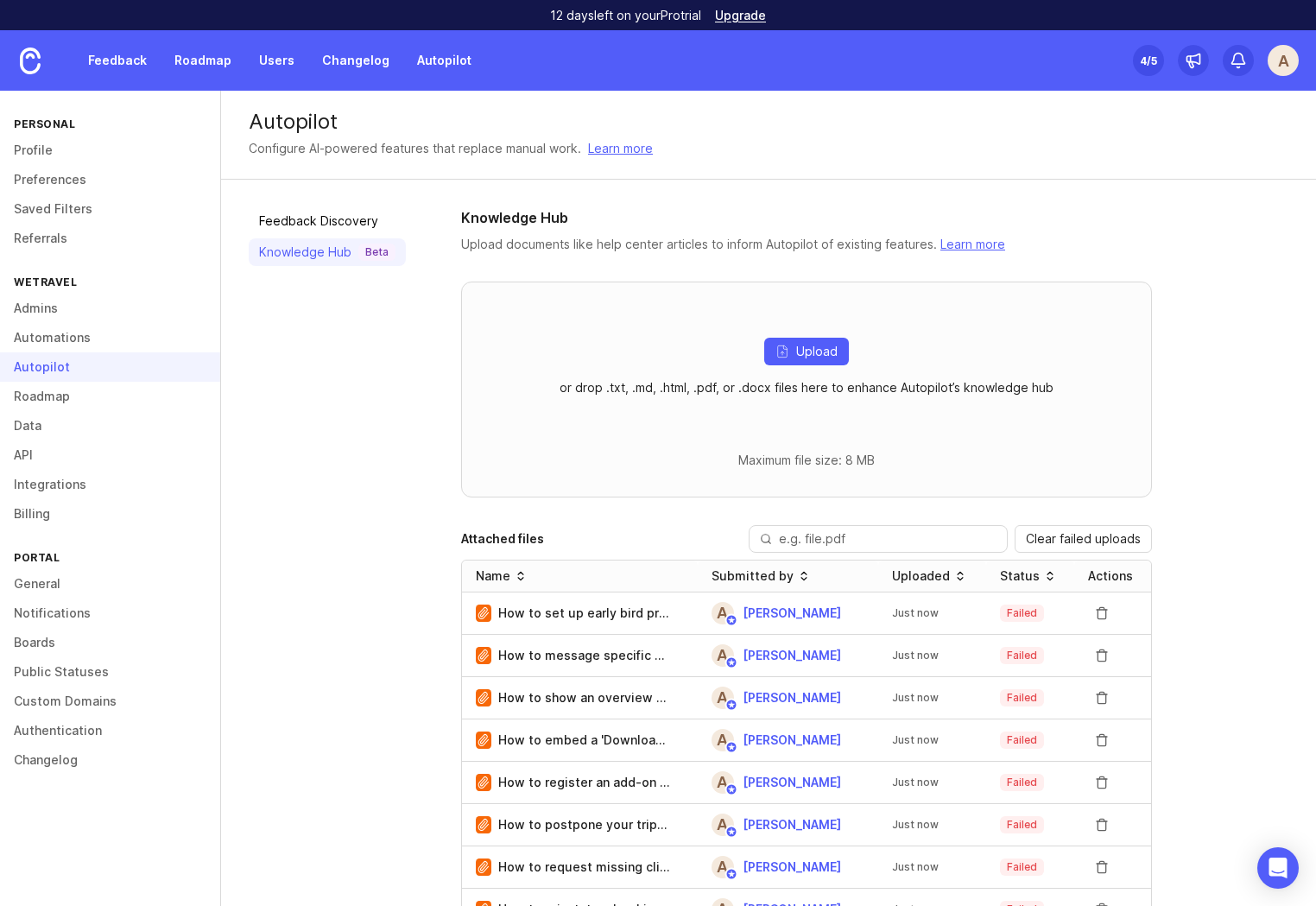
click at [670, 384] on p "or drop .txt, .md, .html, .pdf, or .docx files here to enhance Autopilot’s know…" at bounding box center [807, 388] width 494 height 17
click at [670, 385] on p "or drop .txt, .md, .html, .pdf, or .docx files here to enhance Autopilot’s know…" at bounding box center [807, 388] width 494 height 17
copy p "html"
click at [42, 64] on link at bounding box center [30, 61] width 61 height 61
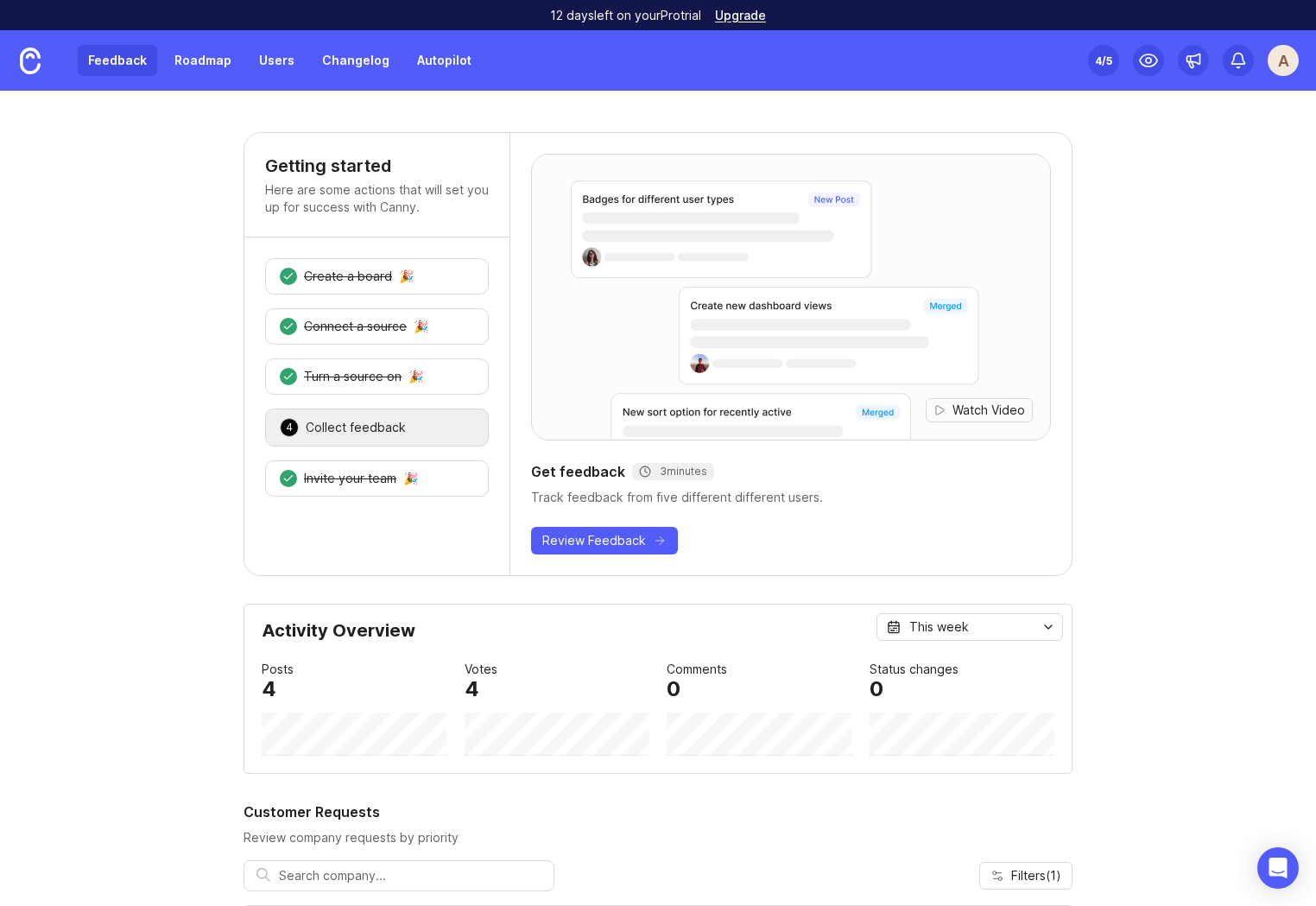
click at [98, 59] on link "Feedback" at bounding box center [116, 61] width 79 height 31
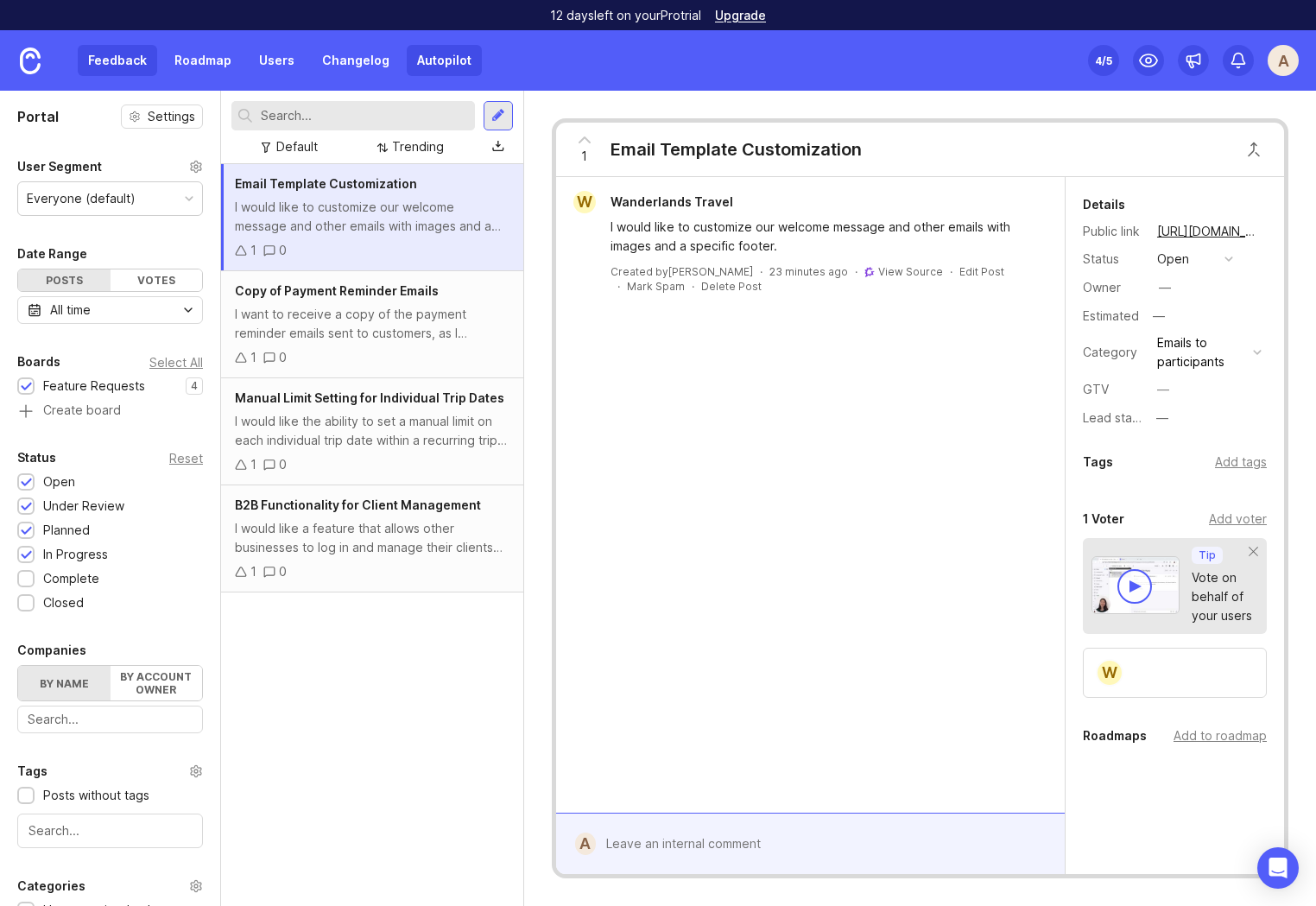
click at [436, 62] on link "Autopilot" at bounding box center [444, 61] width 75 height 31
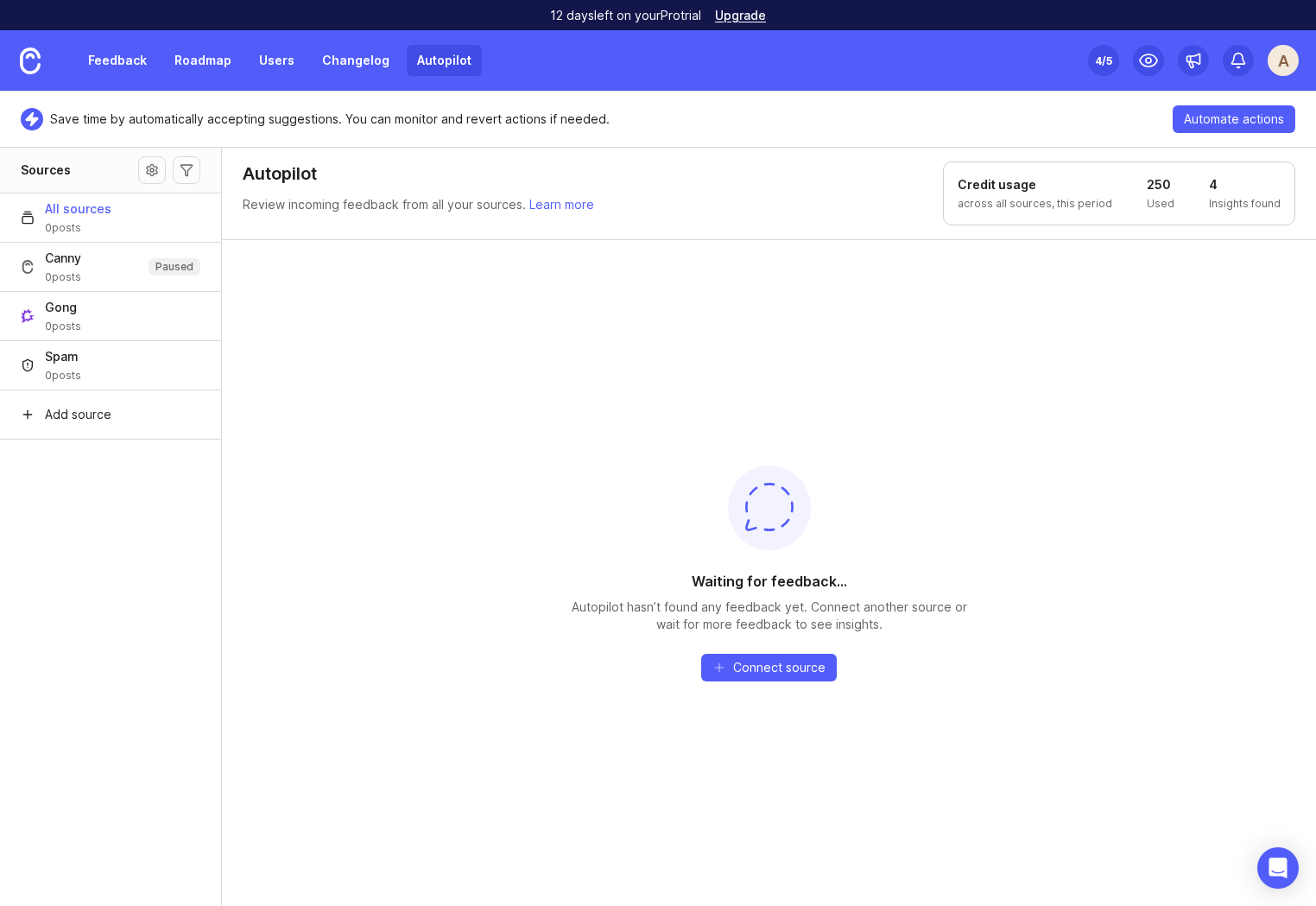
click at [472, 410] on div "Waiting for feedback... Autopilot hasn’t found any feedback yet. Connect anothe…" at bounding box center [768, 572] width 1093 height 667
click at [1232, 63] on icon at bounding box center [1238, 59] width 13 height 10
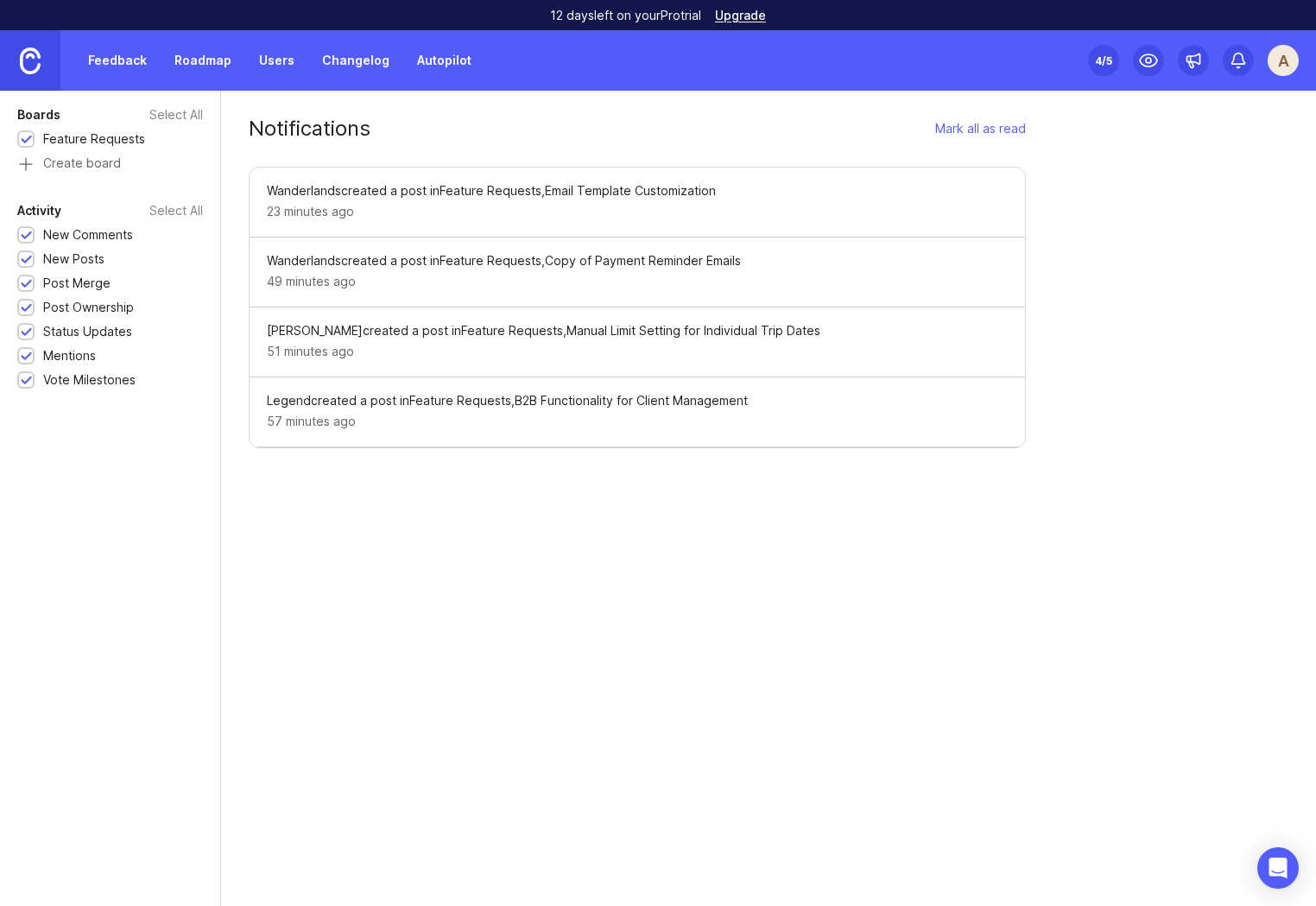
click at [26, 62] on img at bounding box center [30, 61] width 21 height 27
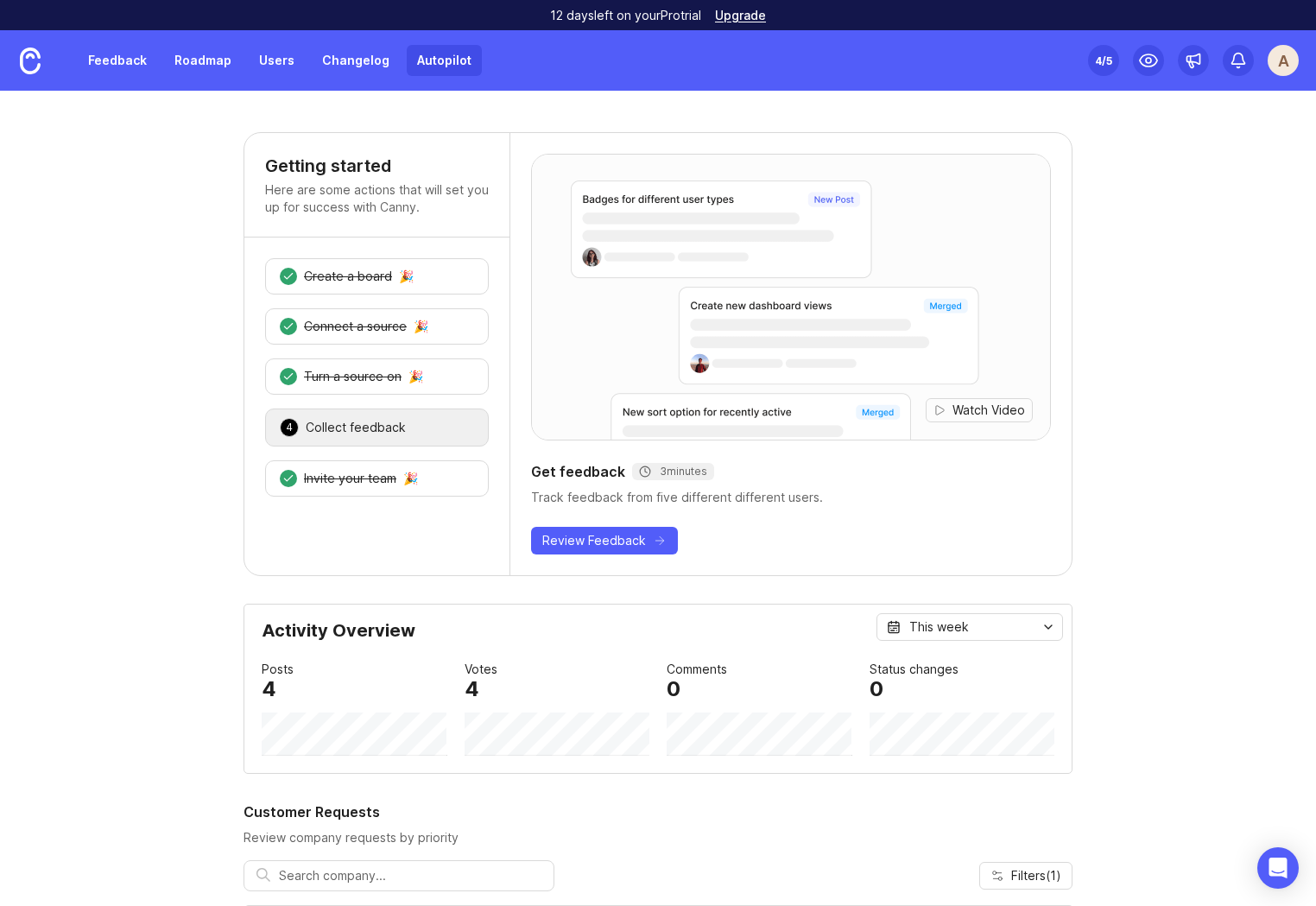
click at [436, 64] on link "Autopilot" at bounding box center [444, 61] width 75 height 31
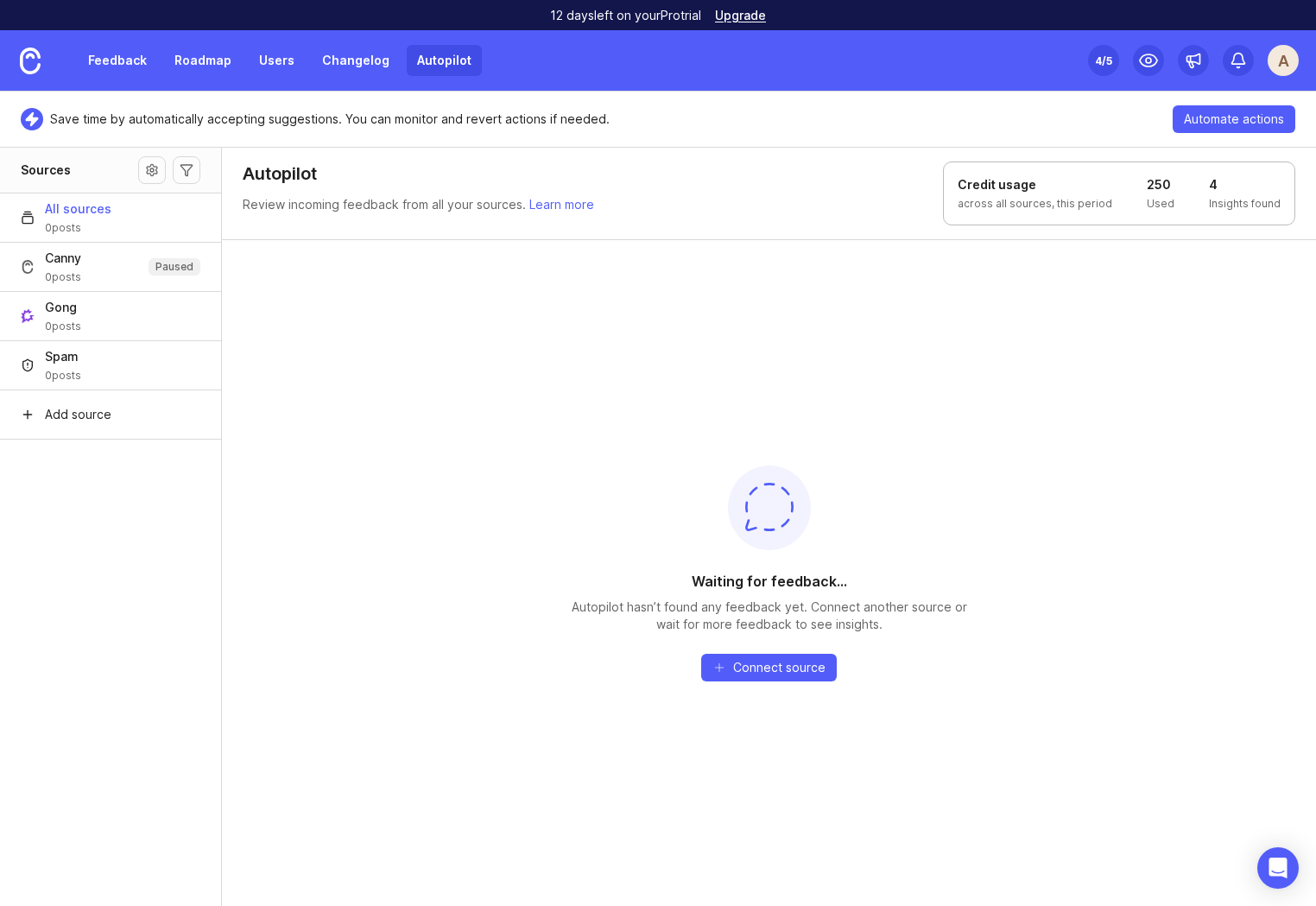
click at [1231, 208] on p "Insights found" at bounding box center [1245, 203] width 71 height 14
click at [1099, 203] on div "Credit usage across all sources, this period 250 Used 4 Insights found" at bounding box center [1119, 193] width 352 height 63
click at [1082, 314] on div "Waiting for feedback... Autopilot hasn’t found any feedback yet. Connect anothe…" at bounding box center [768, 572] width 1093 height 667
click at [70, 215] on span "All sources" at bounding box center [78, 209] width 66 height 17
click at [152, 170] on button "Source settings" at bounding box center [152, 170] width 28 height 28
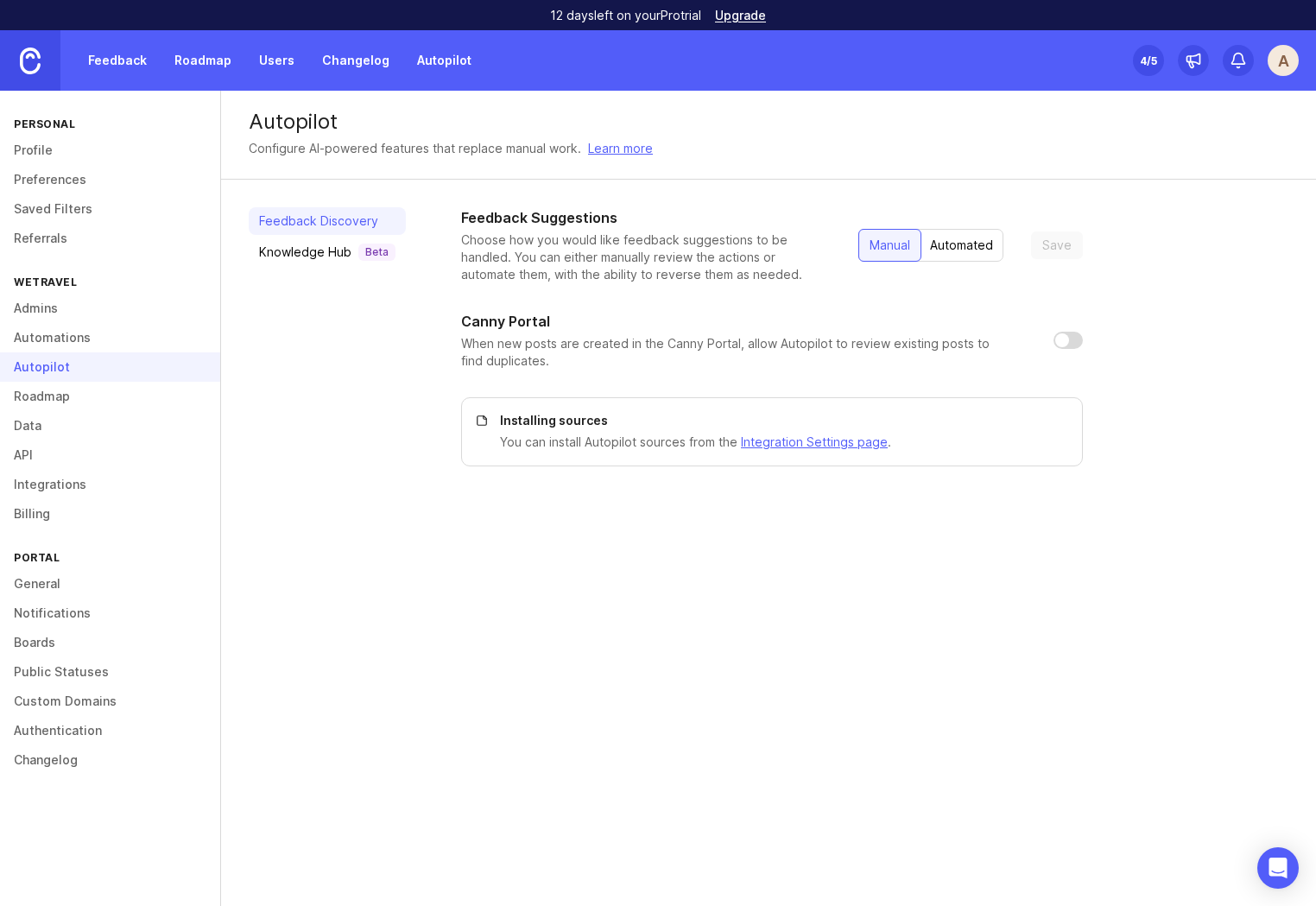
click at [38, 71] on img at bounding box center [30, 61] width 21 height 27
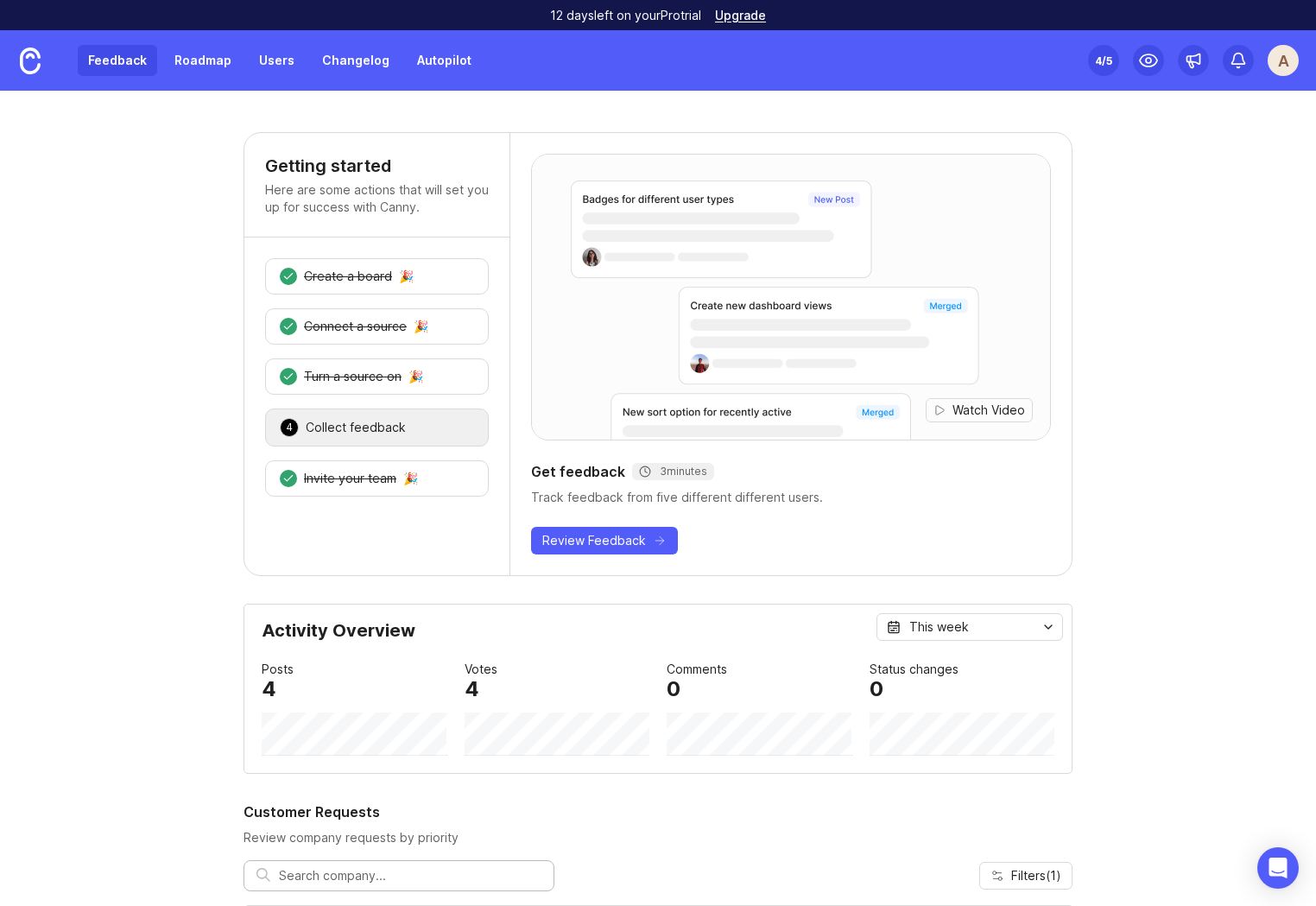
click at [119, 57] on link "Feedback" at bounding box center [116, 61] width 79 height 31
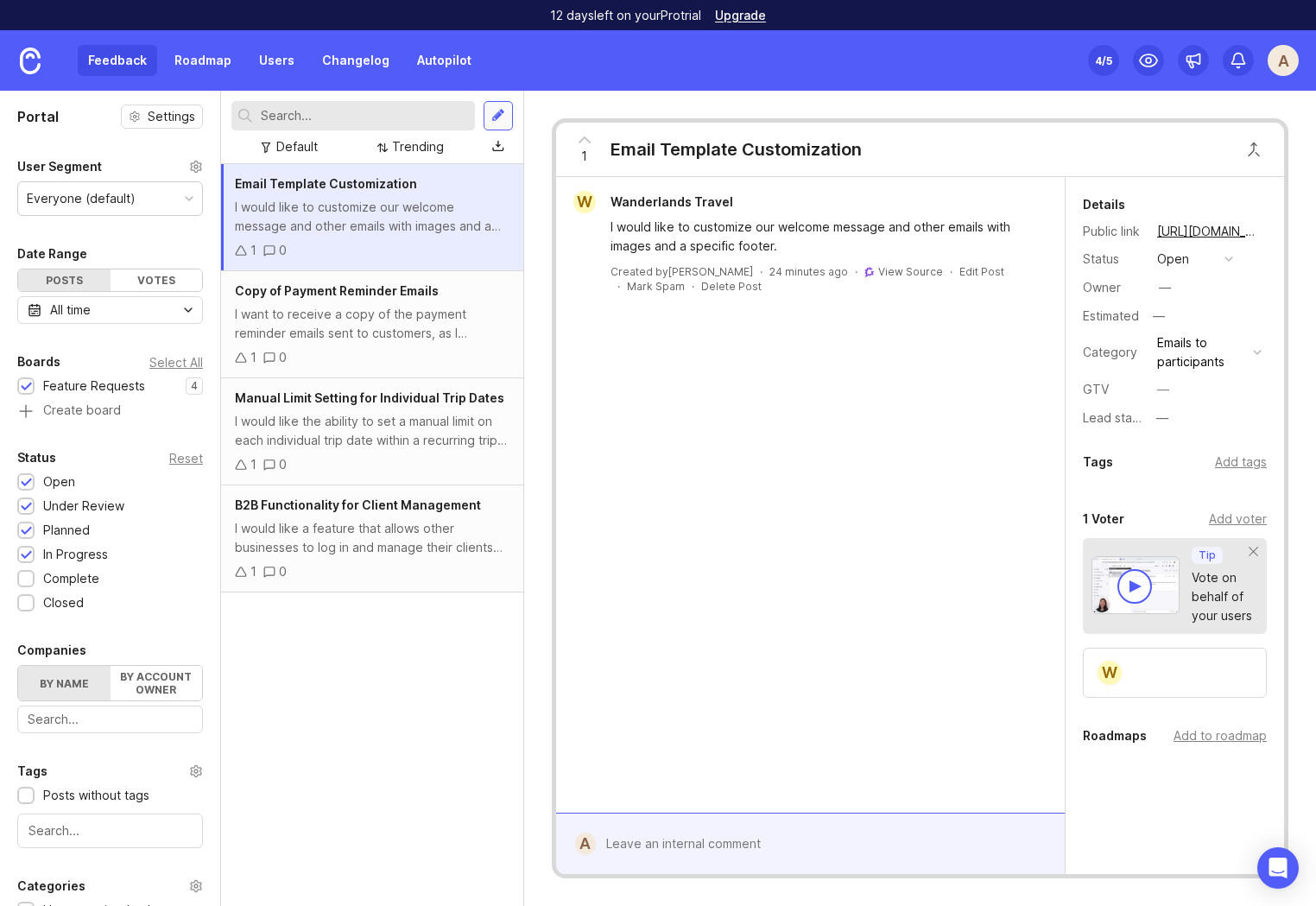
click at [501, 115] on div at bounding box center [498, 116] width 14 height 16
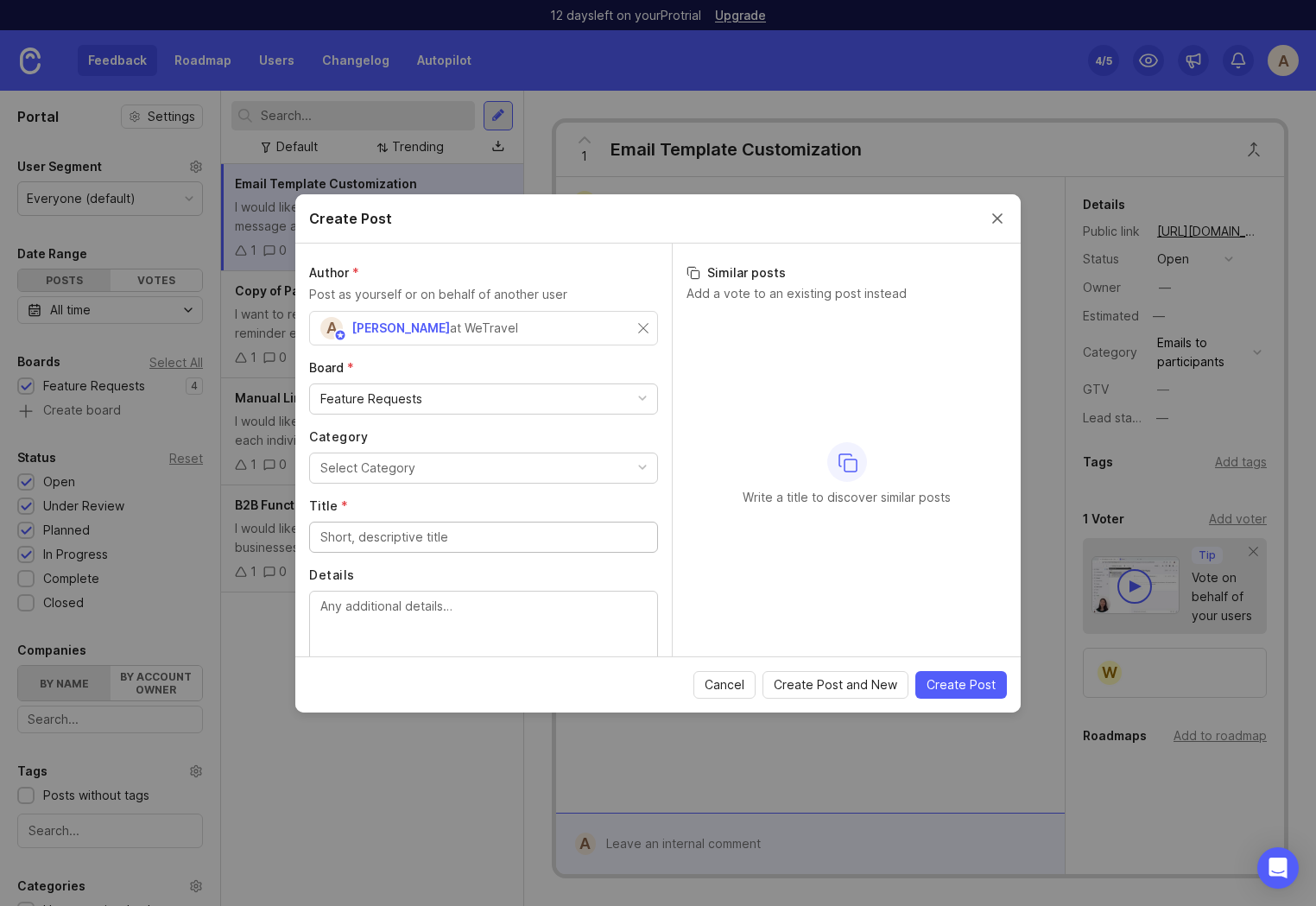
click at [463, 466] on button "Select Category" at bounding box center [483, 468] width 349 height 31
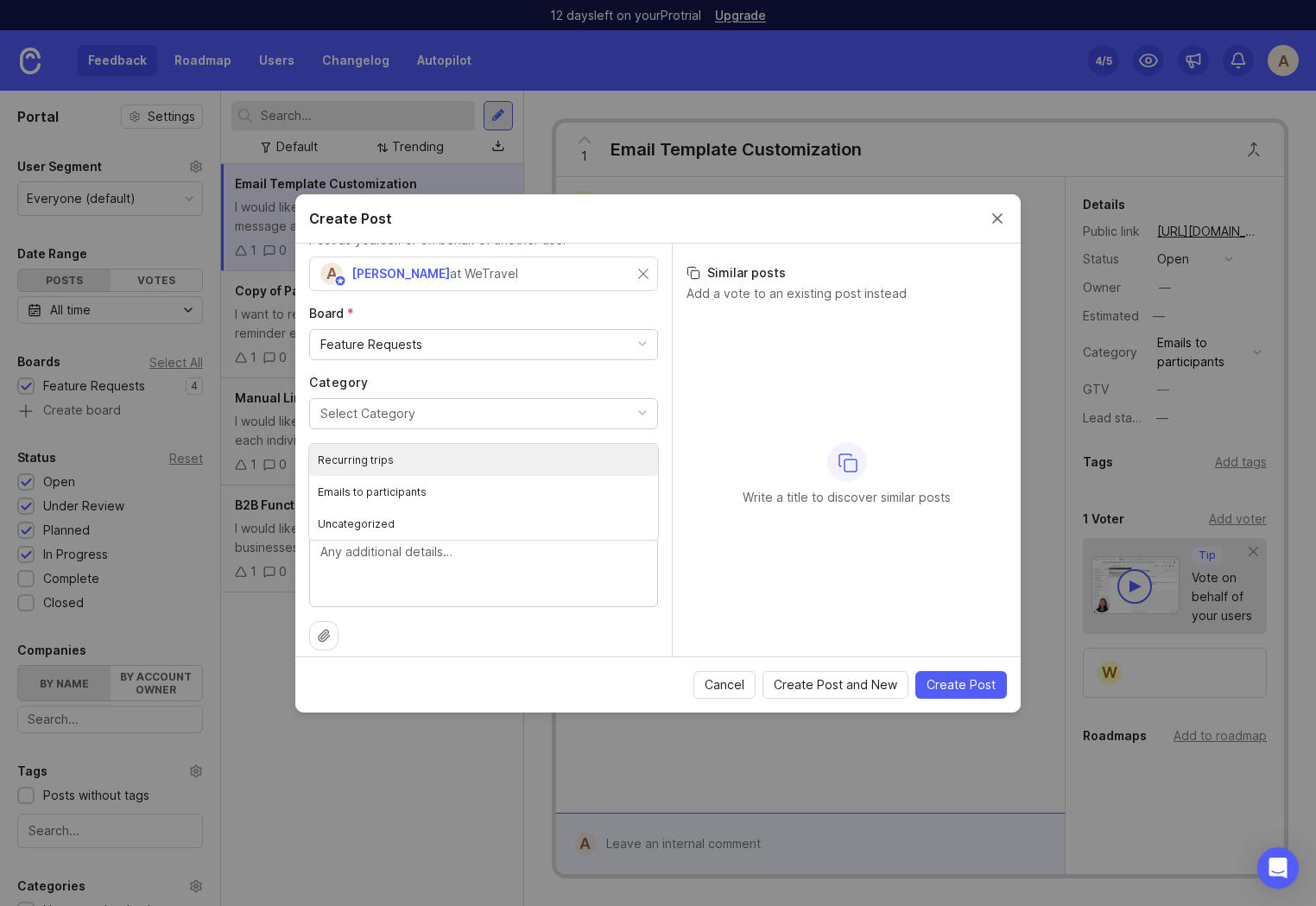
scroll to position [69, 0]
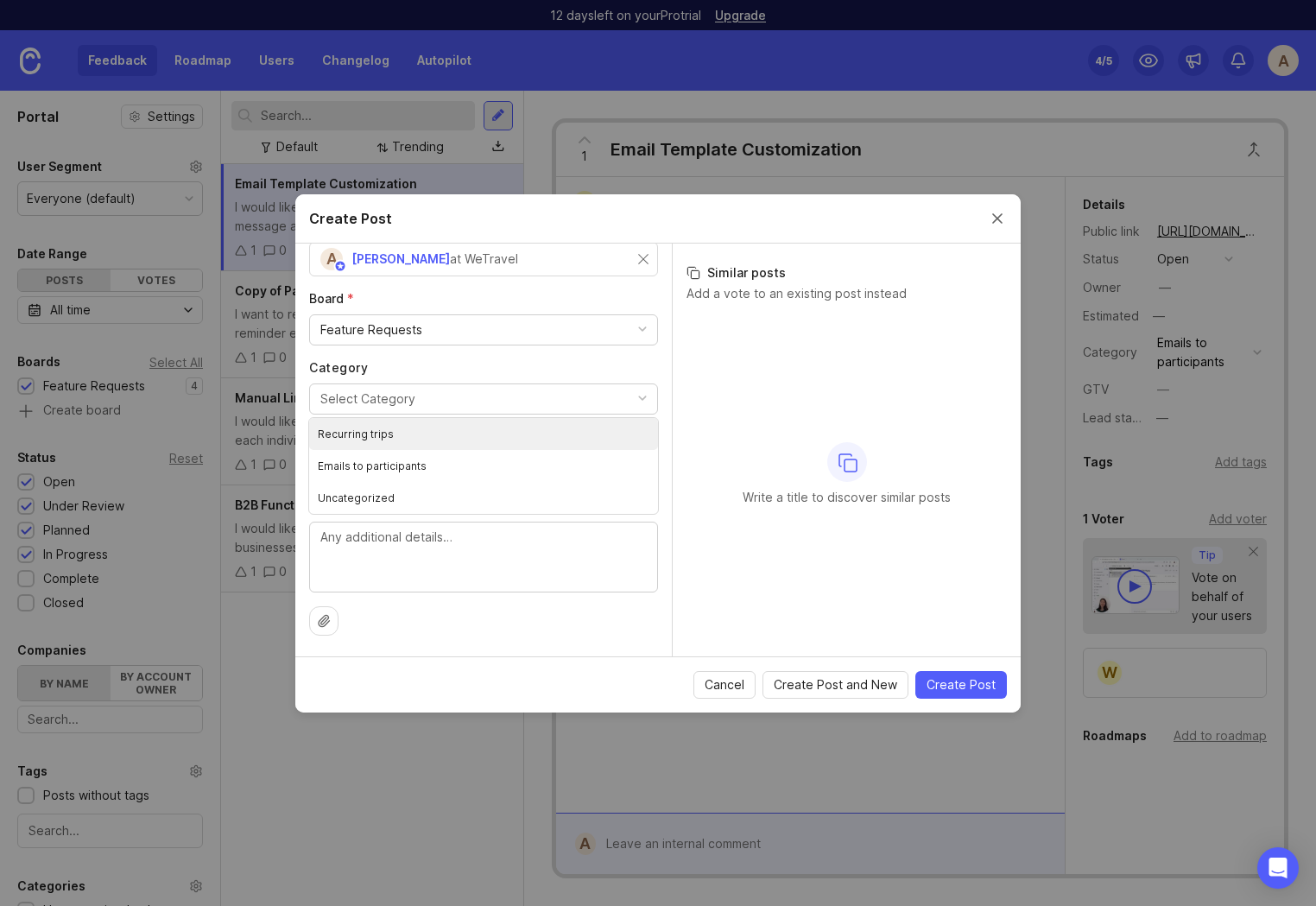
click at [440, 367] on label "Category" at bounding box center [483, 368] width 349 height 17
click at [407, 469] on input "Title *" at bounding box center [482, 468] width 326 height 19
paste input "Volume-based discount (tiered pricing)"
click at [498, 466] on input "Volume-based discount (tiered pricing)" at bounding box center [482, 468] width 326 height 19
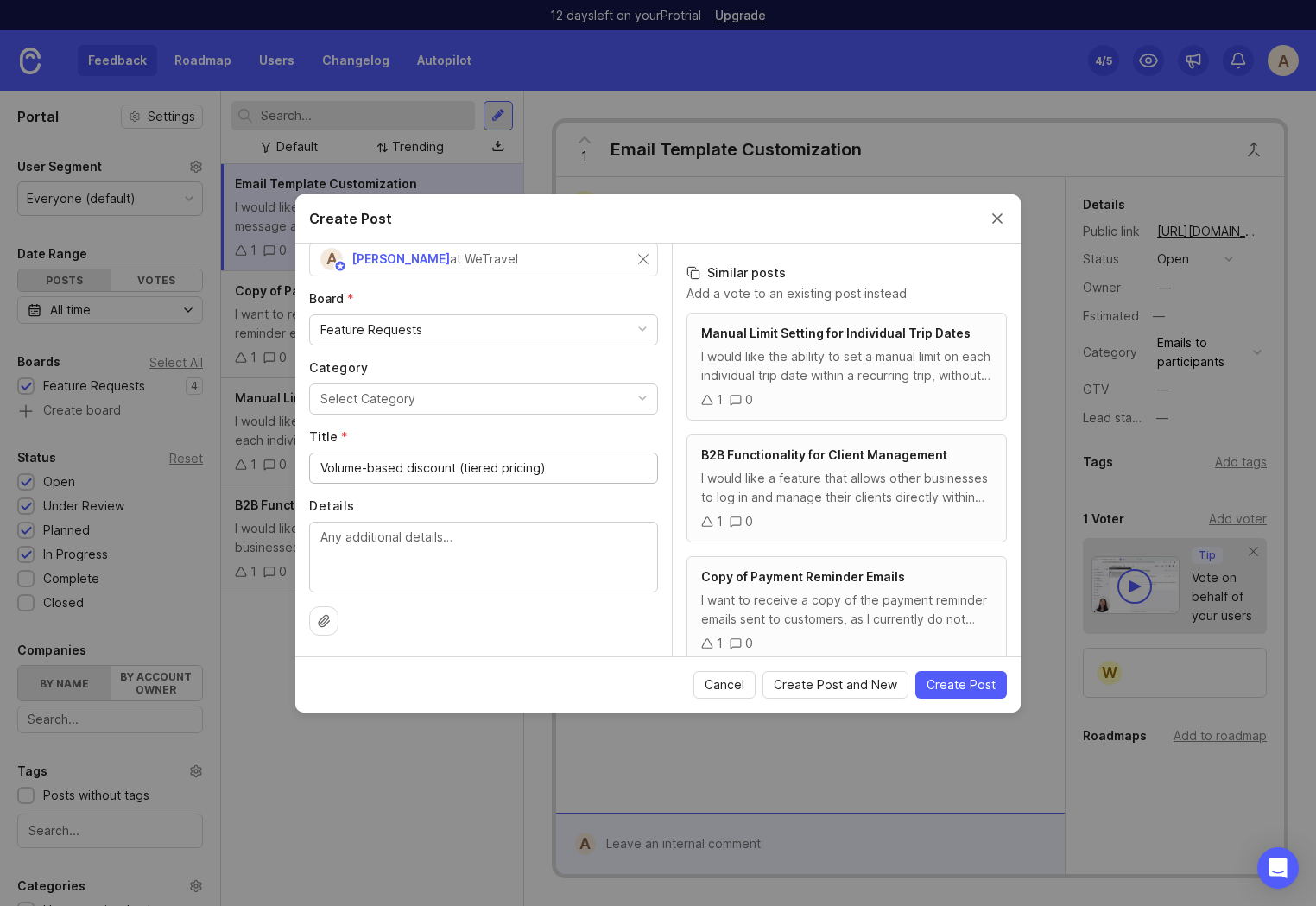
type input "Volume-based discount (tiered pricing)"
click at [462, 587] on div at bounding box center [483, 556] width 349 height 70
click at [447, 405] on button "Select Category" at bounding box center [483, 399] width 349 height 31
click at [448, 399] on button "Select Category" at bounding box center [483, 399] width 349 height 31
click at [409, 557] on textarea "Details" at bounding box center [482, 556] width 326 height 57
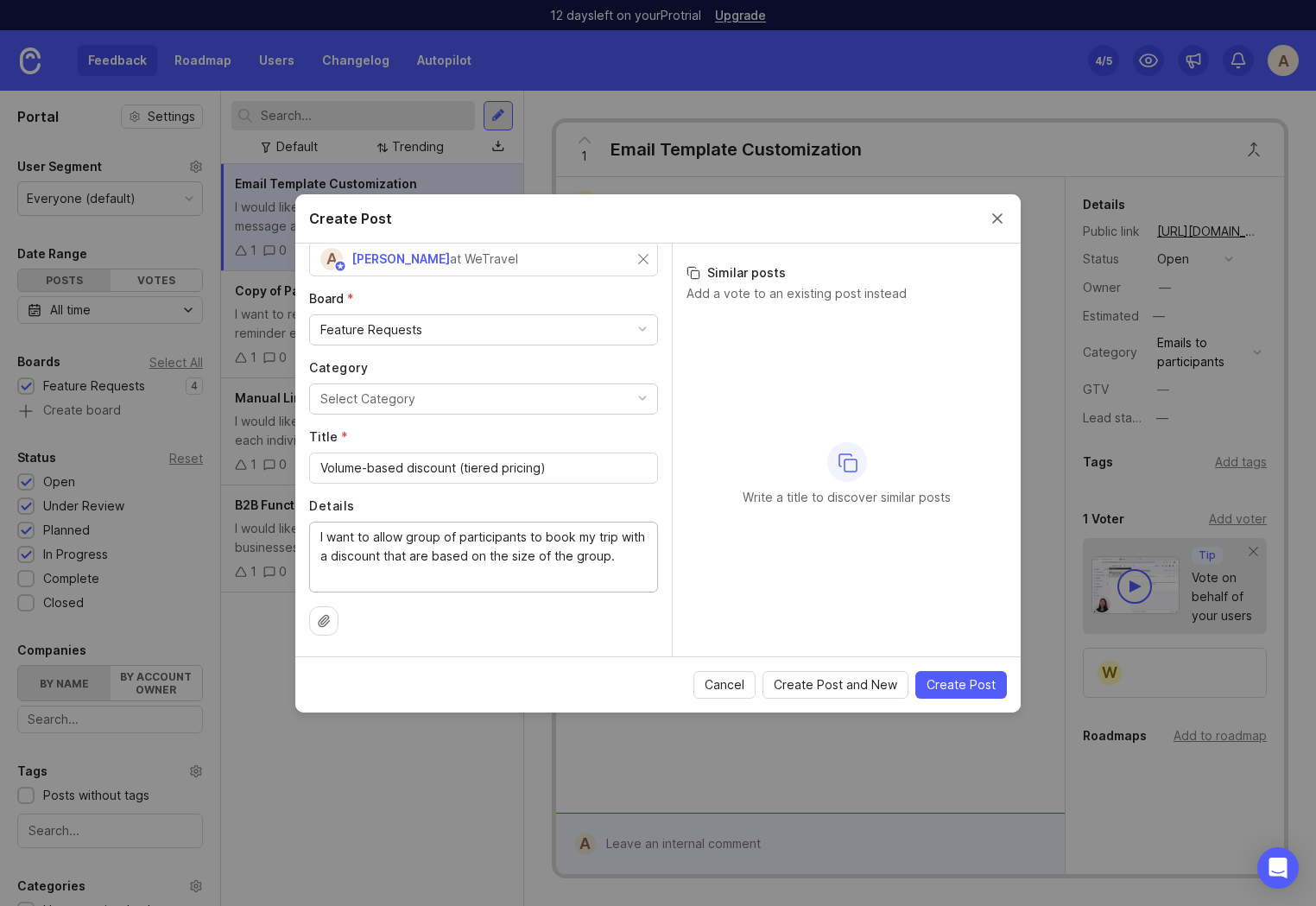
type textarea "I want to allow group of participants to book my trip with a discount that are …"
drag, startPoint x: 539, startPoint y: 470, endPoint x: 466, endPoint y: 466, distance: 73.1
click at [464, 466] on input "Volume-based discount (tiered pricing)" at bounding box center [482, 468] width 326 height 19
click at [857, 489] on p "Write a title to discover similar posts" at bounding box center [846, 497] width 208 height 17
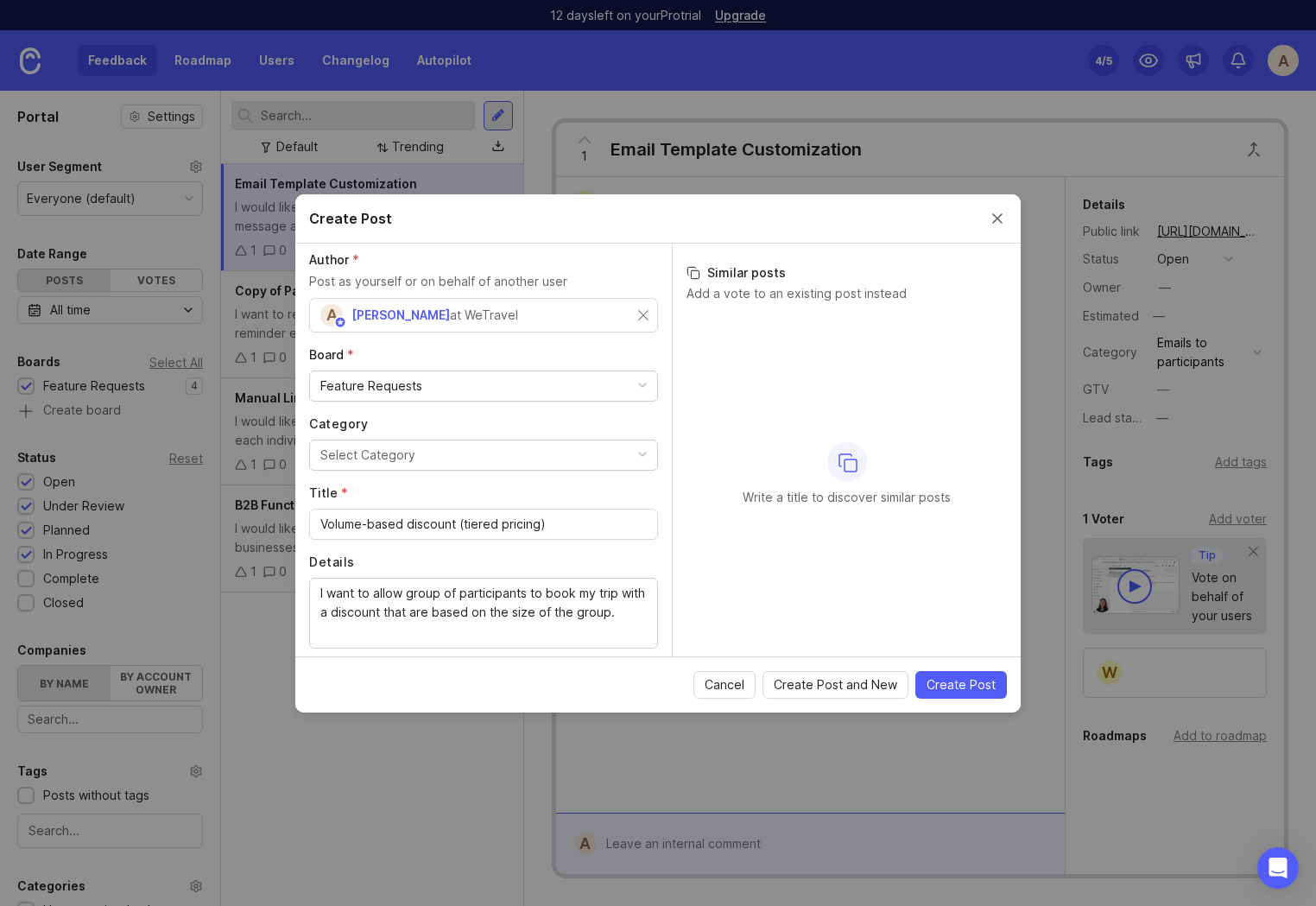
scroll to position [0, 0]
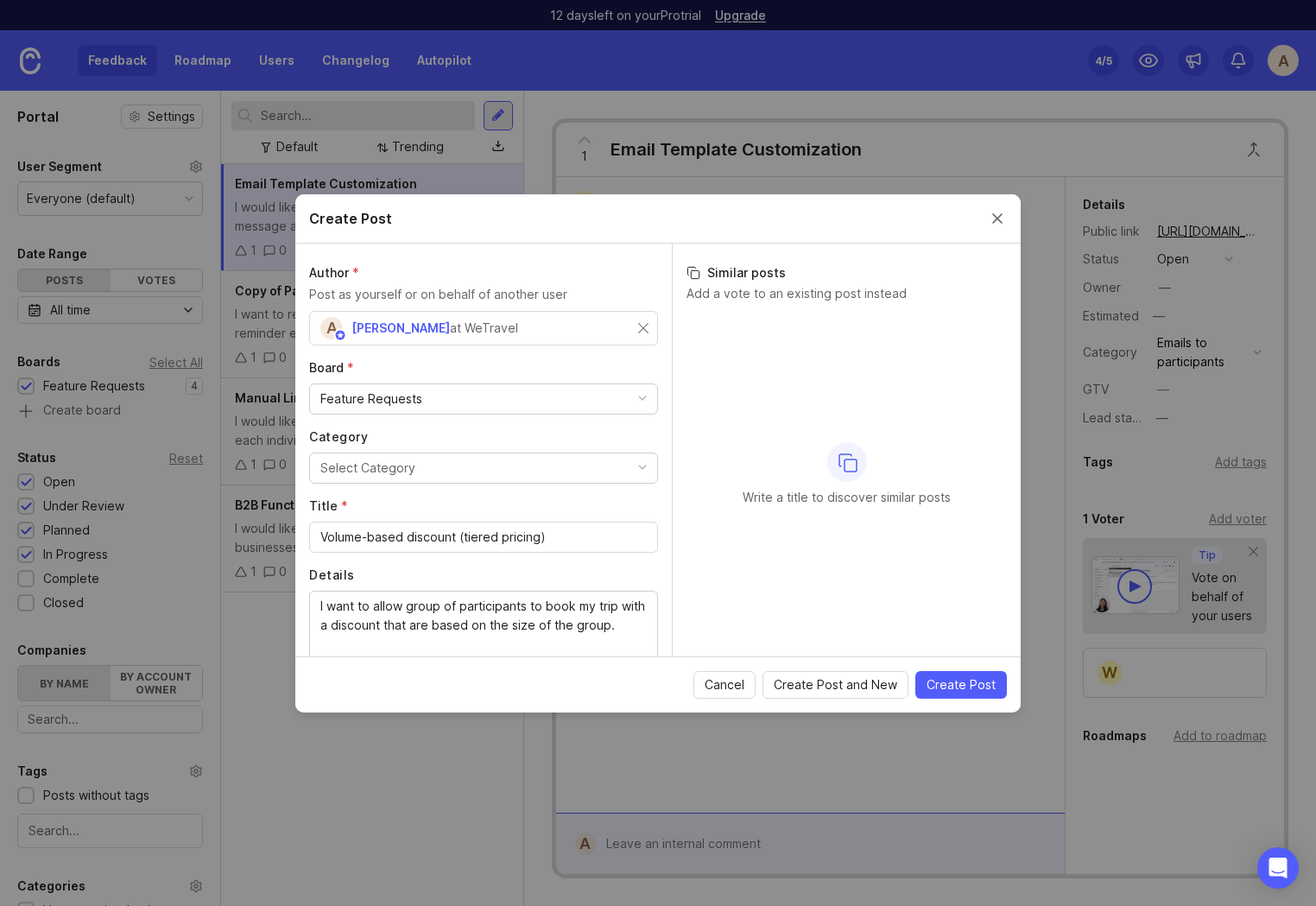
click at [462, 323] on div "A [PERSON_NAME] at WeTravel" at bounding box center [425, 329] width 211 height 23
click at [449, 325] on div "at WeTravel" at bounding box center [483, 329] width 68 height 19
click at [393, 331] on input "text" at bounding box center [482, 329] width 326 height 19
click at [449, 331] on div "at WeTravel" at bounding box center [483, 329] width 68 height 19
click at [397, 334] on input "text" at bounding box center [482, 329] width 326 height 19
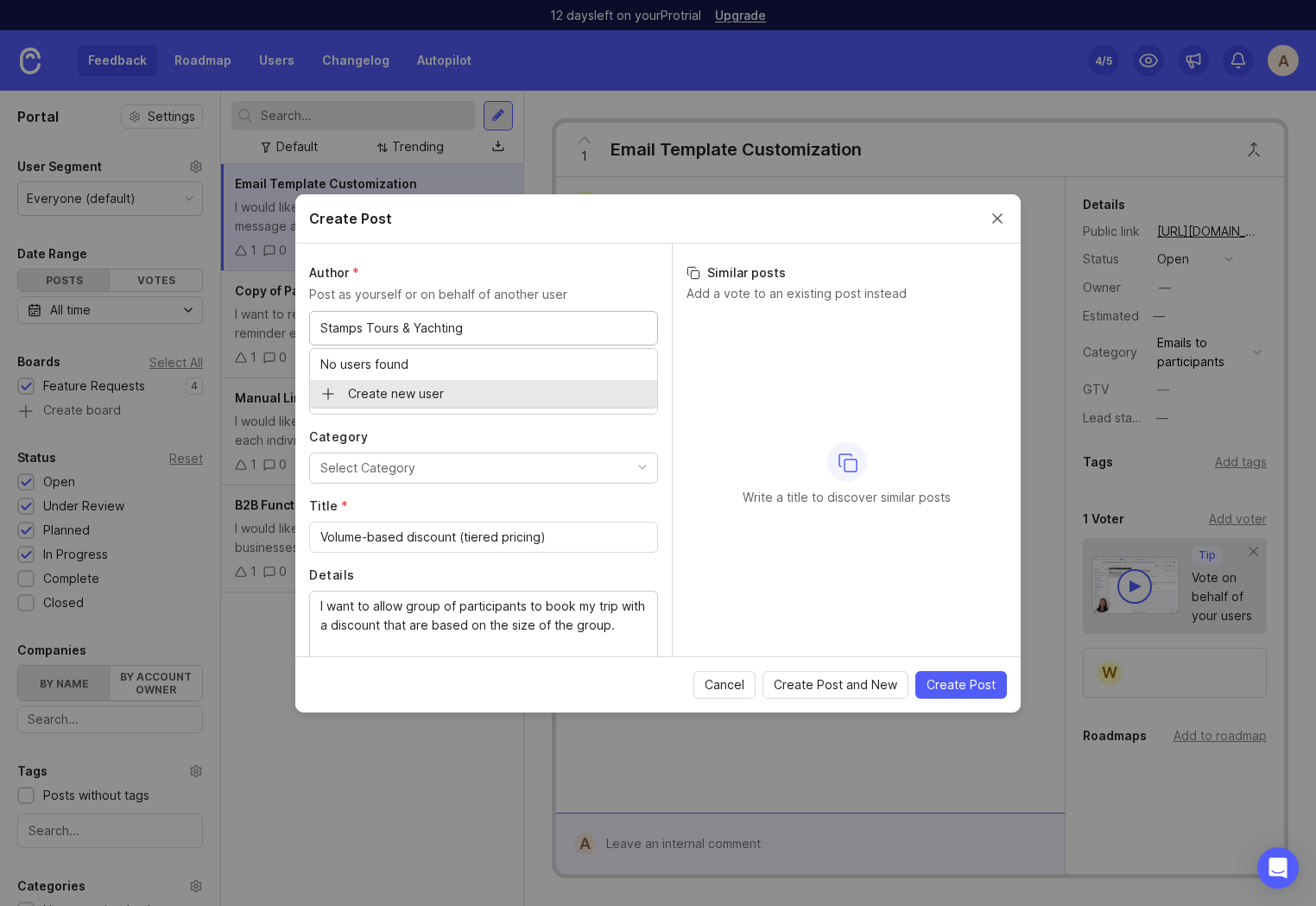
type input "Stamps Tours & Yachting"
click at [524, 328] on input "text" at bounding box center [571, 329] width 150 height 19
paste input "[PERSON_NAME][EMAIL_ADDRESS][DOMAIN_NAME]"
type input "[PERSON_NAME][EMAIL_ADDRESS][DOMAIN_NAME]"
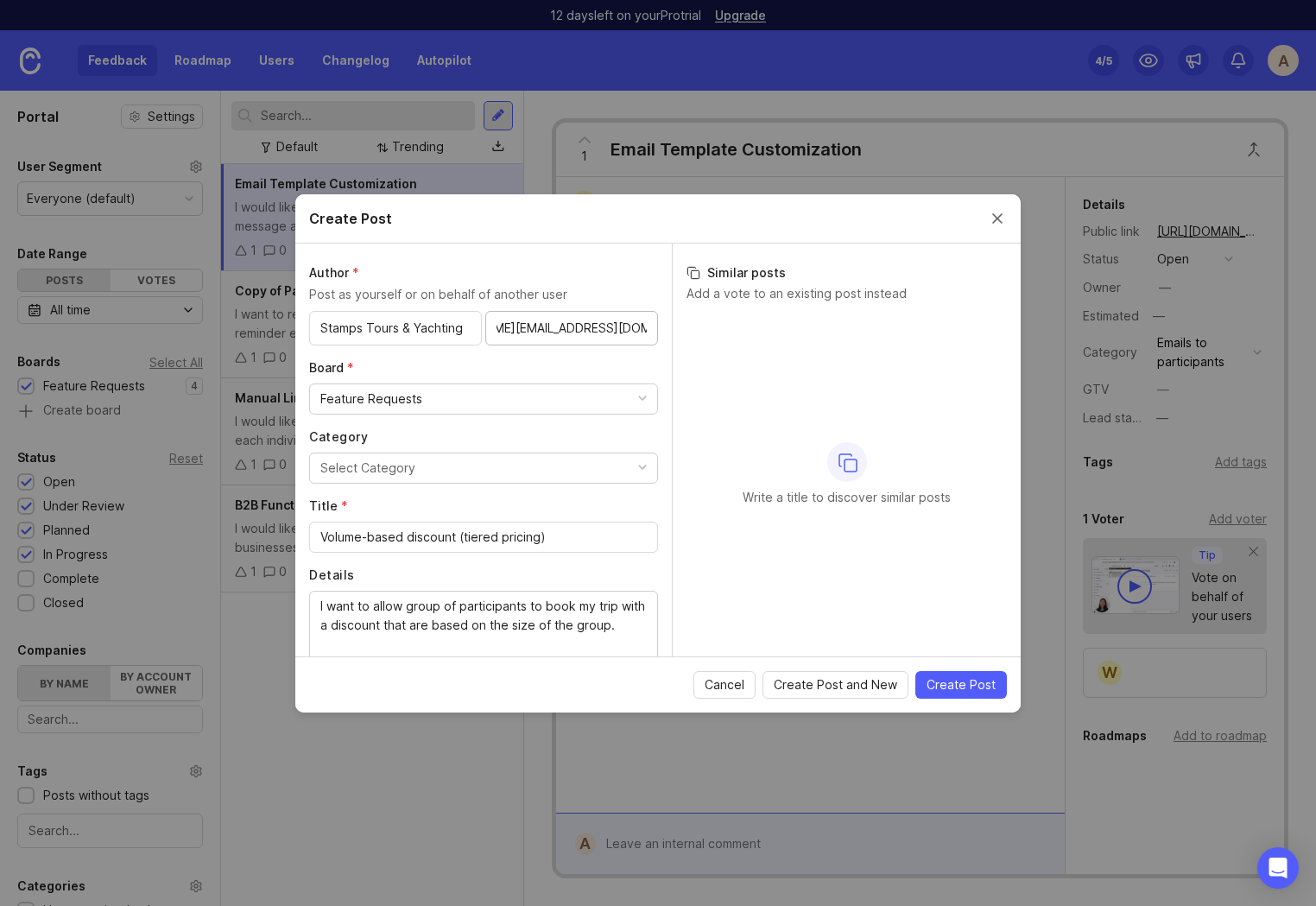
click at [610, 273] on label "Author *" at bounding box center [483, 273] width 349 height 17
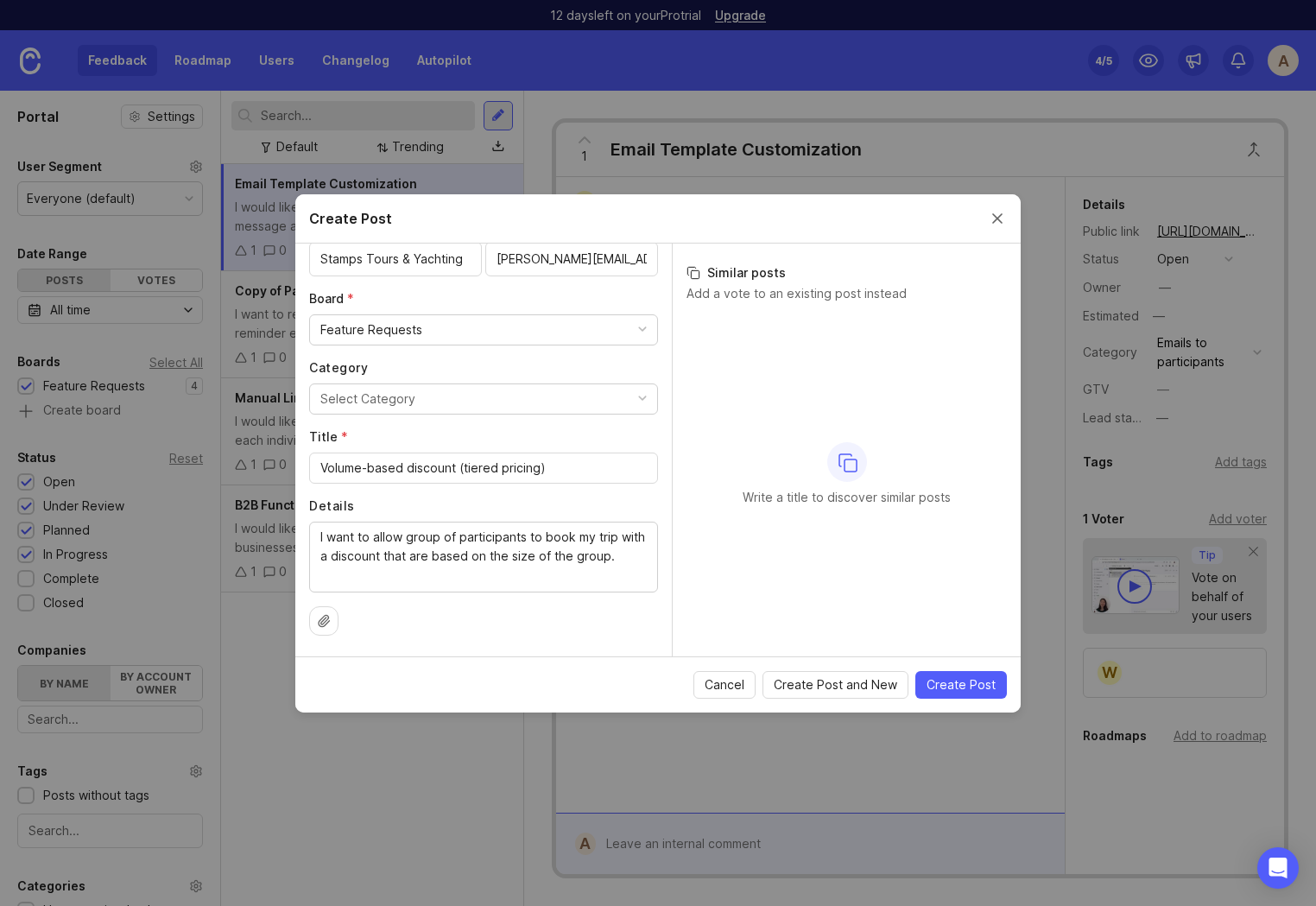
scroll to position [0, 0]
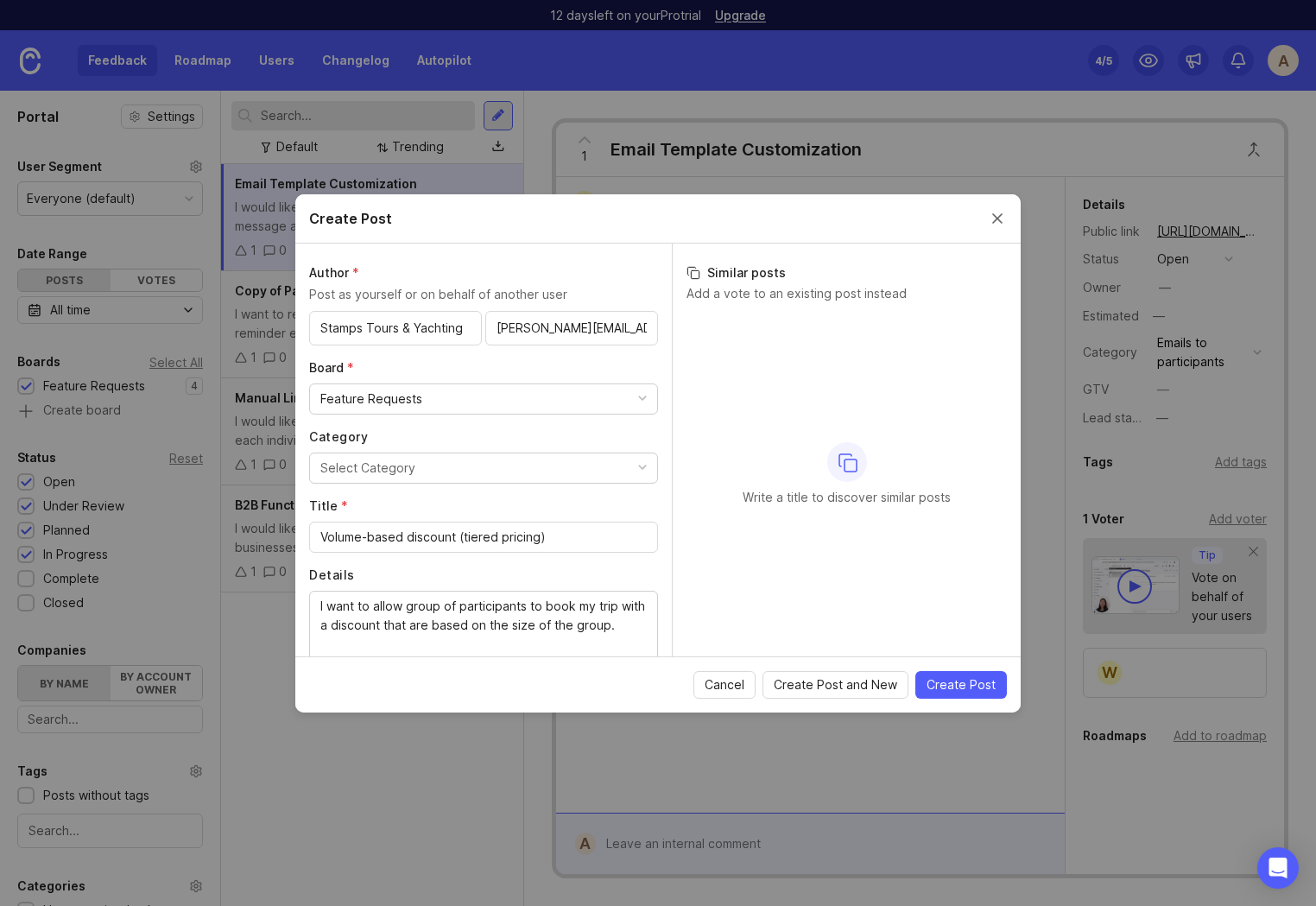
click at [568, 324] on input "[PERSON_NAME][EMAIL_ADDRESS][DOMAIN_NAME]" at bounding box center [571, 329] width 150 height 19
click at [875, 595] on div "Write a title to discover similar posts" at bounding box center [847, 474] width 320 height 323
click at [843, 690] on span "Create Post and New" at bounding box center [835, 685] width 123 height 17
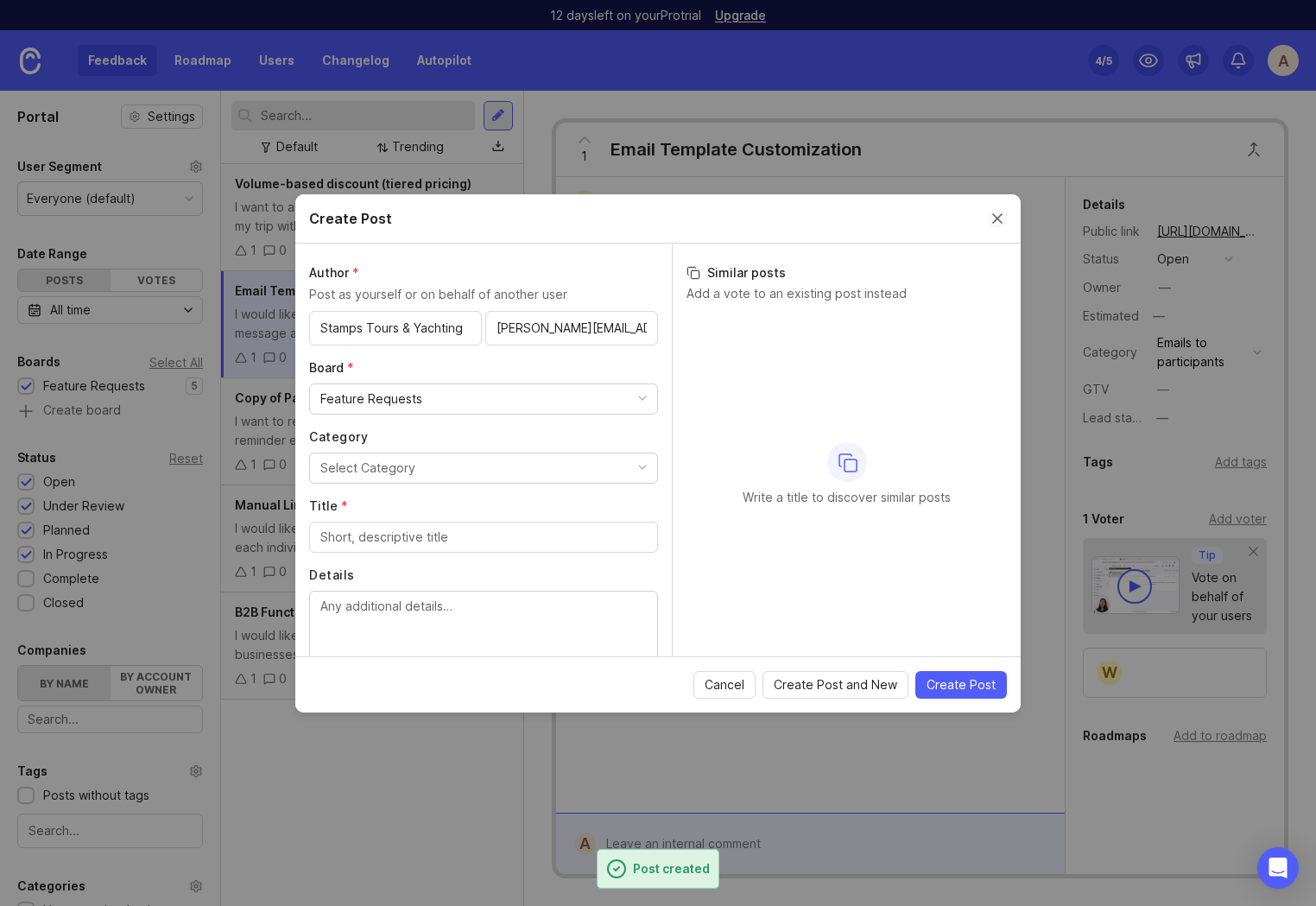
click at [994, 215] on button "Close create post modal" at bounding box center [997, 218] width 19 height 19
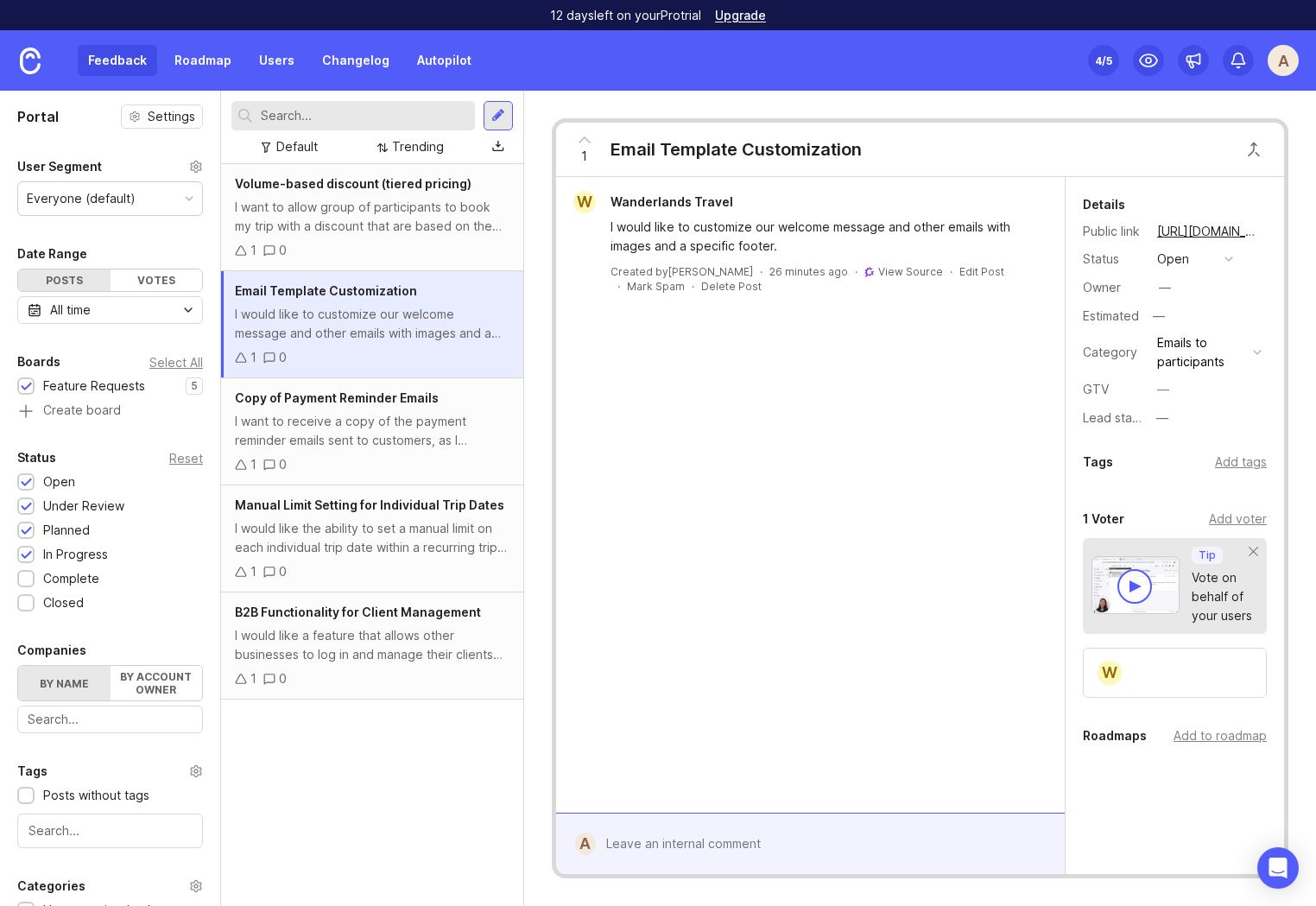
click at [246, 356] on icon at bounding box center [241, 357] width 12 height 12
click at [355, 198] on div "I want to allow group of participants to book my trip with a discount that are …" at bounding box center [372, 217] width 275 height 38
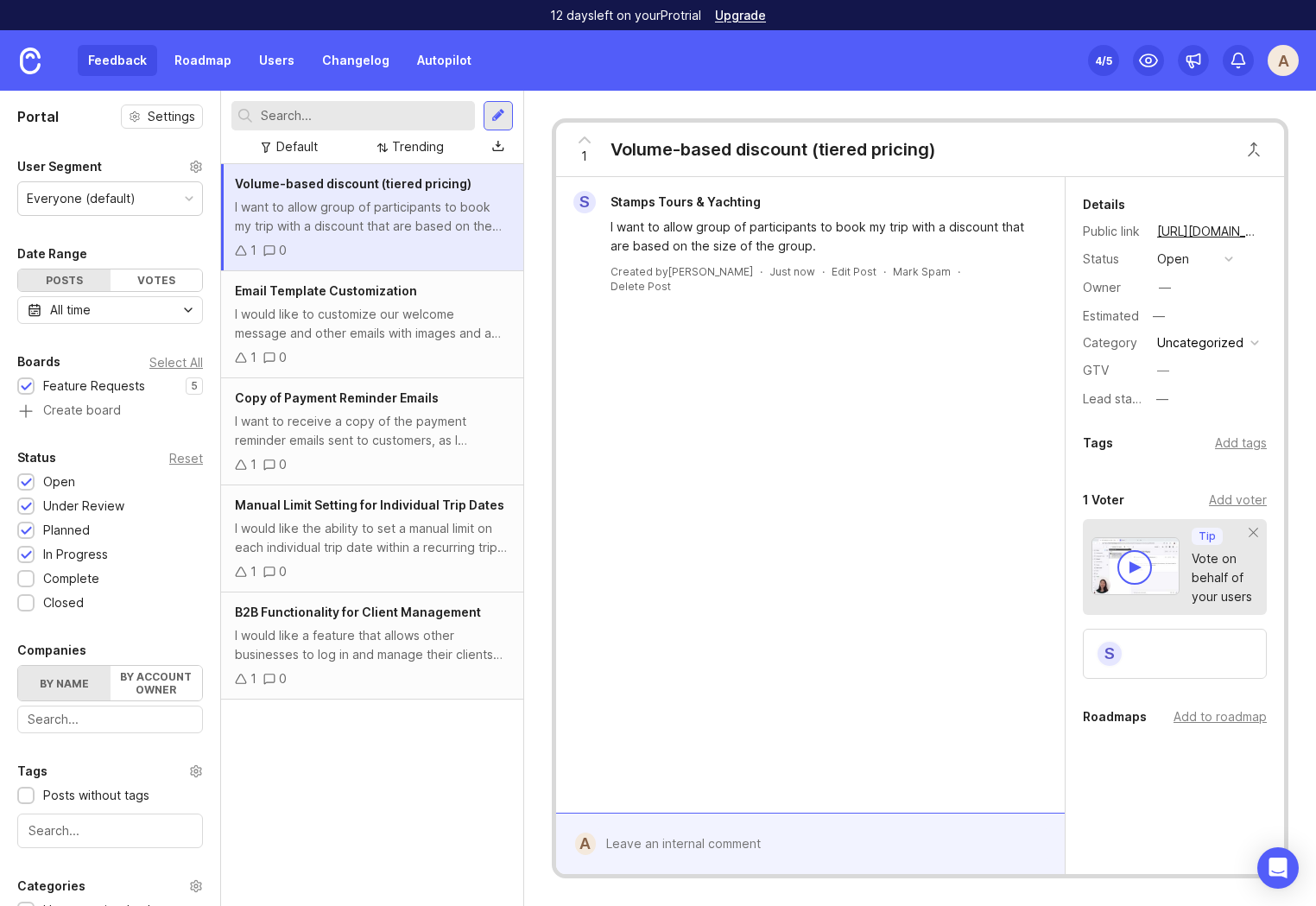
drag, startPoint x: 861, startPoint y: 462, endPoint x: 839, endPoint y: 519, distance: 61.1
click at [859, 461] on div "S Stamps Tours & Yachting I want to allow group of participants to book my trip…" at bounding box center [810, 495] width 508 height 636
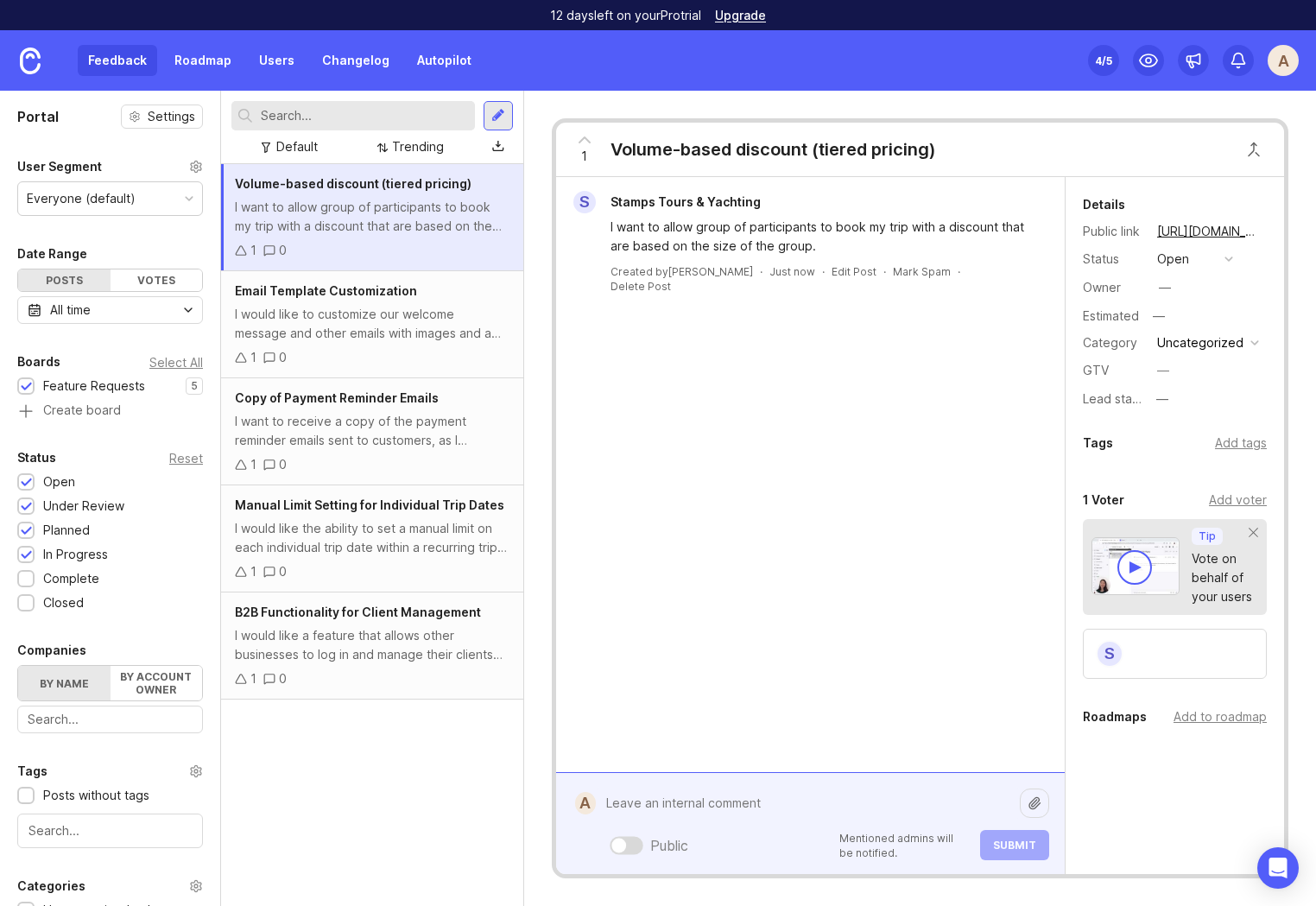
drag, startPoint x: 733, startPoint y: 852, endPoint x: 743, endPoint y: 849, distance: 10.4
click at [733, 851] on div "Public Mentioned admins will be notified. Submit" at bounding box center [821, 823] width 453 height 73
click at [828, 647] on div "S Stamps Tours & Yachting I want to allow group of participants to book my trip…" at bounding box center [810, 475] width 508 height 595
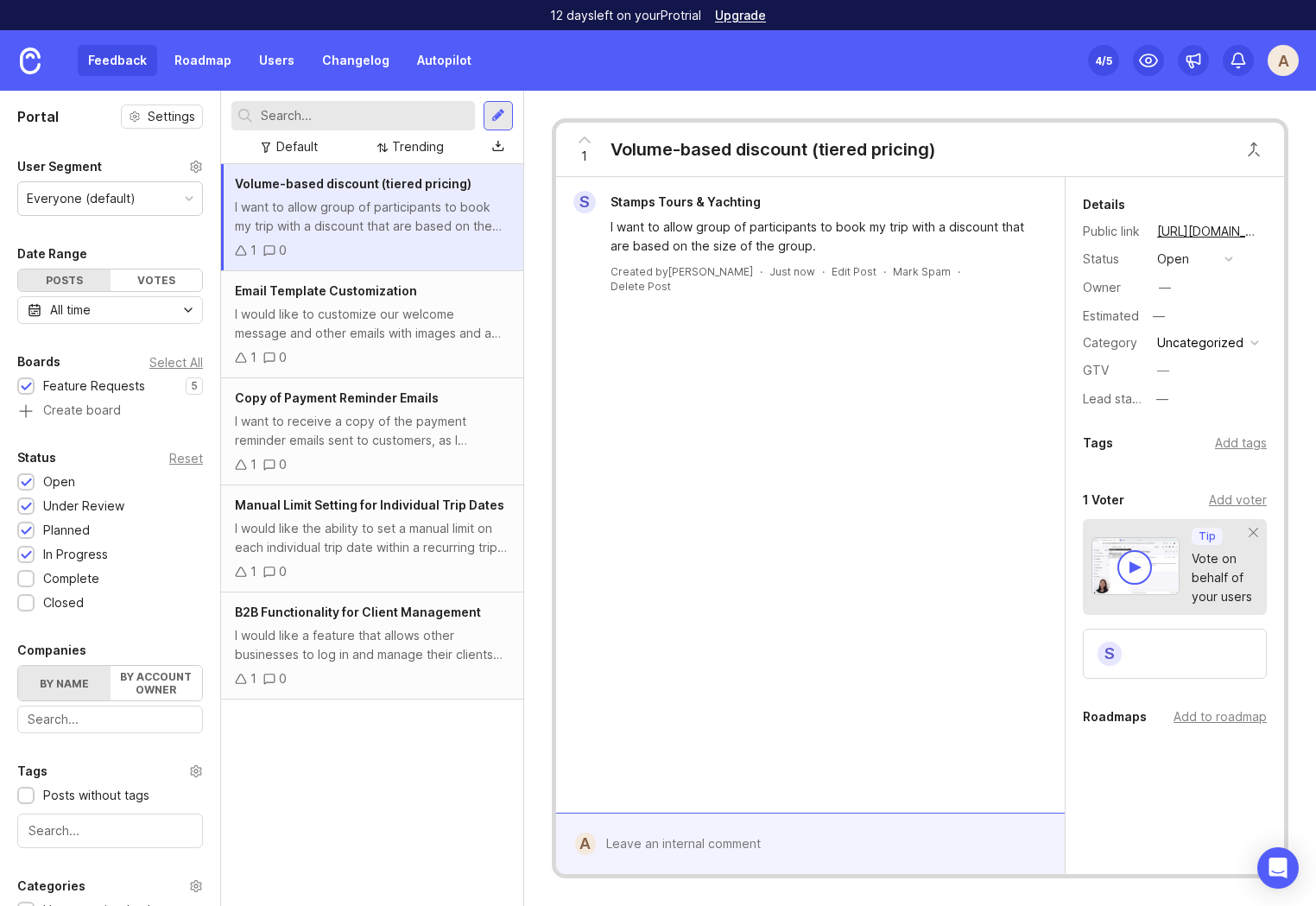
click at [245, 249] on icon at bounding box center [241, 250] width 12 height 12
click at [1121, 655] on div "S" at bounding box center [1109, 654] width 28 height 28
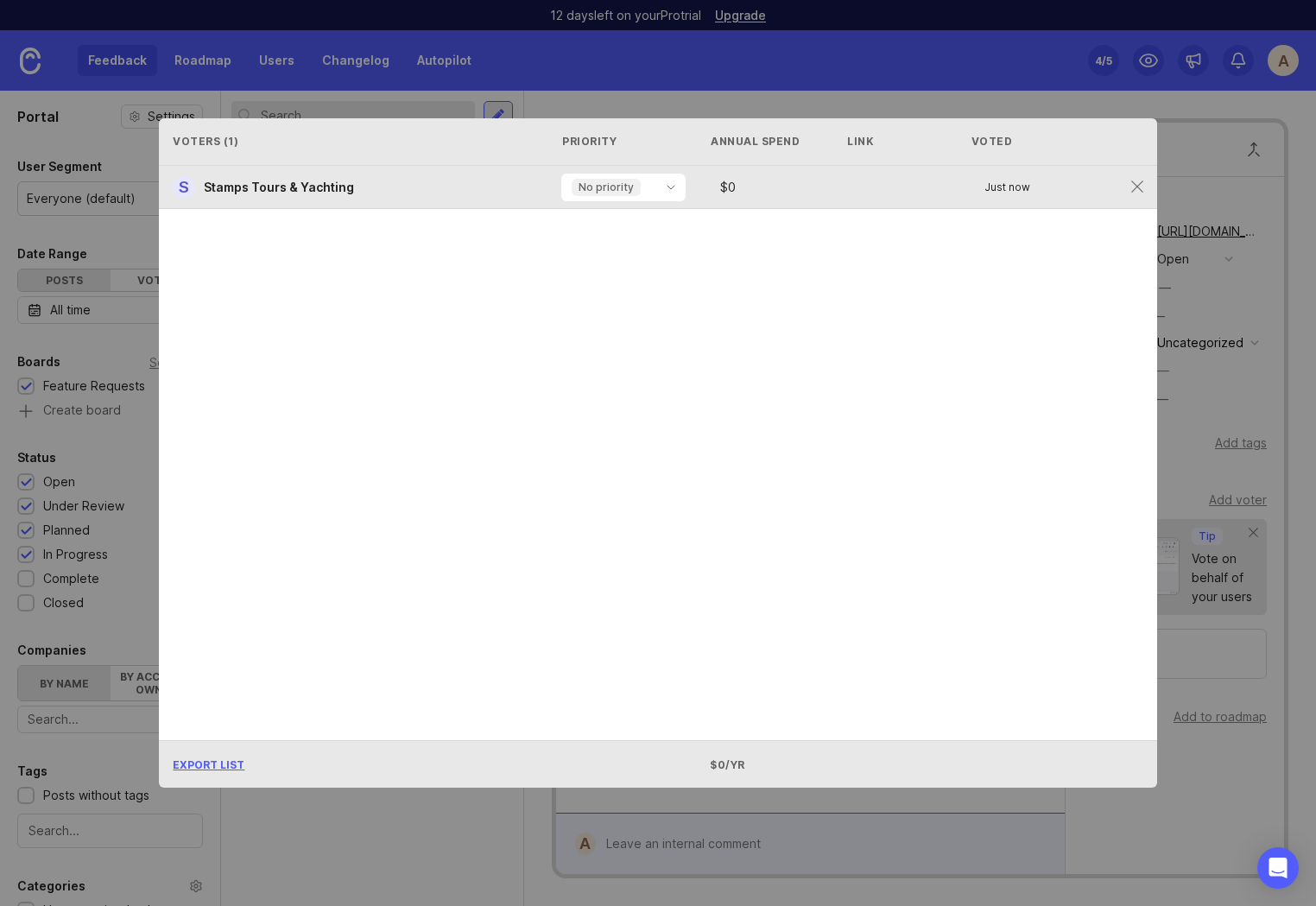
click at [770, 192] on div "$ 0" at bounding box center [784, 188] width 143 height 12
click at [657, 189] on icon "toggle icon" at bounding box center [671, 188] width 28 height 14
click at [658, 188] on icon "toggle icon" at bounding box center [671, 188] width 28 height 14
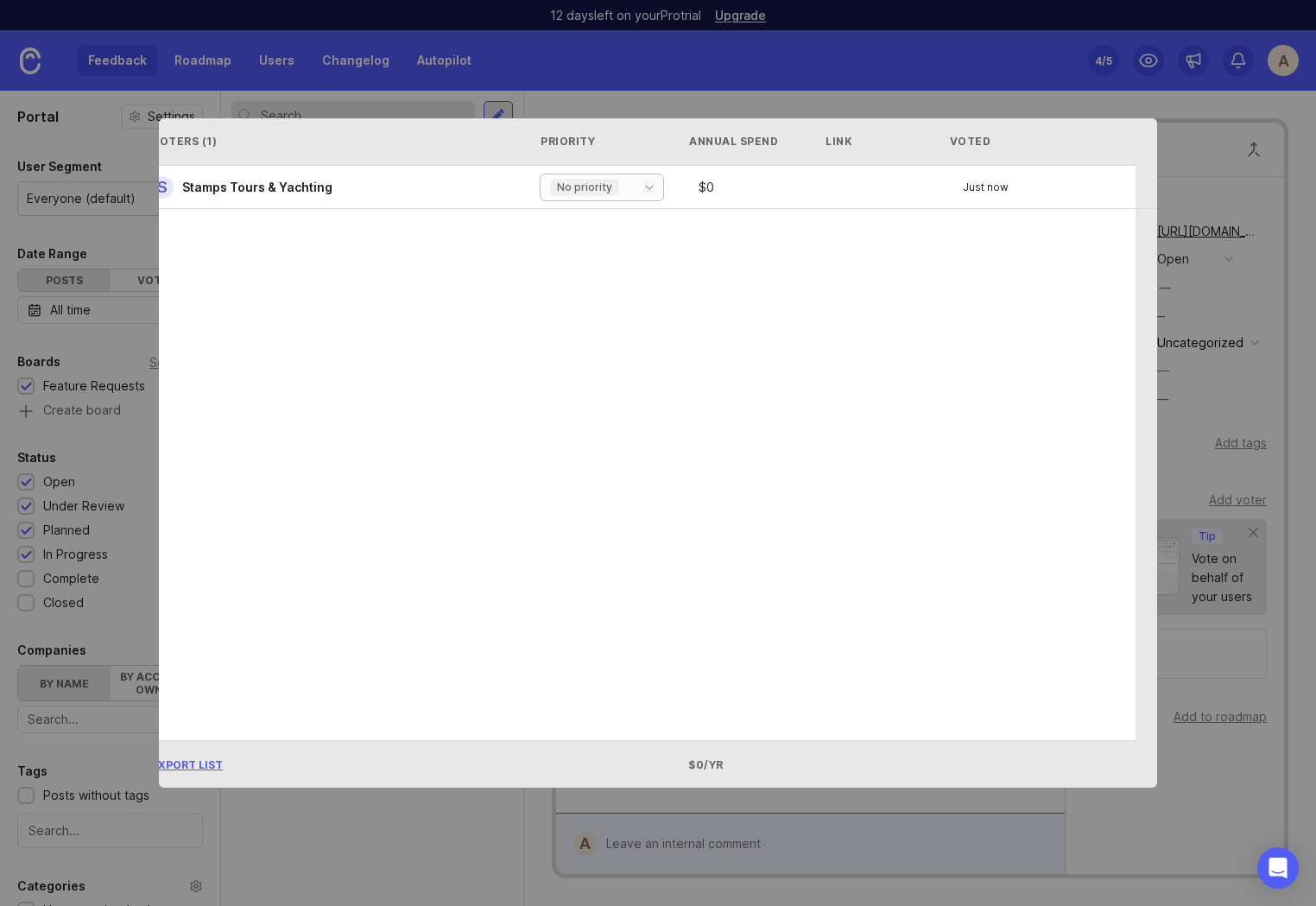
scroll to position [0, 21]
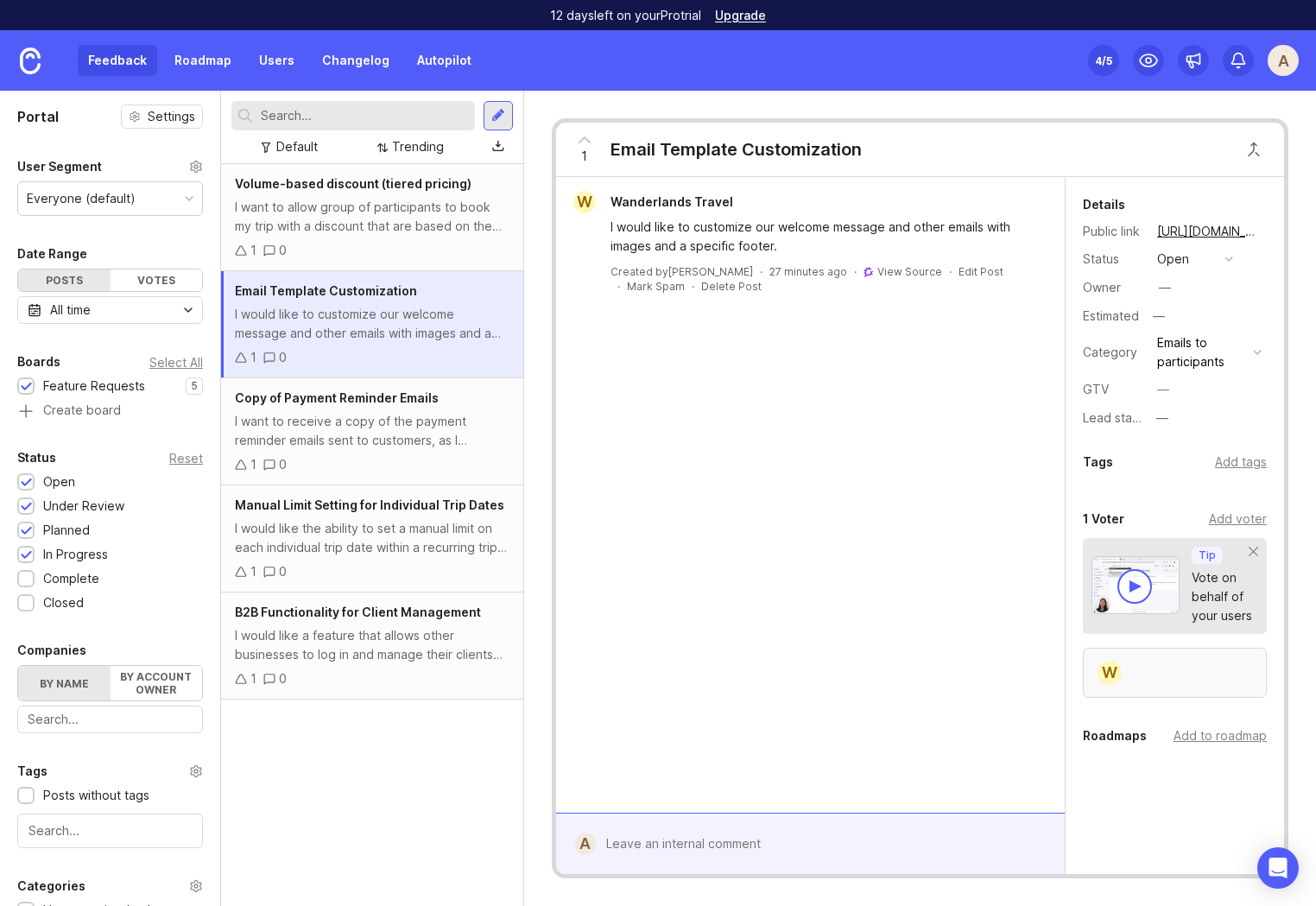
click at [1161, 661] on div "W" at bounding box center [1175, 673] width 184 height 50
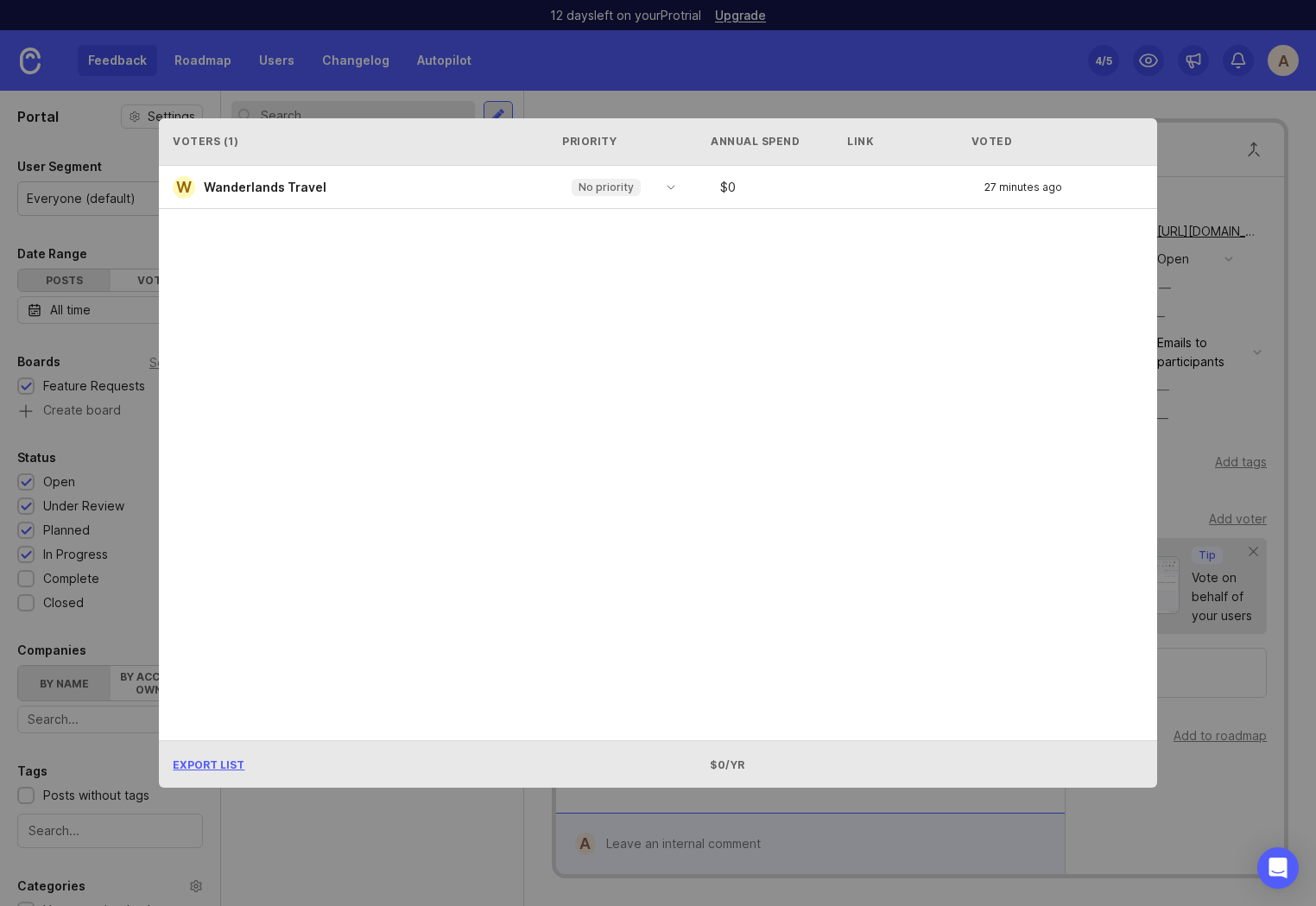
click at [1024, 98] on div "Voters ( 1 ) Priority Annual Spend Link Voted W Wanderlands Travel No priority …" at bounding box center [657, 452] width 1053 height 724
click at [1155, 128] on div "Voters ( 1 ) Priority Annual Spend Link Voted" at bounding box center [657, 142] width 997 height 48
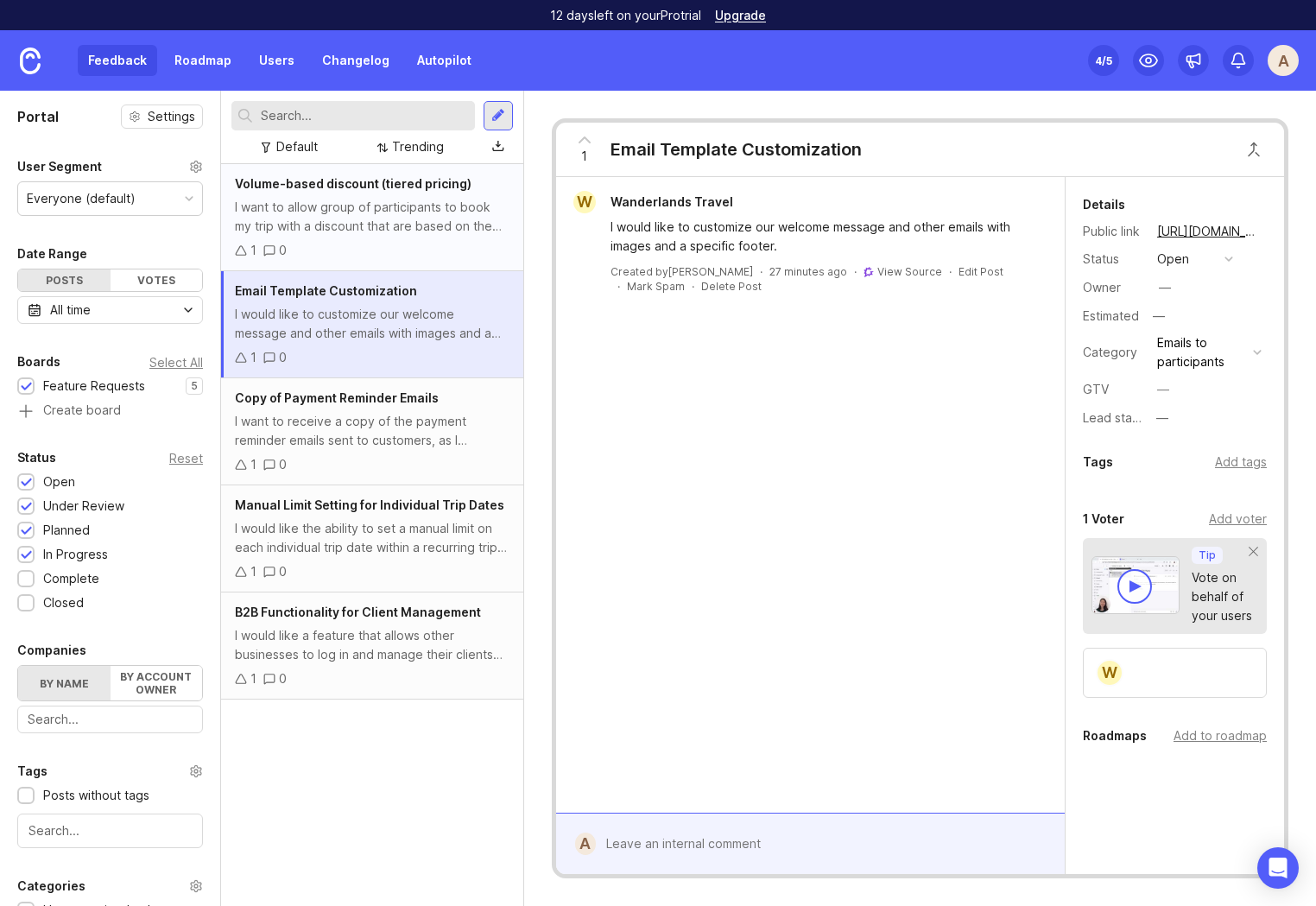
click at [390, 213] on div "I want to allow group of participants to book my trip with a discount that are …" at bounding box center [372, 217] width 275 height 38
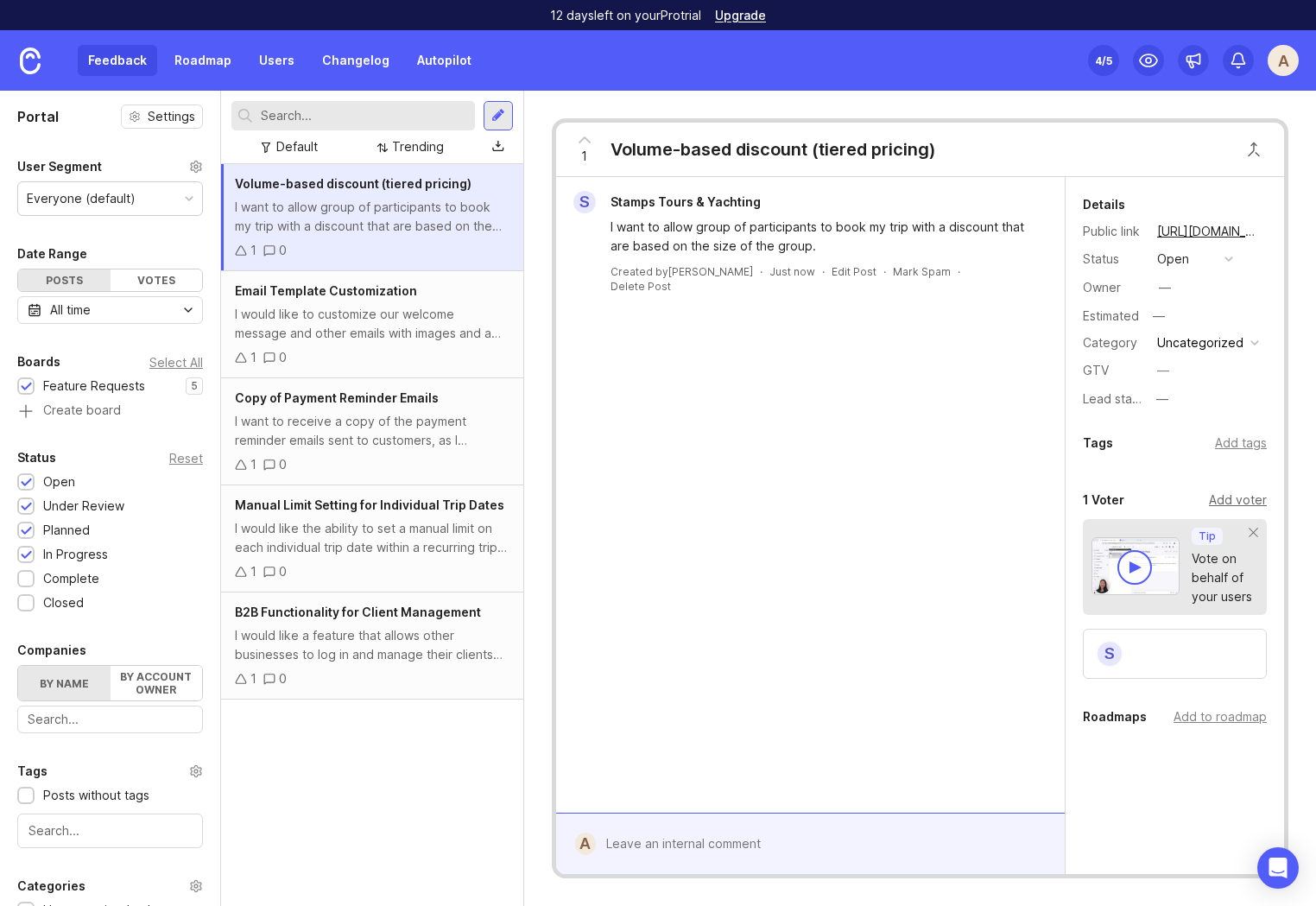
click at [1237, 500] on div "Add voter" at bounding box center [1238, 500] width 58 height 19
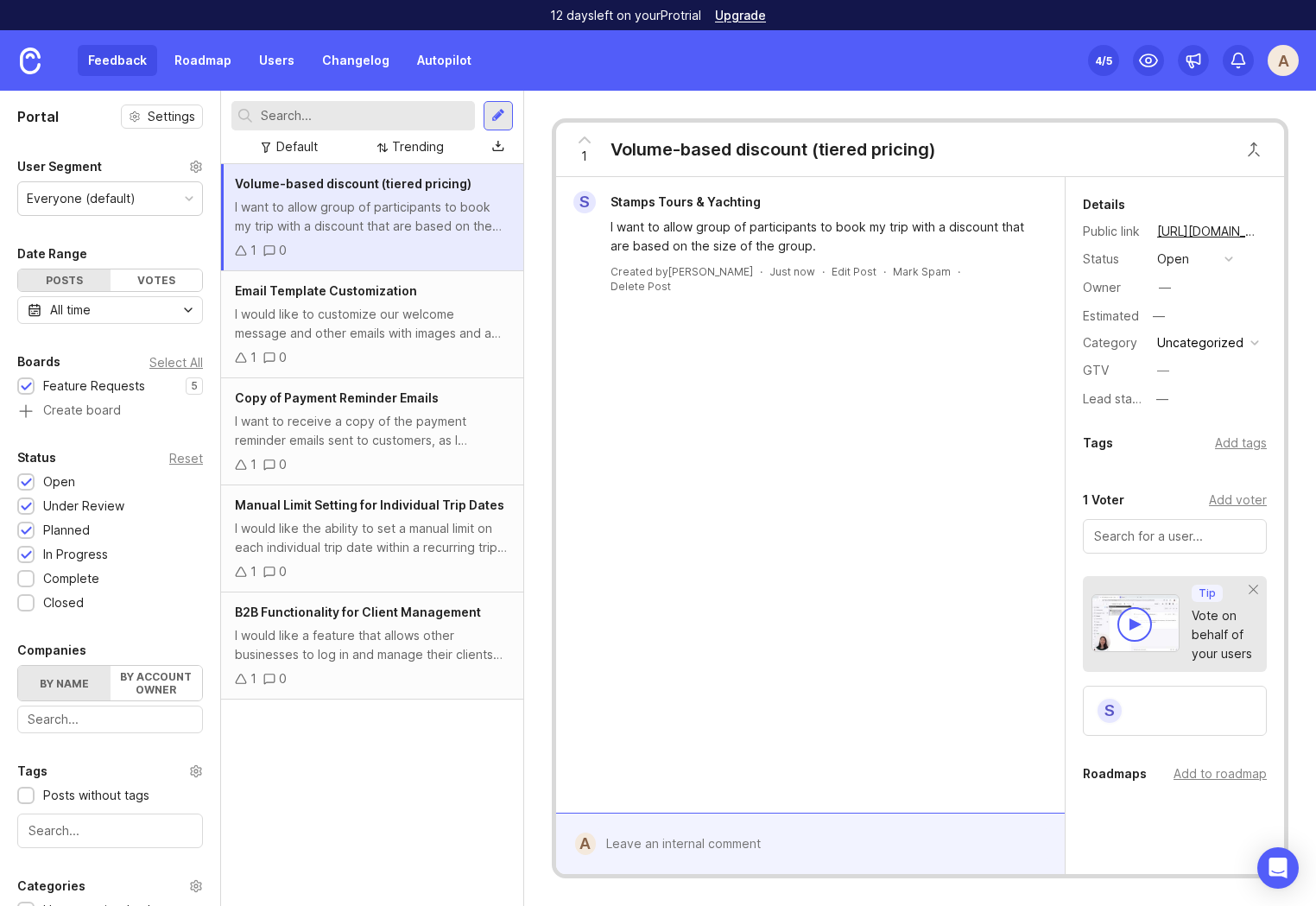
click at [1154, 548] on div at bounding box center [1175, 536] width 184 height 35
click at [1139, 535] on input "text" at bounding box center [1174, 536] width 162 height 19
paste input "Group Tours [GEOGRAPHIC_DATA]"
type input "Group Tours [GEOGRAPHIC_DATA]"
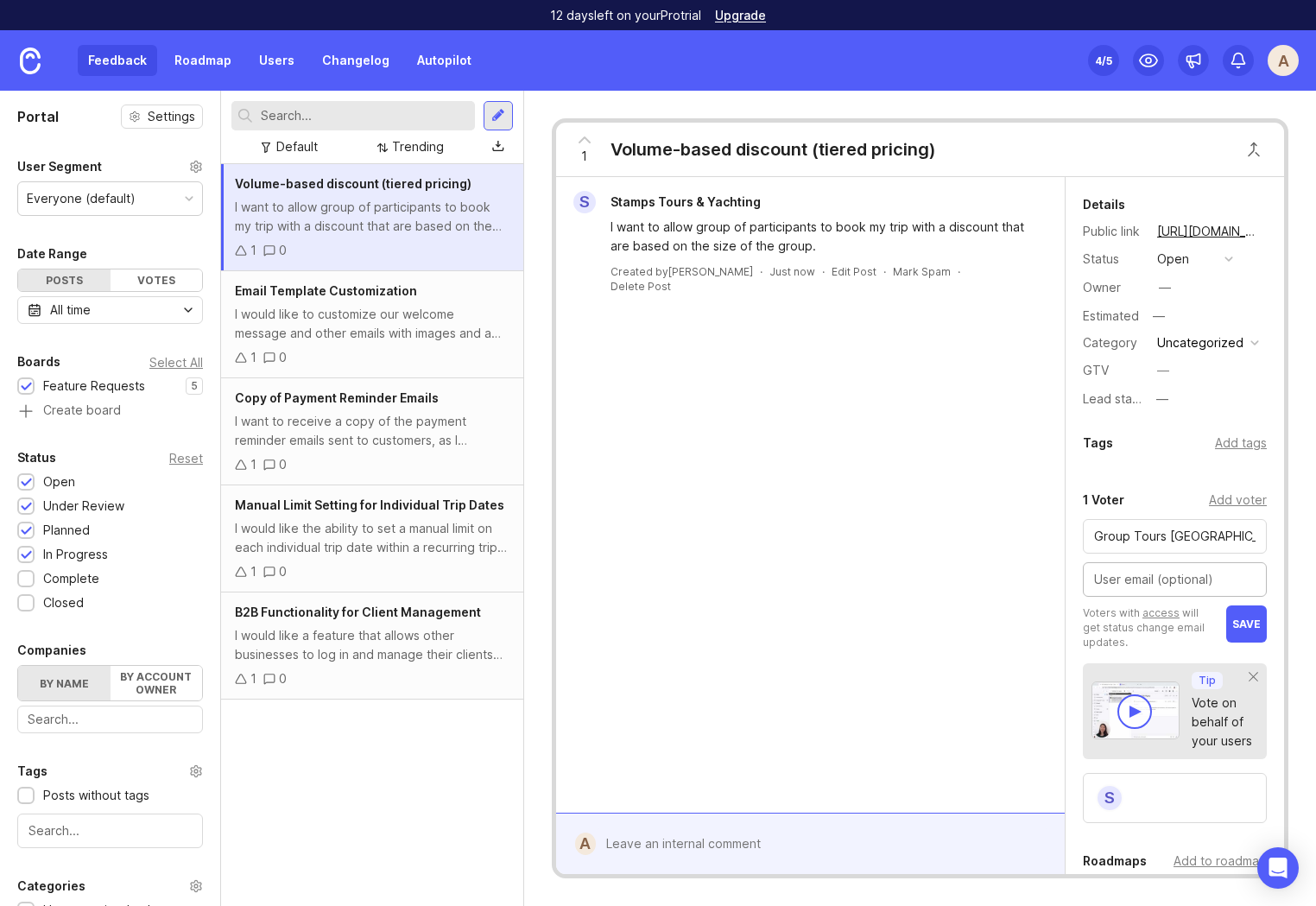
click at [1135, 576] on input "text" at bounding box center [1174, 580] width 162 height 19
paste input "[PERSON_NAME][EMAIL_ADDRESS][DOMAIN_NAME]"
type input "[PERSON_NAME][EMAIL_ADDRESS][DOMAIN_NAME]"
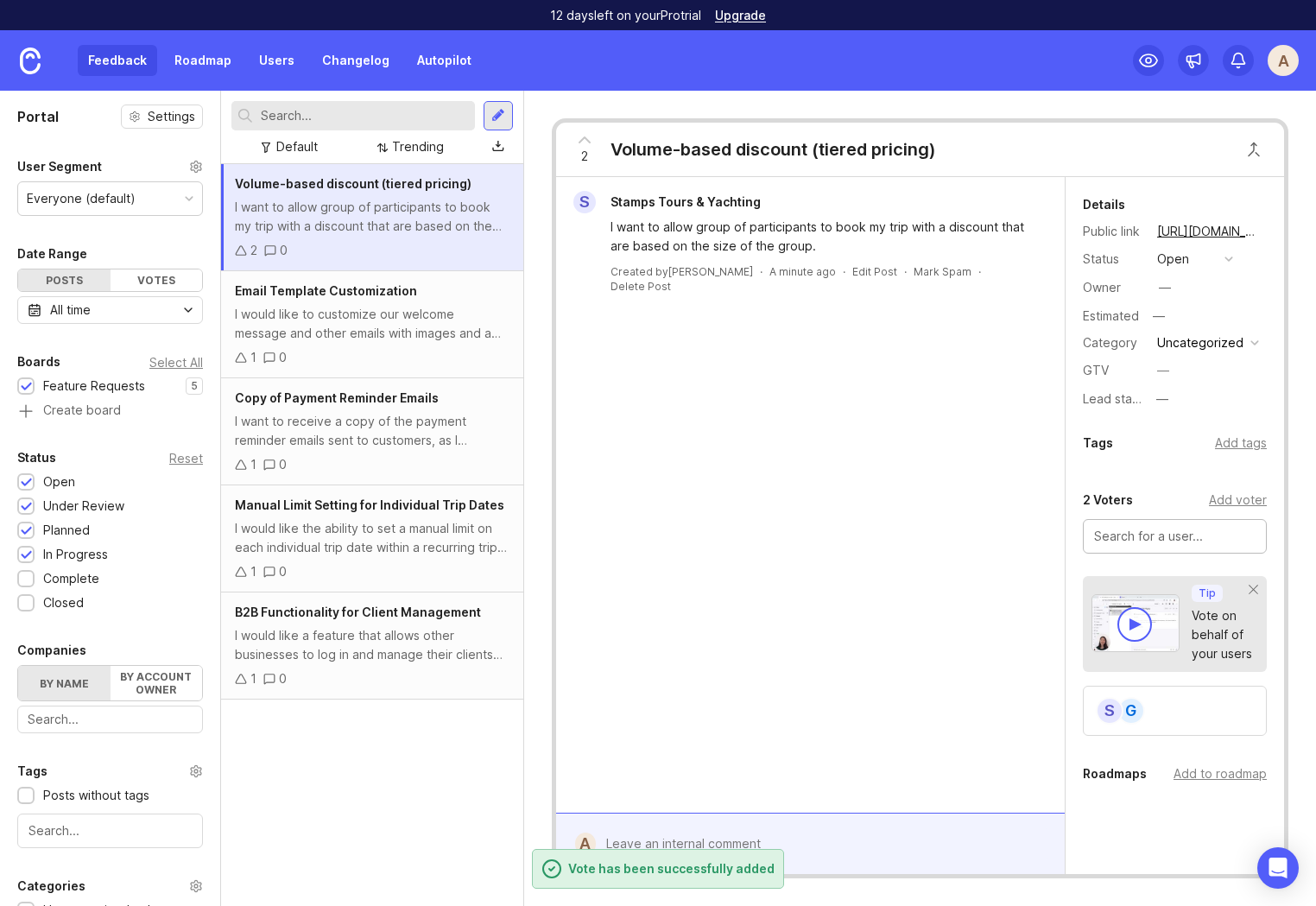
click at [953, 548] on div "S Stamps Tours & Yachting I want to allow group of participants to book my trip…" at bounding box center [810, 495] width 508 height 636
click at [364, 316] on div "I would like to customize our welcome message and other emails with images and …" at bounding box center [372, 324] width 275 height 38
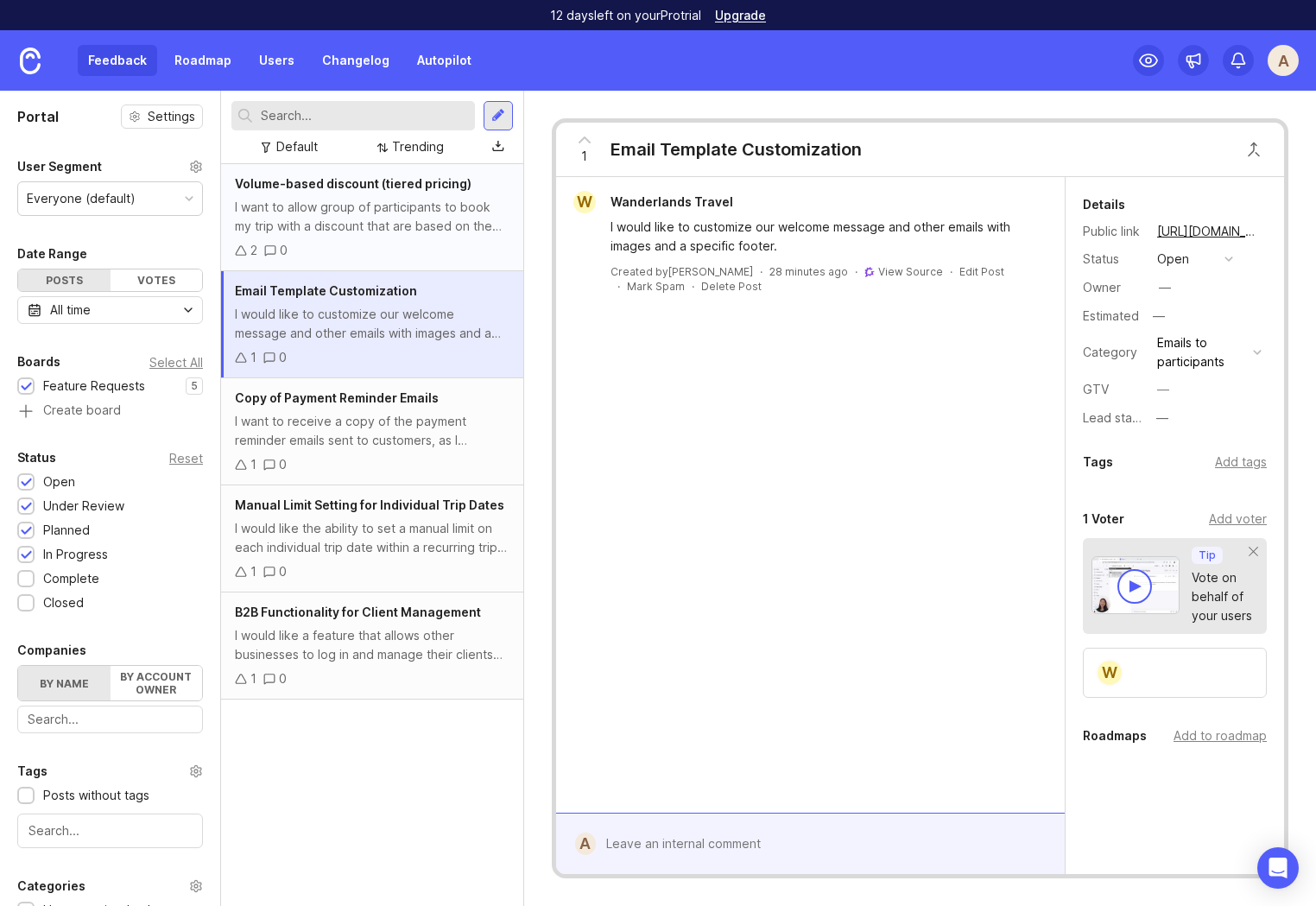
click at [342, 226] on div "I want to allow group of participants to book my trip with a discount that are …" at bounding box center [372, 217] width 275 height 38
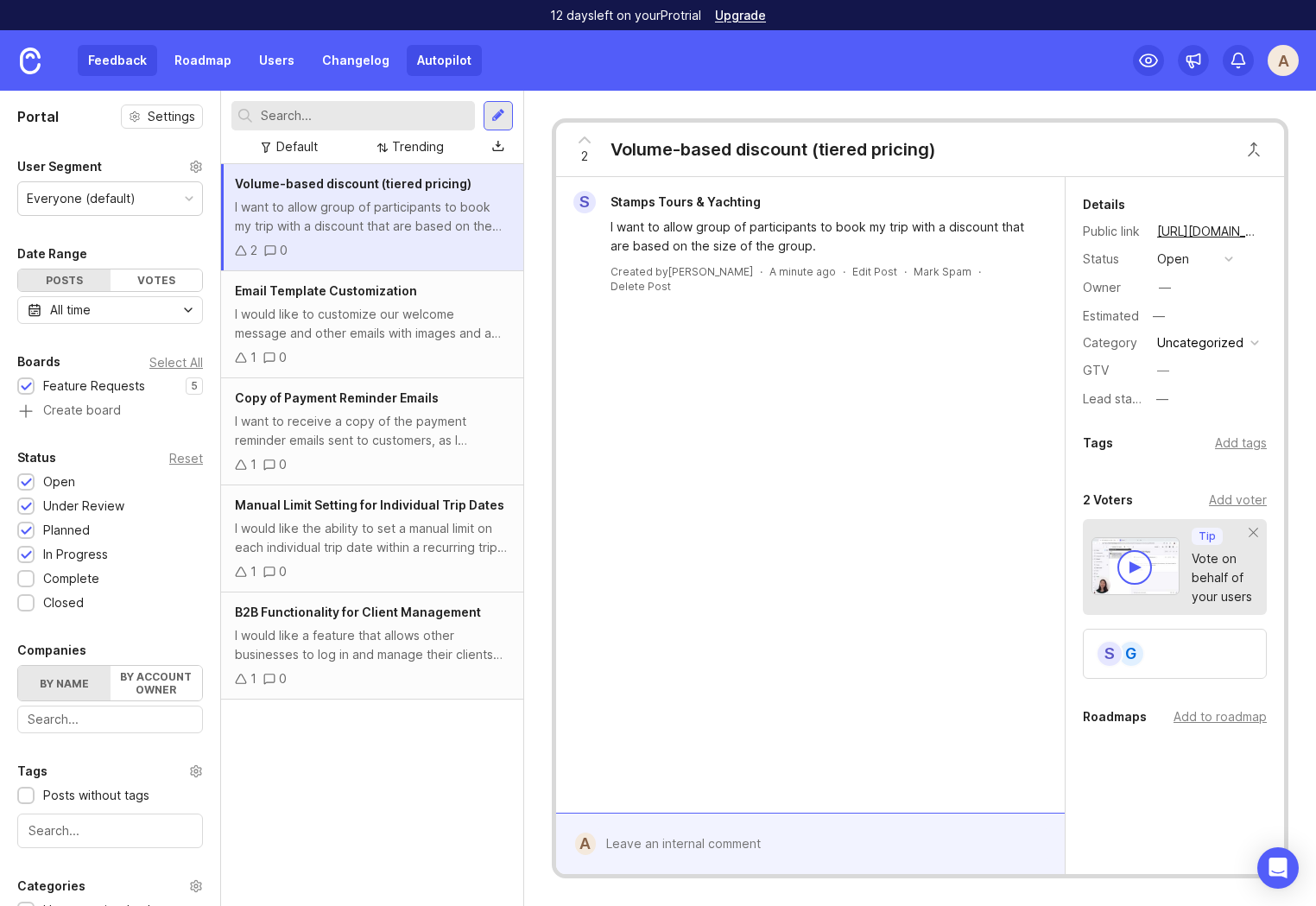
click at [449, 63] on link "Autopilot" at bounding box center [444, 61] width 75 height 31
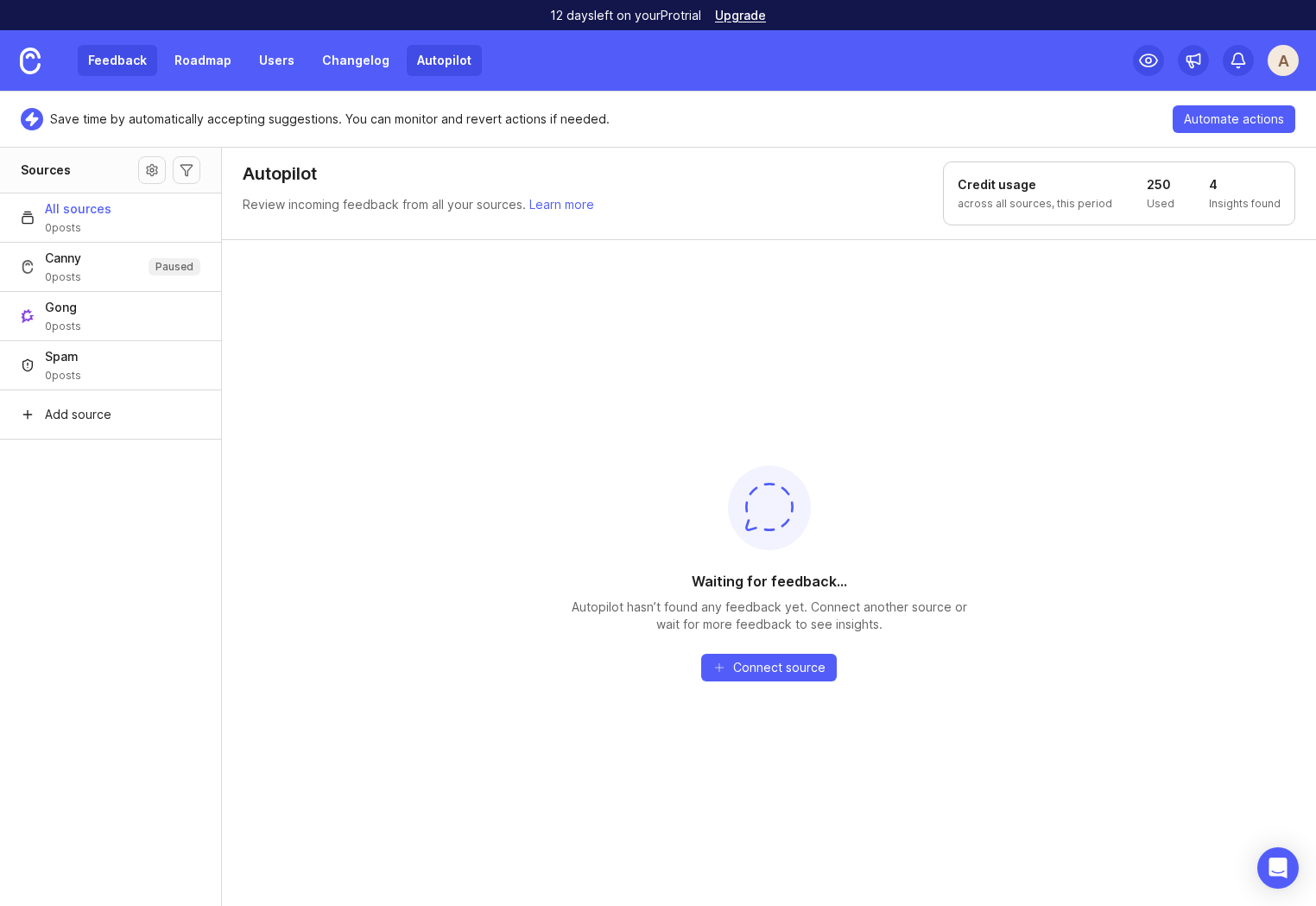
click at [110, 51] on link "Feedback" at bounding box center [116, 61] width 79 height 31
click at [110, 55] on link "Feedback" at bounding box center [116, 61] width 79 height 31
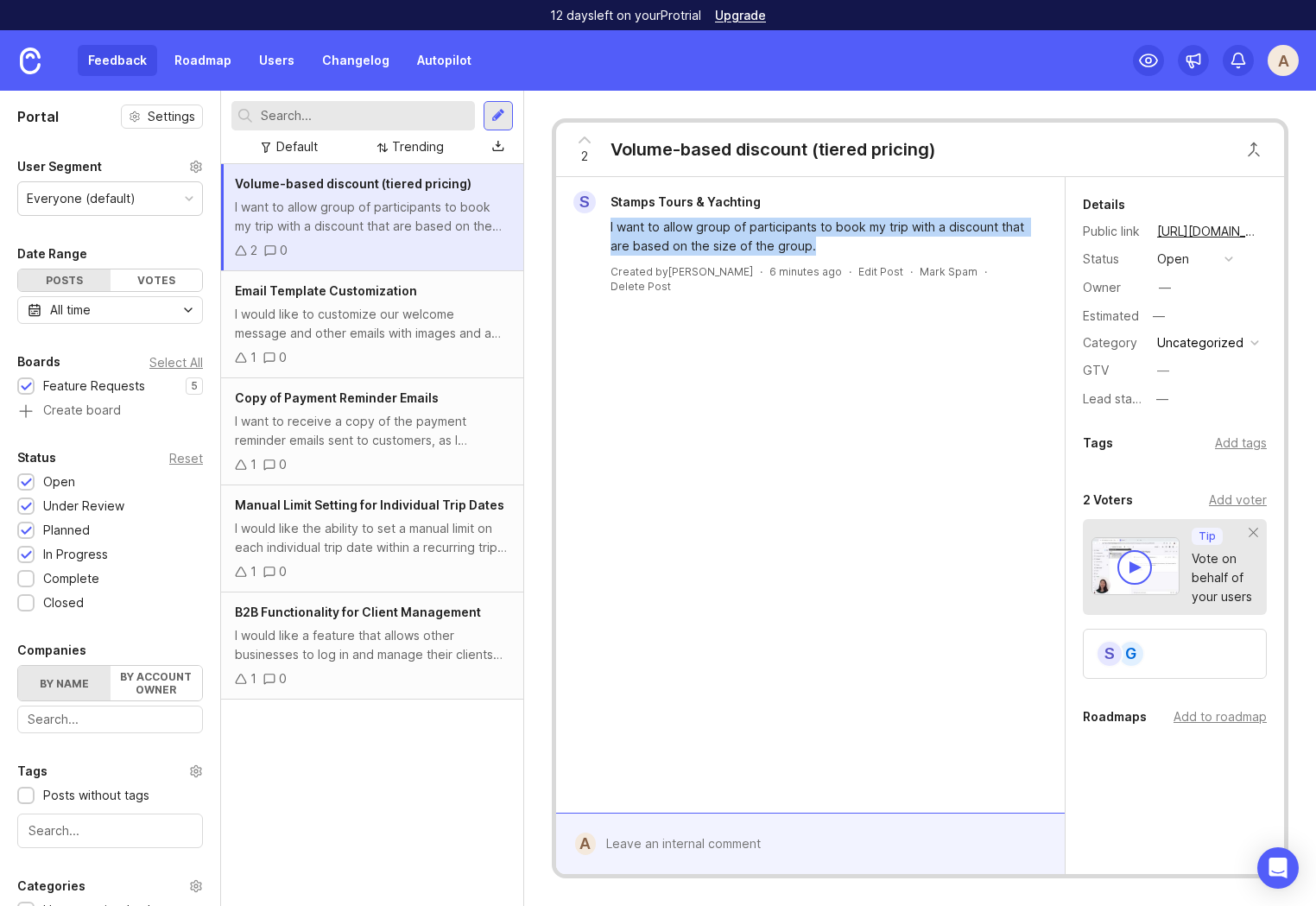
drag, startPoint x: 808, startPoint y: 247, endPoint x: 606, endPoint y: 228, distance: 202.9
click at [606, 228] on div "I want to allow group of participants to book my trip with a discount that are …" at bounding box center [810, 234] width 495 height 43
copy div "I want to allow group of participants to book my trip with a discount that are …"
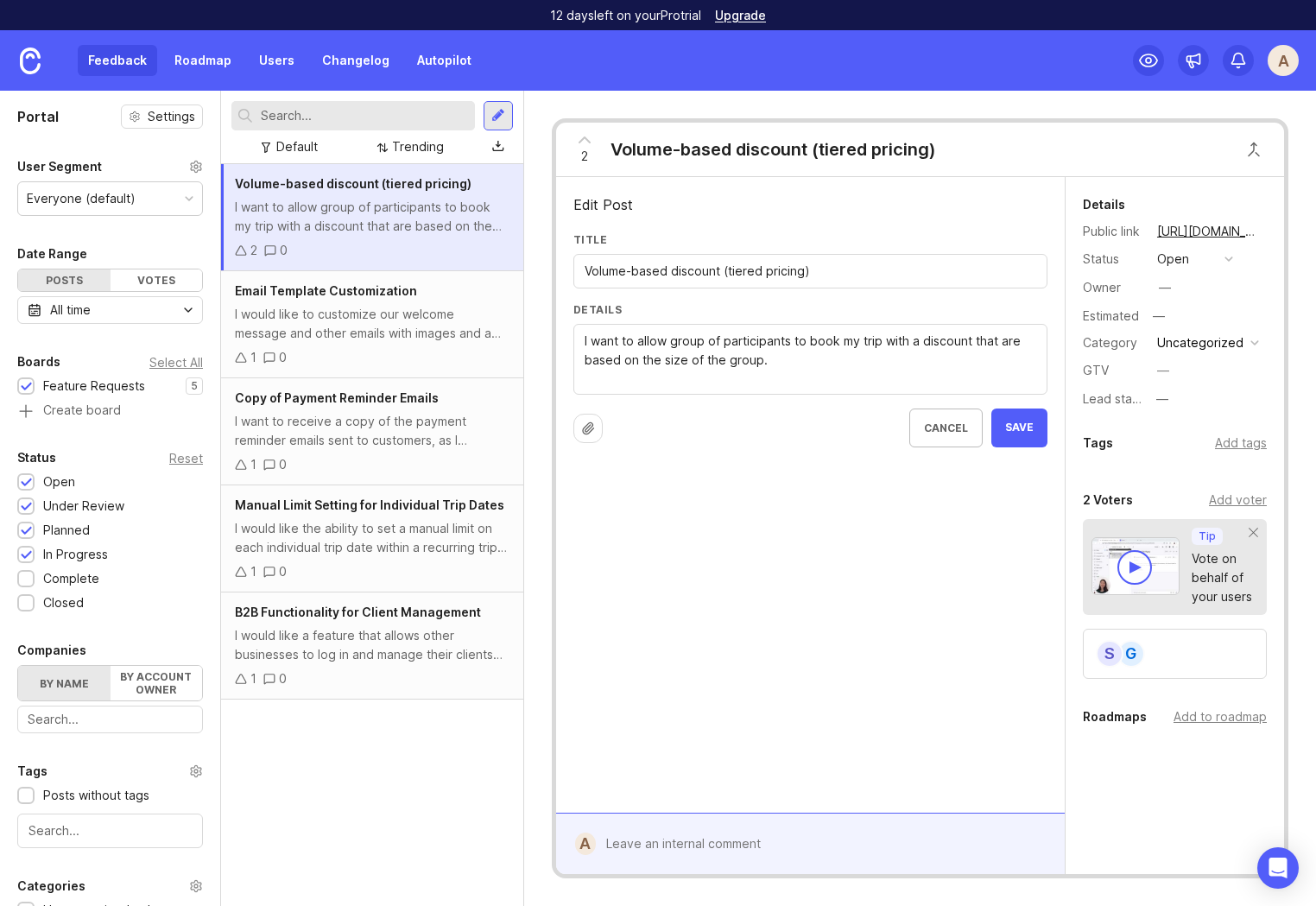
paste textarea "a group of participants to book my trip with a discount based on the group size"
type textarea "I want to allow a group of participants to book my trip with a discount based o…"
click at [1026, 415] on button "Save" at bounding box center [1019, 428] width 56 height 39
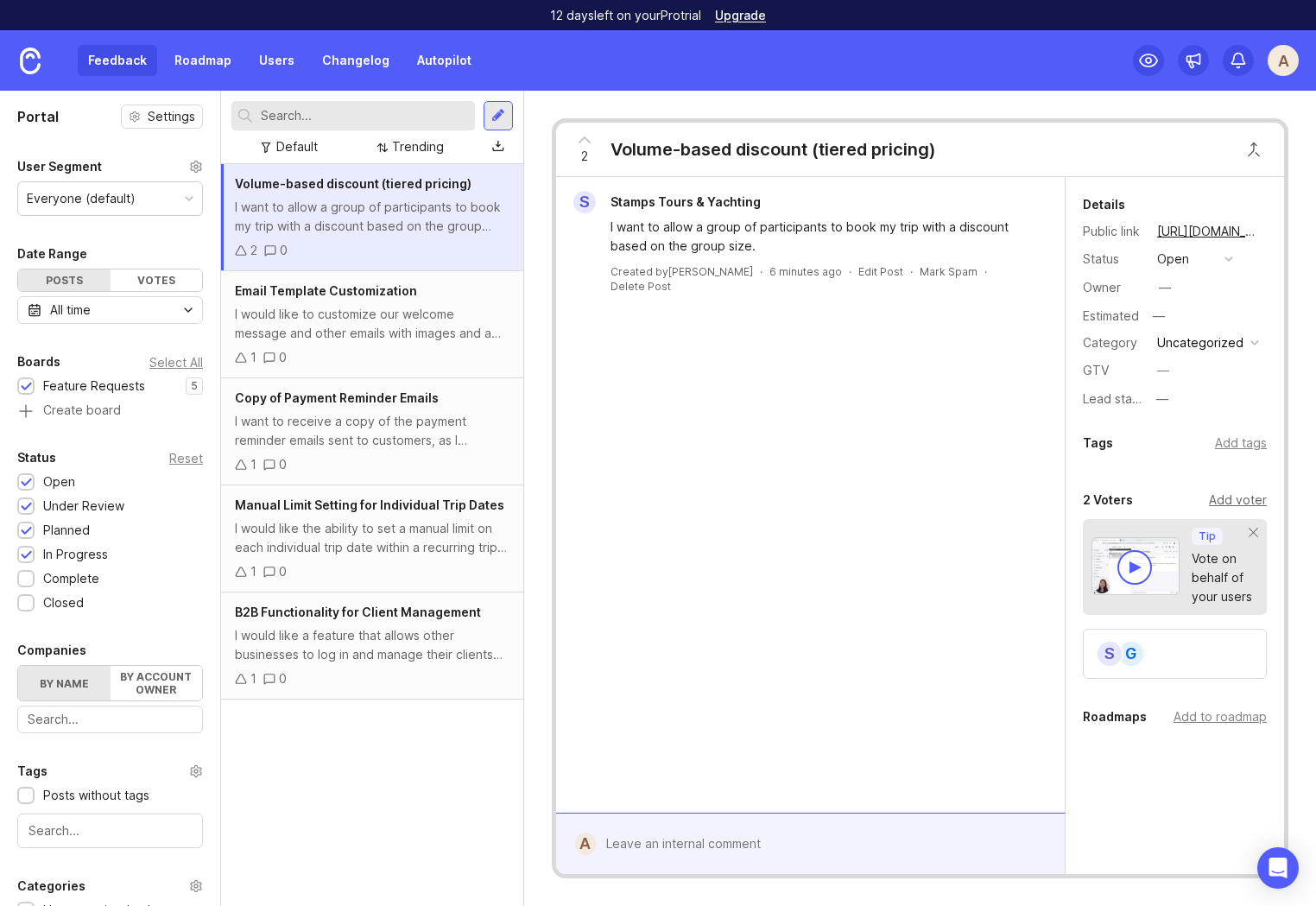
click at [1239, 496] on div "Add voter" at bounding box center [1238, 500] width 58 height 19
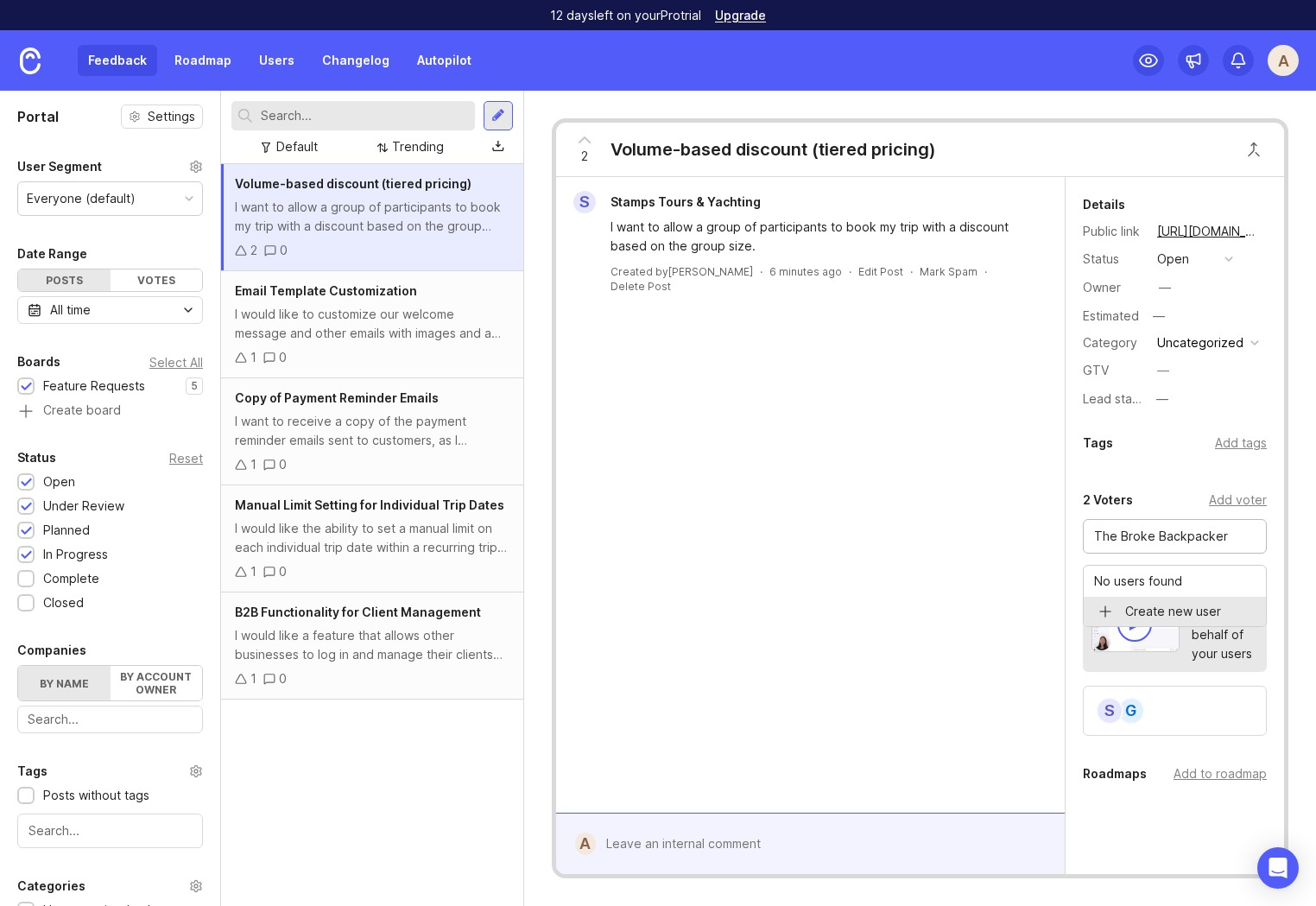
type input "The Broke Backpacker"
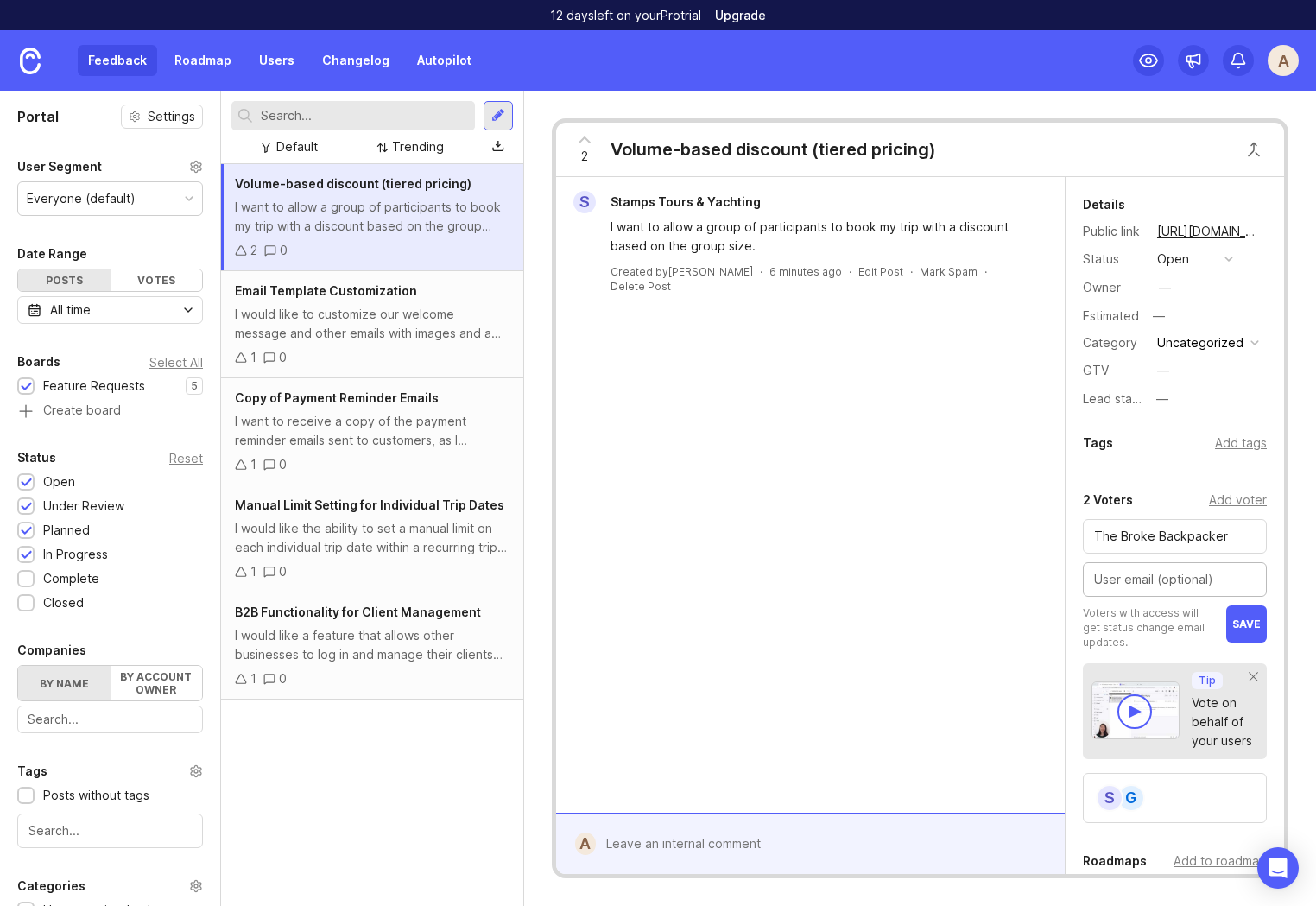
click at [1117, 580] on input "text" at bounding box center [1174, 580] width 162 height 19
paste input "[EMAIL_ADDRESS][DOMAIN_NAME]"
type input "[EMAIL_ADDRESS][DOMAIN_NAME]"
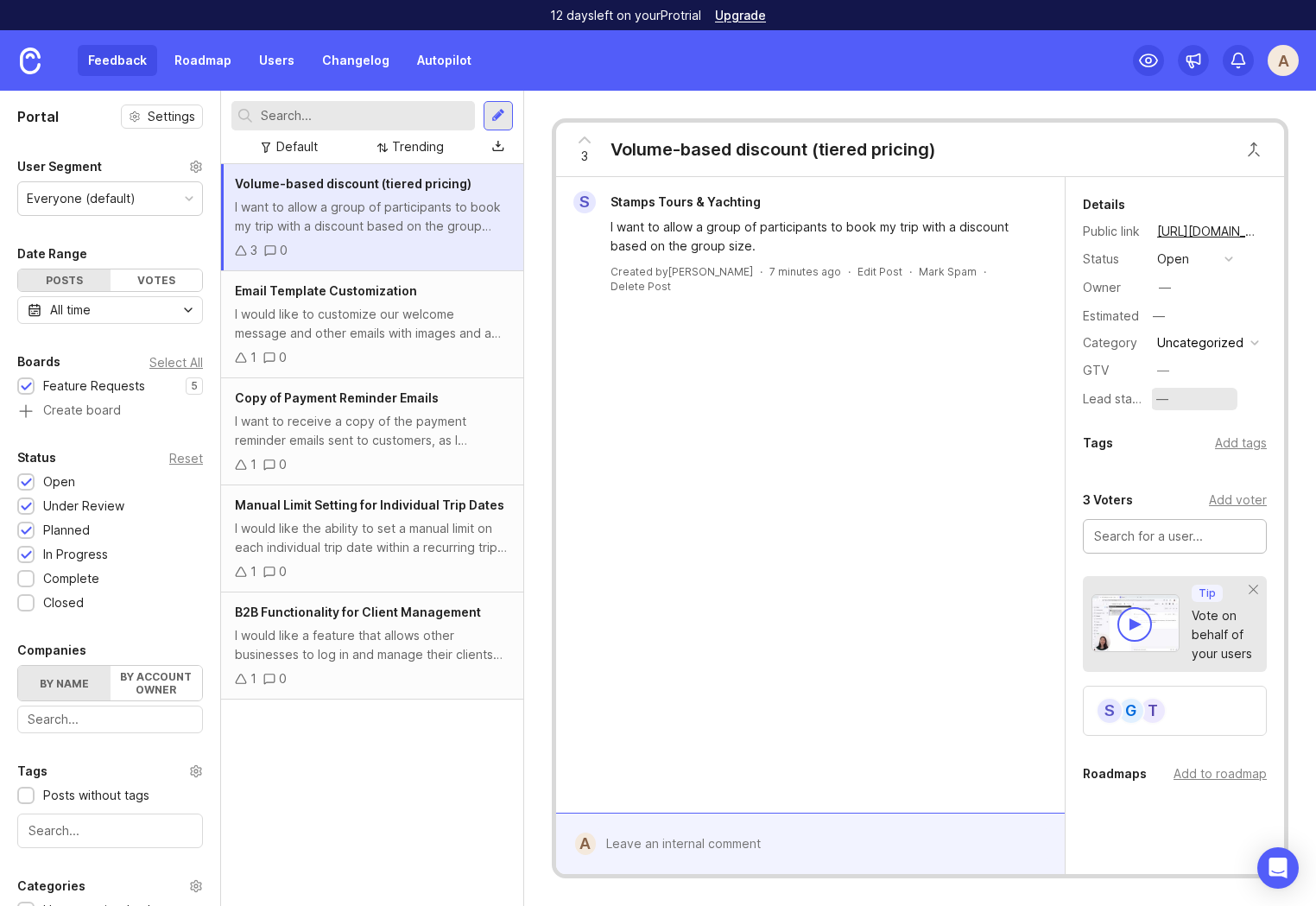
click at [1162, 401] on div "—" at bounding box center [1162, 399] width 12 height 19
click at [1177, 396] on button "—" at bounding box center [1193, 399] width 86 height 23
click at [894, 447] on div "S Stamps Tours & Yachting I want to allow a group of participants to book my tr…" at bounding box center [810, 495] width 508 height 636
drag, startPoint x: 1107, startPoint y: 397, endPoint x: 1083, endPoint y: 398, distance: 24.0
click at [1084, 398] on label "Lead status" at bounding box center [1116, 398] width 66 height 15
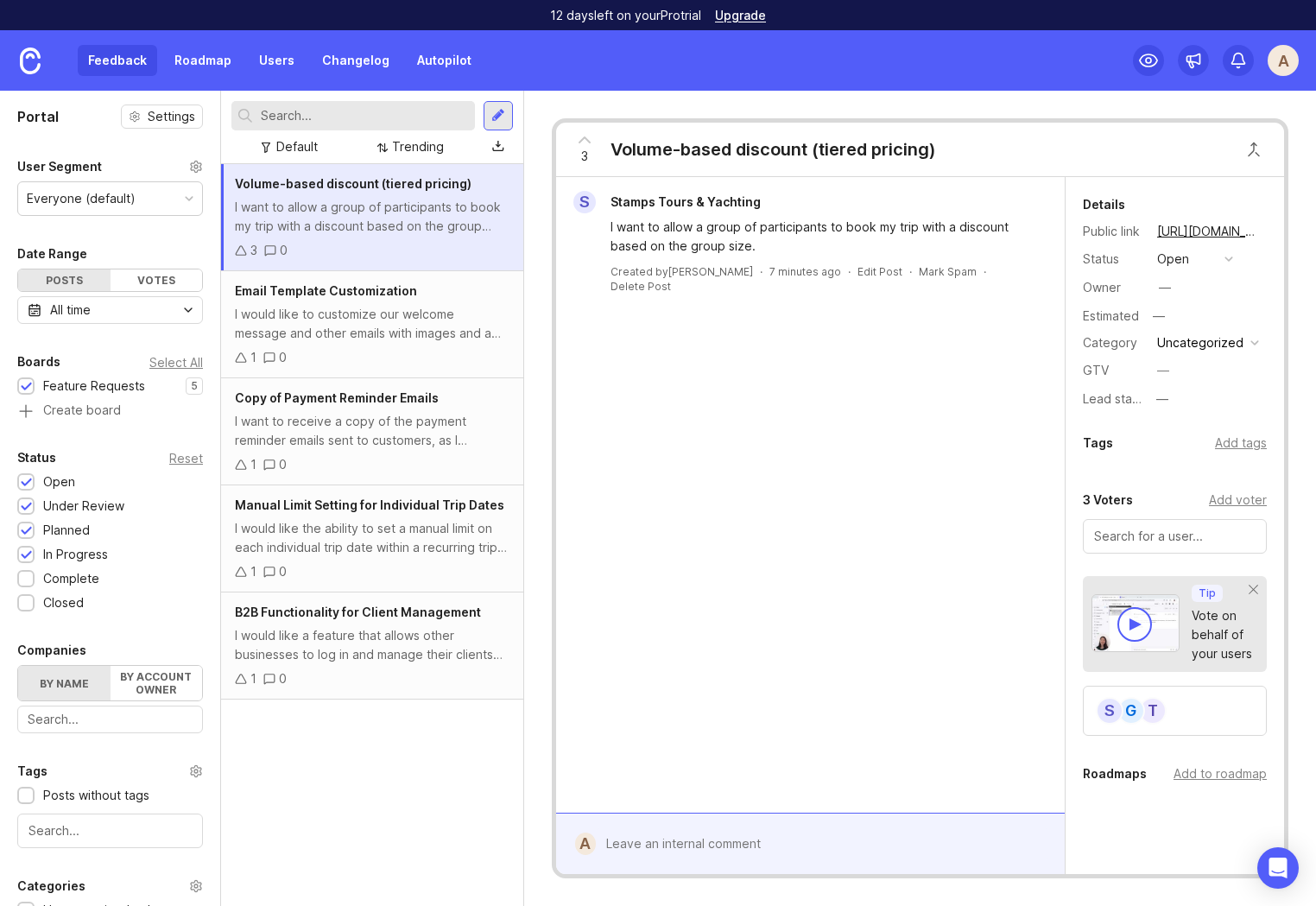
click at [951, 444] on div "S Stamps Tours & Yachting I want to allow a group of participants to book my tr…" at bounding box center [810, 495] width 508 height 636
click at [275, 63] on link "Users" at bounding box center [276, 61] width 56 height 31
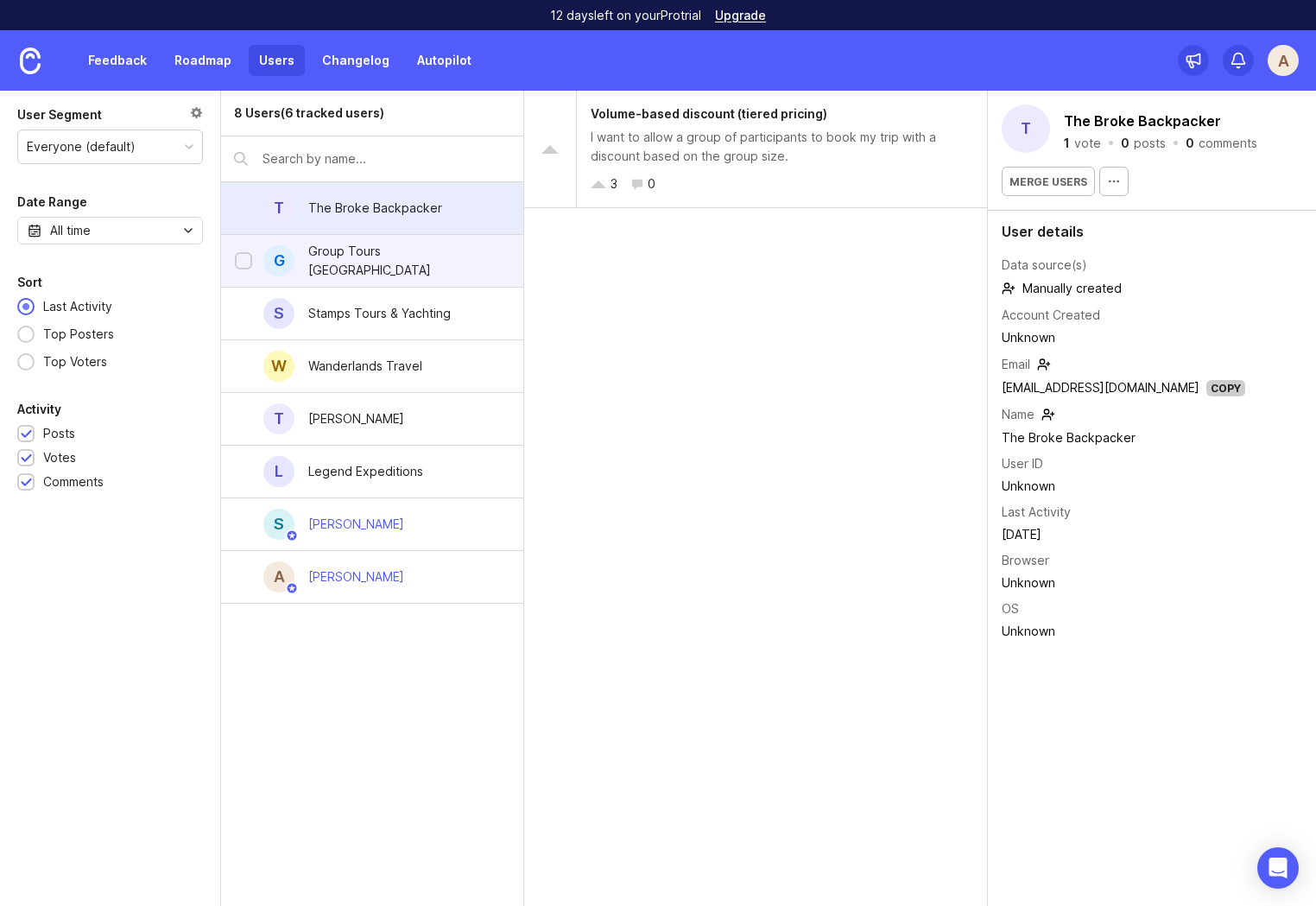
click at [405, 267] on div "Group Tours [GEOGRAPHIC_DATA]" at bounding box center [402, 261] width 188 height 38
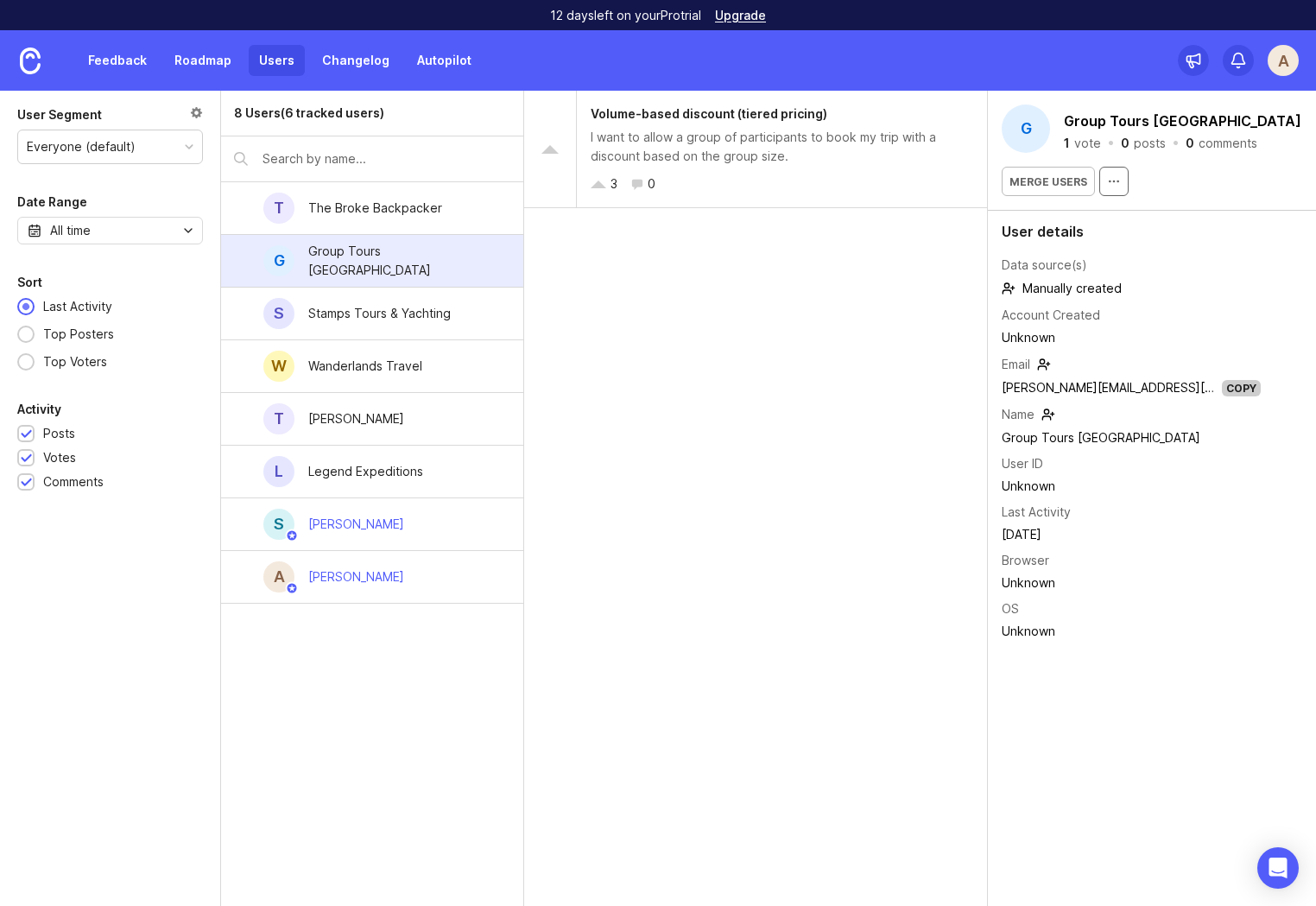
click at [1107, 180] on icon "button" at bounding box center [1113, 182] width 14 height 14
click at [1110, 173] on button "button" at bounding box center [1113, 182] width 30 height 30
drag, startPoint x: 852, startPoint y: 400, endPoint x: 529, endPoint y: 376, distance: 323.9
click at [851, 400] on div "Volume-based discount (tiered pricing) I want to allow a group of participants …" at bounding box center [755, 498] width 463 height 816
